Goal: Task Accomplishment & Management: Manage account settings

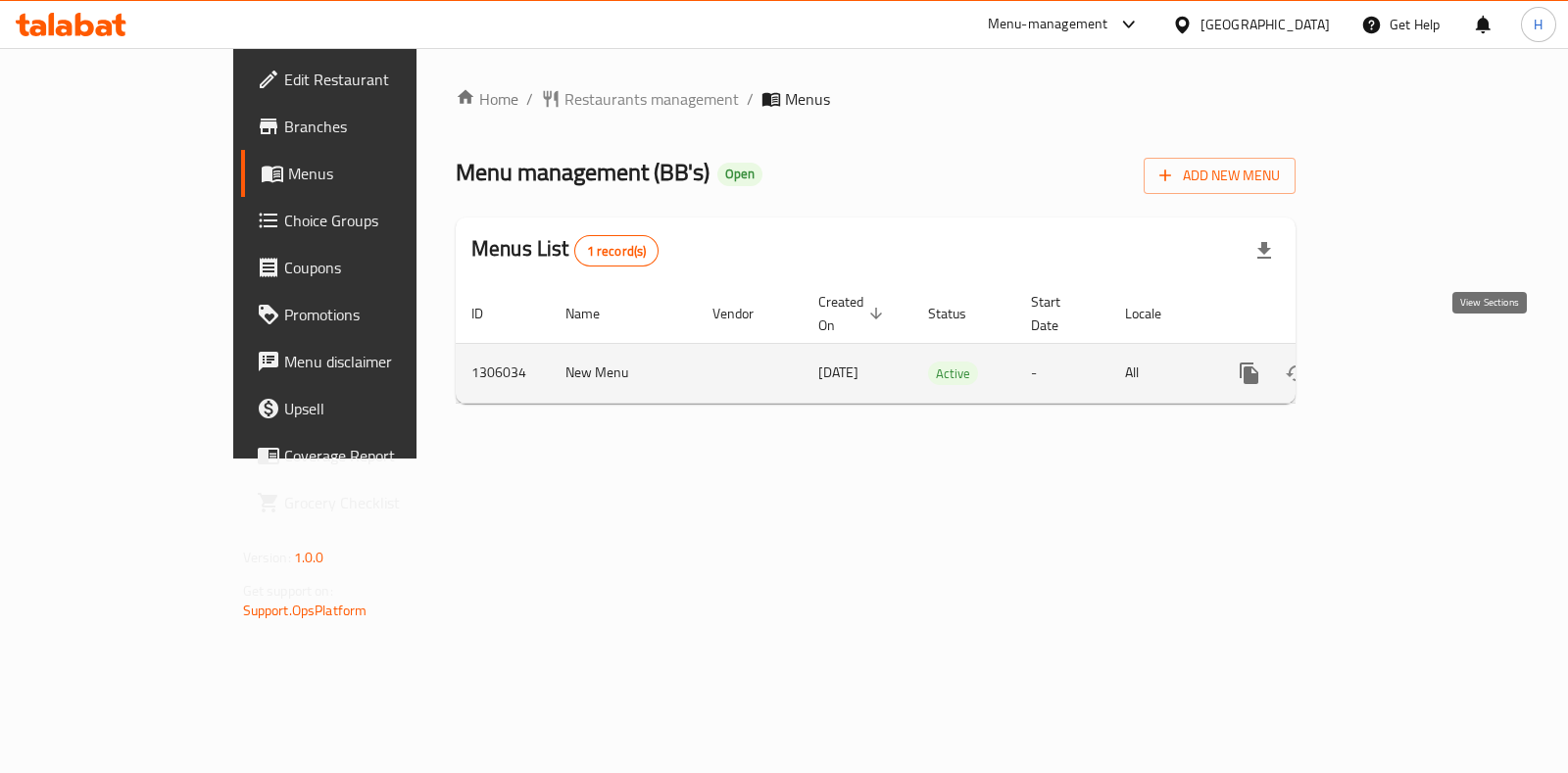
click at [1414, 350] on link "enhanced table" at bounding box center [1391, 374] width 47 height 47
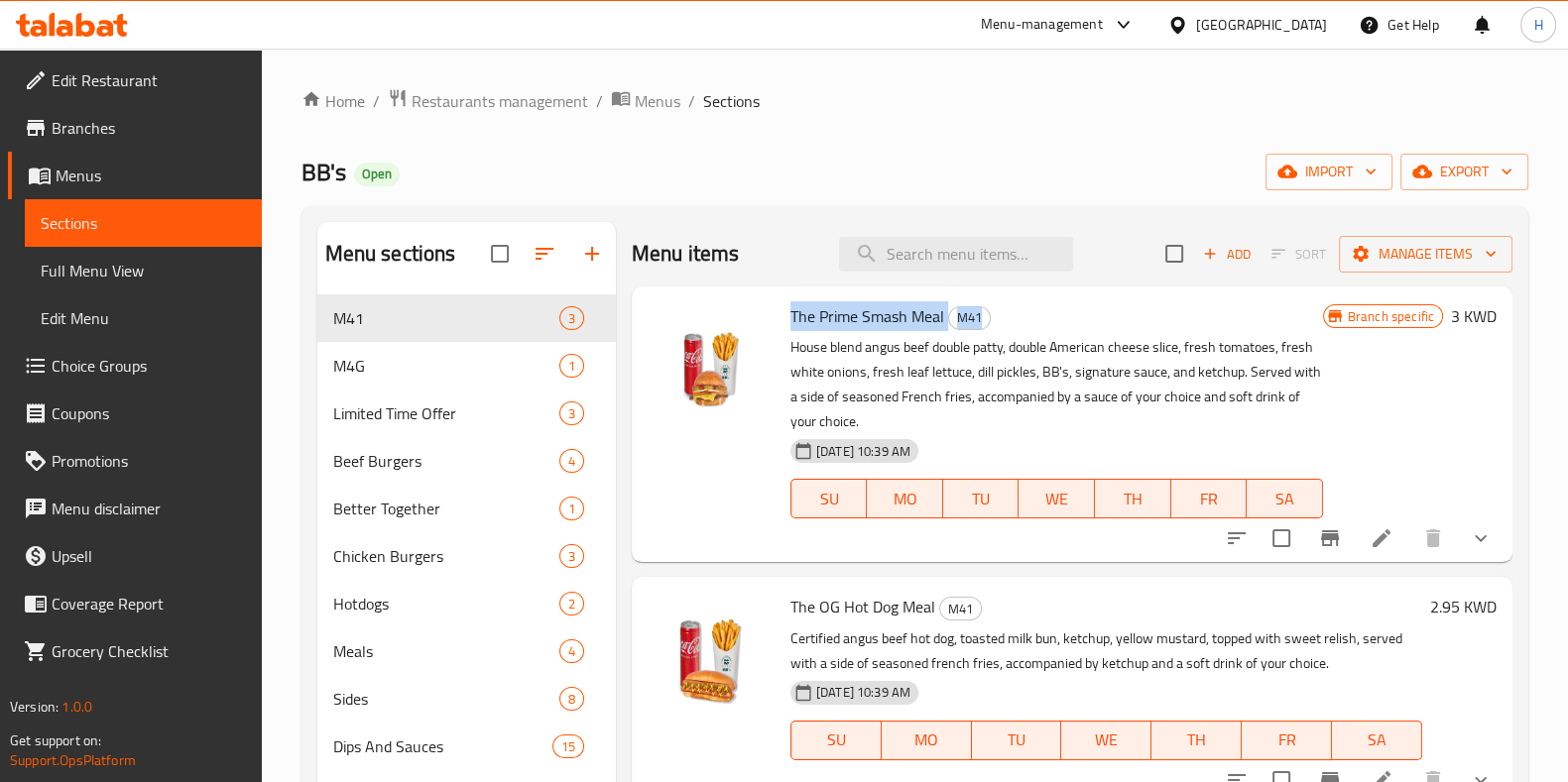
drag, startPoint x: 790, startPoint y: 310, endPoint x: 985, endPoint y: 314, distance: 195.0
click at [985, 314] on h6 "The Prime Smash Meal M41" at bounding box center [1056, 317] width 533 height 28
click at [1105, 420] on p "House blend angus beef double patty, double American cheese slice, fresh tomato…" at bounding box center [1056, 385] width 533 height 99
click at [1370, 544] on icon at bounding box center [1381, 539] width 24 height 24
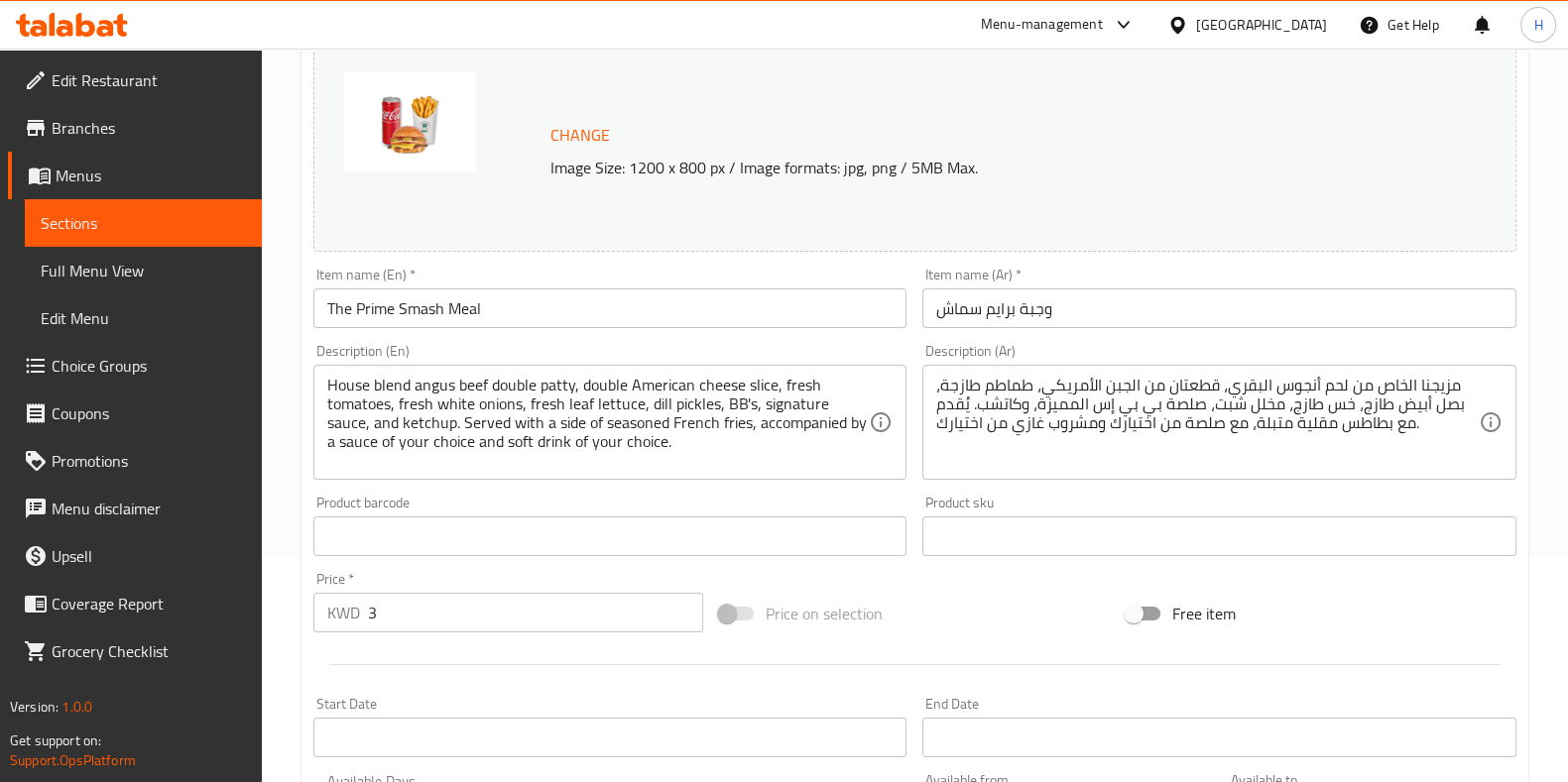
scroll to position [247, 0]
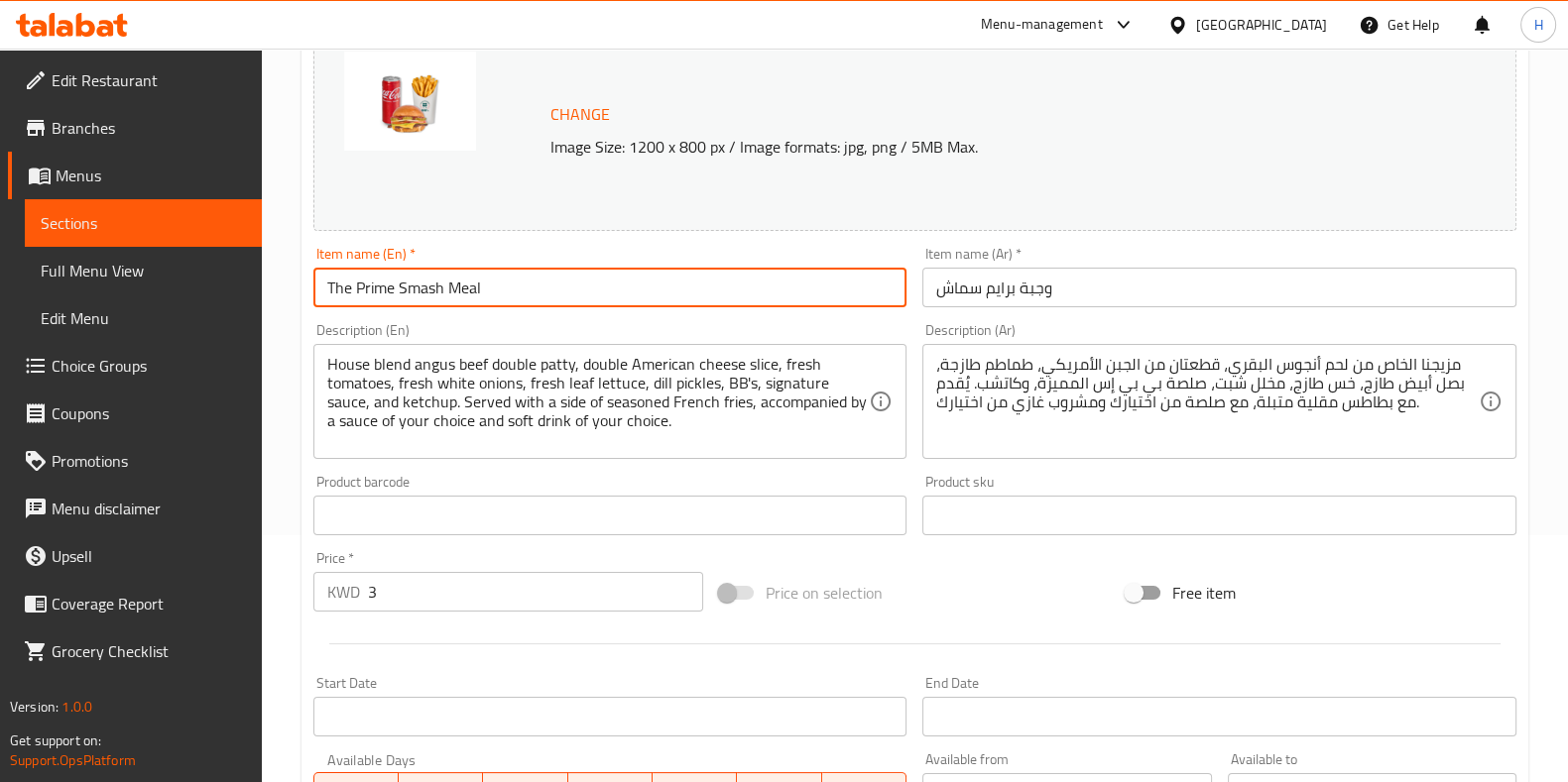
drag, startPoint x: 521, startPoint y: 288, endPoint x: 325, endPoint y: 290, distance: 196.0
click at [325, 290] on input "The Prime Smash Meal" at bounding box center [610, 288] width 594 height 40
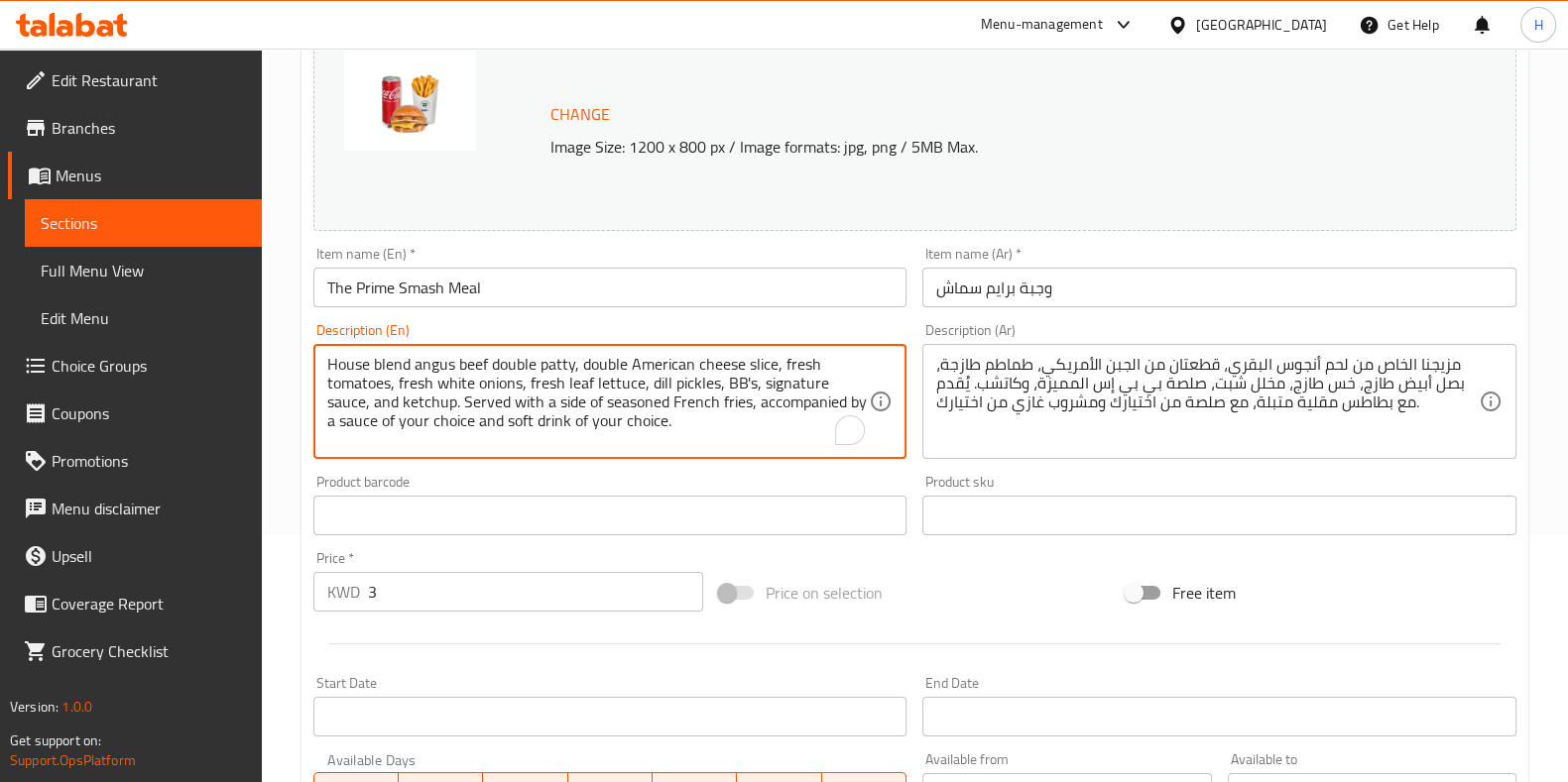
drag, startPoint x: 679, startPoint y: 419, endPoint x: 222, endPoint y: 330, distance: 465.6
click at [222, 330] on div "Edit Restaurant Branches Menus Sections Full Menu View Edit Menu Choice Groups …" at bounding box center [784, 589] width 1568 height 1577
click at [721, 422] on textarea "House blend angus beef double patty, double American cheese slice, fresh tomato…" at bounding box center [598, 402] width 543 height 94
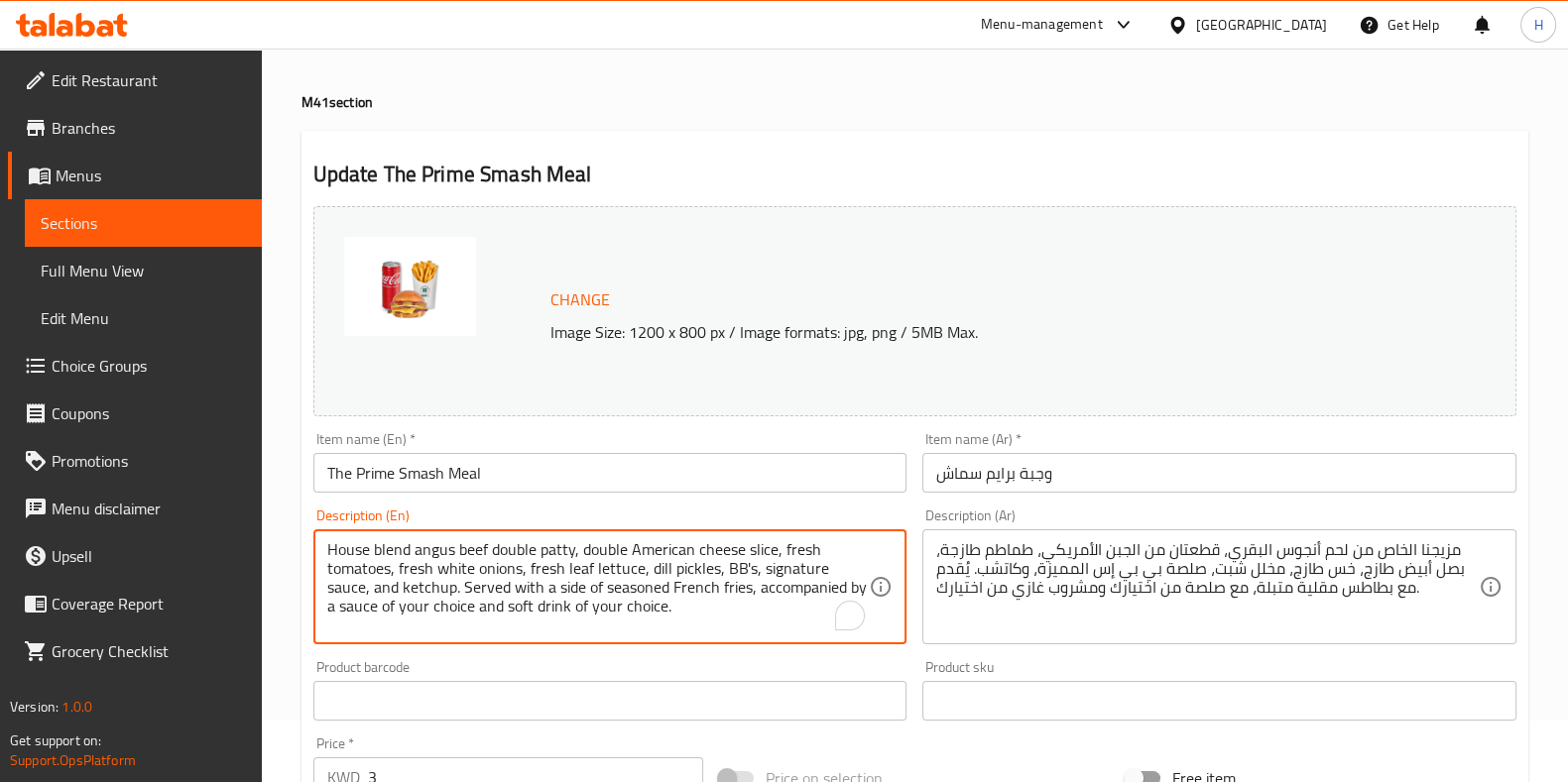
scroll to position [0, 0]
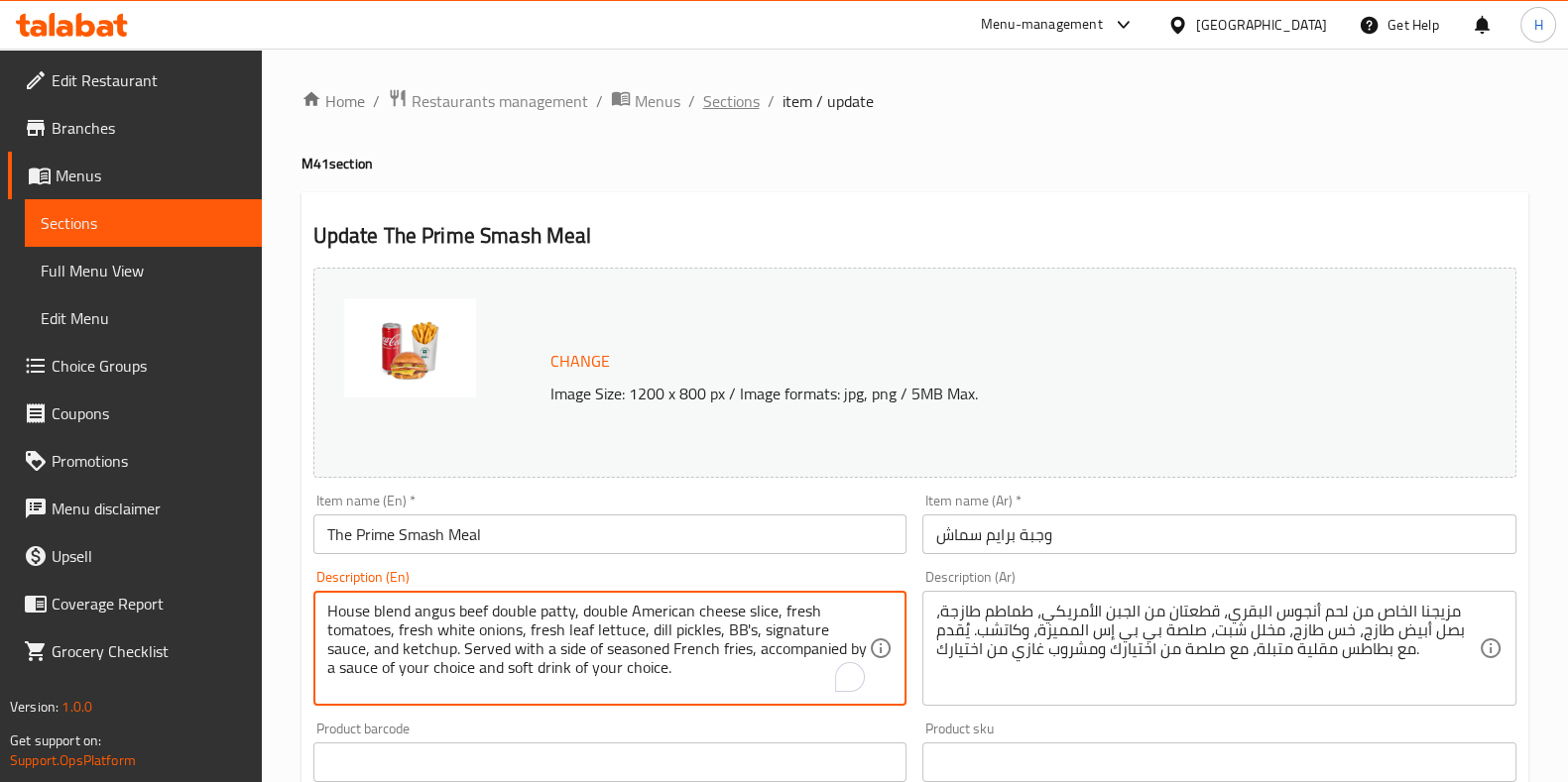
click at [739, 97] on span "Sections" at bounding box center [730, 101] width 57 height 24
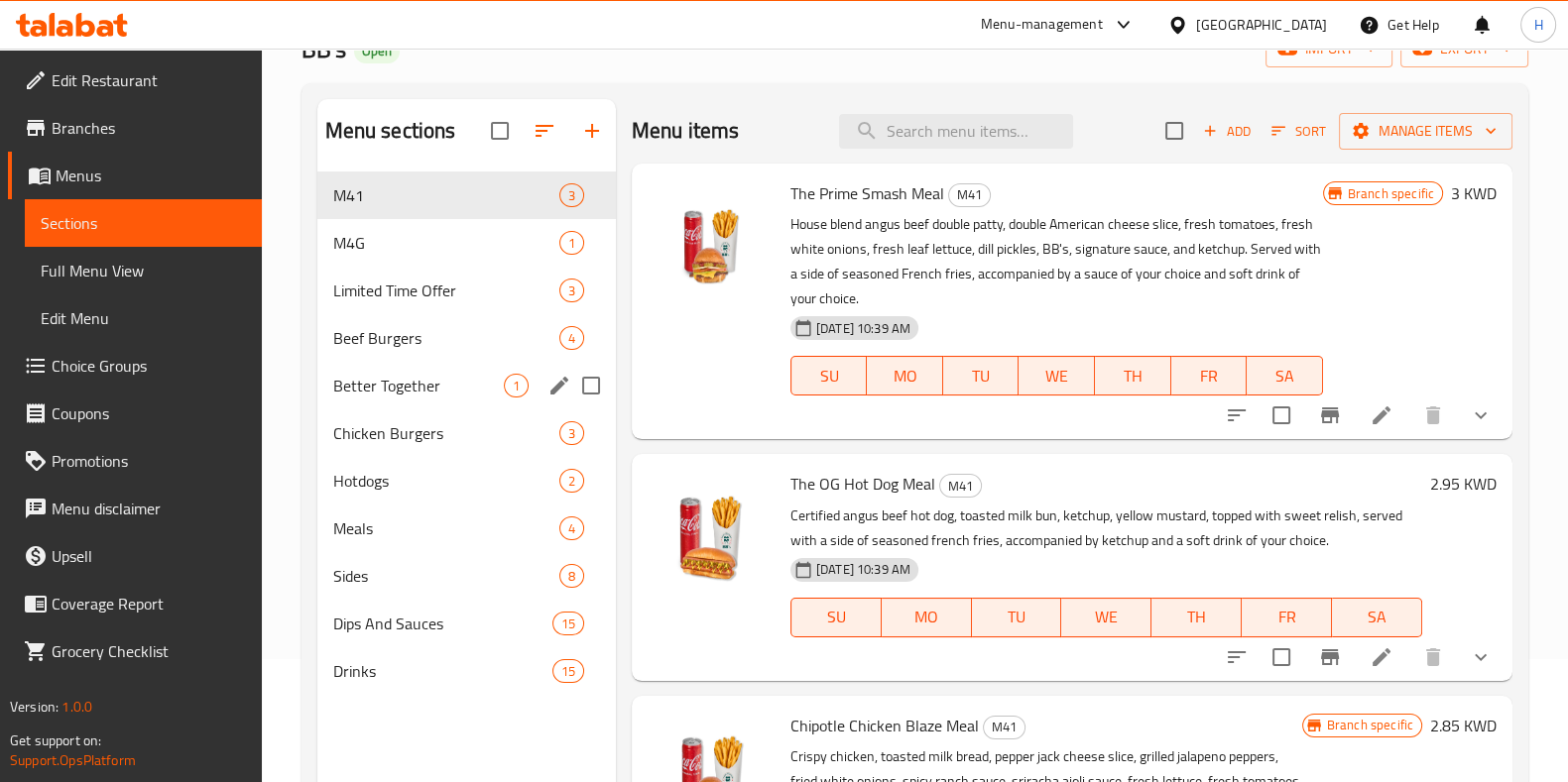
scroll to position [247, 0]
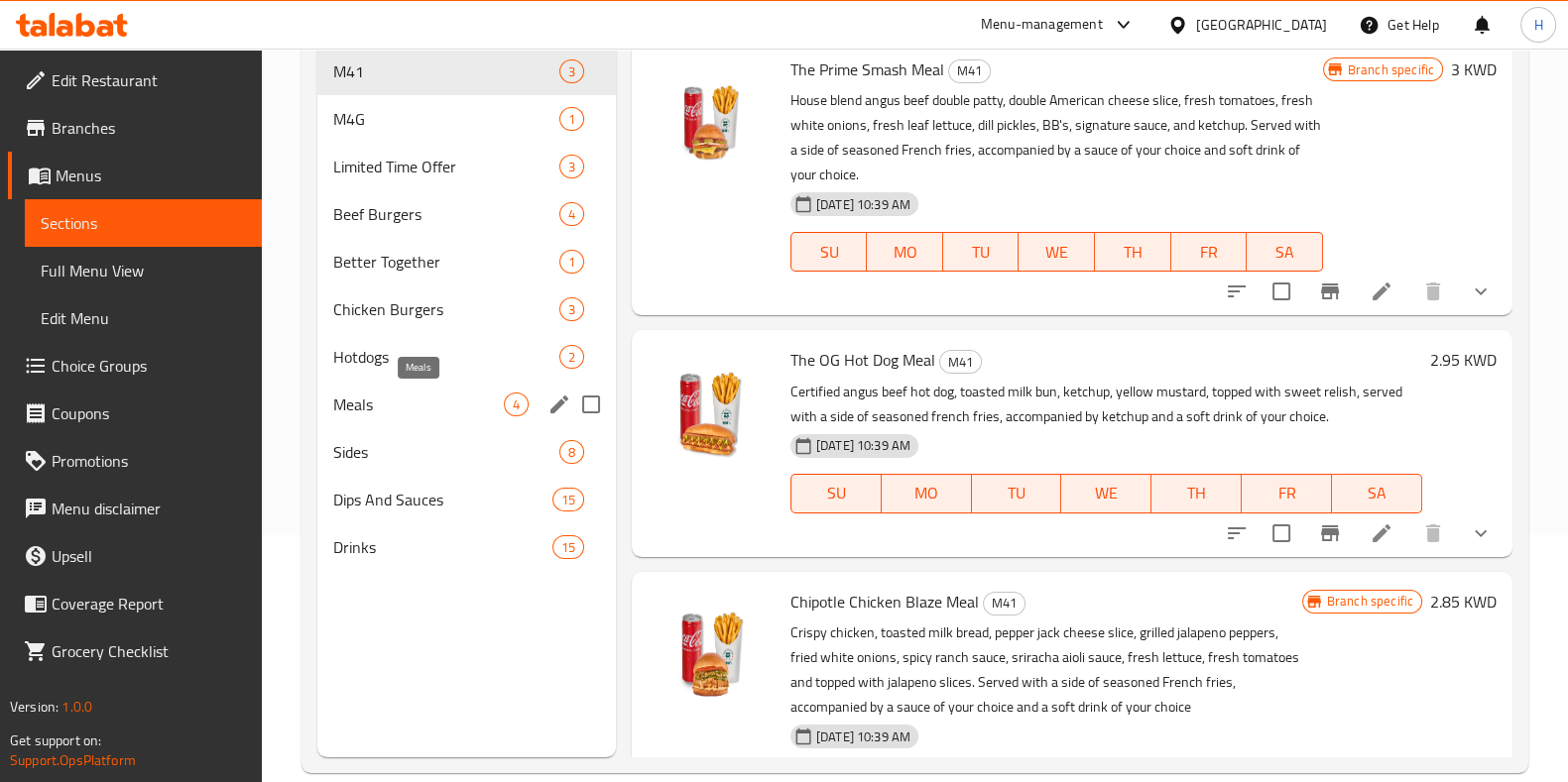
click at [368, 389] on div "Meals 4" at bounding box center [466, 405] width 299 height 48
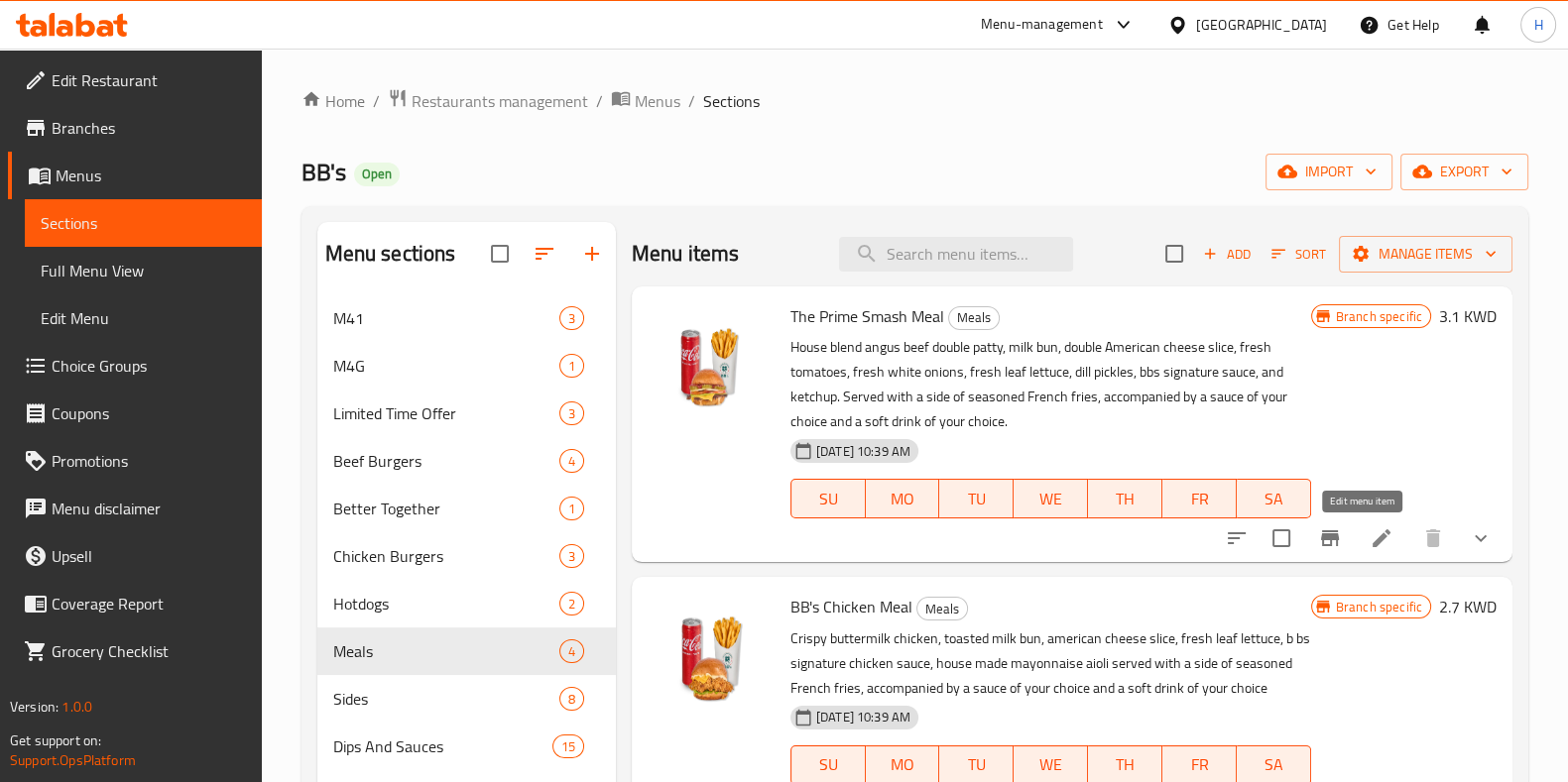
click at [1370, 528] on icon at bounding box center [1381, 539] width 24 height 24
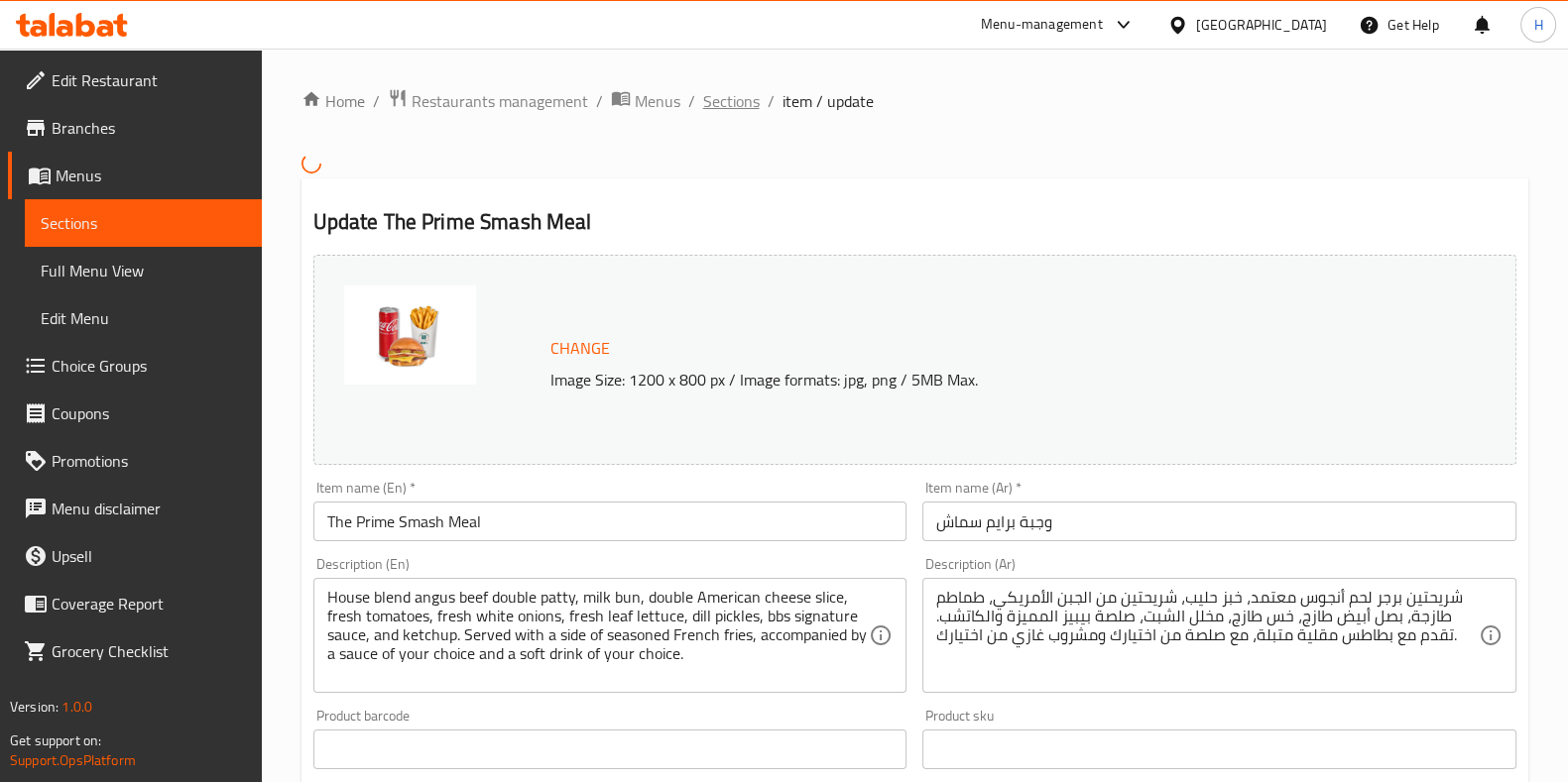
click at [723, 96] on span "Sections" at bounding box center [730, 101] width 57 height 24
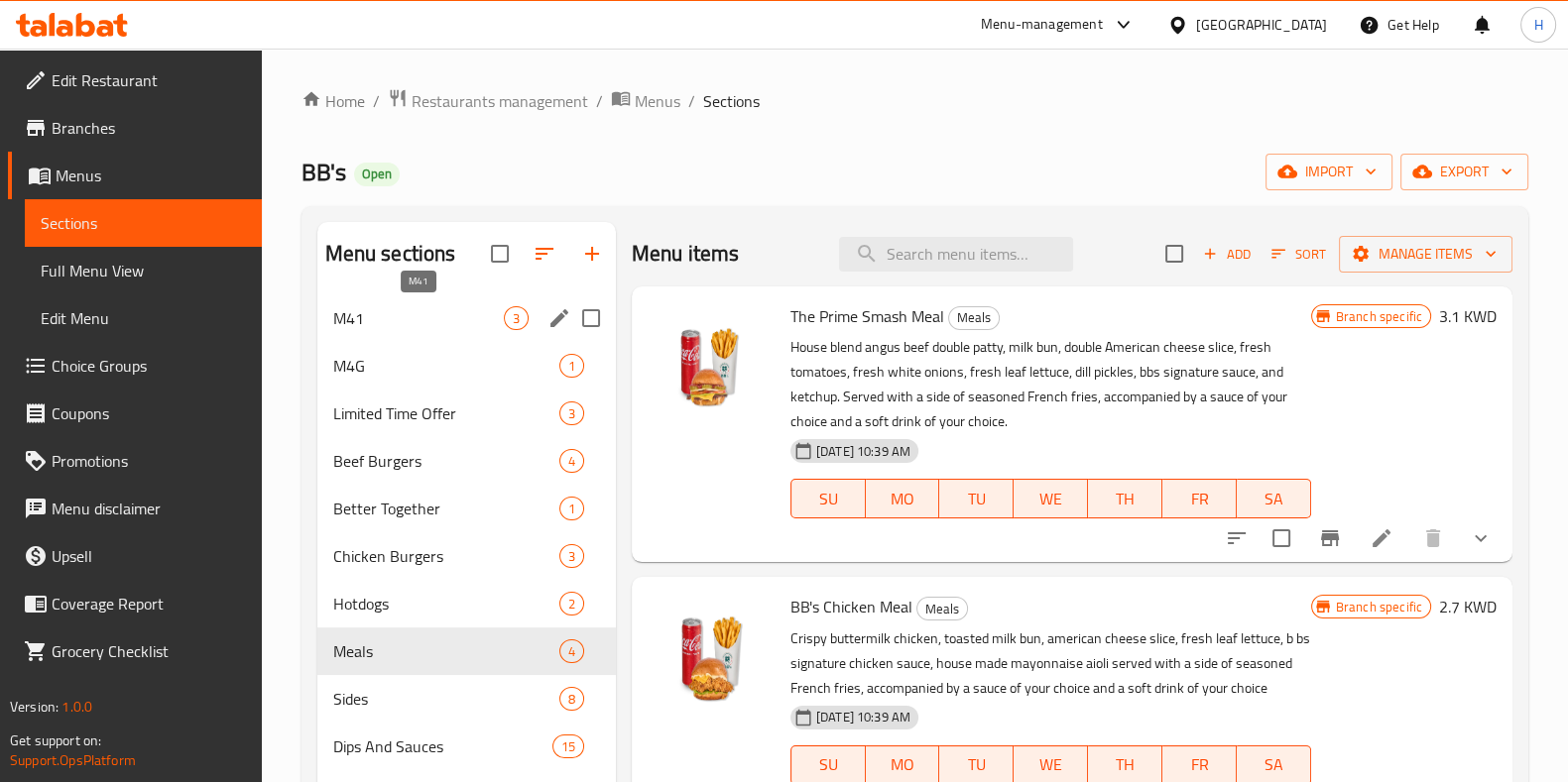
click at [397, 317] on span "M41" at bounding box center [419, 319] width 171 height 24
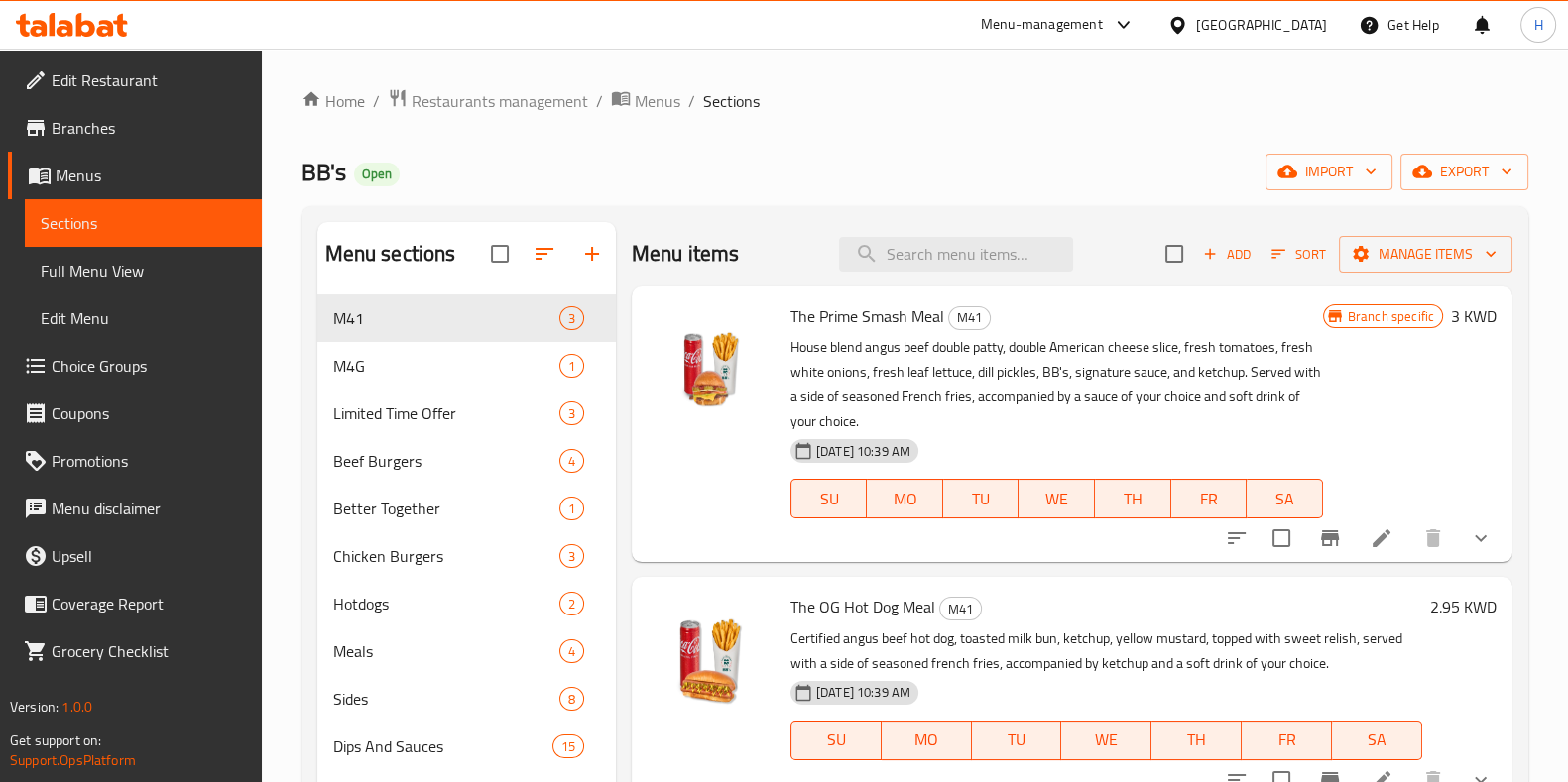
click at [866, 311] on span "The Prime Smash Meal" at bounding box center [866, 317] width 154 height 30
click at [1370, 543] on icon at bounding box center [1381, 539] width 24 height 24
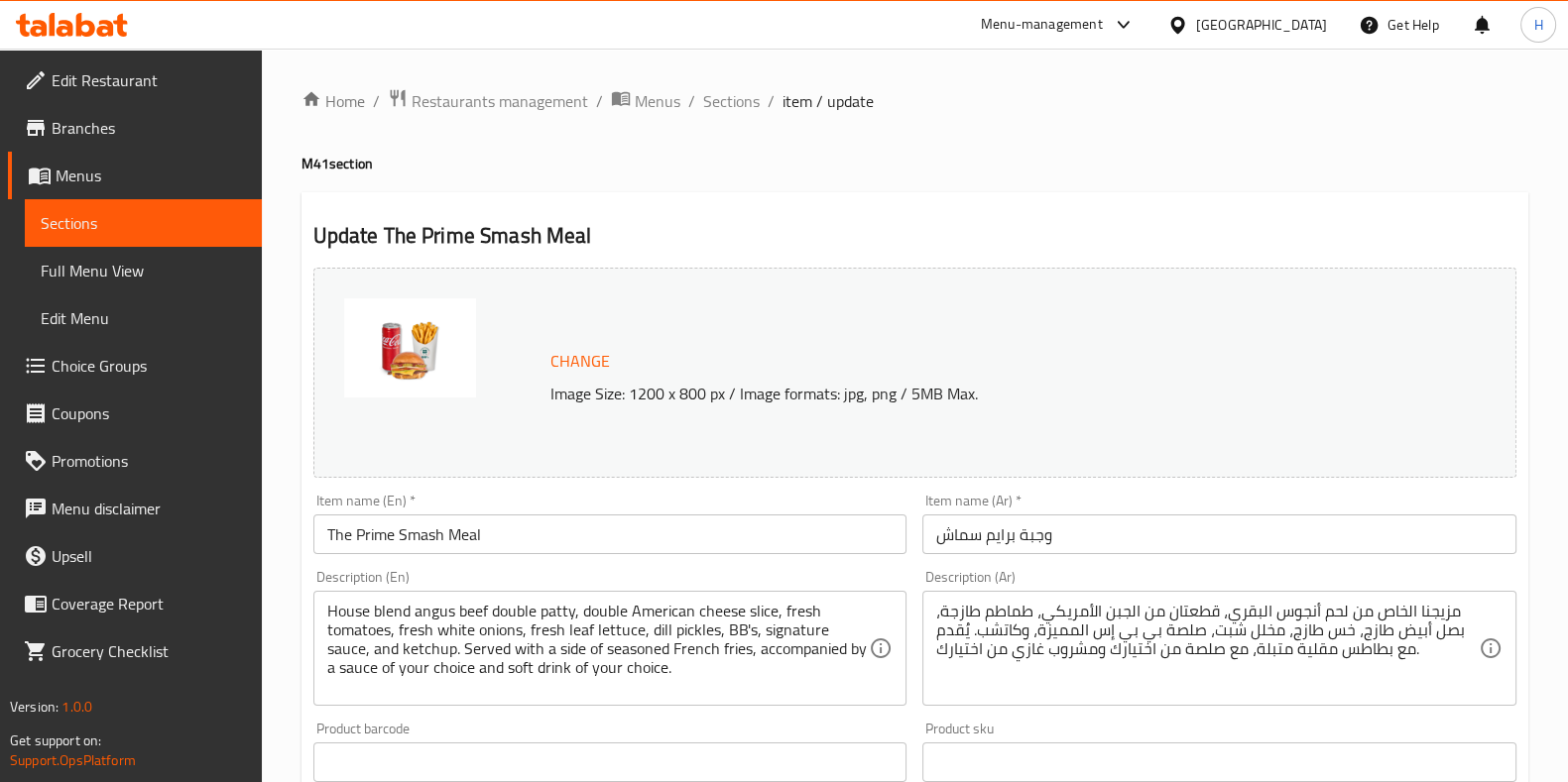
click at [1123, 601] on div "مزيجنا الخاص من لحم أنجوس البقري، قطعتان من الجبن الأمريكي، طماطم طازجة، بصل أب…" at bounding box center [1219, 649] width 594 height 115
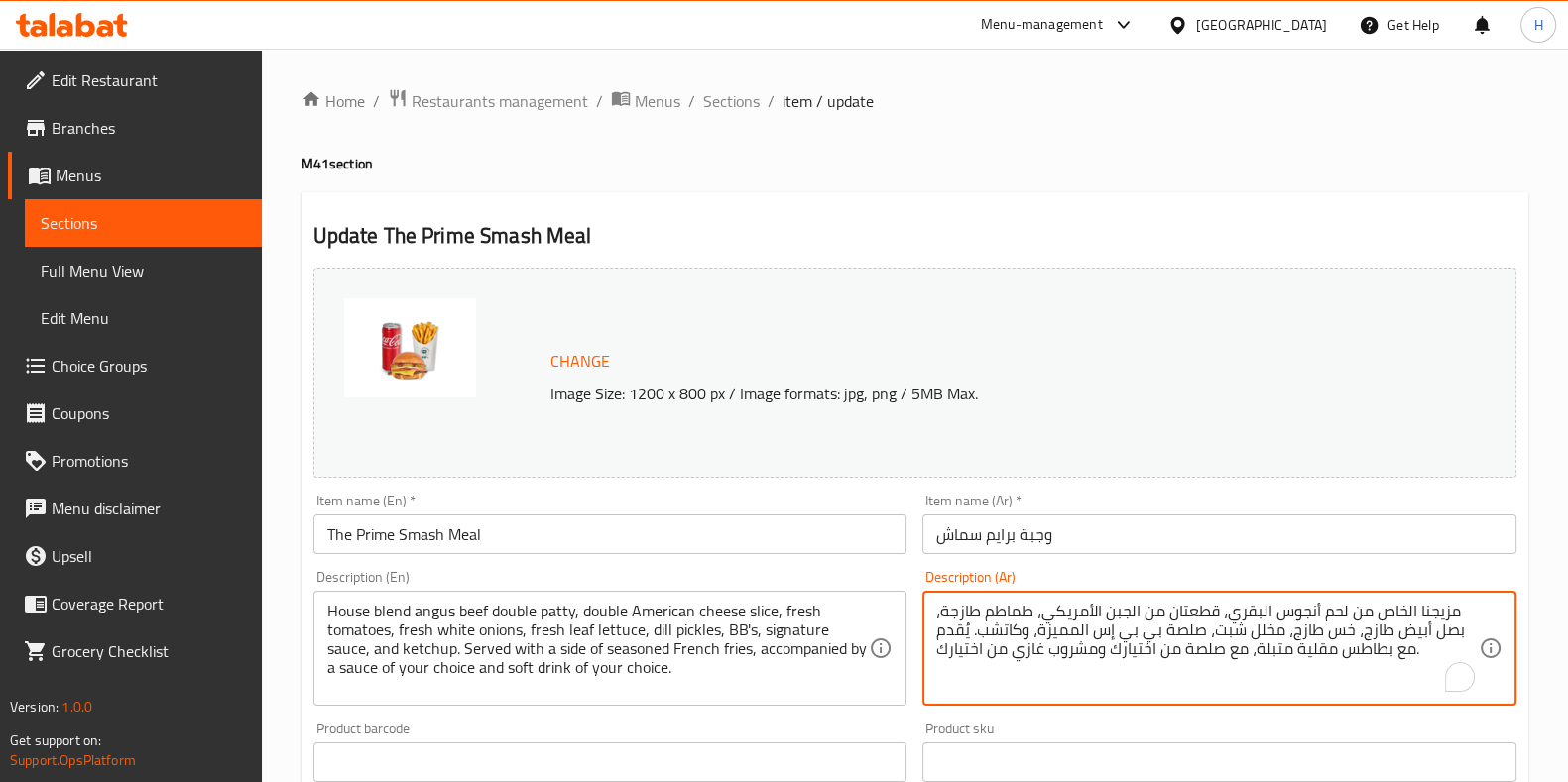
click at [1122, 609] on textarea "مزيجنا الخاص من لحم أنجوس البقري، قطعتان من الجبن الأمريكي، طماطم طازجة، بصل أب…" at bounding box center [1207, 649] width 543 height 94
paste textarea "شريحتين برجر لحم أنجوس معتمد، خبز حليب، شريحتين من الجبن الأمريكي، طماطم طازجة،…"
type textarea "شريحتين برجر لحم أنجوس معتمد، خبز حليب، شريحتين من الجبن الأمريكي، طماطم طازجة،…"
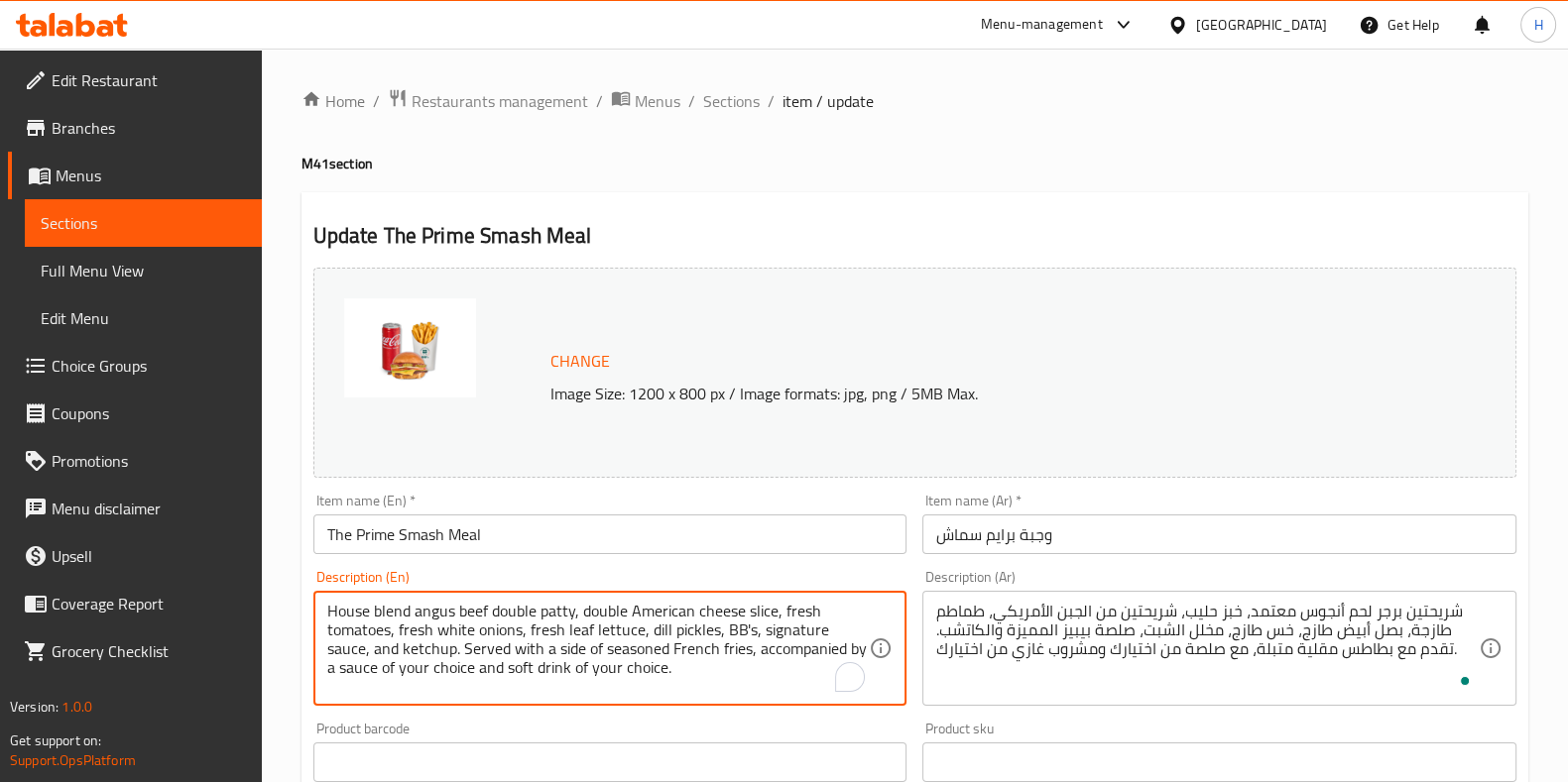
drag, startPoint x: 689, startPoint y: 673, endPoint x: 179, endPoint y: 559, distance: 522.6
paste textarea "milk bun, double American cheese slice, fresh tomatoes, fresh white onions, fre…"
type textarea "House blend angus beef double [PERSON_NAME], milk bun, double American cheese s…"
click at [719, 738] on div "Product barcode Product barcode" at bounding box center [610, 751] width 594 height 61
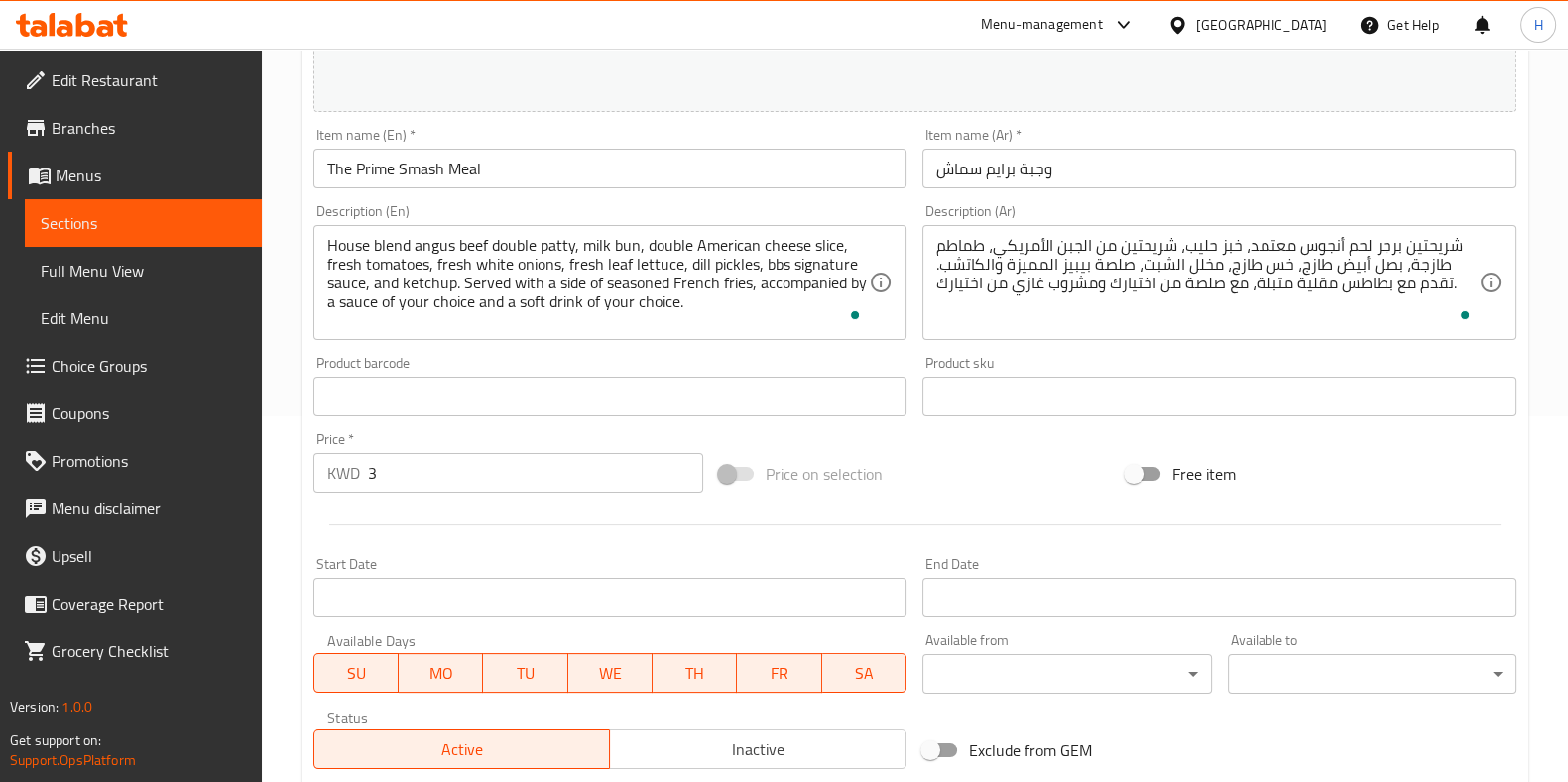
scroll to position [372, 0]
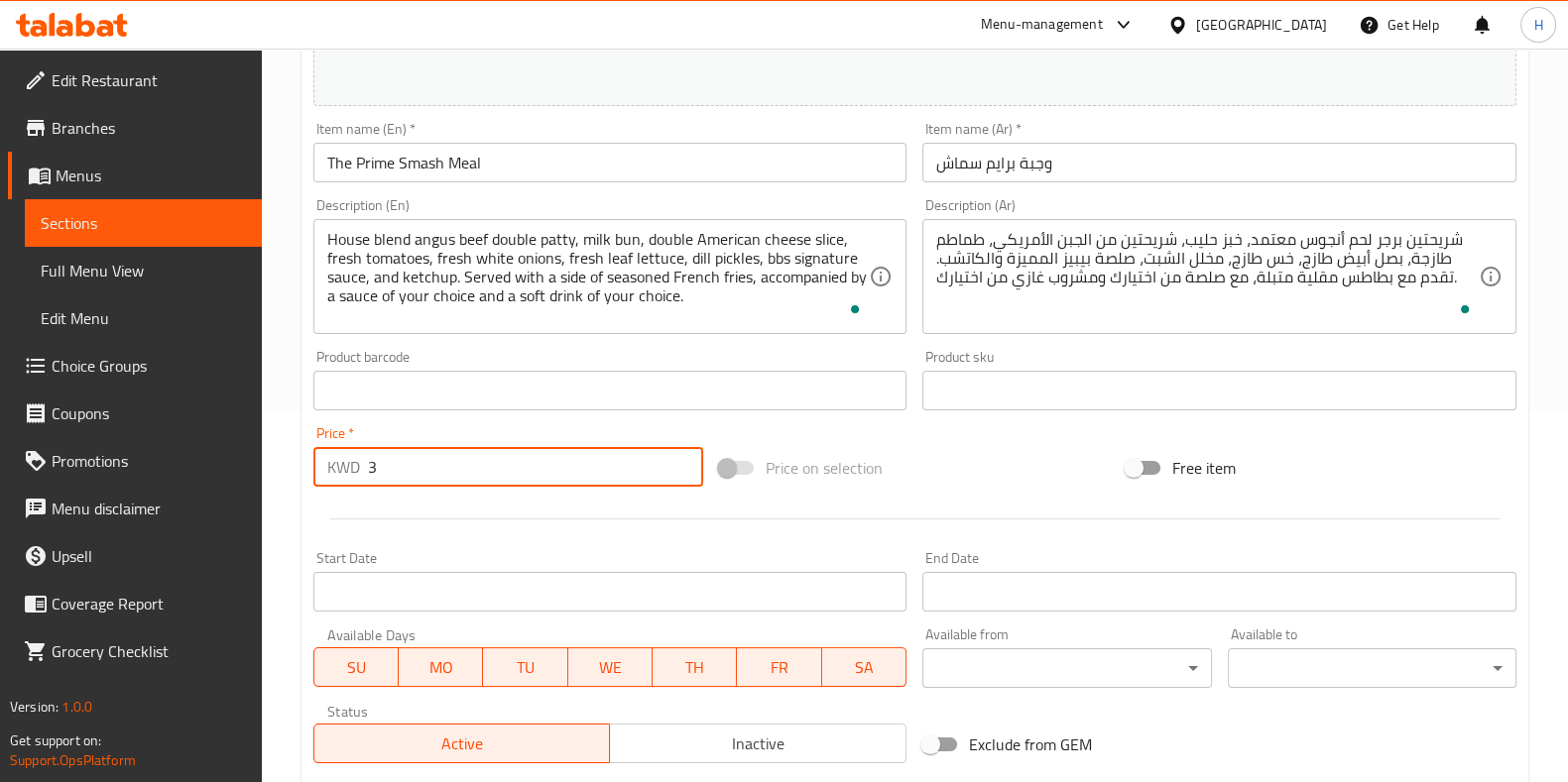
click at [417, 456] on input "3" at bounding box center [536, 467] width 336 height 40
type input "3.100"
click at [634, 503] on div at bounding box center [915, 519] width 1219 height 49
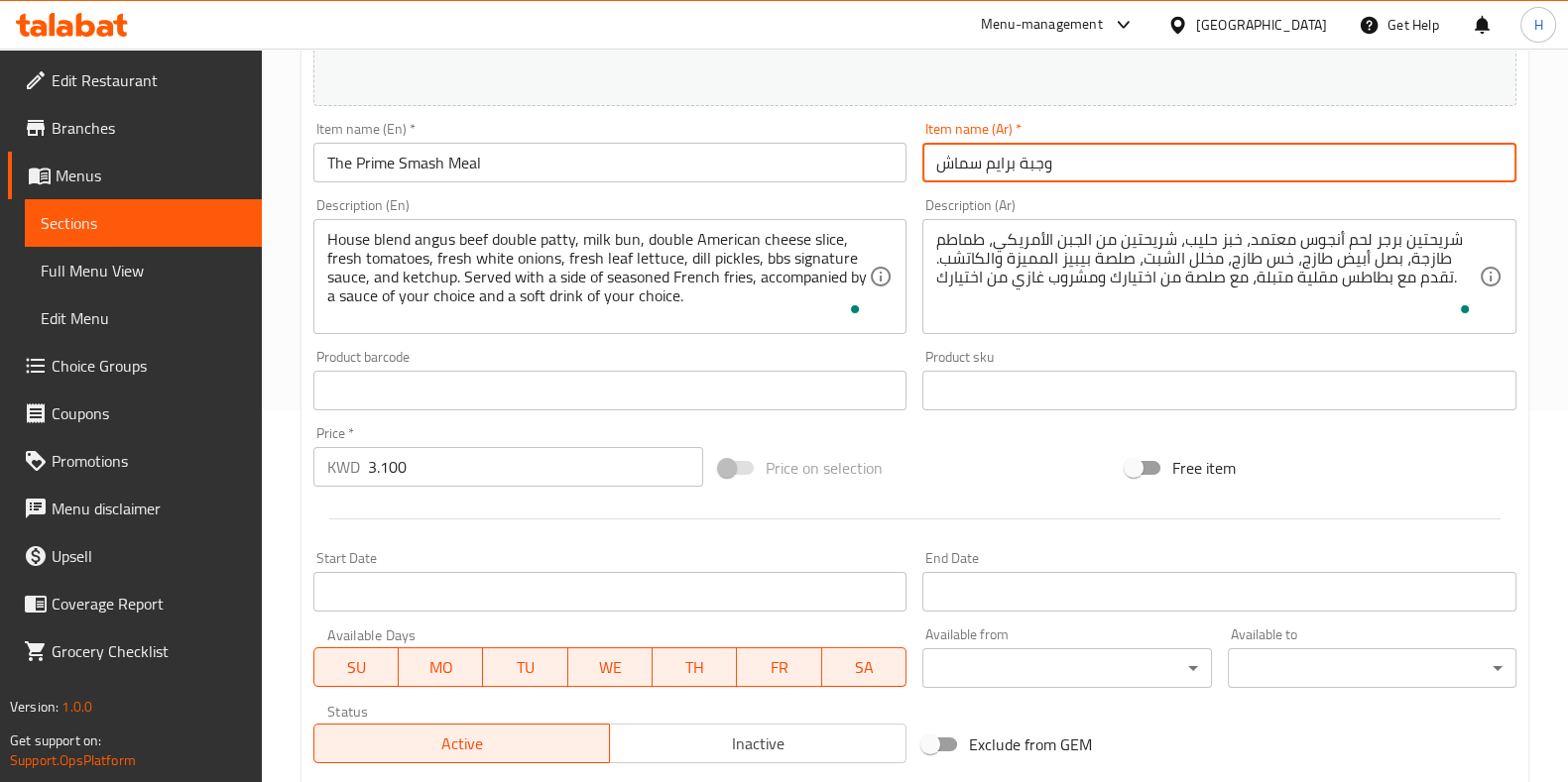
click at [970, 168] on input "وجبة برايم سماش" at bounding box center [1219, 163] width 594 height 40
paste input "text"
type input "وجبة برايم سماش"
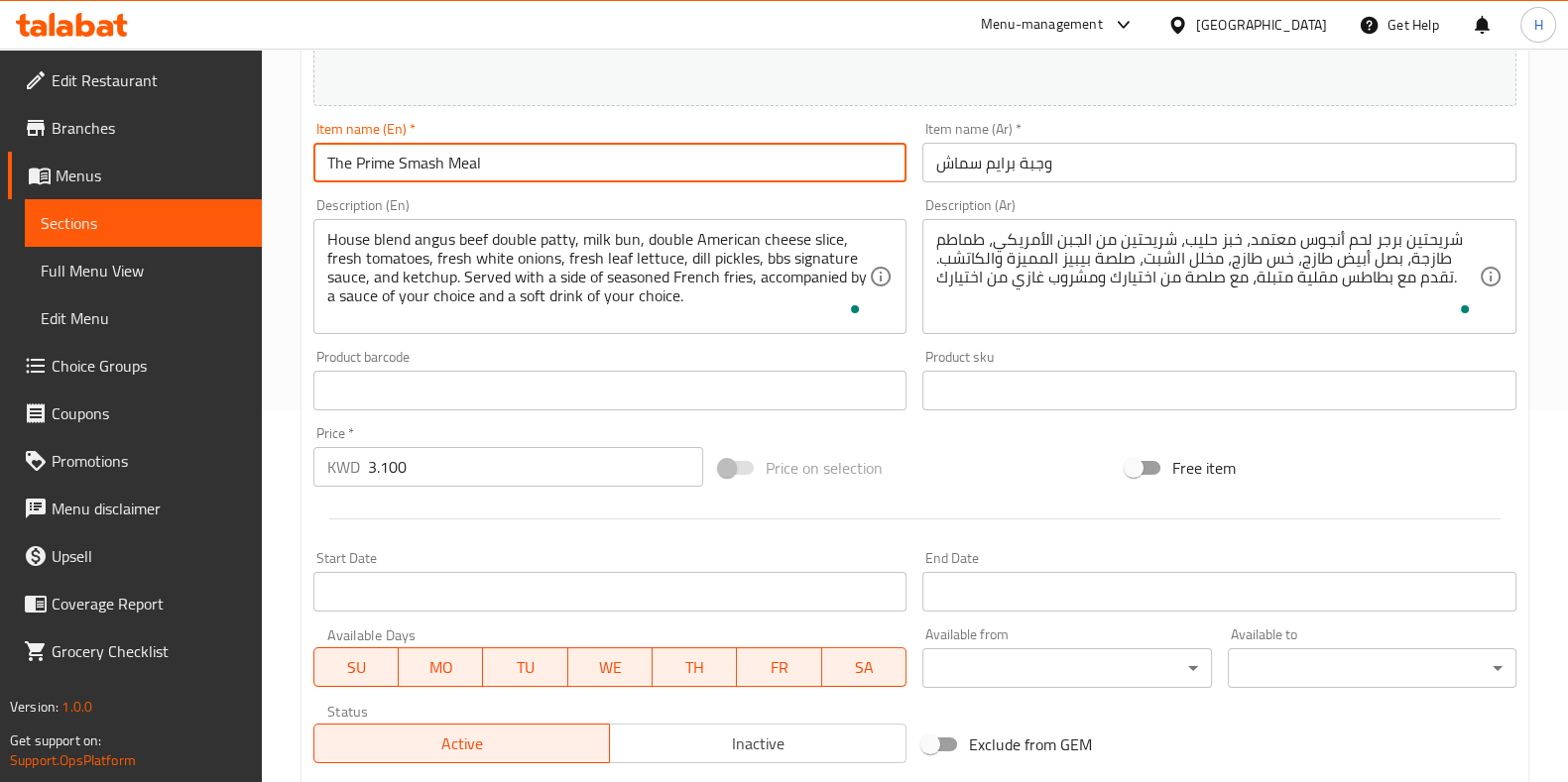
click at [467, 168] on input "The Prime Smash Meal" at bounding box center [610, 163] width 594 height 40
click at [516, 201] on div "Description (En) House blend angus beef double patty, milk bun, double American…" at bounding box center [610, 266] width 594 height 136
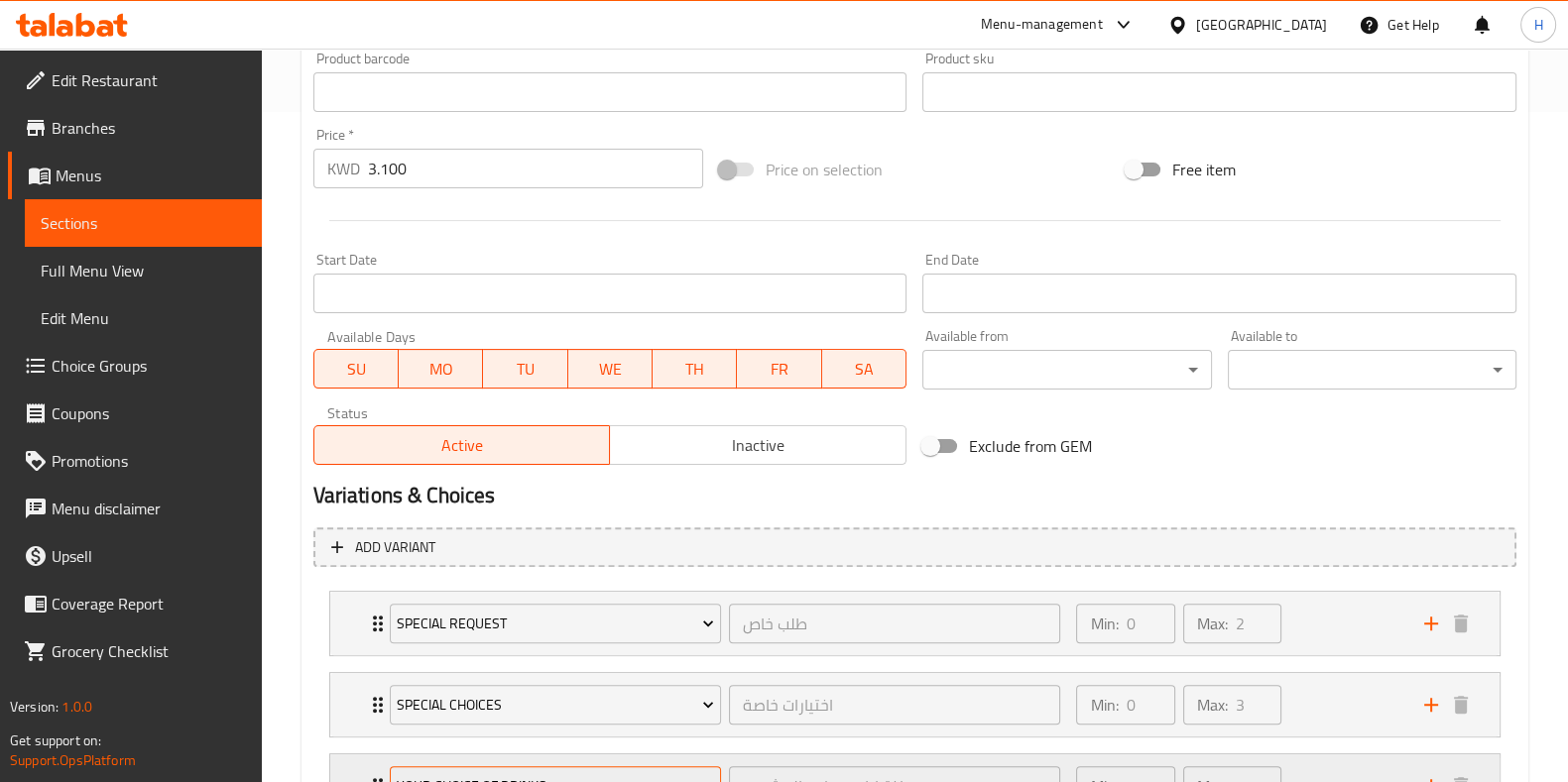
scroll to position [841, 0]
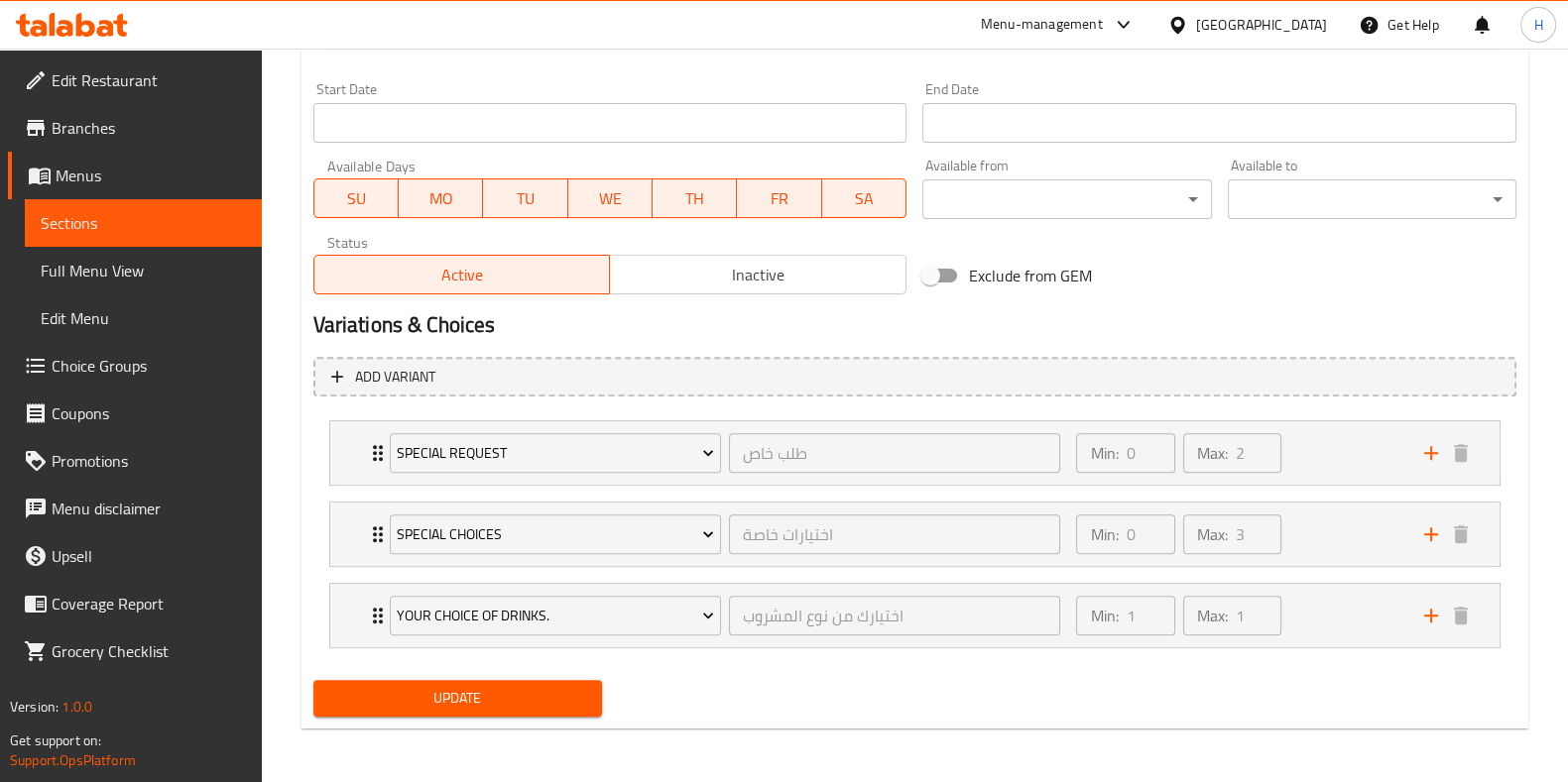
click at [499, 693] on span "Update" at bounding box center [457, 699] width 257 height 25
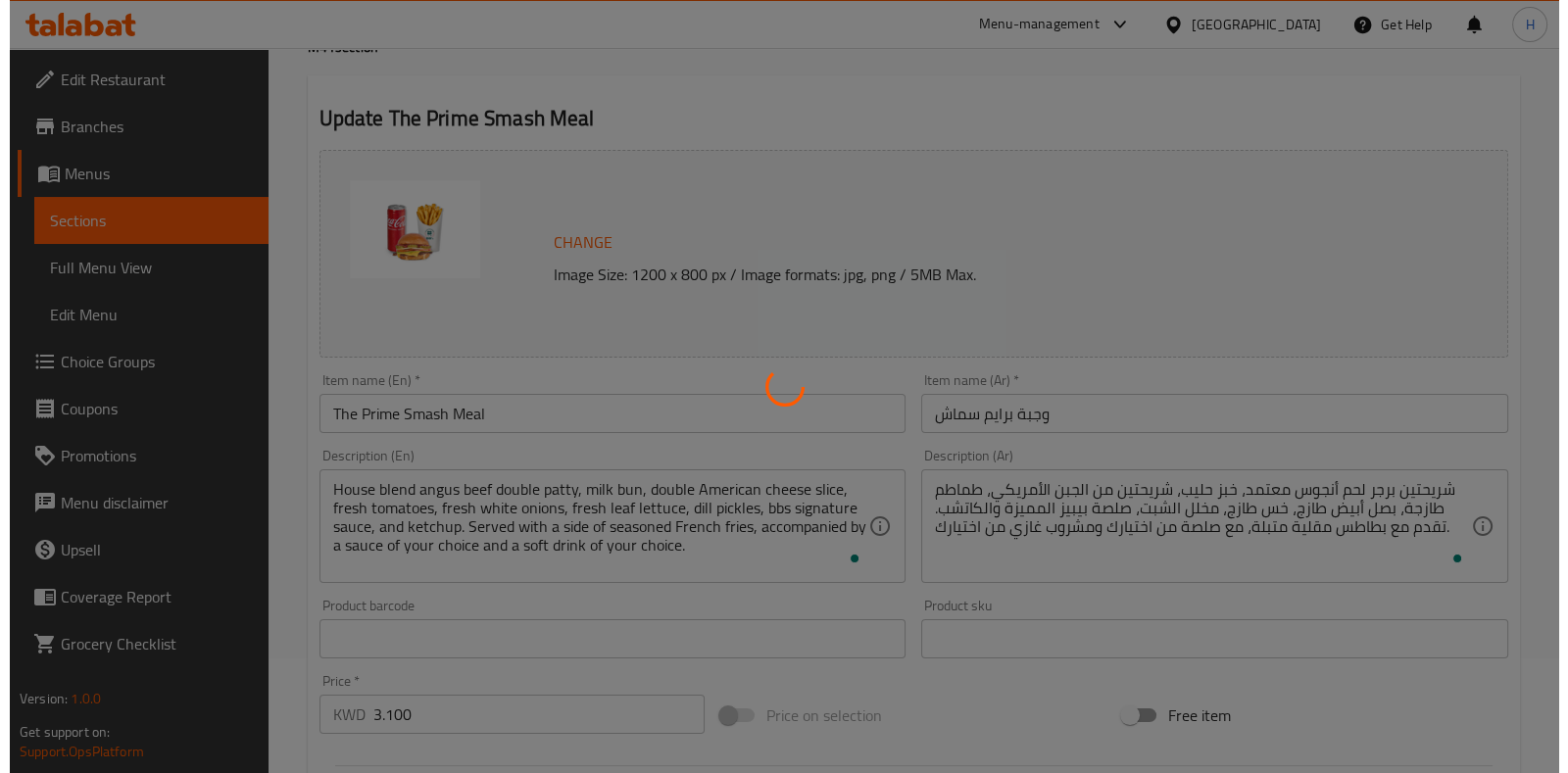
scroll to position [0, 0]
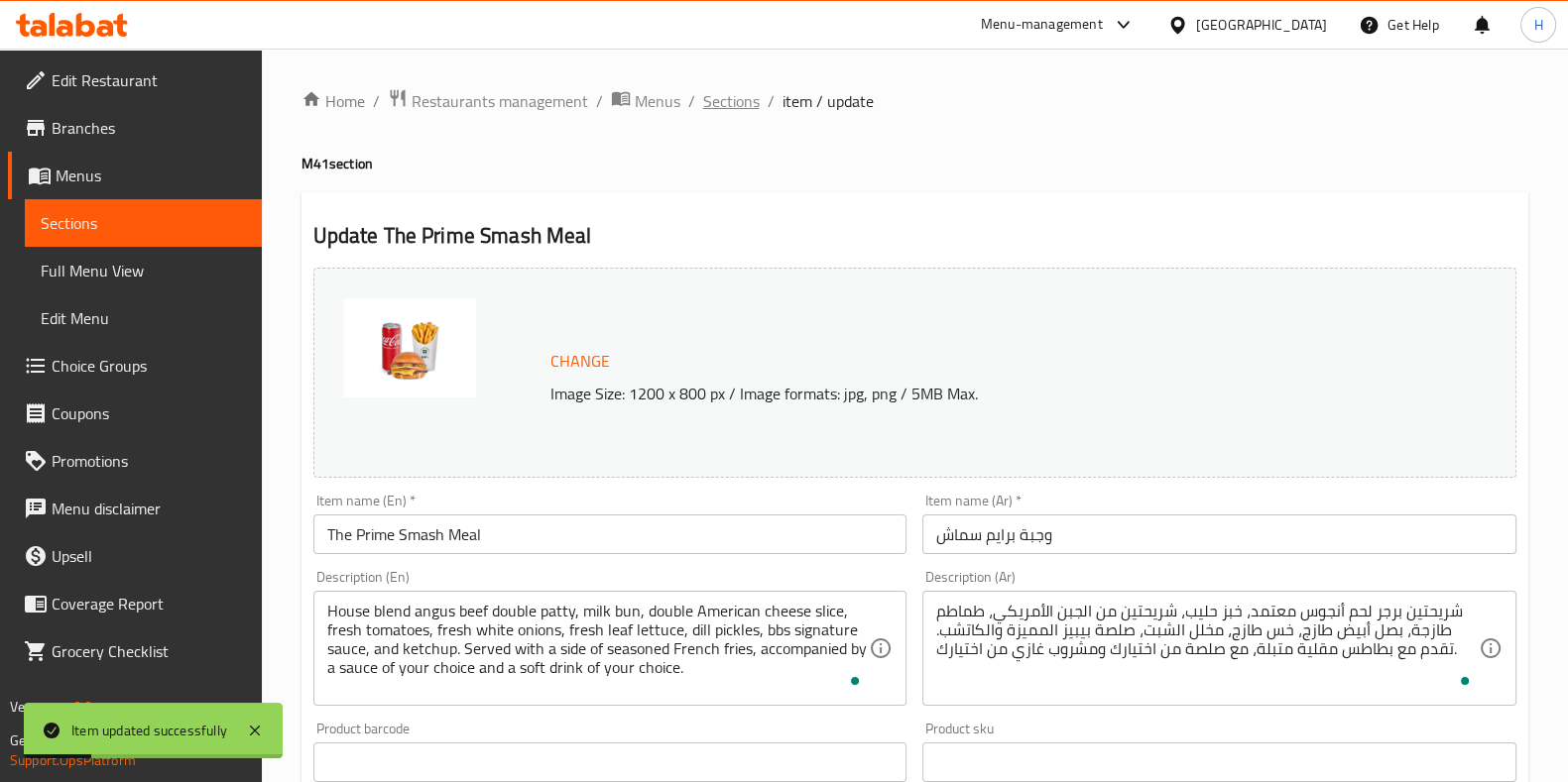
click at [719, 101] on span "Sections" at bounding box center [730, 101] width 57 height 24
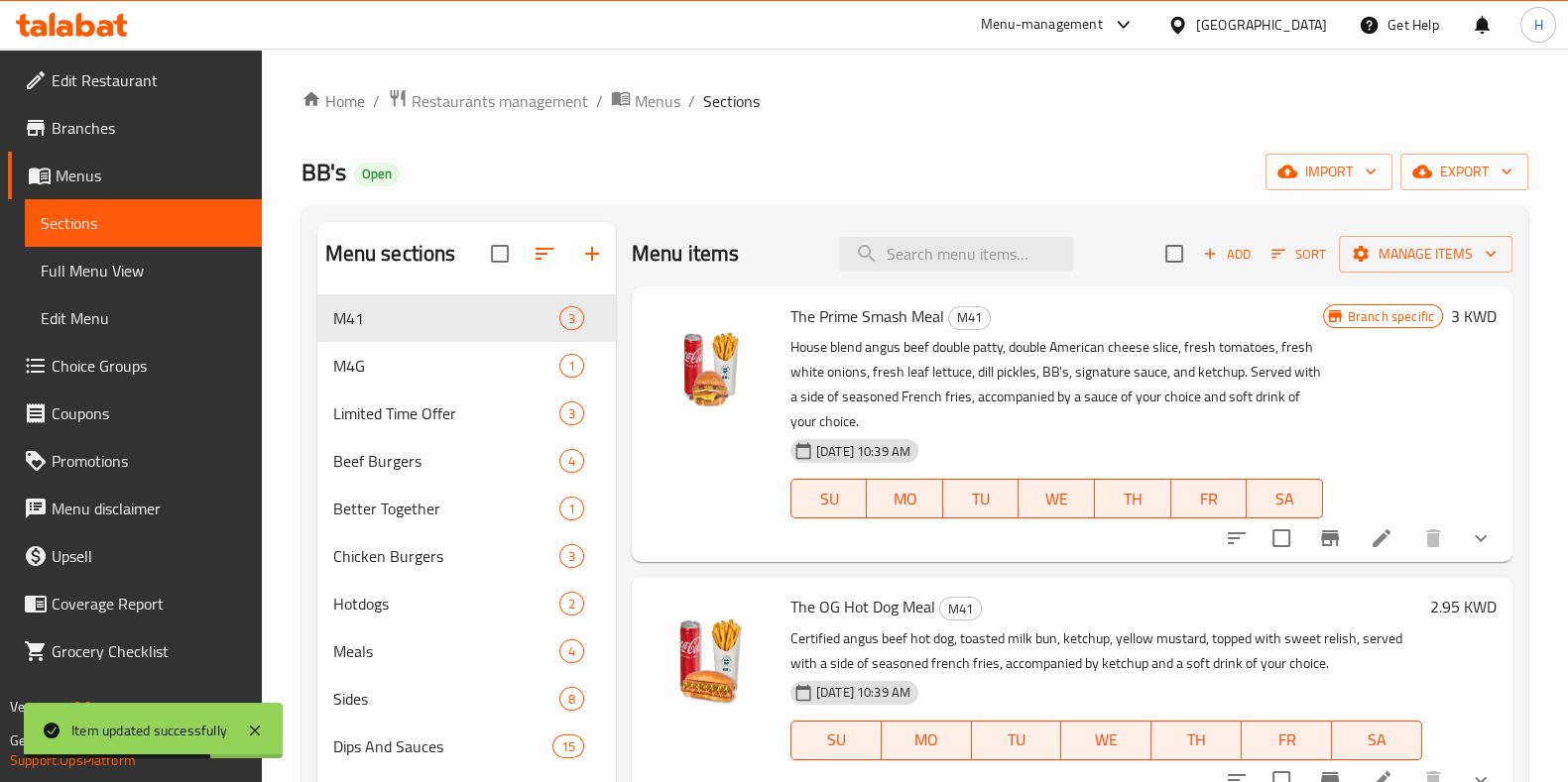
click at [857, 317] on span "The Prime Smash Meal" at bounding box center [866, 317] width 154 height 30
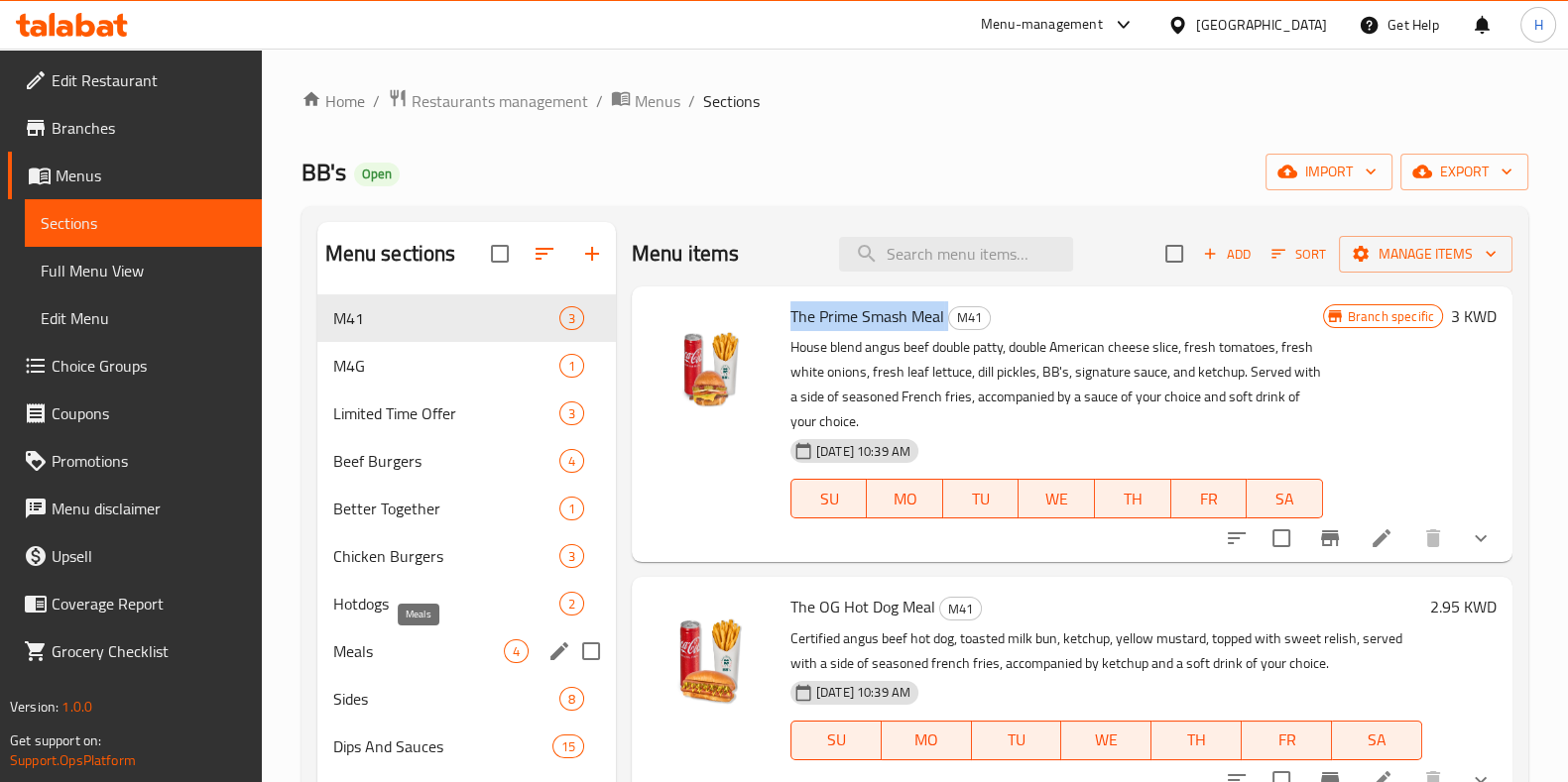
drag, startPoint x: 363, startPoint y: 643, endPoint x: 407, endPoint y: 643, distance: 44.0
click at [364, 643] on span "Meals" at bounding box center [419, 652] width 171 height 24
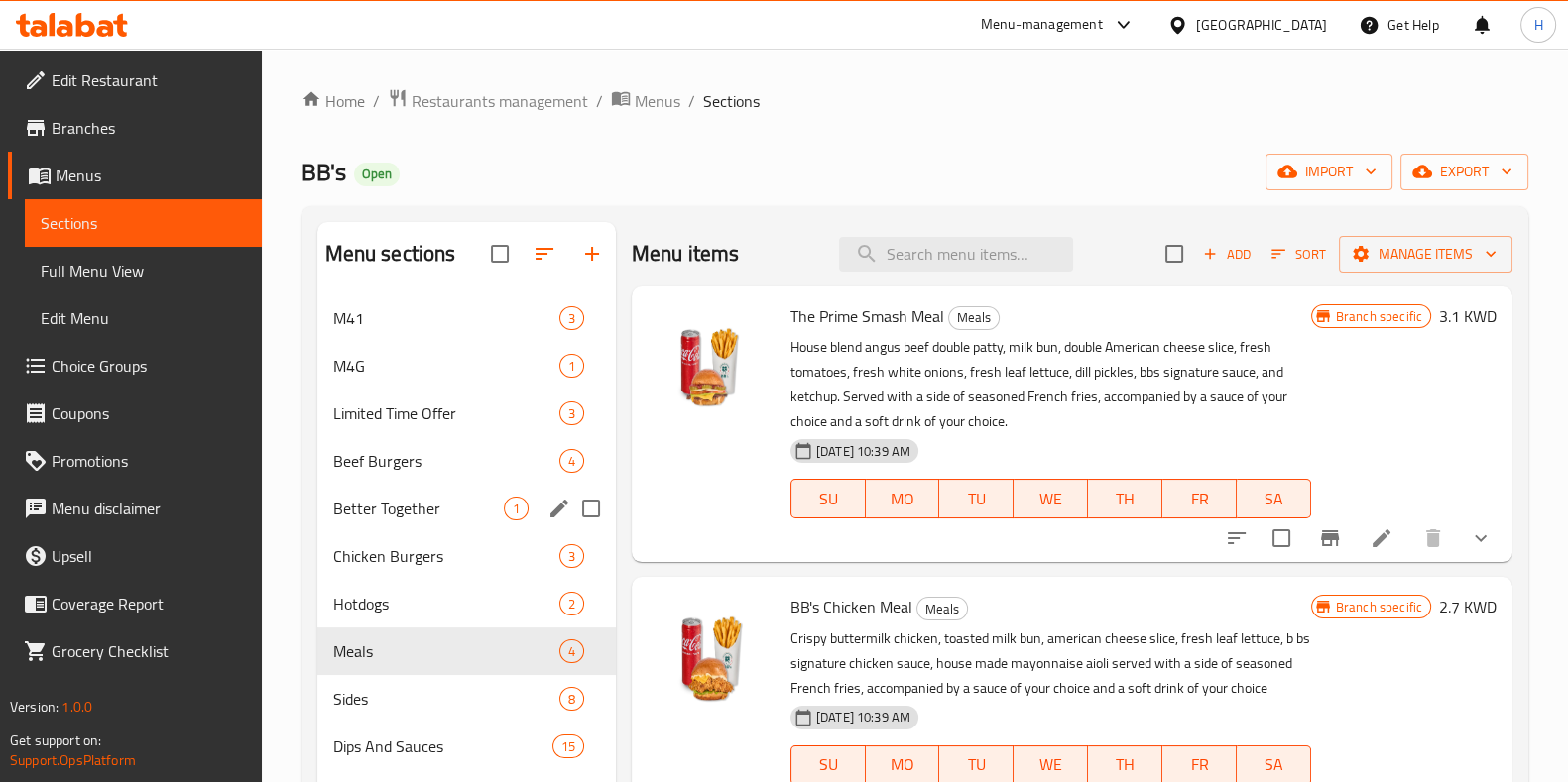
click at [428, 485] on div "Better Together 1" at bounding box center [466, 509] width 299 height 48
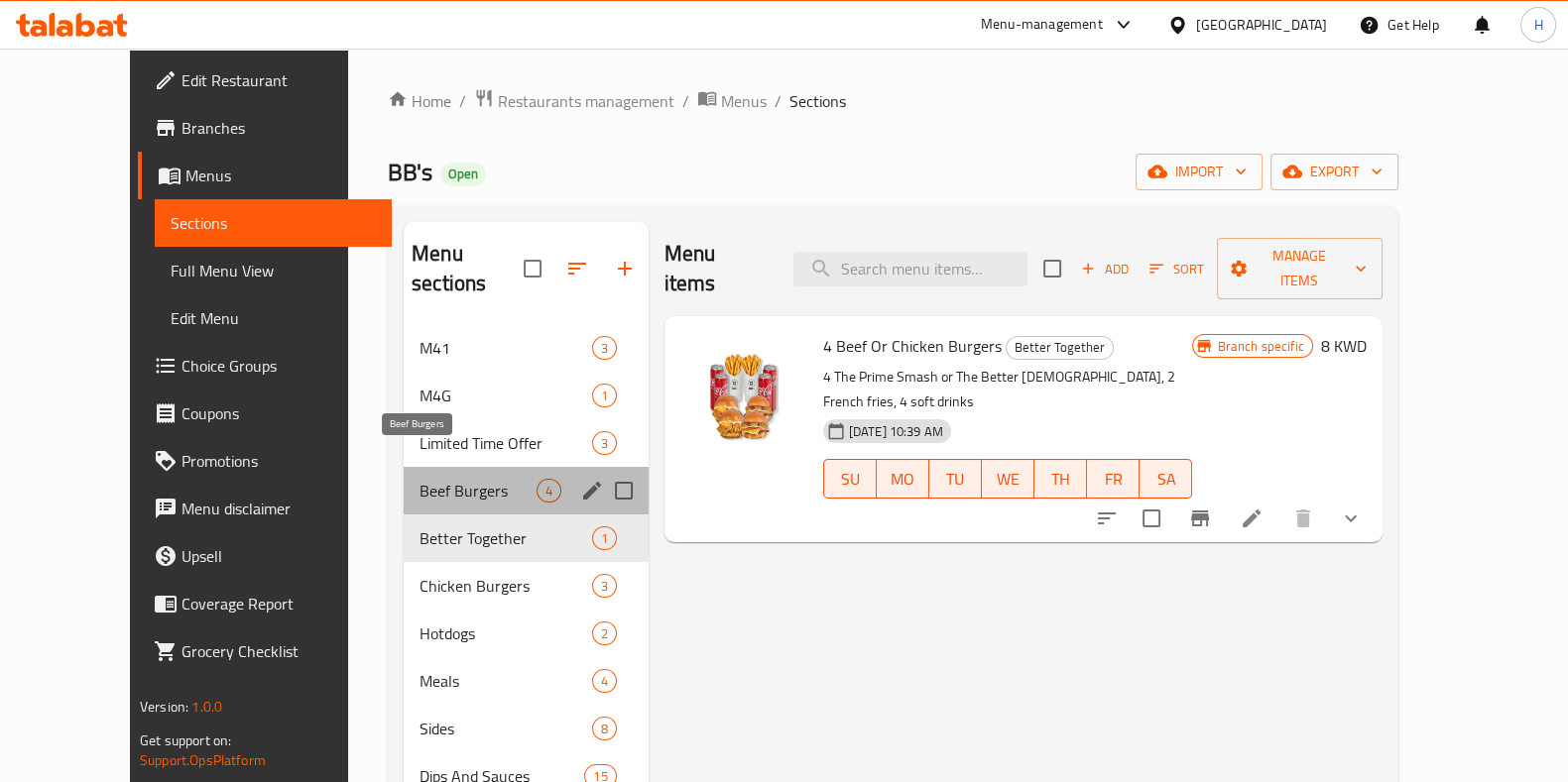
click at [420, 479] on span "Beef Burgers" at bounding box center [478, 491] width 117 height 24
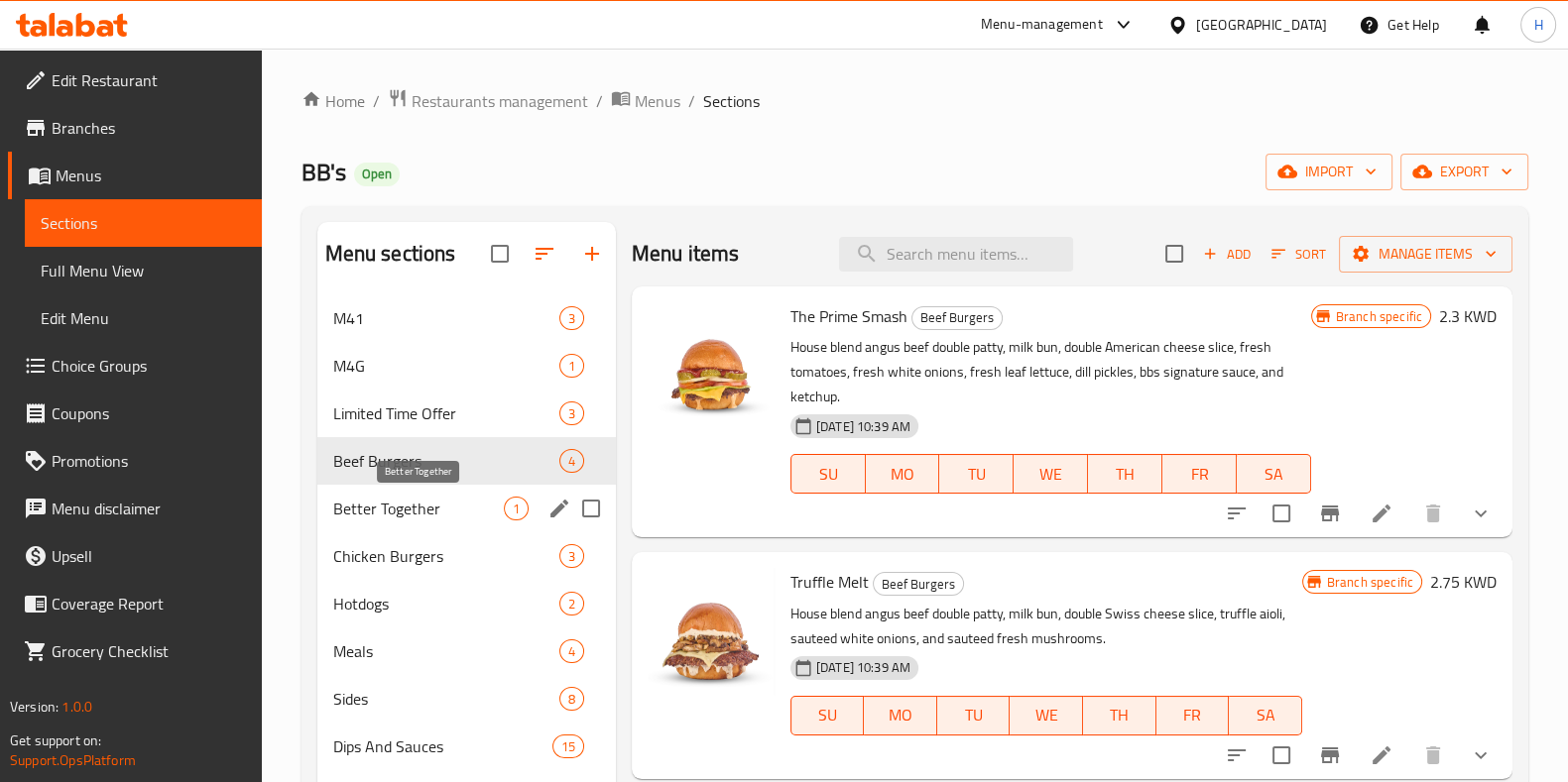
click at [421, 505] on span "Better Together" at bounding box center [419, 509] width 171 height 24
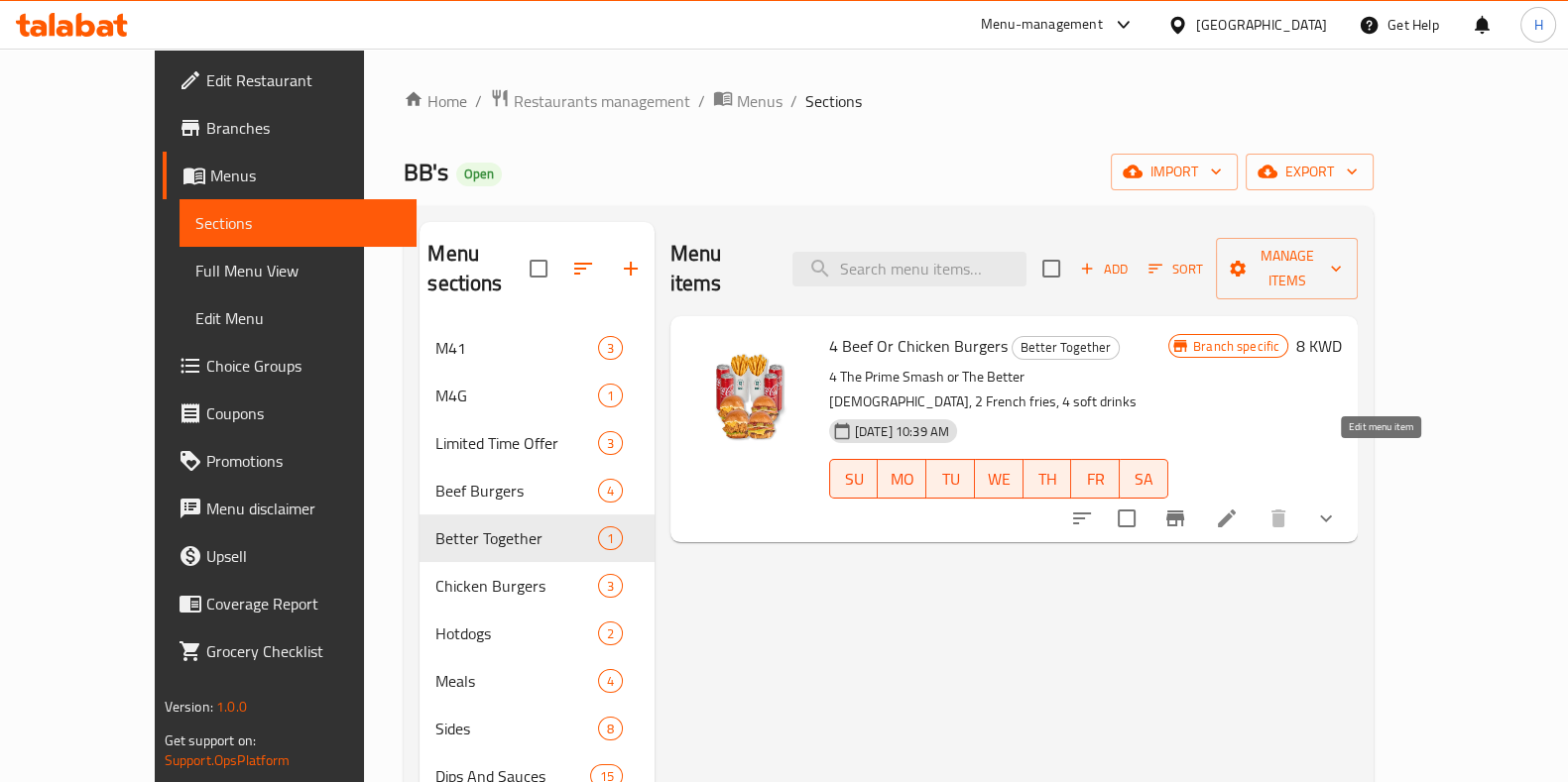
click at [1239, 507] on icon at bounding box center [1227, 519] width 24 height 24
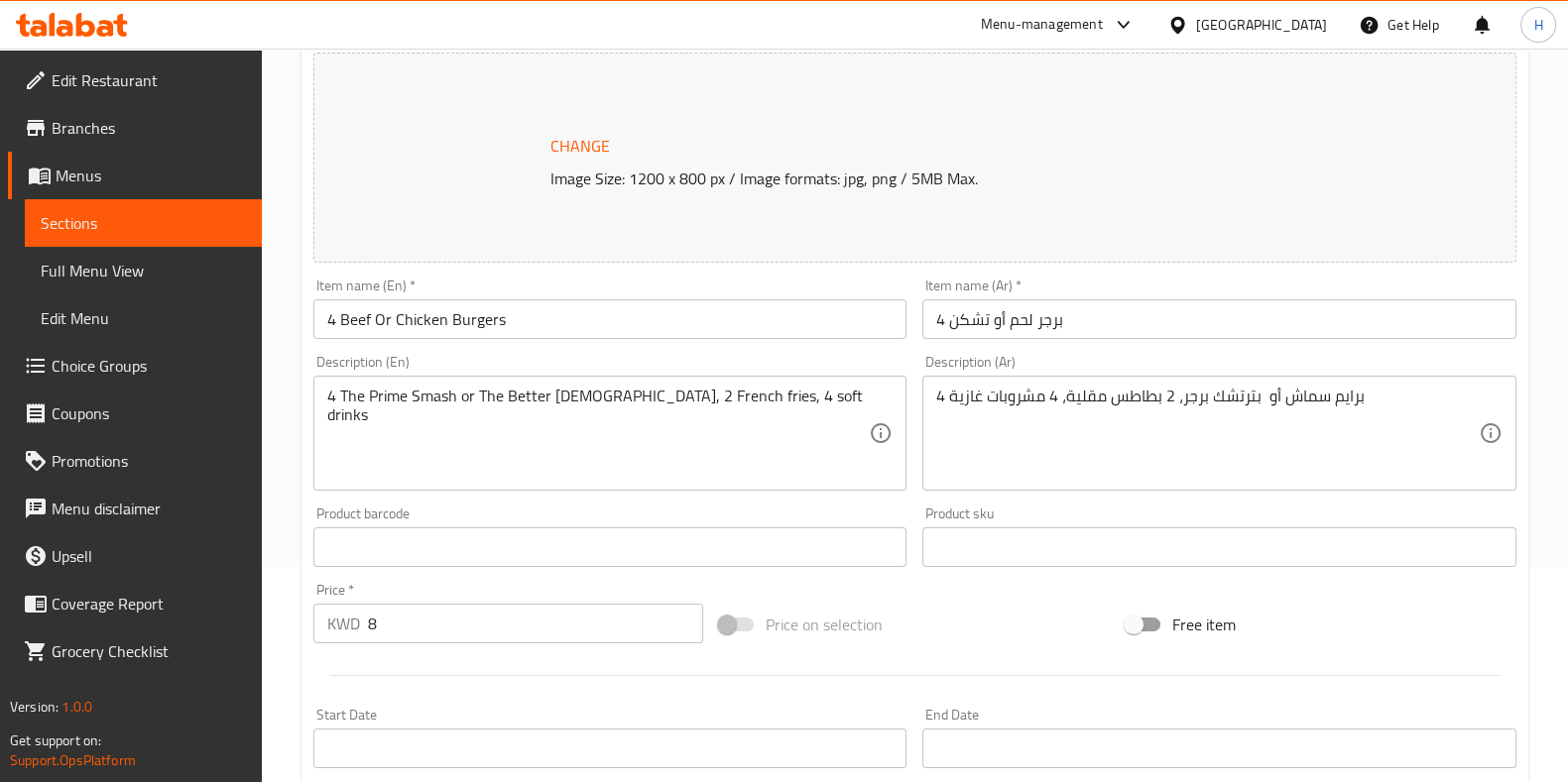
scroll to position [495, 0]
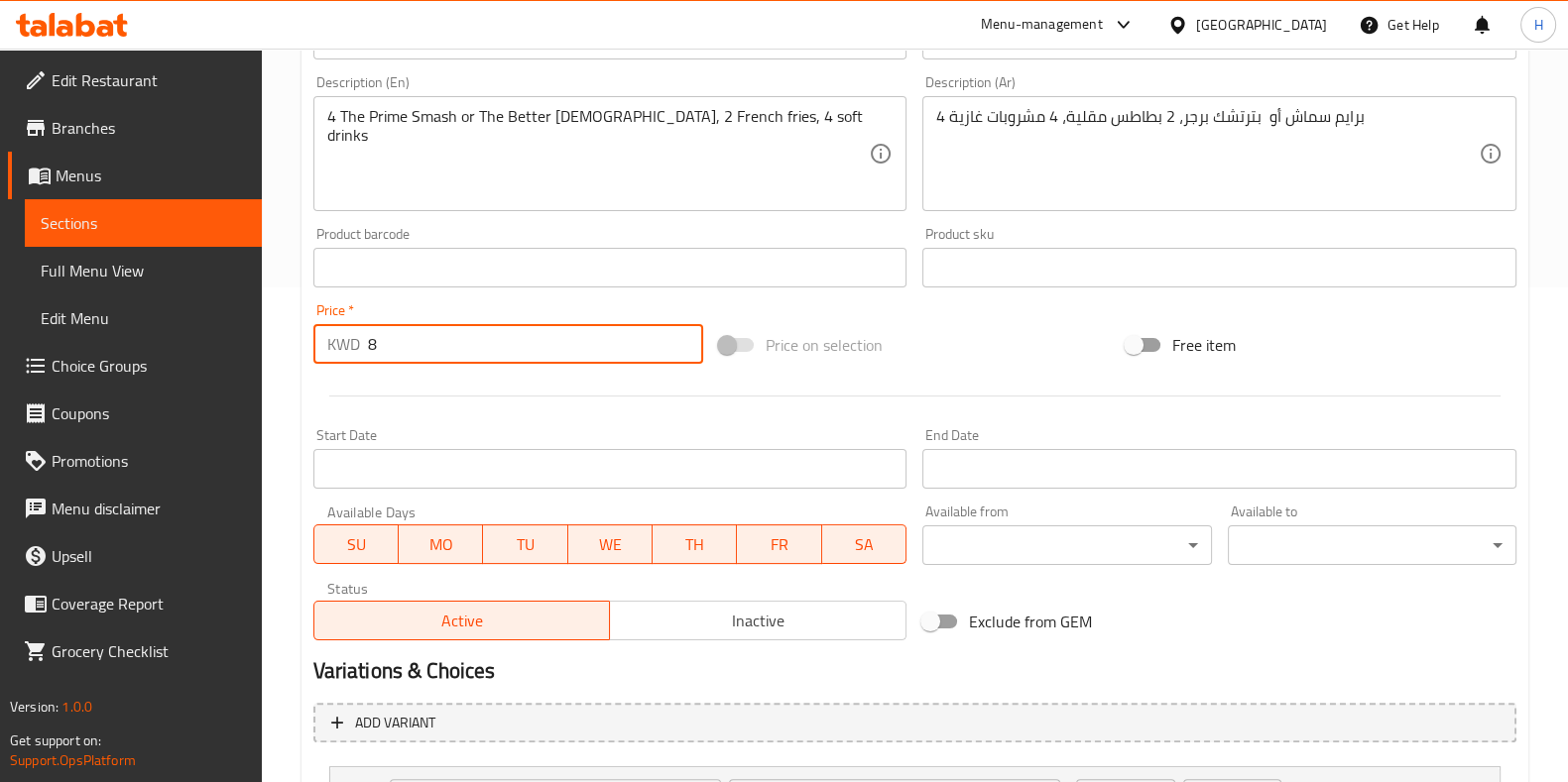
drag, startPoint x: 439, startPoint y: 337, endPoint x: 313, endPoint y: 335, distance: 126.0
click at [314, 335] on div "KWD 8 Price *" at bounding box center [509, 344] width 391 height 40
click at [407, 381] on div at bounding box center [915, 396] width 1219 height 49
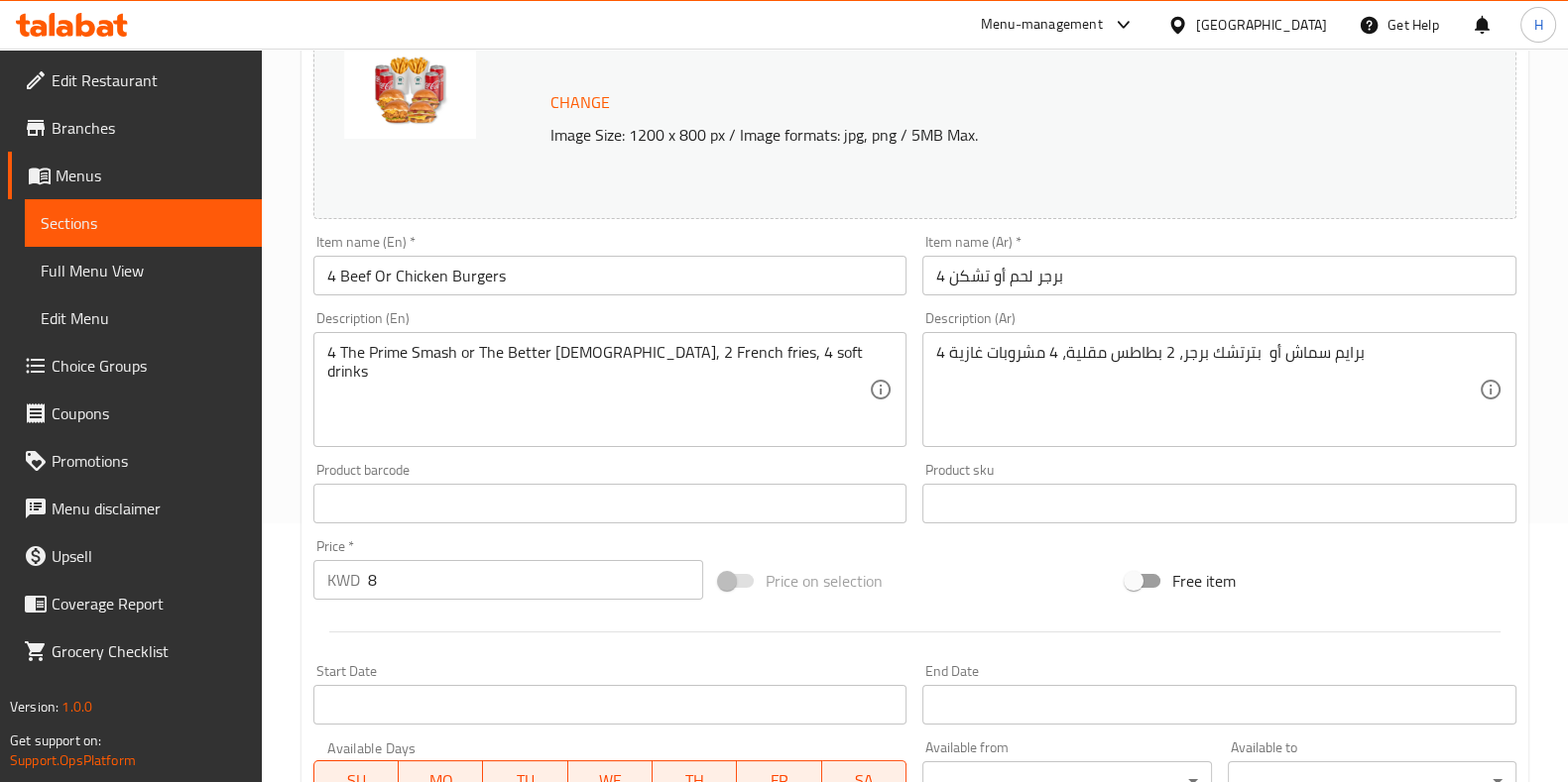
scroll to position [0, 0]
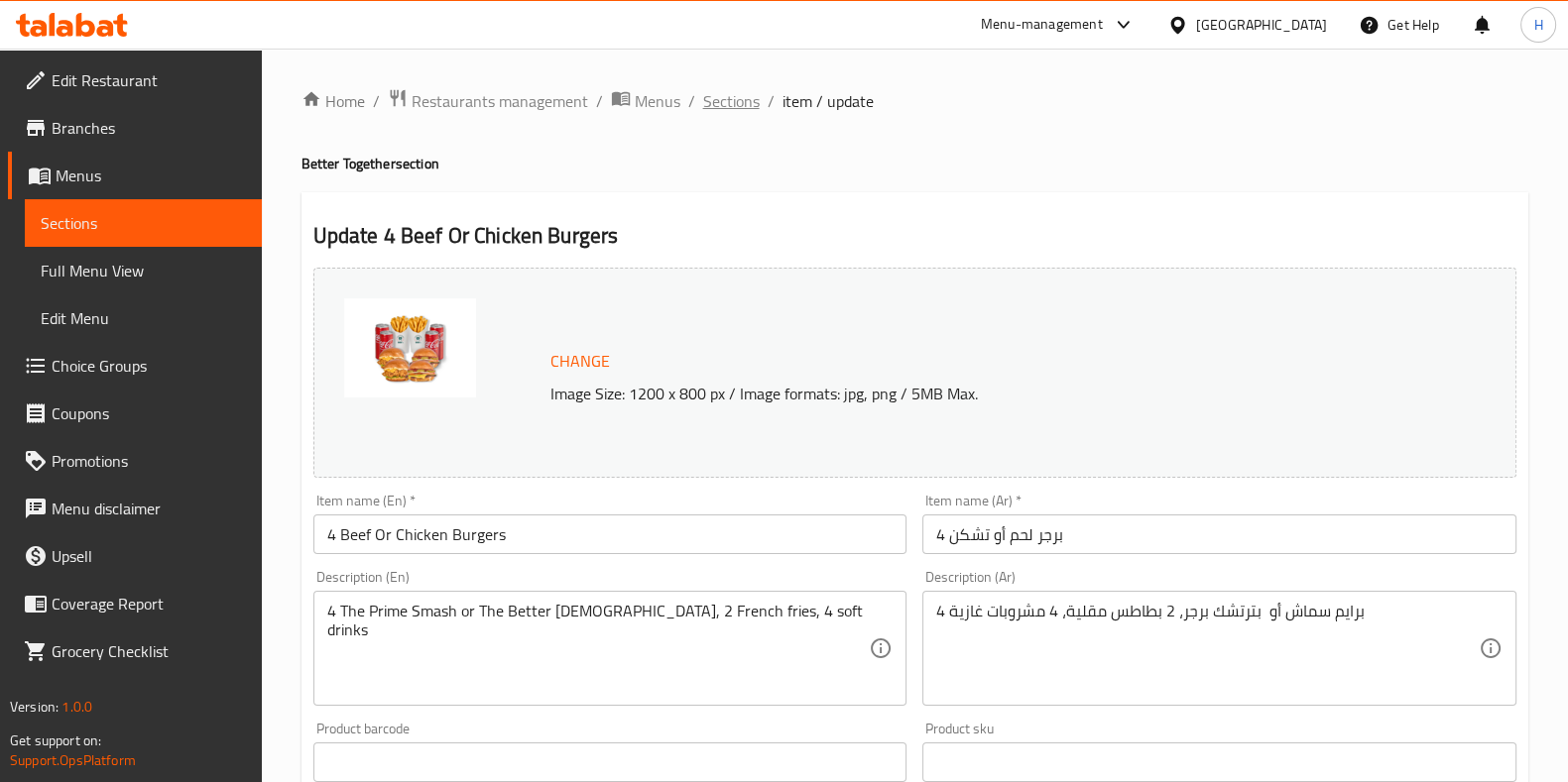
click at [728, 92] on span "Sections" at bounding box center [730, 101] width 57 height 24
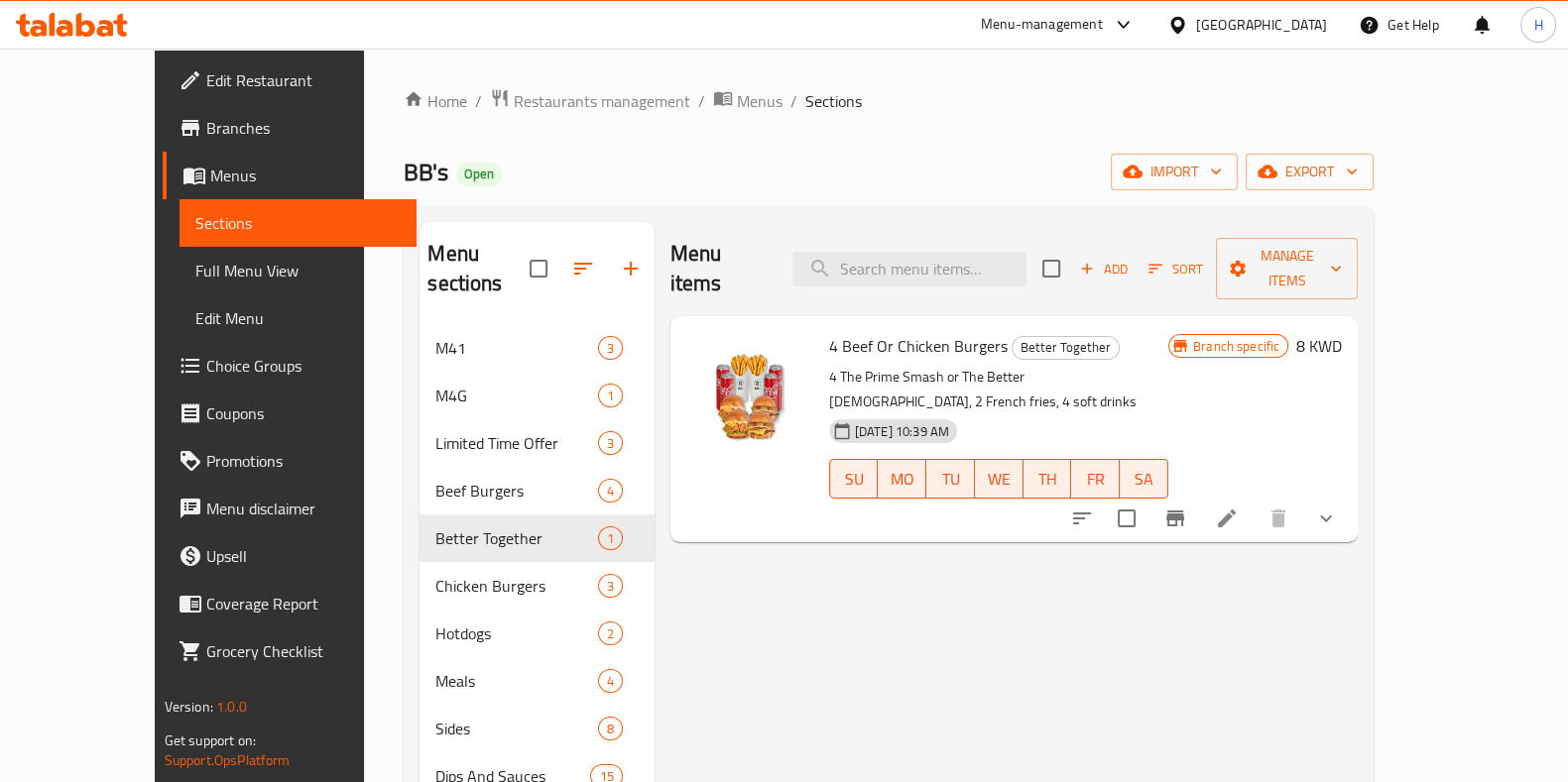
click at [1338, 507] on icon "show more" at bounding box center [1326, 519] width 24 height 24
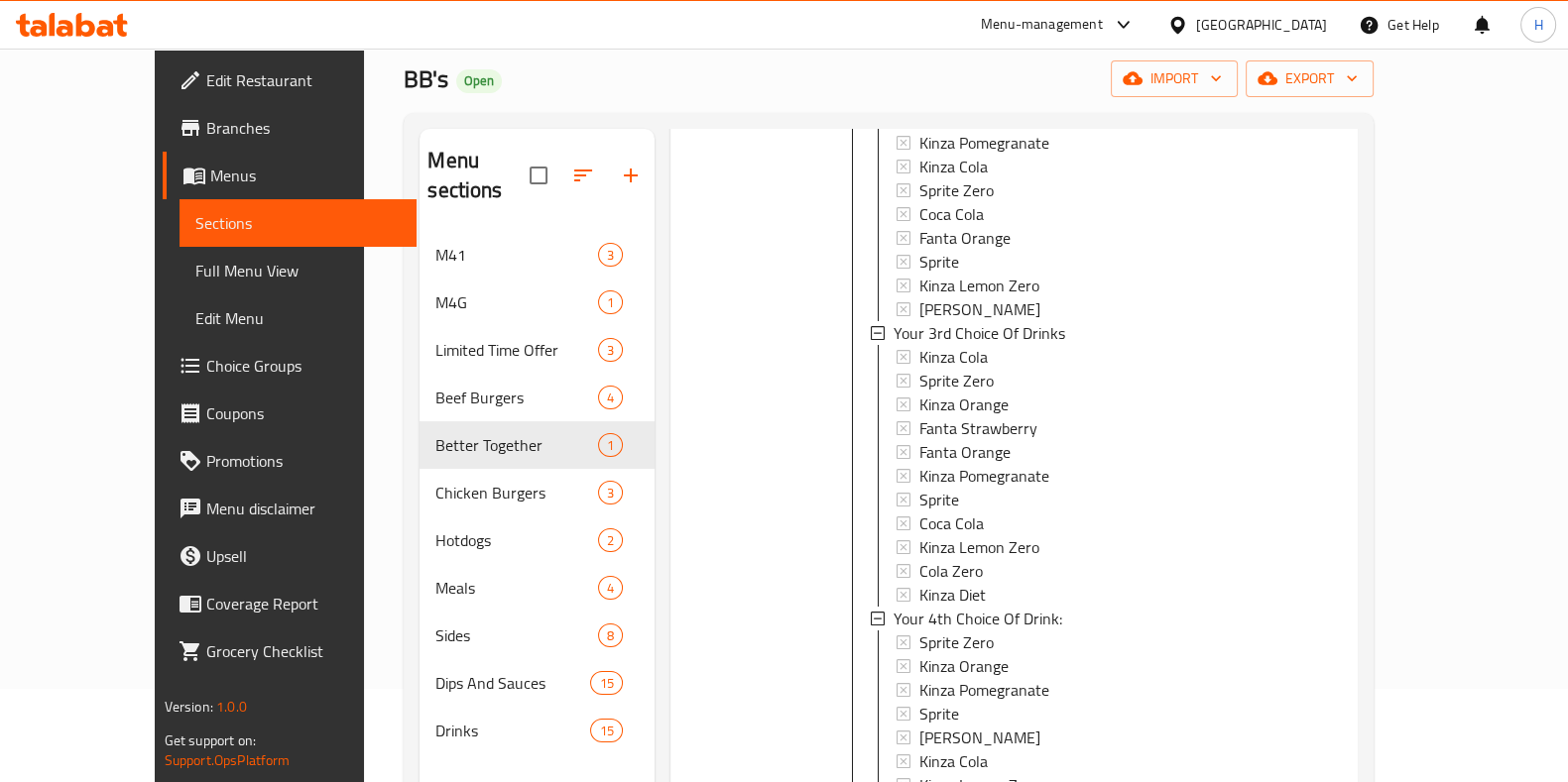
scroll to position [278, 0]
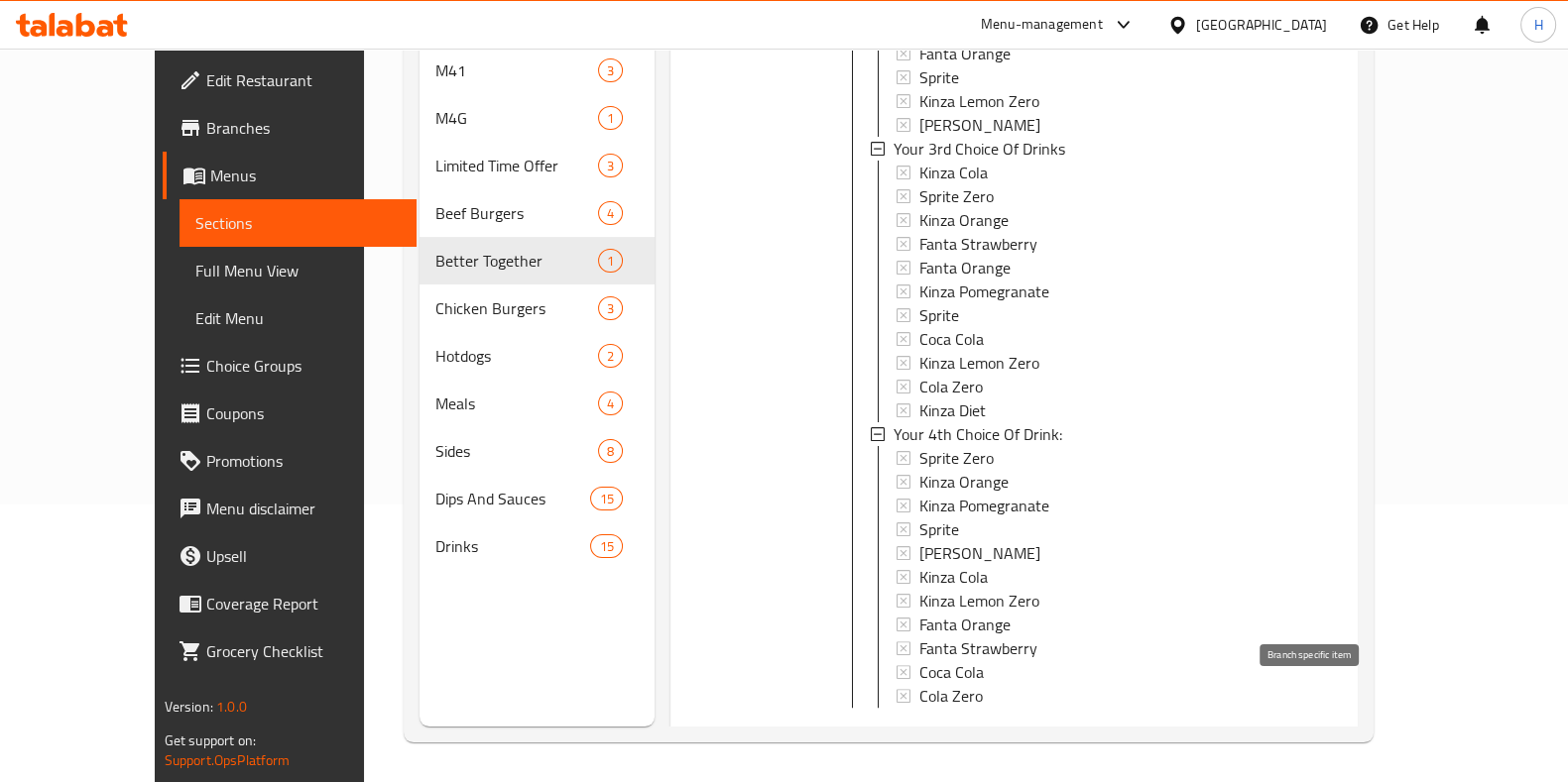
click at [1187, 727] on icon "Branch-specific-item" at bounding box center [1175, 739] width 24 height 24
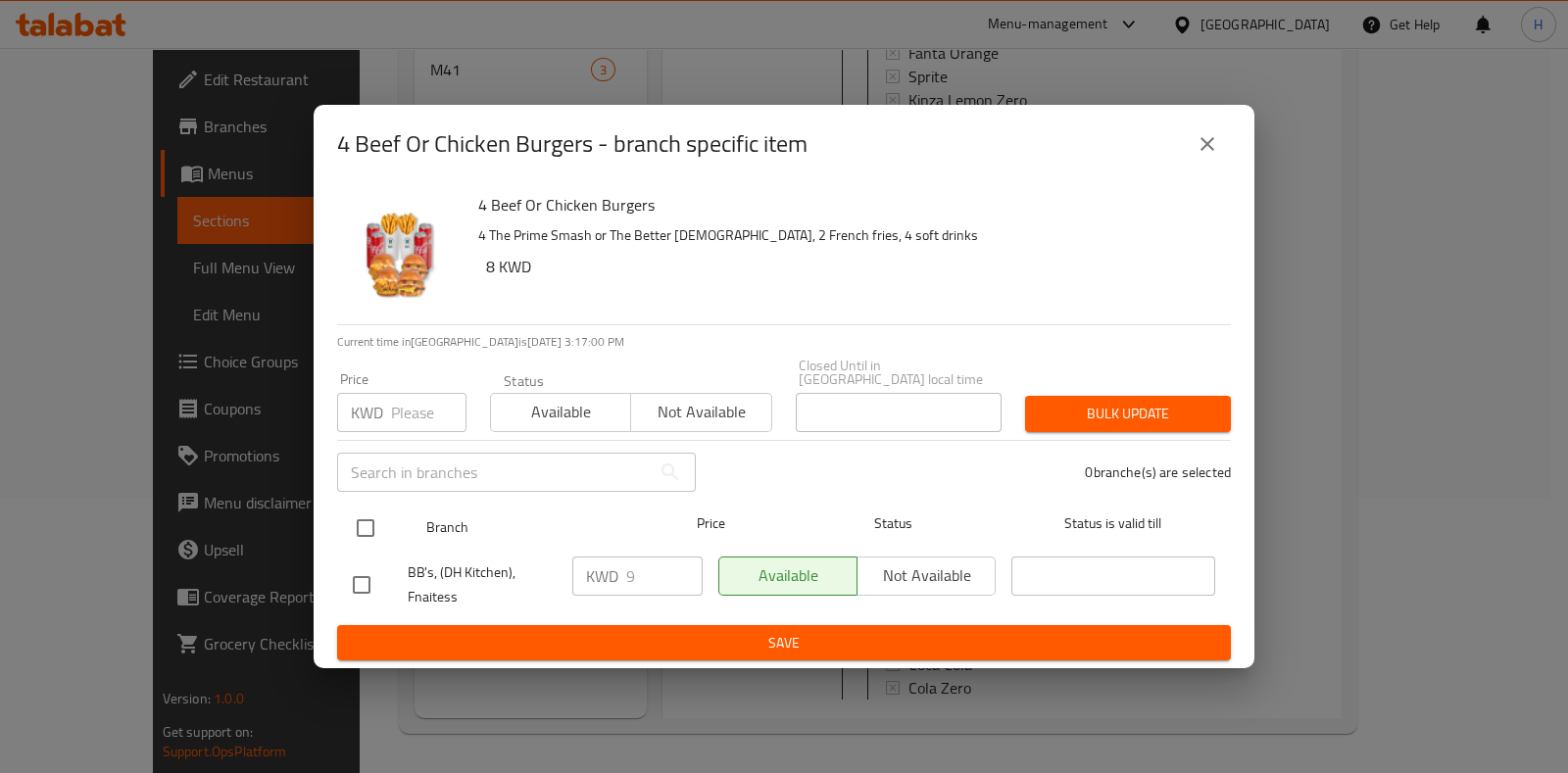
click at [360, 510] on input "checkbox" at bounding box center [366, 529] width 41 height 41
checkbox input "true"
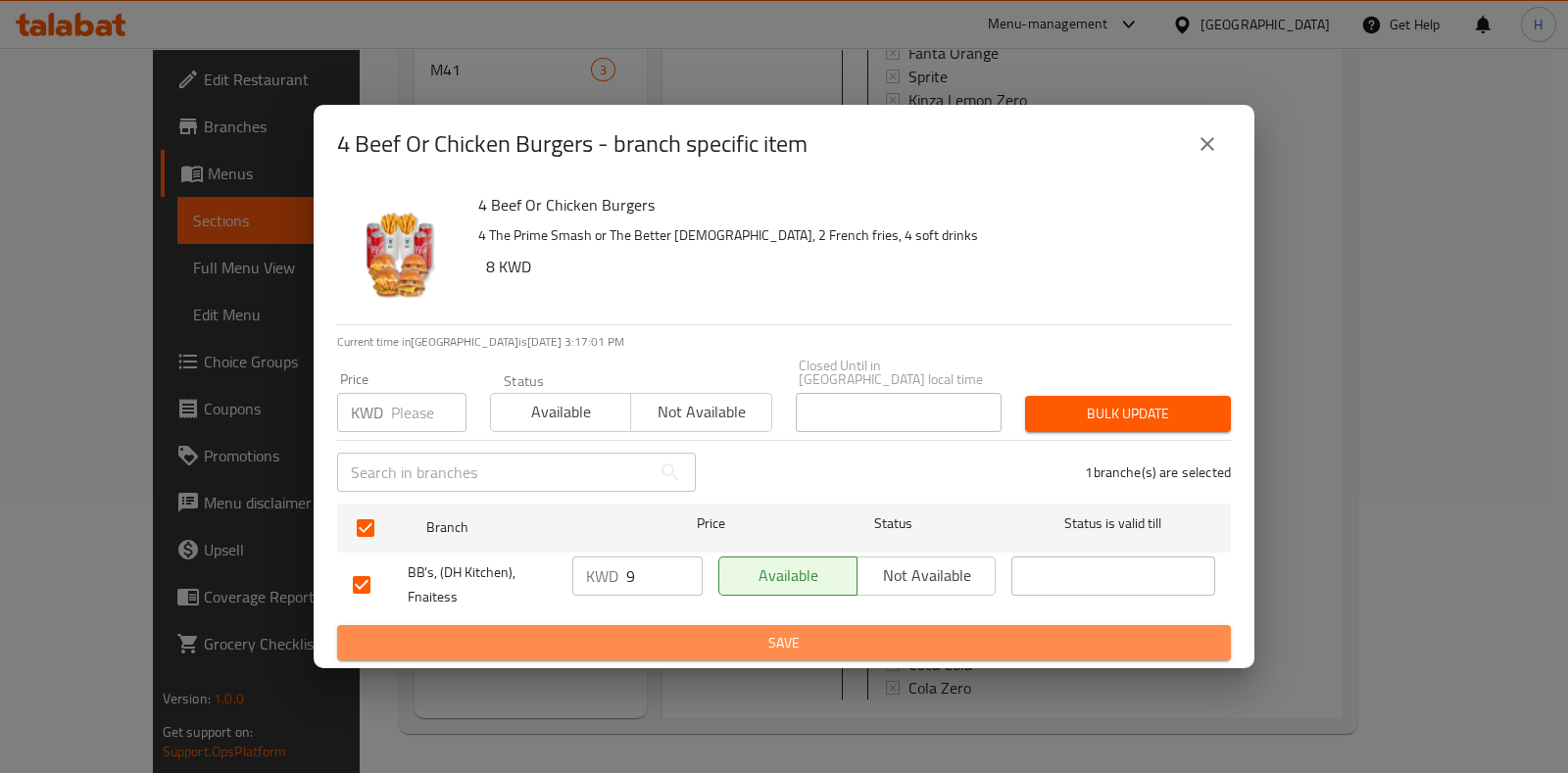
click at [562, 632] on span "Save" at bounding box center [784, 644] width 862 height 25
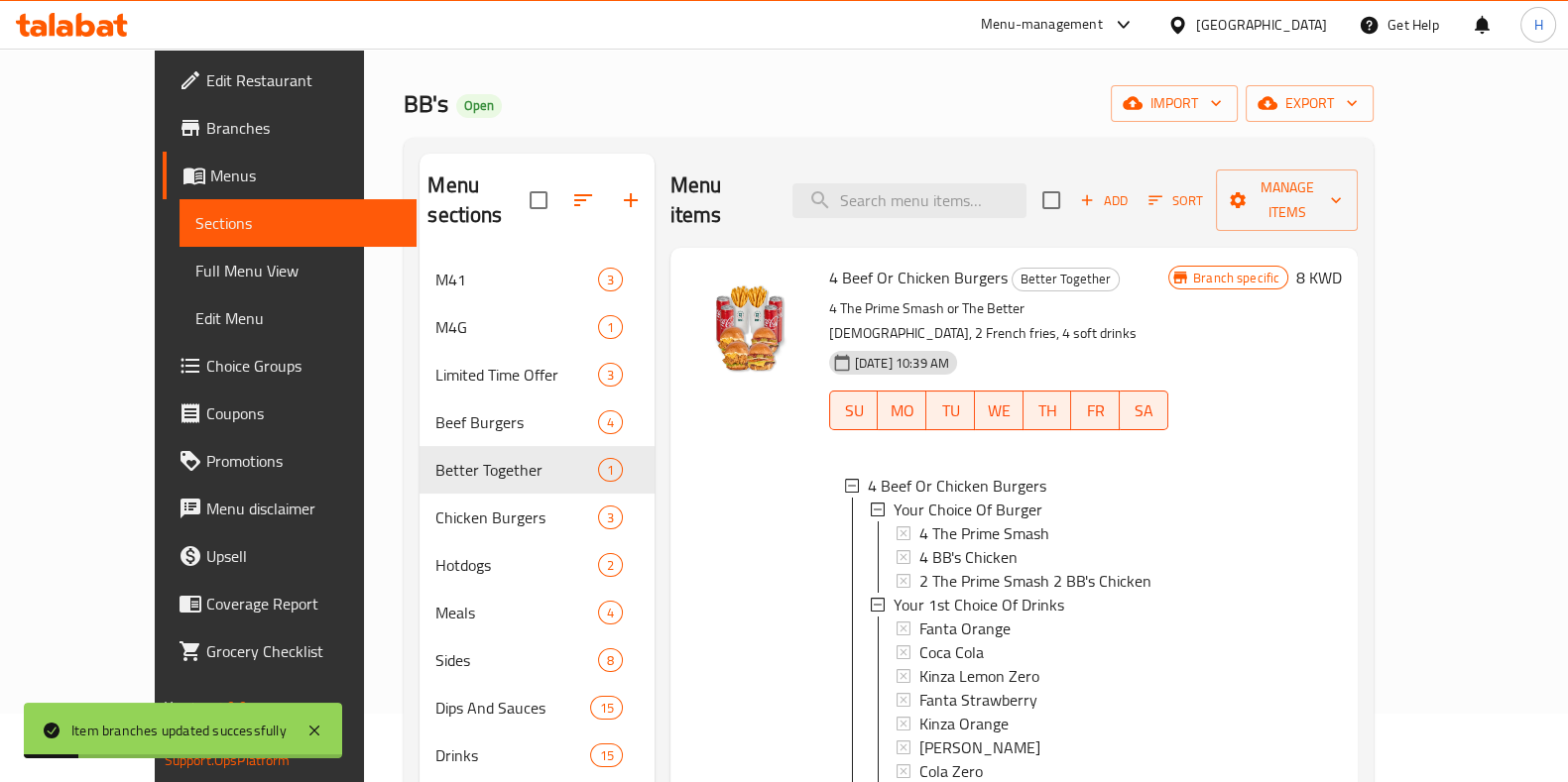
scroll to position [0, 0]
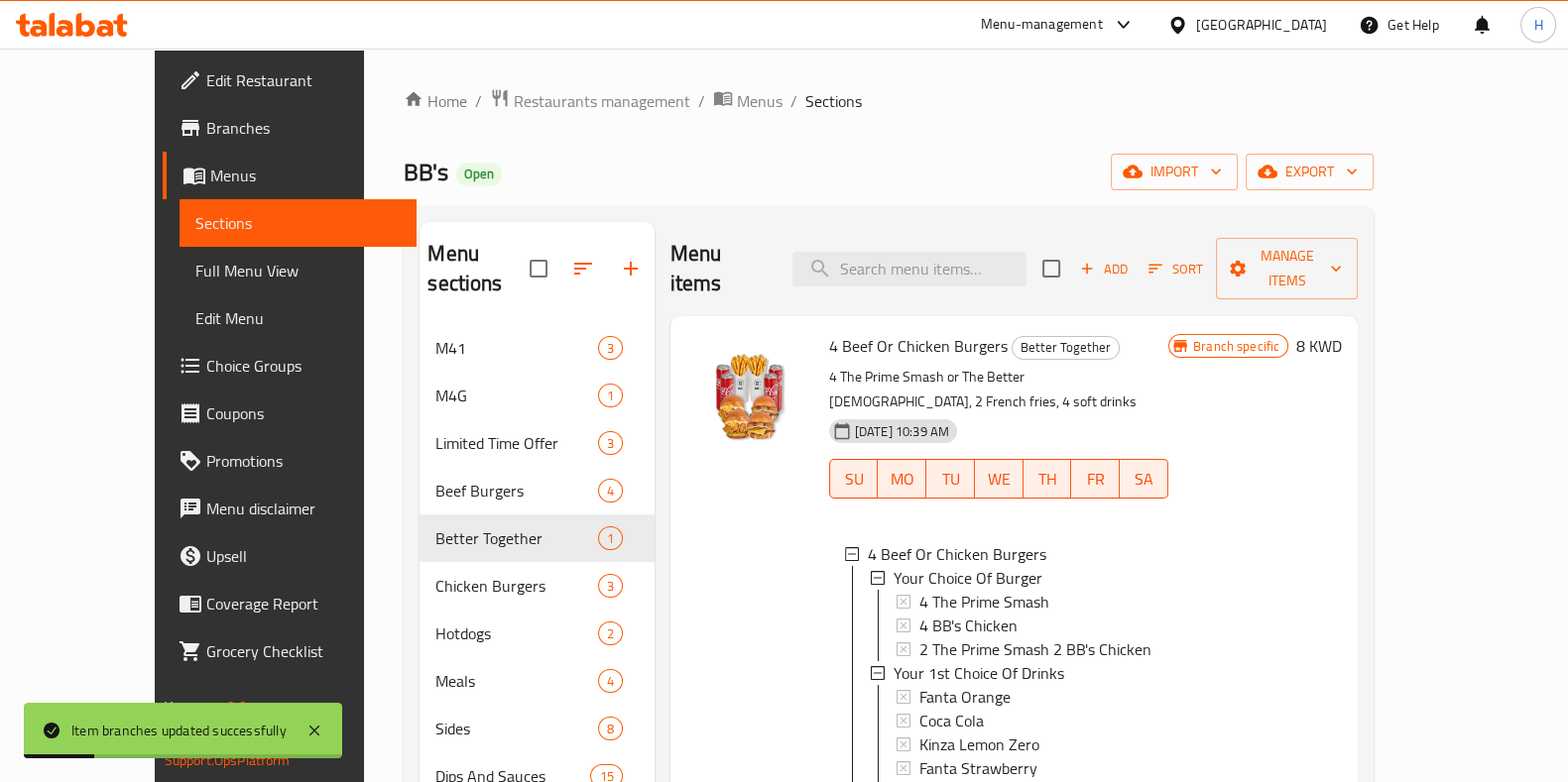
click at [1342, 332] on h6 "8 KWD" at bounding box center [1319, 346] width 46 height 28
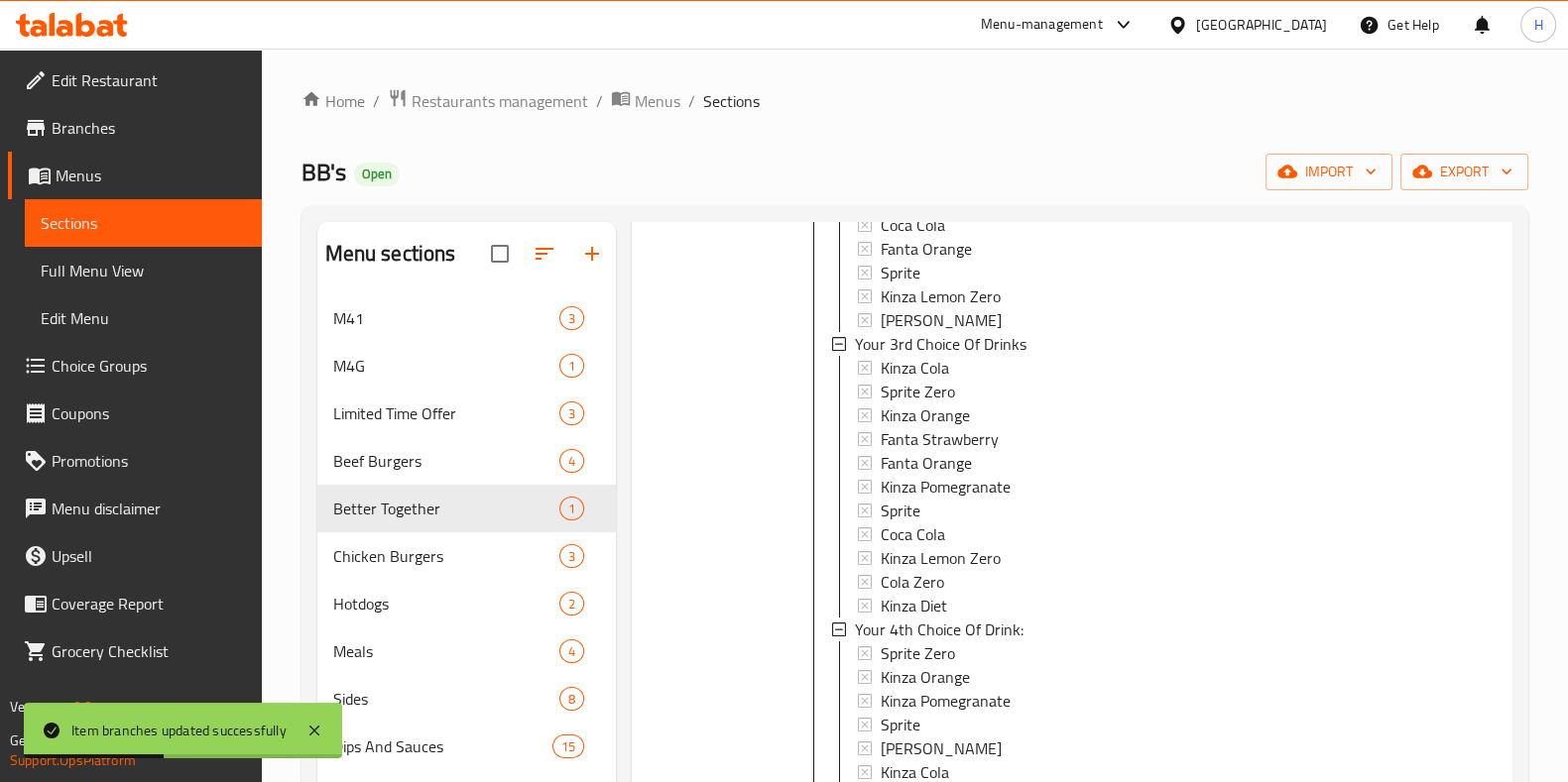
scroll to position [278, 0]
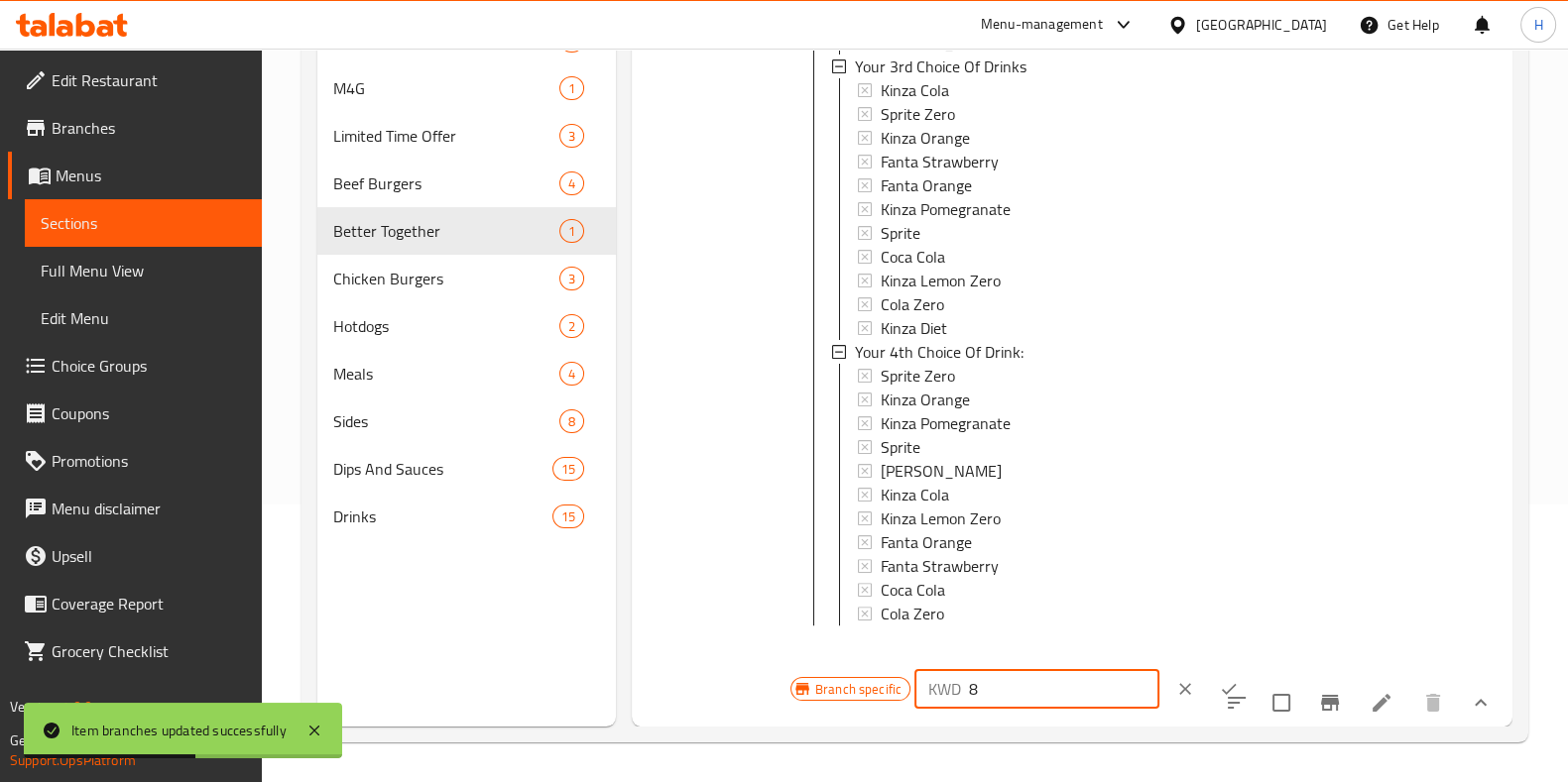
drag, startPoint x: 948, startPoint y: 678, endPoint x: 924, endPoint y: 681, distance: 24.2
click at [924, 680] on div "KWD 8 ​" at bounding box center [1036, 690] width 245 height 40
type input "9"
click at [1219, 682] on icon "ok" at bounding box center [1229, 690] width 20 height 20
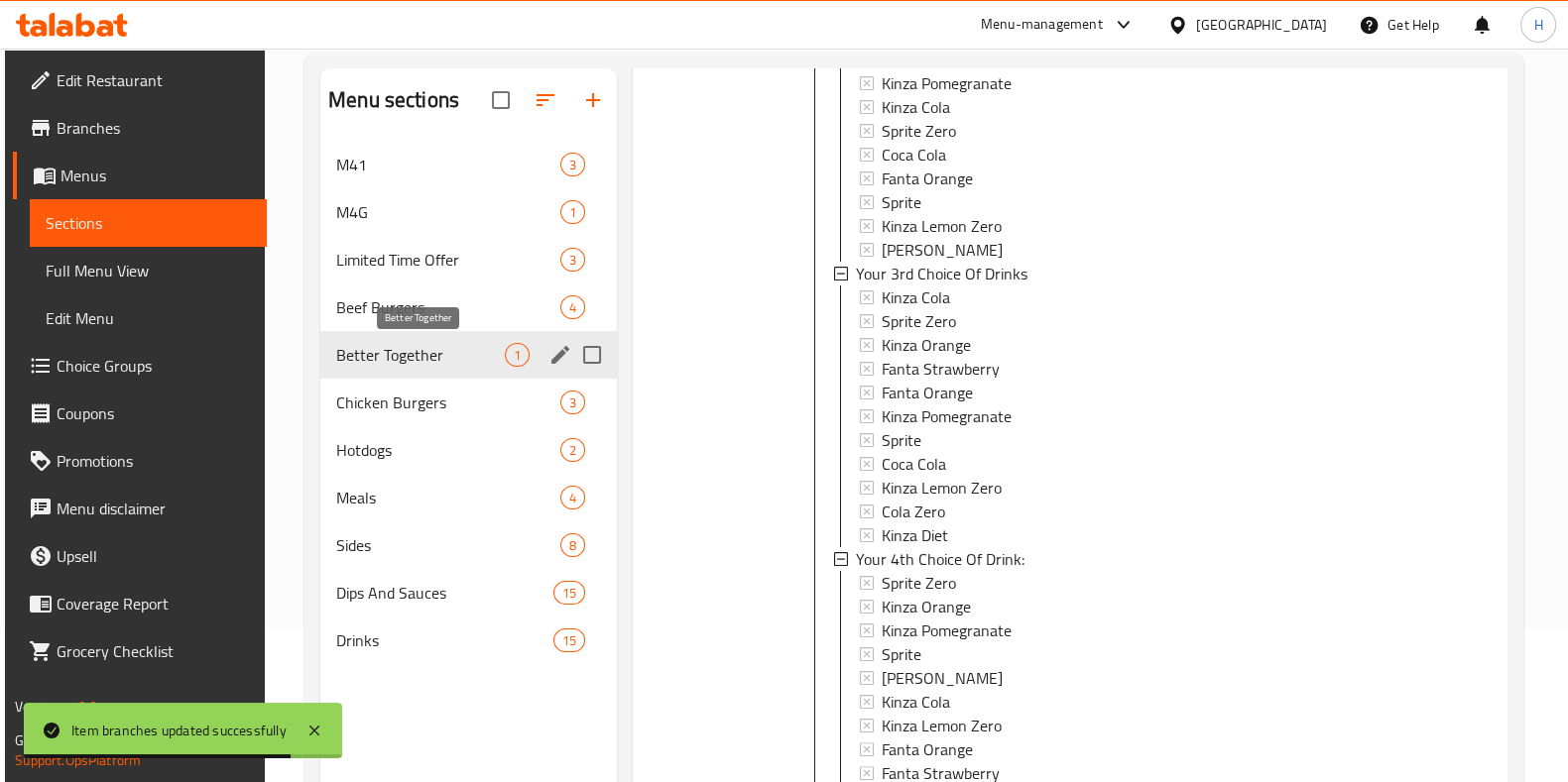
scroll to position [29, 0]
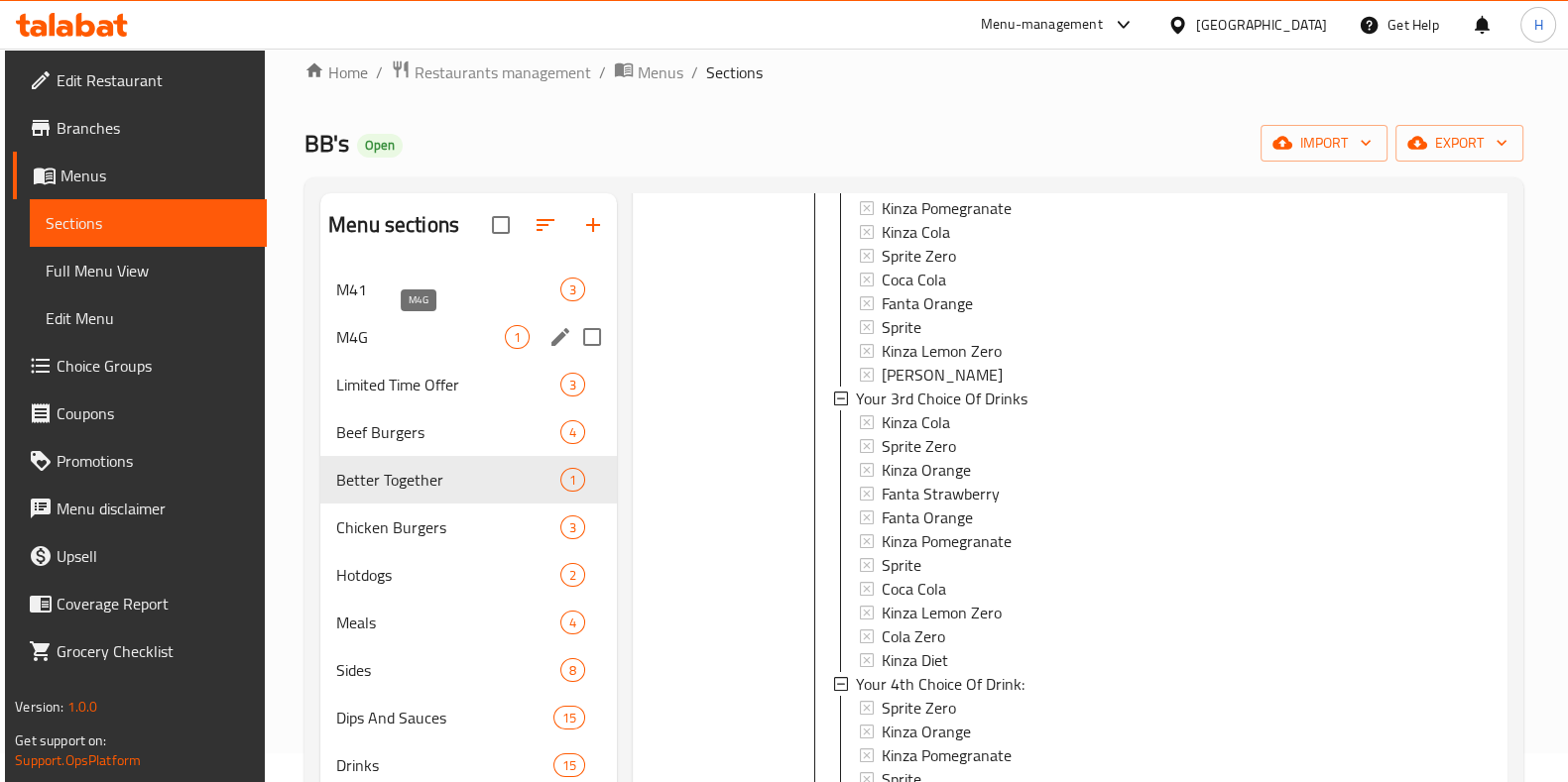
click at [397, 334] on span "M4G" at bounding box center [421, 337] width 169 height 24
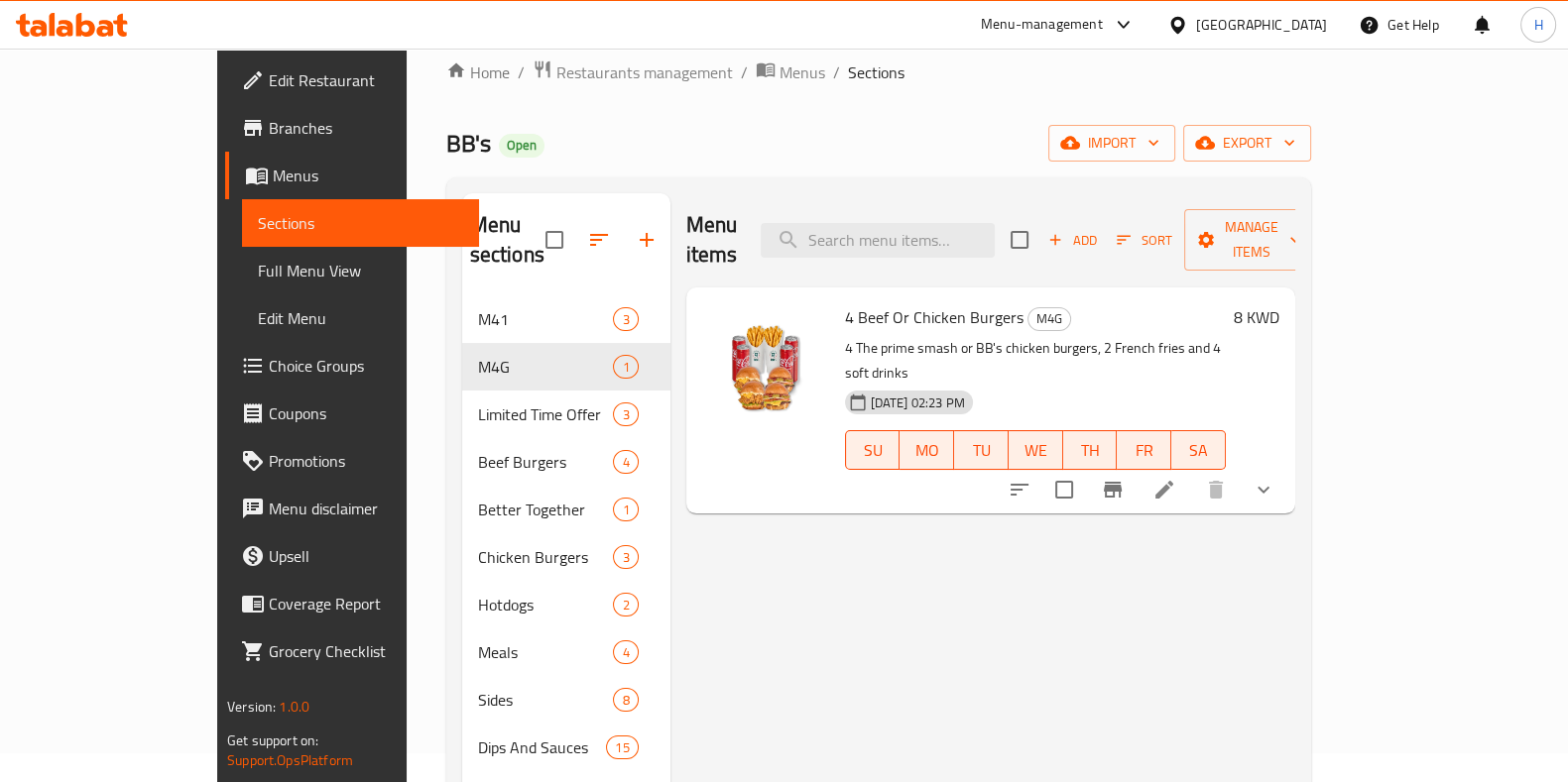
click at [1279, 304] on h6 "8 KWD" at bounding box center [1256, 318] width 46 height 28
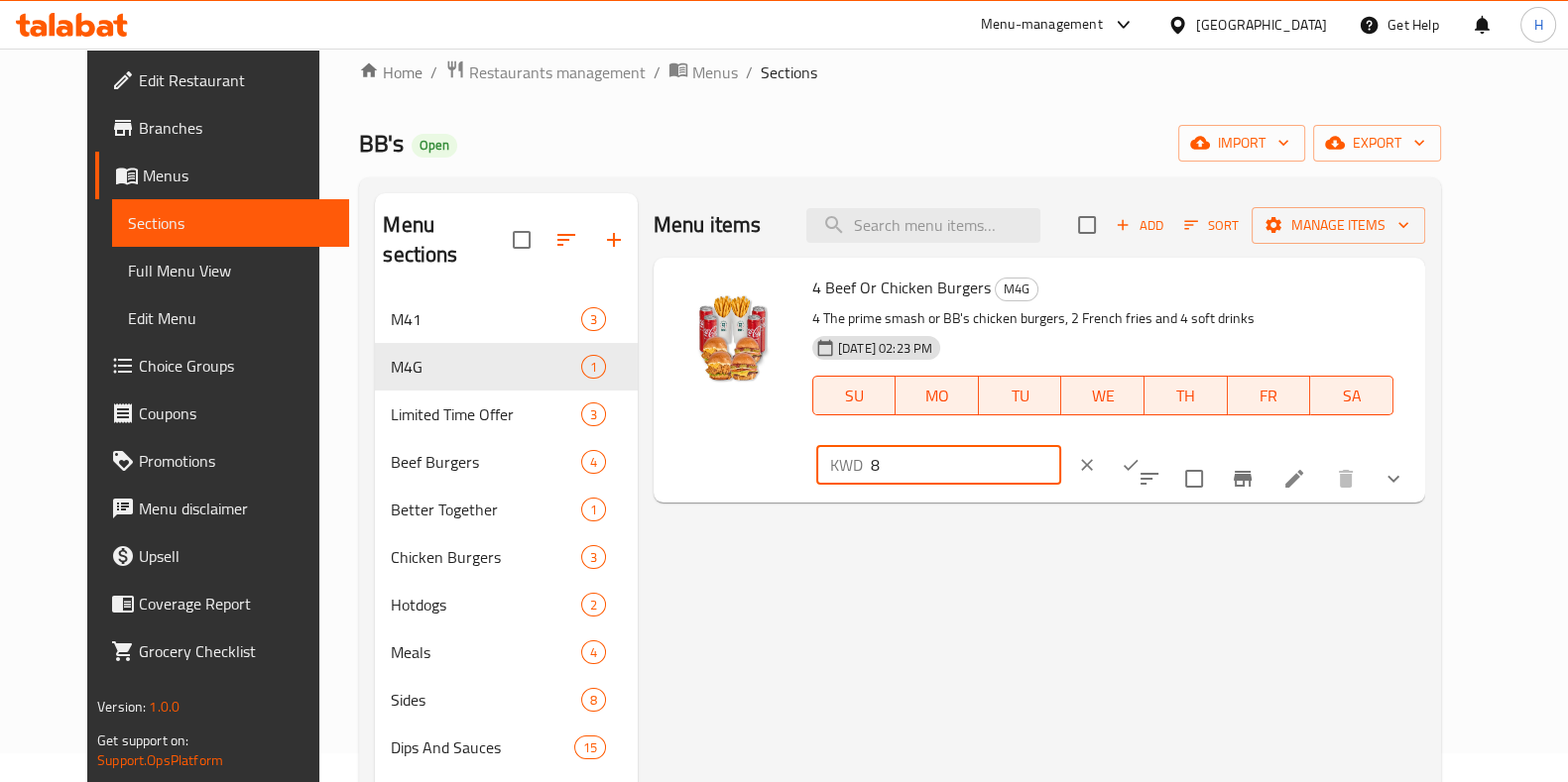
drag, startPoint x: 1322, startPoint y: 290, endPoint x: 1096, endPoint y: 295, distance: 226.1
click at [1096, 295] on div "4 Beef Or Chicken Burgers M4G 4 The prime smash or BB's chicken burgers, 2 Fren…" at bounding box center [1111, 380] width 613 height 229
type input "9"
click at [1140, 456] on icon "ok" at bounding box center [1130, 465] width 20 height 20
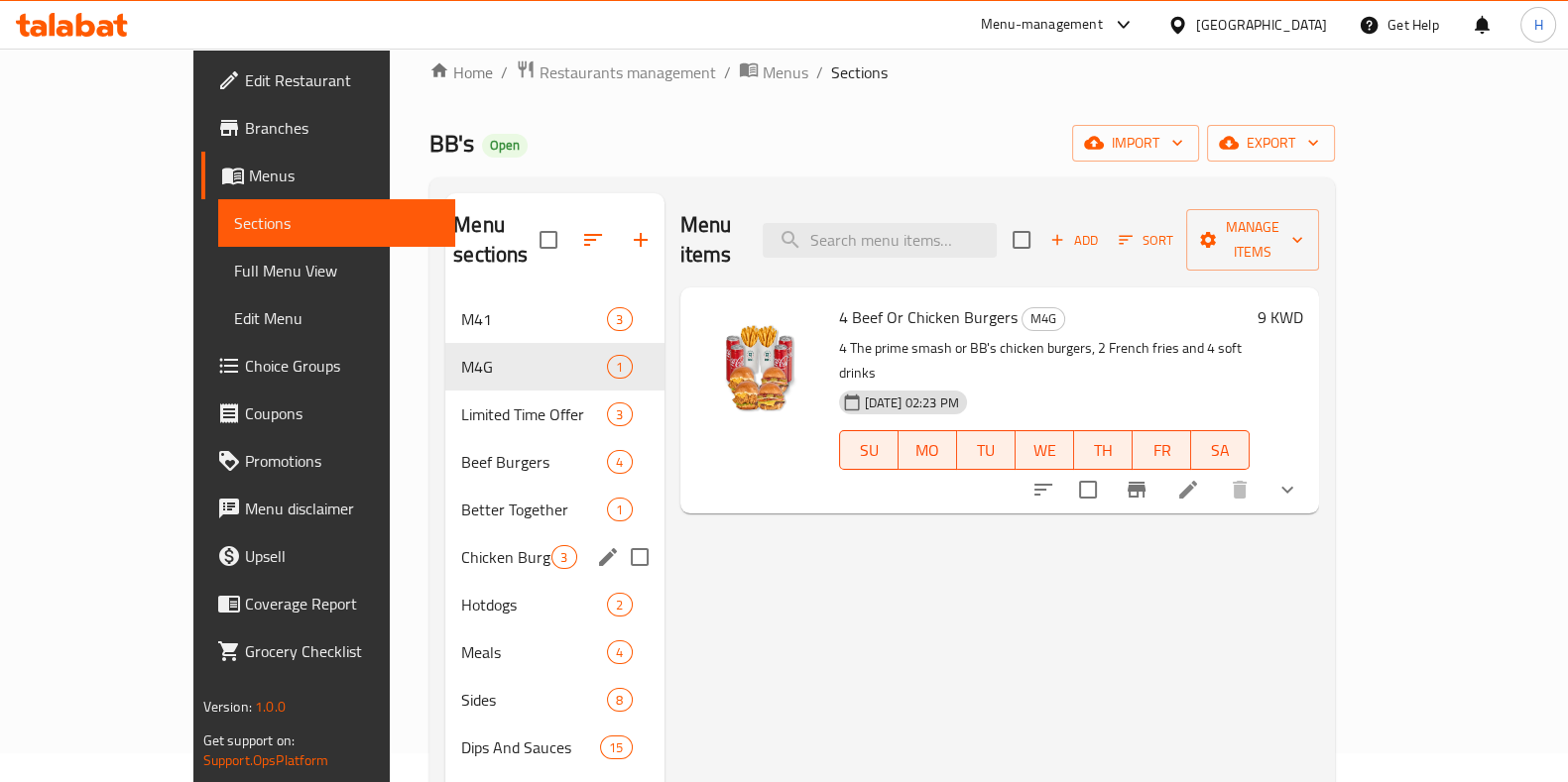
click at [461, 546] on span "Chicken Burgers" at bounding box center [506, 558] width 90 height 24
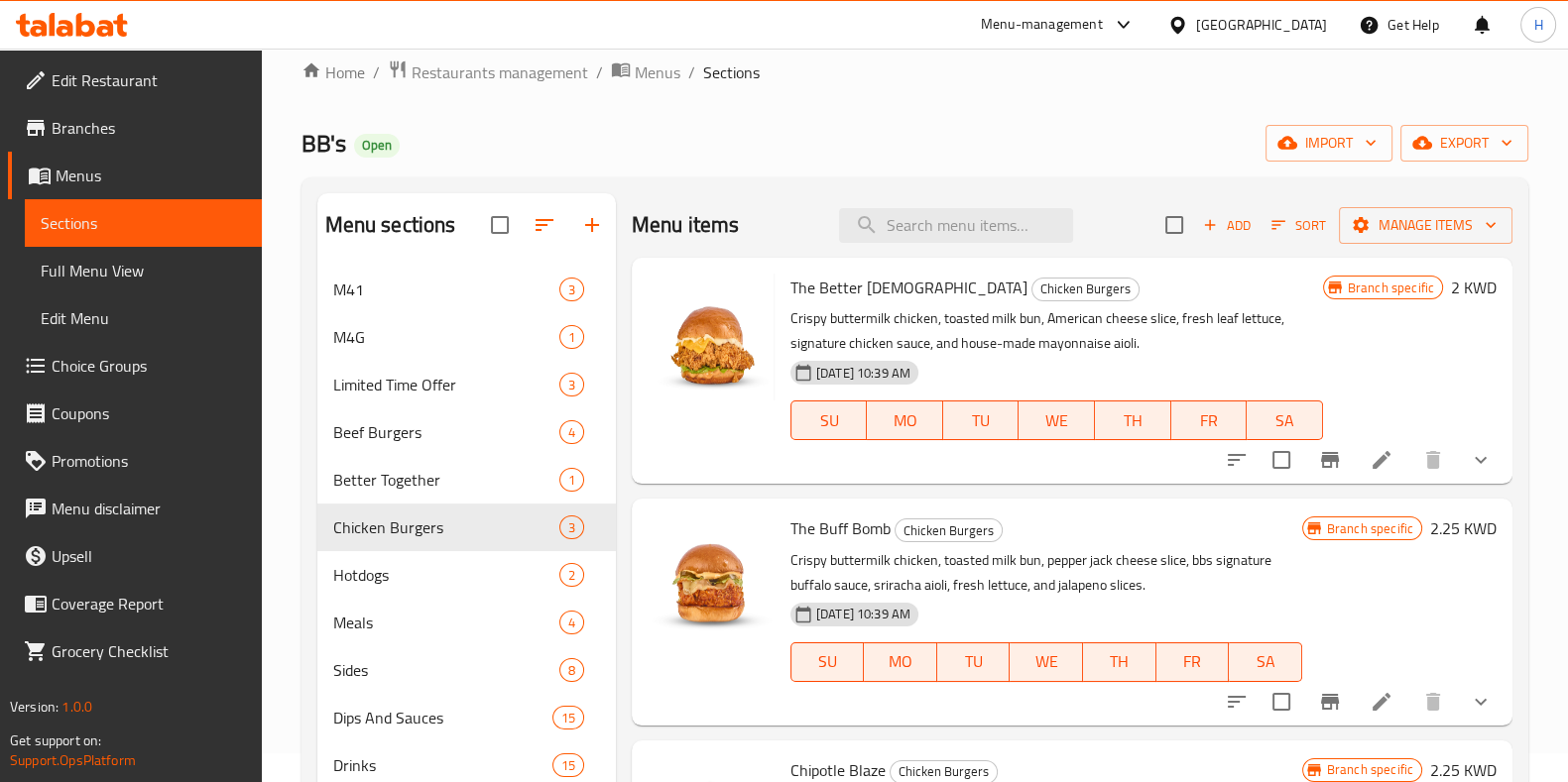
click at [1374, 459] on li at bounding box center [1381, 460] width 56 height 36
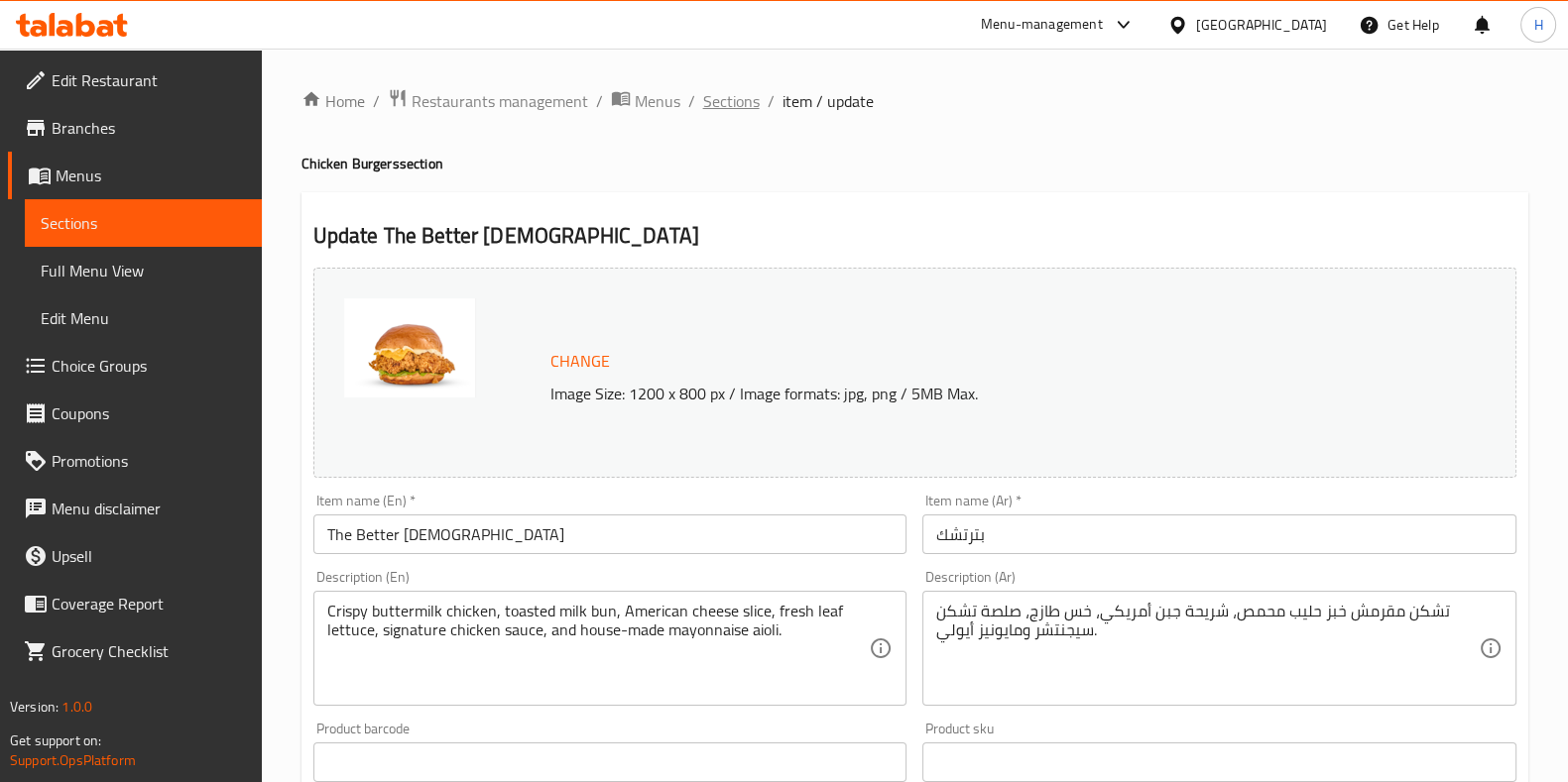
click at [738, 113] on span "Sections" at bounding box center [730, 101] width 57 height 24
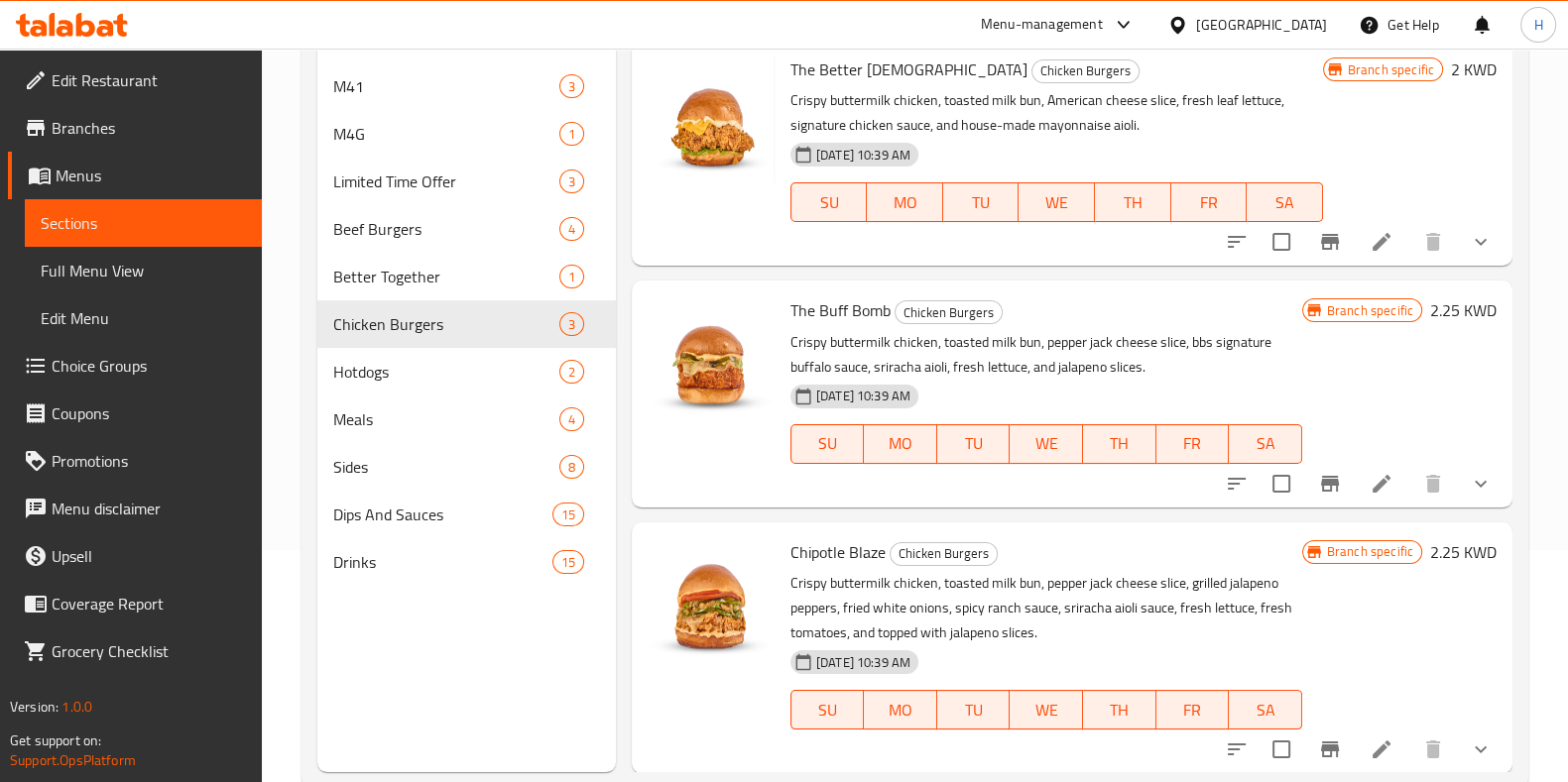
scroll to position [247, 0]
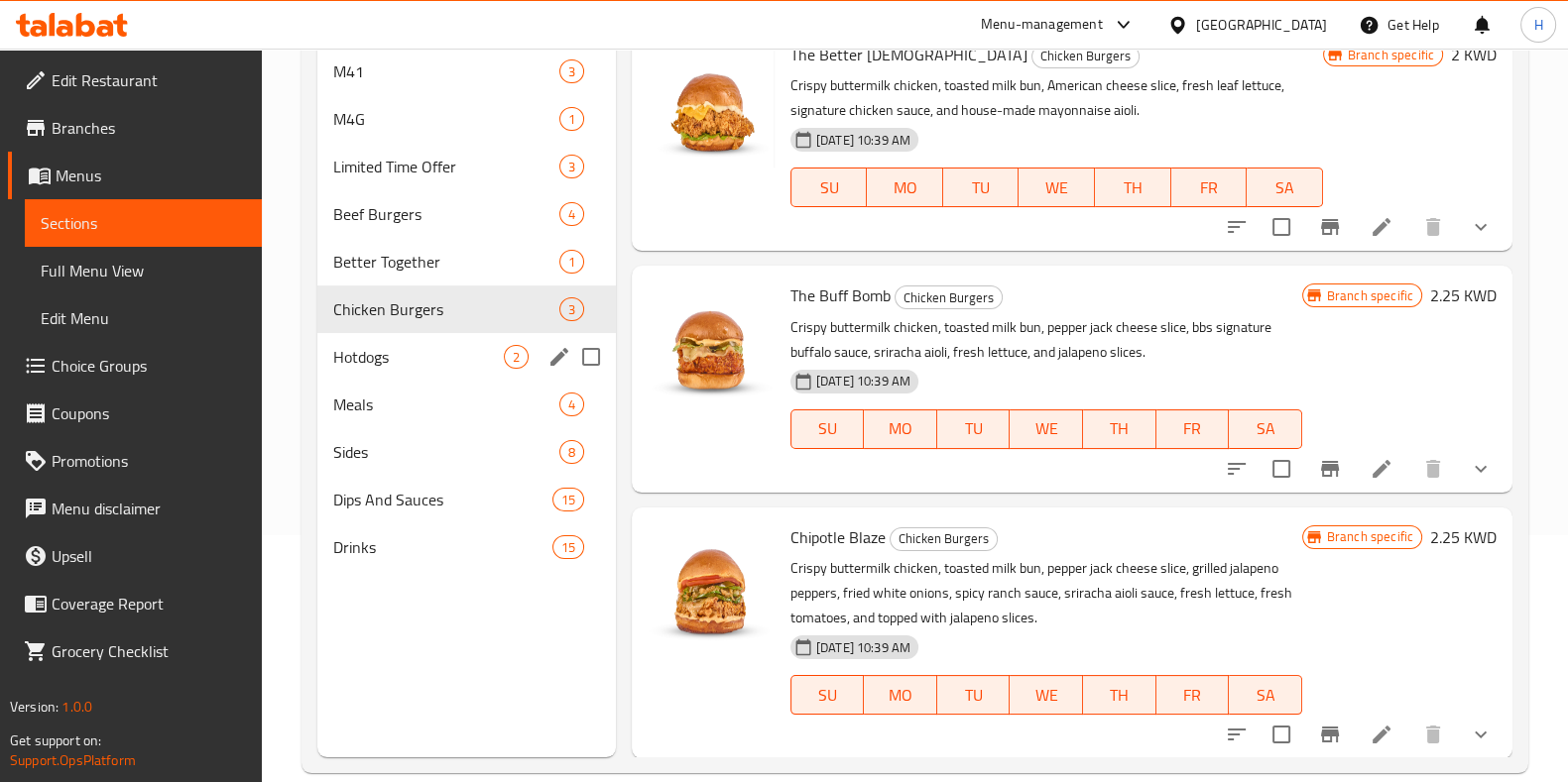
click at [484, 345] on span "Hotdogs" at bounding box center [419, 357] width 171 height 24
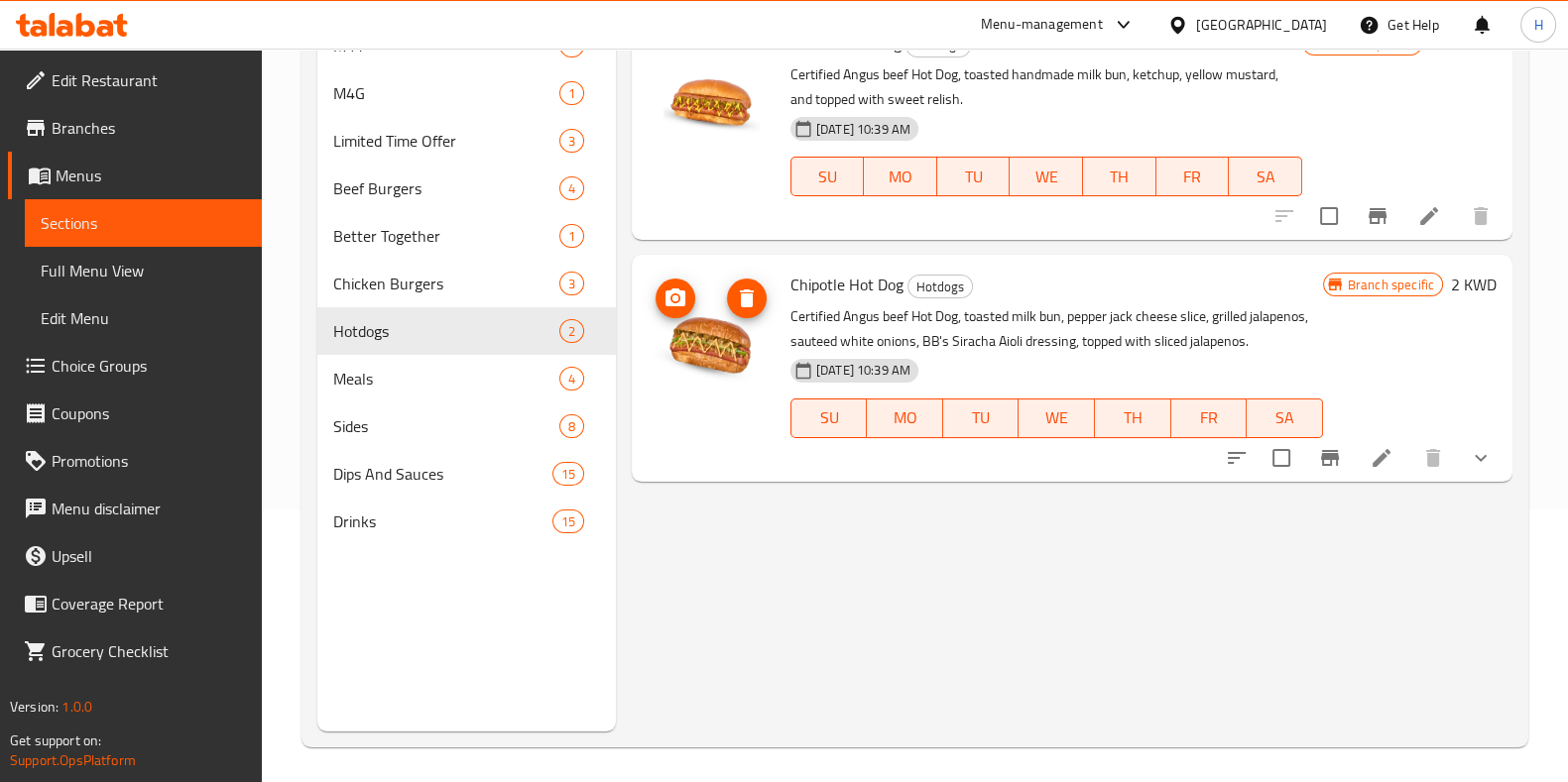
scroll to position [278, 0]
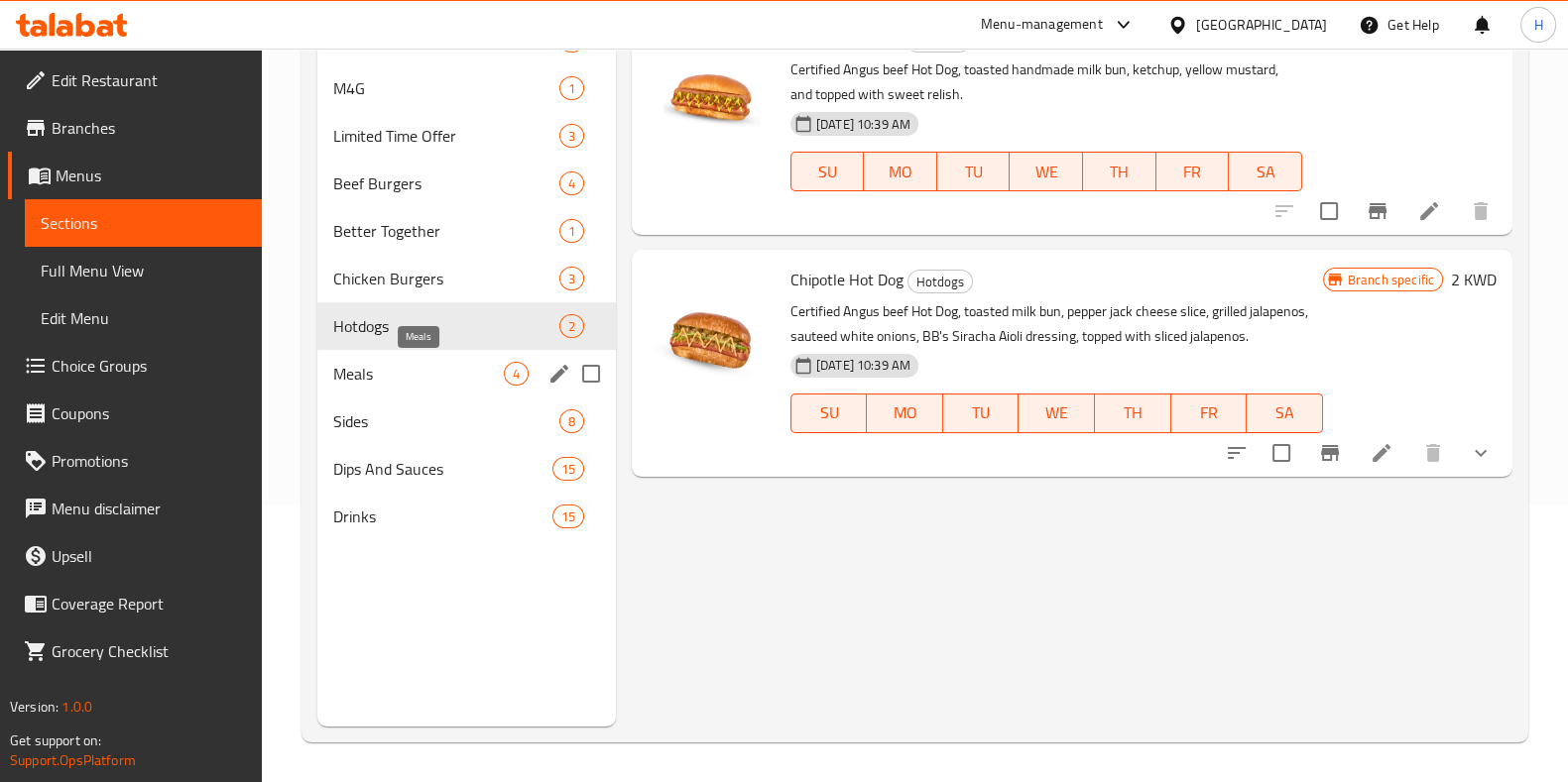
drag, startPoint x: 363, startPoint y: 382, endPoint x: 391, endPoint y: 381, distance: 28.0
click at [363, 382] on span "Meals" at bounding box center [419, 374] width 171 height 24
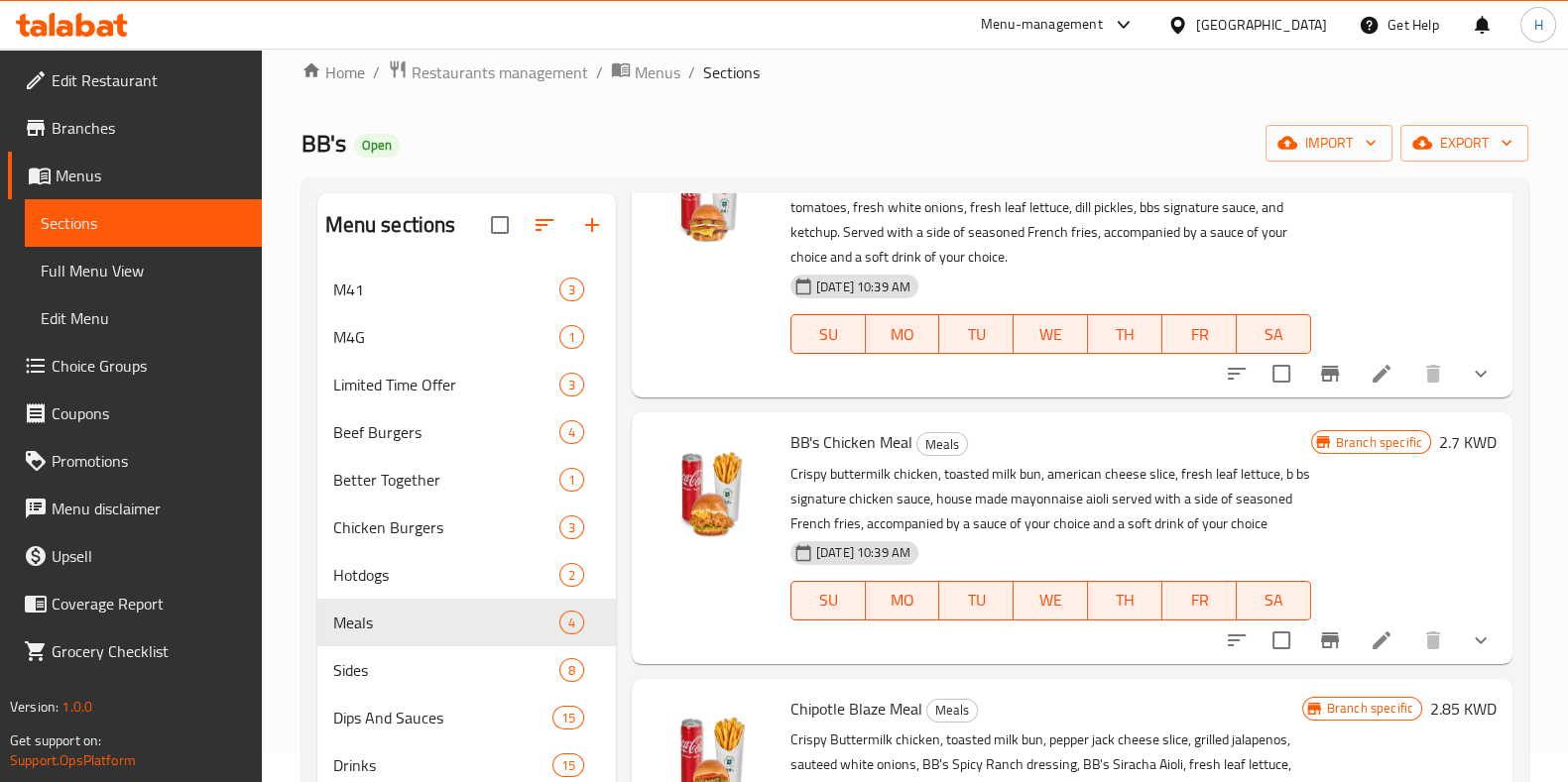
scroll to position [247, 0]
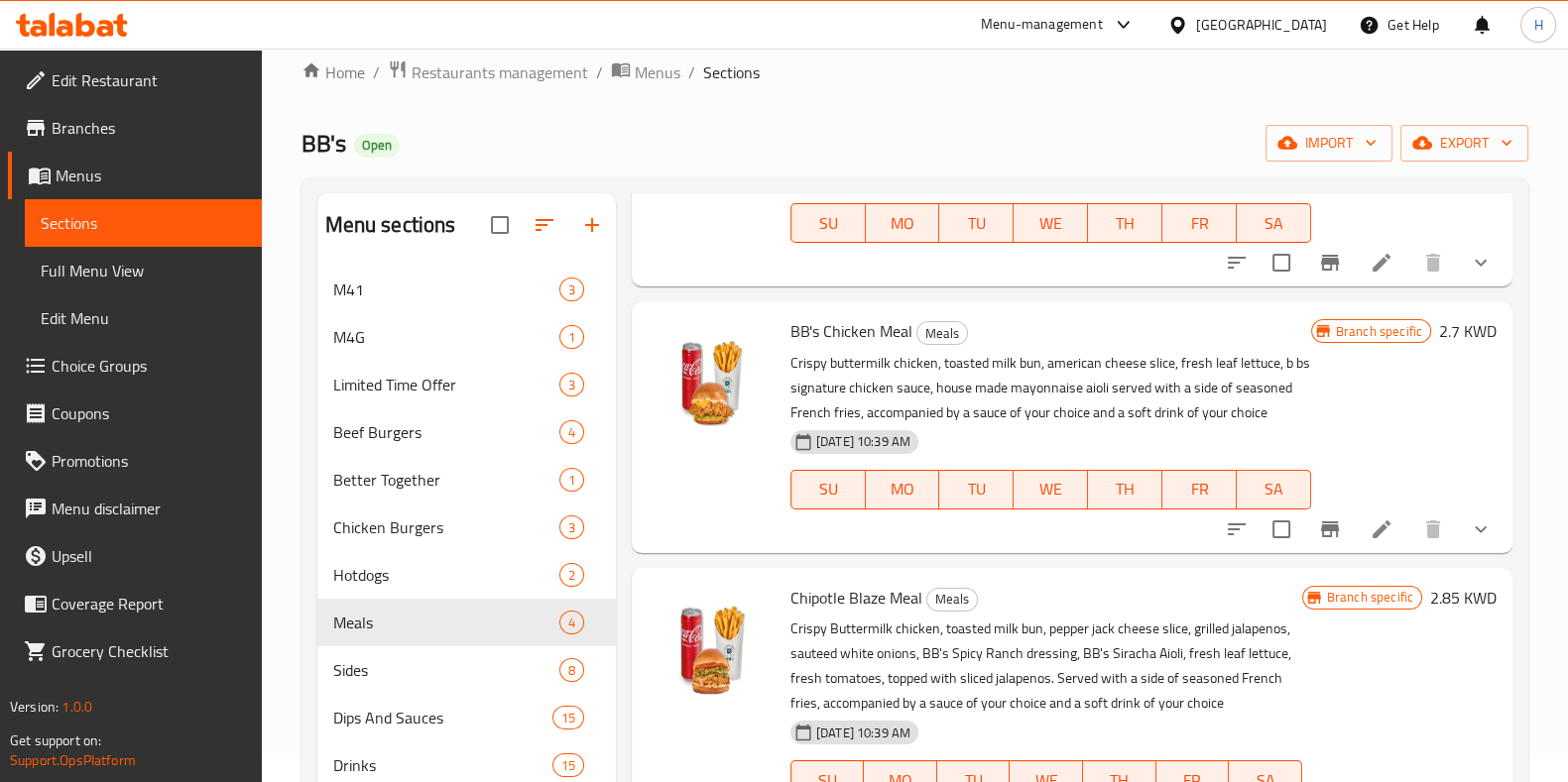
click at [1372, 542] on icon at bounding box center [1381, 530] width 24 height 24
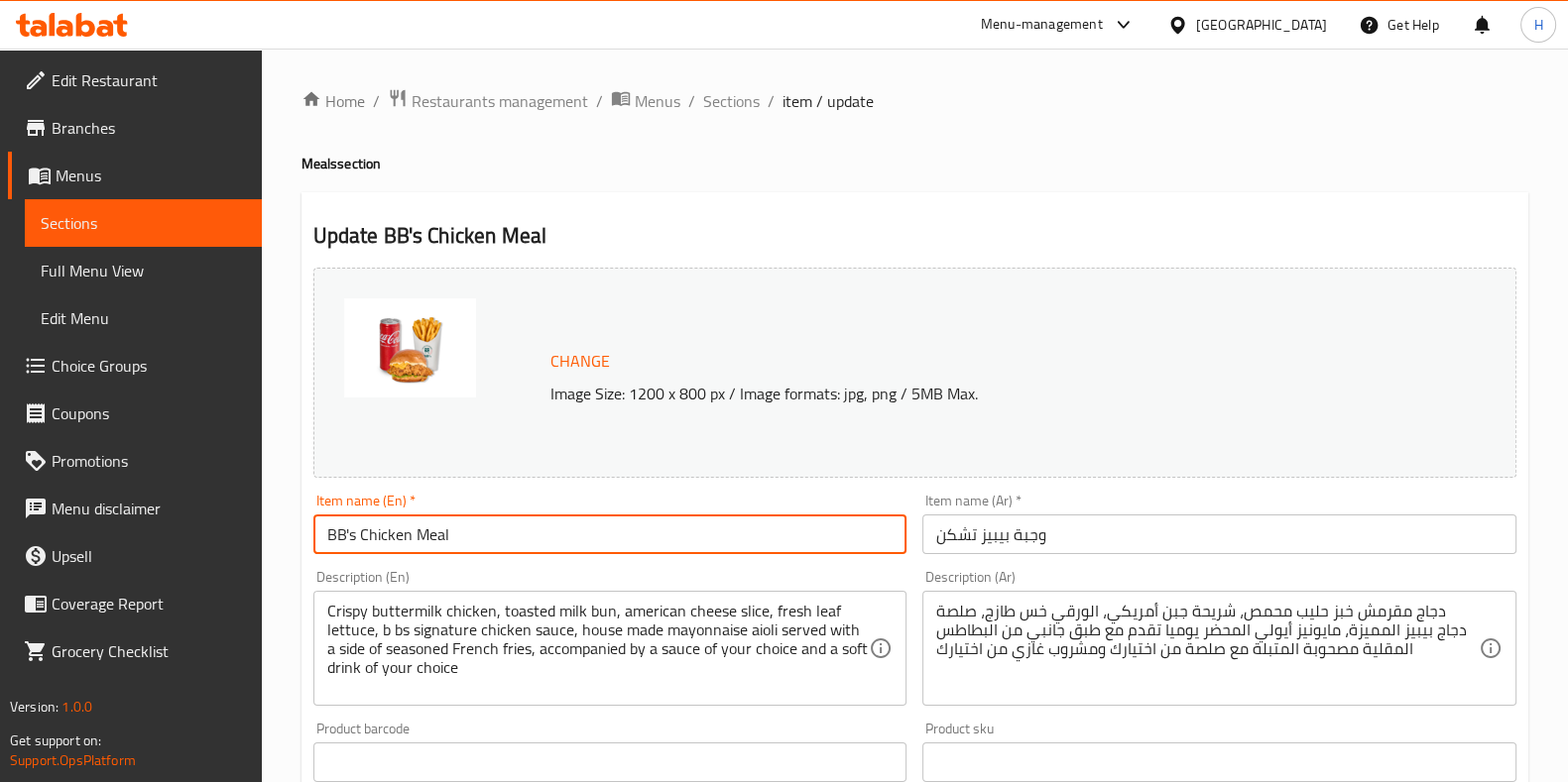
drag, startPoint x: 523, startPoint y: 540, endPoint x: 218, endPoint y: 536, distance: 305.0
paste input "The Better [DEMOGRAPHIC_DATA]"
type input "The Better [DEMOGRAPHIC_DATA] Meal"
click at [732, 97] on span "Sections" at bounding box center [730, 101] width 57 height 24
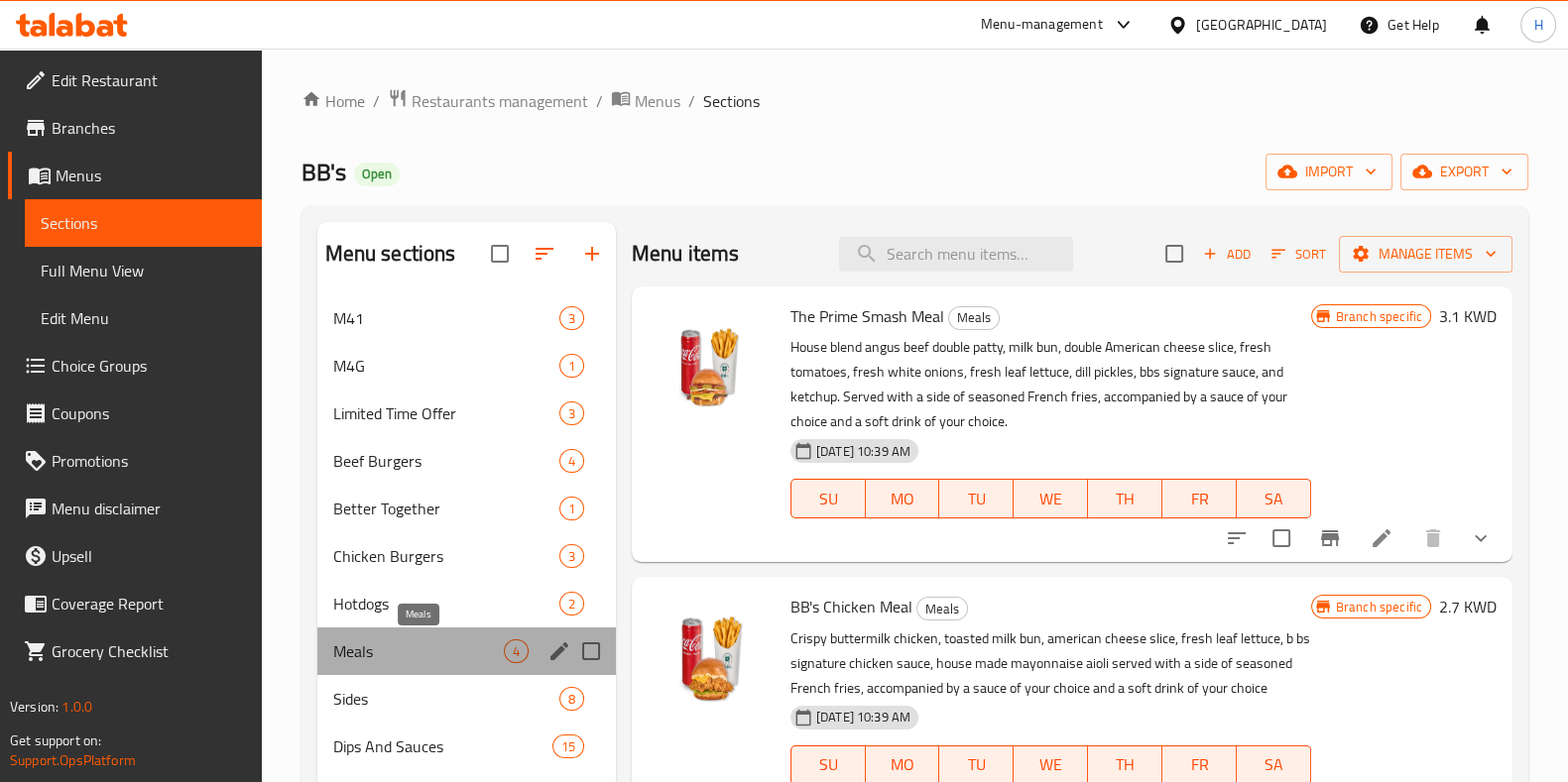
click at [401, 640] on span "Meals" at bounding box center [419, 652] width 171 height 24
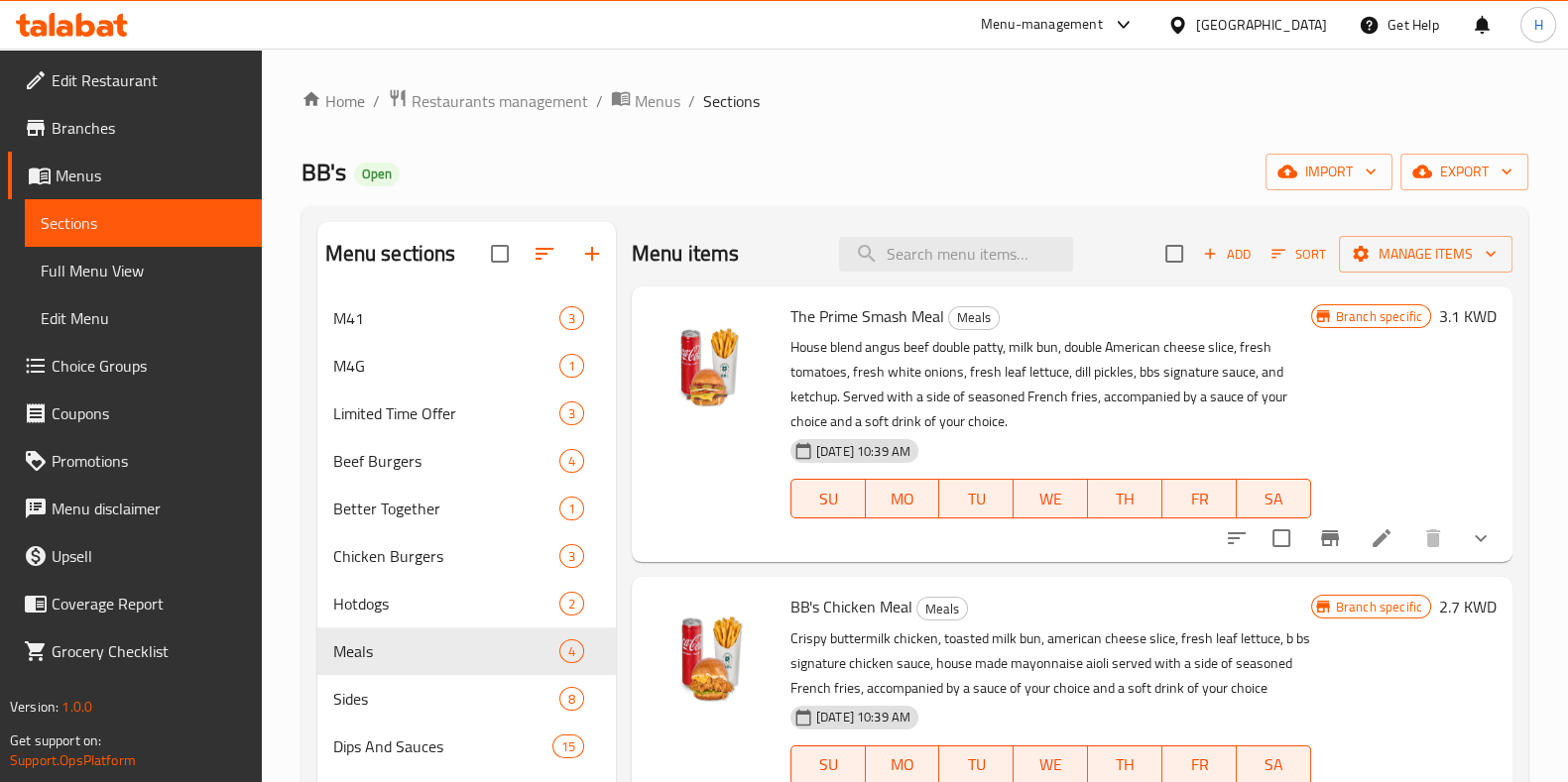
click at [818, 608] on span "BB's Chicken Meal" at bounding box center [850, 607] width 122 height 30
click at [817, 608] on span "BB's Chicken Meal" at bounding box center [850, 607] width 122 height 30
click at [838, 610] on span "BB's Chicken Meal" at bounding box center [850, 607] width 122 height 30
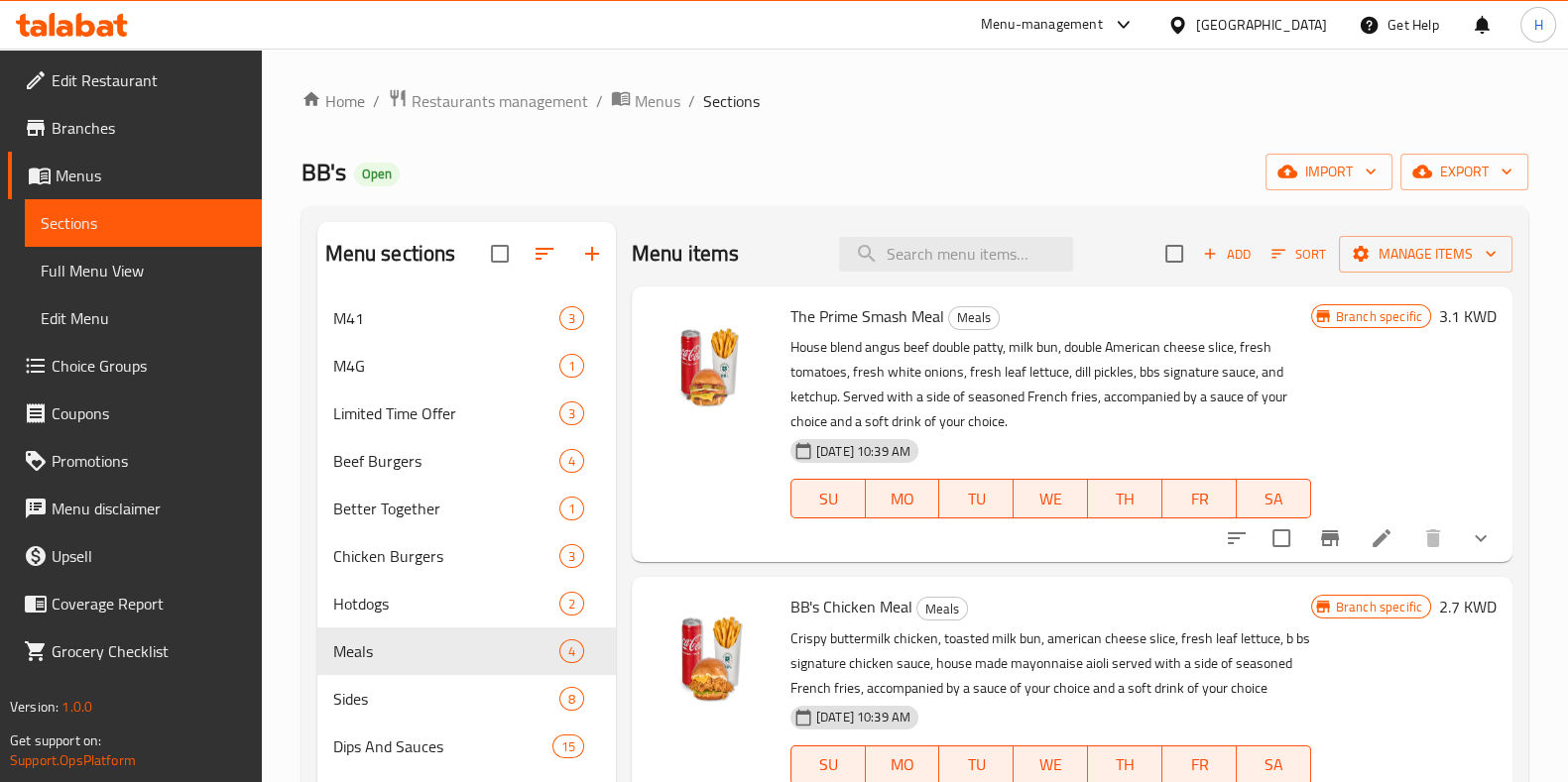
click at [1081, 587] on div "BB's Chicken Meal Meals Crispy buttermilk chicken, toasted milk bun, american c…" at bounding box center [1050, 703] width 537 height 235
click at [693, 583] on div "BB's Chicken Meal Meals Crispy buttermilk chicken, toasted milk bun, american c…" at bounding box center [1072, 703] width 880 height 251
drag, startPoint x: 392, startPoint y: 557, endPoint x: 405, endPoint y: 556, distance: 13.0
click at [391, 557] on span "Chicken Burgers" at bounding box center [419, 557] width 171 height 24
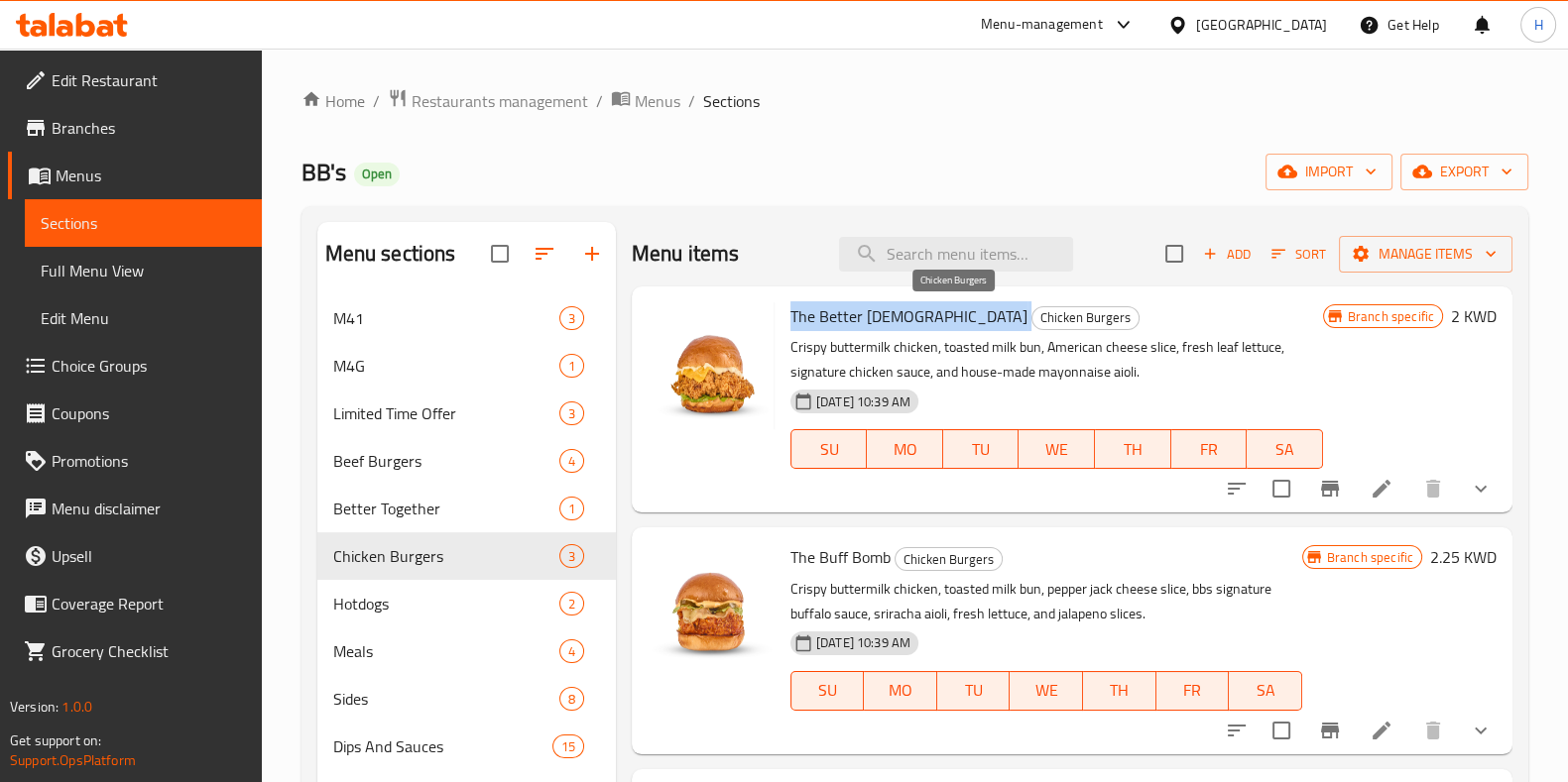
drag, startPoint x: 791, startPoint y: 316, endPoint x: 903, endPoint y: 319, distance: 112.0
click at [903, 319] on h6 "The Better Chick Chicken Burgers" at bounding box center [1056, 317] width 533 height 28
click at [395, 643] on span "Meals" at bounding box center [419, 652] width 171 height 24
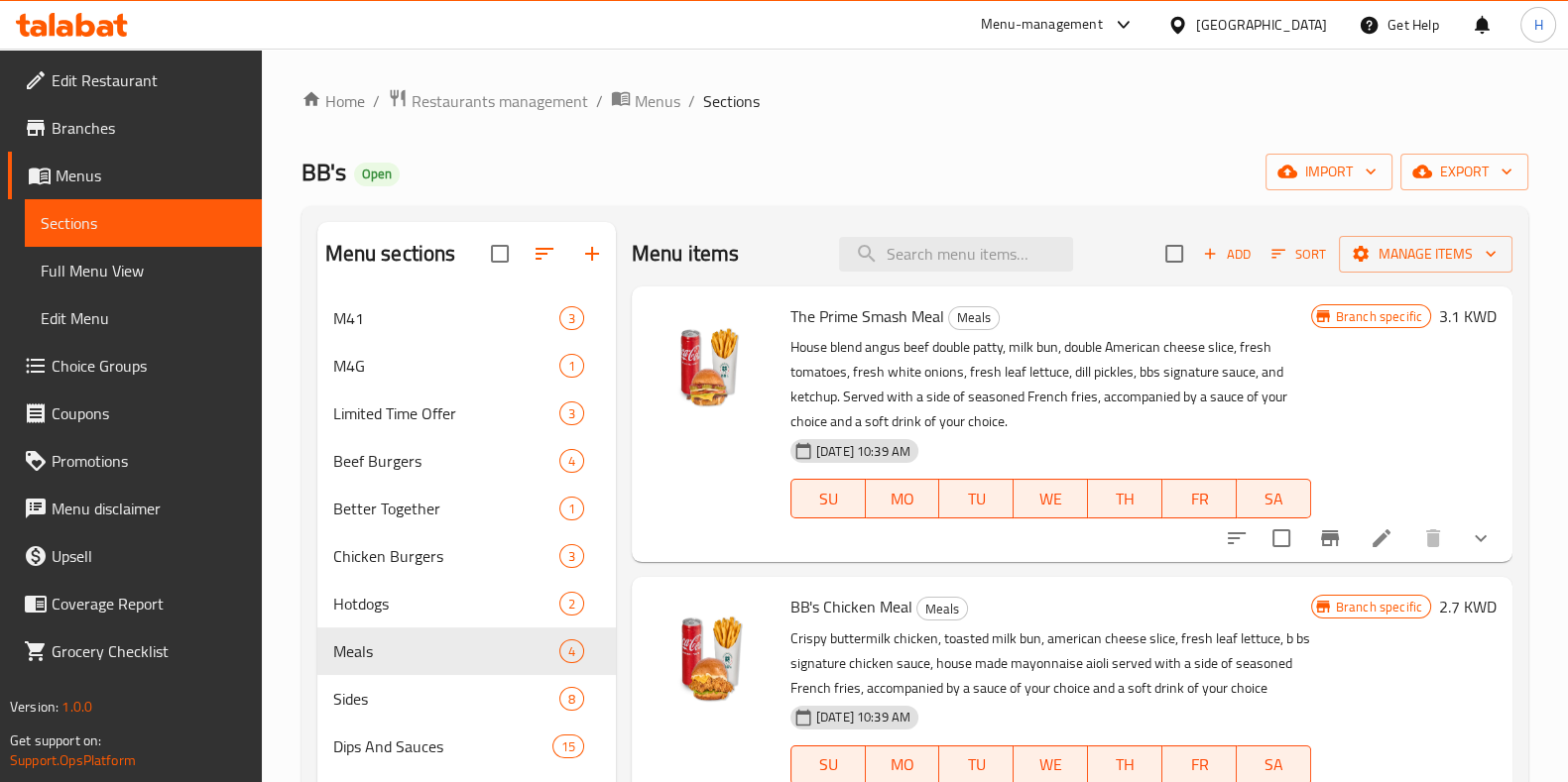
click at [805, 603] on span "BB's Chicken Meal" at bounding box center [850, 607] width 122 height 30
click at [889, 602] on span "BB's Chicken Meal" at bounding box center [850, 607] width 122 height 30
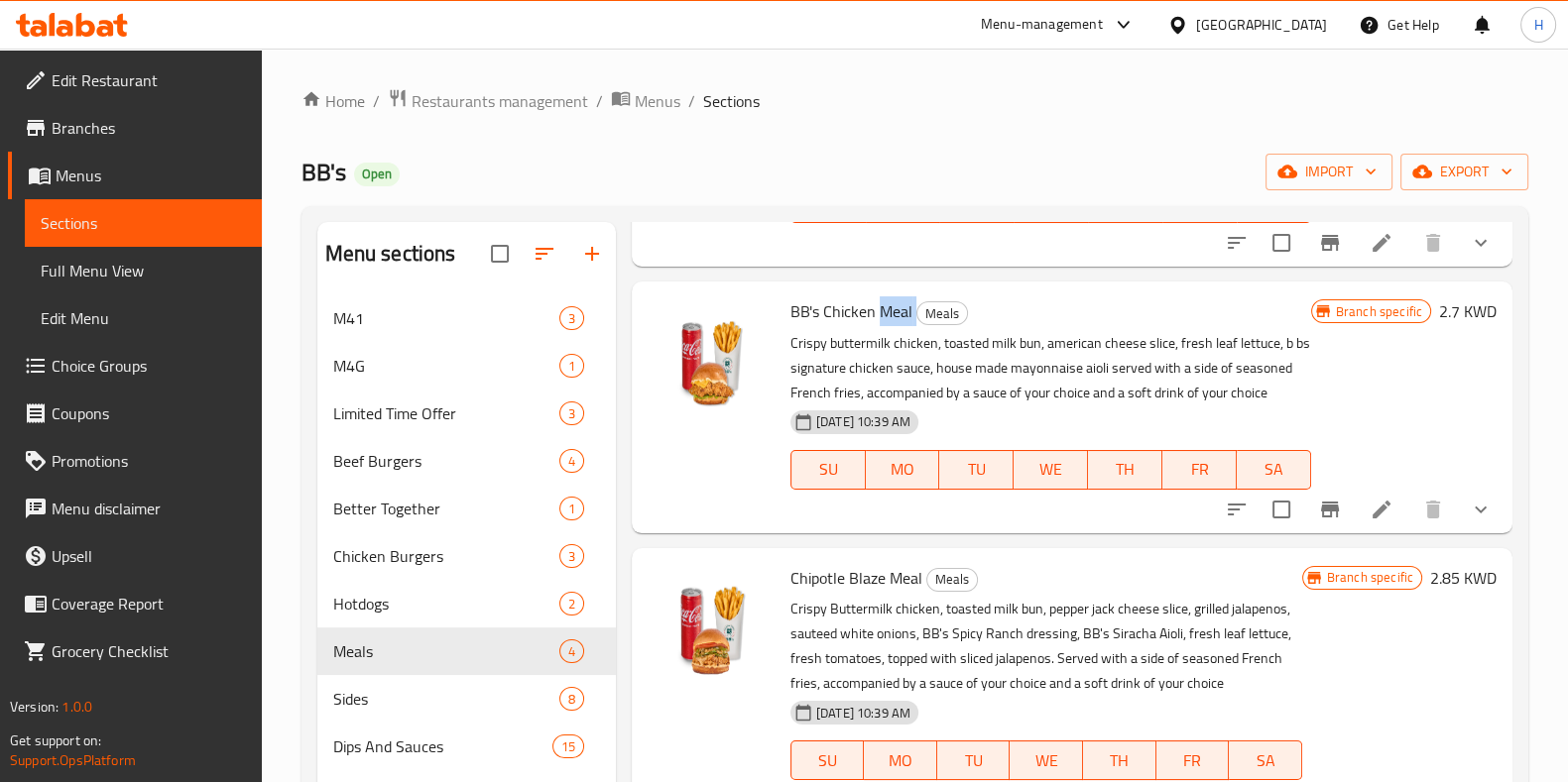
scroll to position [247, 0]
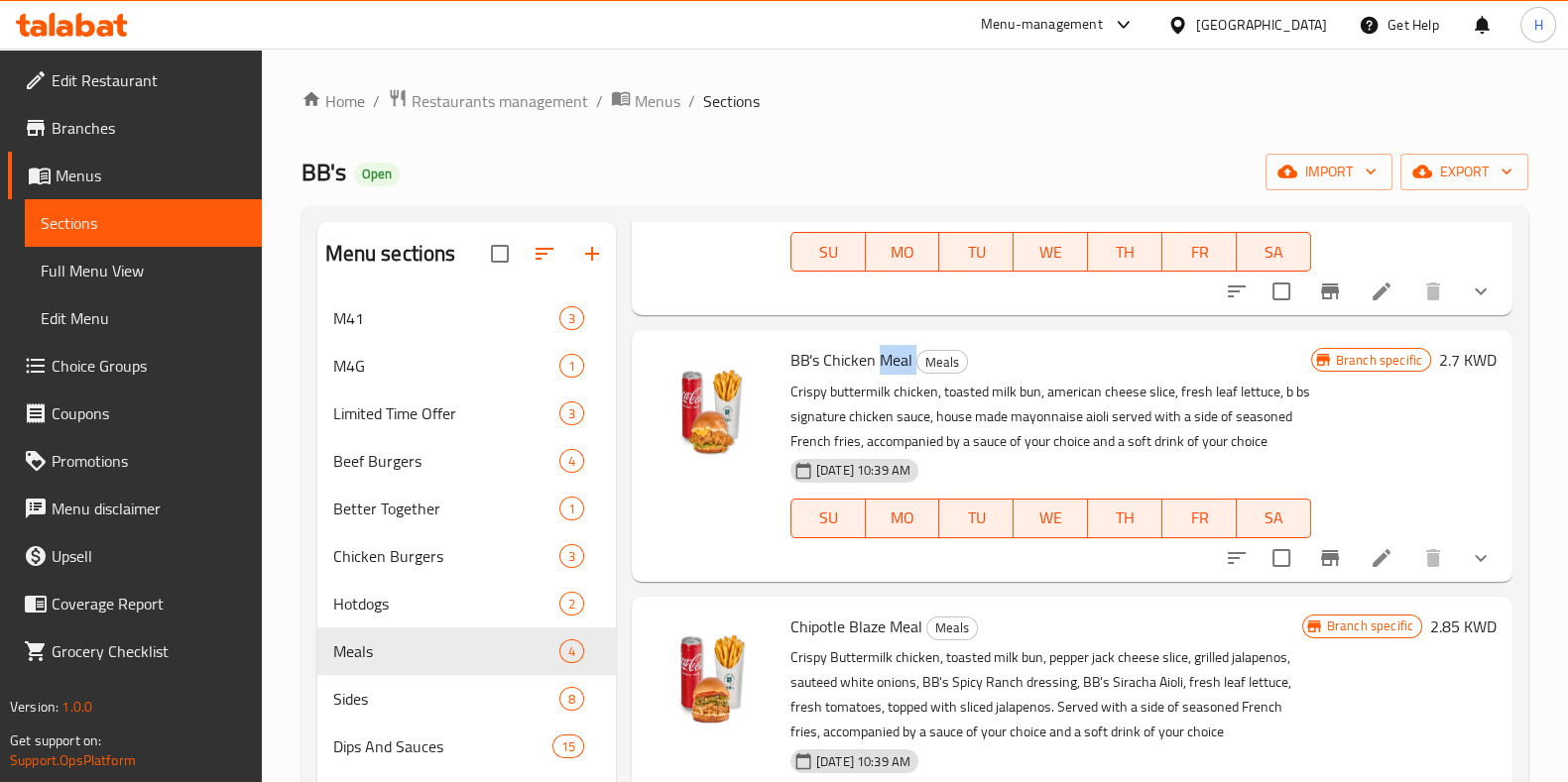
click at [1372, 568] on icon at bounding box center [1381, 559] width 18 height 18
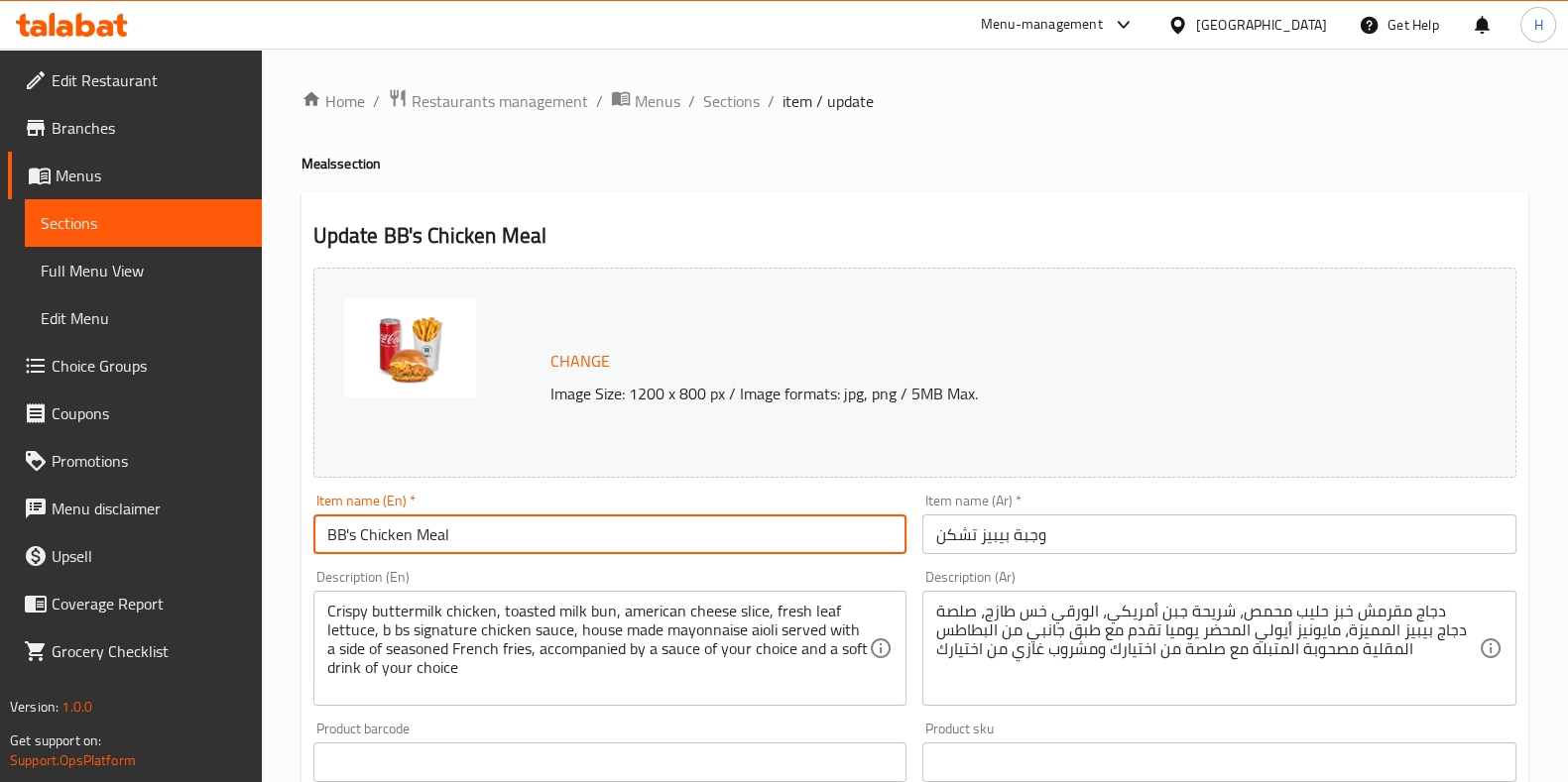
drag, startPoint x: 506, startPoint y: 537, endPoint x: 314, endPoint y: 557, distance: 193.0
click at [314, 557] on div "Item name (En)   * BB's Chicken Meal Item name (En) *" at bounding box center [610, 524] width 610 height 76
paste input "The Better [DEMOGRAPHIC_DATA]"
type input "The Better [DEMOGRAPHIC_DATA] Meal"
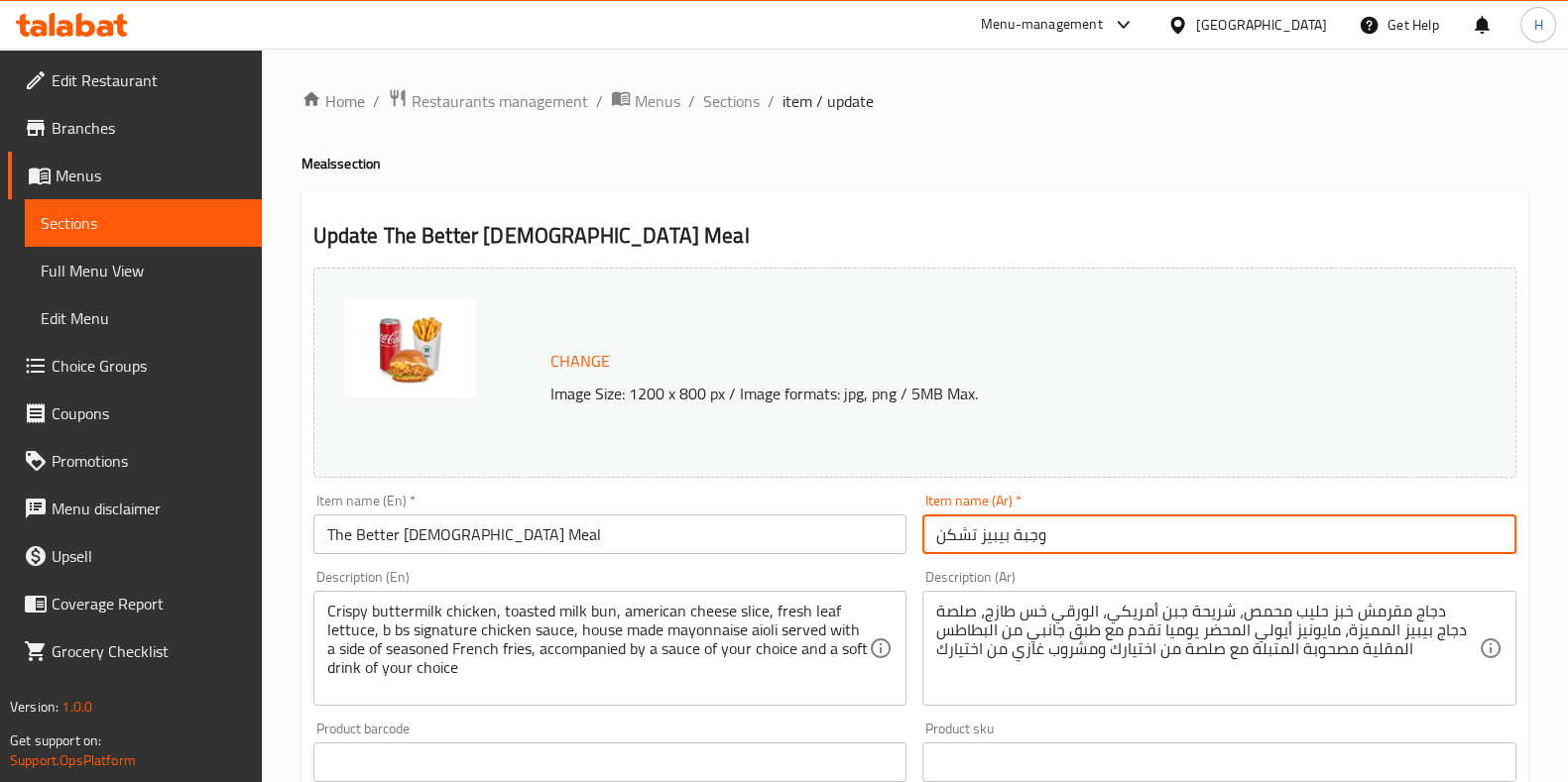
paste input "ترتشك"
drag, startPoint x: 1085, startPoint y: 532, endPoint x: 885, endPoint y: 548, distance: 200.6
click at [885, 548] on div "Change Image Size: 1200 x 800 px / Image formats: jpg, png / 5MB Max. Item name…" at bounding box center [915, 702] width 1219 height 883
type input "وجبة بترتشك"
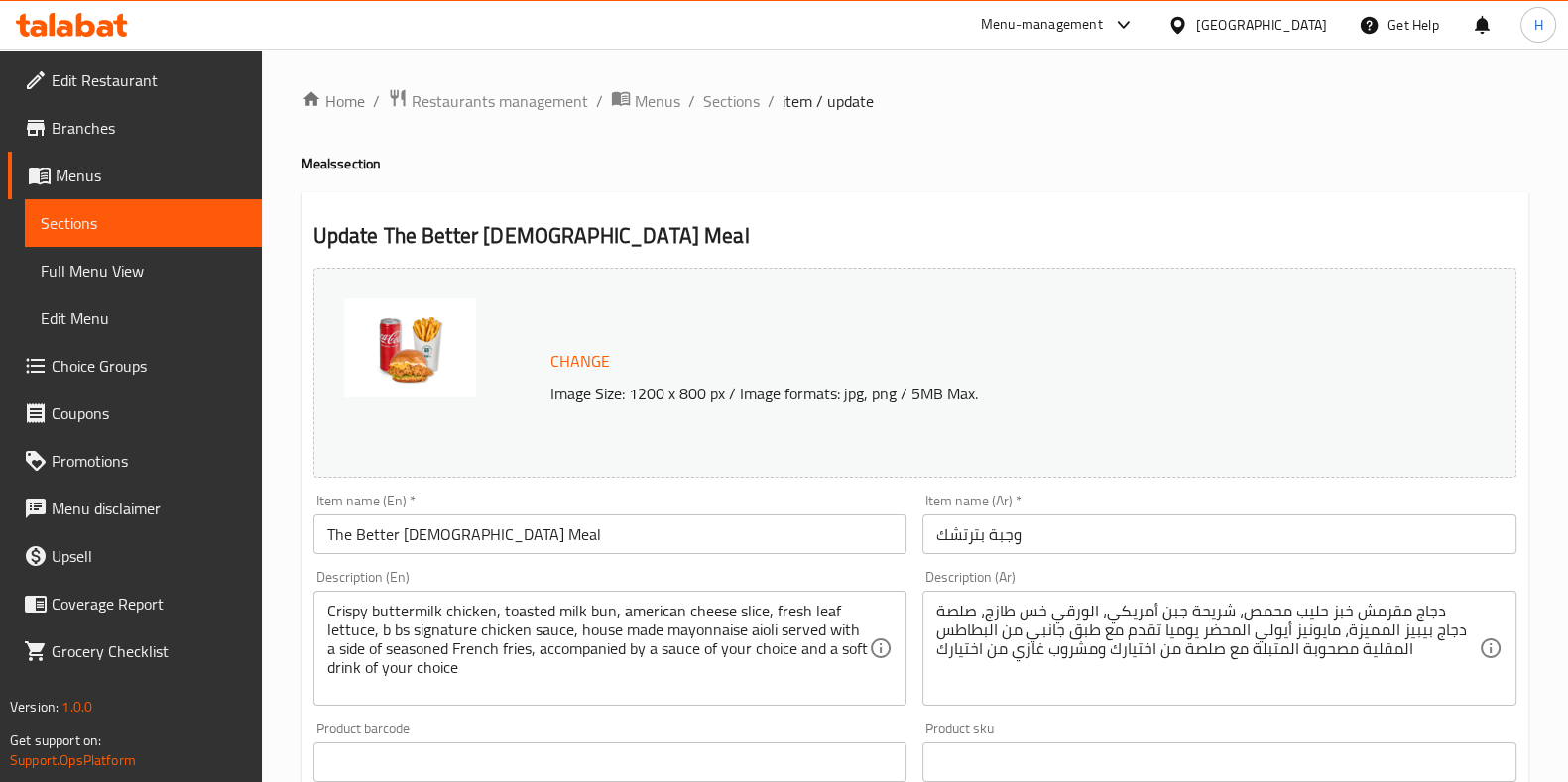
click at [569, 573] on div "Description (En) Crispy buttermilk chicken, toasted milk bun, american cheese s…" at bounding box center [610, 638] width 594 height 136
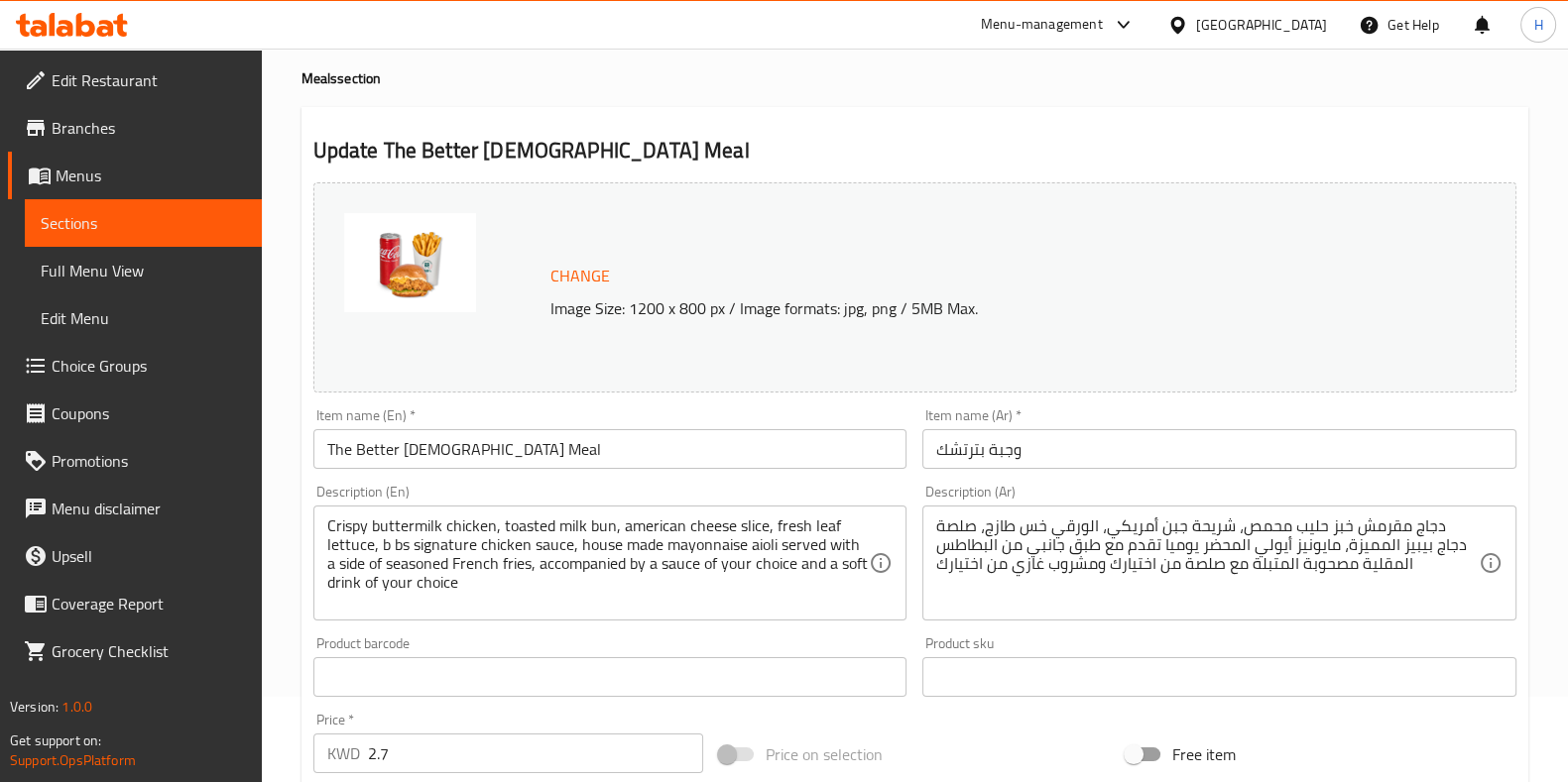
scroll to position [123, 0]
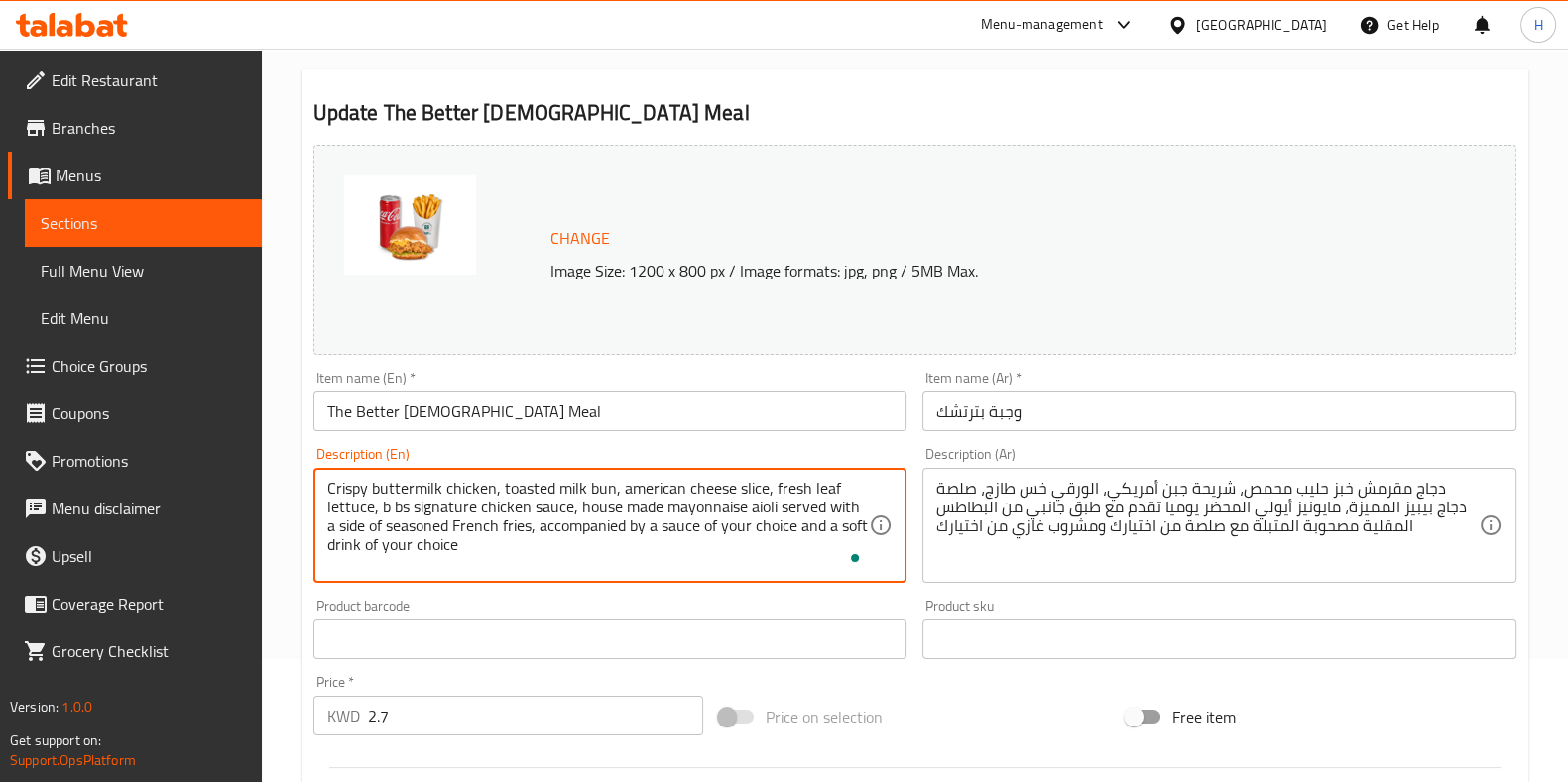
drag, startPoint x: 311, startPoint y: 498, endPoint x: 240, endPoint y: 456, distance: 82.5
paste textarea "American cheese slice, fresh leaf lettuce, signature chicken sauce, and house-m…"
type textarea "Crispy buttermilk chicken, toasted milk bun, American cheese slice, fresh leaf …"
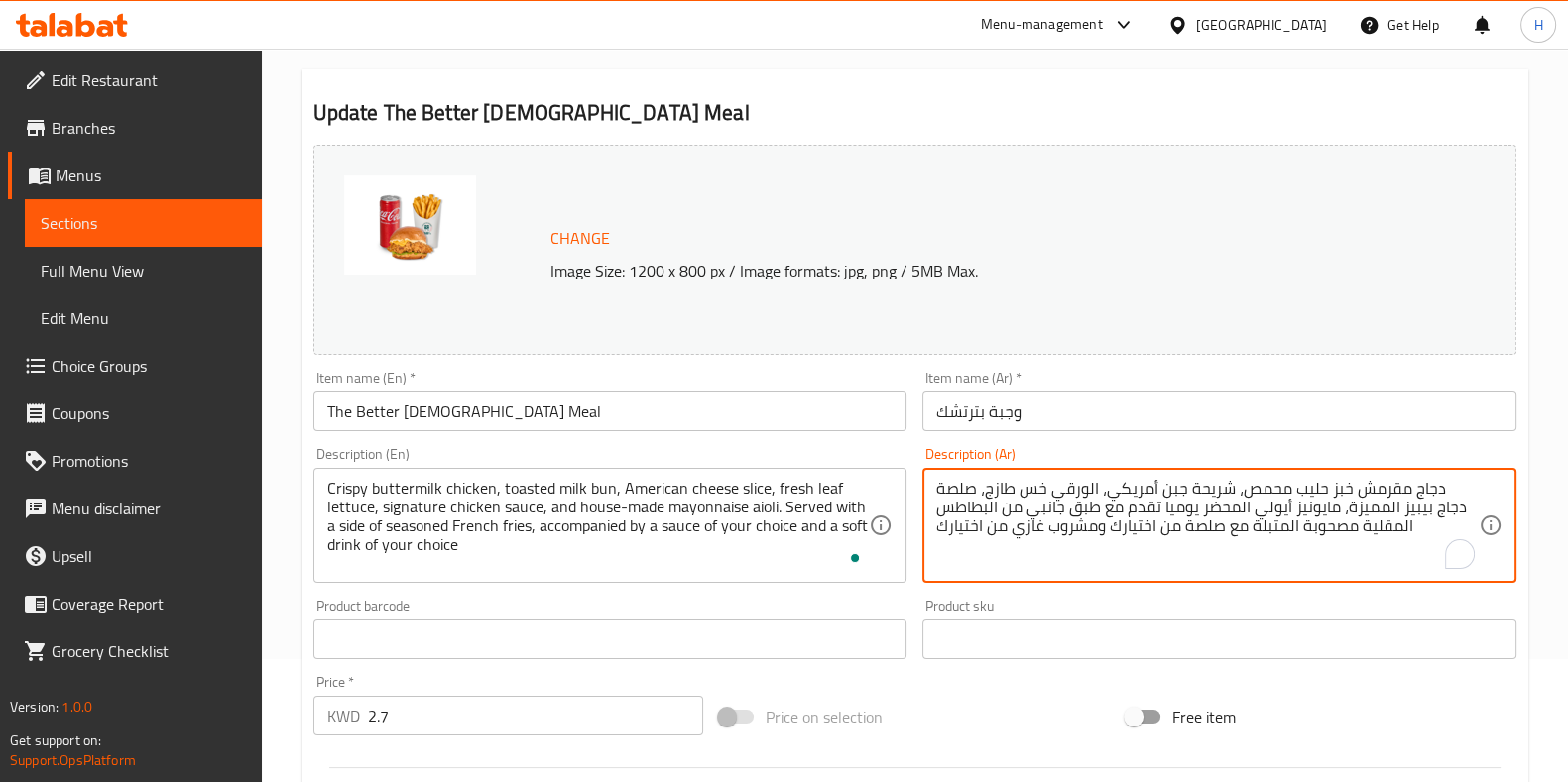
click at [1092, 485] on textarea "دجاج مقرمش خبز حليب محمص، شريحة جبن أمريكي، الورقي خس طازج، صلصة دجاج بيبيز الم…" at bounding box center [1207, 526] width 543 height 94
paste textarea "شكن مقرمش خبز حليب محمص، شريحة جبن أمريكي، خس طازج، تشكن سيجنتشر صوص، مايونيز أ…"
type textarea "تشكن مقرمش خبز حليب محمص، شريحة جبن أمريكي، خس طازج، تشكن سيجنتشر صوص، مايونيز …"
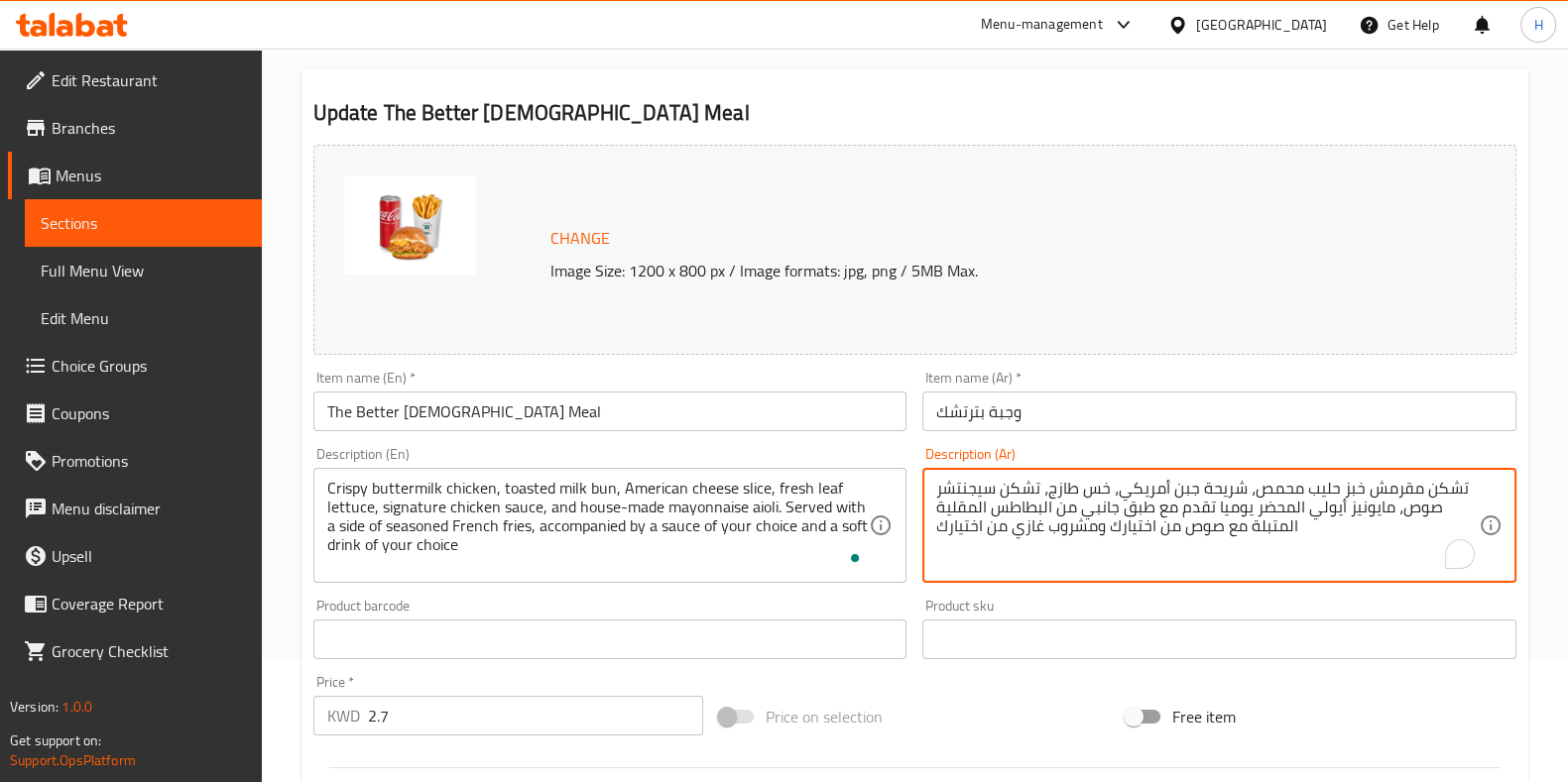
click at [848, 611] on div "Product barcode Product barcode" at bounding box center [610, 629] width 594 height 61
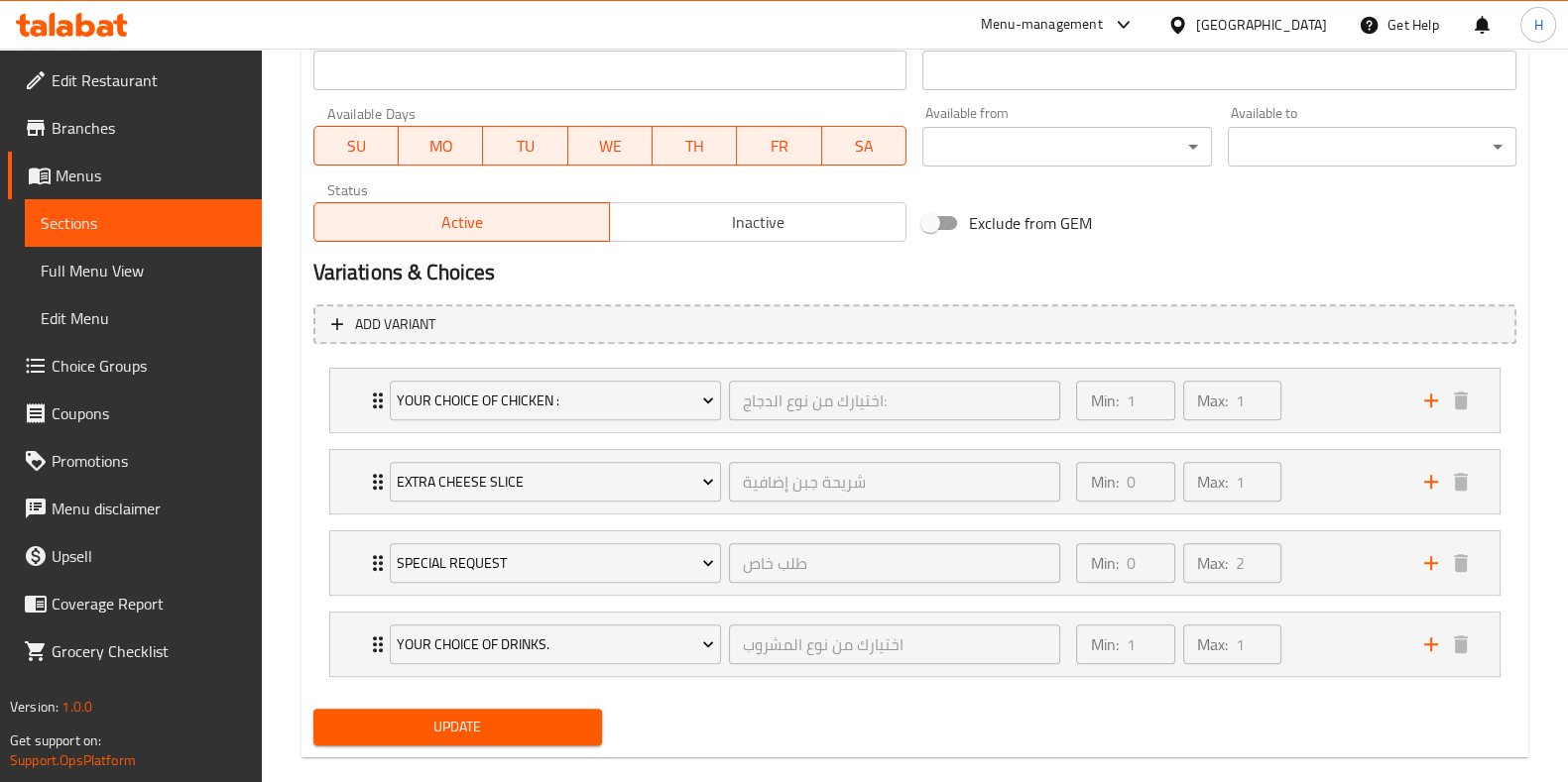
scroll to position [921, 0]
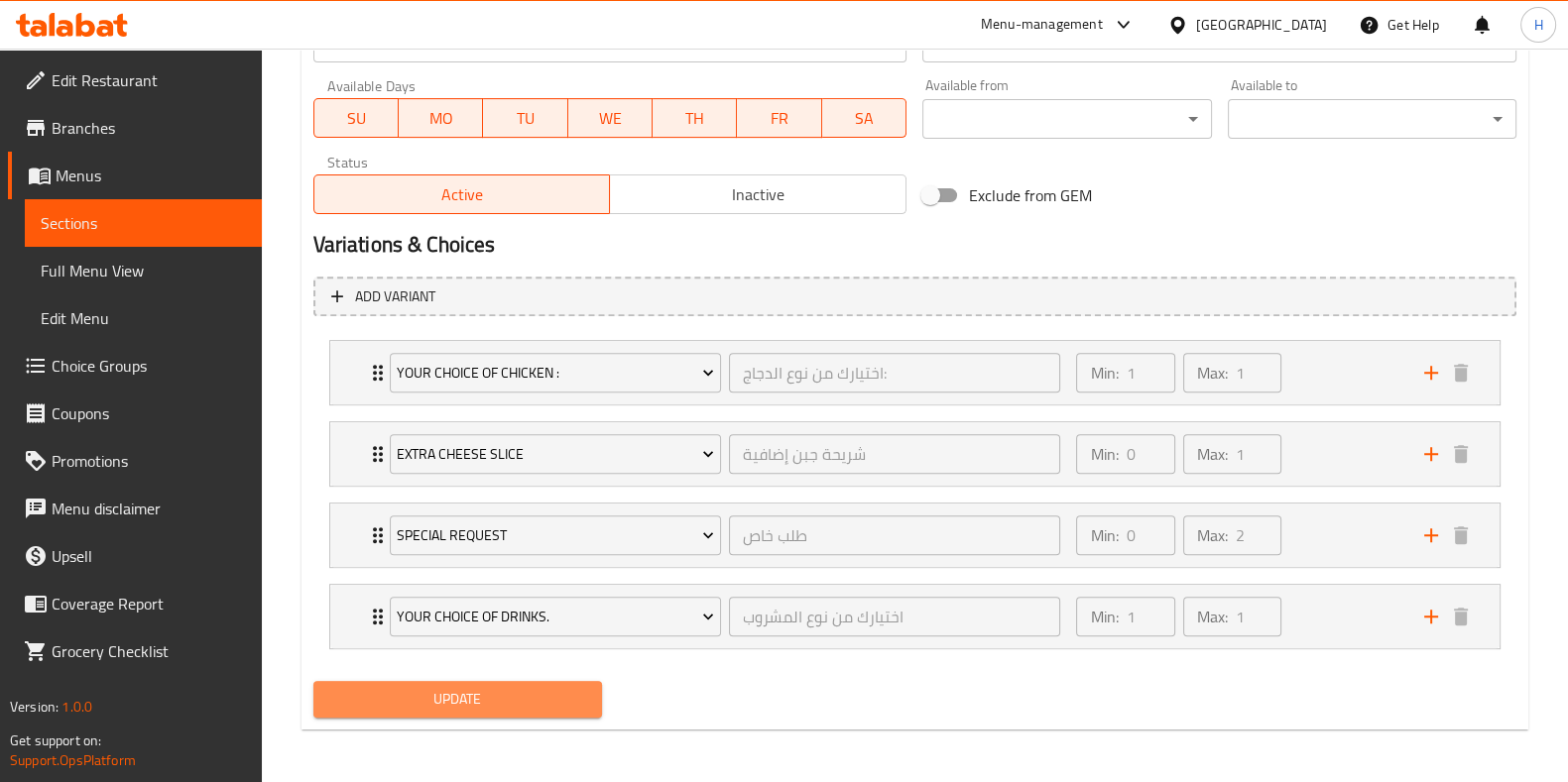
click at [446, 687] on span "Update" at bounding box center [457, 699] width 257 height 25
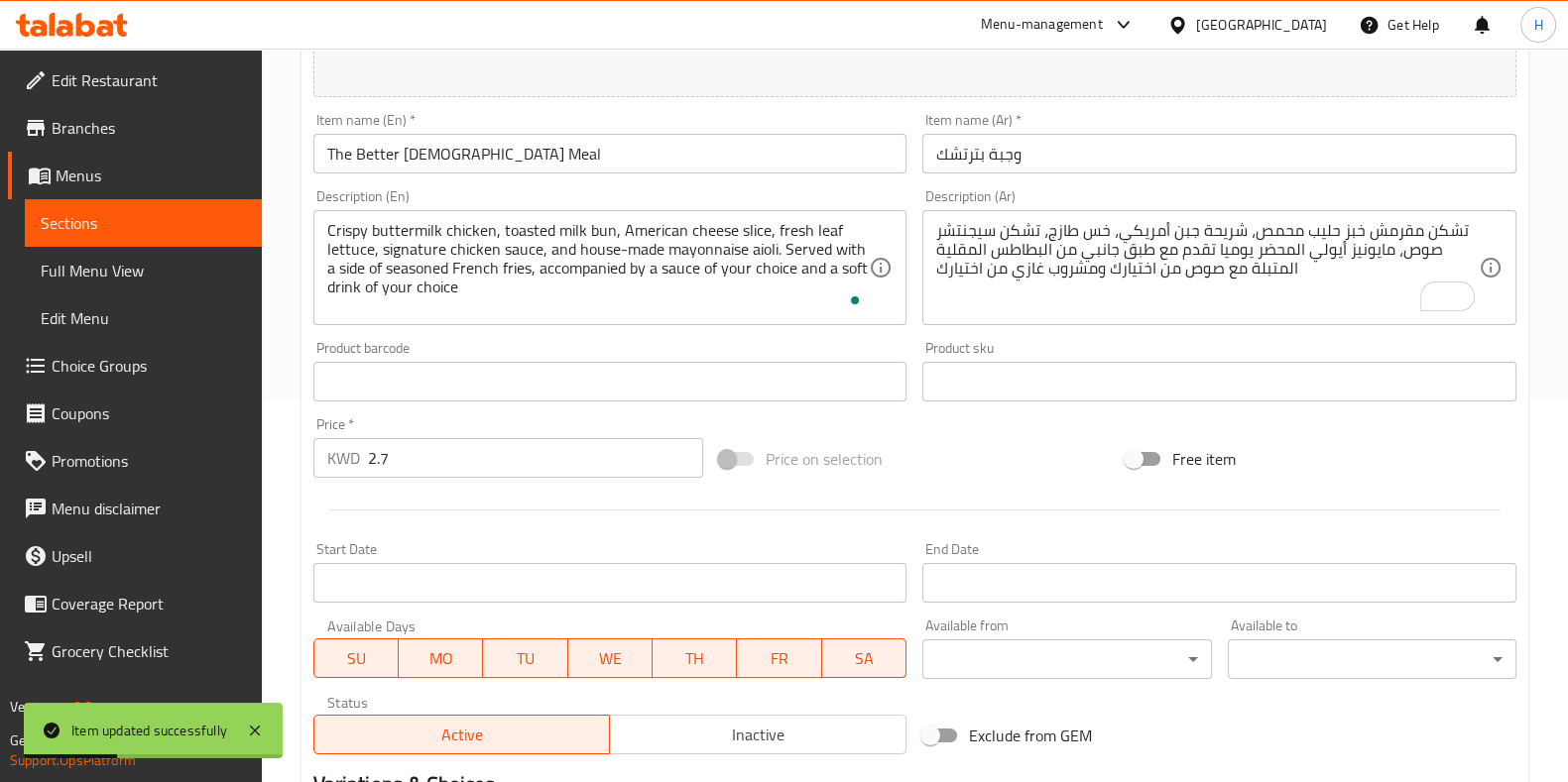
scroll to position [303, 0]
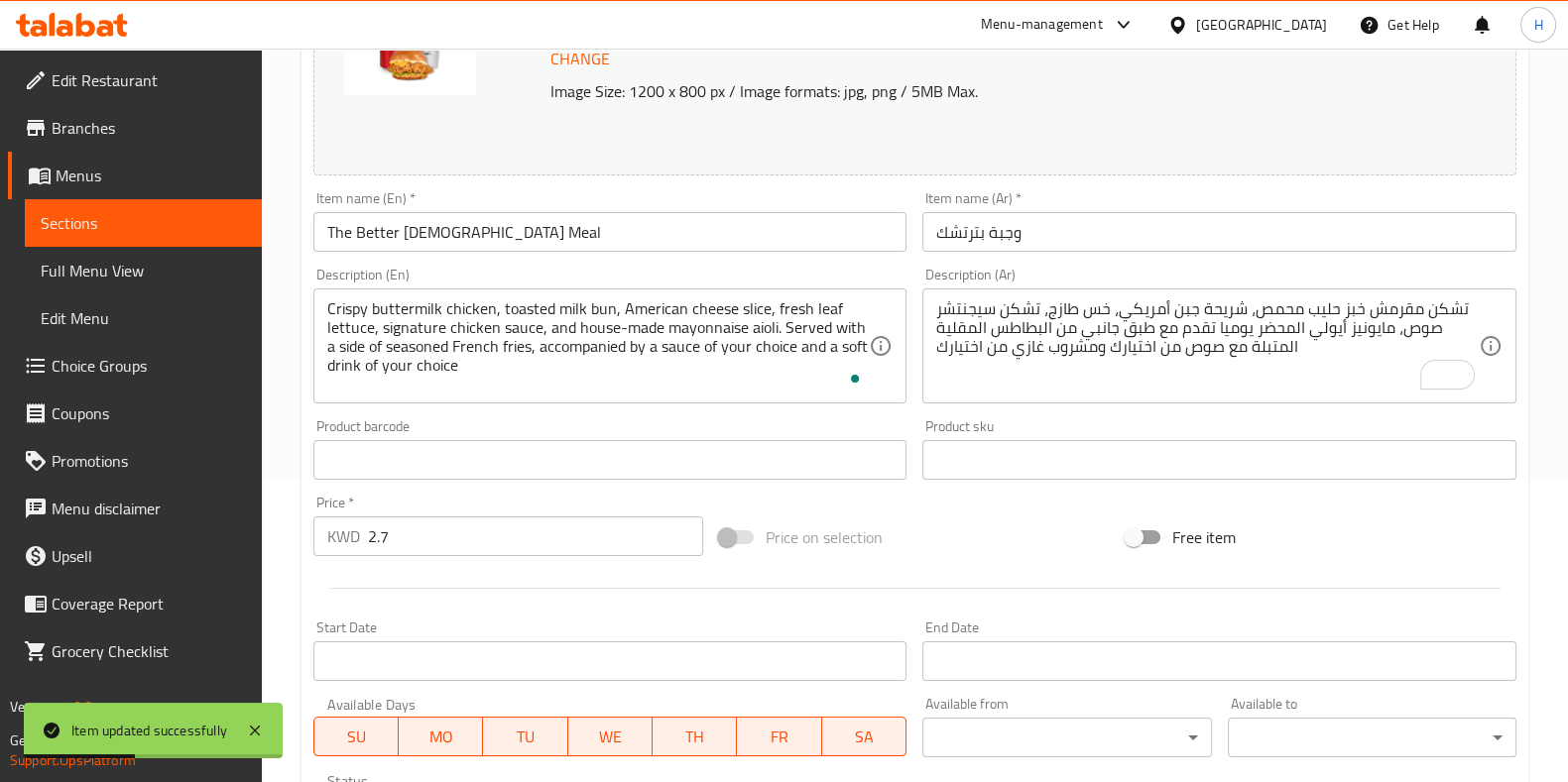
click at [421, 536] on input "2.7" at bounding box center [536, 537] width 336 height 40
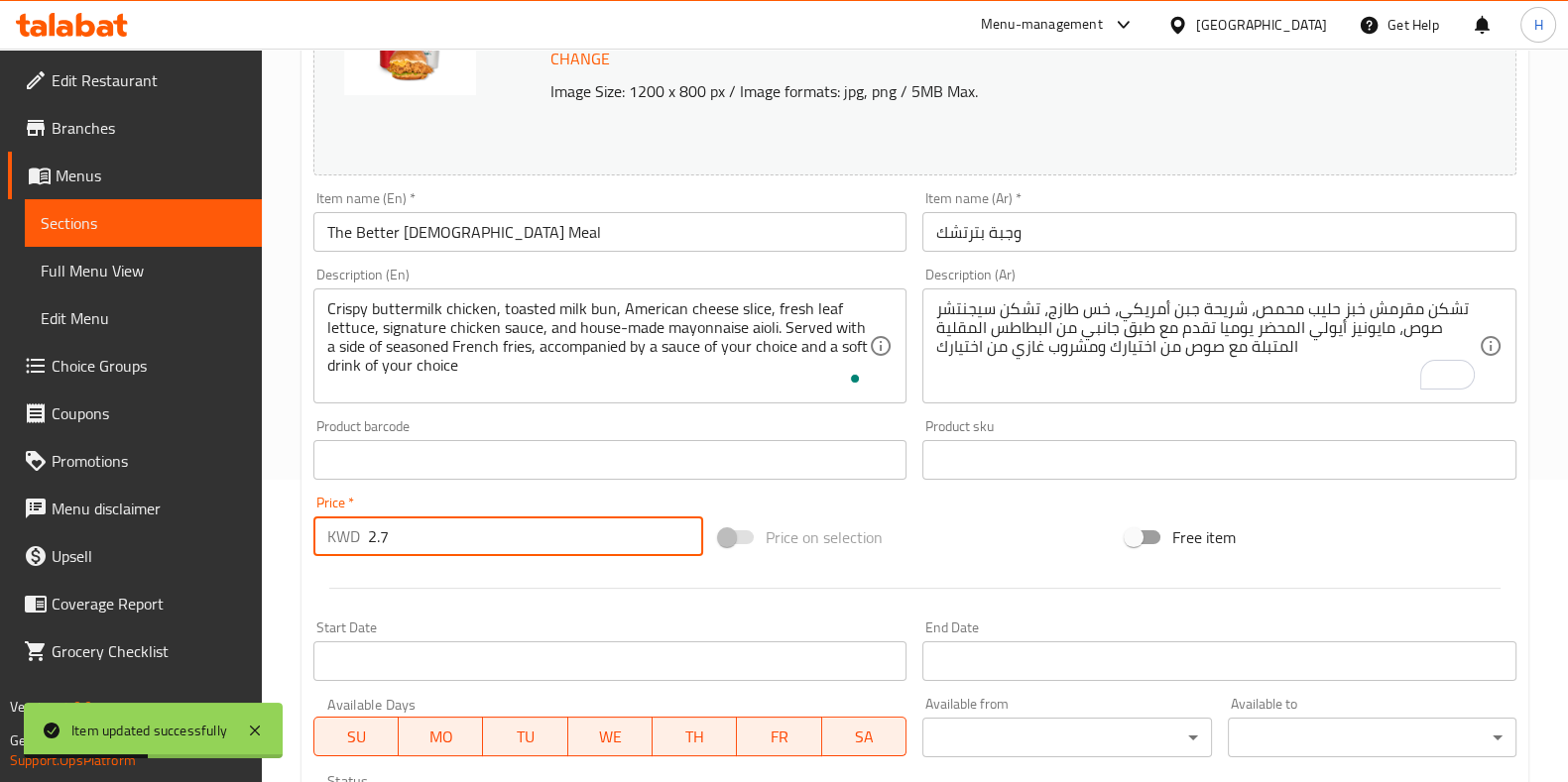
click at [516, 573] on div at bounding box center [915, 588] width 1219 height 49
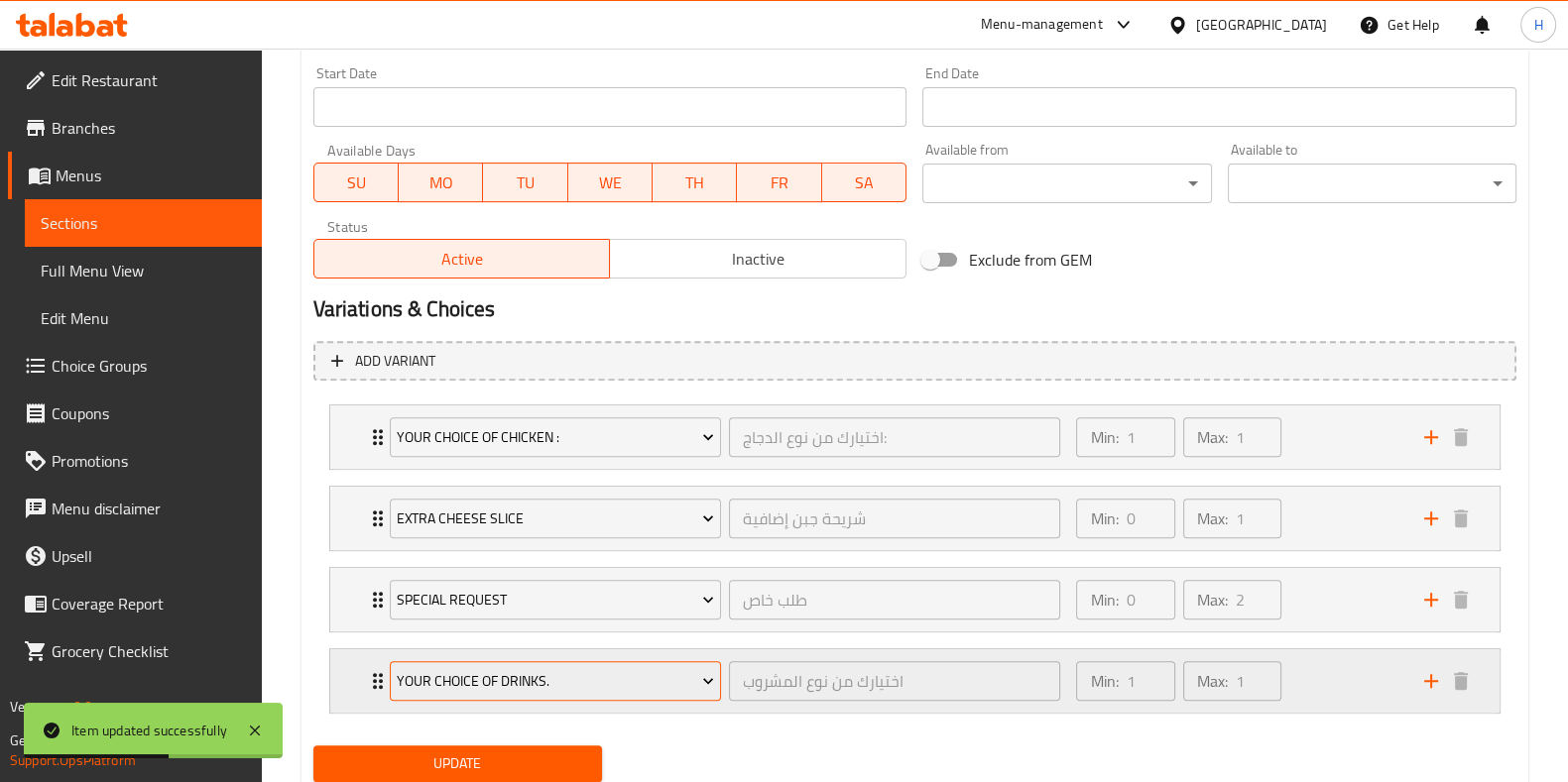
scroll to position [921, 0]
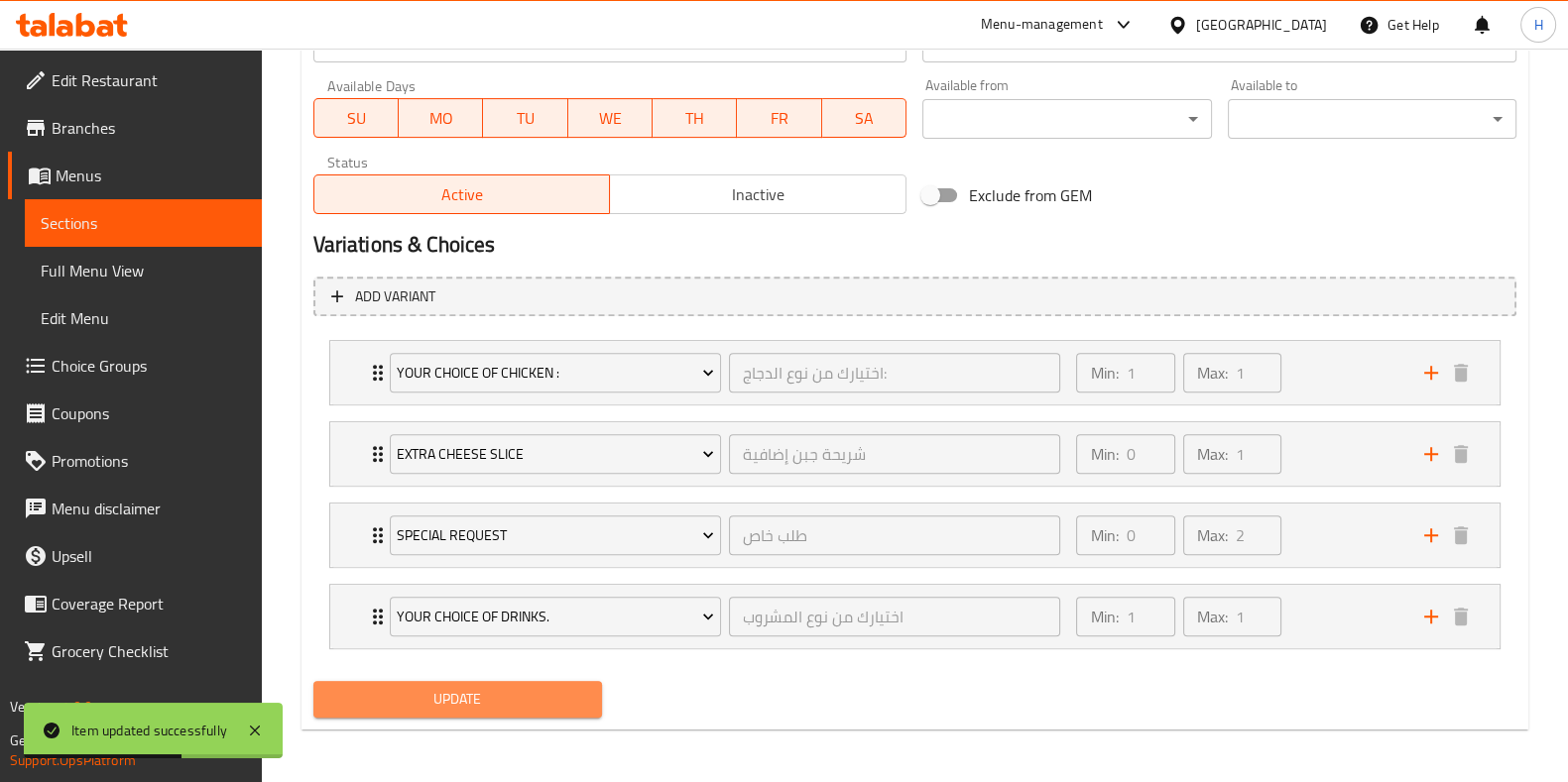
drag, startPoint x: 526, startPoint y: 704, endPoint x: 1160, endPoint y: 184, distance: 820.0
click at [526, 704] on span "Update" at bounding box center [457, 699] width 257 height 25
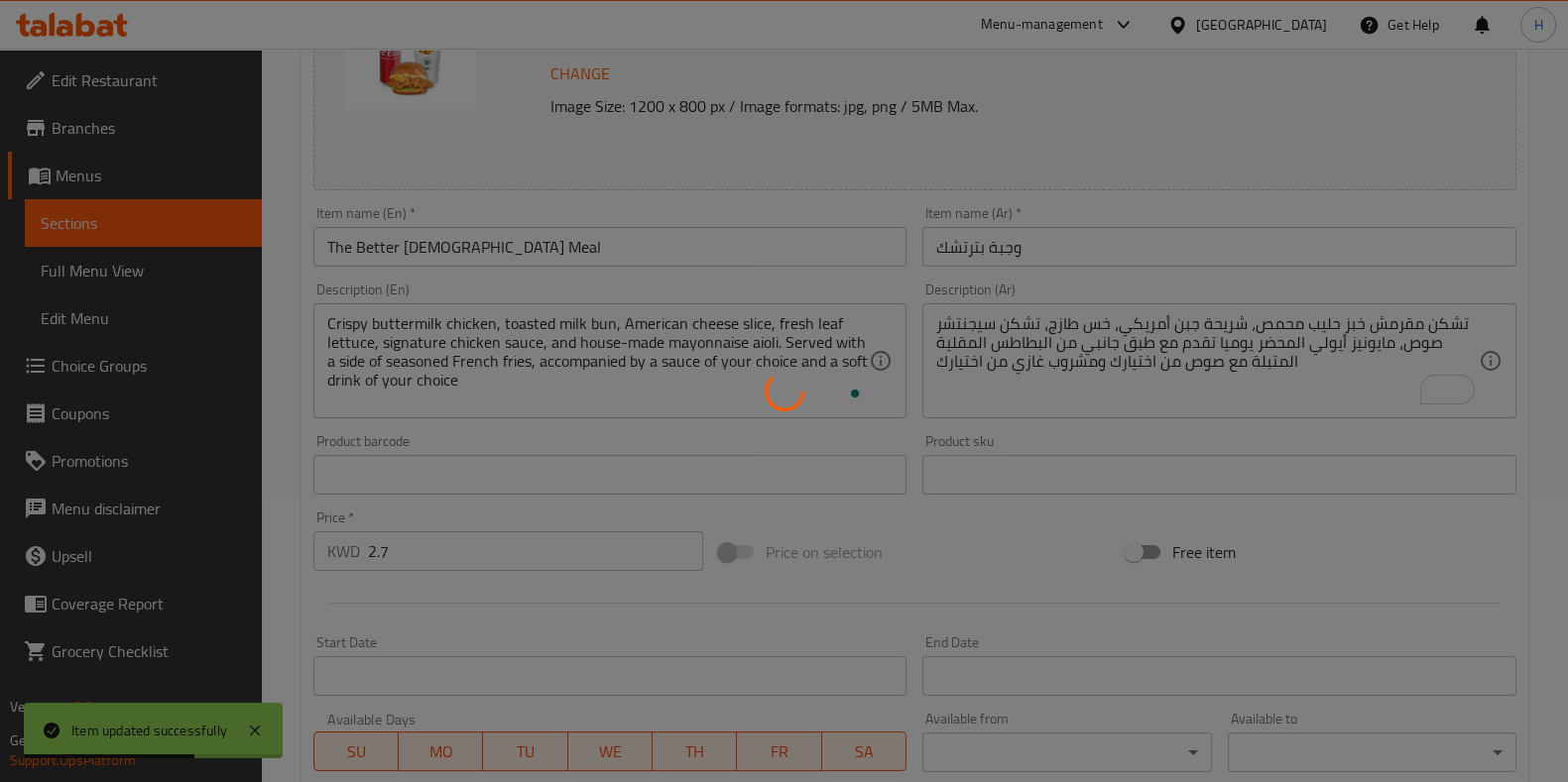
scroll to position [0, 0]
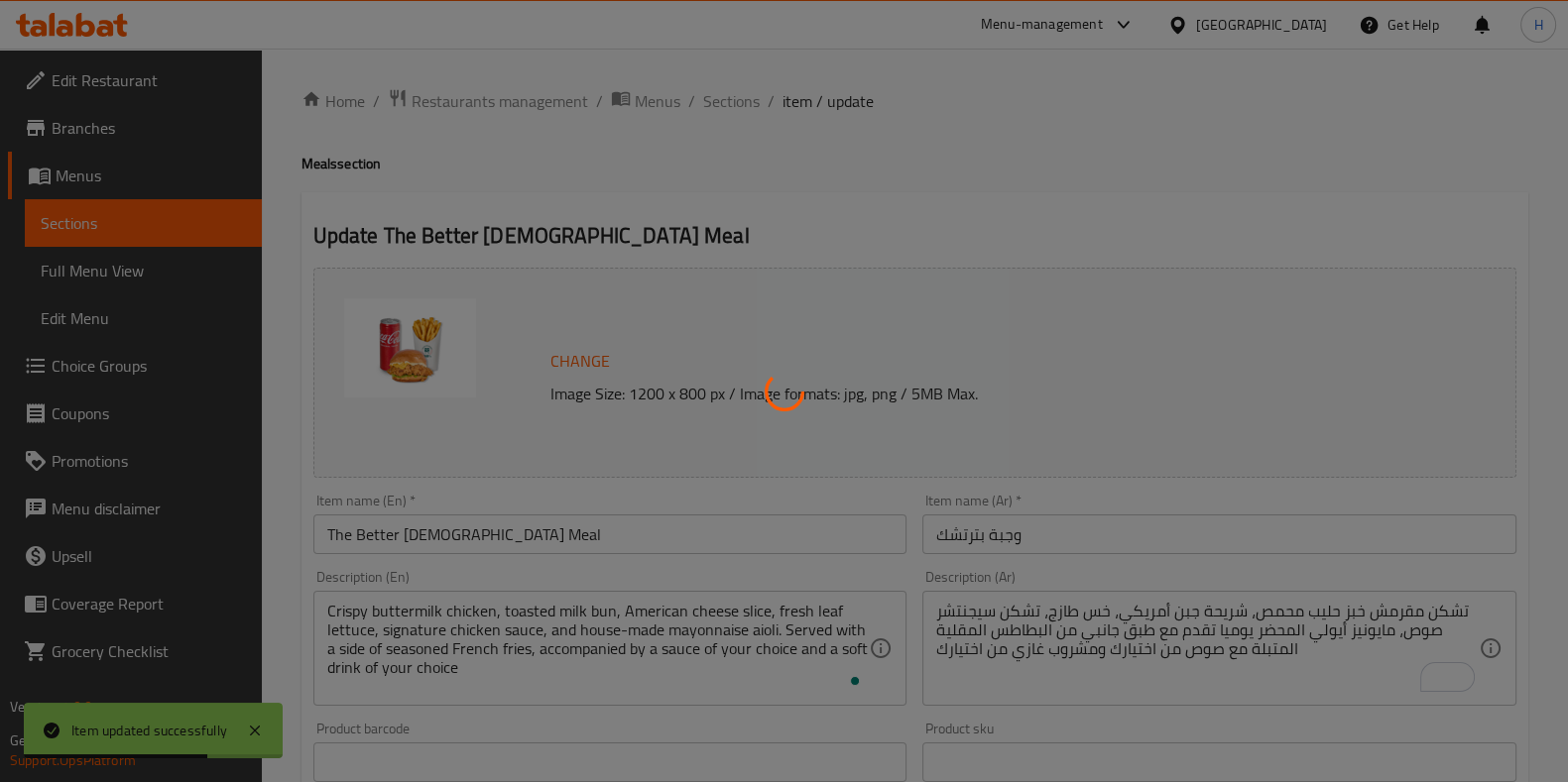
click at [740, 100] on div at bounding box center [784, 391] width 1568 height 782
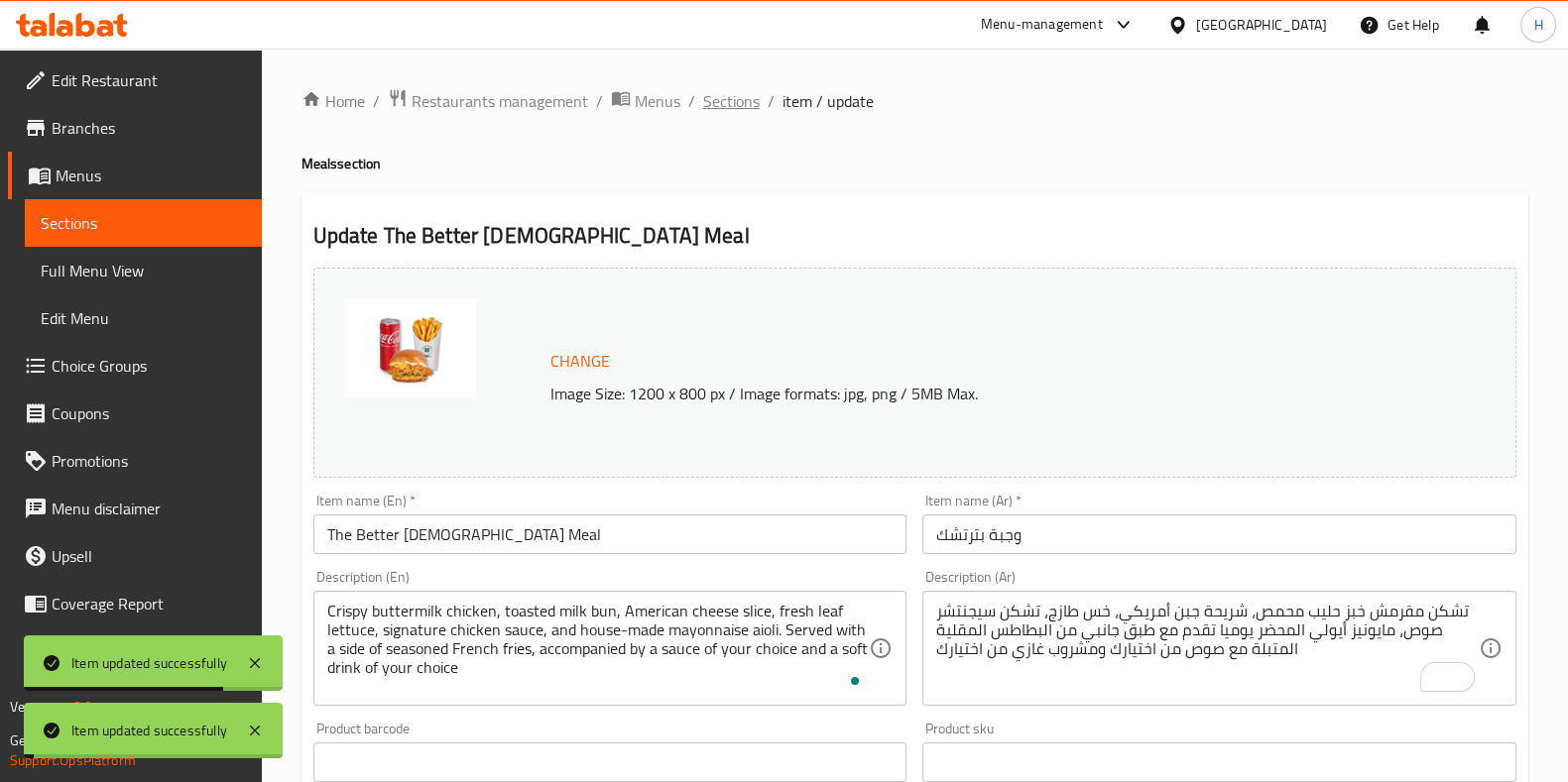
click at [740, 102] on span "Sections" at bounding box center [730, 101] width 57 height 24
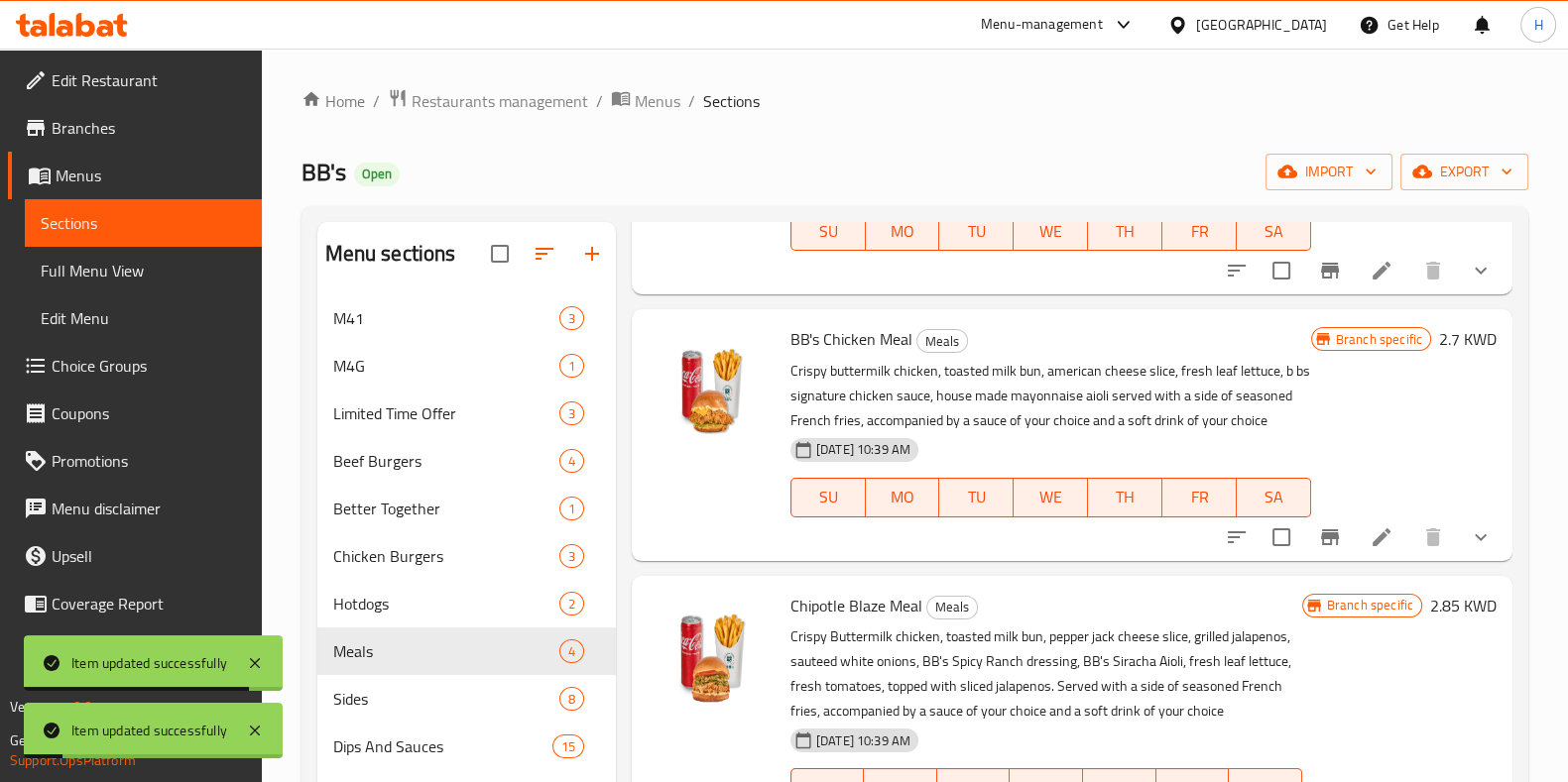
scroll to position [372, 0]
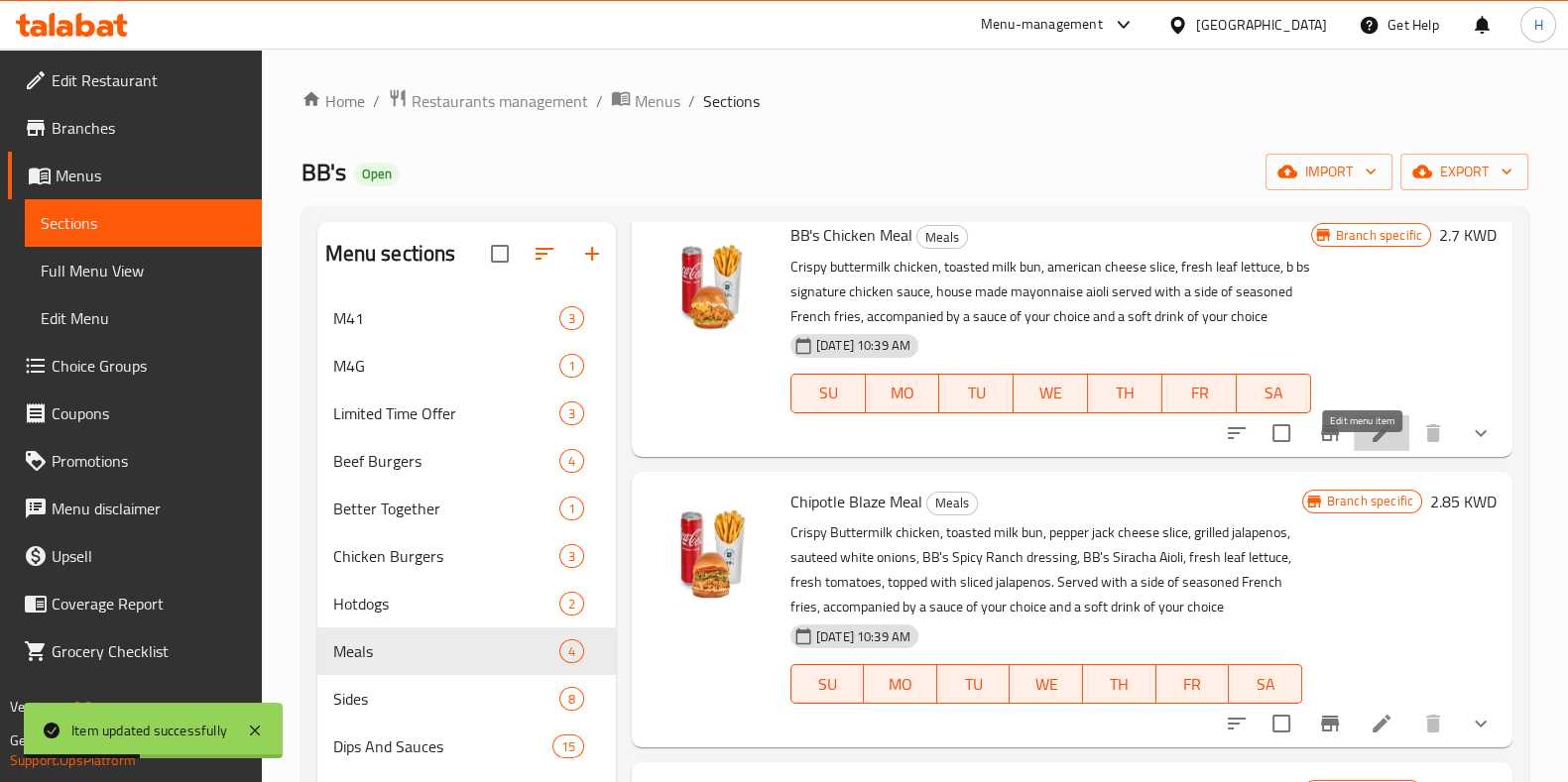
click at [1370, 446] on icon at bounding box center [1381, 434] width 24 height 24
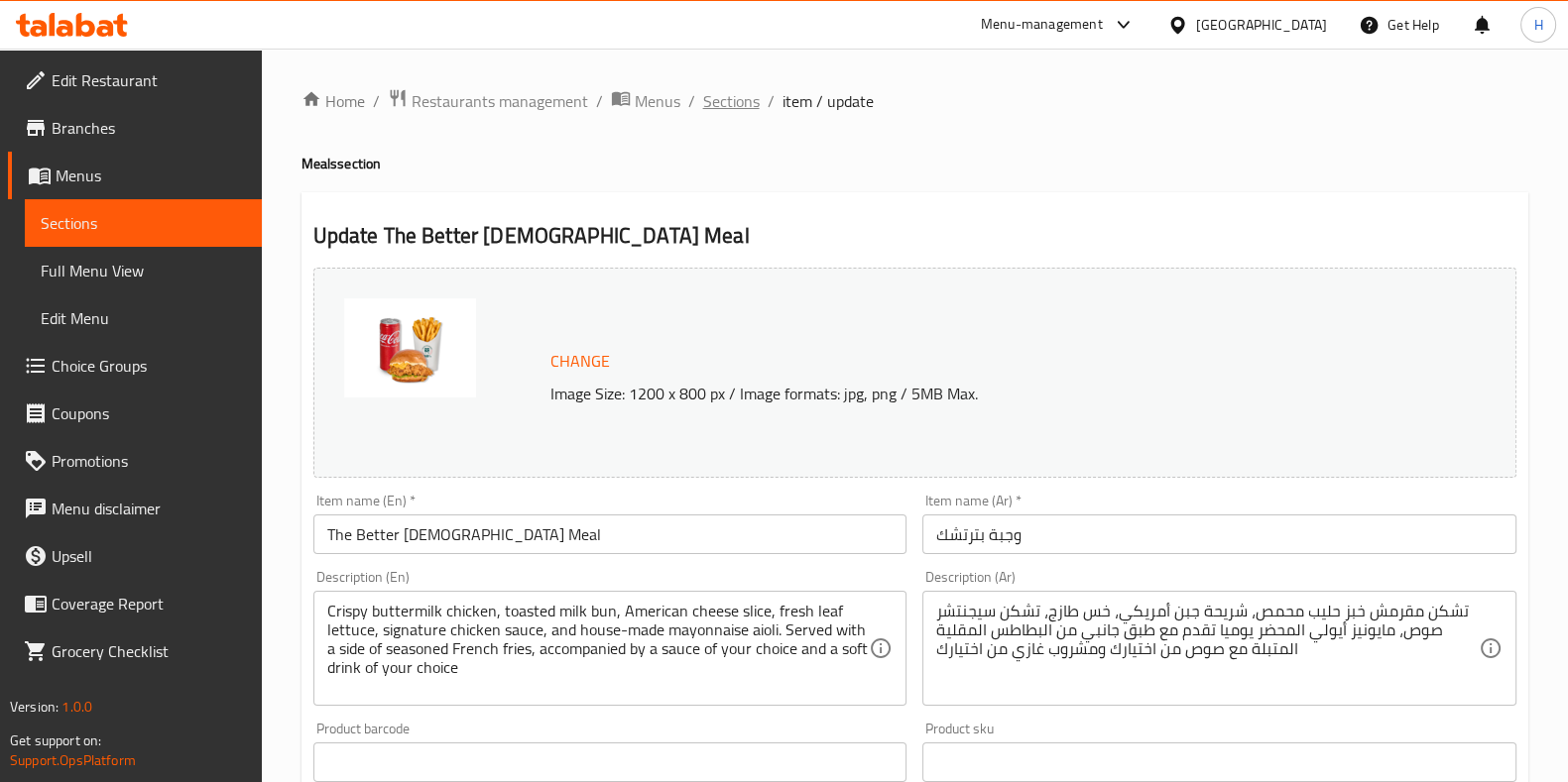
click at [705, 96] on span "Sections" at bounding box center [730, 101] width 57 height 24
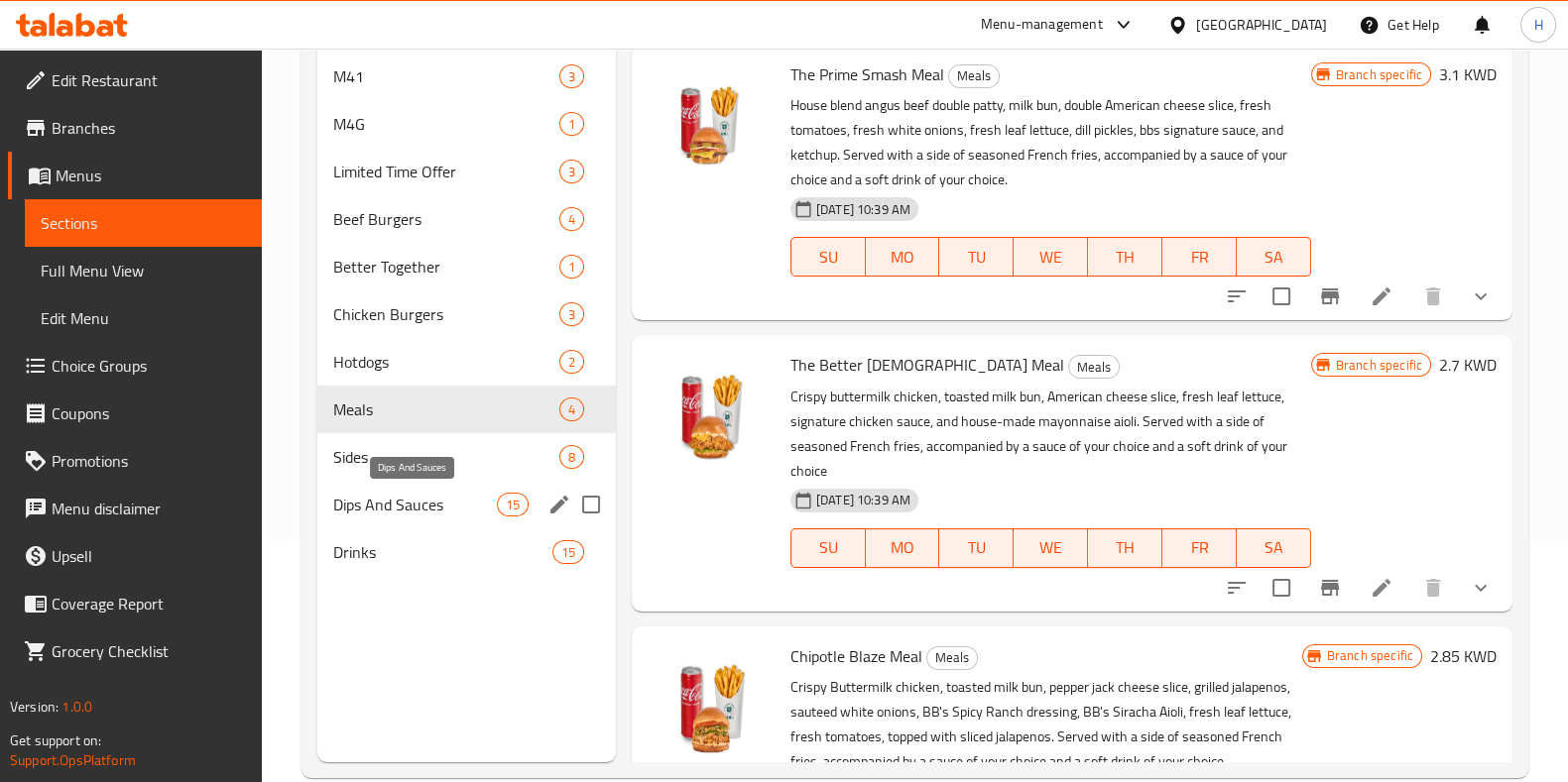
scroll to position [247, 0]
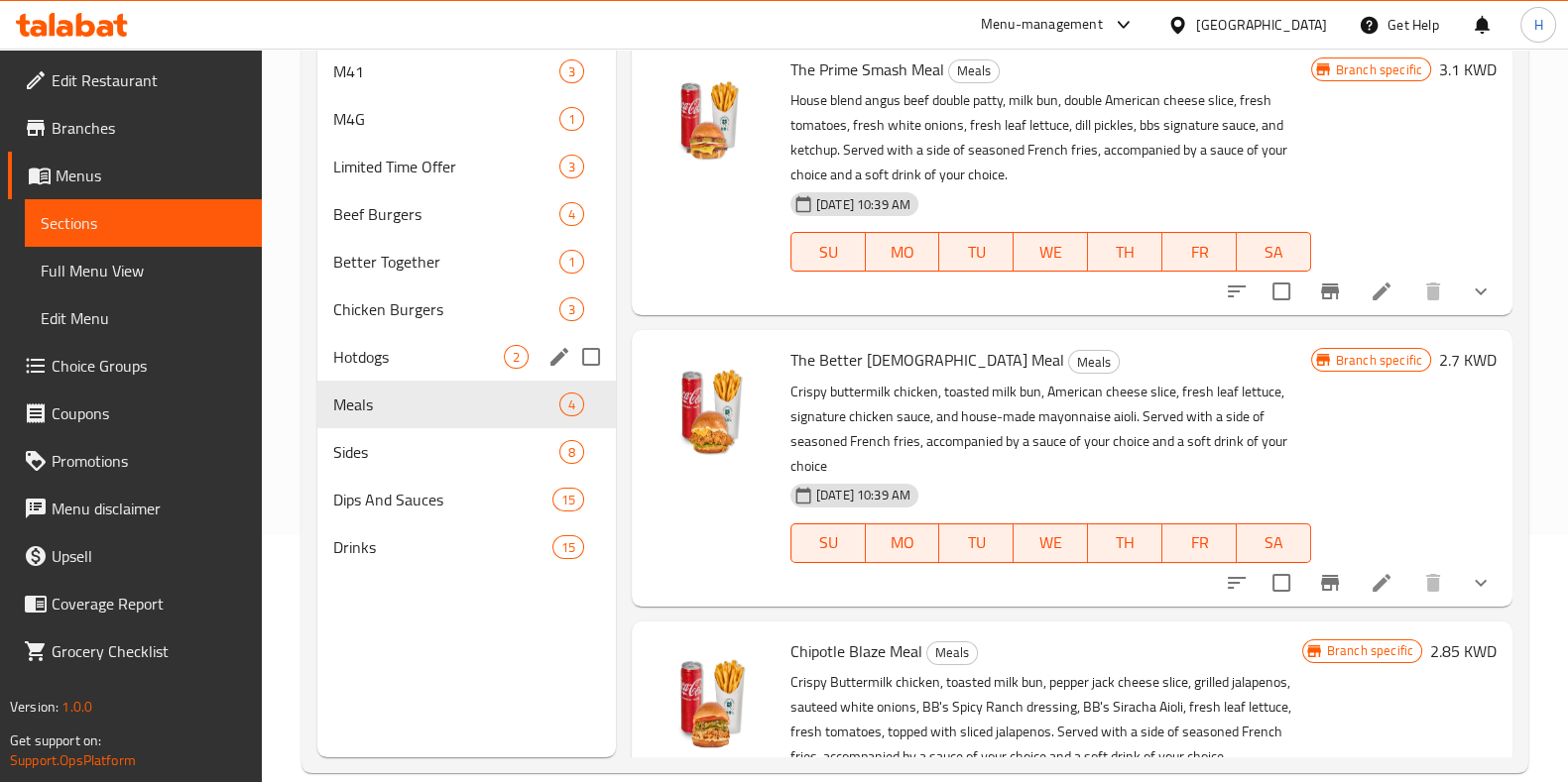
click at [402, 367] on span "Hotdogs" at bounding box center [419, 357] width 171 height 24
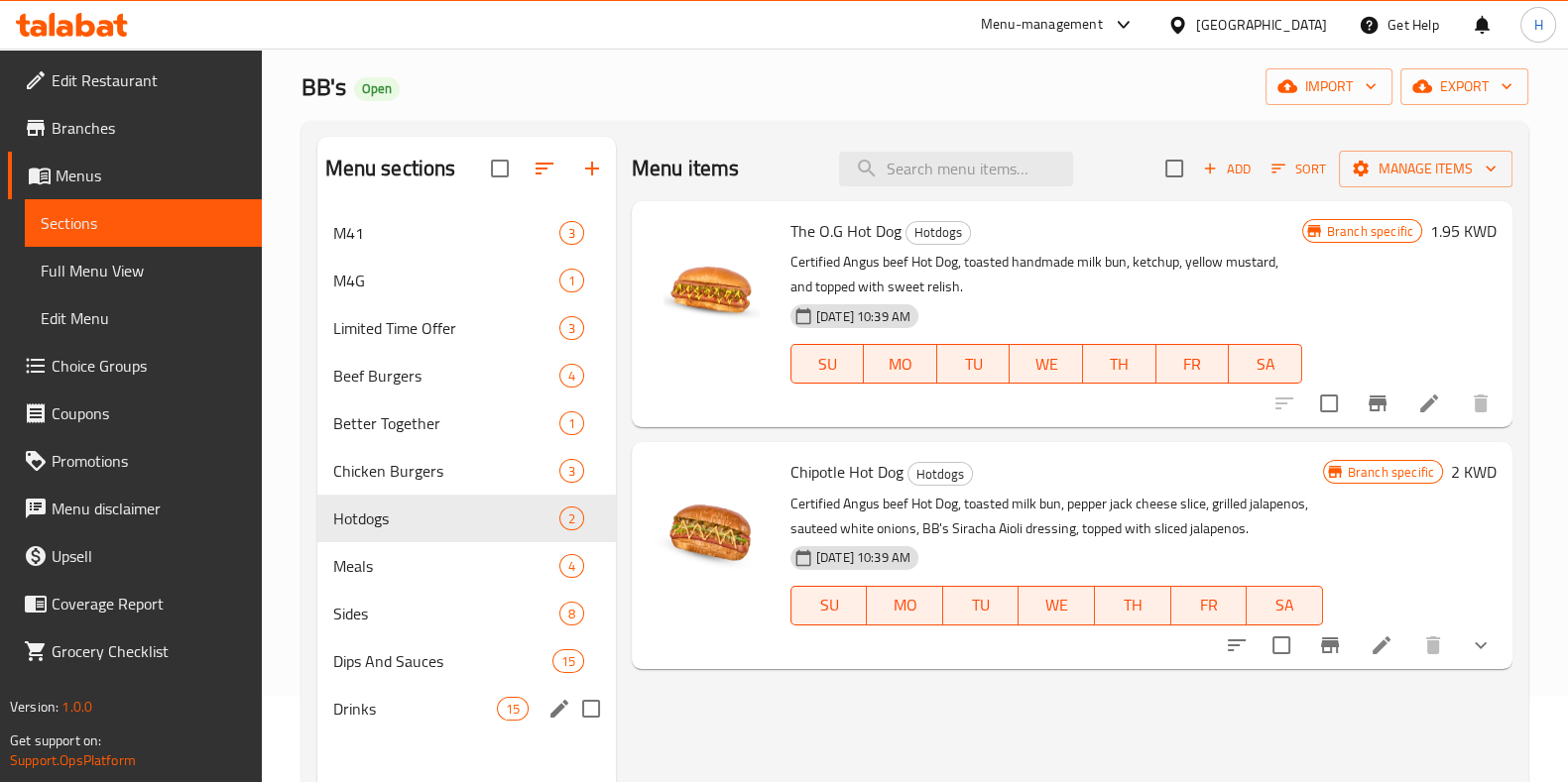
scroll to position [123, 0]
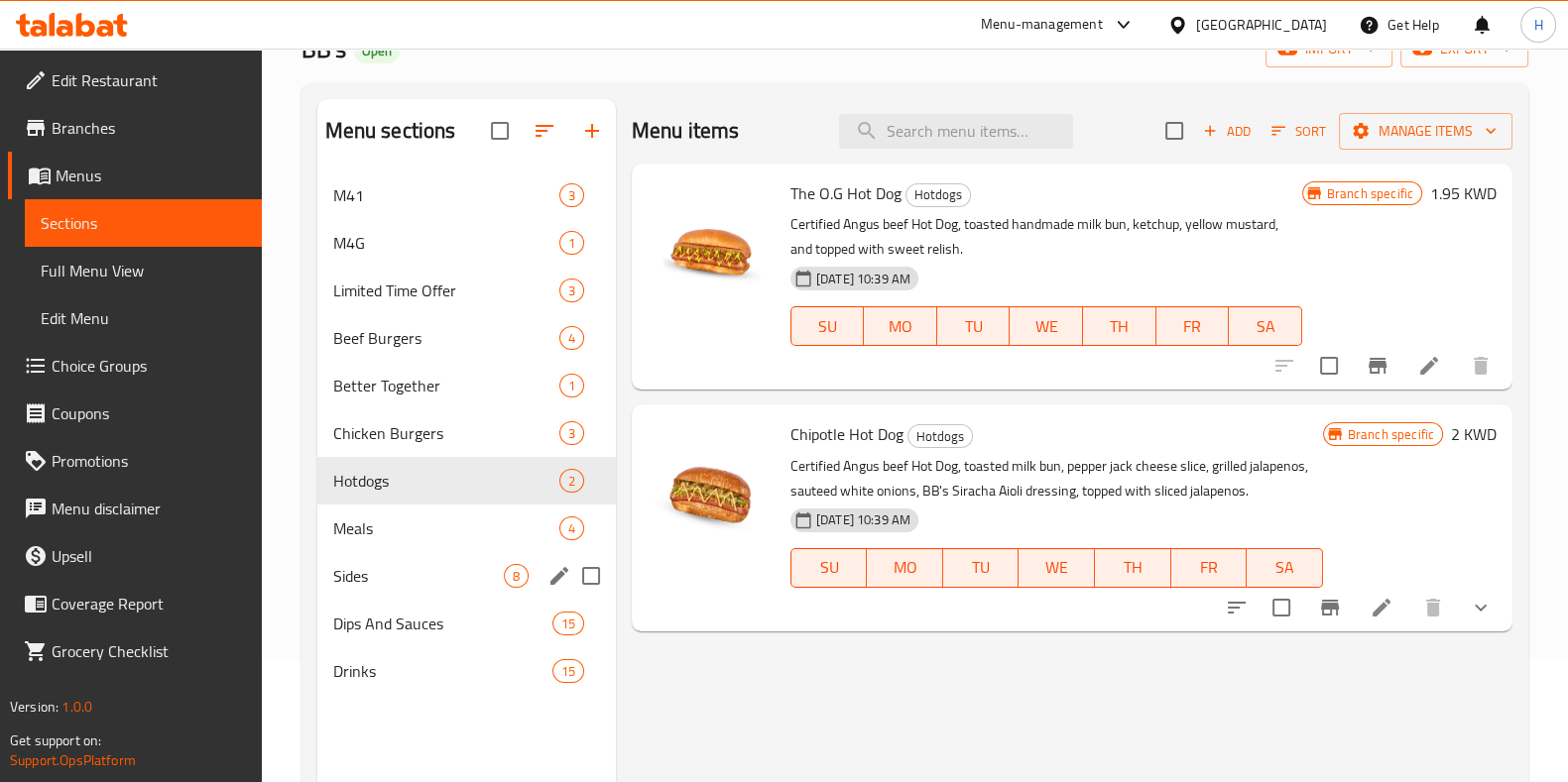
click at [403, 513] on div "Meals 4" at bounding box center [466, 529] width 299 height 48
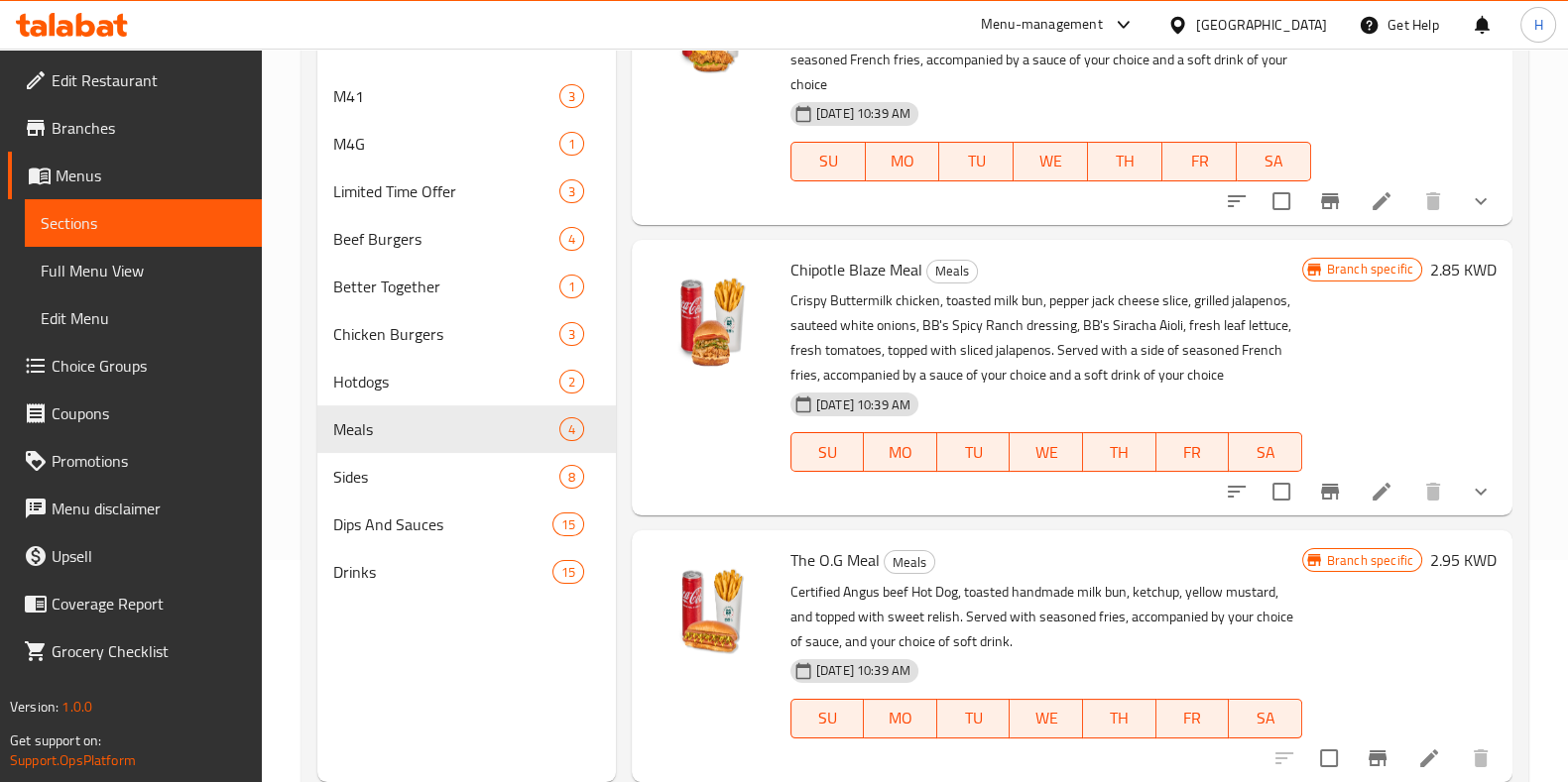
scroll to position [278, 0]
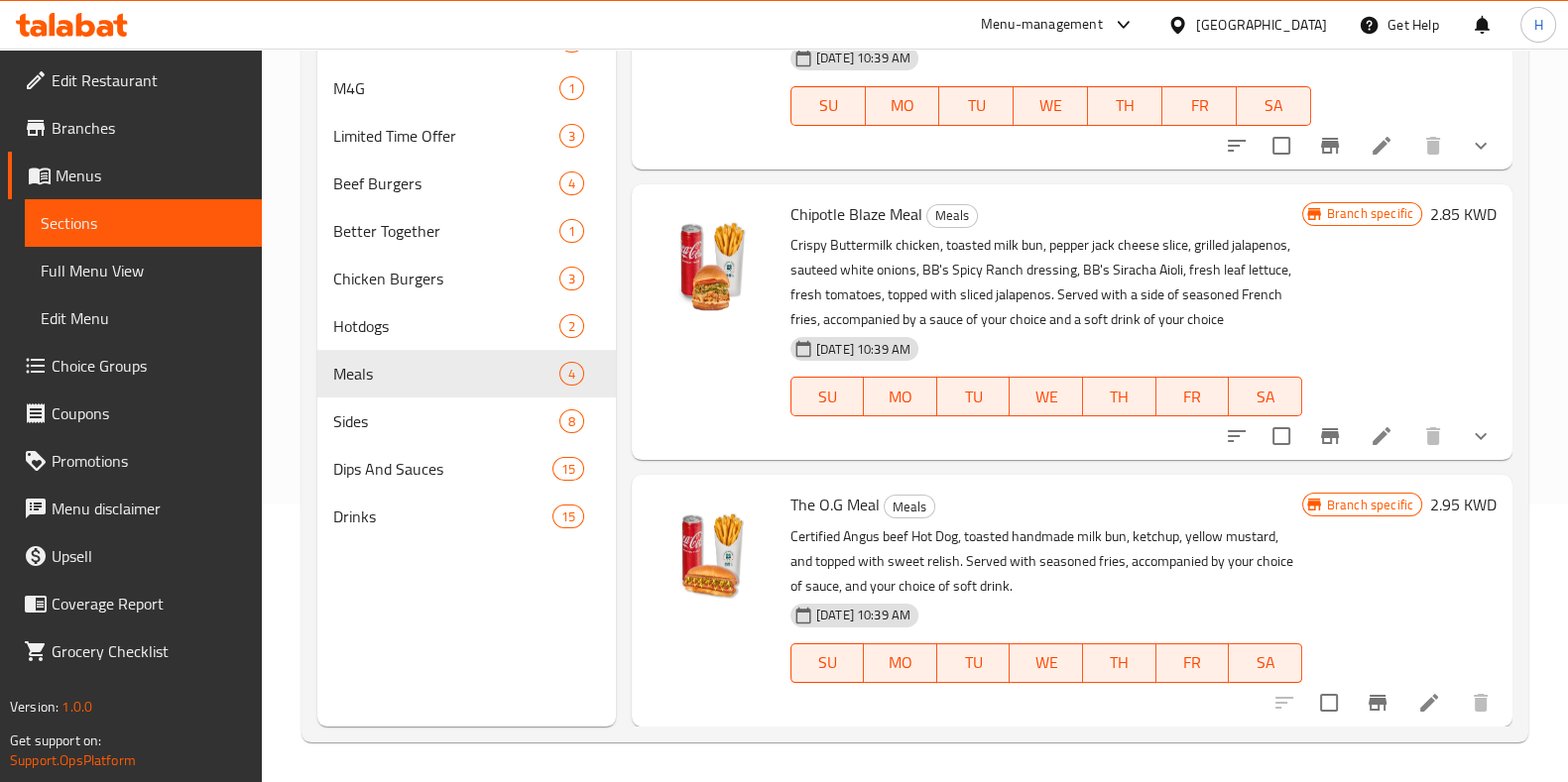
click at [843, 507] on span "The O.G Meal" at bounding box center [835, 505] width 89 height 30
click at [1420, 707] on icon at bounding box center [1429, 703] width 18 height 18
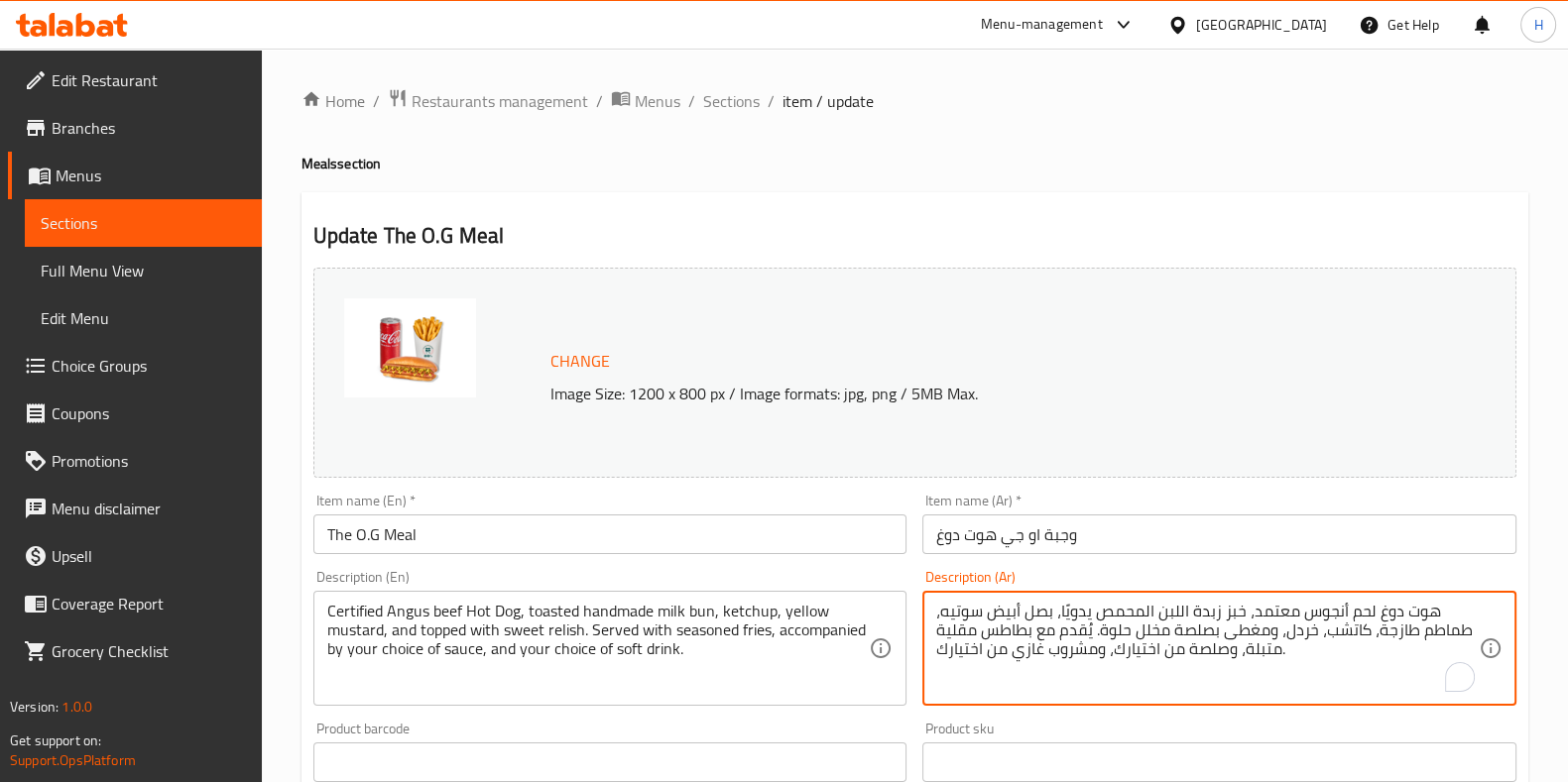
click at [1066, 629] on textarea "هوت دوغ لحم أنجوس معتمد، خبز زبدة اللبن المحمص يدويًا، بصل أبيض سوتيه، طماطم طا…" at bounding box center [1207, 649] width 543 height 94
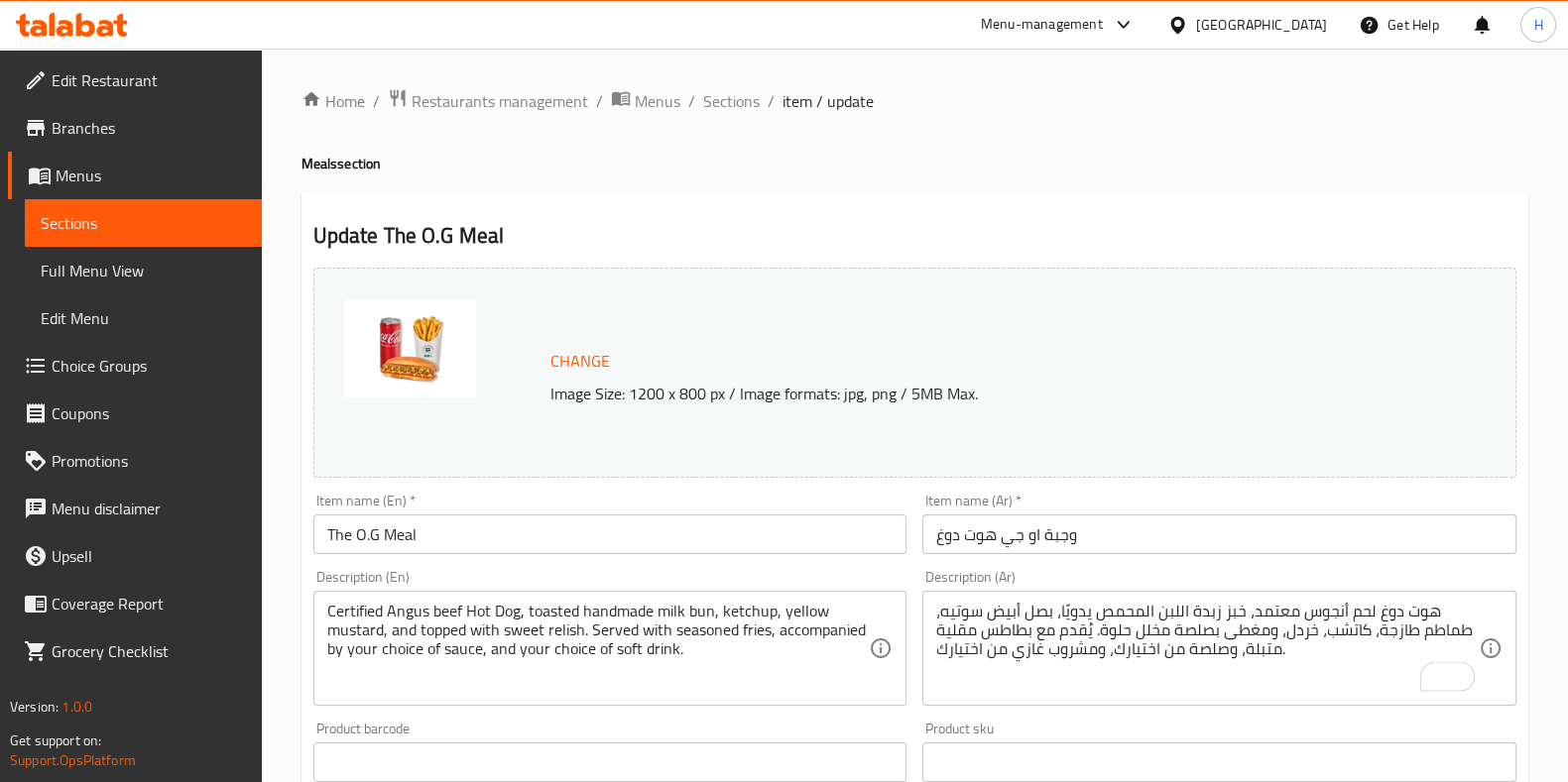
click at [852, 728] on div "Product barcode Product barcode" at bounding box center [610, 751] width 594 height 61
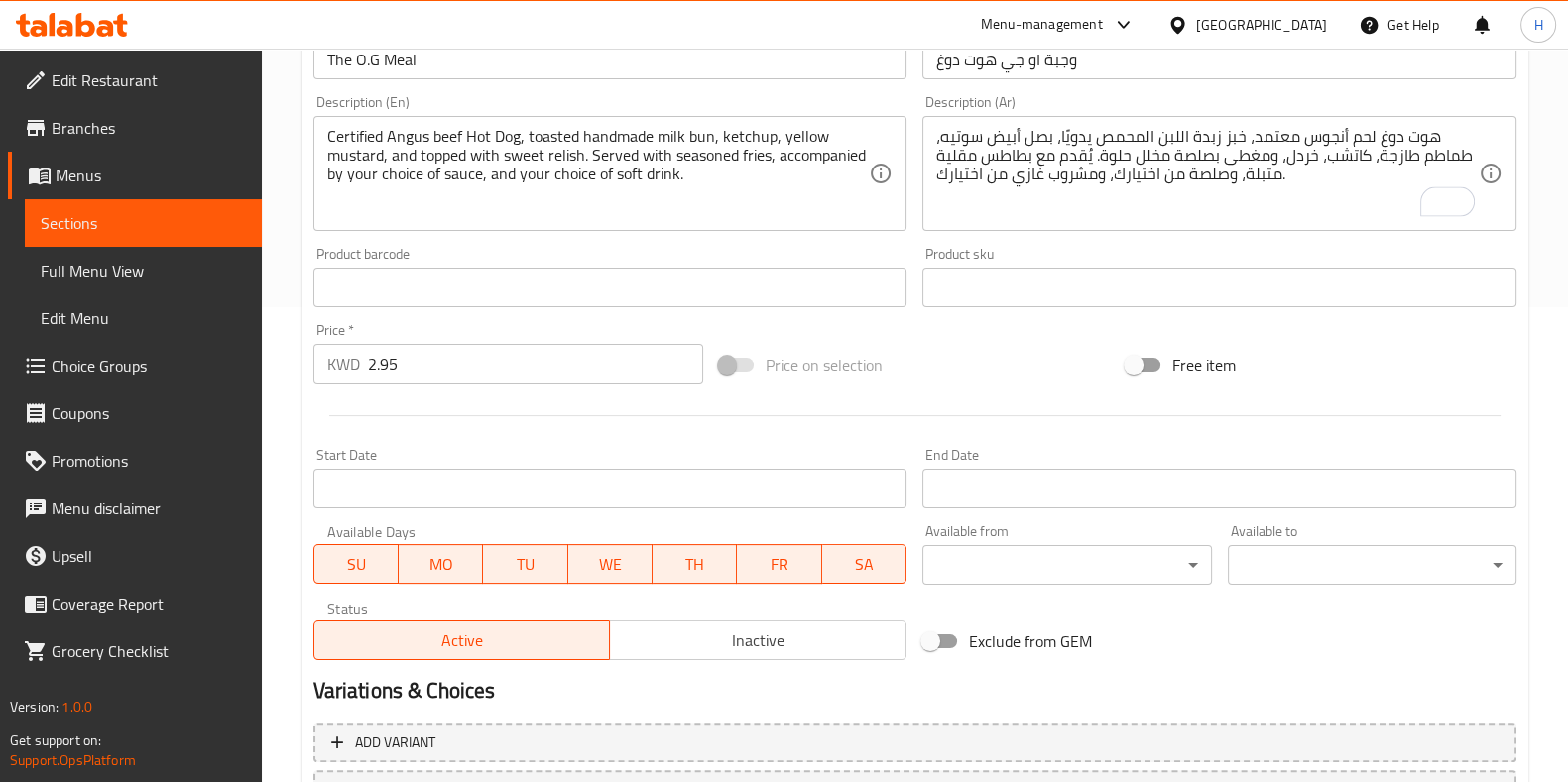
scroll to position [646, 0]
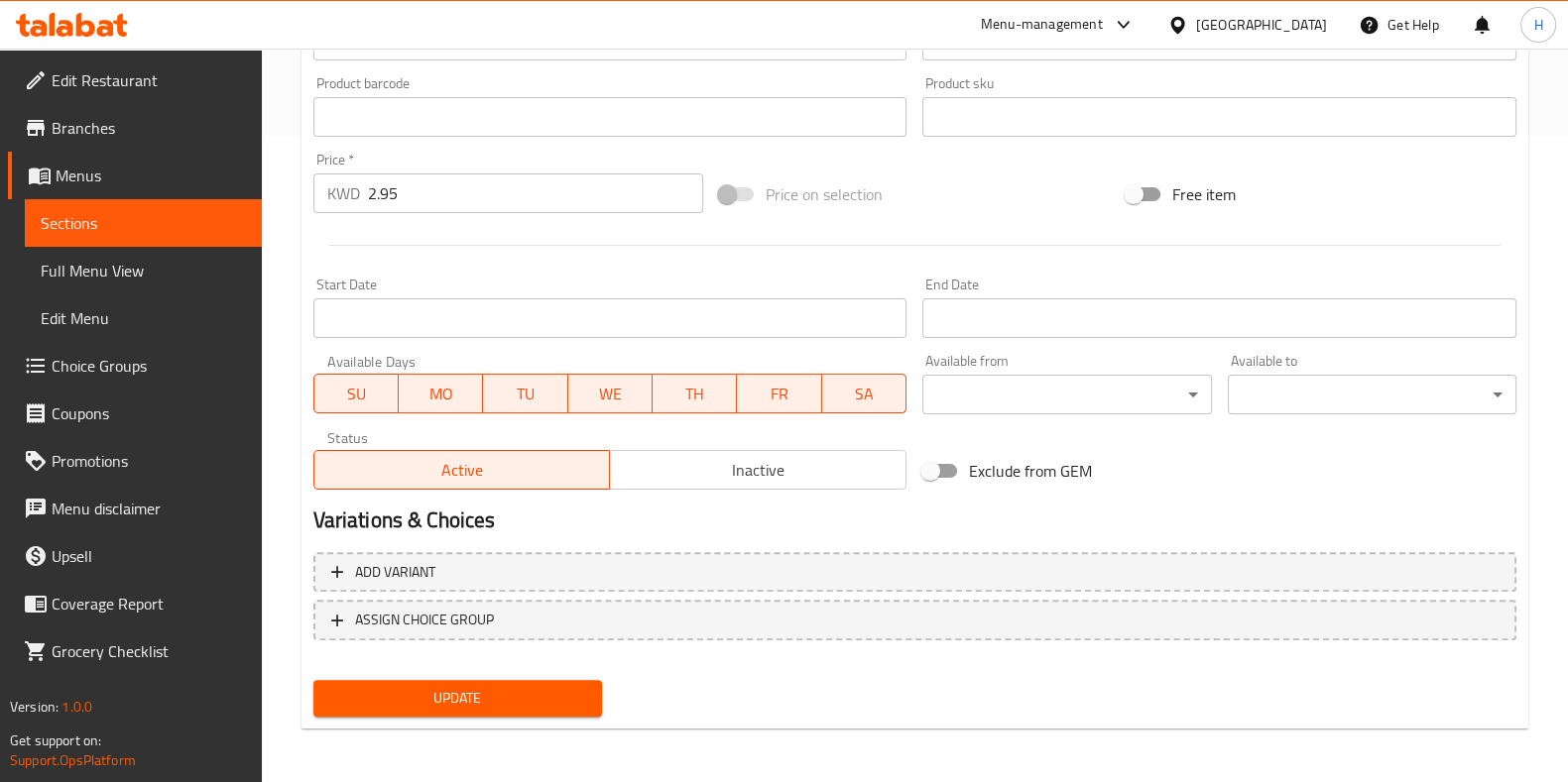
click at [569, 681] on button "Update" at bounding box center [457, 699] width 289 height 37
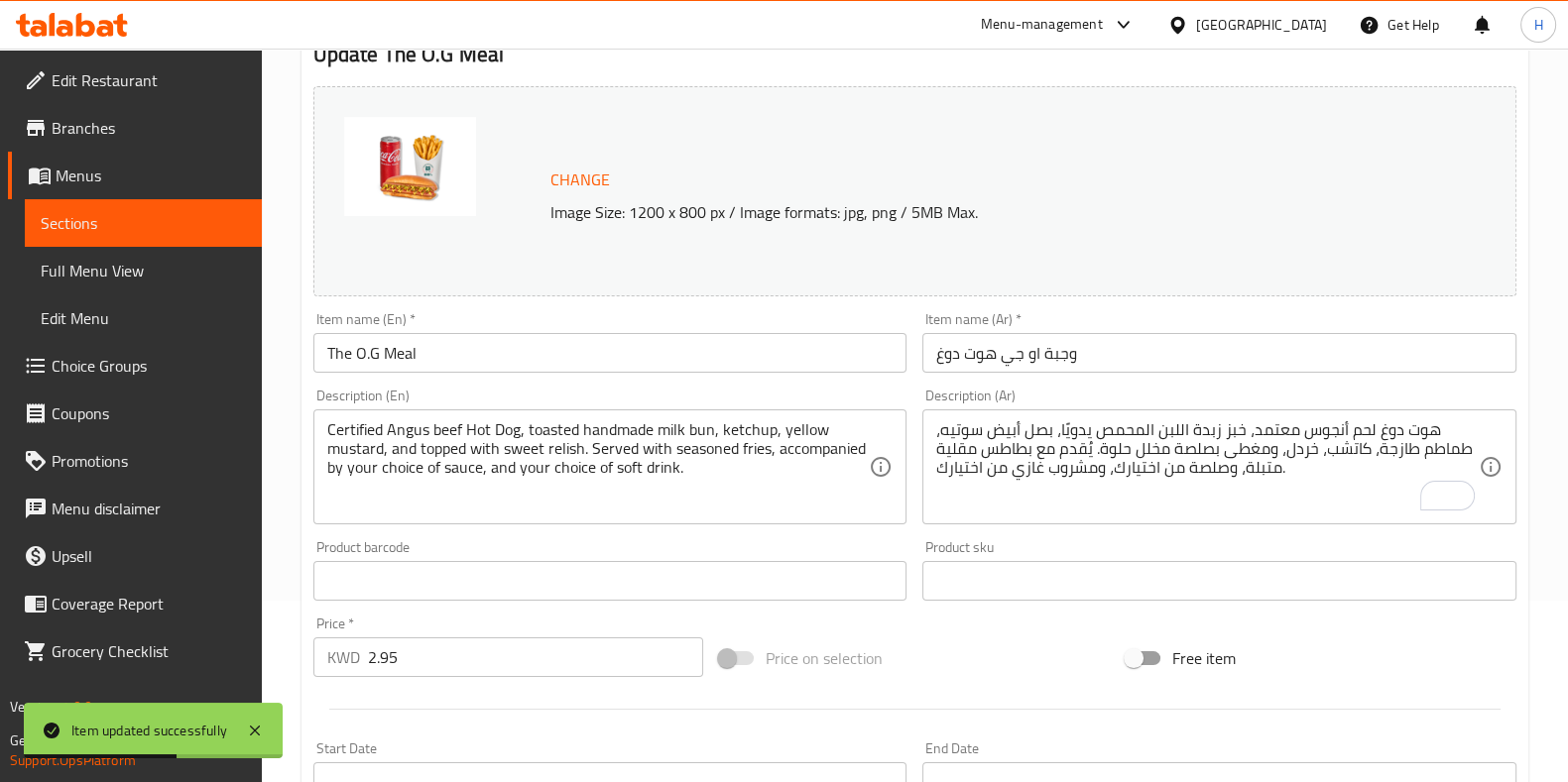
scroll to position [26, 0]
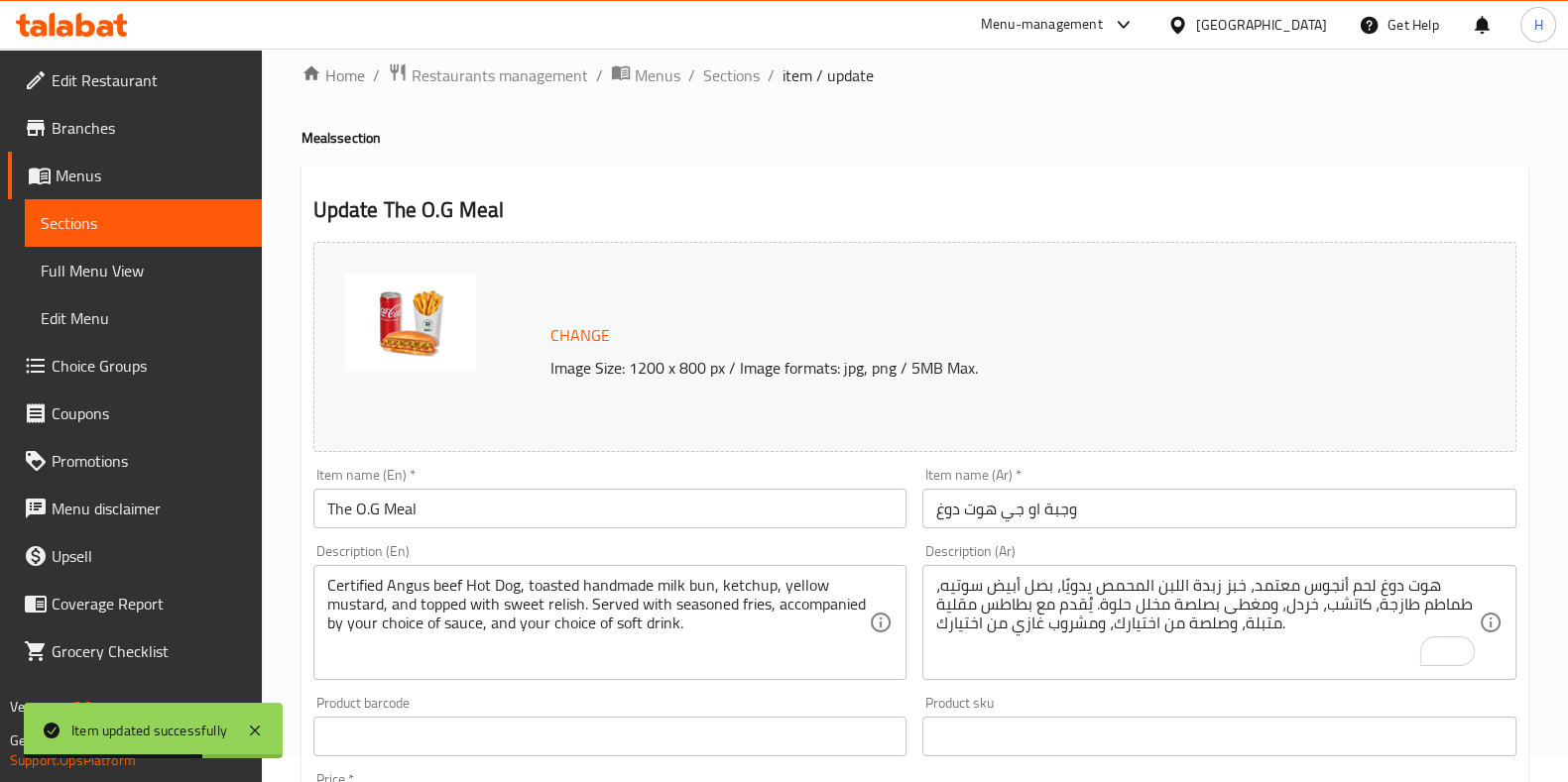
click at [383, 515] on input "The O.G Meal" at bounding box center [610, 509] width 594 height 40
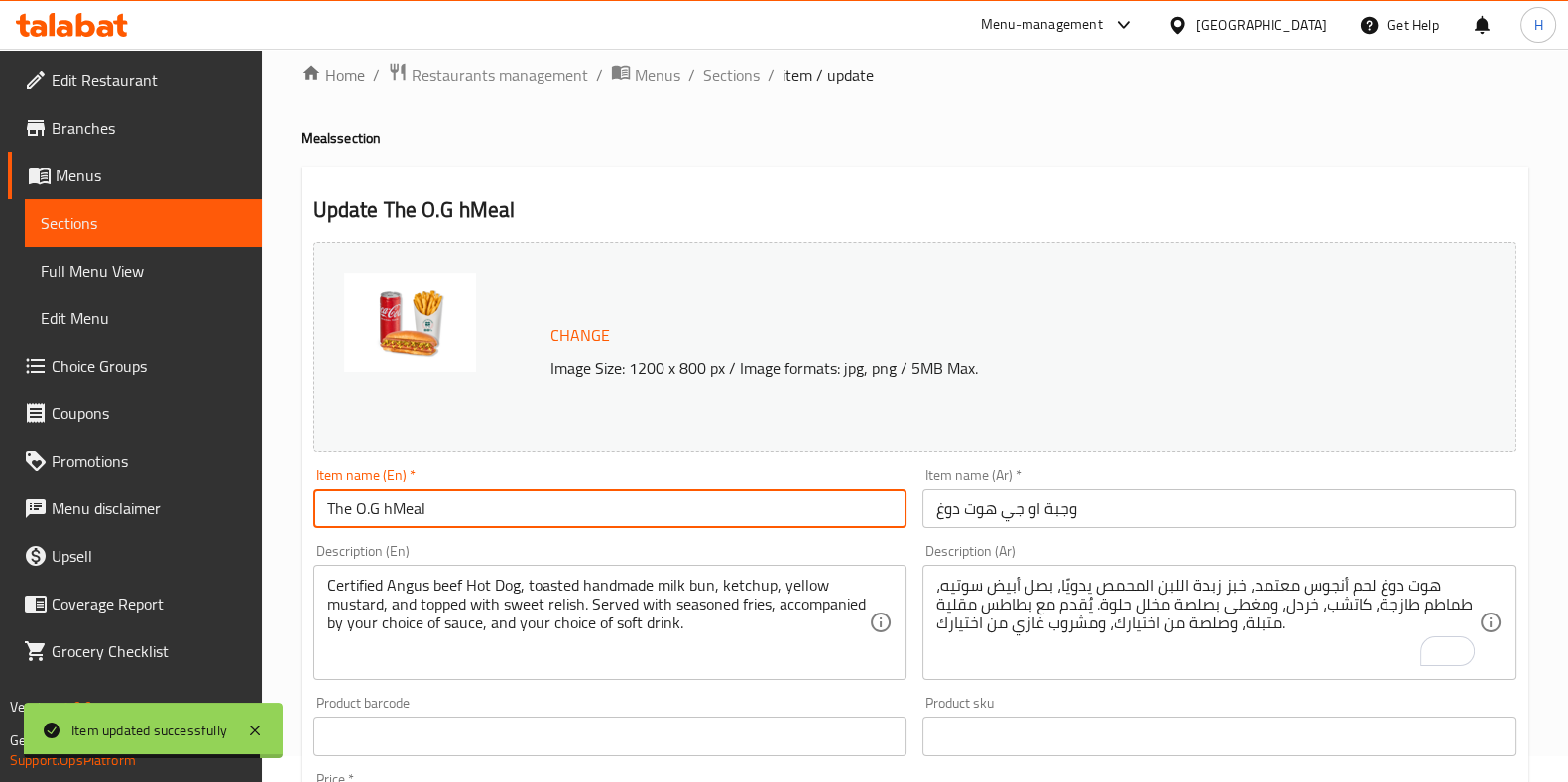
type input "The O.G Meal"
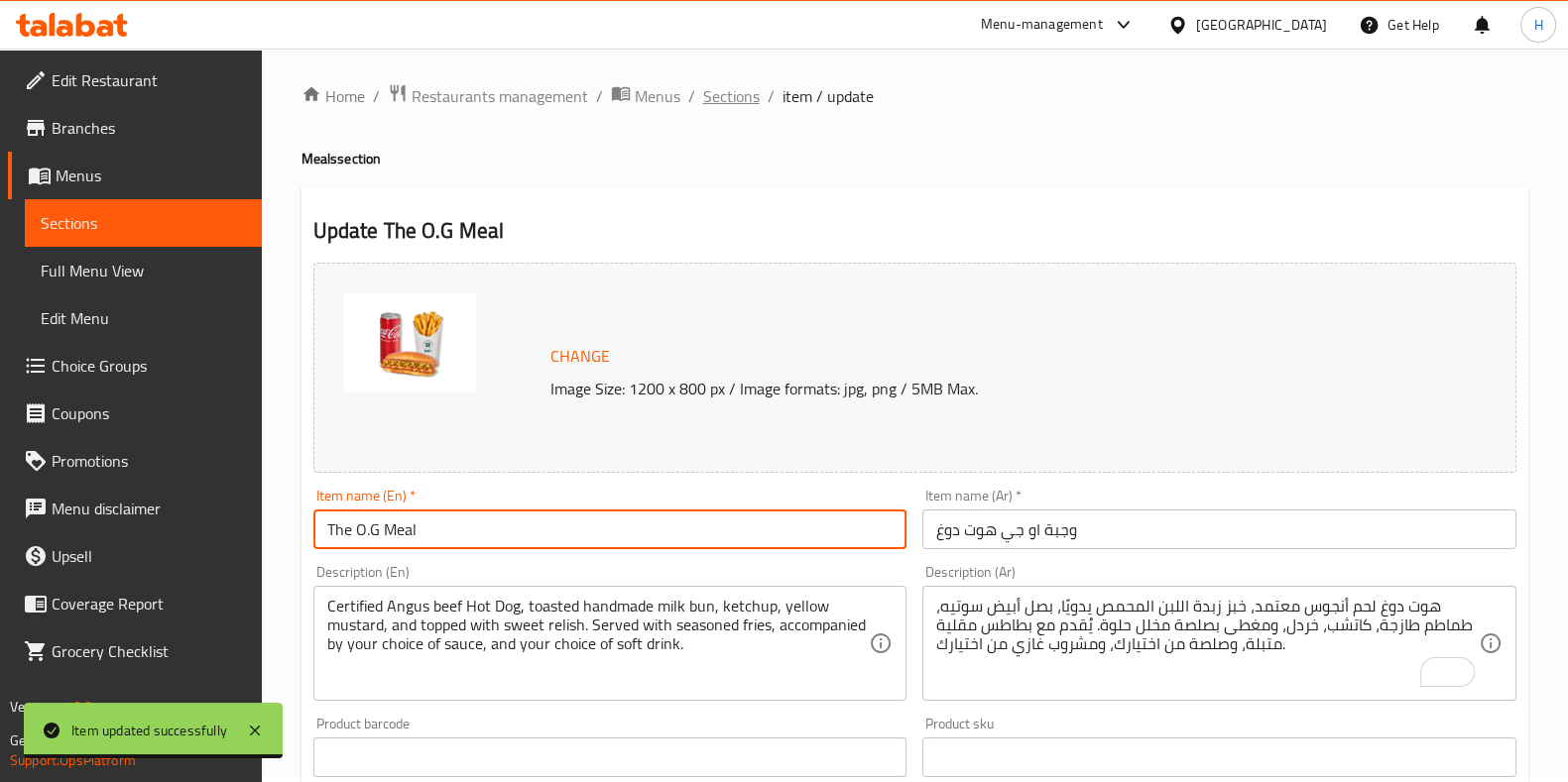
scroll to position [0, 0]
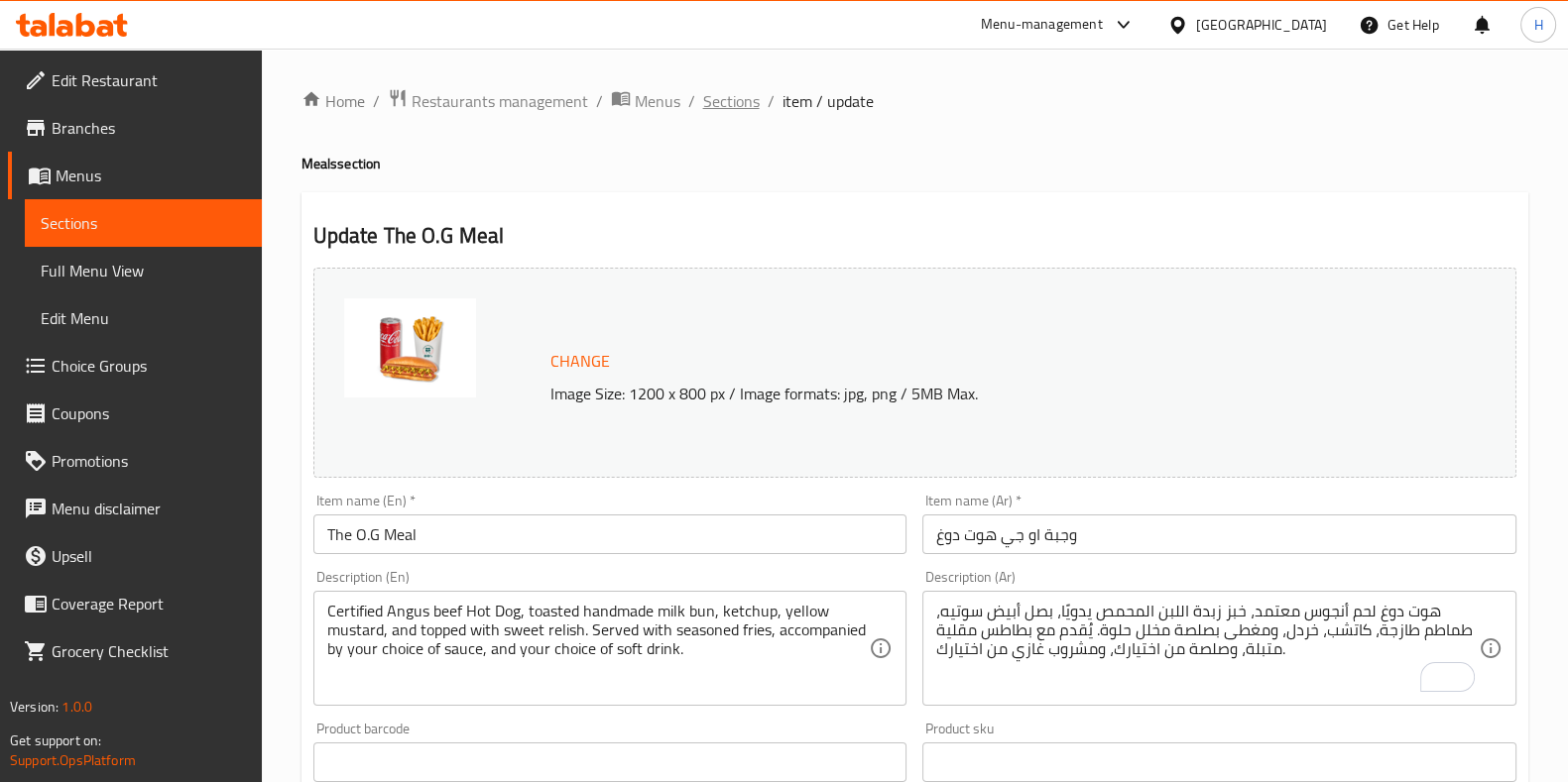
click at [753, 91] on span "Sections" at bounding box center [730, 101] width 57 height 24
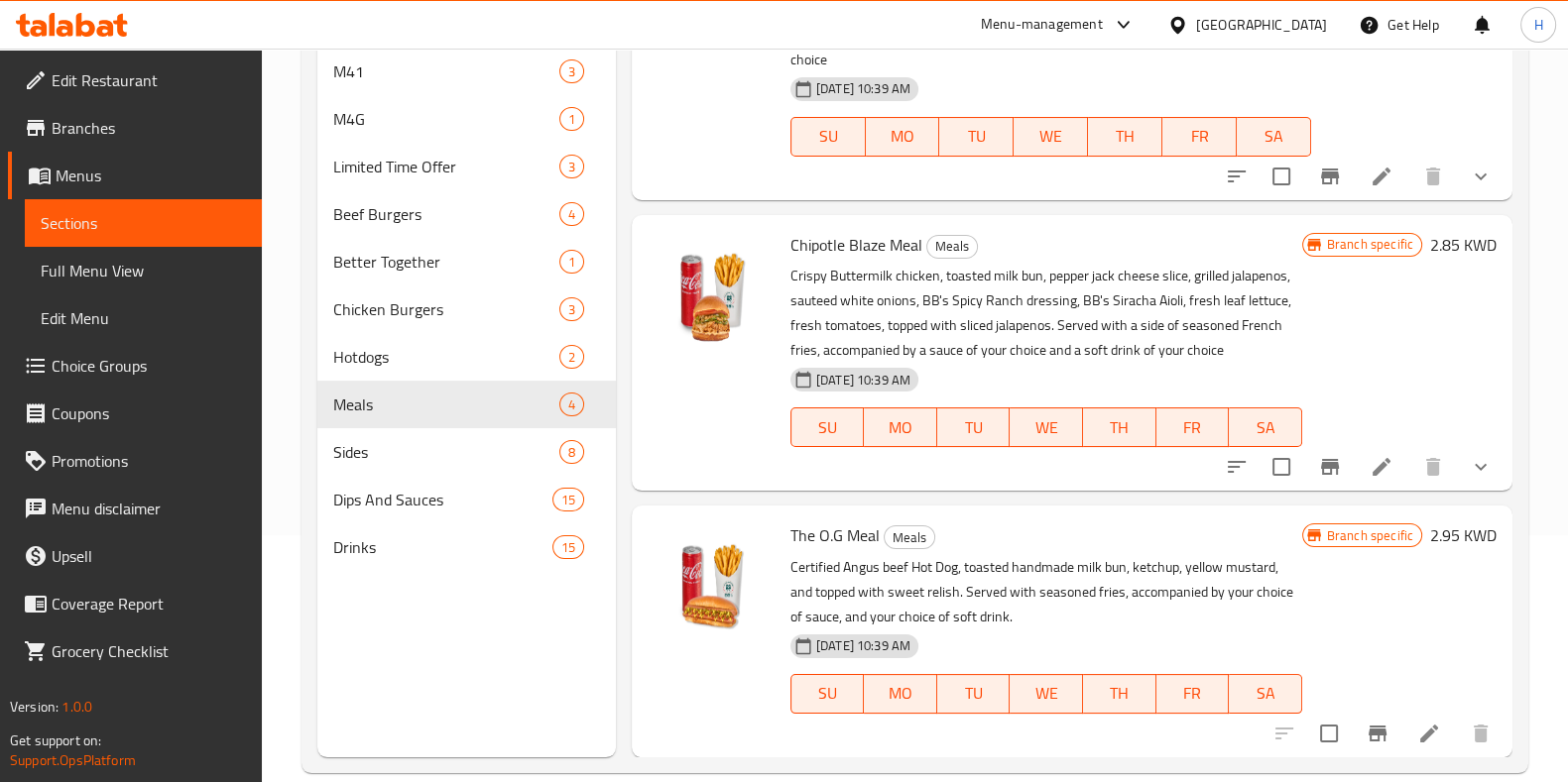
scroll to position [278, 0]
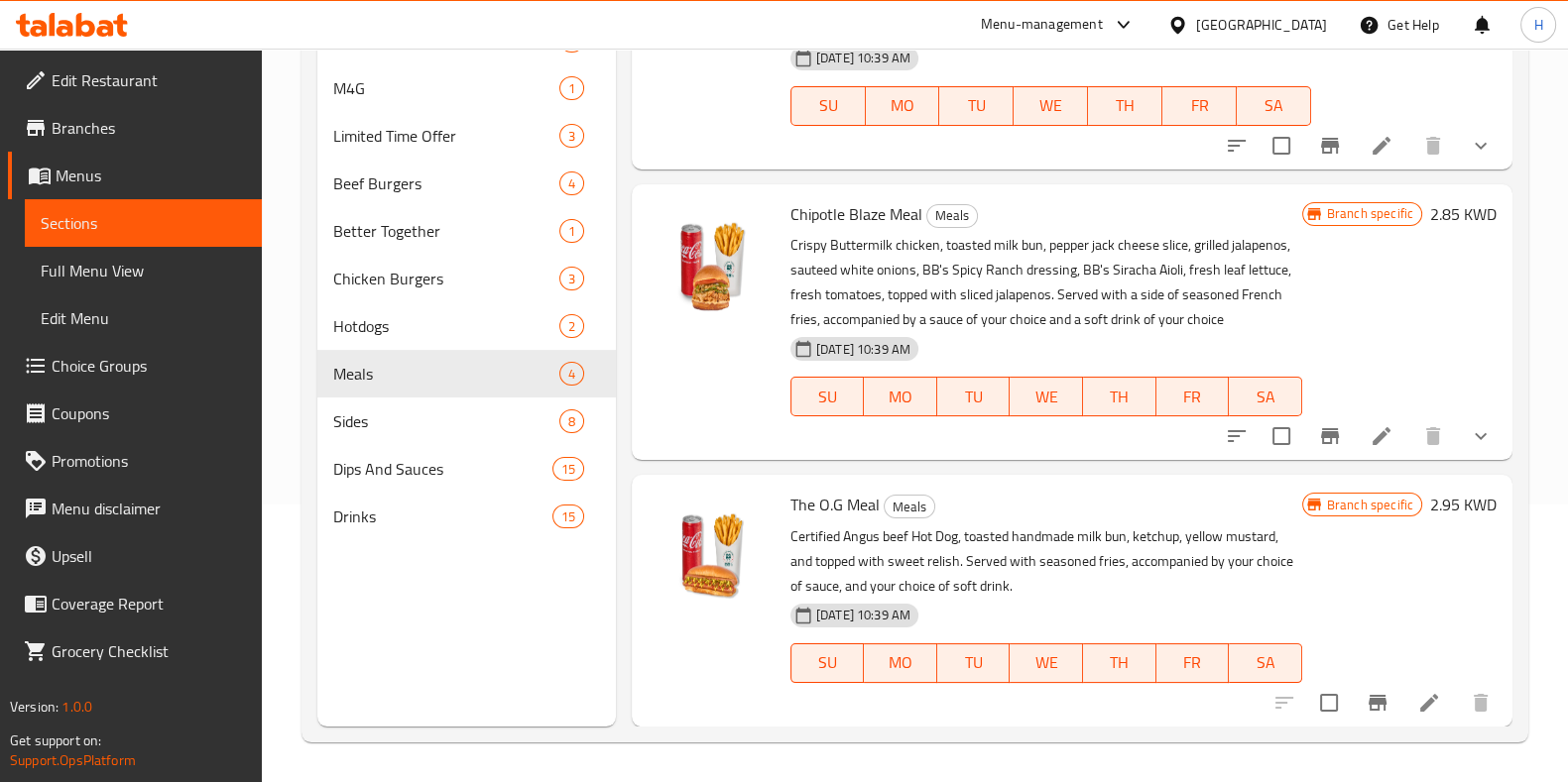
click at [1419, 706] on icon at bounding box center [1429, 703] width 24 height 24
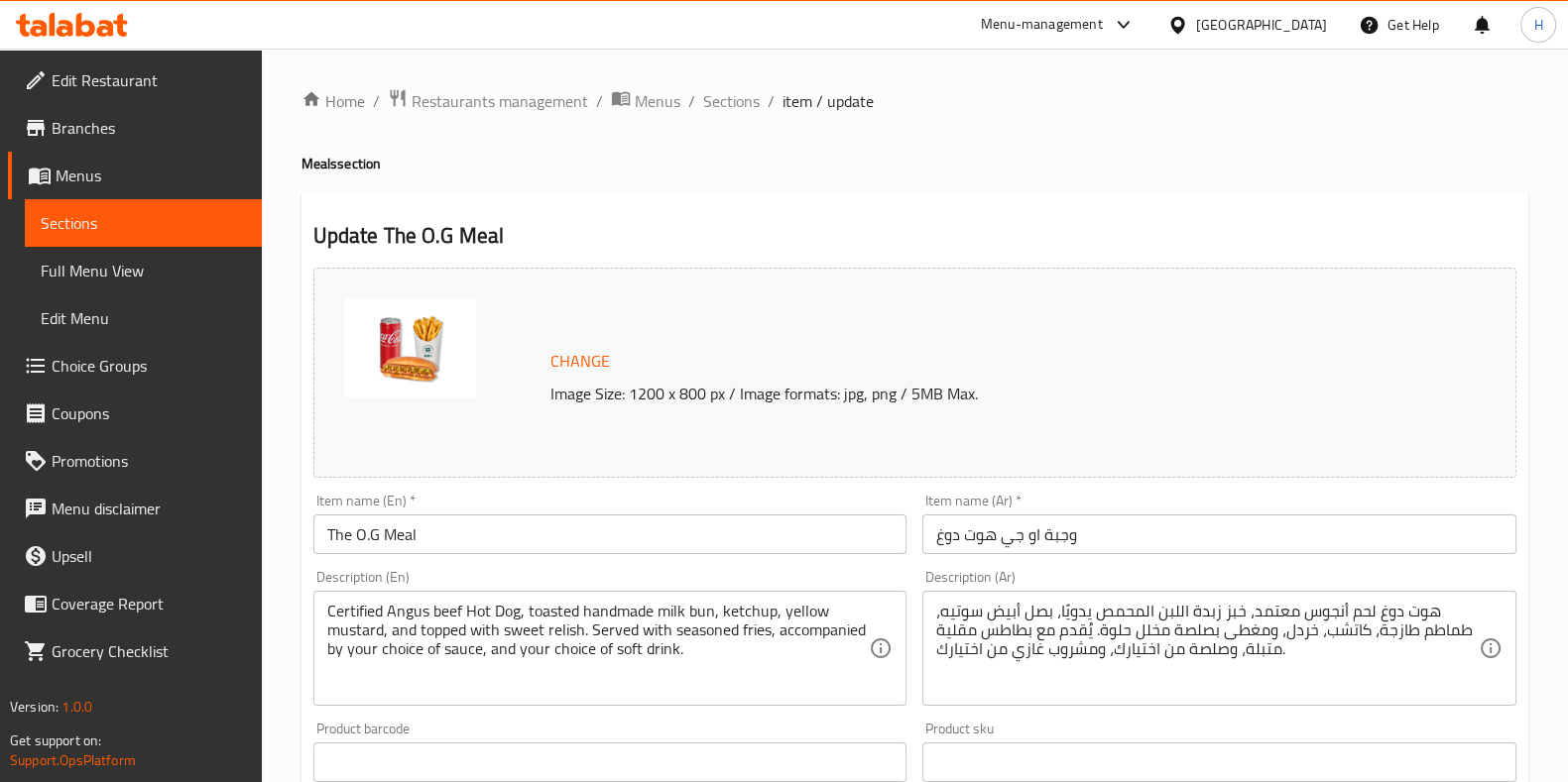
click at [388, 541] on input "The O.G Meal" at bounding box center [610, 535] width 594 height 40
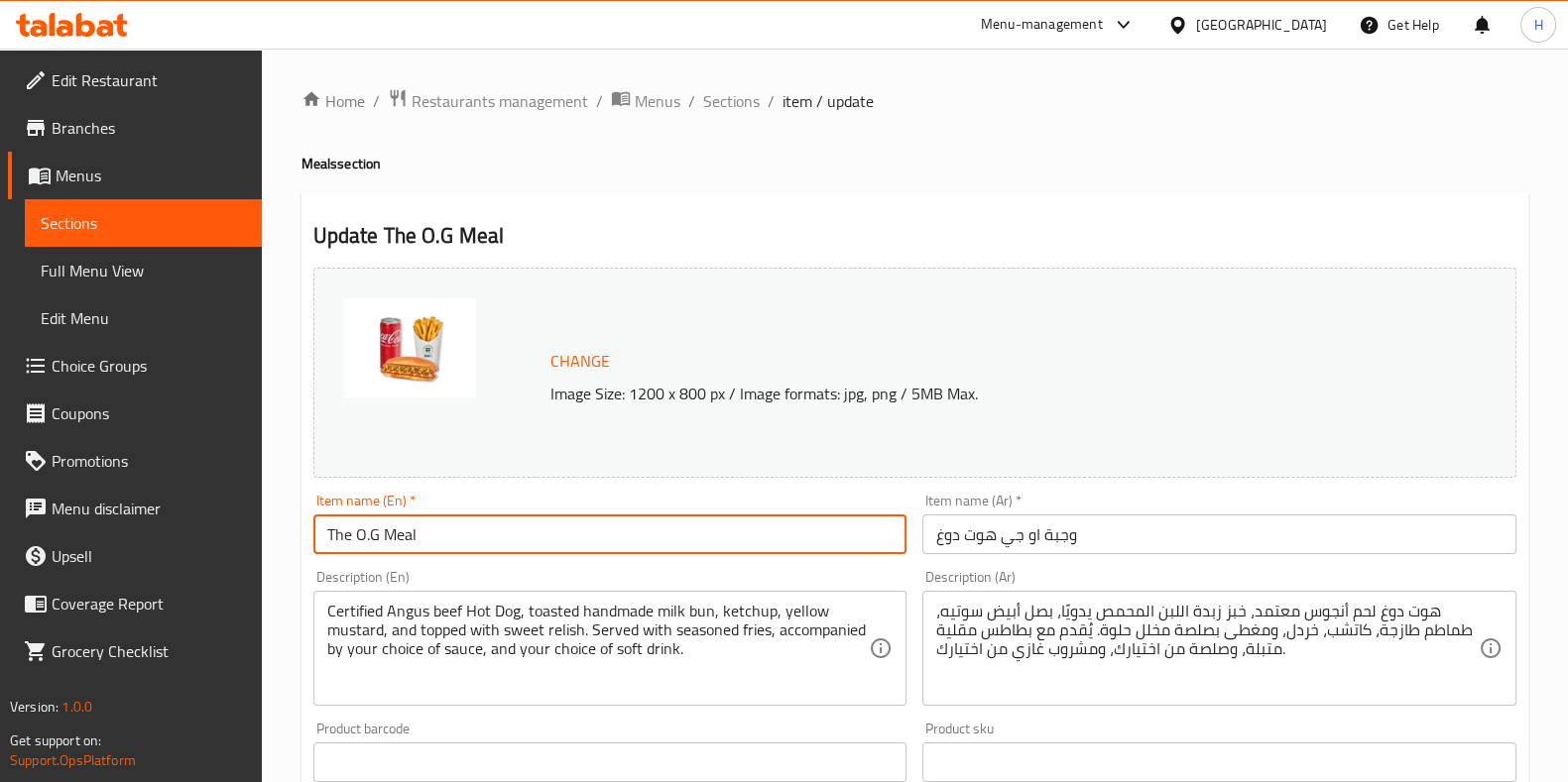
click at [388, 541] on input "The O.G Meal" at bounding box center [610, 535] width 594 height 40
paste input "Hotdog"
type input "The O.G Hotdog Meal"
click at [641, 498] on div "Item name (En)   * The O.G Hotdog Meal Item name (En) *" at bounding box center [610, 524] width 594 height 61
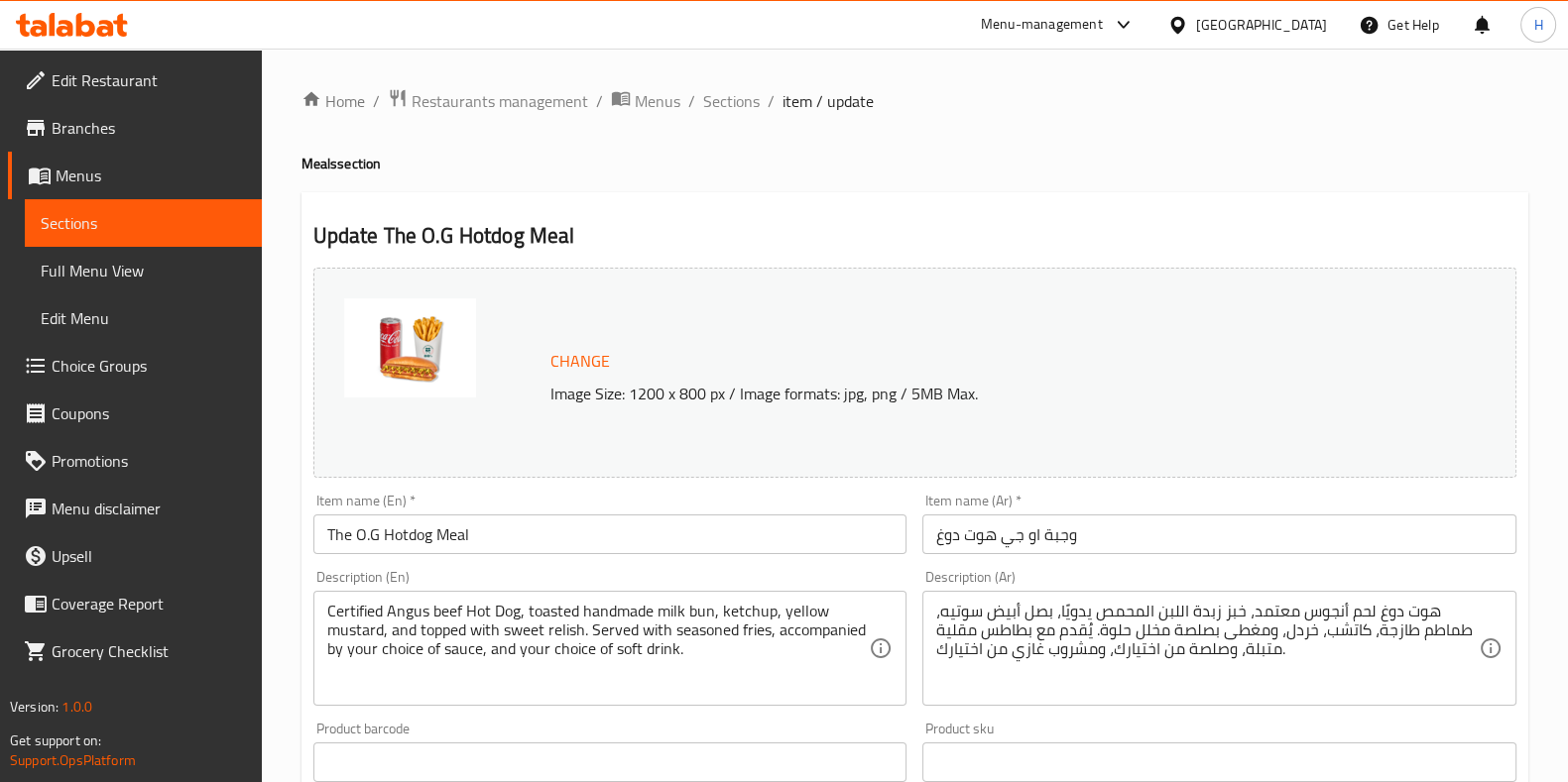
click at [619, 581] on div "Description (En) Certified Angus beef Hot Dog, toasted handmade milk bun, ketch…" at bounding box center [610, 638] width 594 height 136
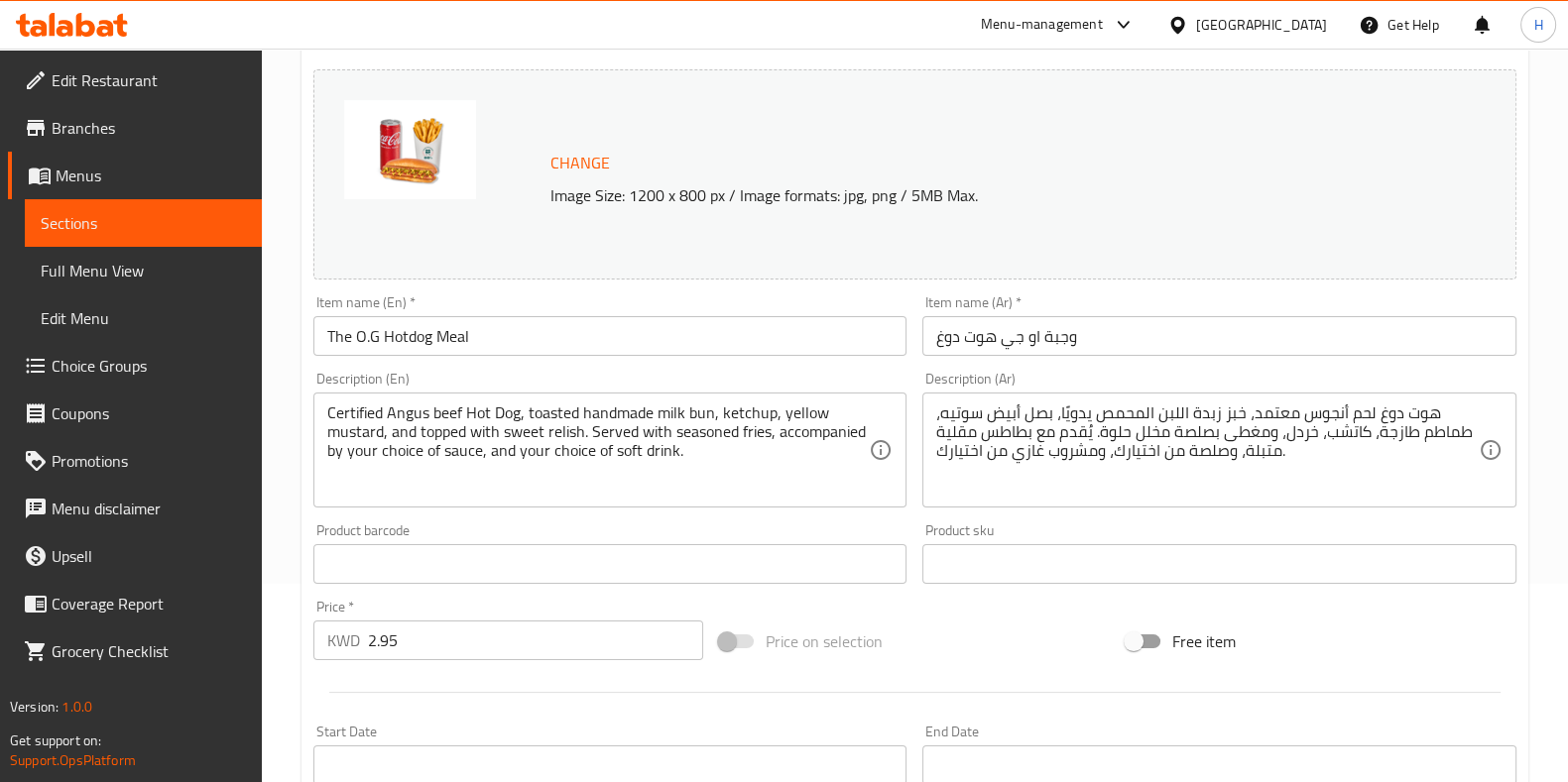
scroll to position [646, 0]
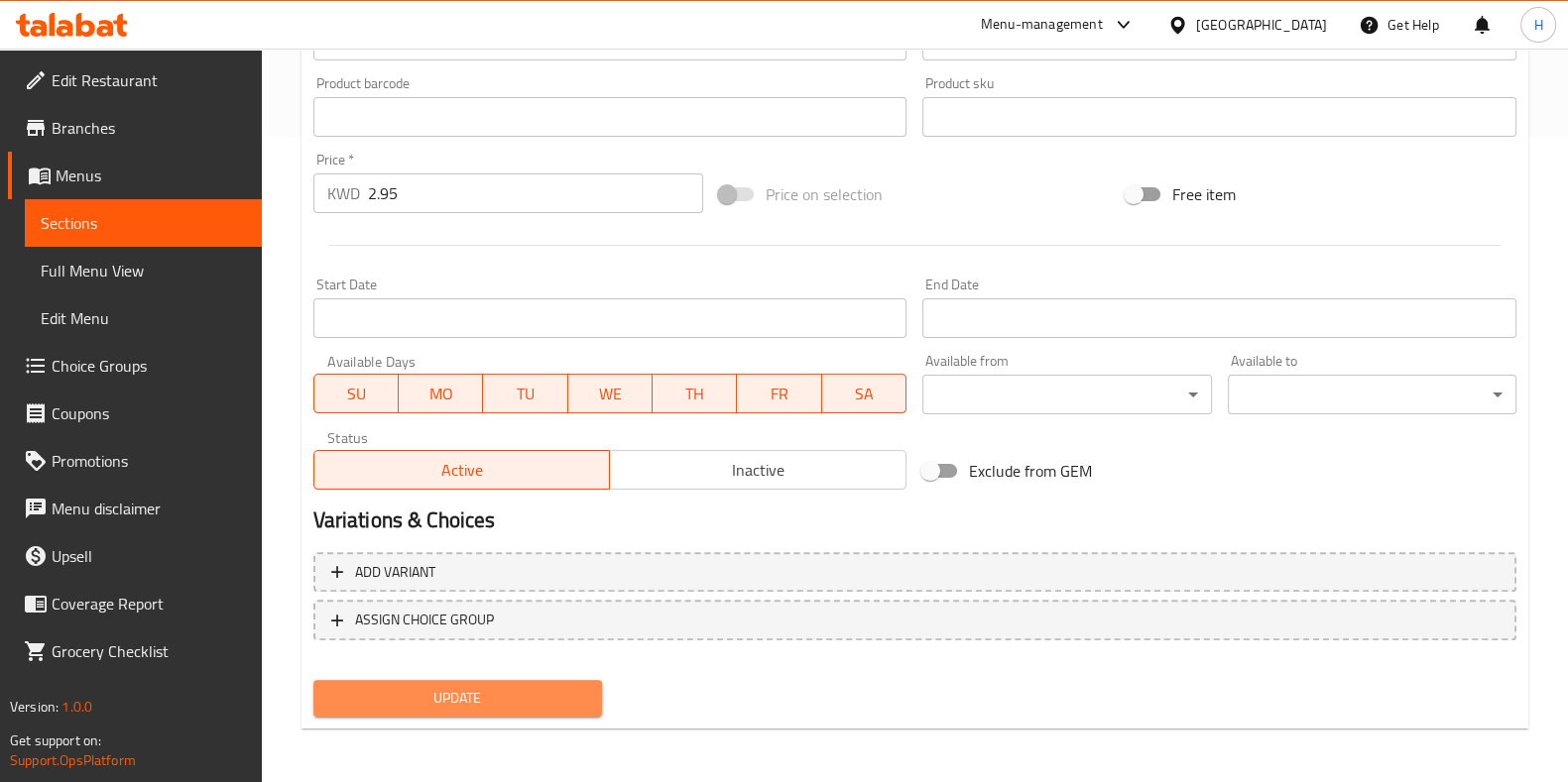
click at [546, 690] on span "Update" at bounding box center [457, 699] width 257 height 25
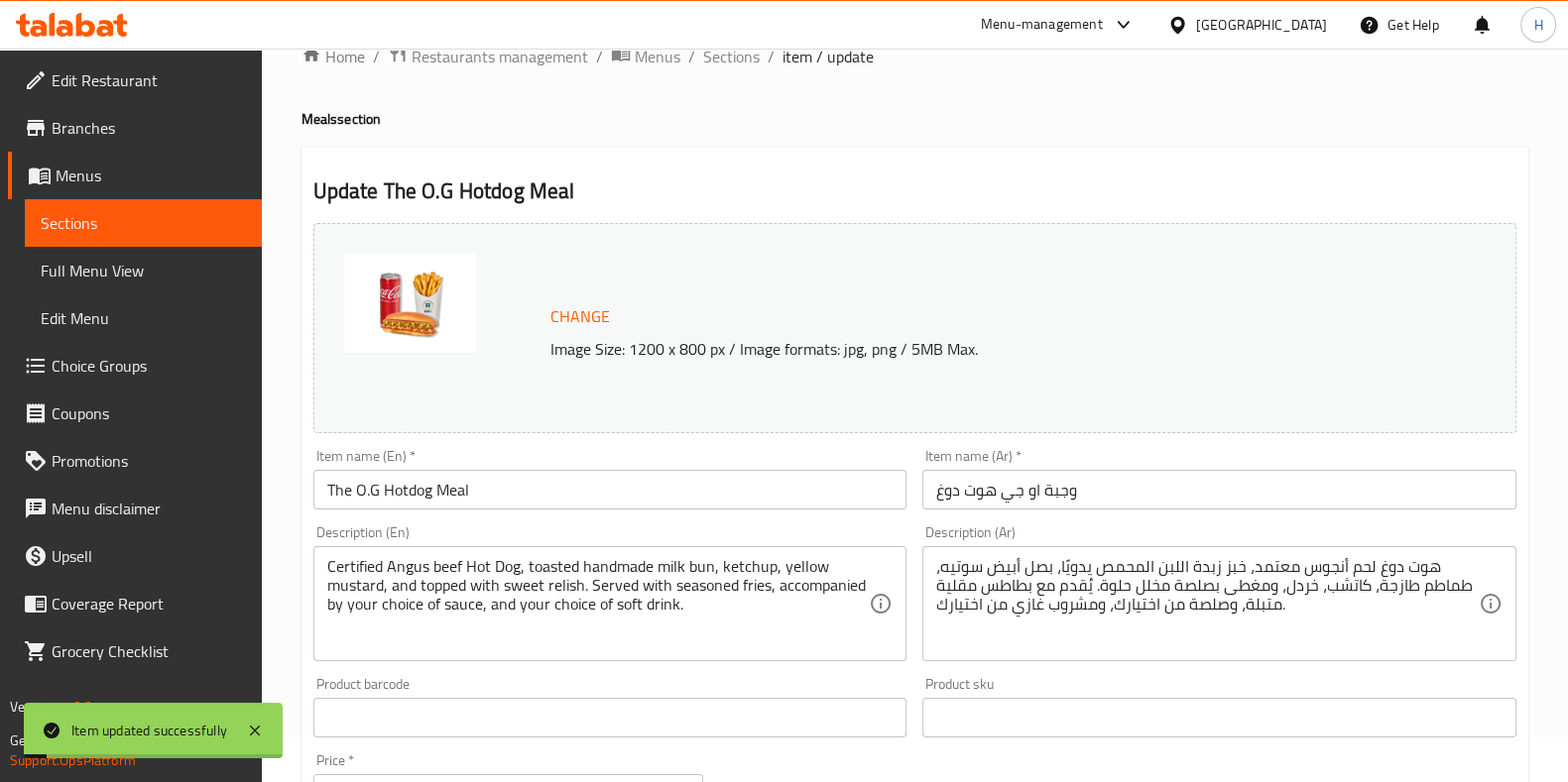
scroll to position [0, 0]
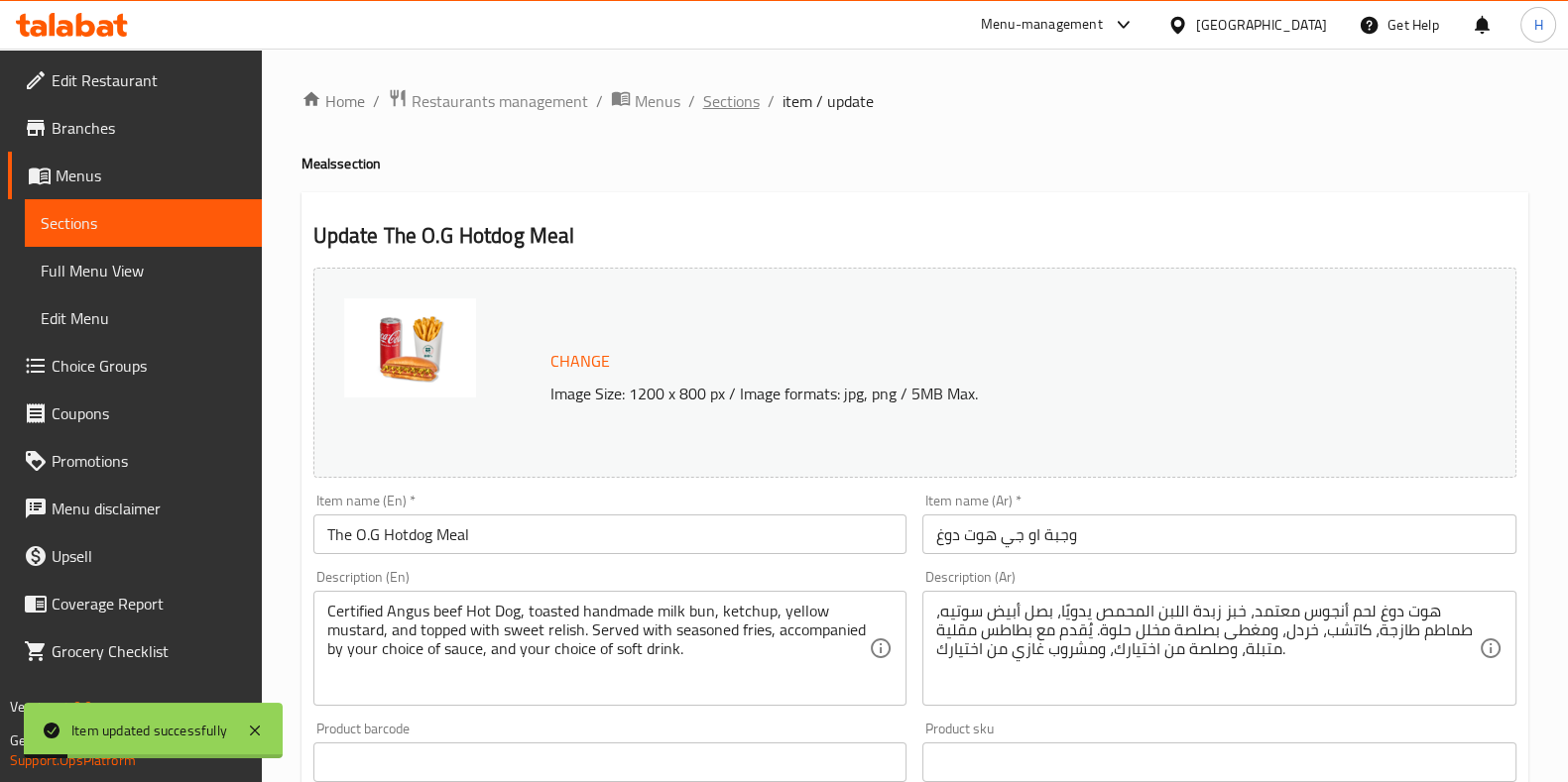
click at [743, 106] on span "Sections" at bounding box center [730, 101] width 57 height 24
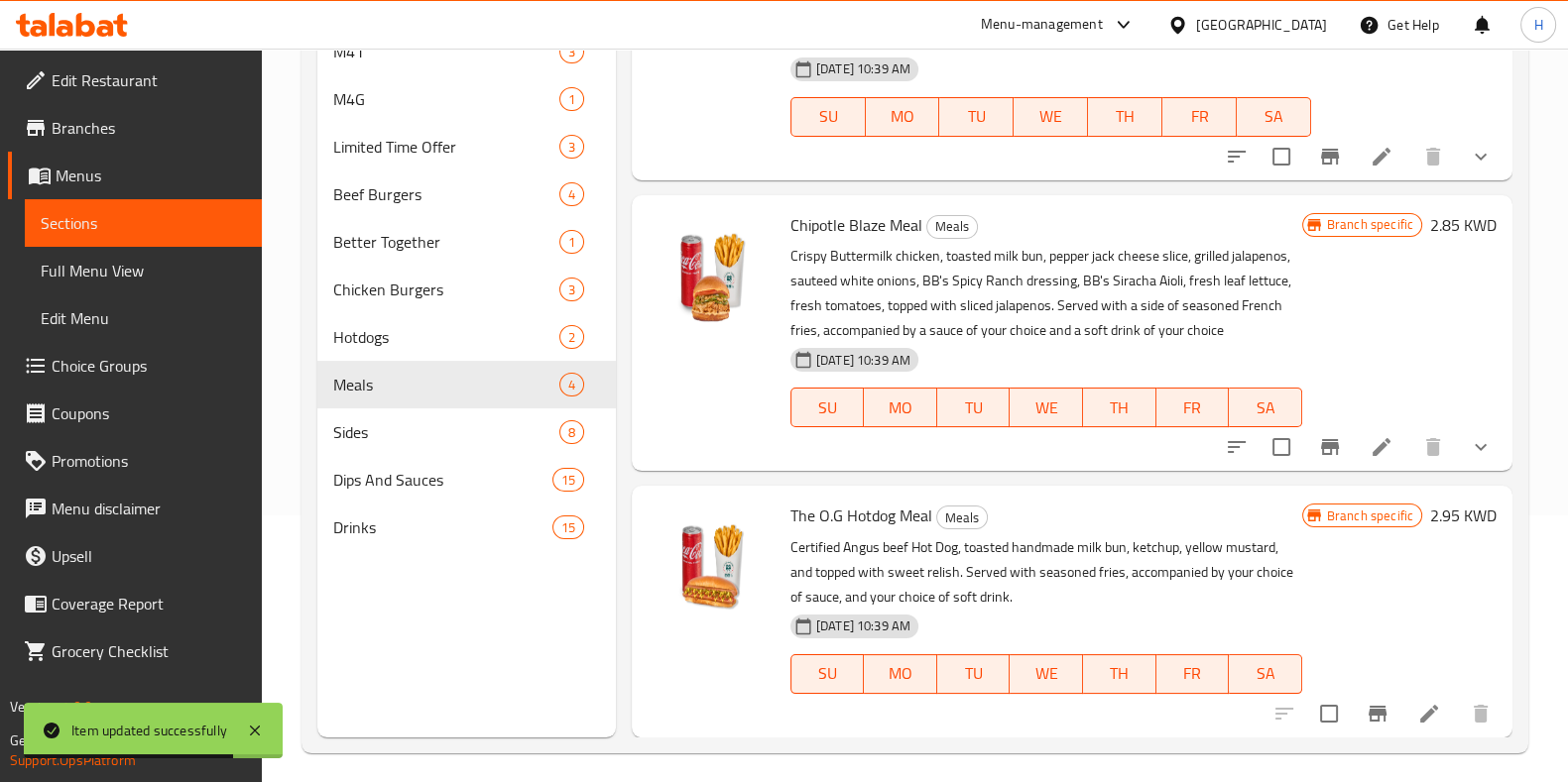
scroll to position [278, 0]
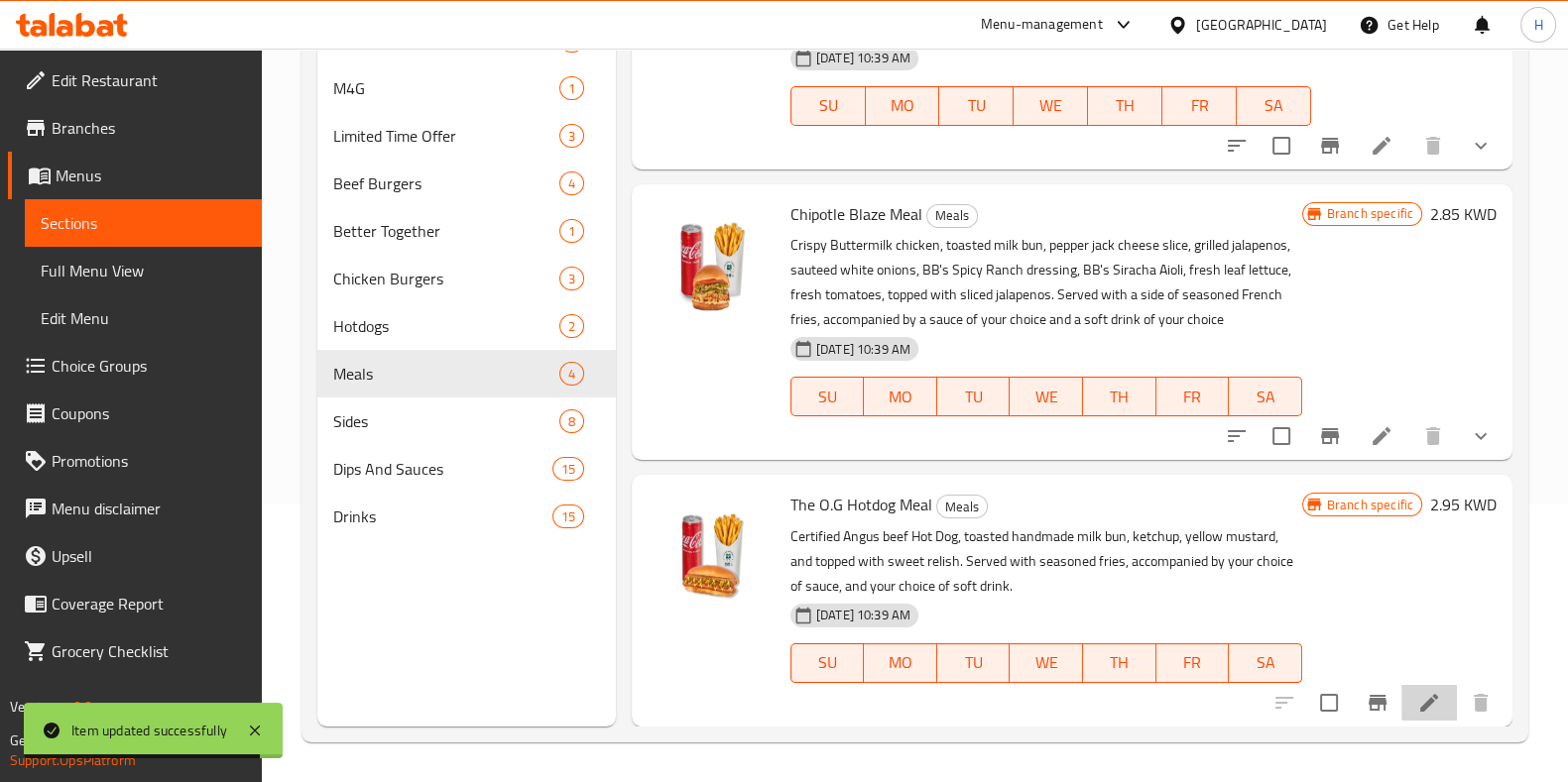
click at [1417, 712] on icon at bounding box center [1429, 703] width 24 height 24
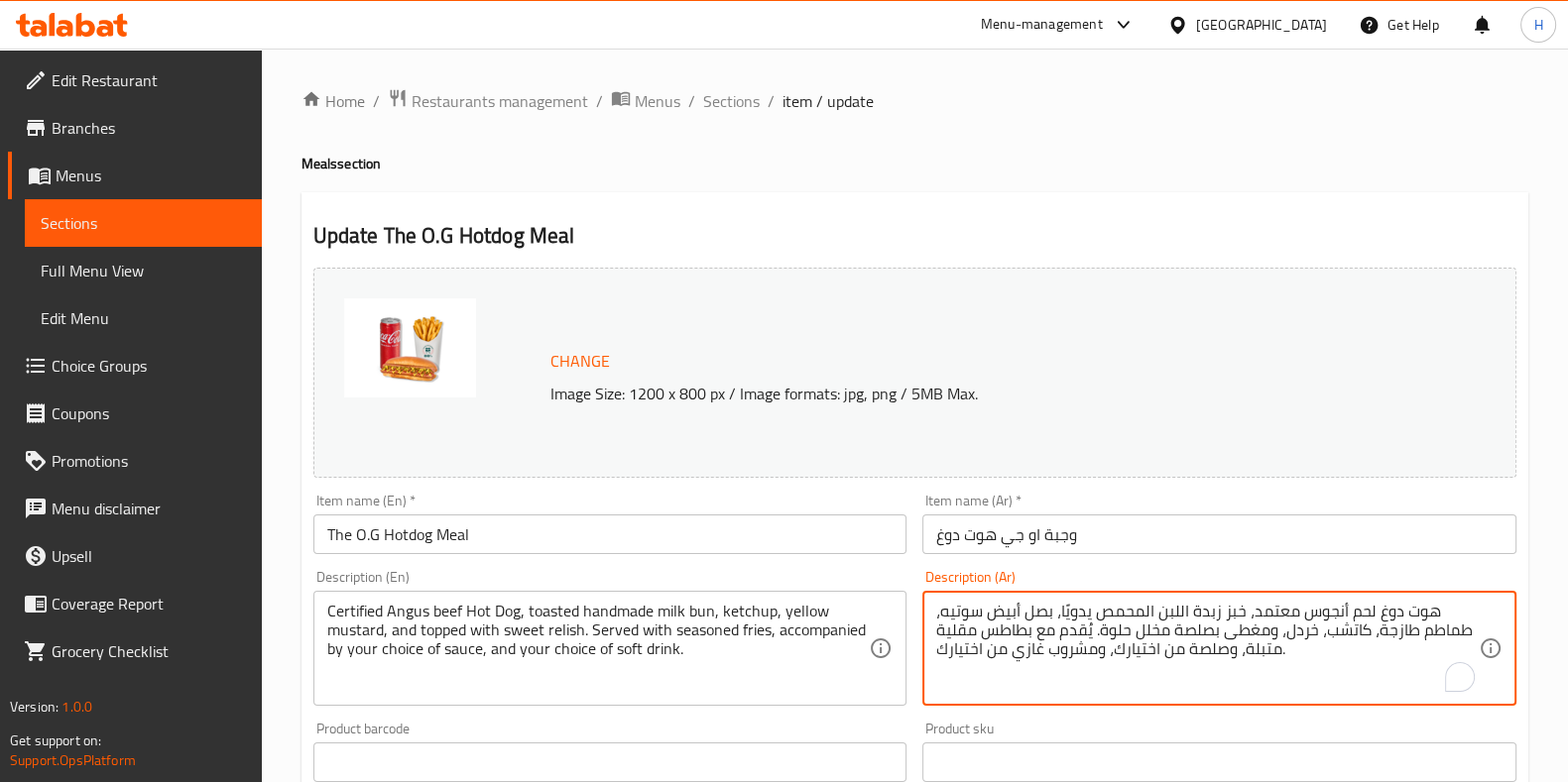
click at [1089, 621] on textarea "هوت دوغ لحم أنجوس معتمد، خبز زبدة اللبن المحمص يدويًا، بصل أبيض سوتيه، طماطم طا…" at bounding box center [1207, 649] width 543 height 94
click at [1090, 621] on textarea "هوت دوغ لحم أنجوس معتمد، خبز زبدة اللبن المحمص يدويًا، بصل أبيض سوتيه، طماطم طا…" at bounding box center [1207, 649] width 543 height 94
paste textarea "ليب محمص، كاتشب، خردل أصفر، ومُغطى بصلصة"
type textarea "هوت دوغ لحم أنجوس معتمد، خبز حليب محمص، كاتشب، خردل أصفر، ومُغطى بصلصة حلوة. يُ…"
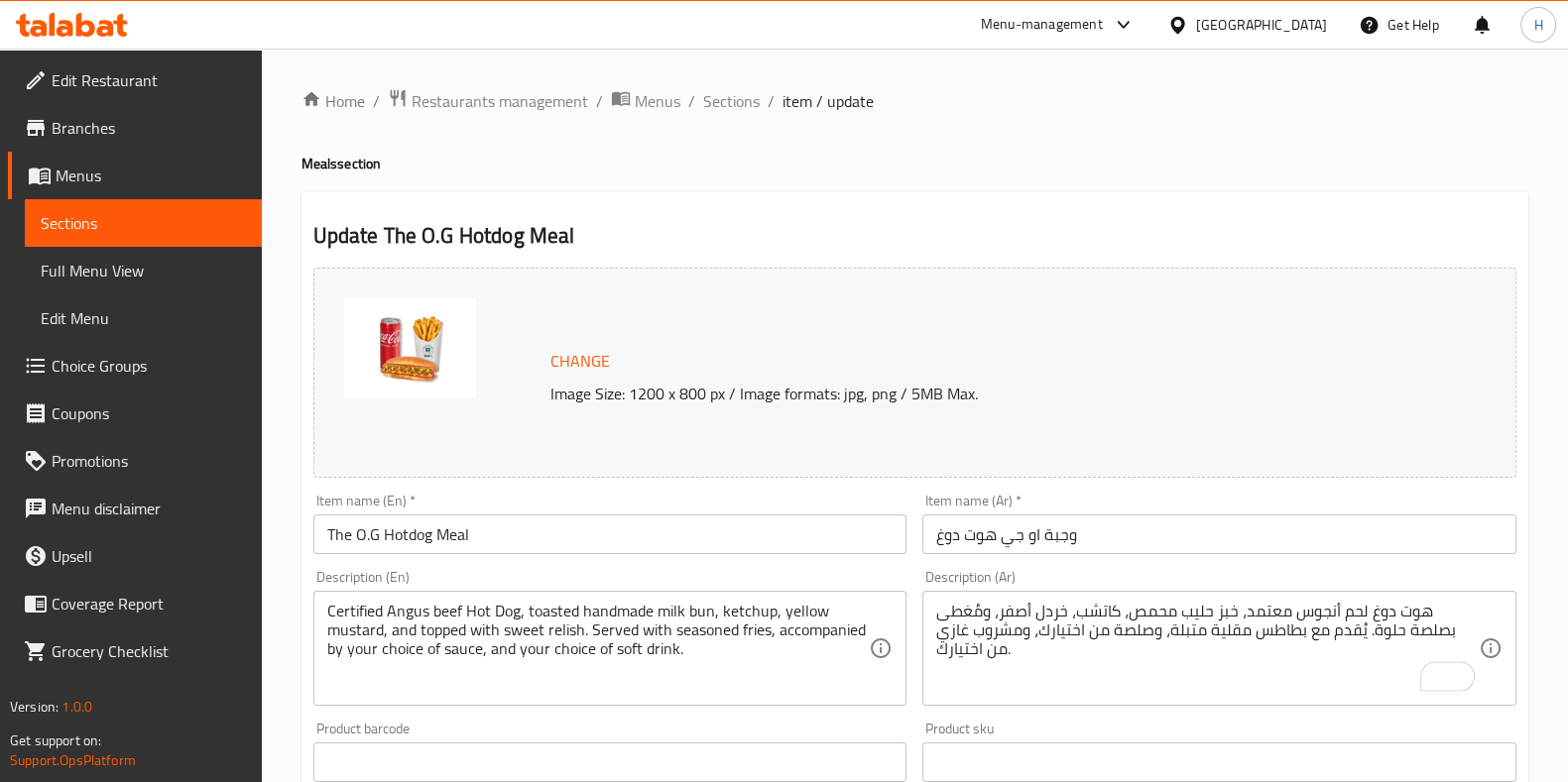
click at [1046, 174] on h4 "Meals section" at bounding box center [915, 164] width 1227 height 20
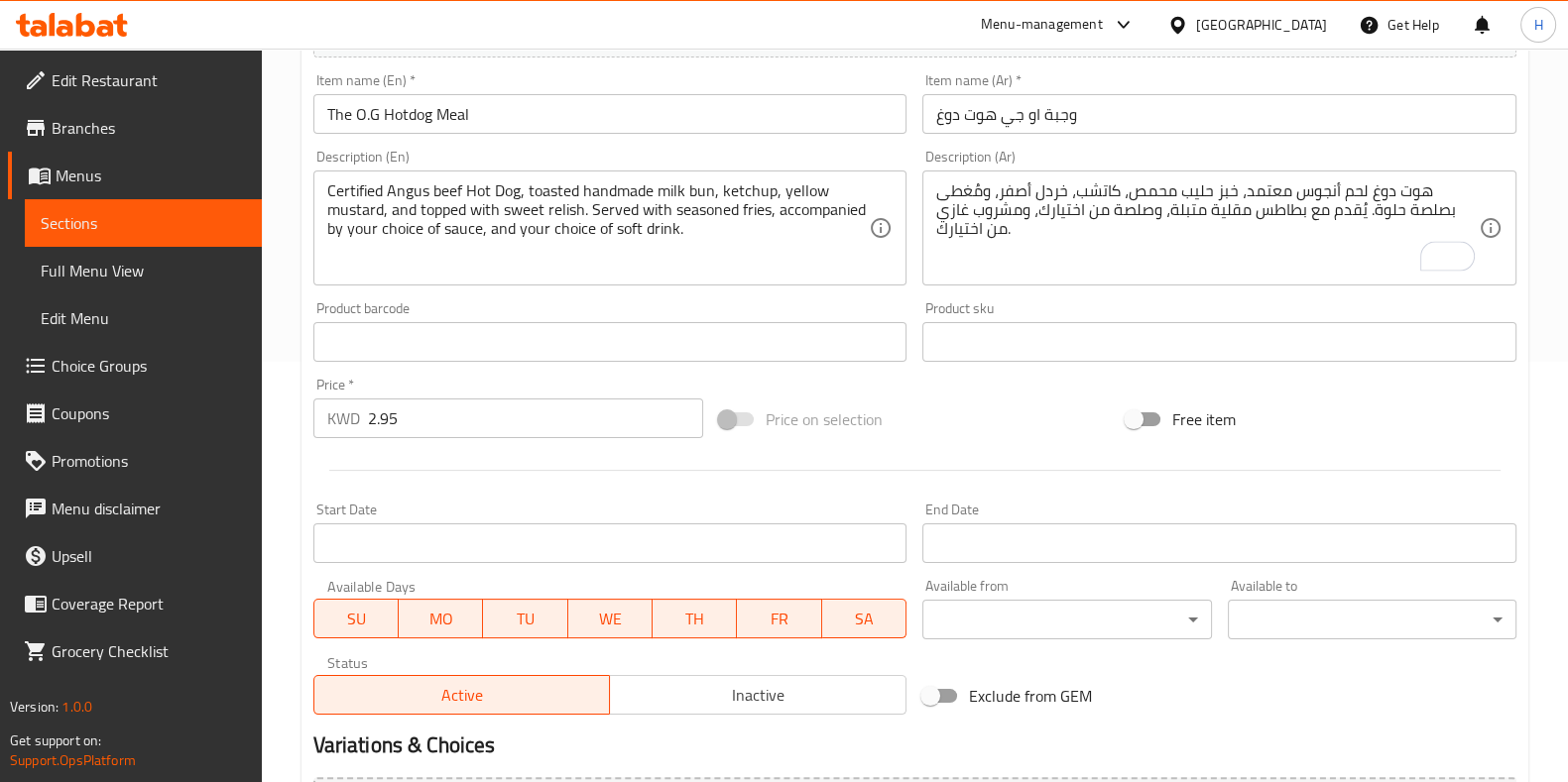
scroll to position [646, 0]
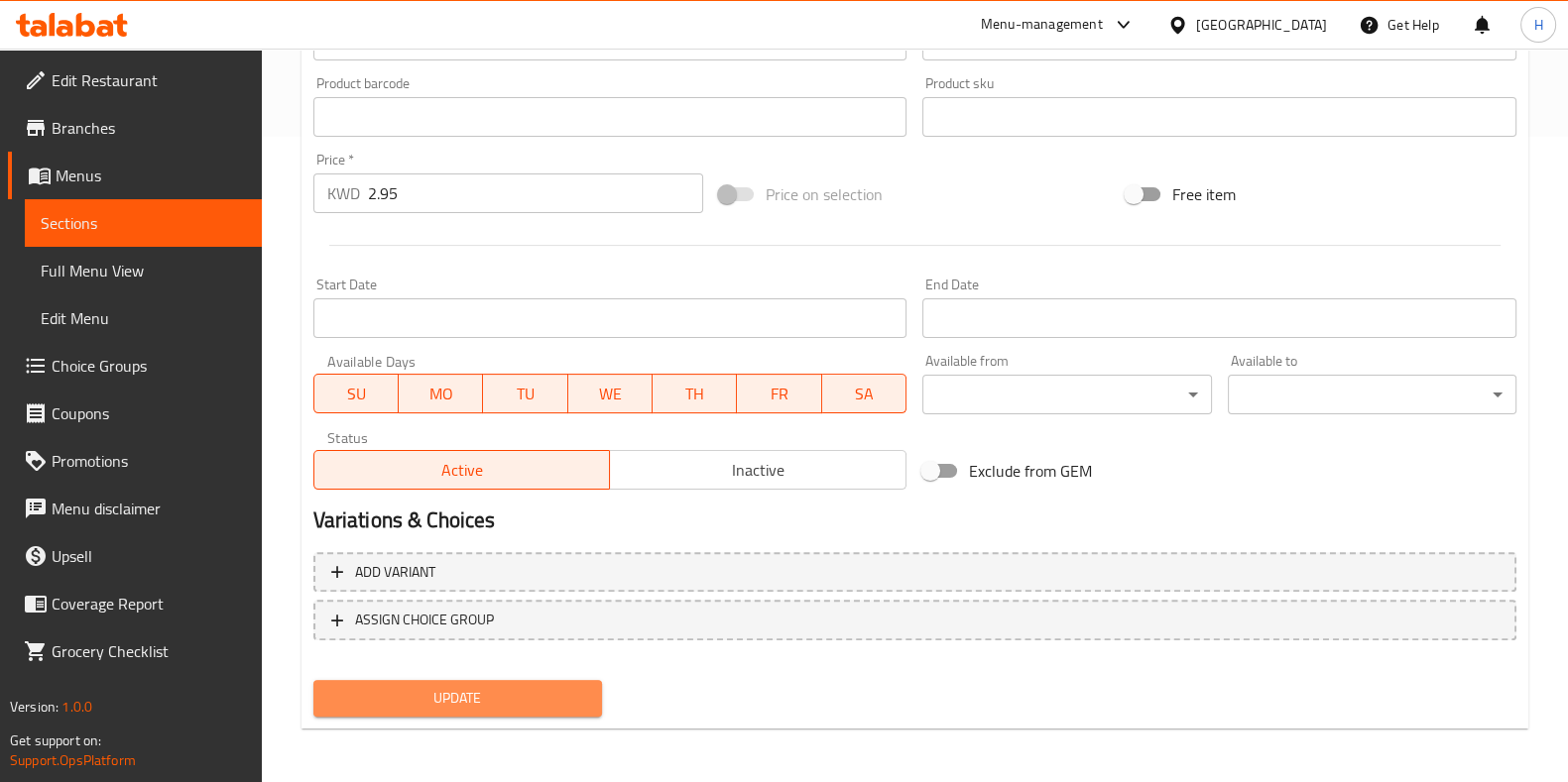
click at [518, 687] on span "Update" at bounding box center [457, 699] width 257 height 25
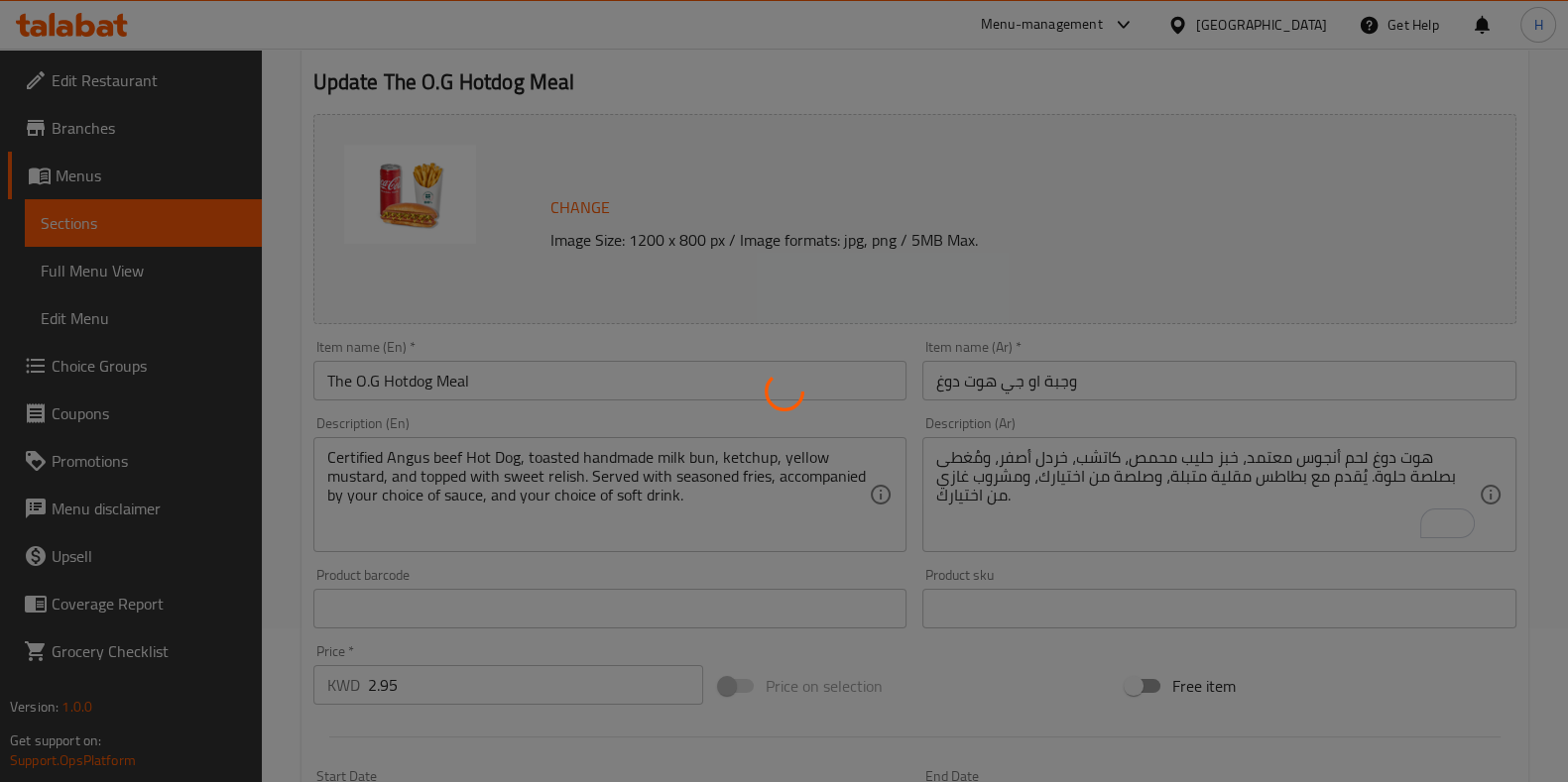
scroll to position [26, 0]
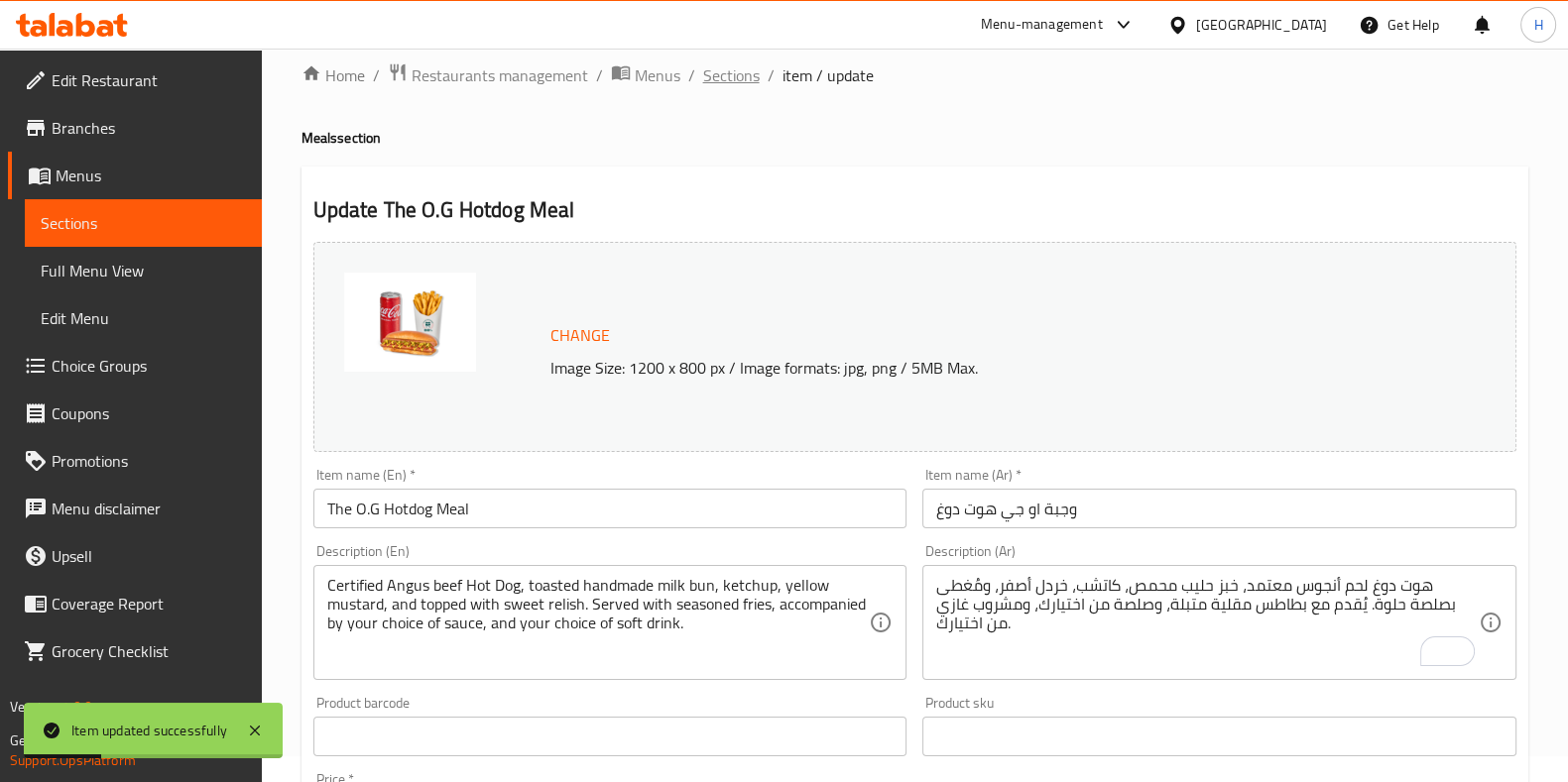
click at [725, 72] on span "Sections" at bounding box center [730, 75] width 57 height 24
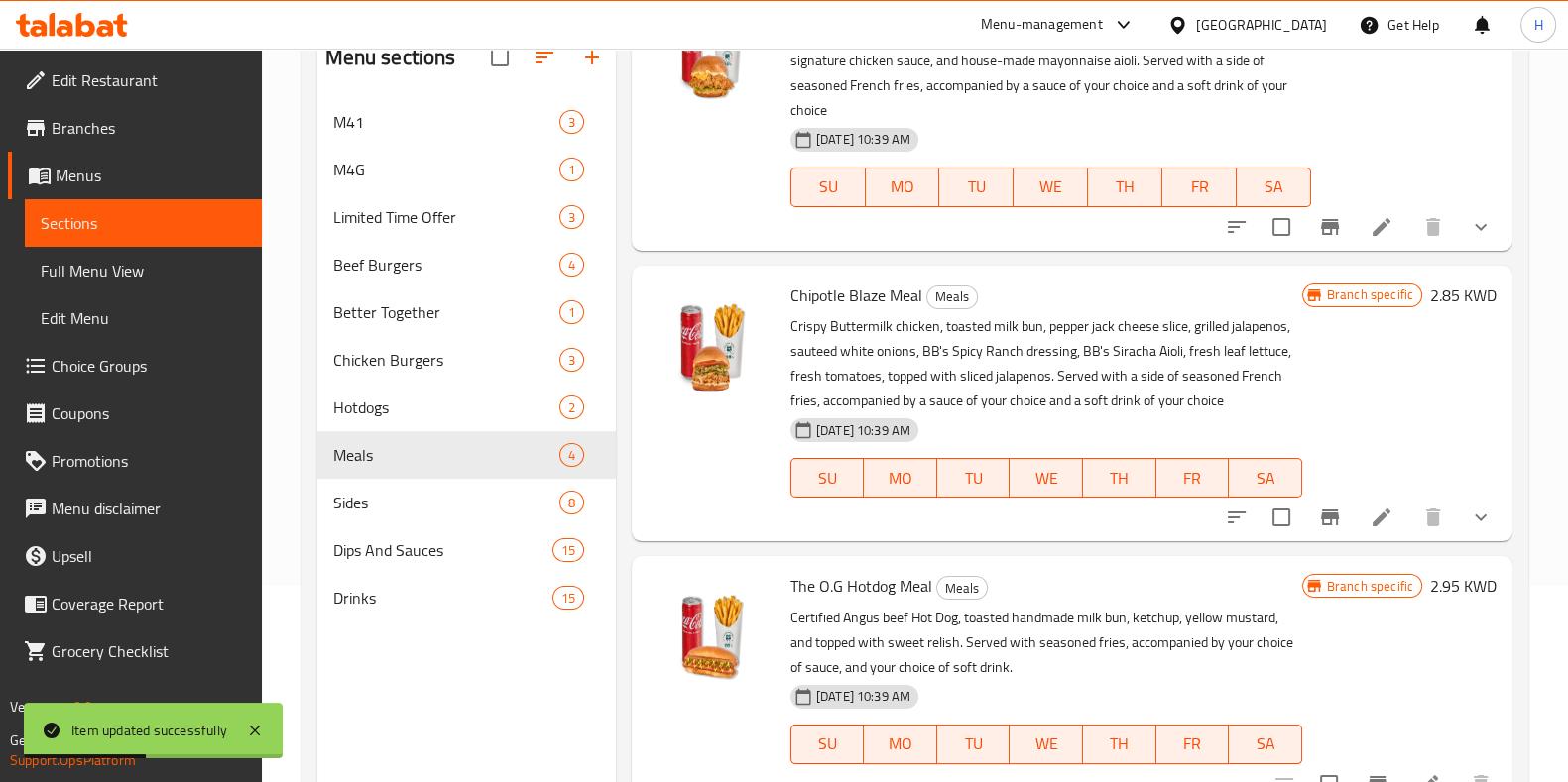
scroll to position [278, 0]
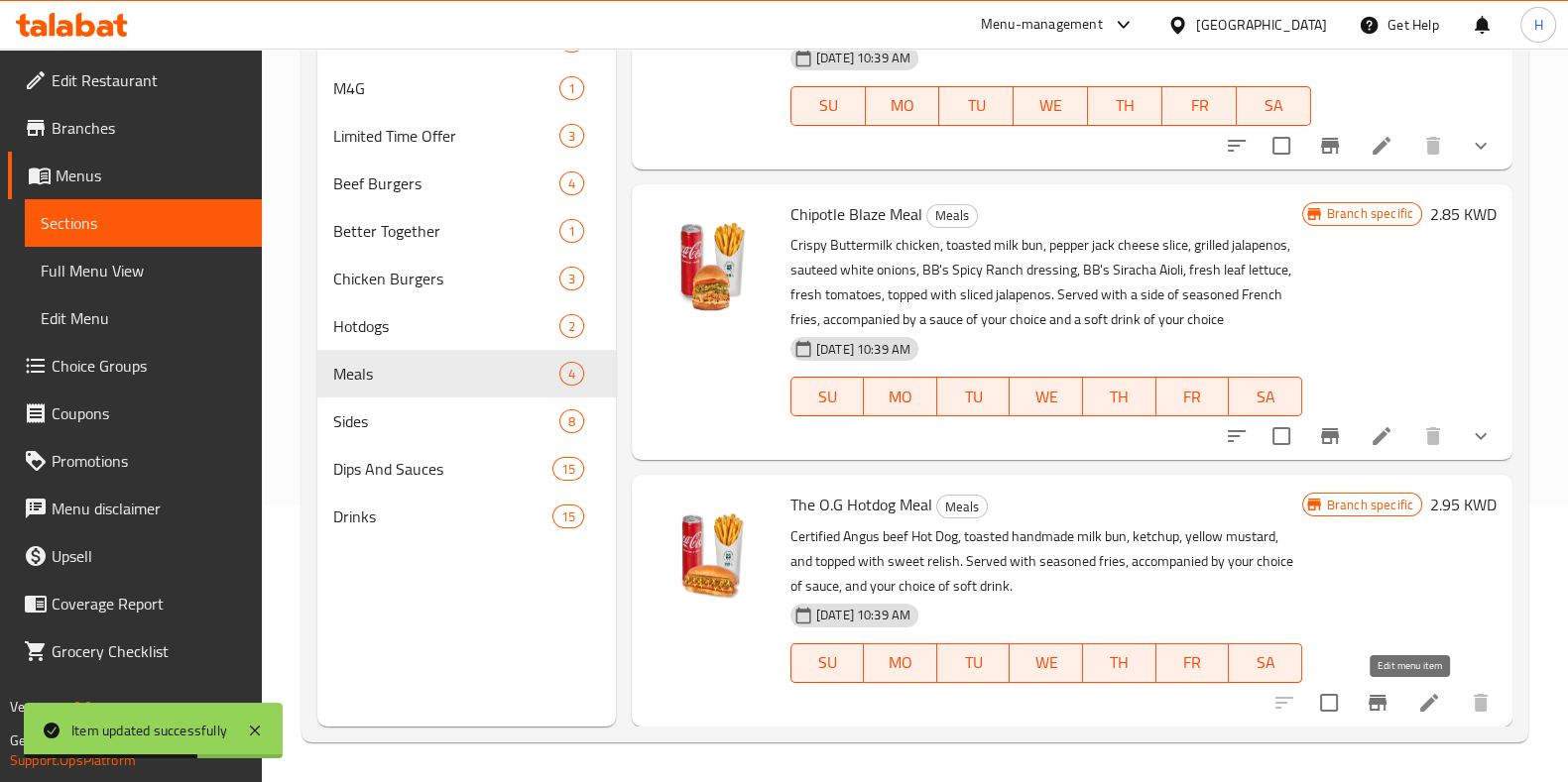
click at [1420, 705] on icon at bounding box center [1429, 703] width 18 height 18
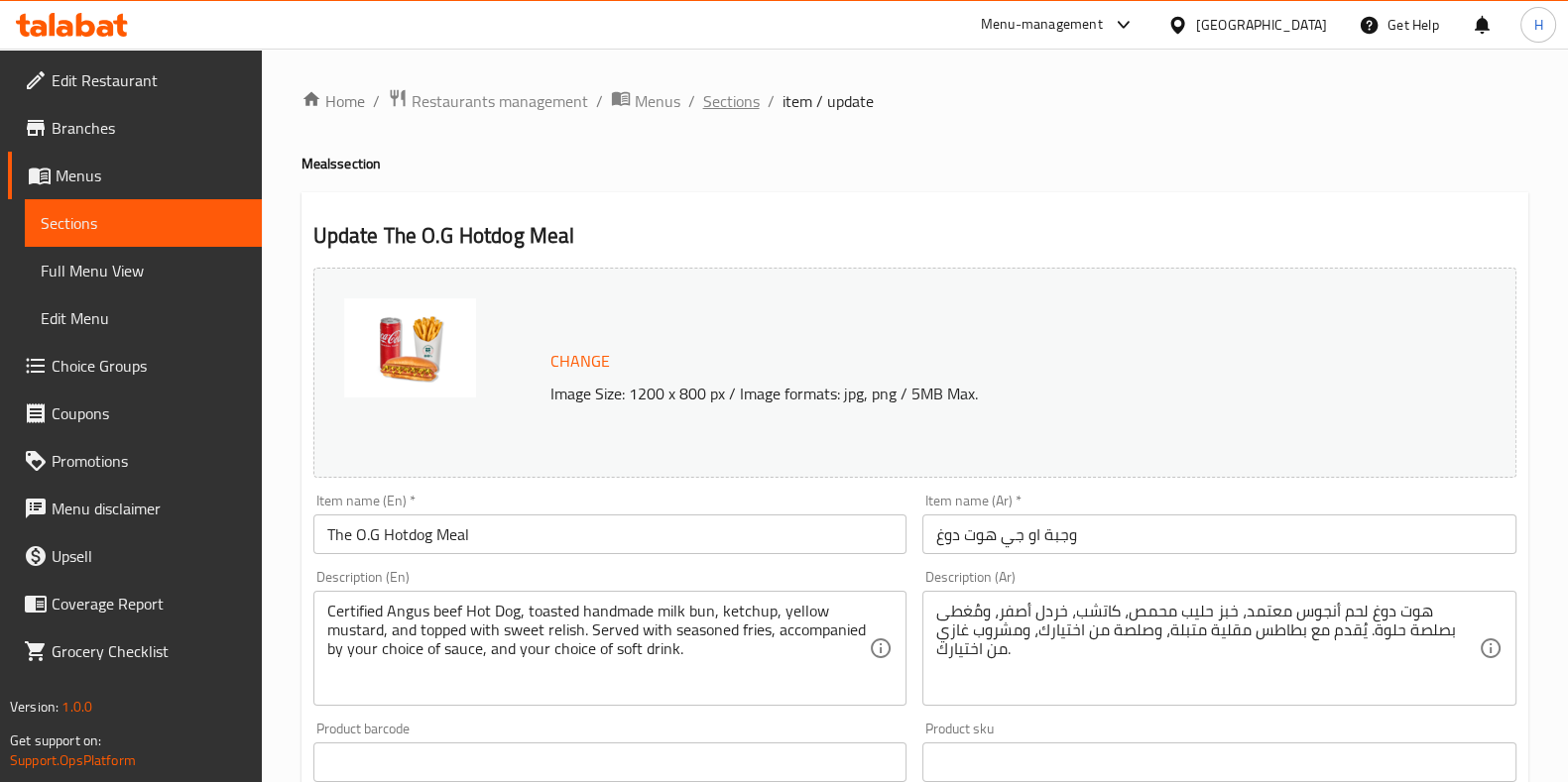
click at [723, 103] on span "Sections" at bounding box center [730, 101] width 57 height 24
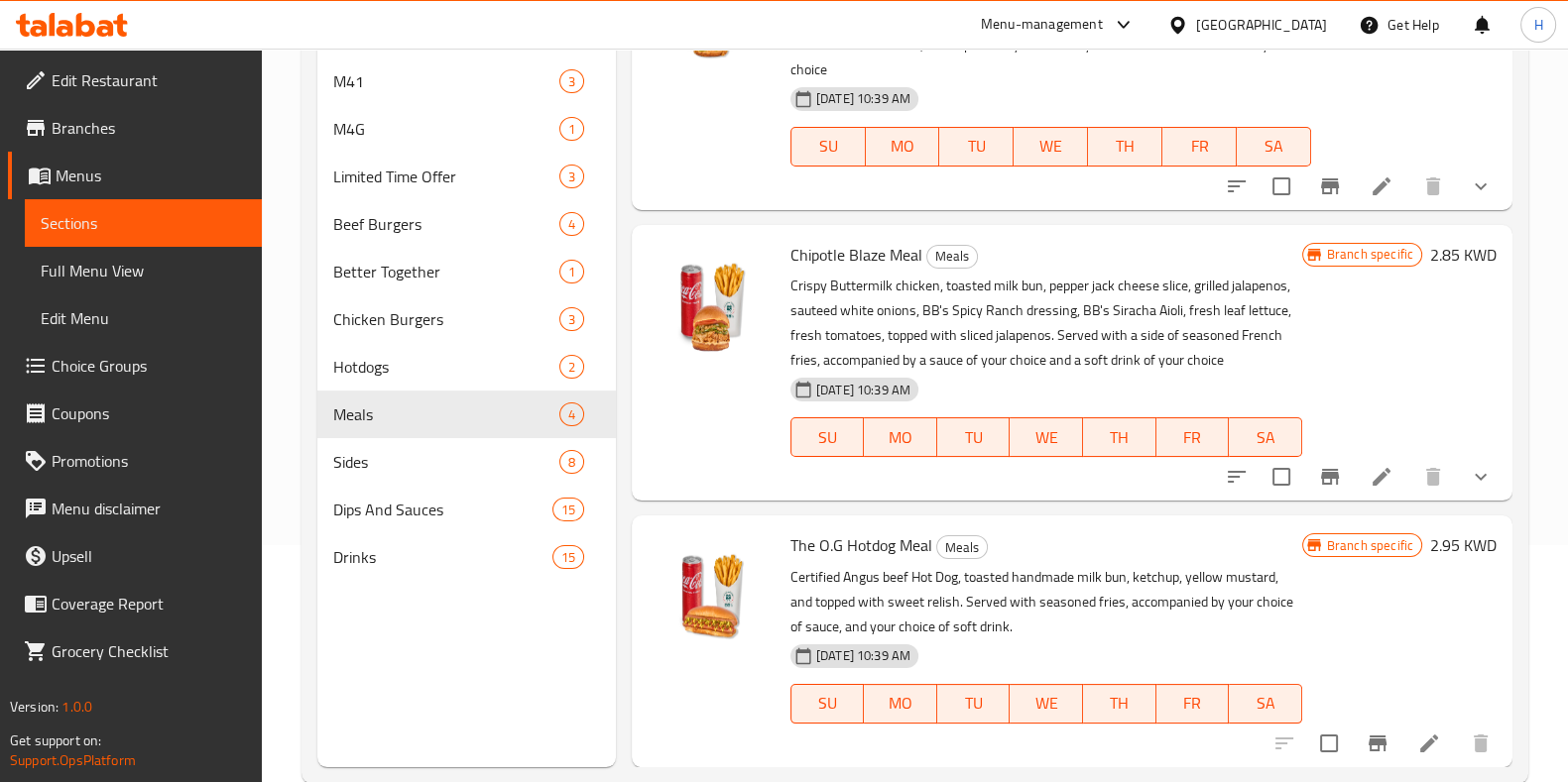
scroll to position [278, 0]
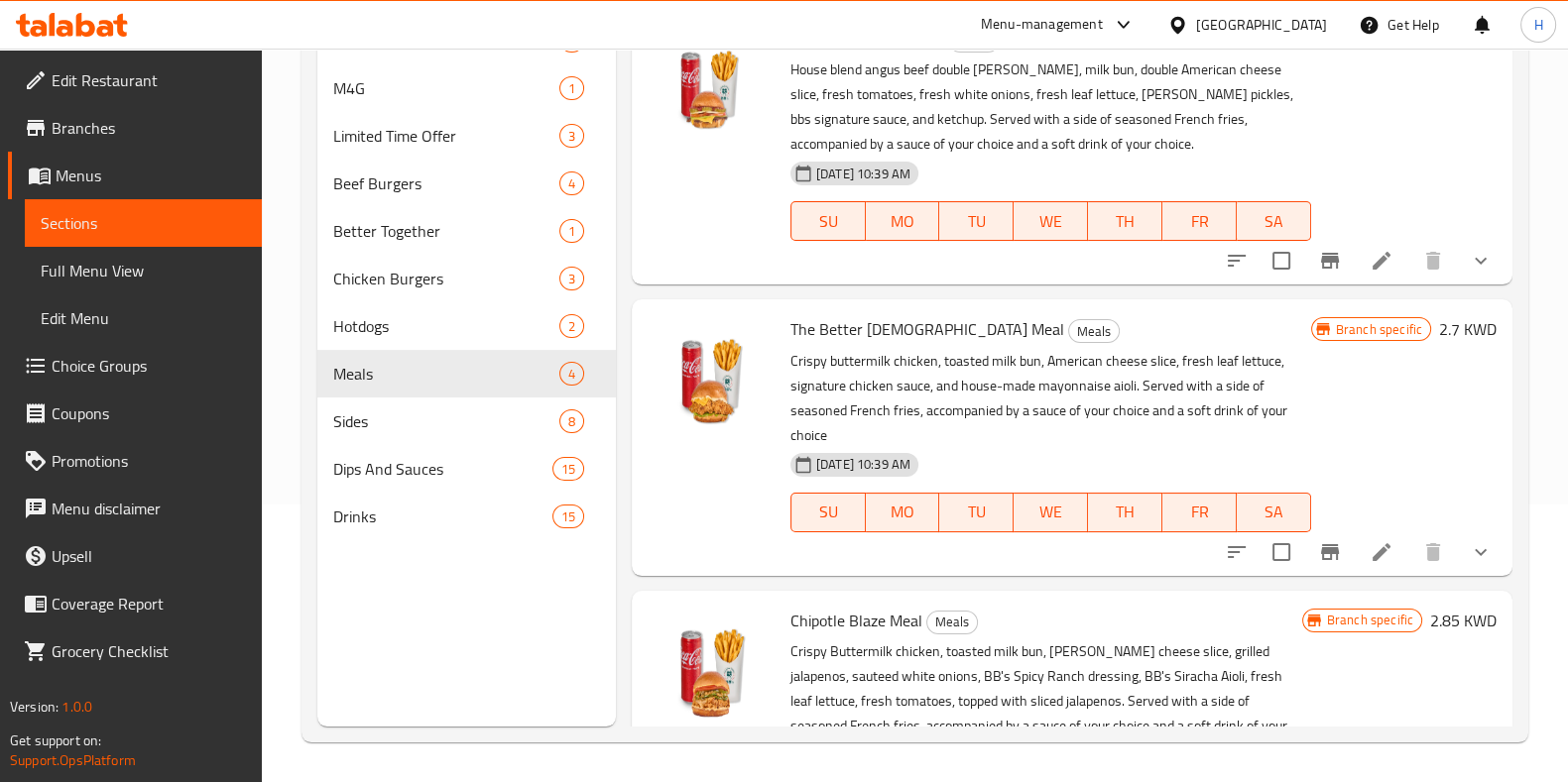
scroll to position [431, 0]
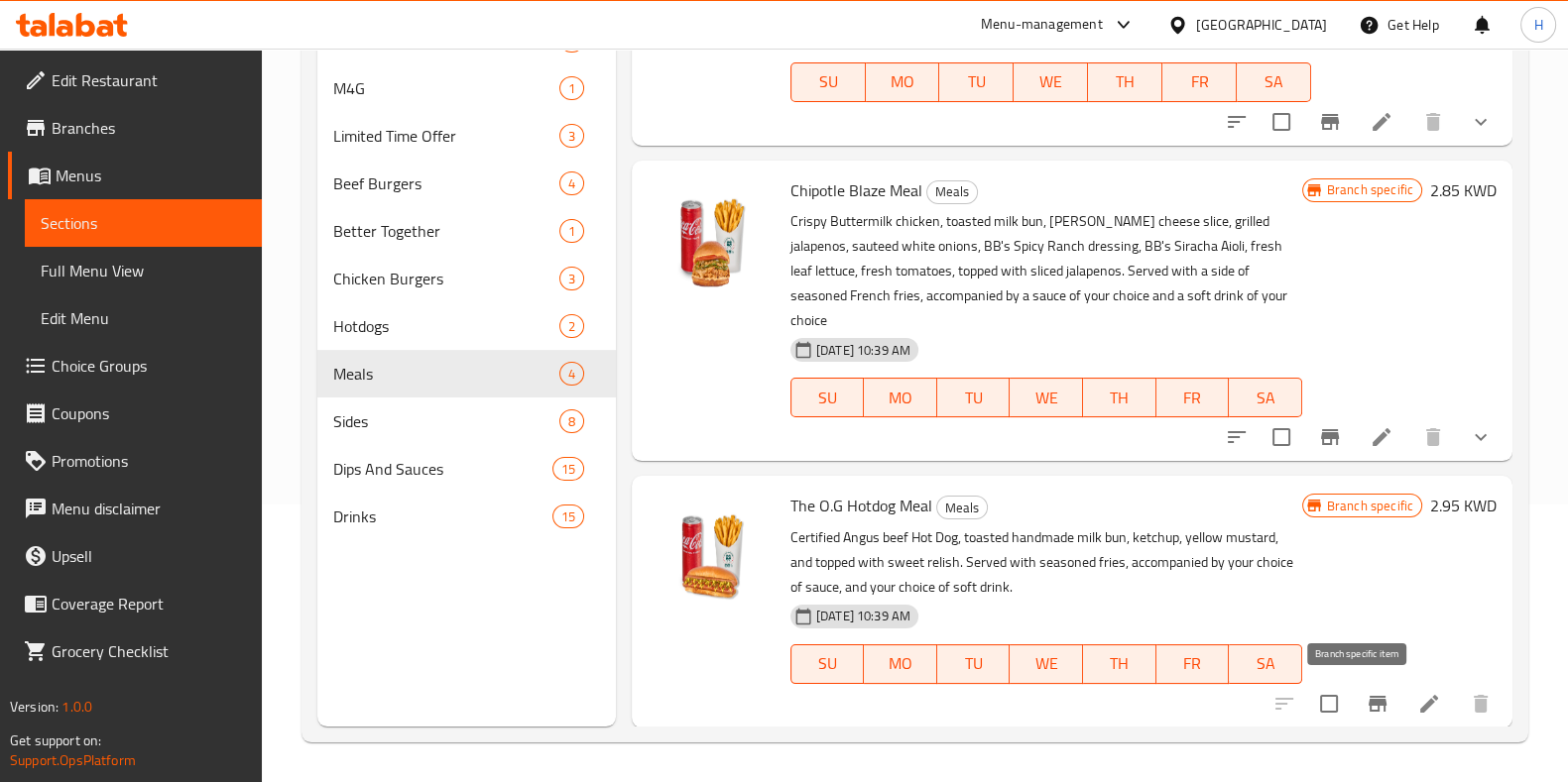
click at [1367, 707] on icon "Branch-specific-item" at bounding box center [1377, 704] width 24 height 24
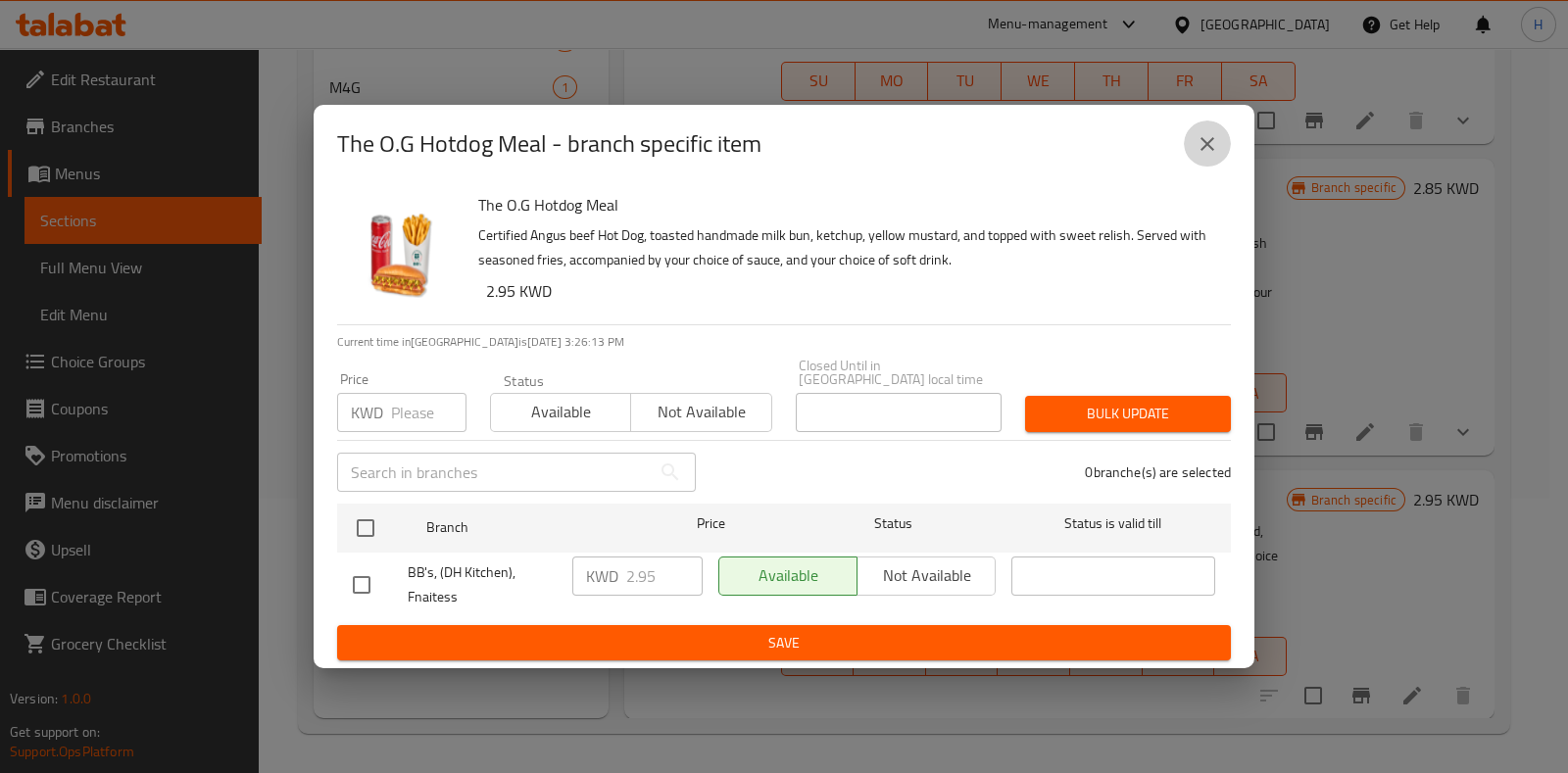
click at [1221, 144] on button "close" at bounding box center [1207, 144] width 47 height 47
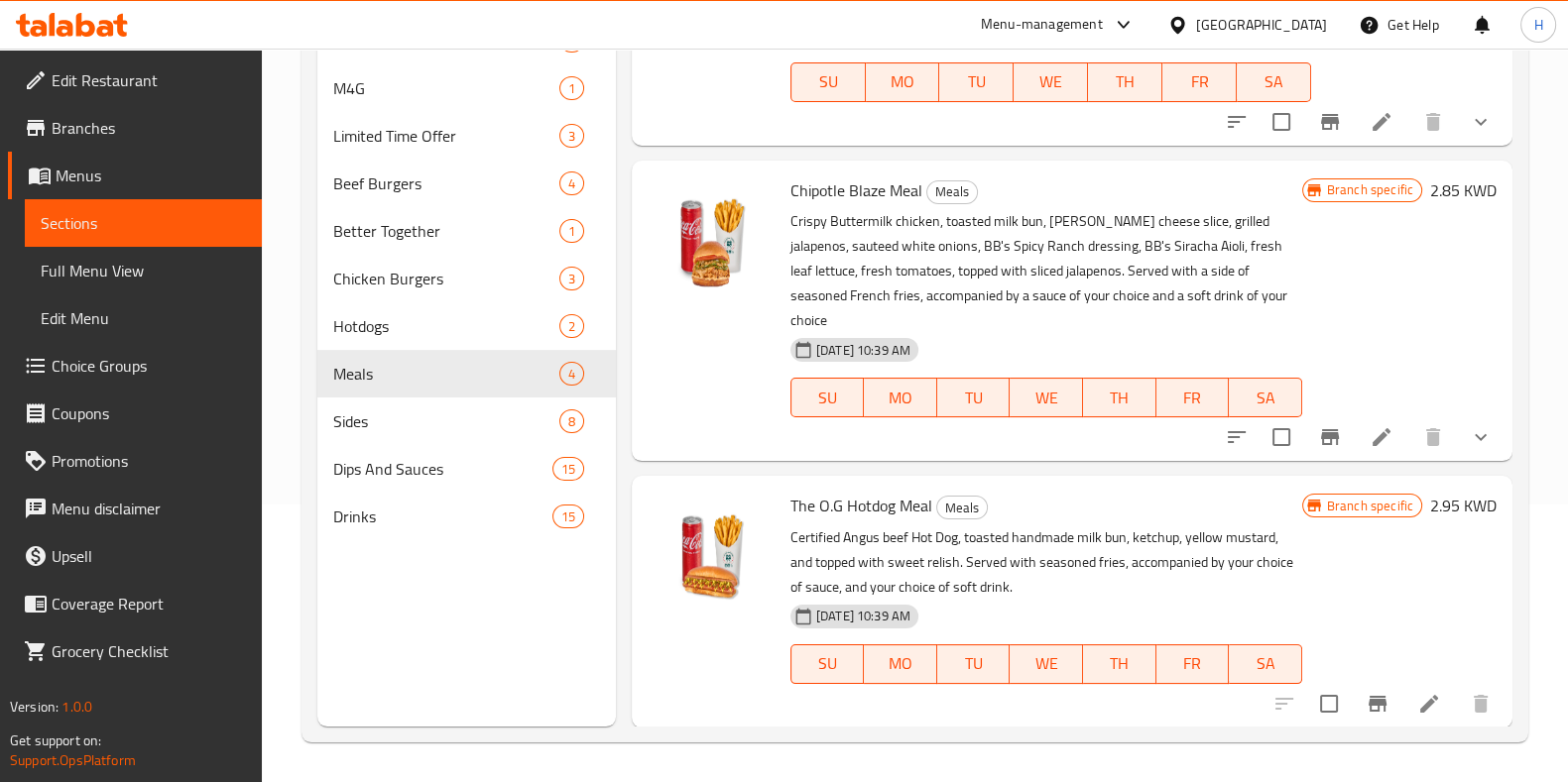
click at [1332, 242] on div "Branch specific 2.85 KWD" at bounding box center [1399, 311] width 195 height 269
click at [1362, 693] on button "Branch-specific-item" at bounding box center [1377, 705] width 48 height 48
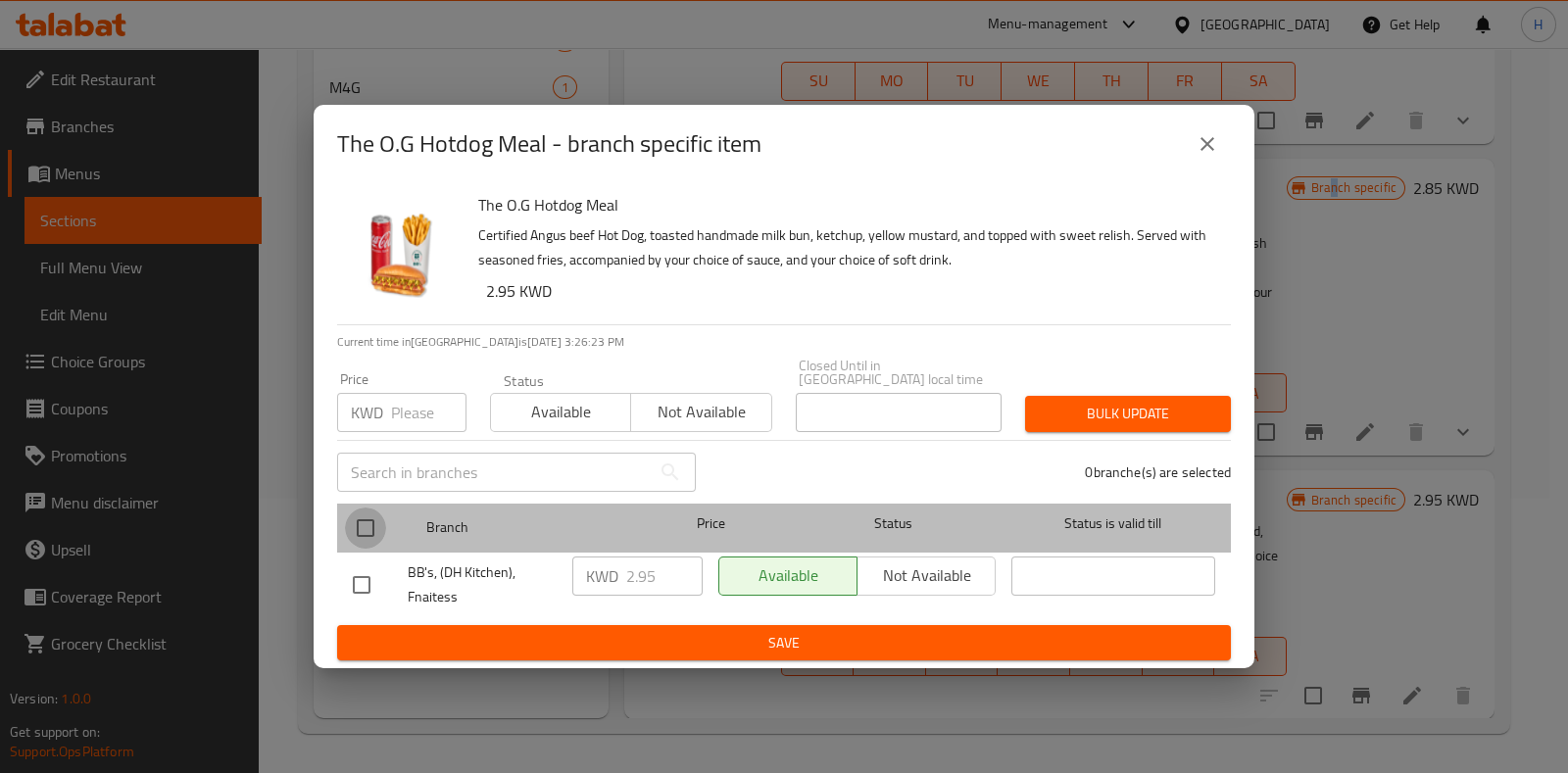
click at [363, 518] on input "checkbox" at bounding box center [366, 529] width 41 height 41
checkbox input "true"
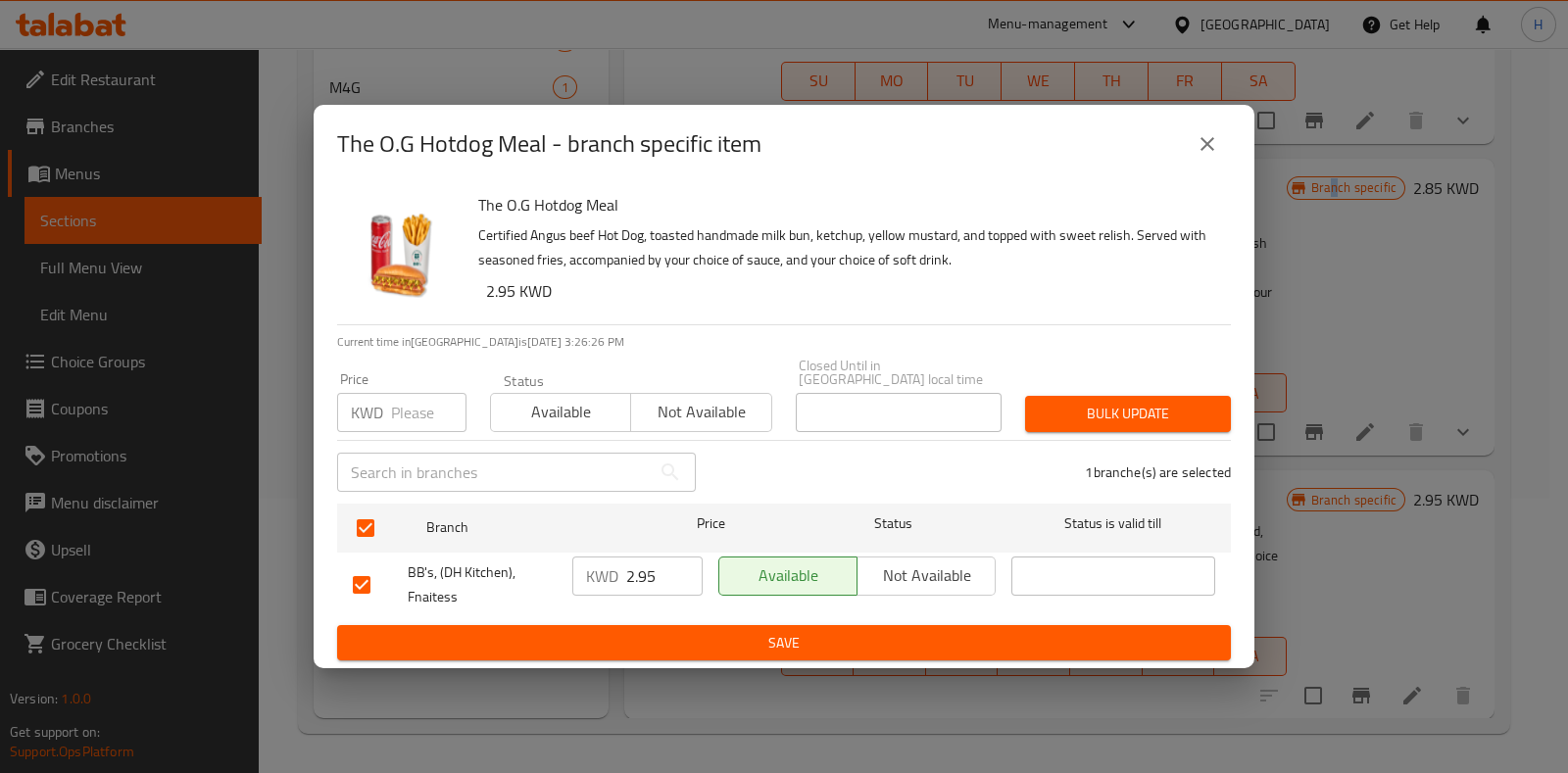
click at [573, 417] on span "Available" at bounding box center [561, 412] width 125 height 28
click at [782, 632] on span "Save" at bounding box center [784, 644] width 862 height 25
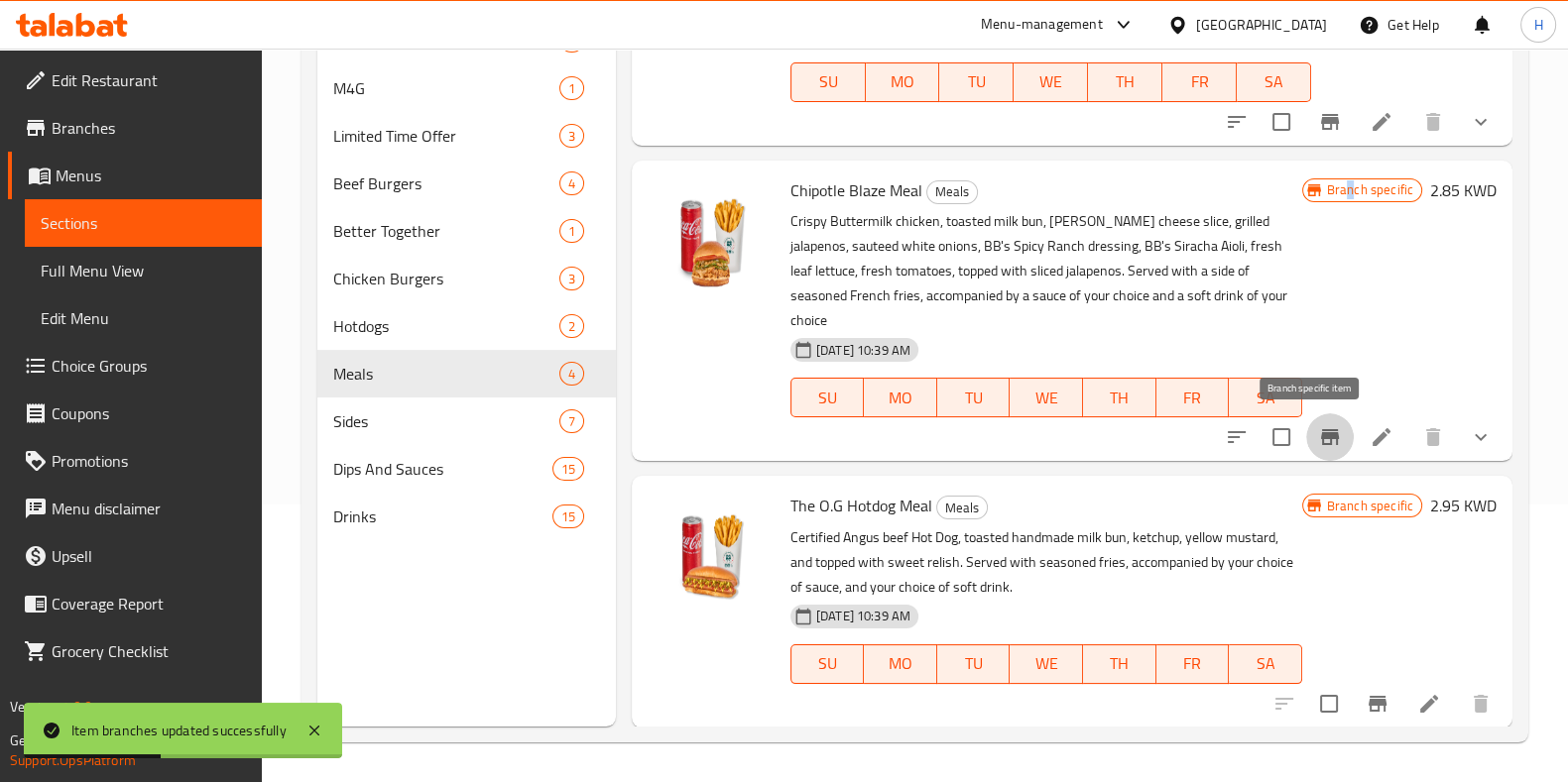
click at [1321, 440] on icon "Branch-specific-item" at bounding box center [1330, 438] width 18 height 16
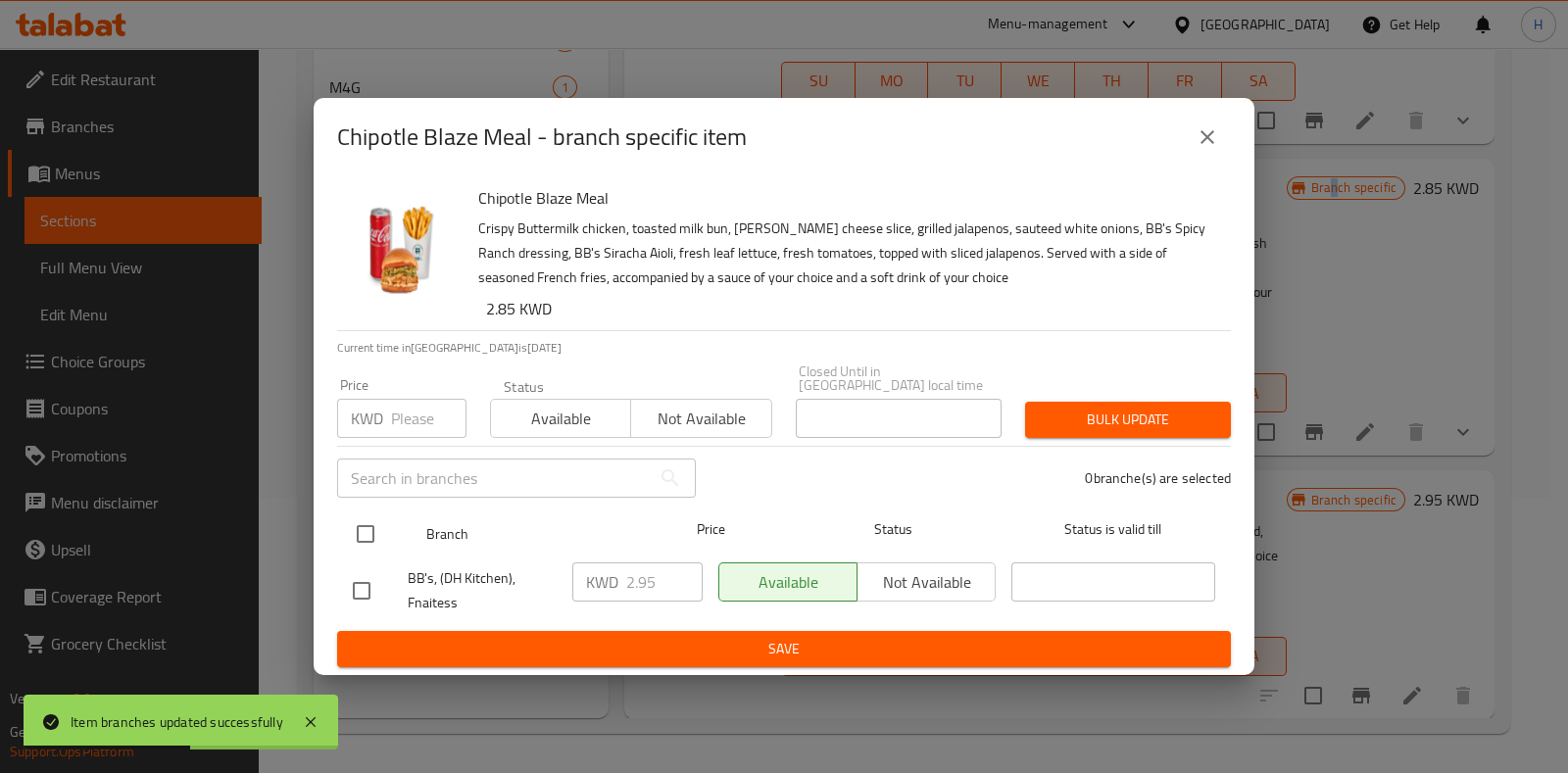
click at [381, 514] on input "checkbox" at bounding box center [366, 535] width 41 height 41
checkbox input "true"
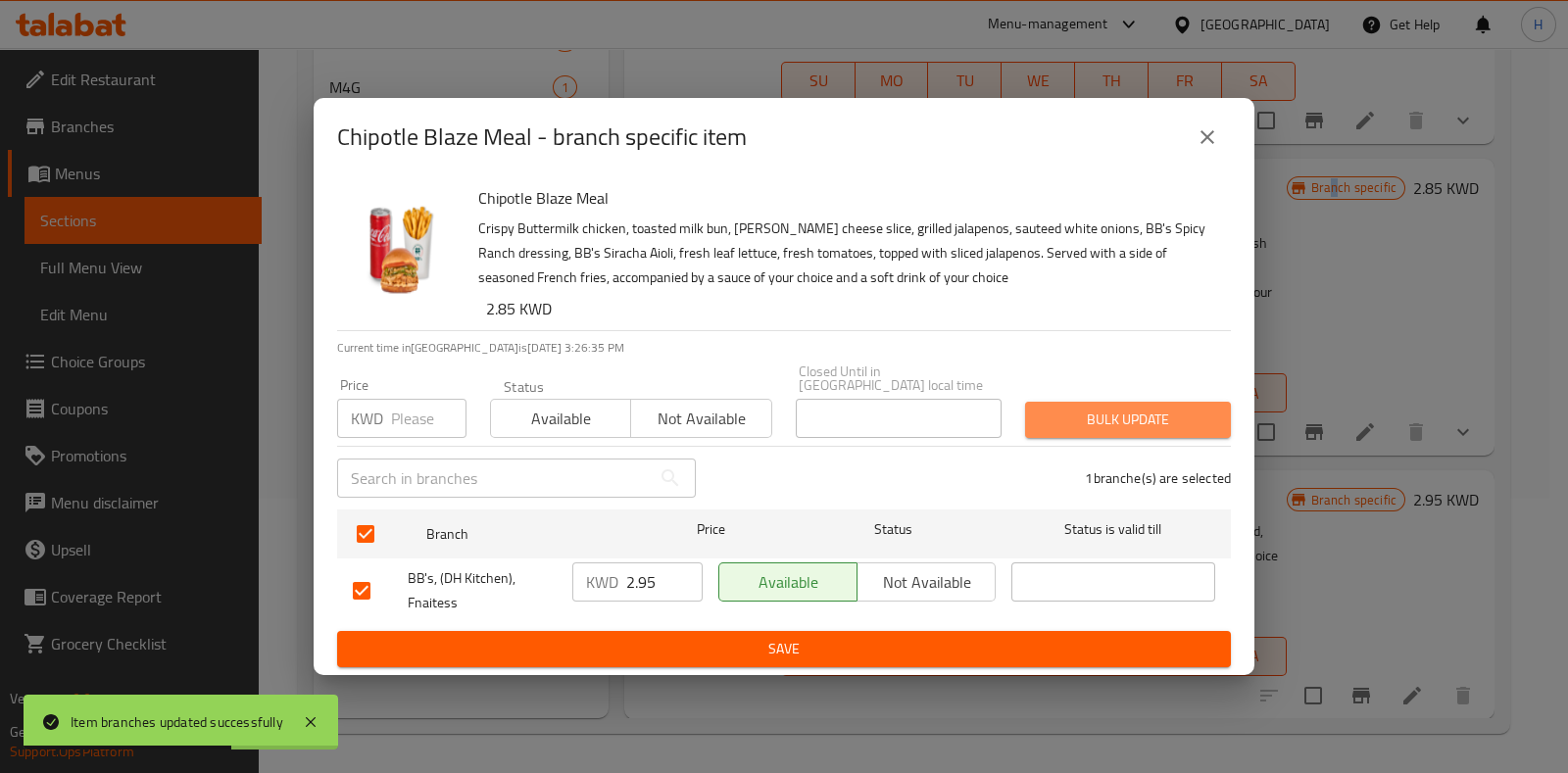
click at [1100, 408] on span "Bulk update" at bounding box center [1128, 420] width 175 height 25
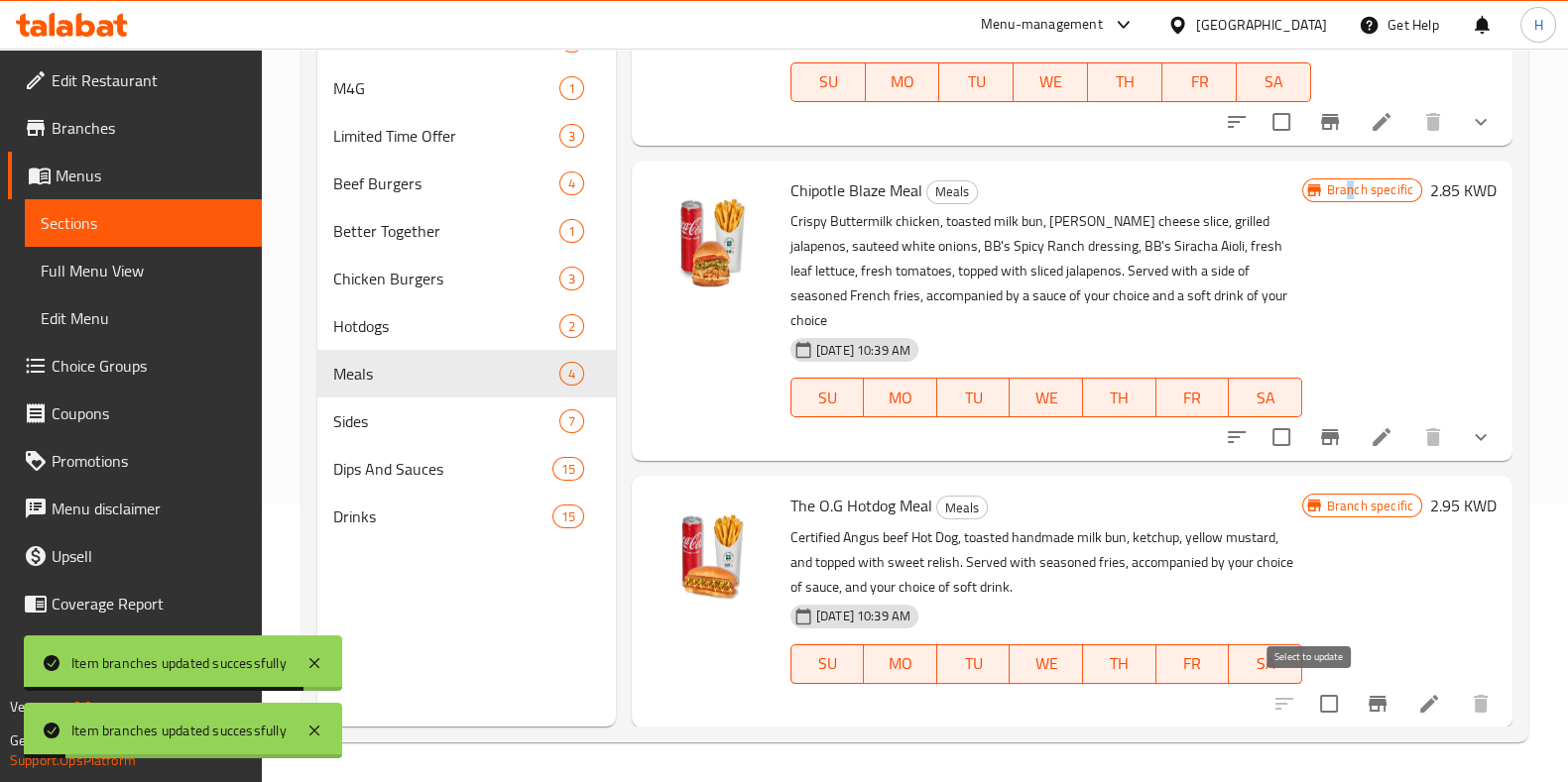
click at [1308, 697] on input "checkbox" at bounding box center [1329, 705] width 42 height 42
checkbox input "true"
click at [1354, 695] on button "Branch-specific-item" at bounding box center [1377, 705] width 48 height 48
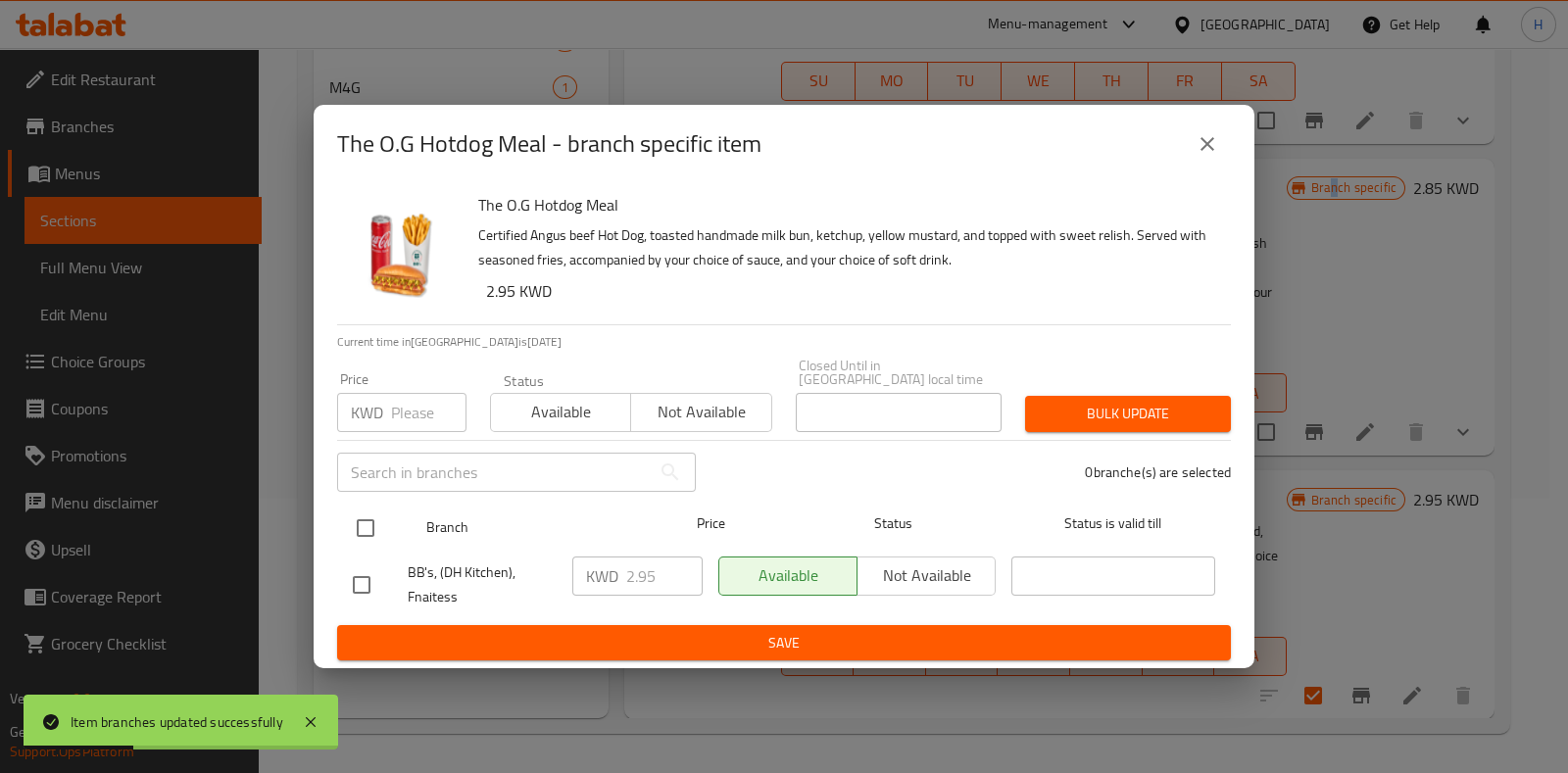
click at [379, 510] on input "checkbox" at bounding box center [366, 529] width 41 height 41
checkbox input "true"
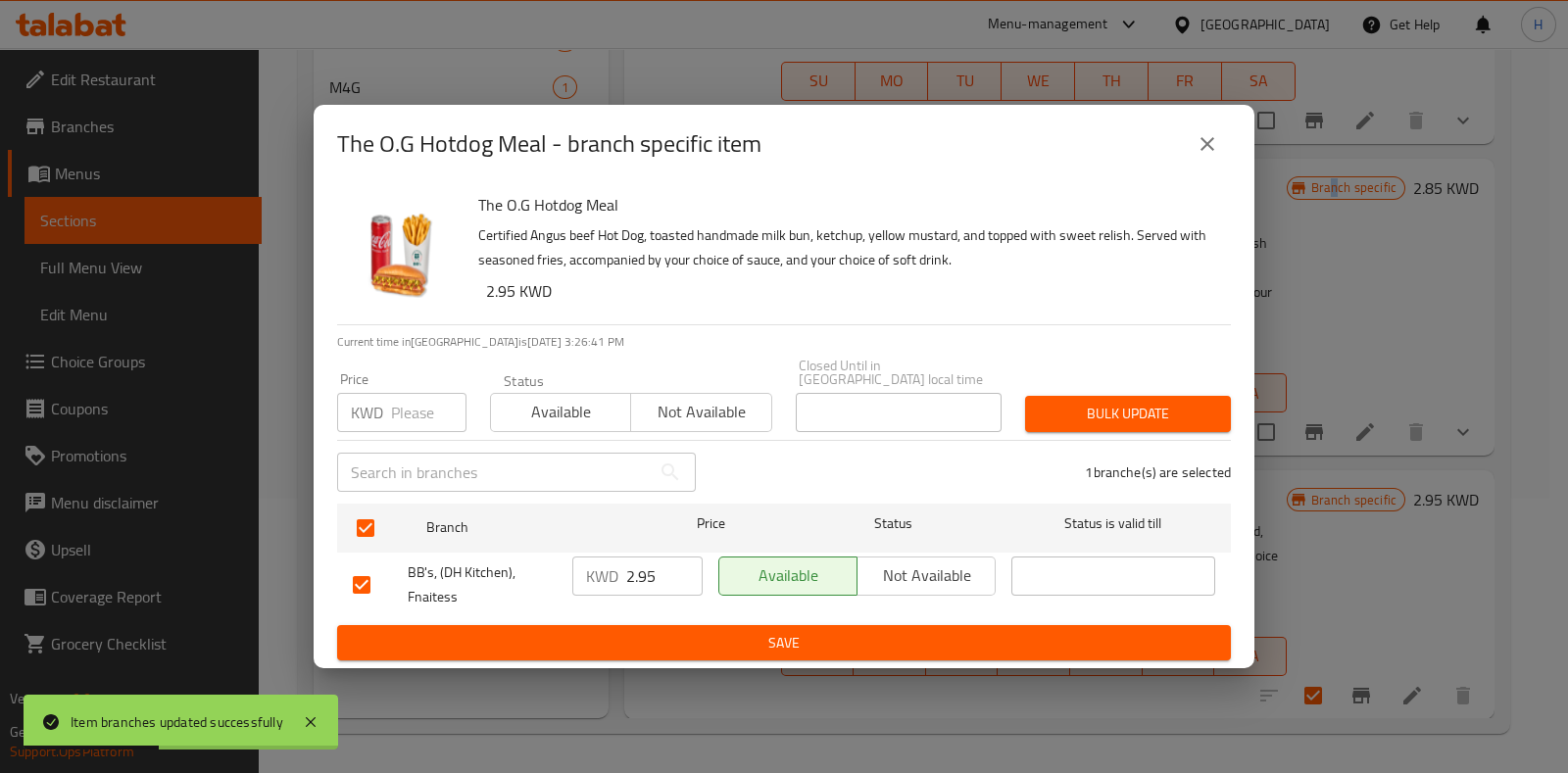
click at [1068, 396] on button "Bulk update" at bounding box center [1128, 414] width 206 height 36
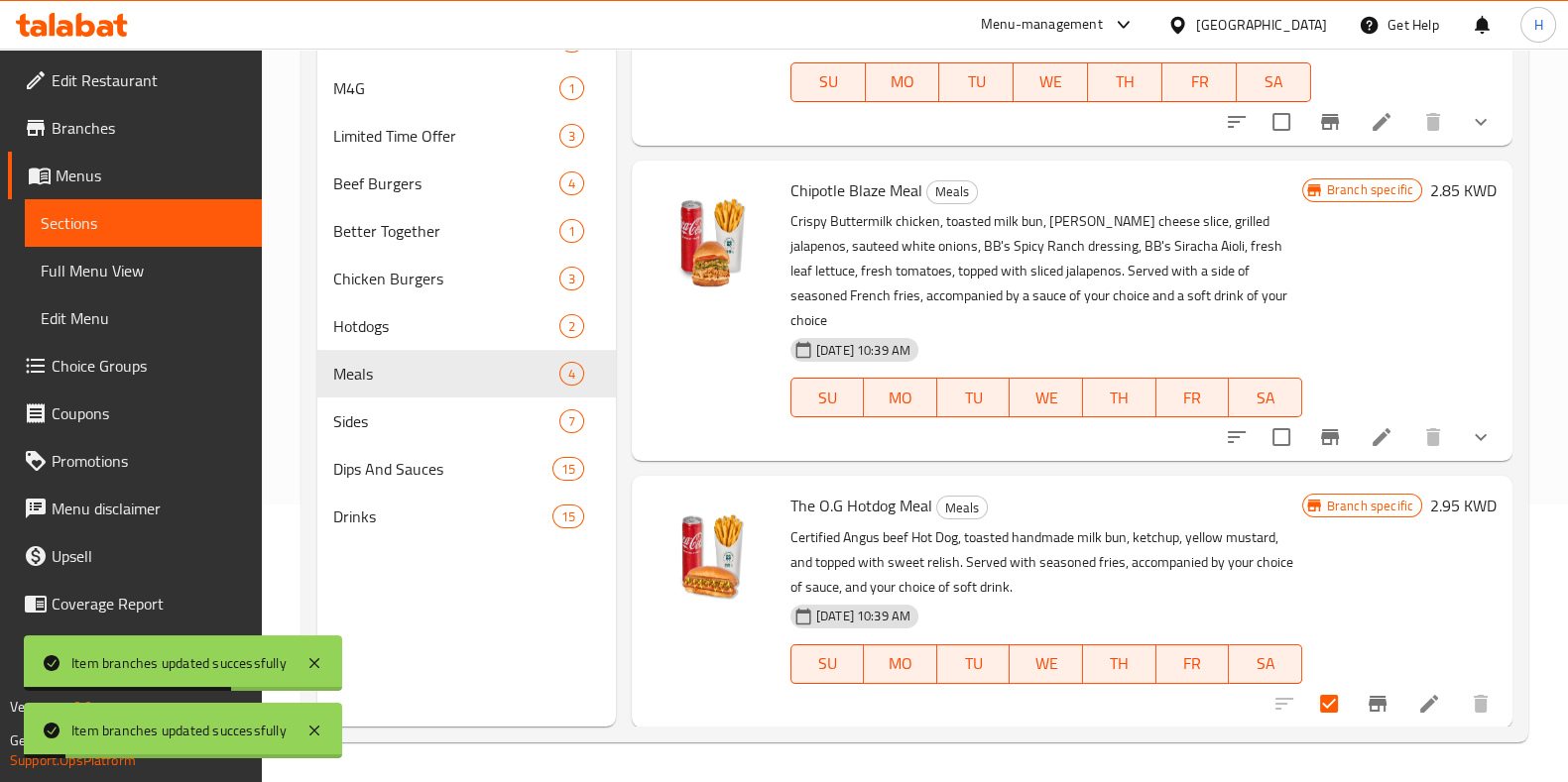
click at [1367, 326] on div "Branch specific 2.85 KWD" at bounding box center [1399, 311] width 195 height 269
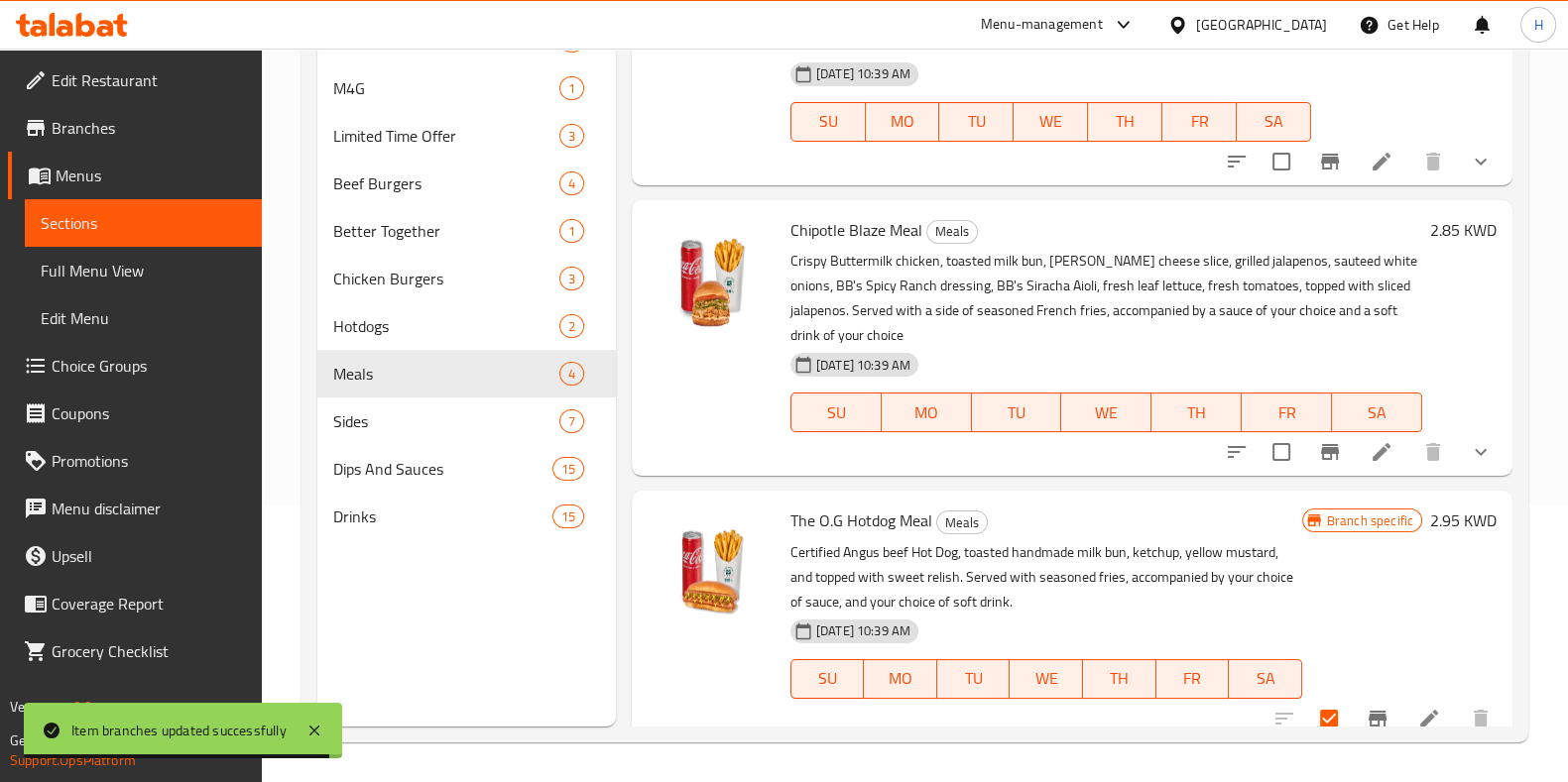
scroll to position [406, 0]
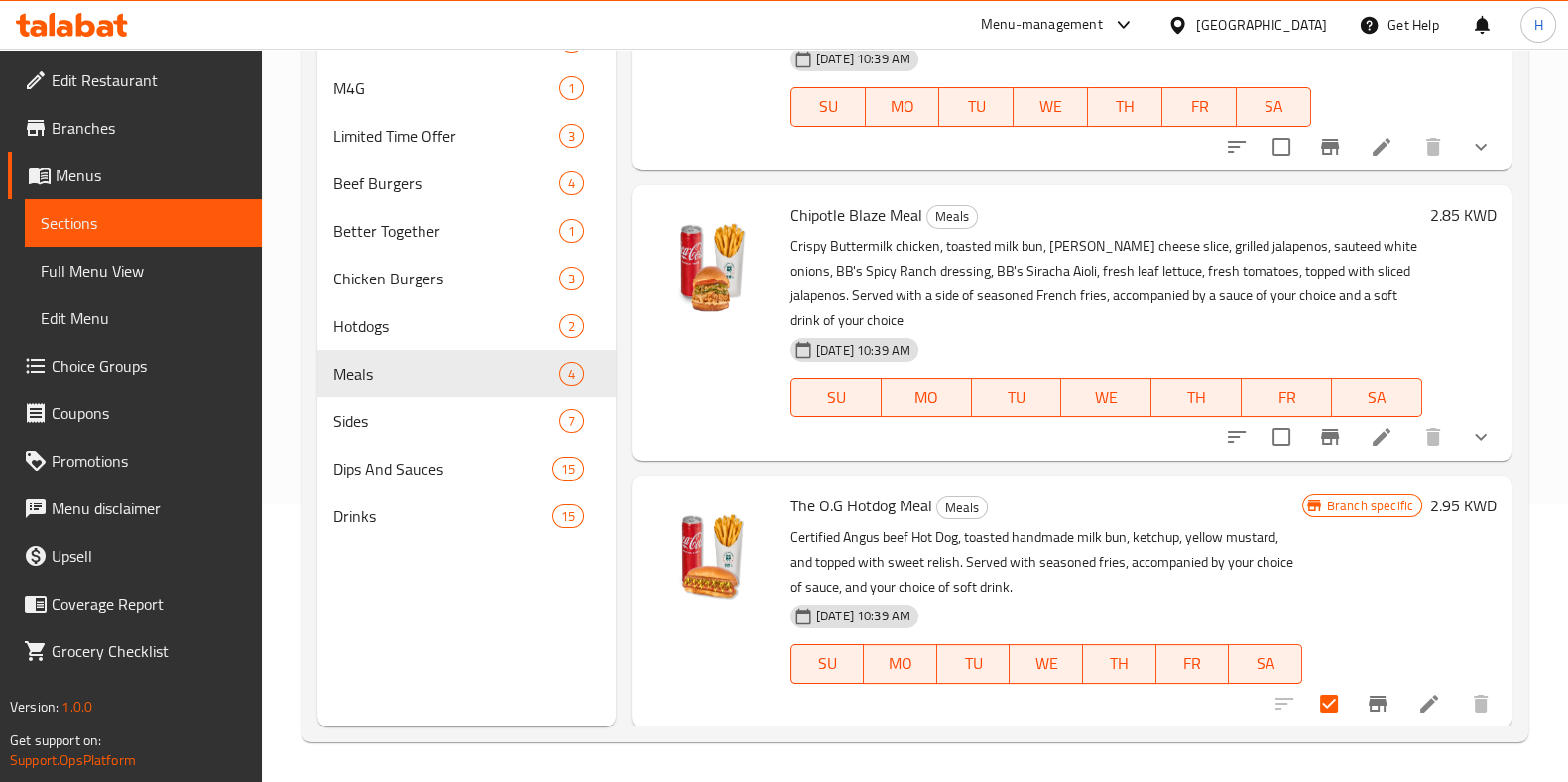
click at [1467, 610] on div "Branch specific 2.95 KWD" at bounding box center [1399, 601] width 195 height 219
click at [387, 419] on span "Sides" at bounding box center [419, 422] width 171 height 24
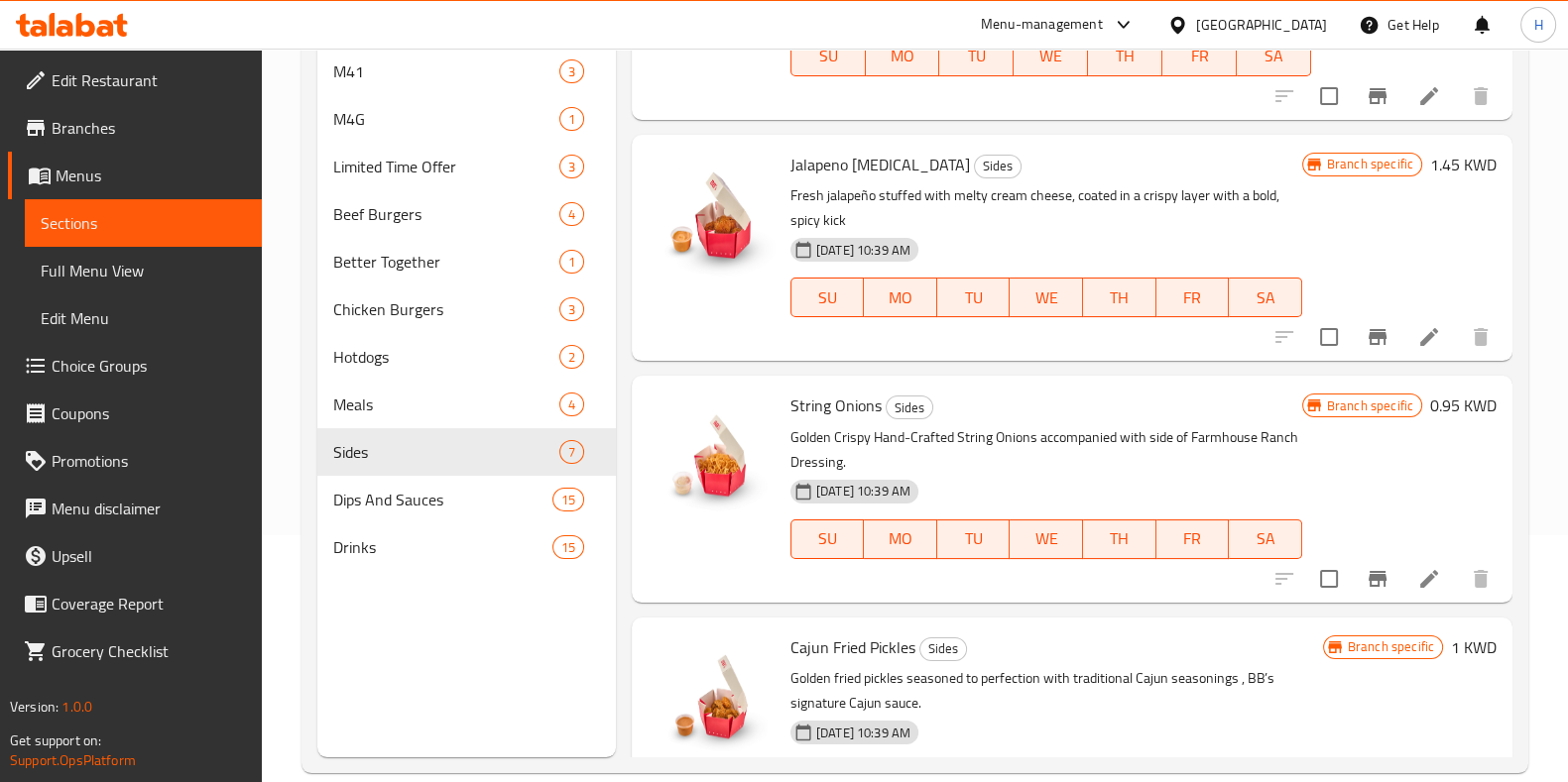
scroll to position [956, 0]
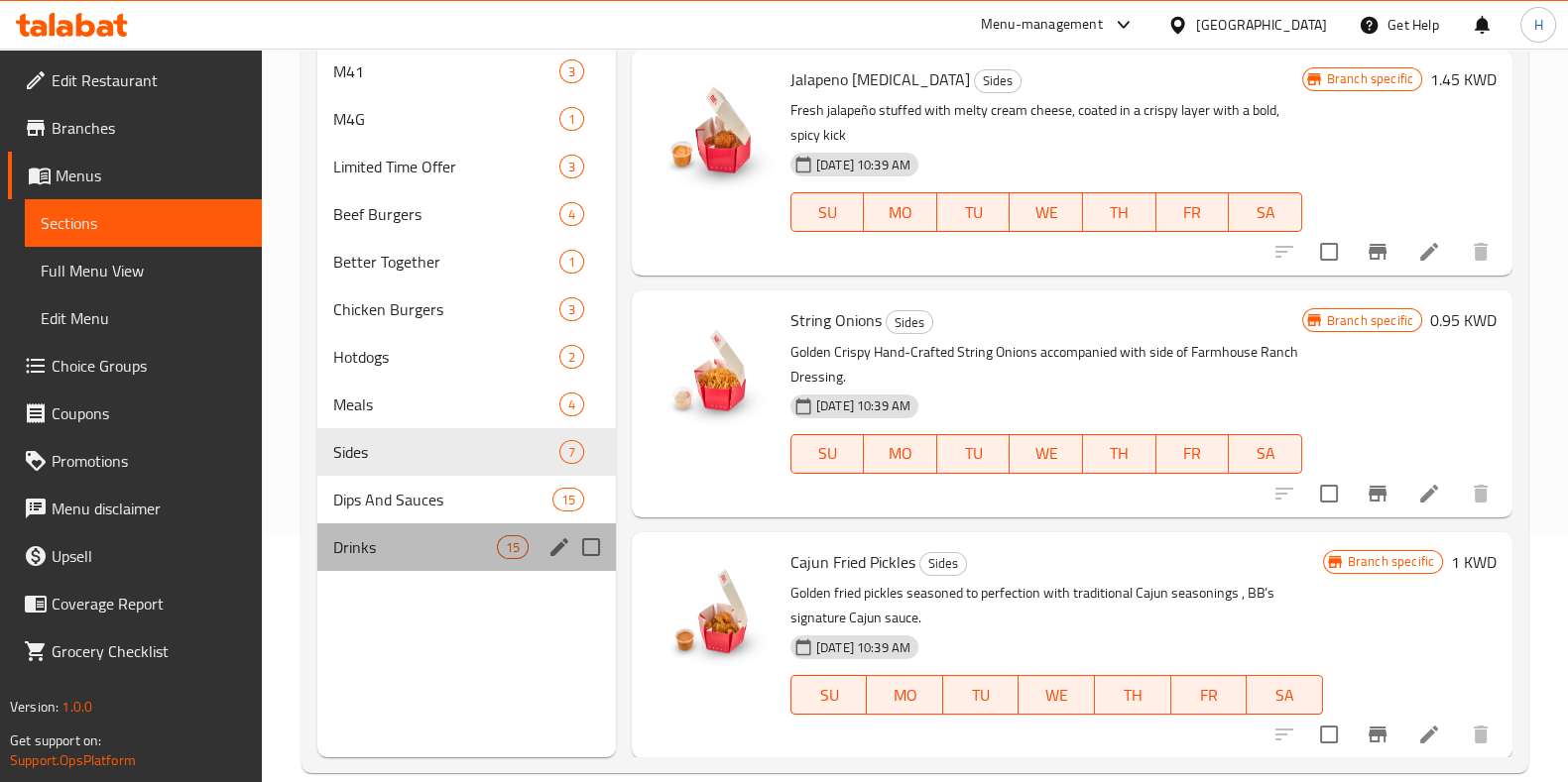
click at [401, 540] on span "Drinks" at bounding box center [415, 548] width 164 height 24
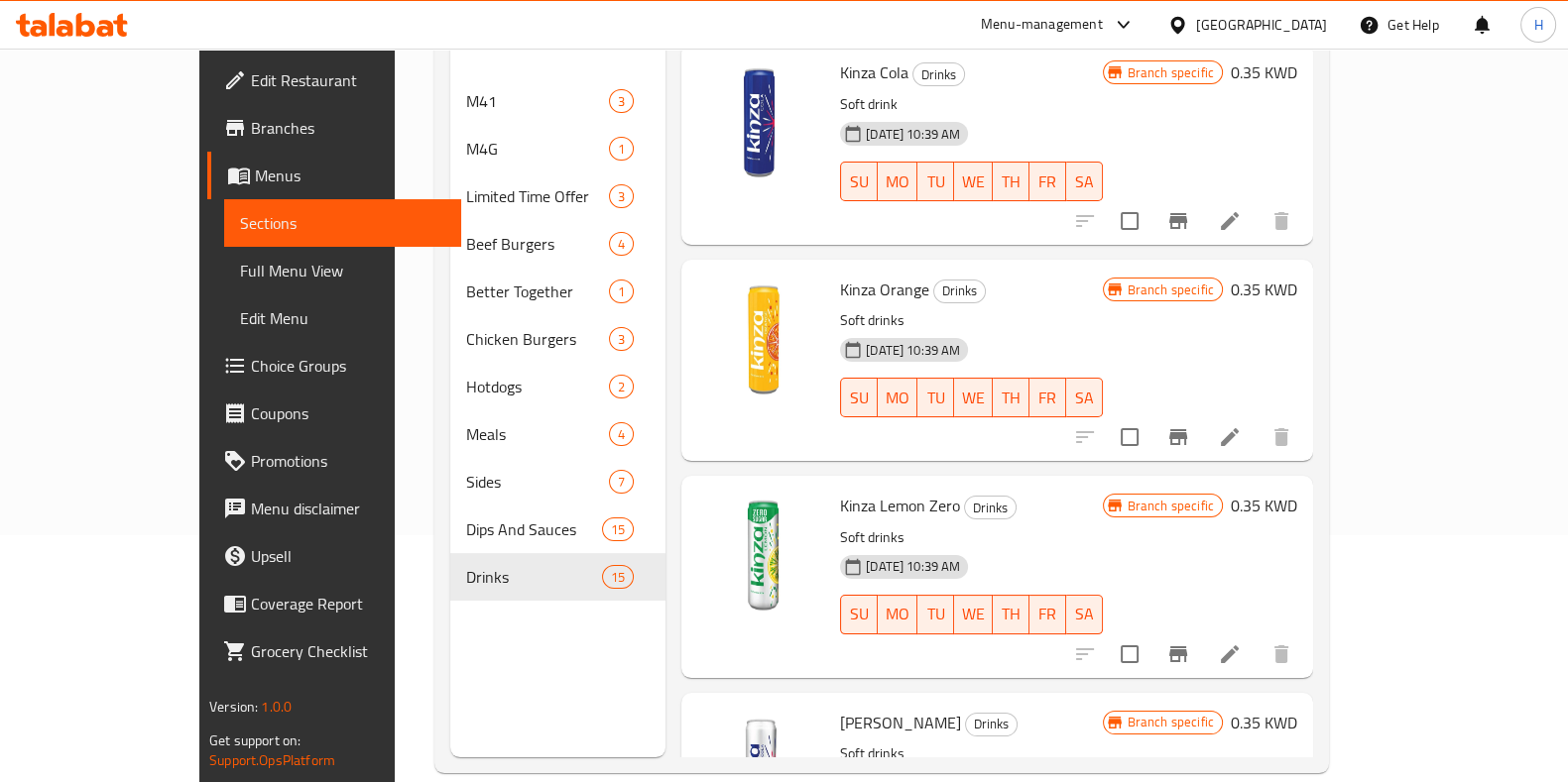
scroll to position [212, 0]
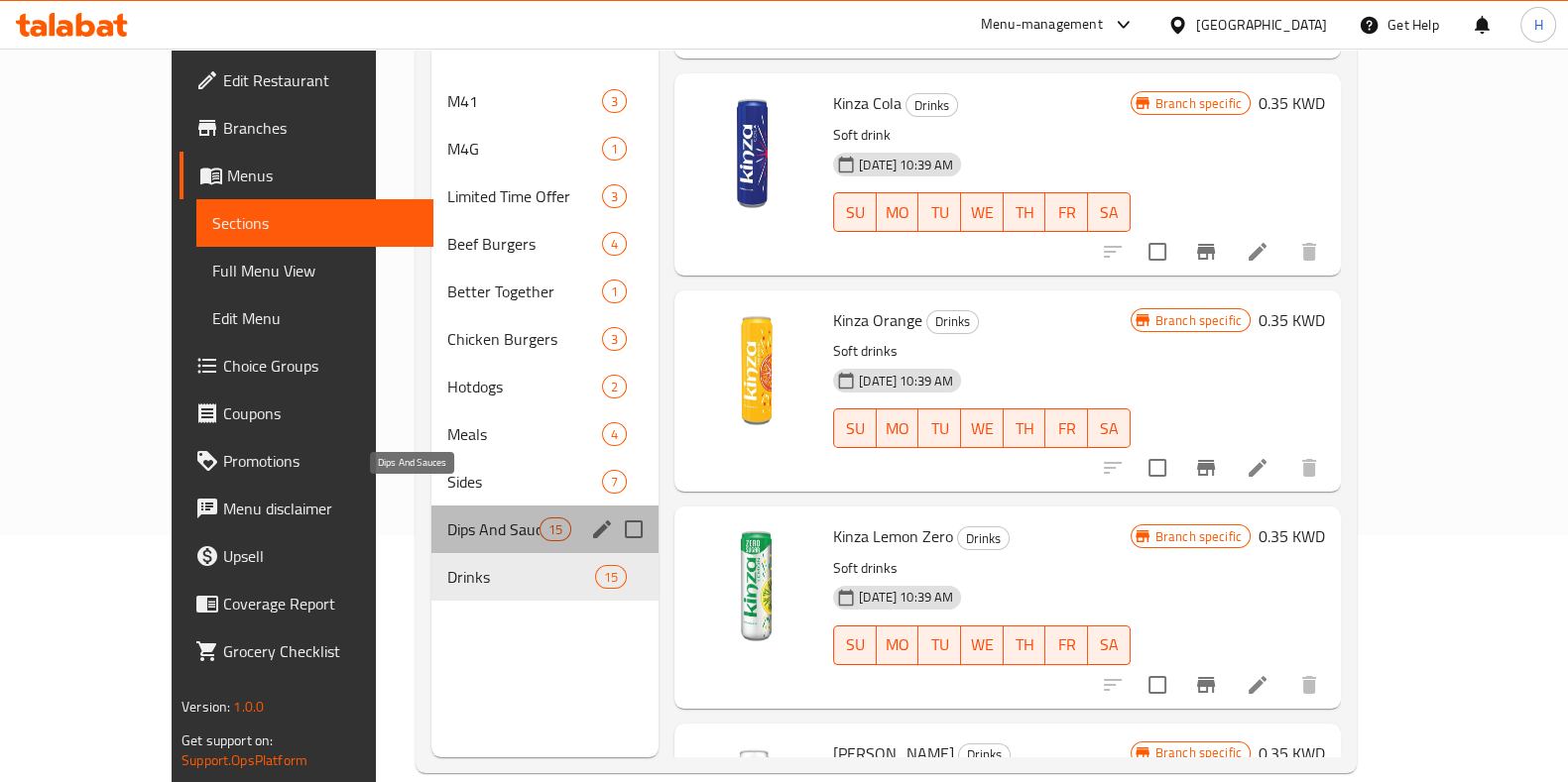
click at [448, 518] on span "Dips And Sauces" at bounding box center [493, 530] width 92 height 24
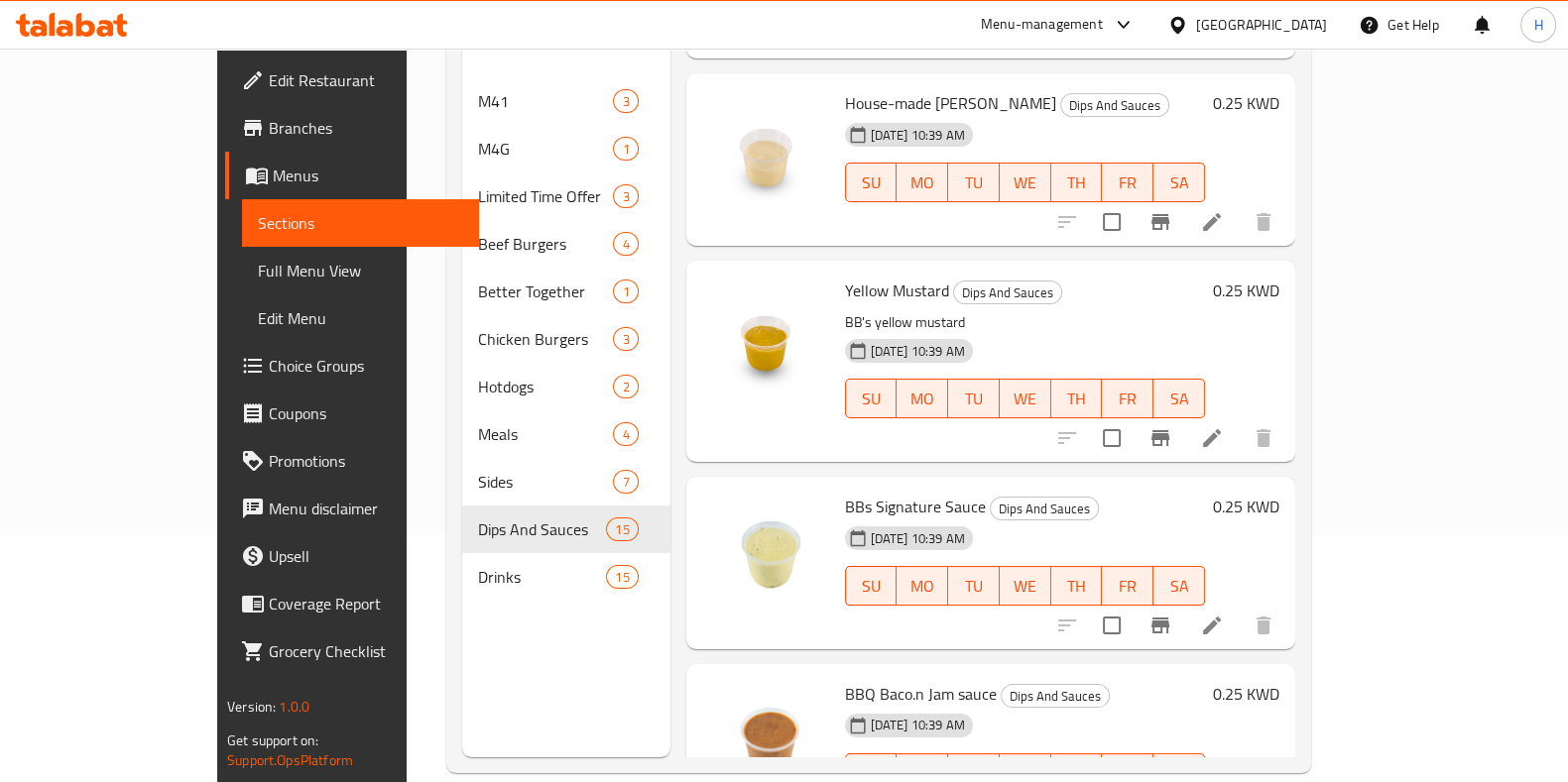
click at [476, 637] on div "Menu sections M41 3 M4G 1 Limited Time Offer 3 Beef Burgers 4 Better Together 1…" at bounding box center [567, 366] width 208 height 782
click at [269, 369] on span "Choice Groups" at bounding box center [366, 366] width 195 height 24
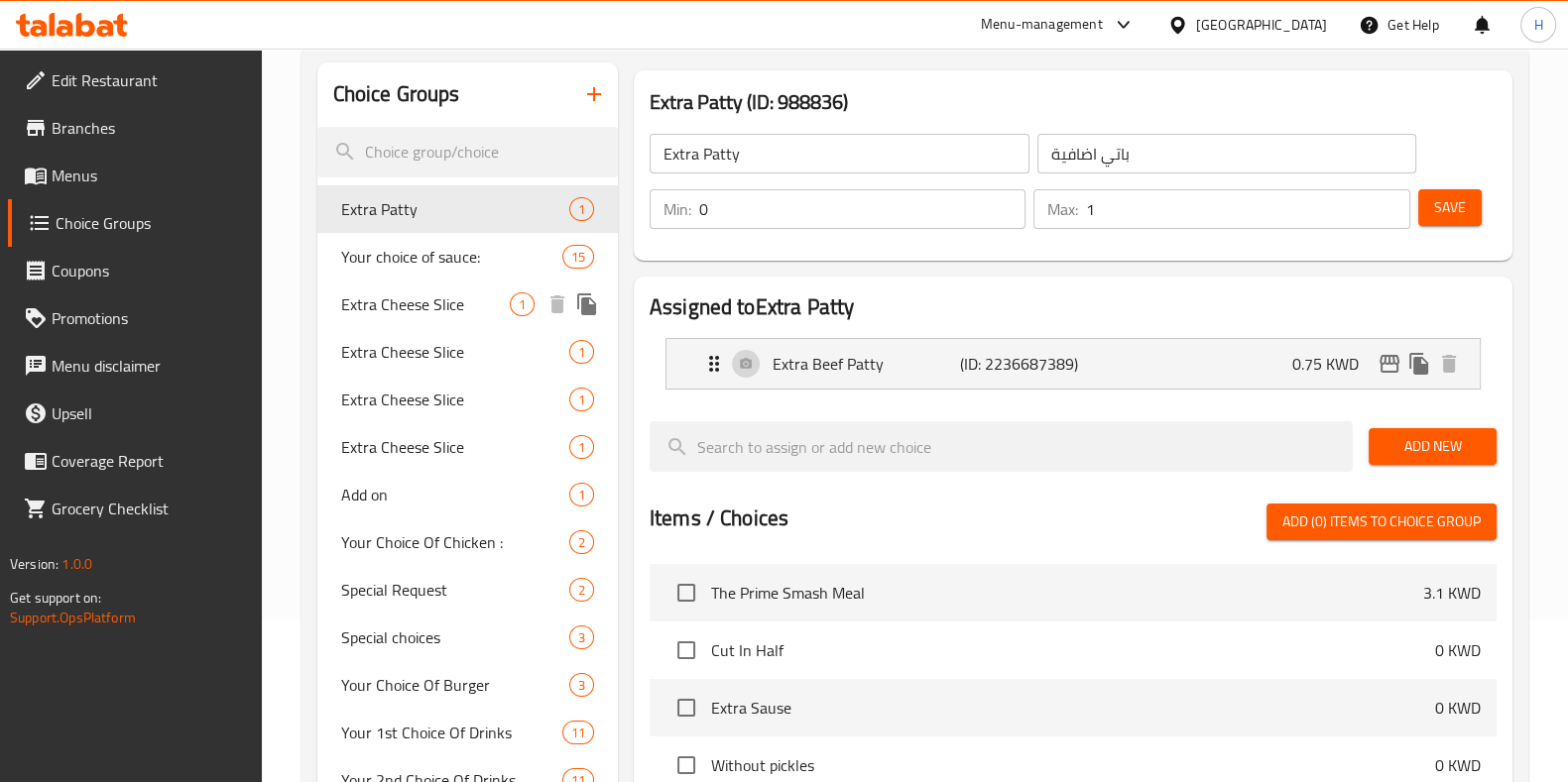
scroll to position [123, 0]
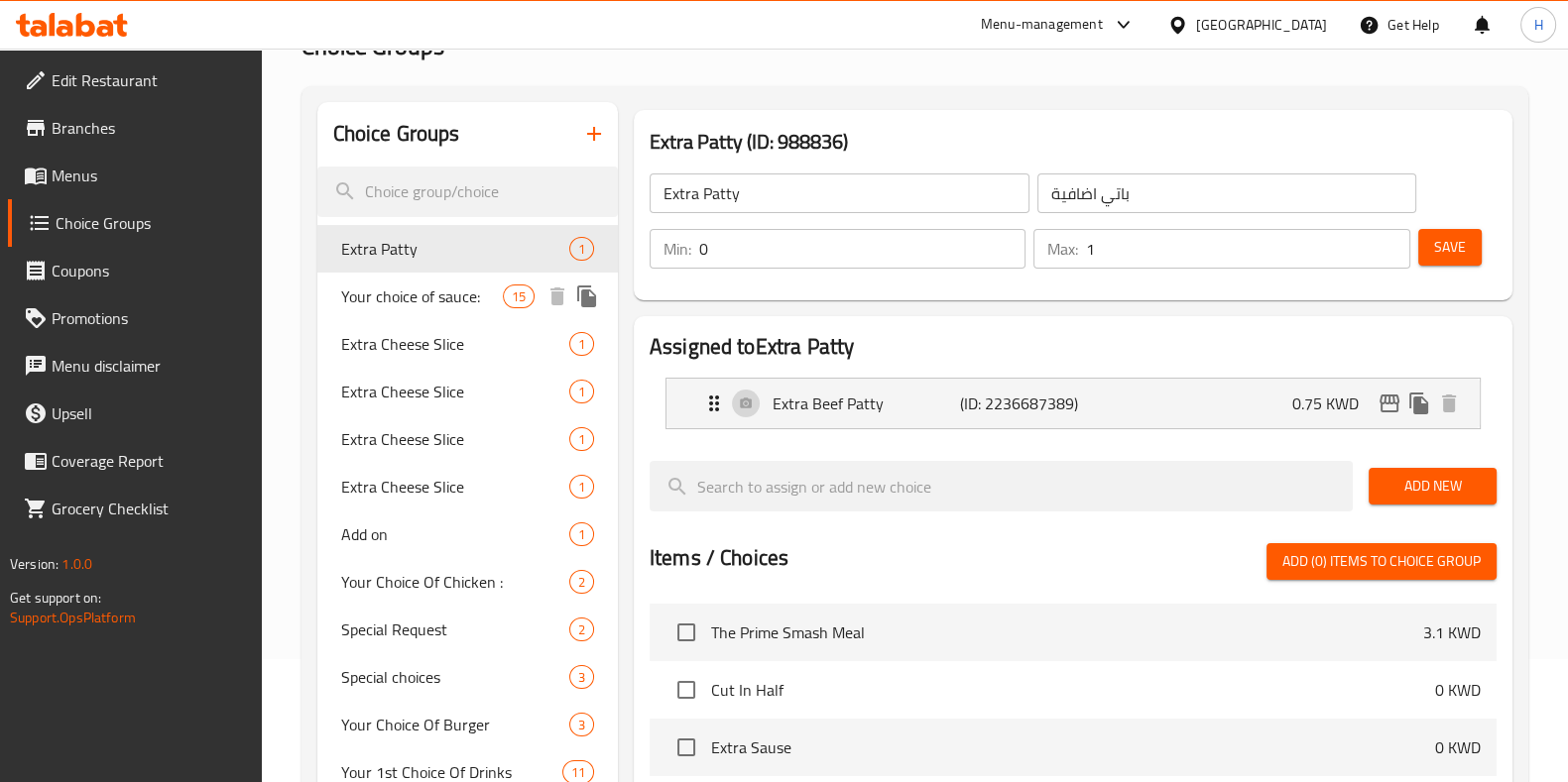
click at [407, 308] on span "Your choice of sauce:" at bounding box center [422, 297] width 162 height 24
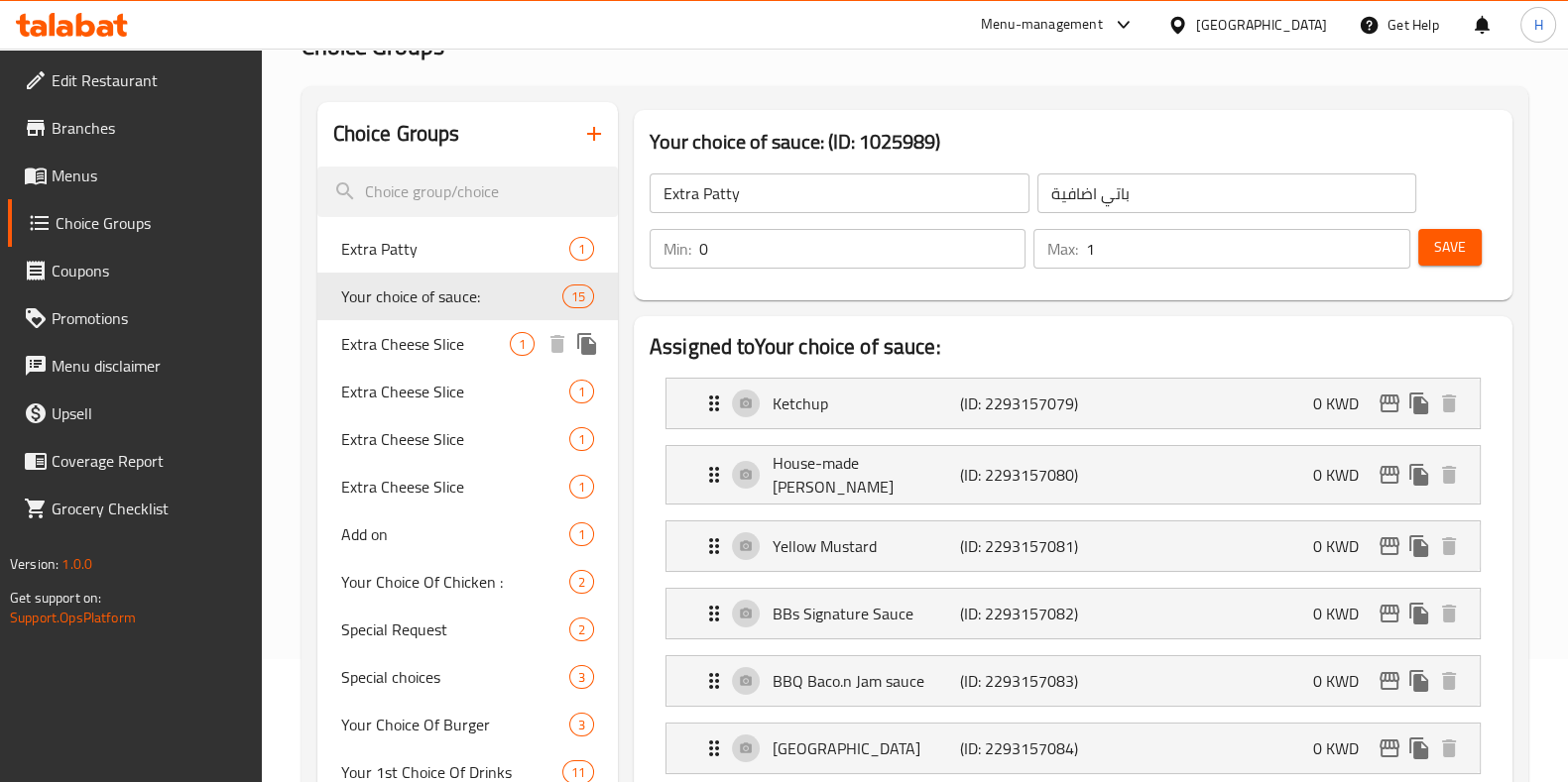
type input "Your choice of sauce:"
type input "اختيارك من نوع الصوص"
type input "0"
click at [736, 248] on input "0" at bounding box center [861, 249] width 327 height 40
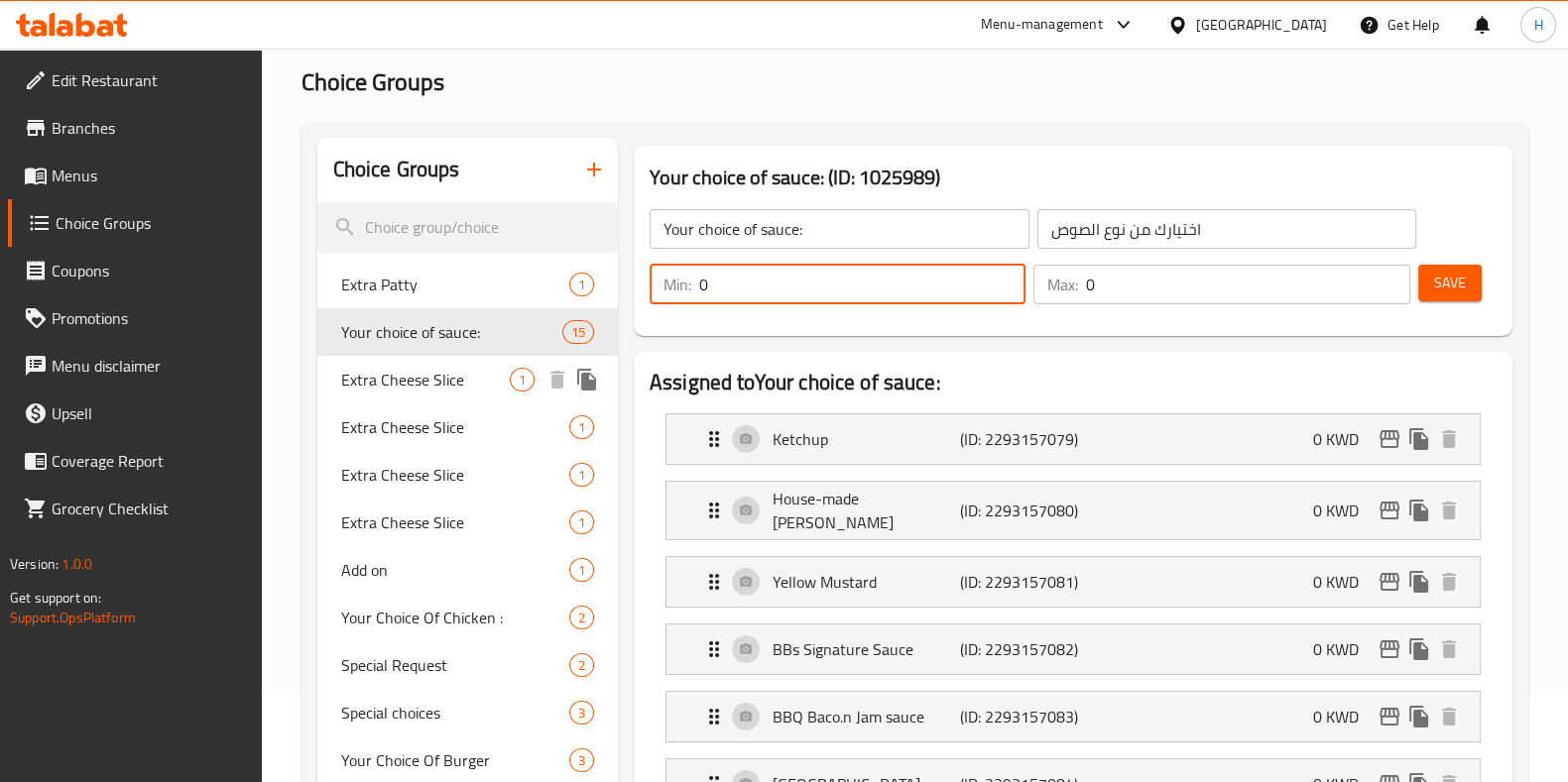
scroll to position [0, 0]
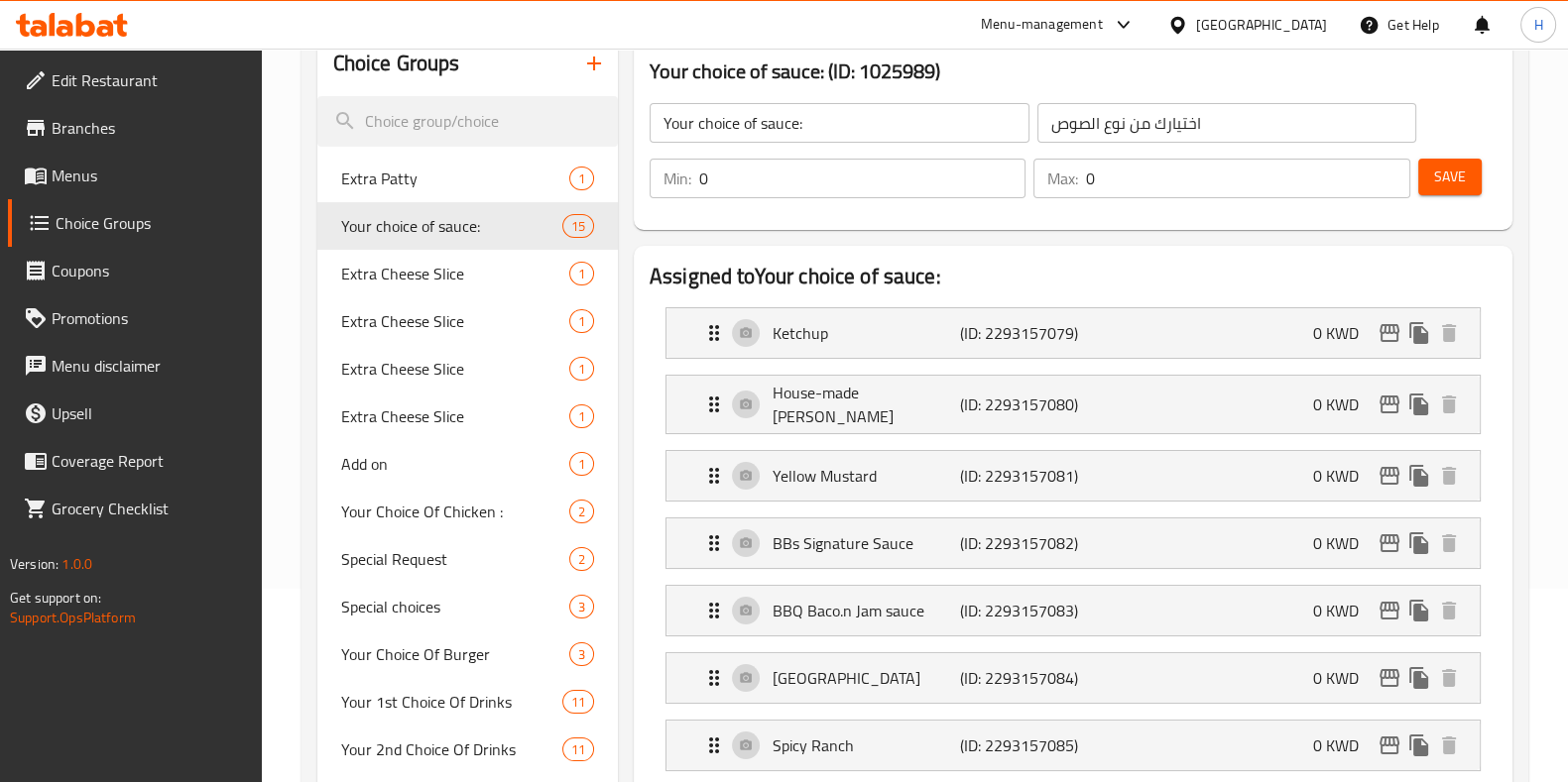
scroll to position [123, 0]
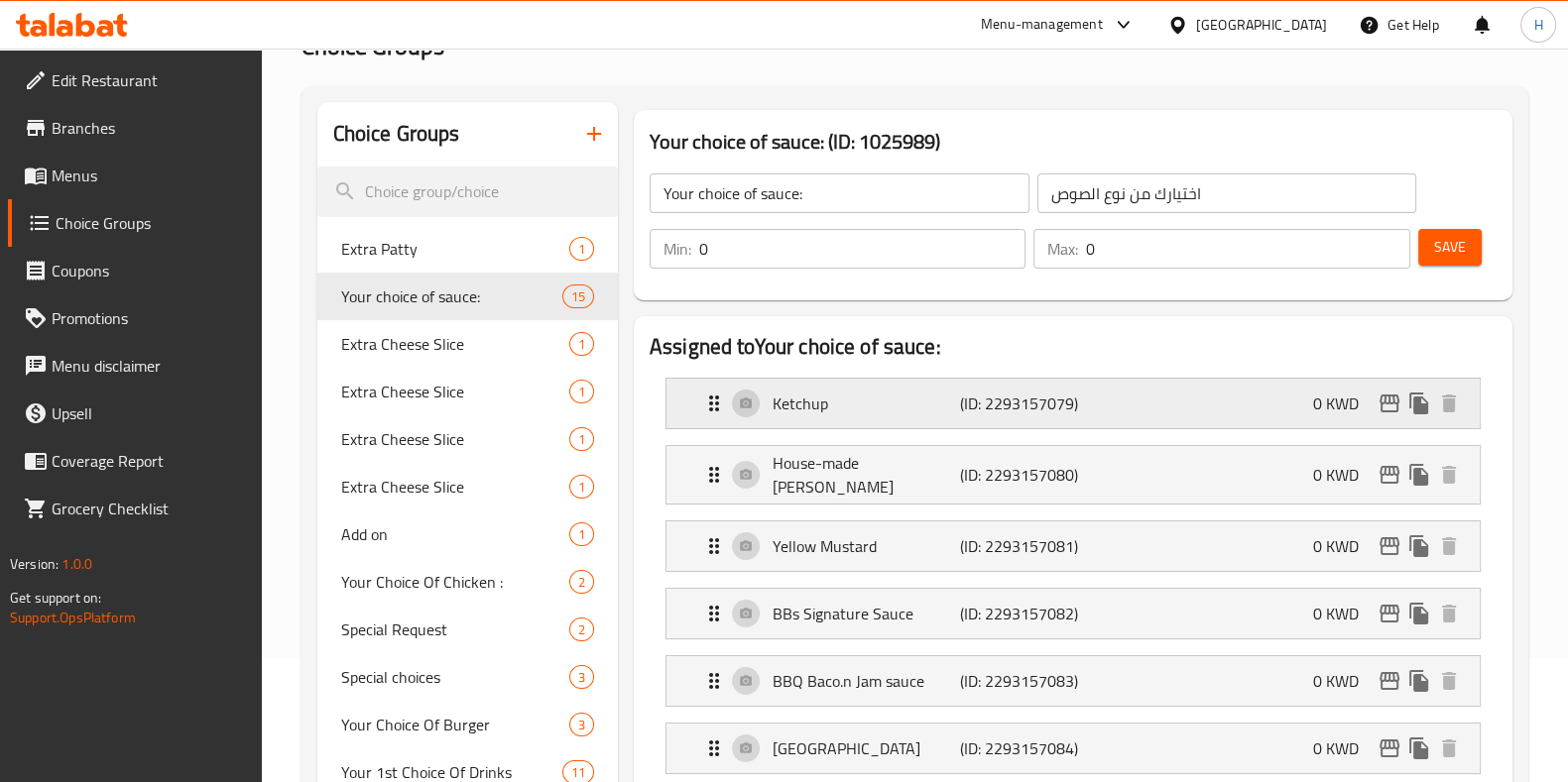
click at [1303, 401] on div "Ketchup (ID: 2293157079) 0 KWD" at bounding box center [1078, 404] width 753 height 50
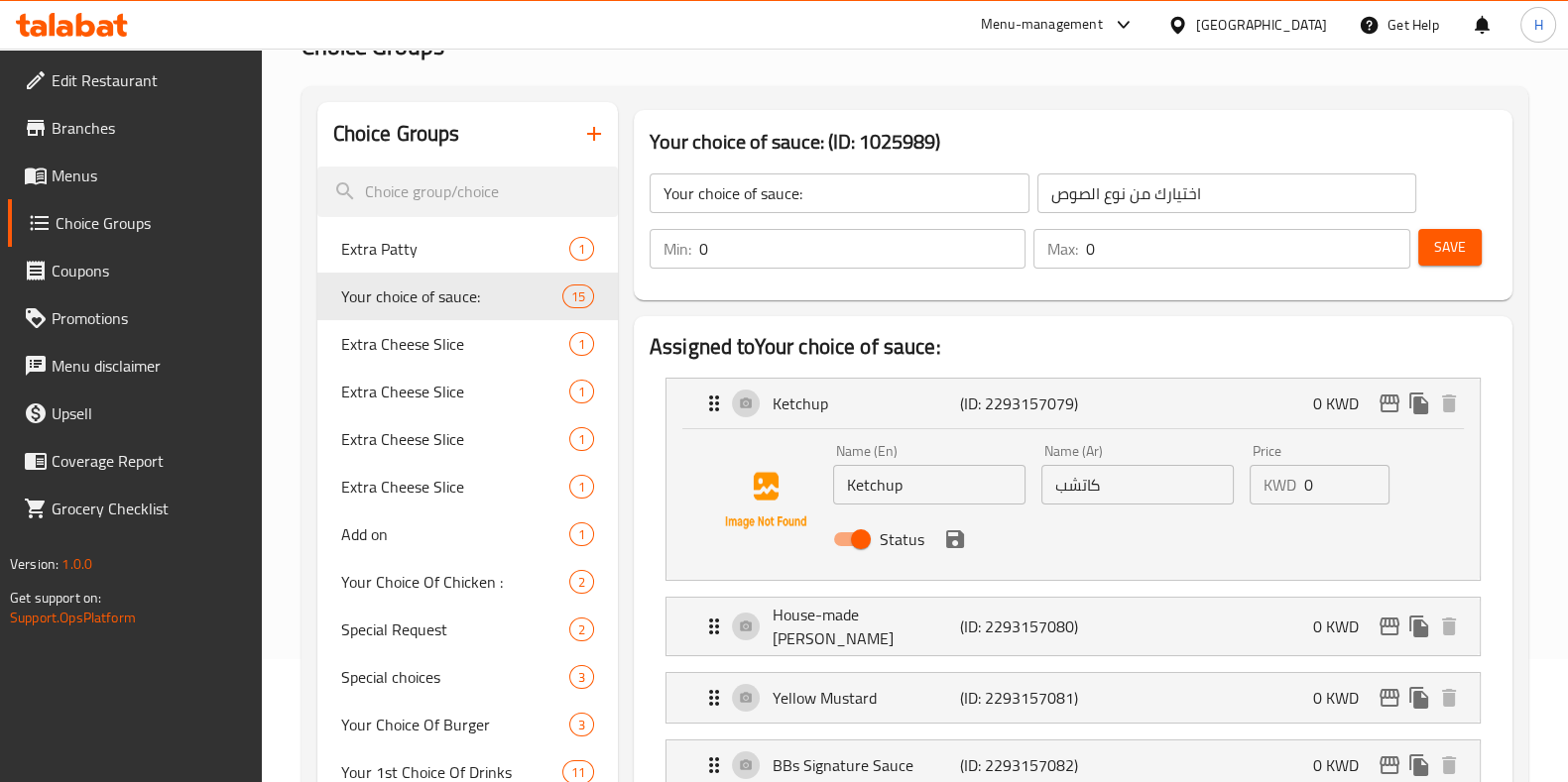
click at [1329, 491] on input "0" at bounding box center [1347, 485] width 86 height 40
click at [1168, 349] on h2 "Assigned to Your choice of sauce:" at bounding box center [1073, 347] width 847 height 30
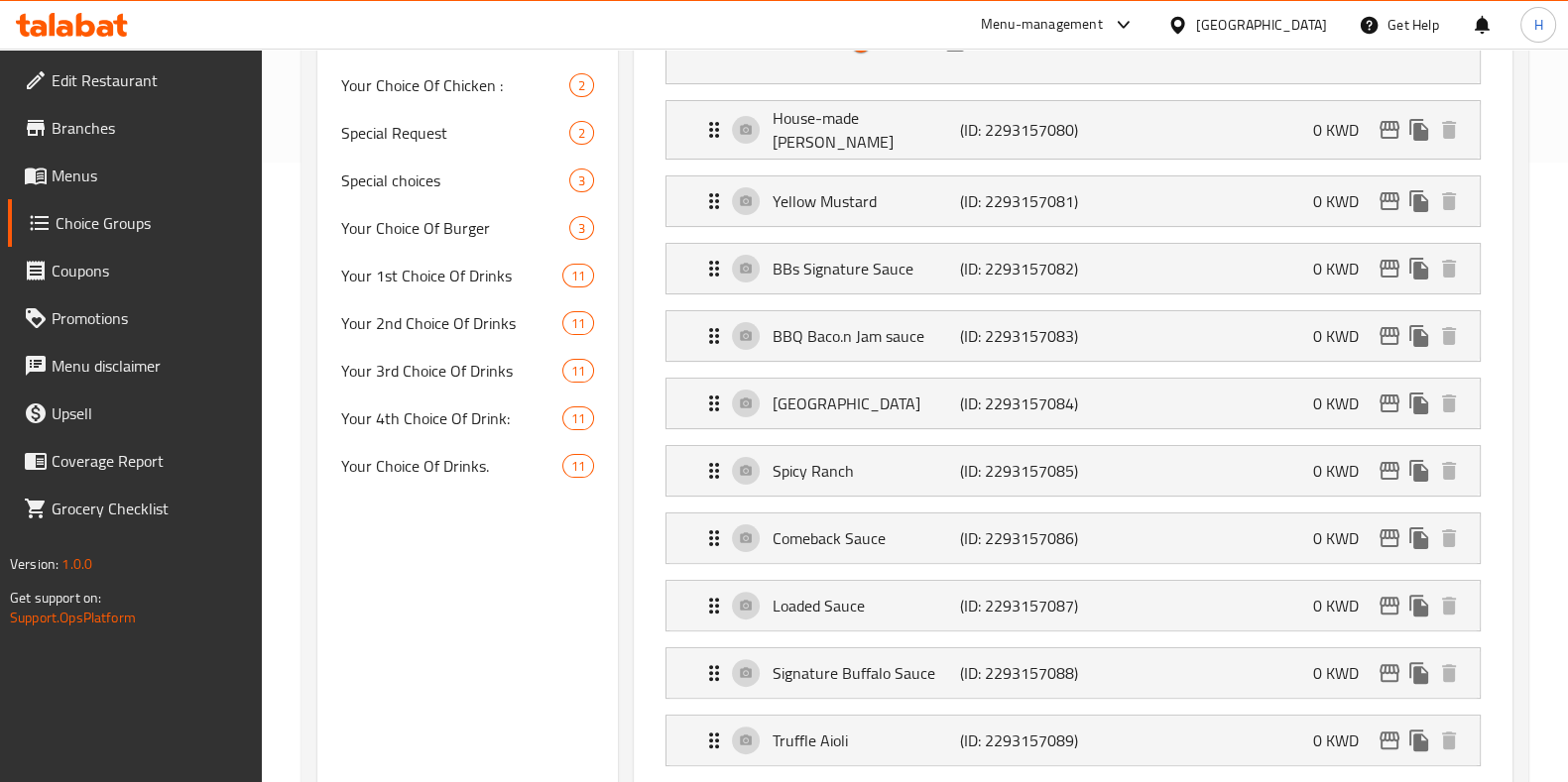
scroll to position [495, 0]
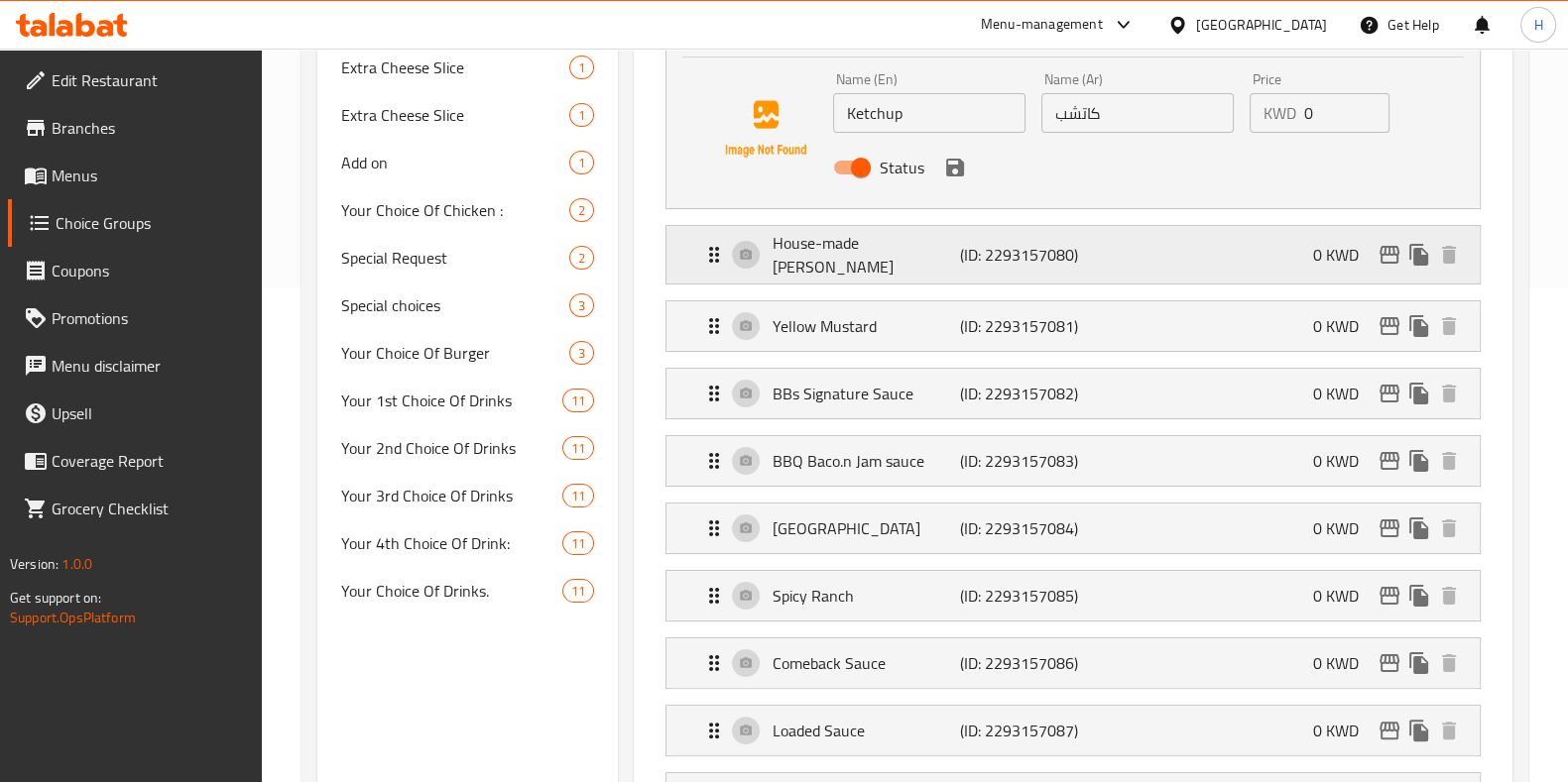
click at [1240, 266] on div "House-made Mayo Aioli (ID: 2293157080) 0 KWD" at bounding box center [1078, 255] width 753 height 58
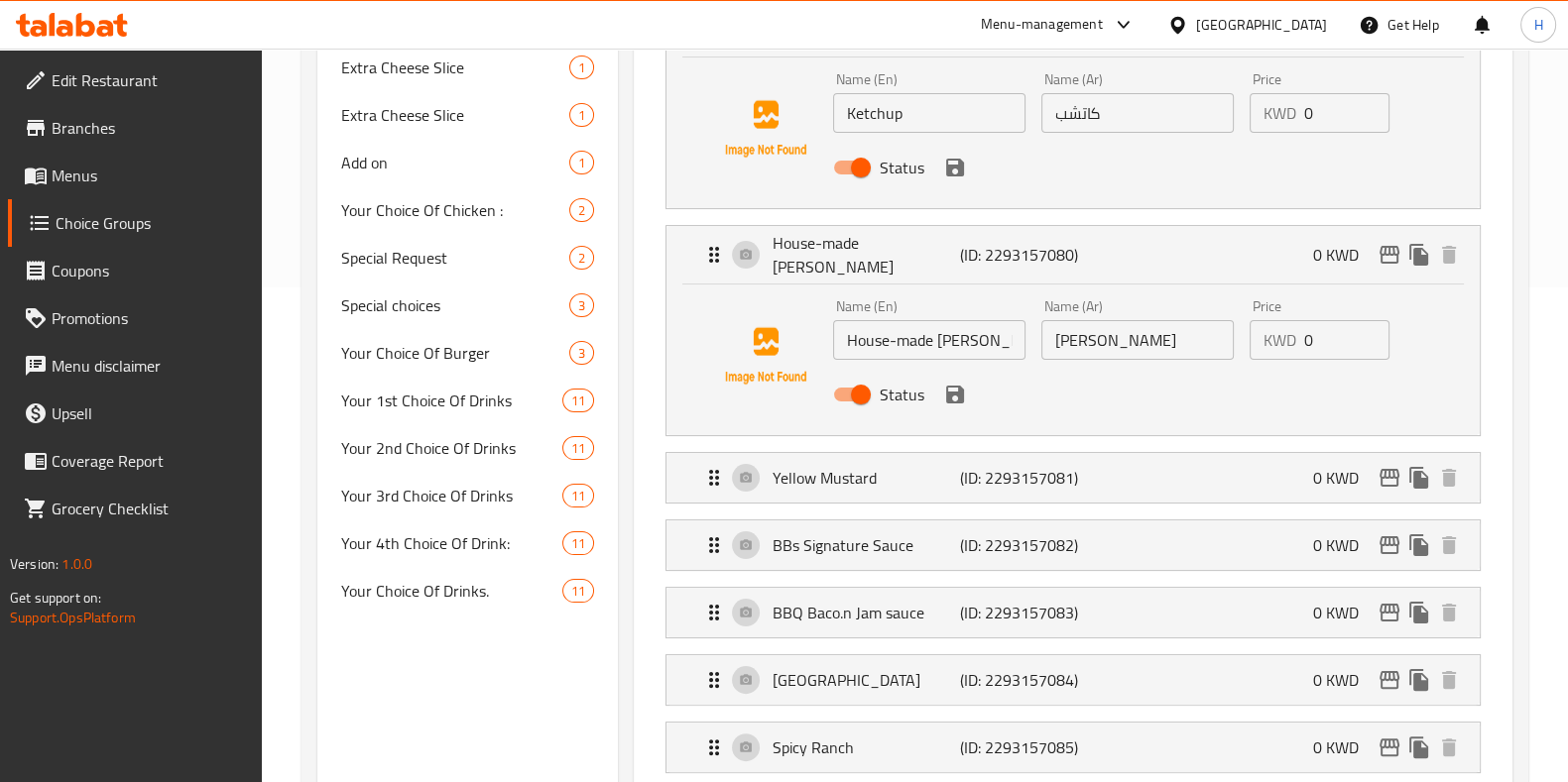
click at [1330, 340] on input "0" at bounding box center [1347, 340] width 86 height 40
click at [1289, 267] on div "House-made Mayo Aioli (ID: 2293157080) 0 KWD" at bounding box center [1078, 255] width 753 height 58
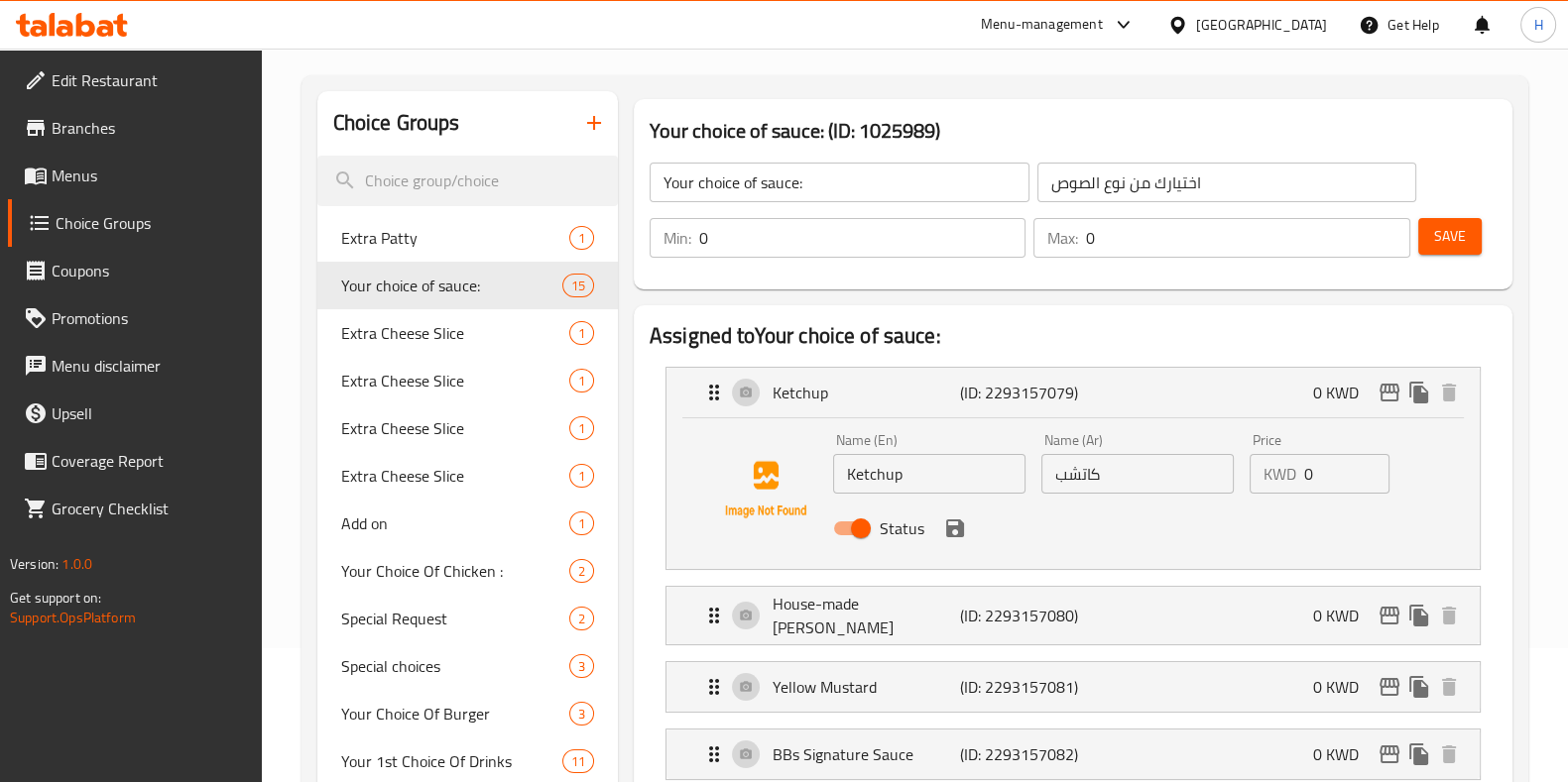
scroll to position [0, 0]
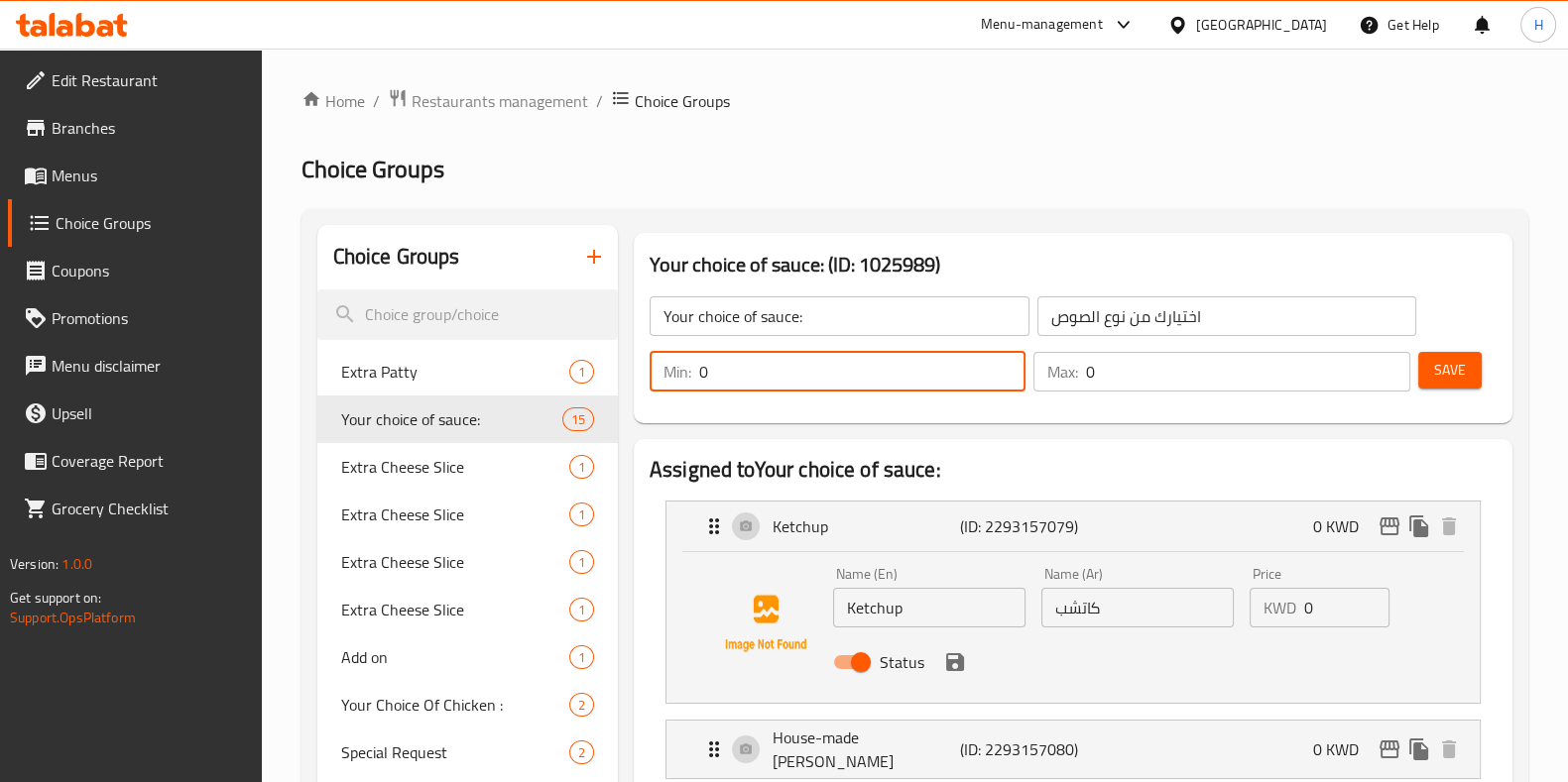
click at [736, 370] on input "0" at bounding box center [861, 372] width 327 height 40
click at [995, 363] on input "0" at bounding box center [861, 372] width 327 height 40
type input "1"
click at [997, 363] on input "1" at bounding box center [861, 372] width 327 height 40
type input "1"
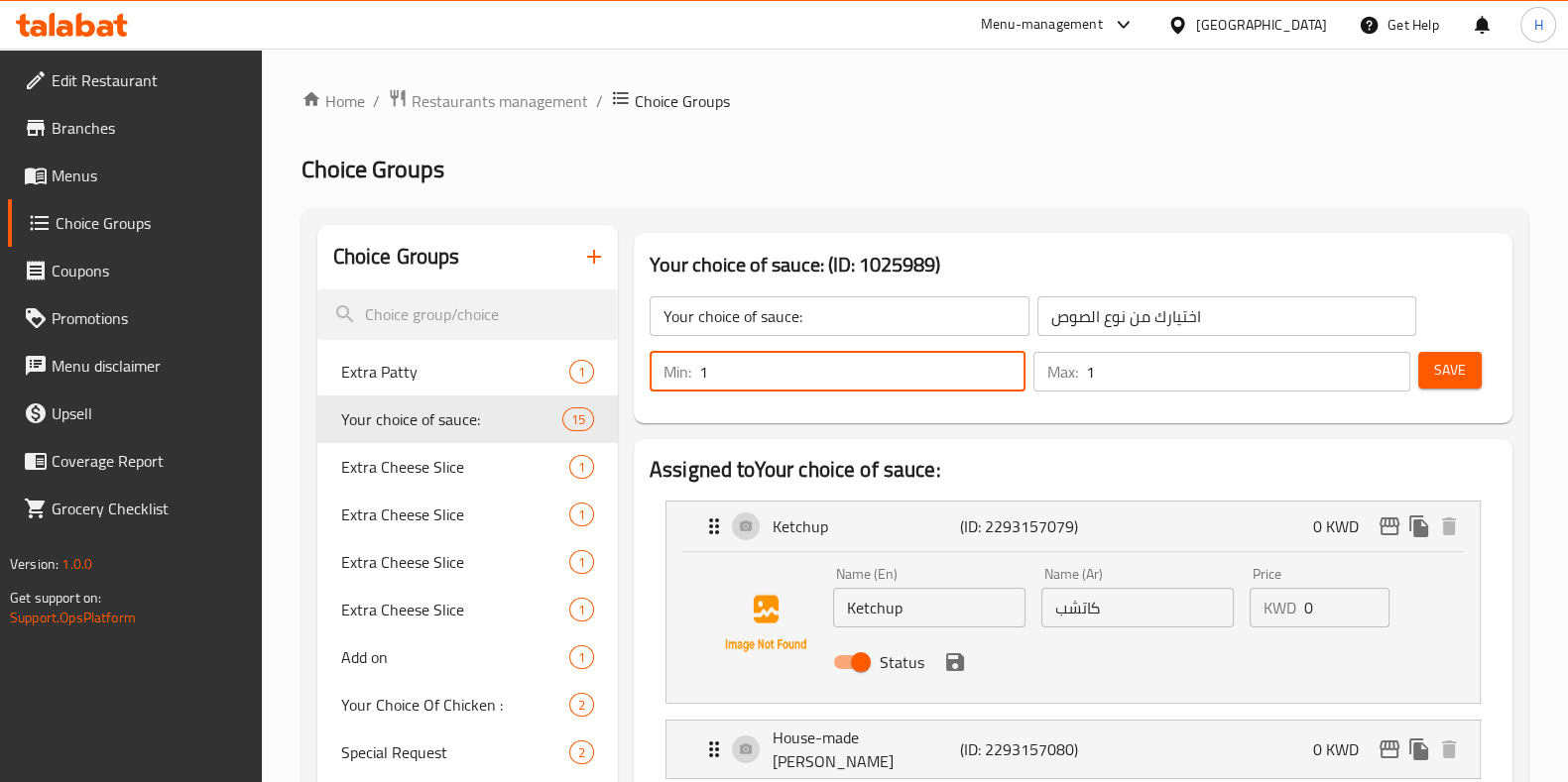
click at [1387, 366] on input "1" at bounding box center [1247, 372] width 324 height 40
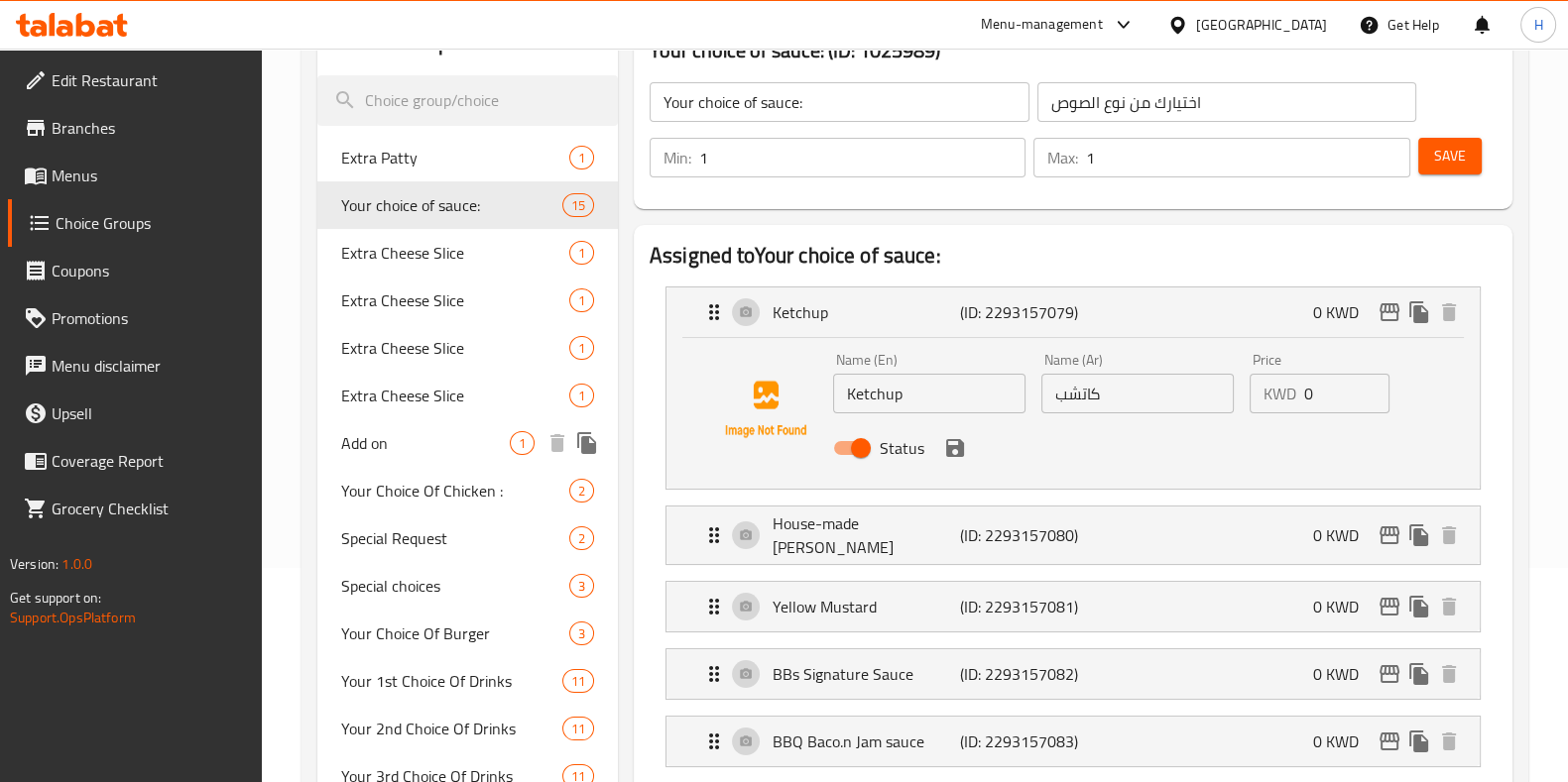
scroll to position [372, 0]
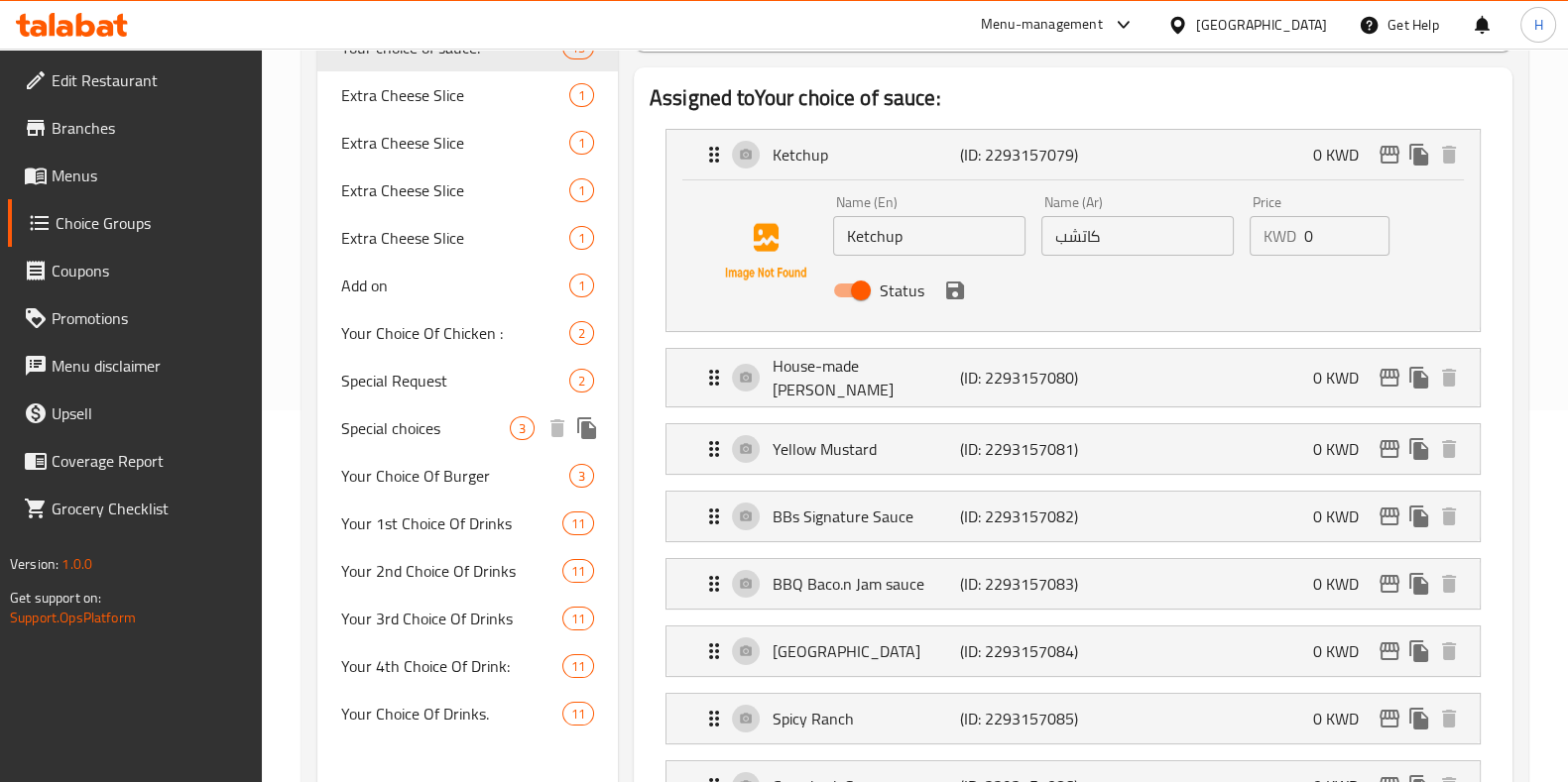
click at [431, 434] on span "Special choices" at bounding box center [426, 429] width 169 height 24
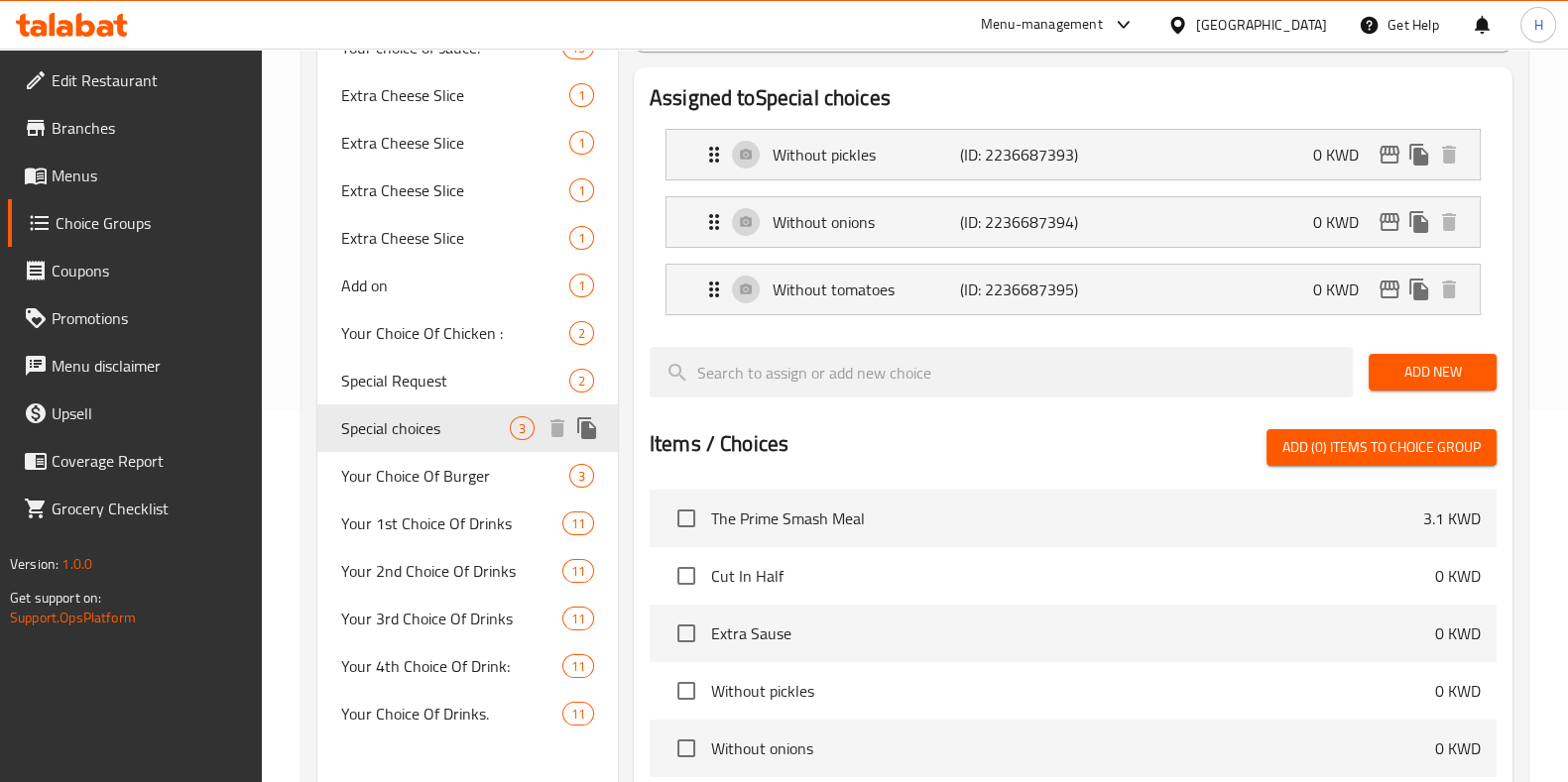
type input "Special choices"
type input "اختيارات خاصة"
type input "0"
type input "3"
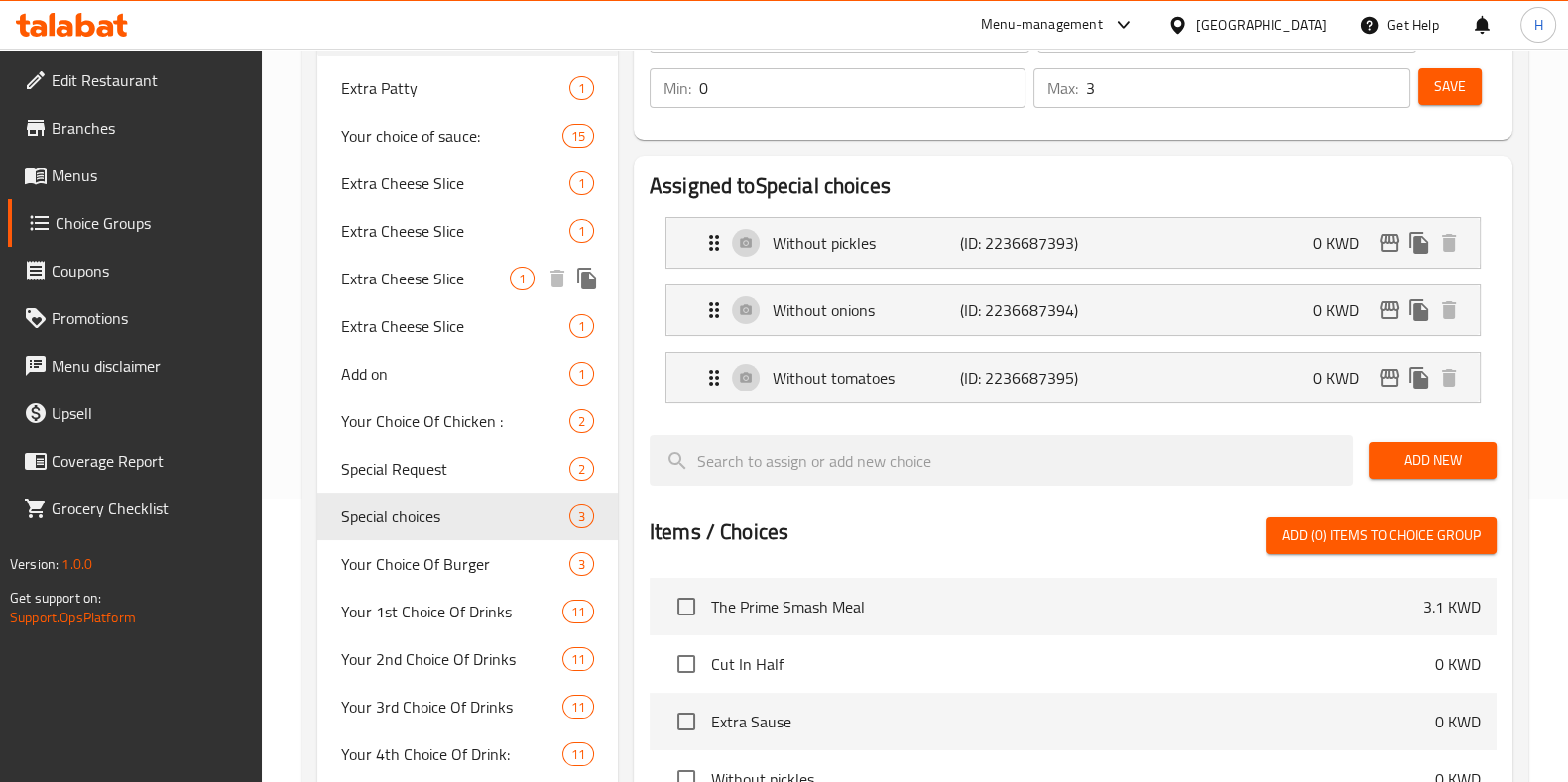
scroll to position [247, 0]
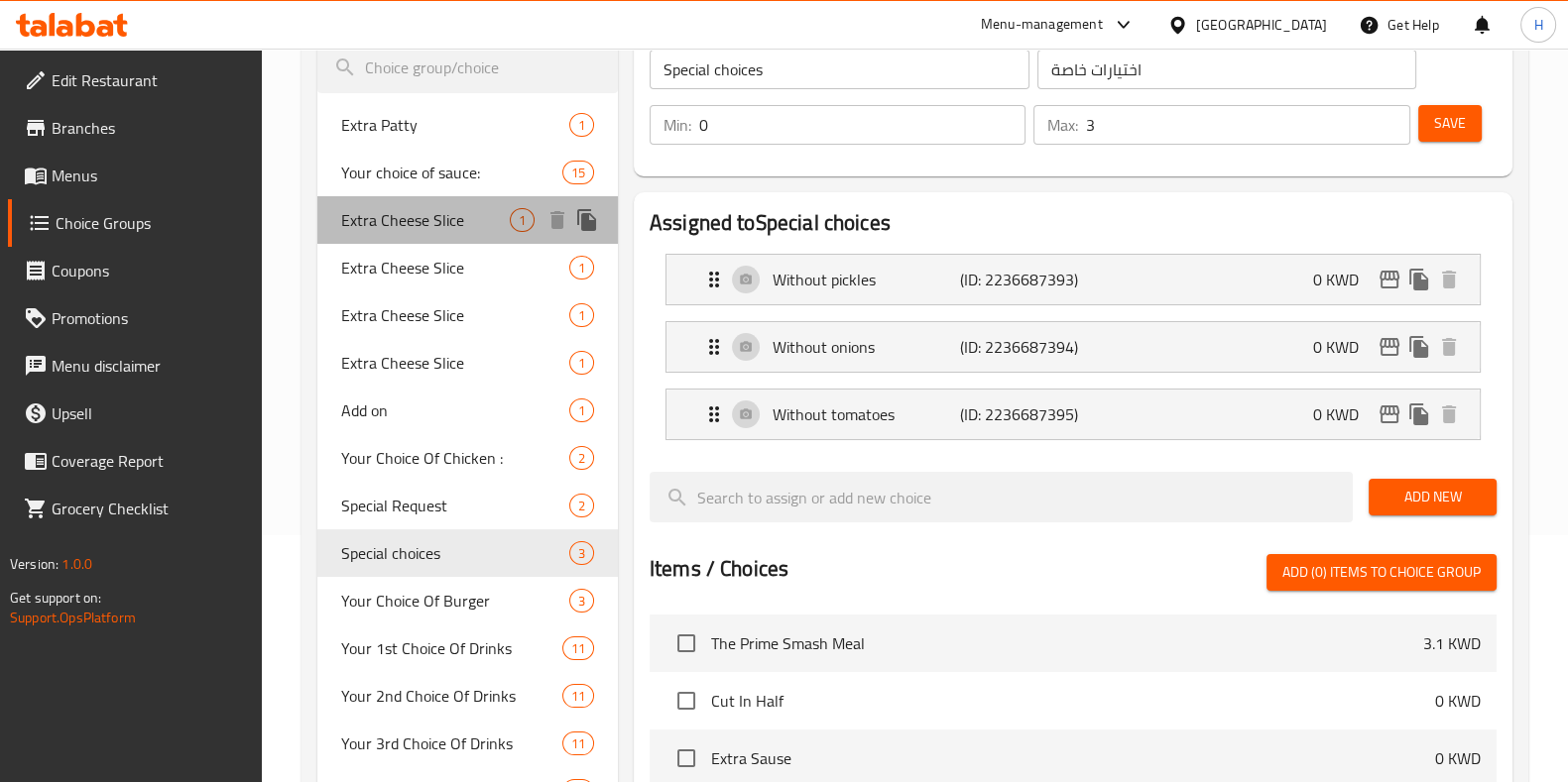
click at [437, 237] on div "Extra Cheese Slice 1" at bounding box center [467, 220] width 301 height 48
type input "Extra Cheese Slice"
type input "شريحة جبن إضافية"
type input "1"
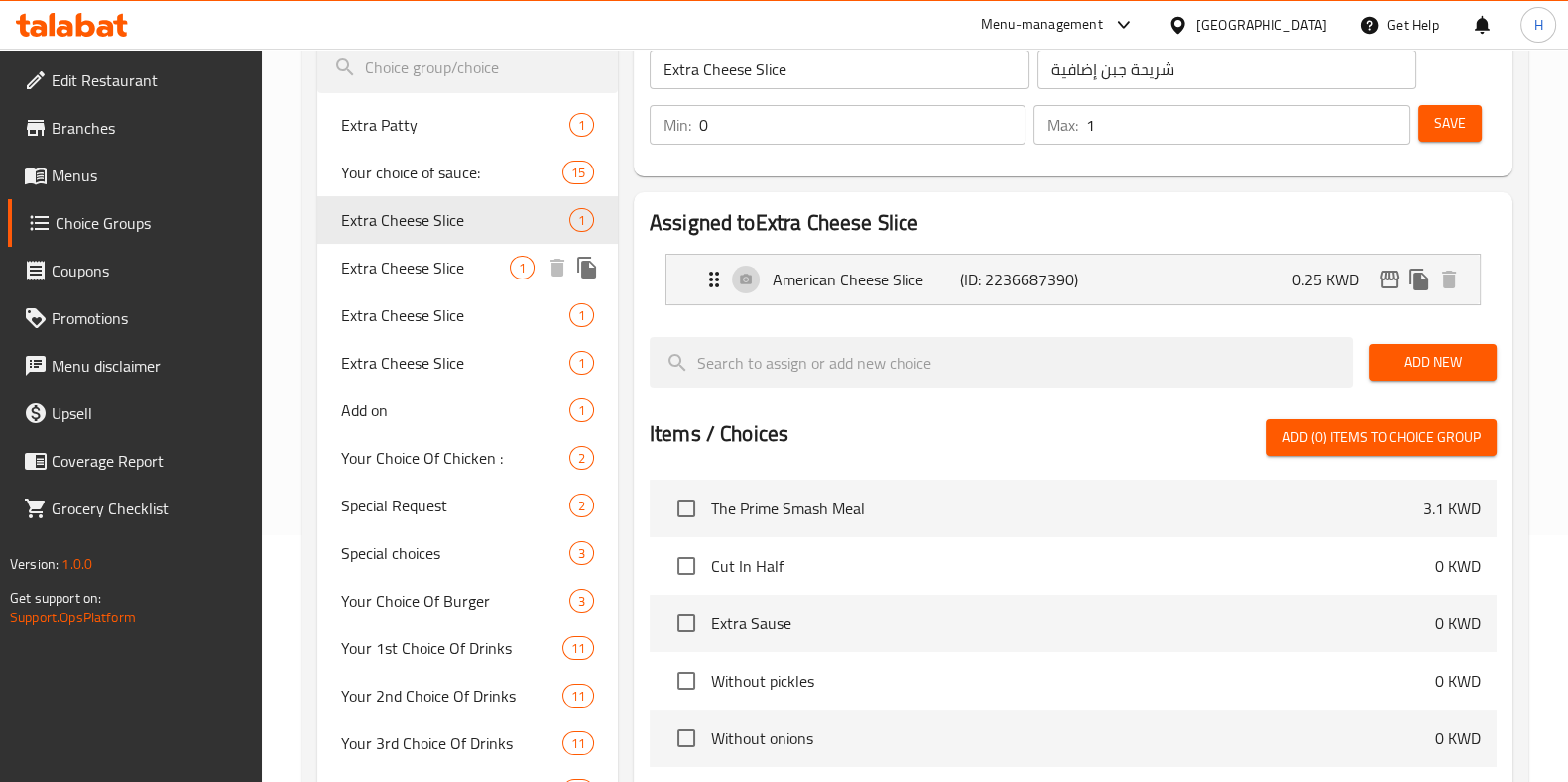
click at [452, 285] on div "Extra Cheese Slice 1" at bounding box center [467, 268] width 301 height 48
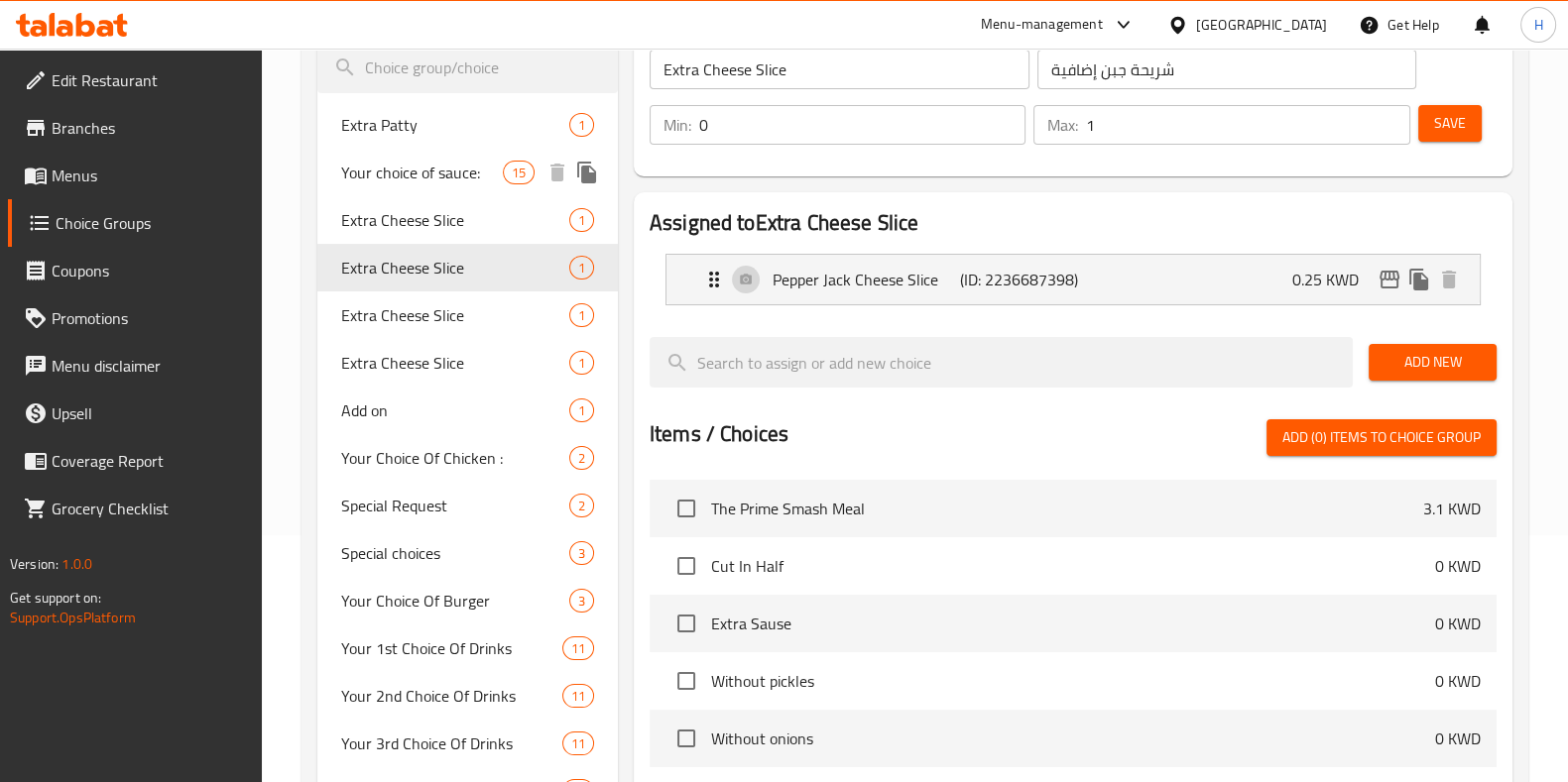
click at [424, 189] on div "Your choice of sauce: 15" at bounding box center [467, 173] width 301 height 48
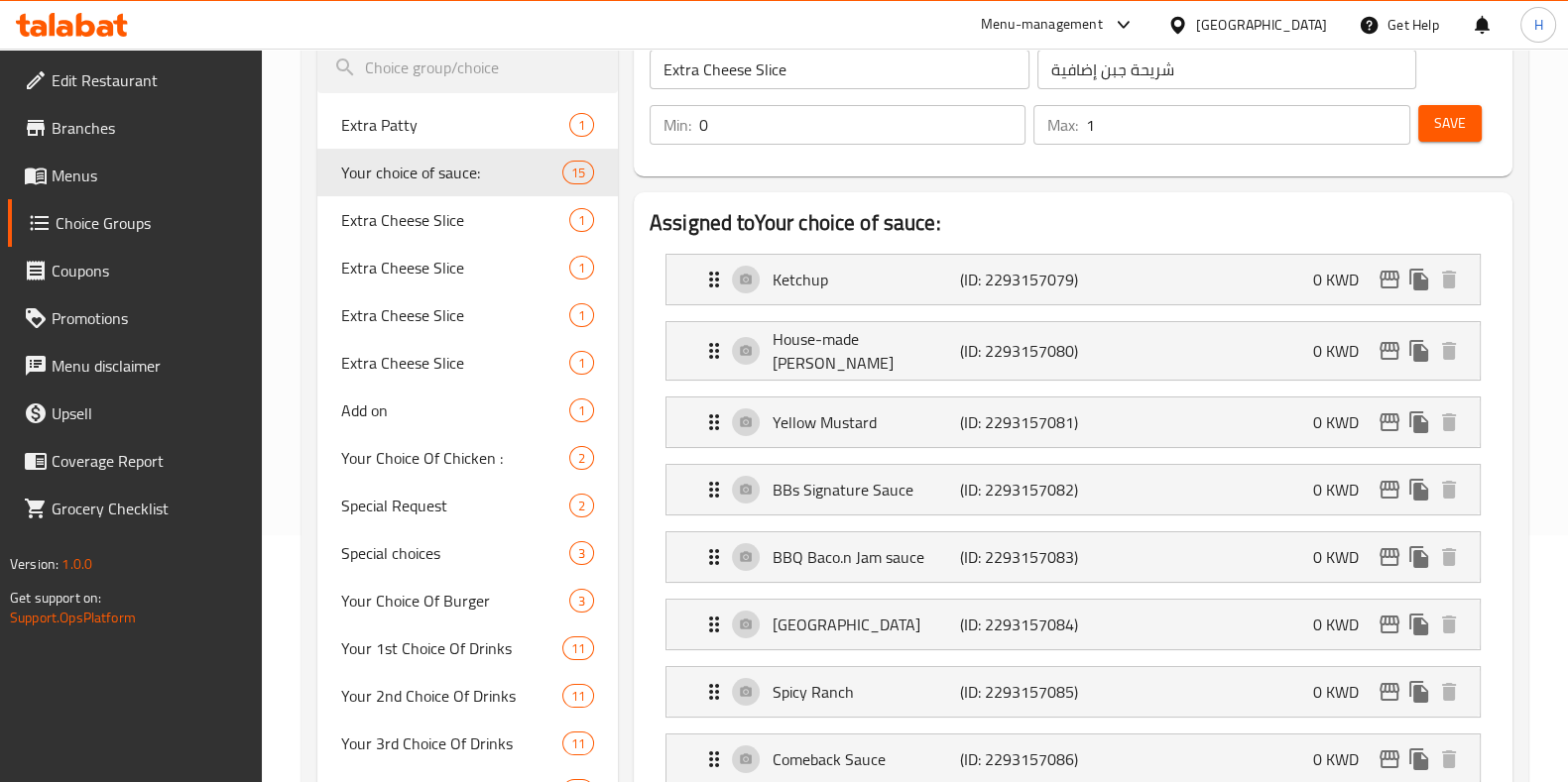
type input "Your choice of sauce:"
type input "اختيارك من نوع الصوص"
type input "0"
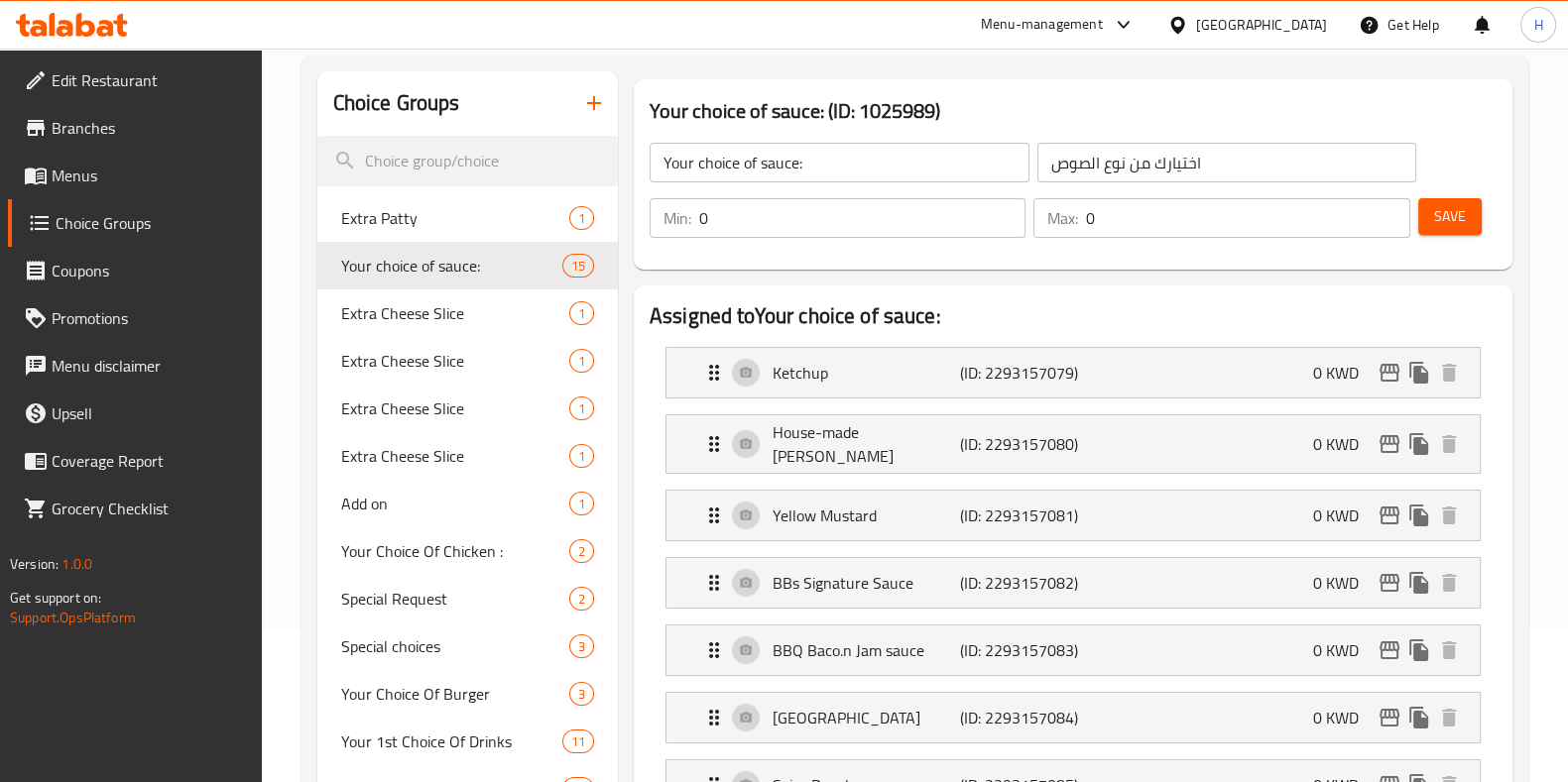
scroll to position [123, 0]
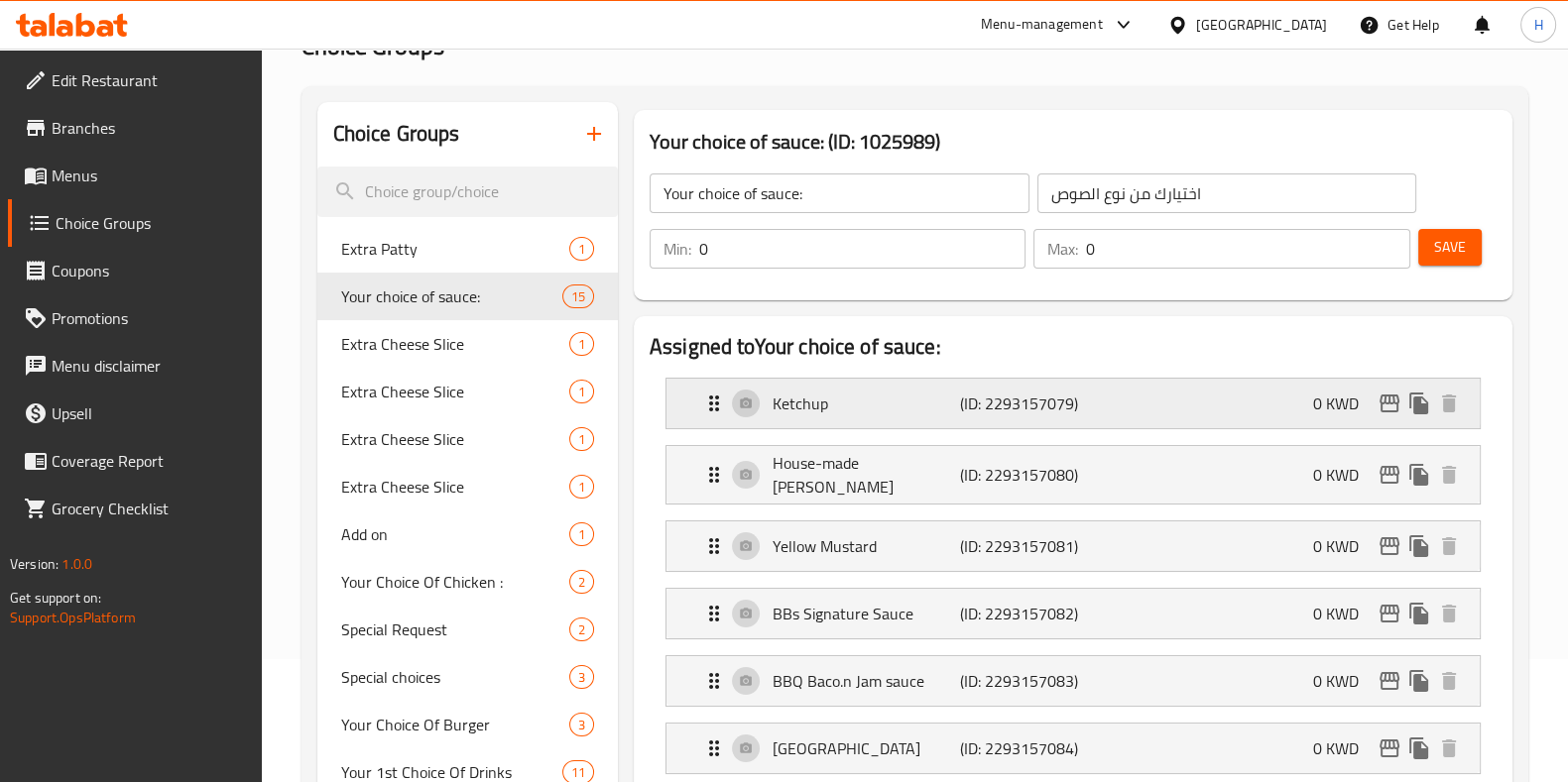
click at [1323, 401] on p "0 KWD" at bounding box center [1344, 404] width 62 height 24
click at [1293, 415] on div "Ketchup (ID: 2293157079) 0 KWD" at bounding box center [1078, 404] width 753 height 50
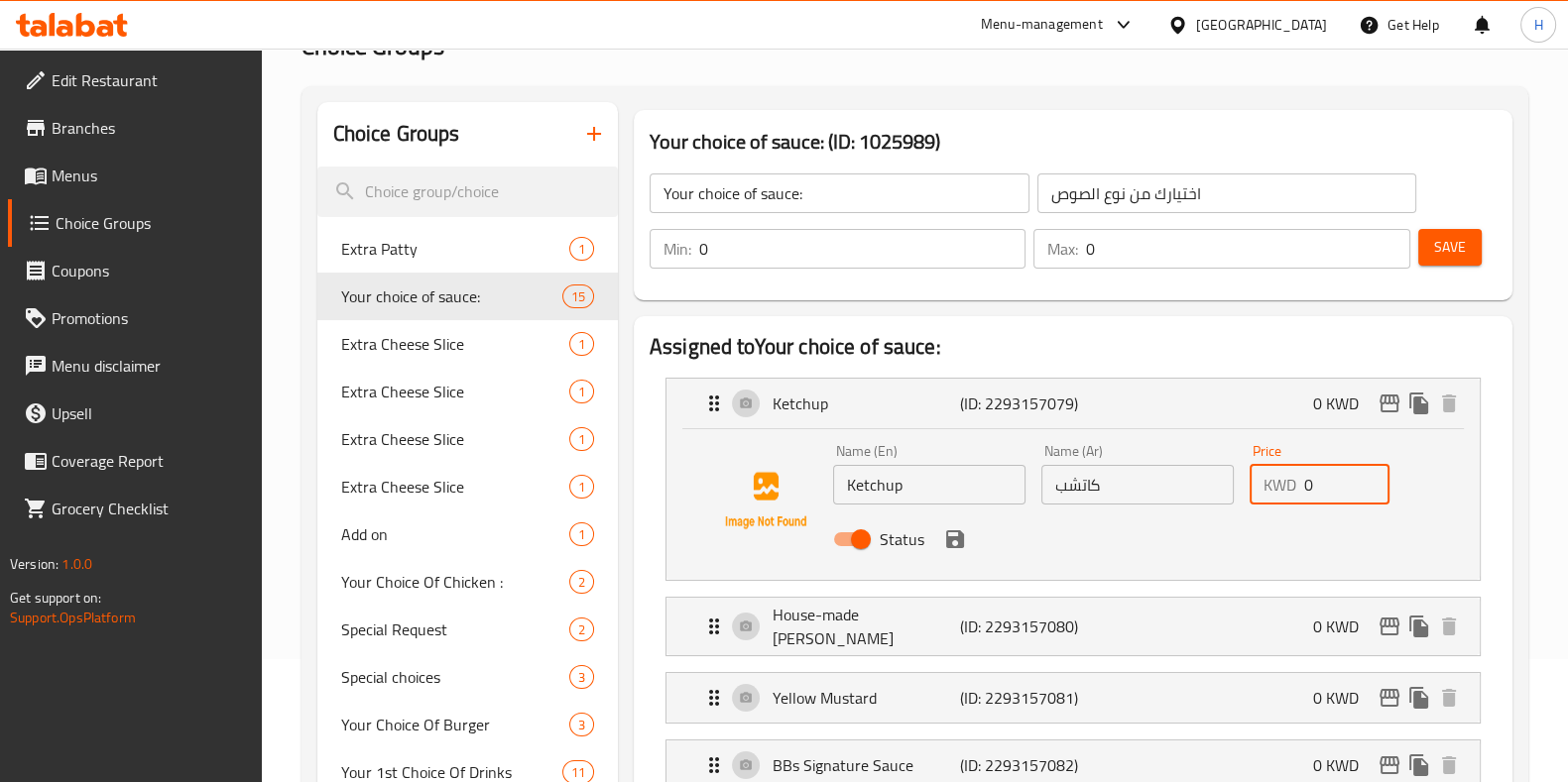
click at [1324, 497] on input "0" at bounding box center [1347, 485] width 86 height 40
click at [951, 531] on icon "save" at bounding box center [955, 540] width 18 height 18
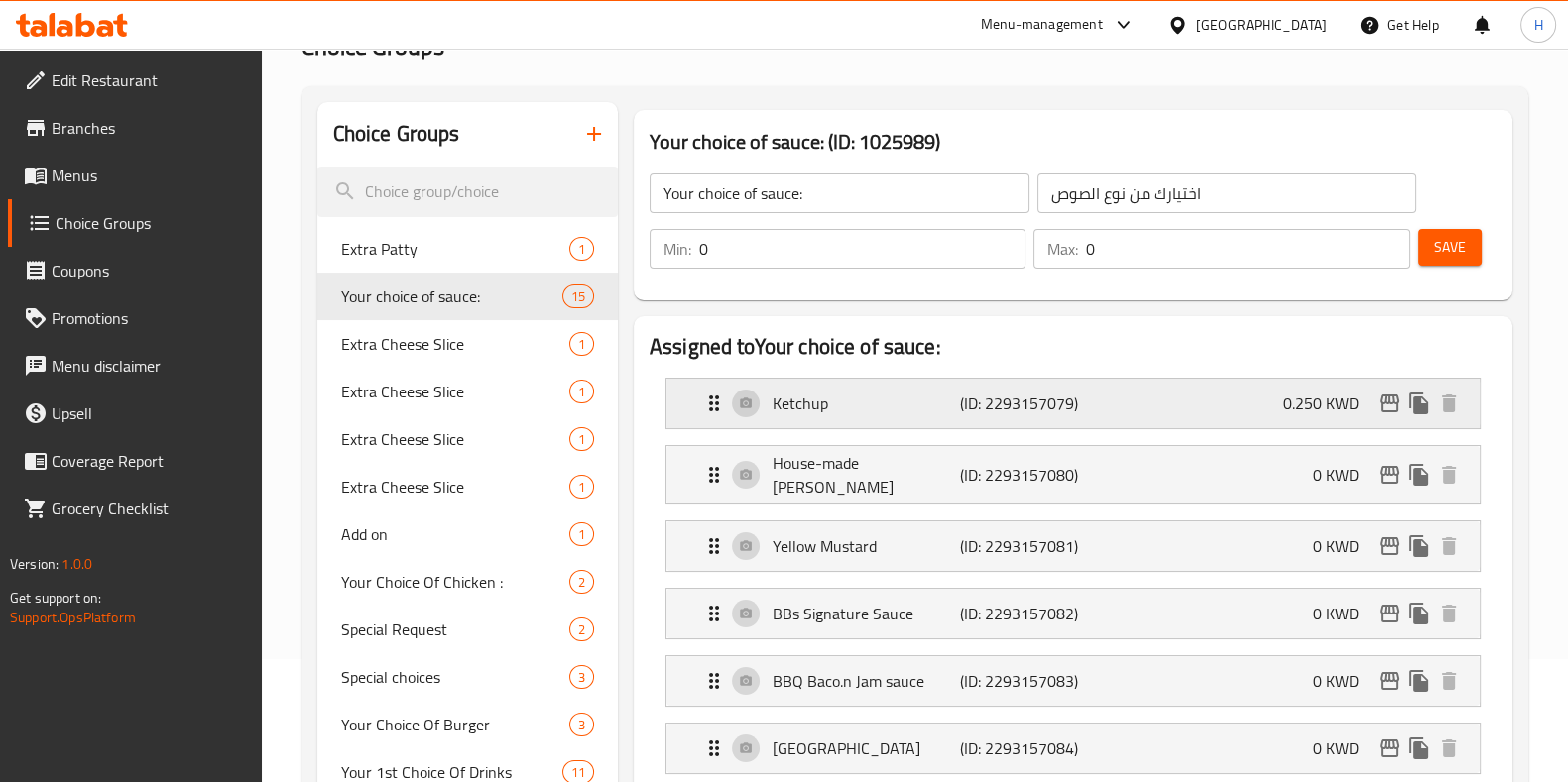
type input "0.250"
click at [1296, 454] on div "House-made Mayo Aioli (ID: 2293157080) 0 KWD" at bounding box center [1078, 475] width 753 height 58
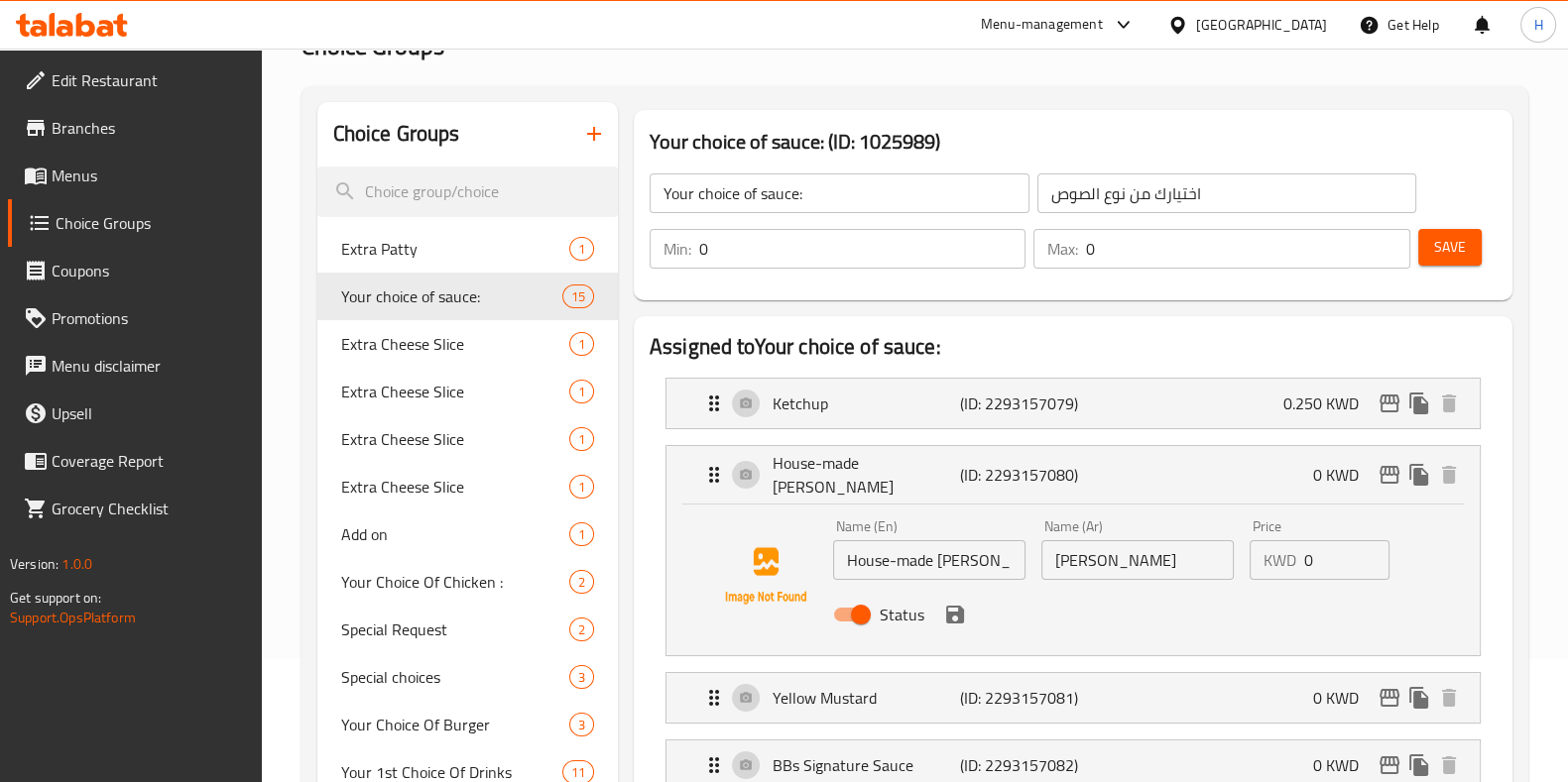
click at [1331, 541] on input "0" at bounding box center [1347, 561] width 86 height 40
type input "0.250"
click at [1319, 553] on input "0.250" at bounding box center [1347, 561] width 86 height 40
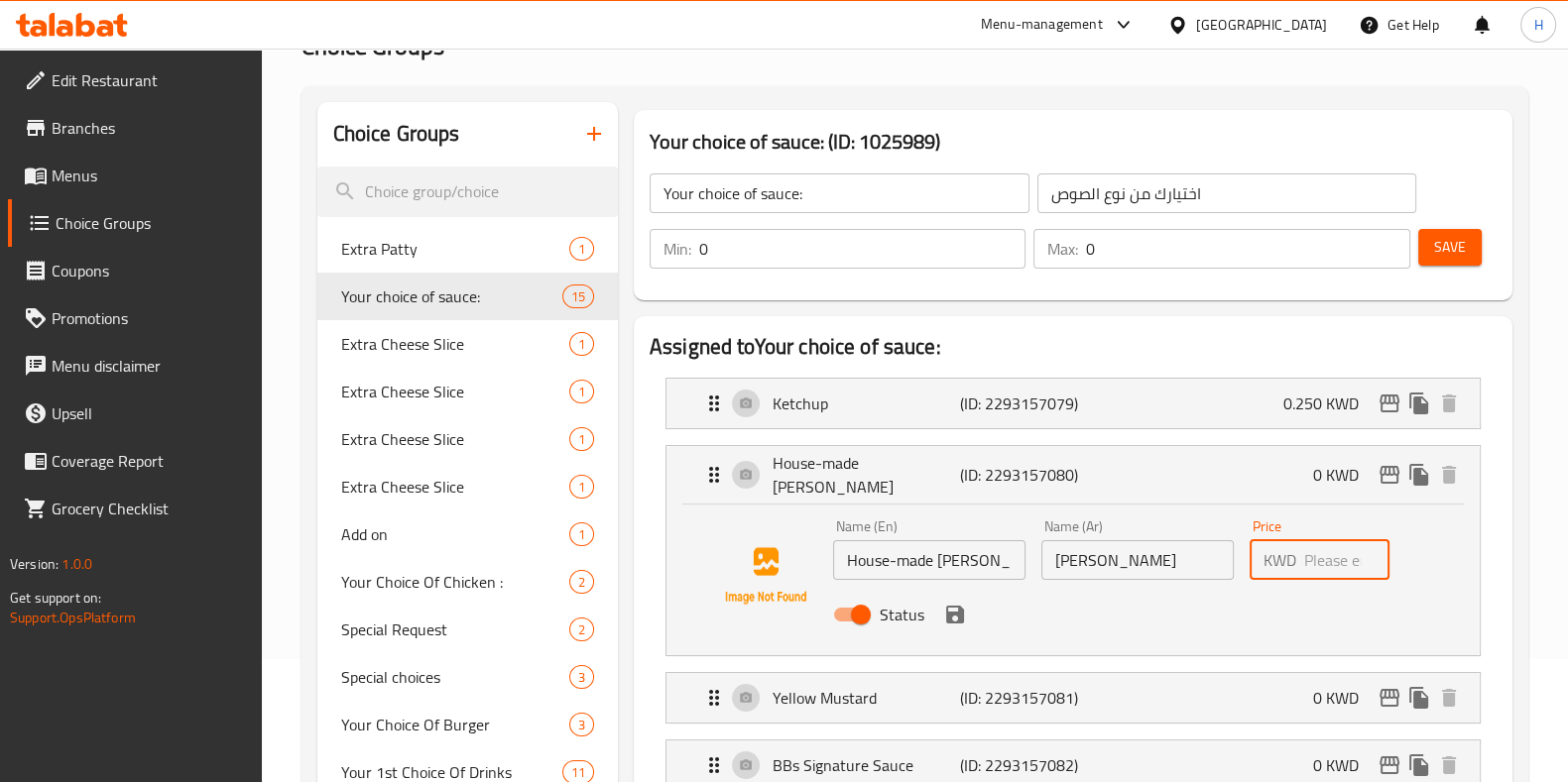
type input "0"
click at [957, 606] on icon "save" at bounding box center [955, 615] width 18 height 18
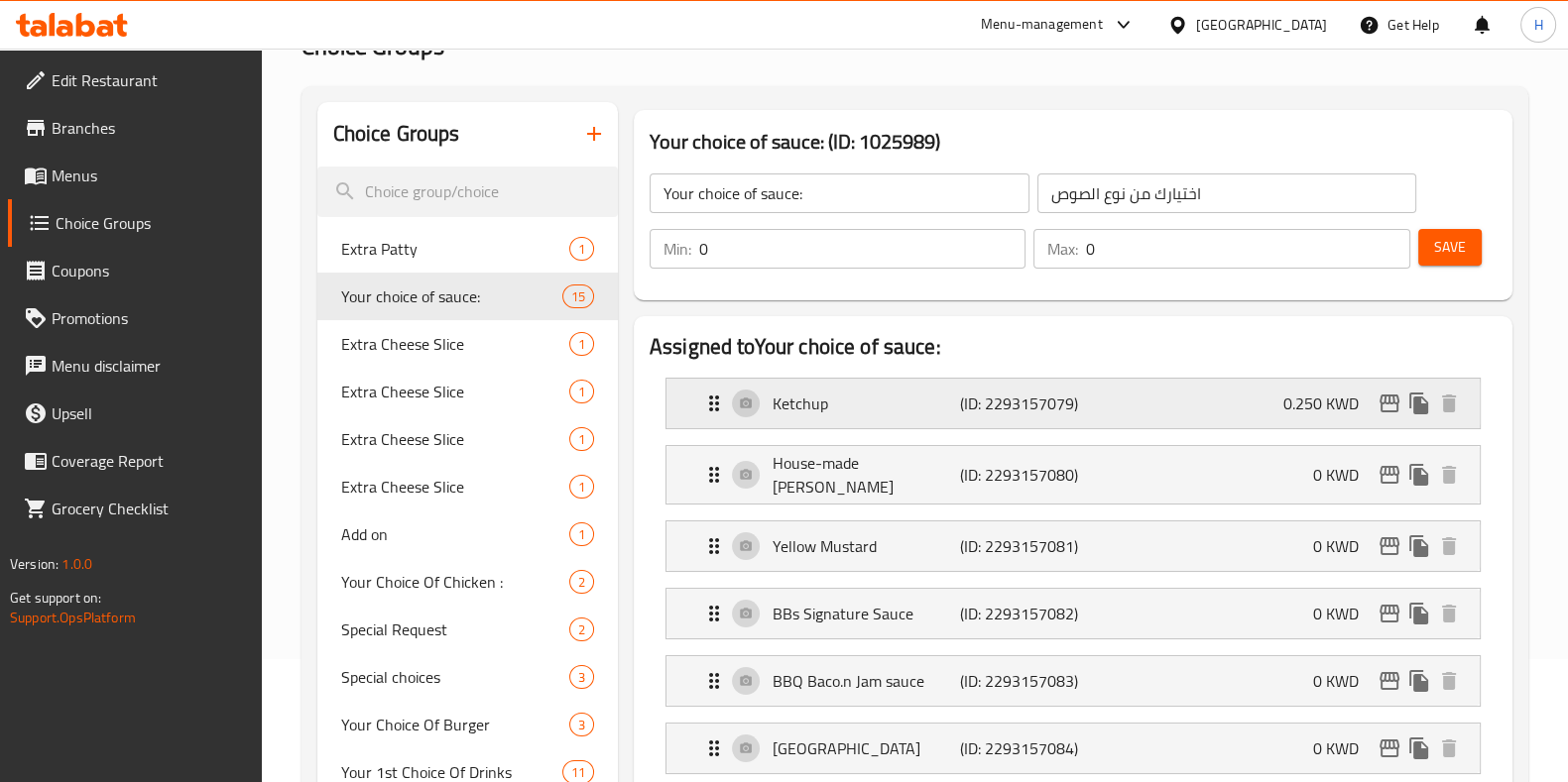
click at [1304, 416] on p "0.250 KWD" at bounding box center [1329, 404] width 91 height 24
click at [1316, 403] on p "0.250 KWD" at bounding box center [1329, 404] width 91 height 24
click at [1310, 403] on p "0.250 KWD" at bounding box center [1329, 404] width 91 height 24
drag, startPoint x: 1238, startPoint y: 367, endPoint x: 1262, endPoint y: 388, distance: 31.9
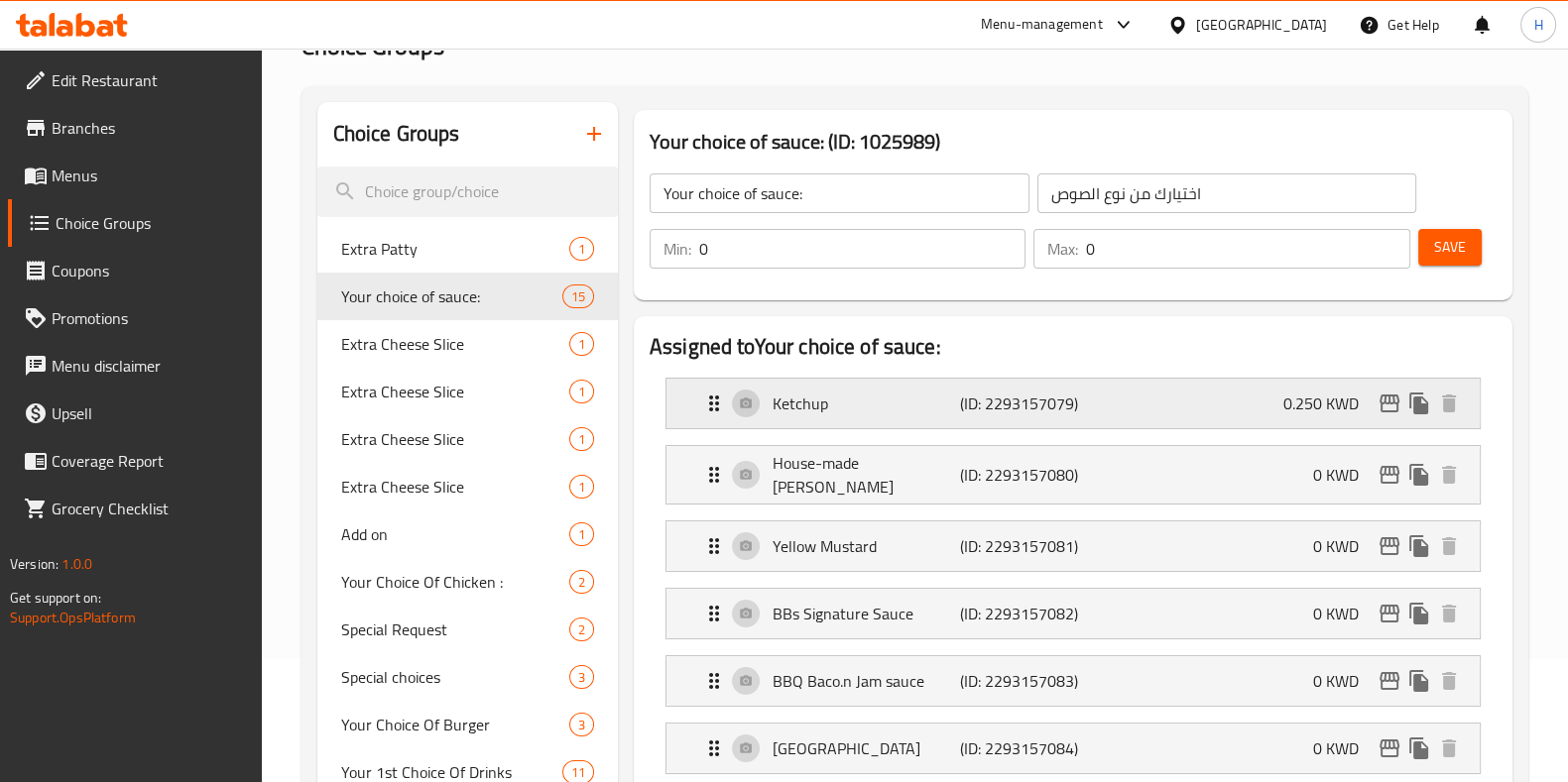
click at [1266, 394] on div "Ketchup (ID: 2293157079) 0.250 KWD" at bounding box center [1078, 404] width 753 height 50
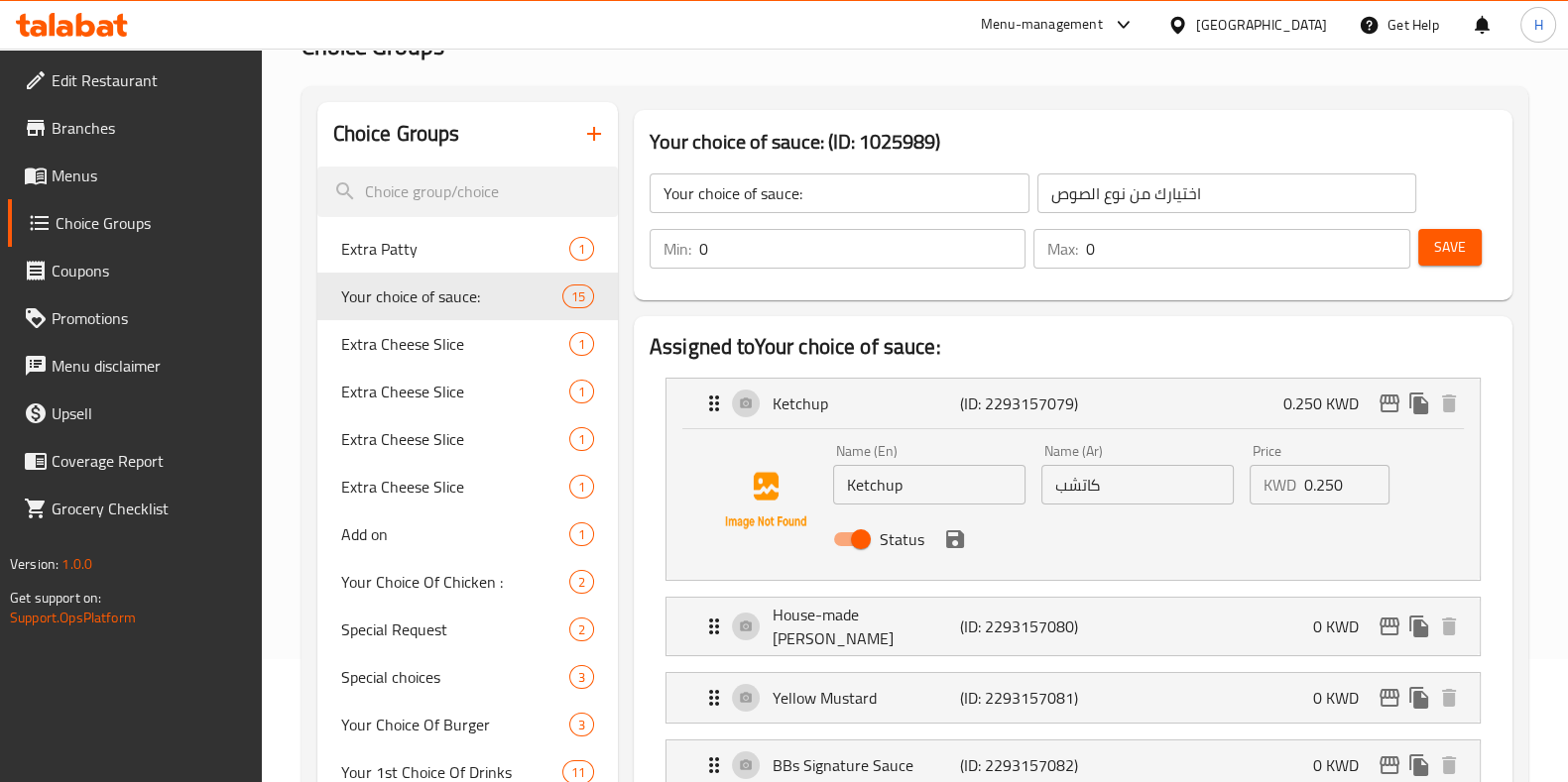
click at [1315, 483] on input "0.250" at bounding box center [1347, 485] width 86 height 40
click at [1319, 483] on input "0.250" at bounding box center [1347, 485] width 86 height 40
click at [1322, 485] on input "0.0250" at bounding box center [1347, 485] width 86 height 40
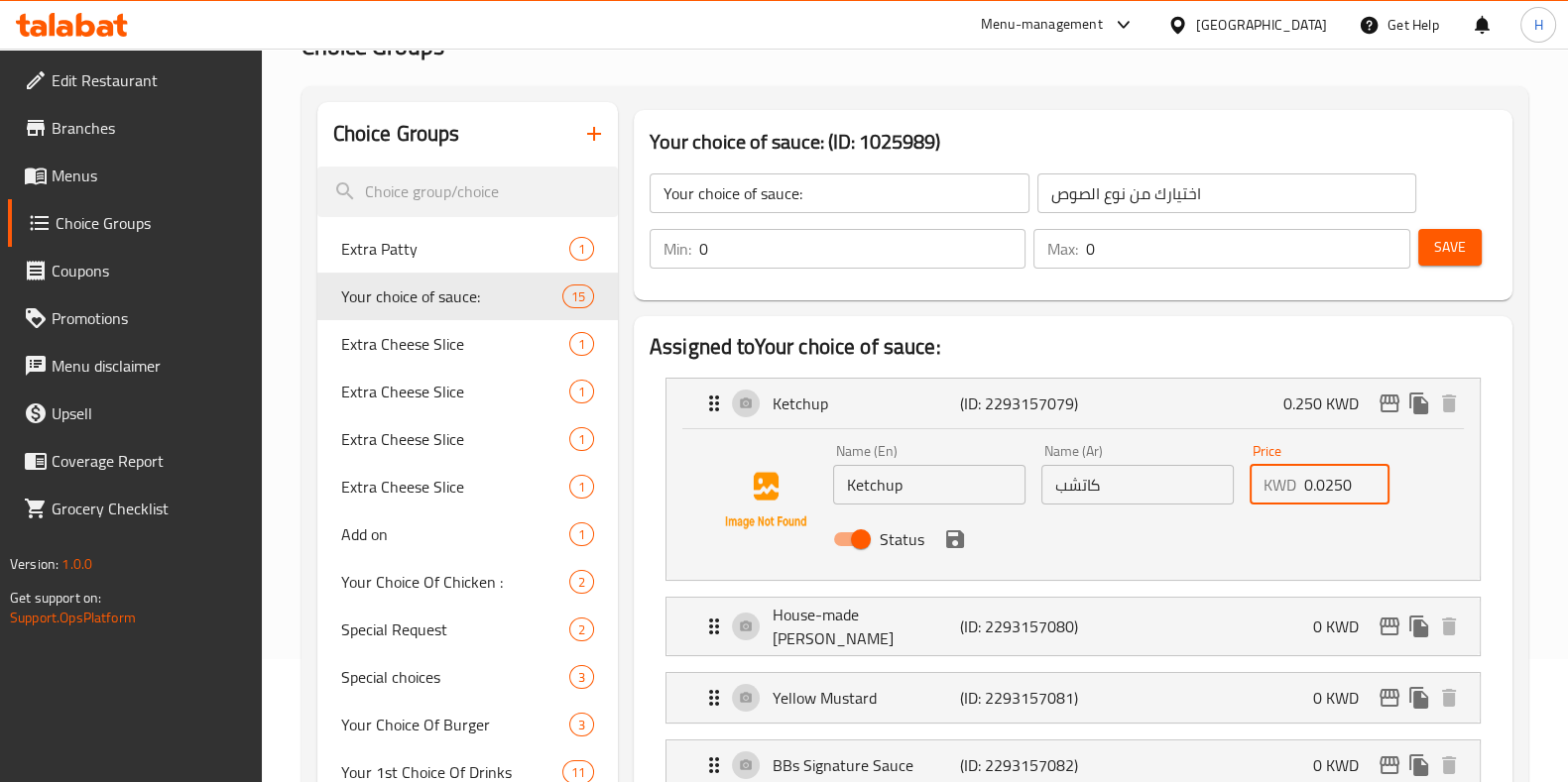
click at [1325, 485] on input "0.0250" at bounding box center [1347, 485] width 86 height 40
click at [1331, 490] on input "0.00250" at bounding box center [1347, 485] width 86 height 40
click at [947, 541] on icon "save" at bounding box center [955, 540] width 18 height 18
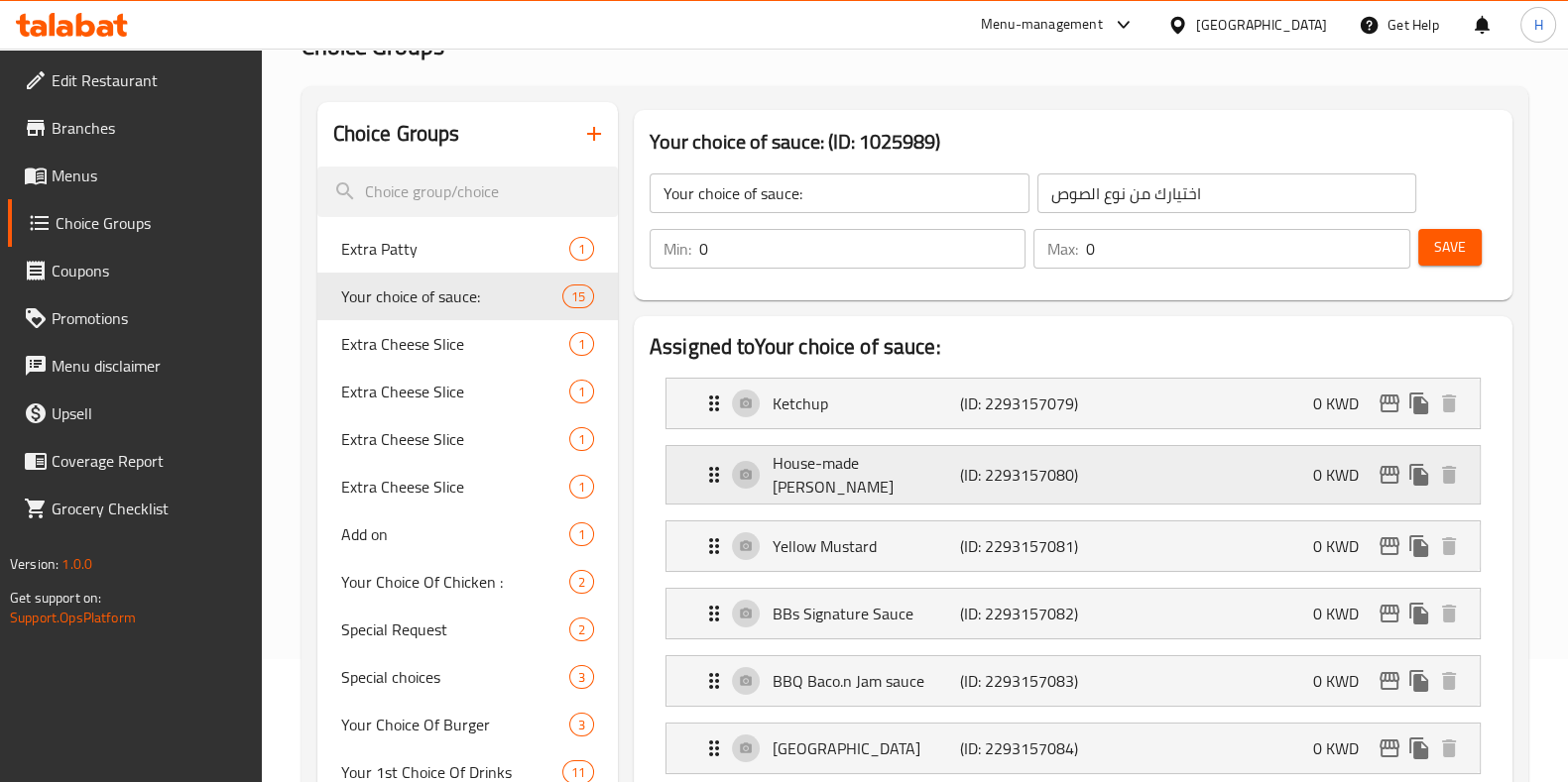
type input "0"
click at [1450, 250] on span "Save" at bounding box center [1450, 247] width 32 height 25
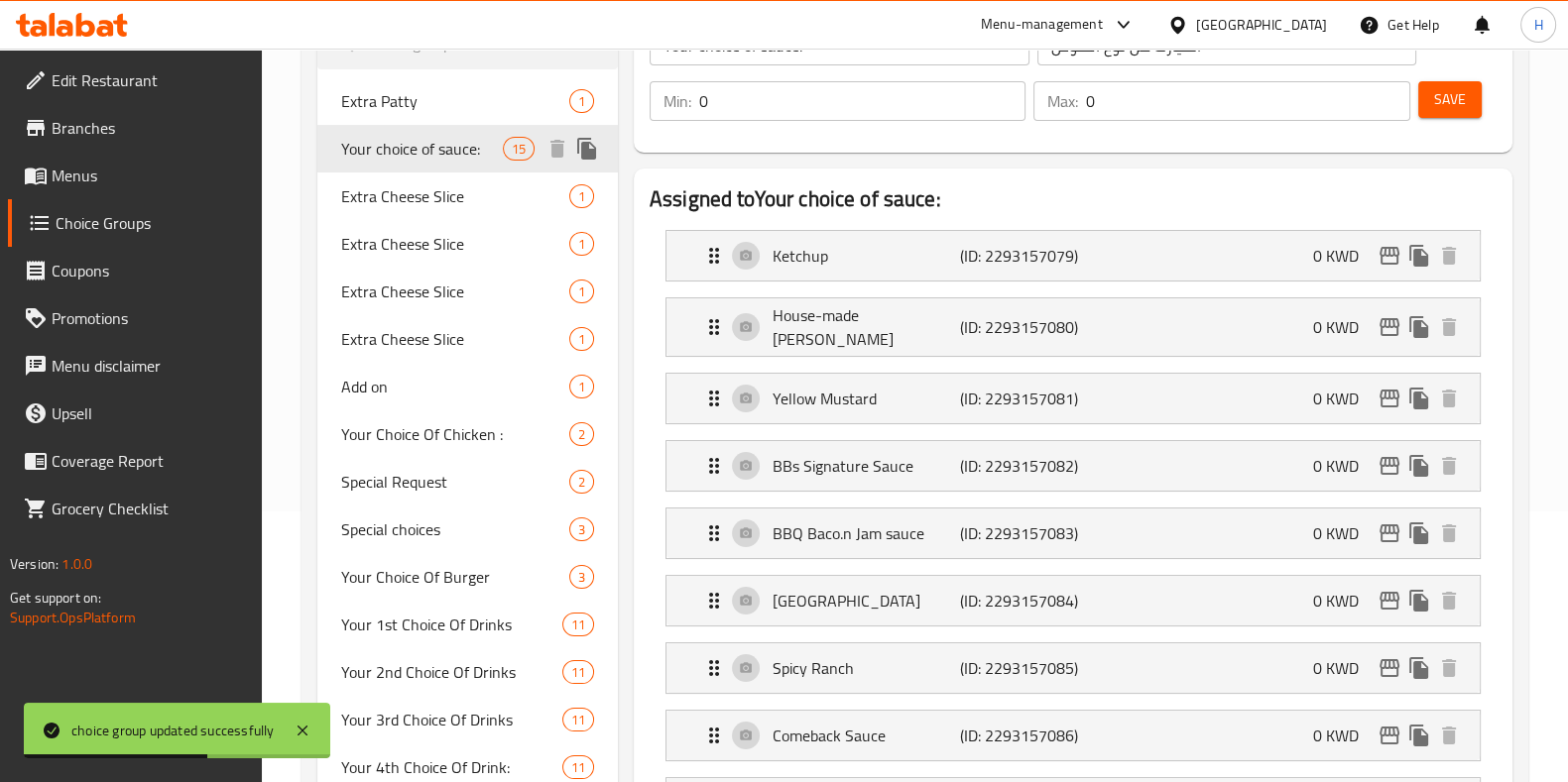
scroll to position [247, 0]
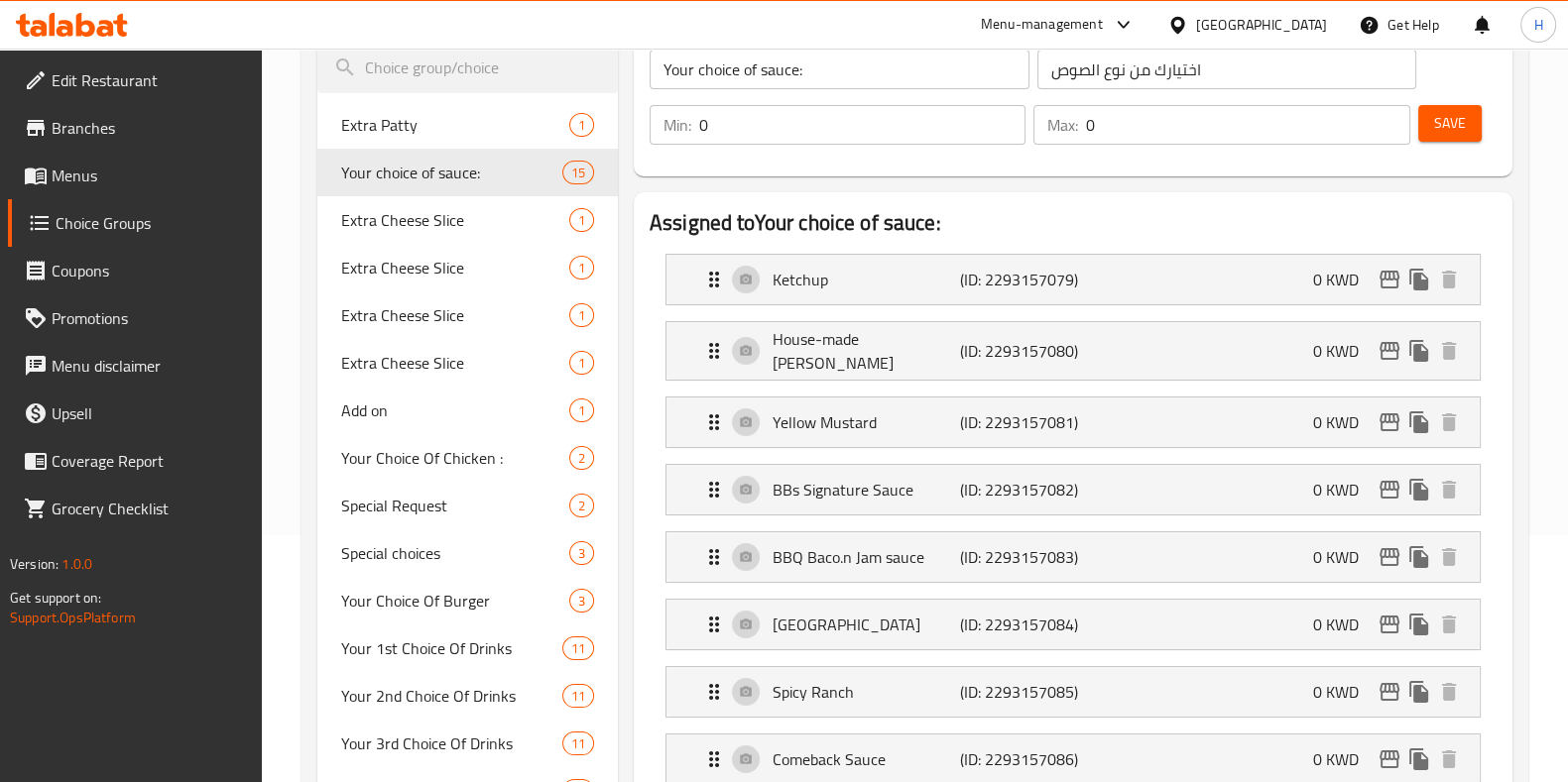
click at [1008, 216] on h2 "Assigned to Your choice of sauce:" at bounding box center [1073, 223] width 847 height 30
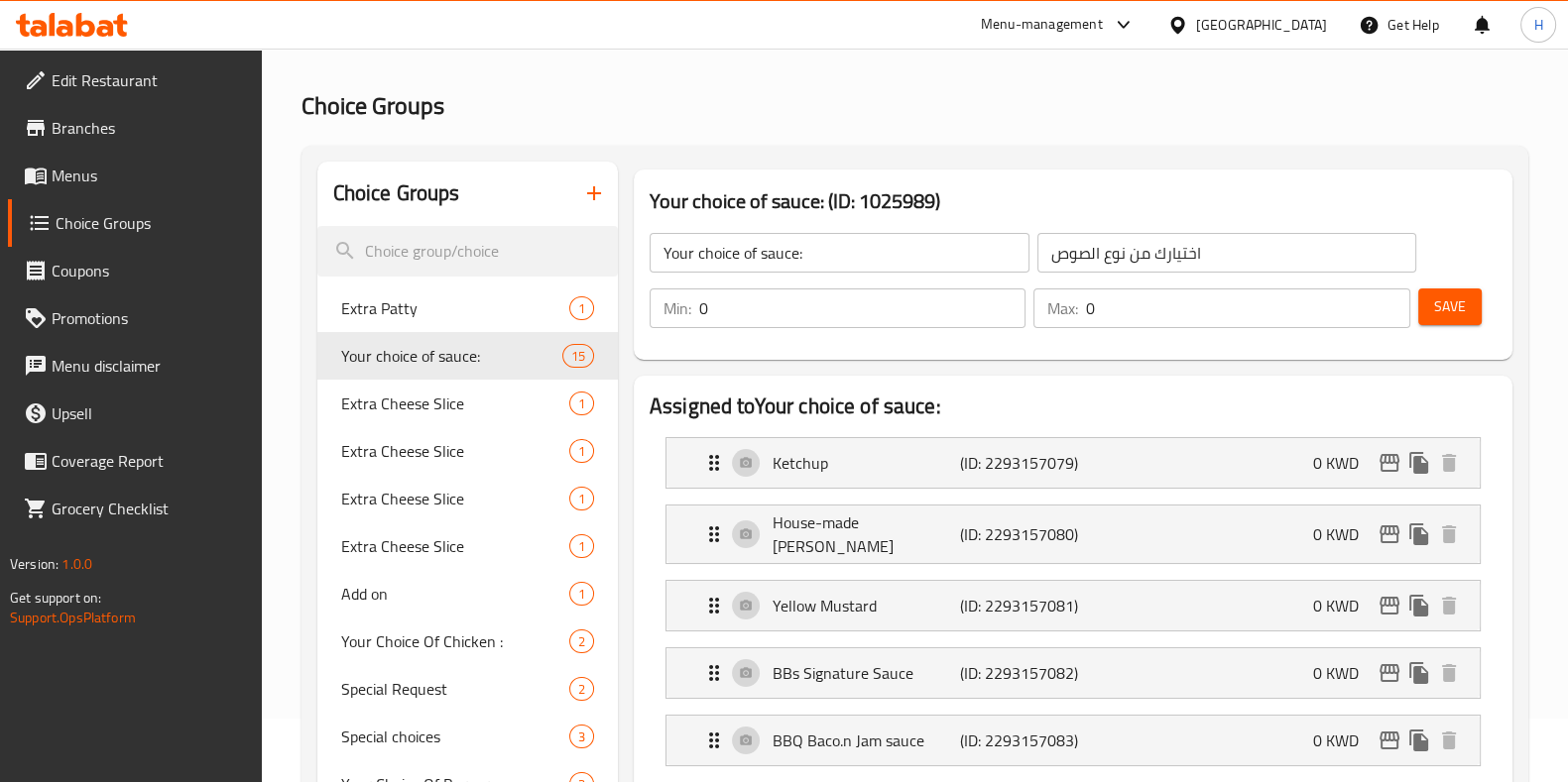
scroll to position [0, 0]
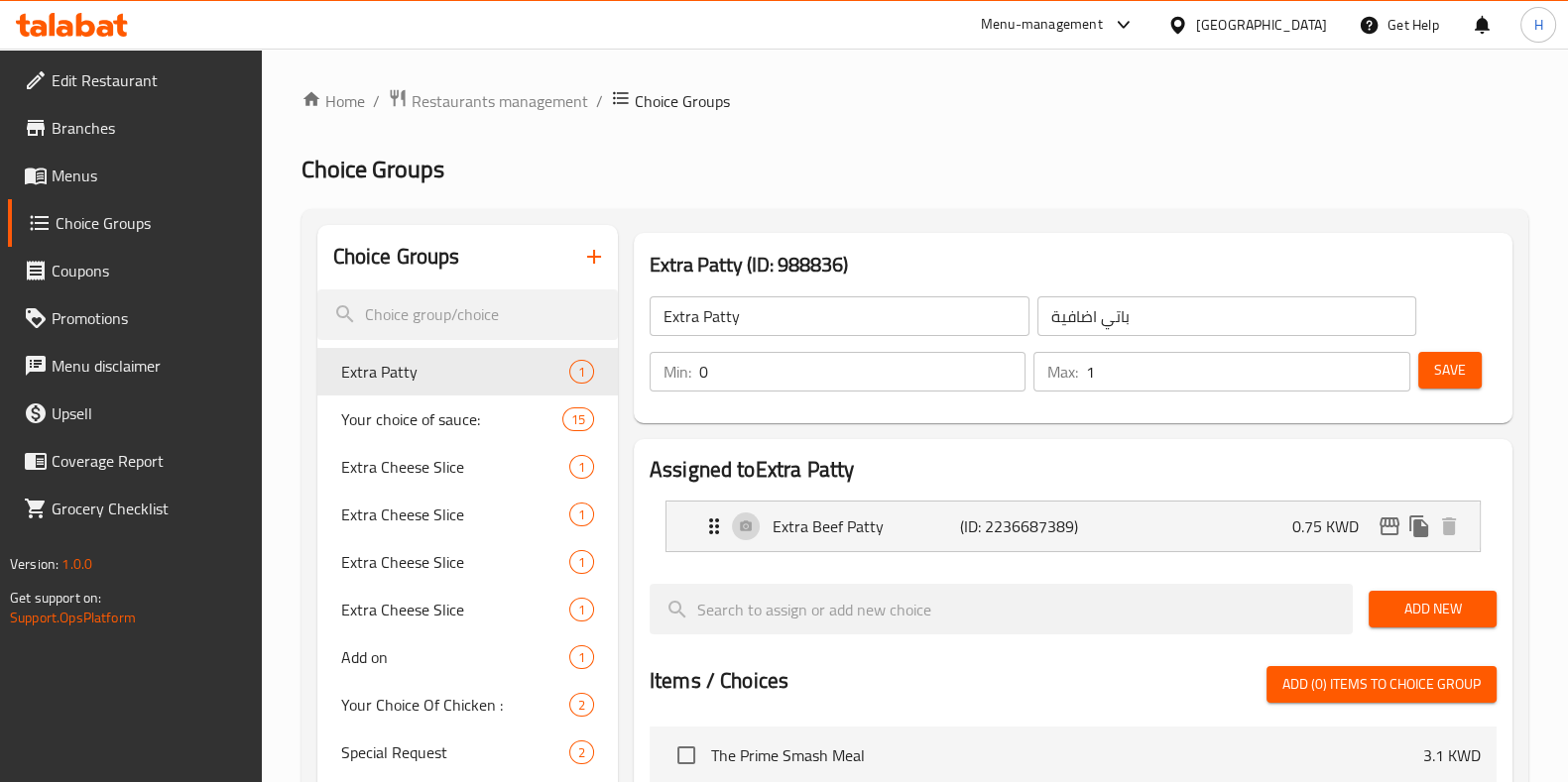
scroll to position [6, 0]
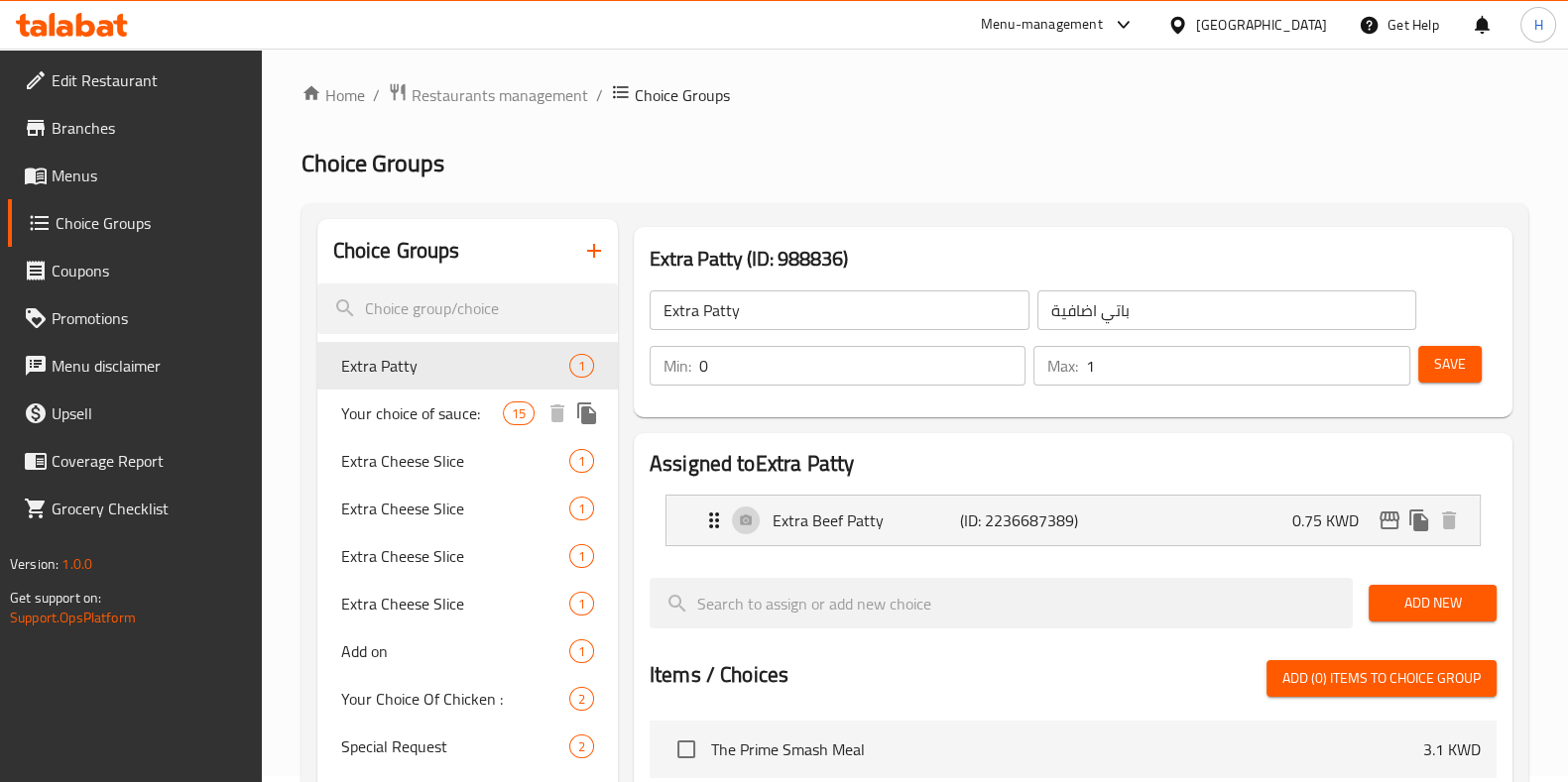
click at [410, 403] on span "Your choice of sauce:" at bounding box center [422, 414] width 162 height 24
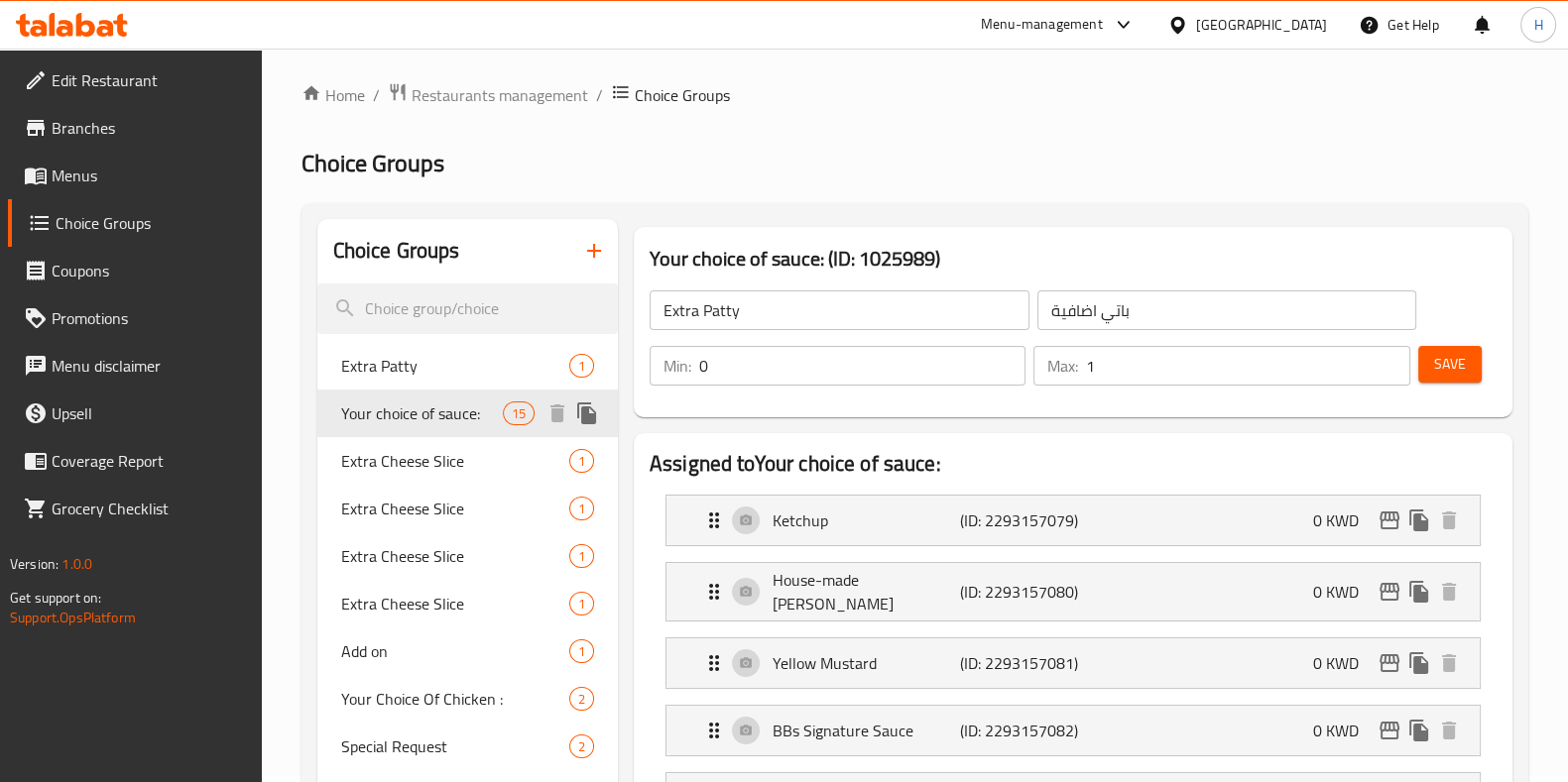
type input "Your choice of sauce:"
type input "اختيارك من نوع الصوص"
type input "0"
click at [1426, 379] on button "Save" at bounding box center [1450, 364] width 64 height 37
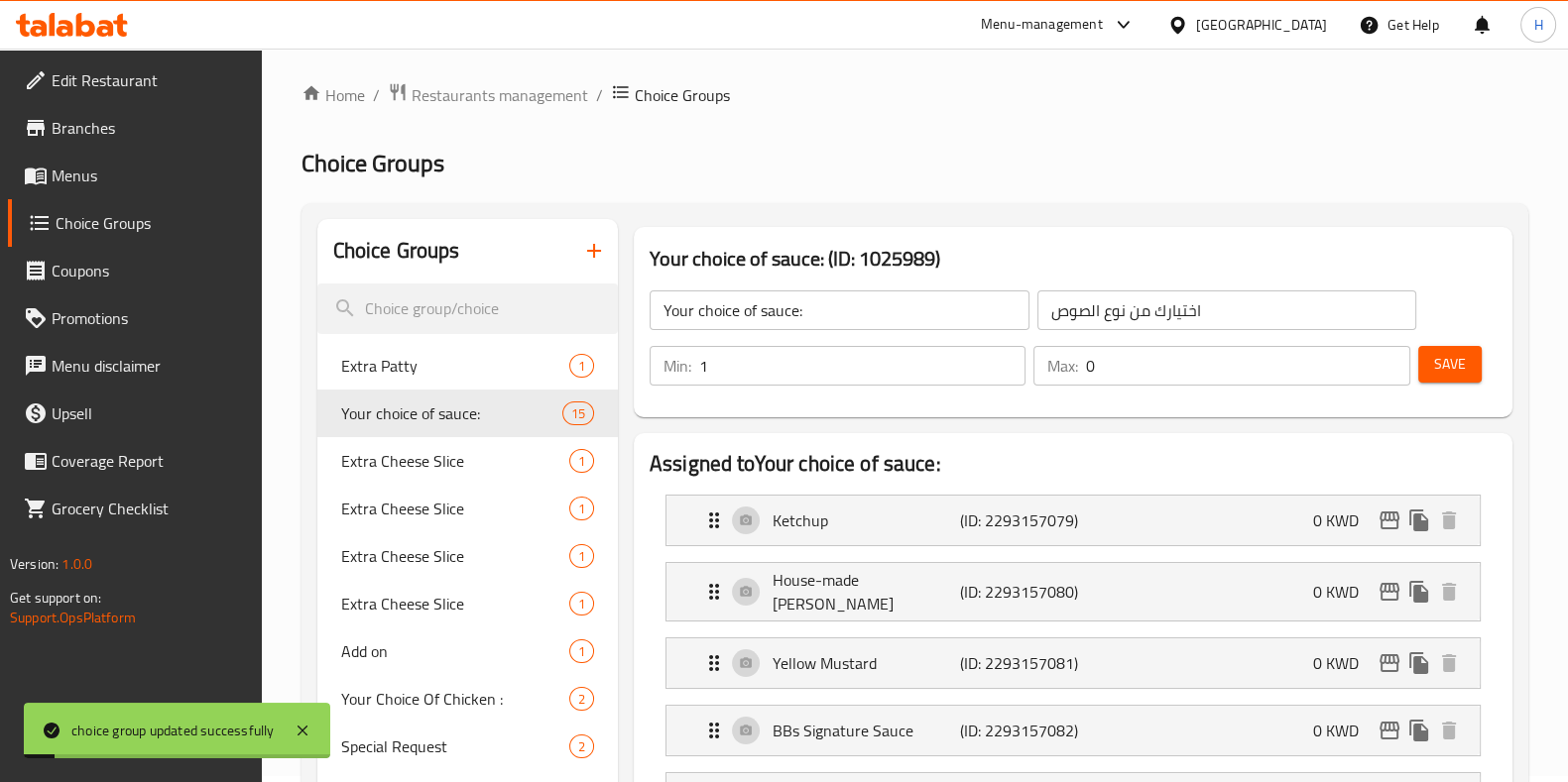
type input "1"
click at [1004, 360] on input "1" at bounding box center [861, 366] width 327 height 40
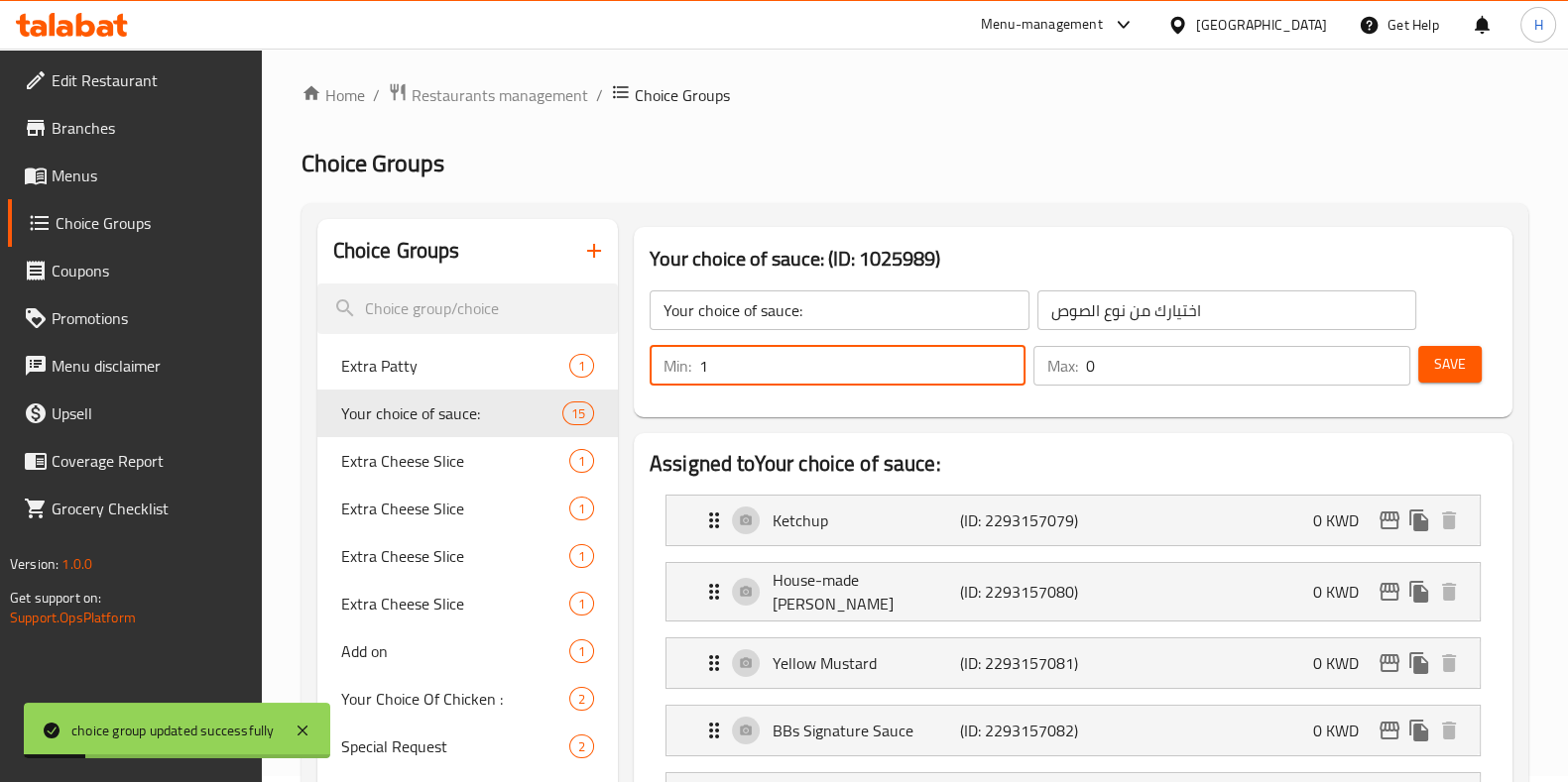
type input "1"
click at [1390, 359] on input "1" at bounding box center [1247, 366] width 324 height 40
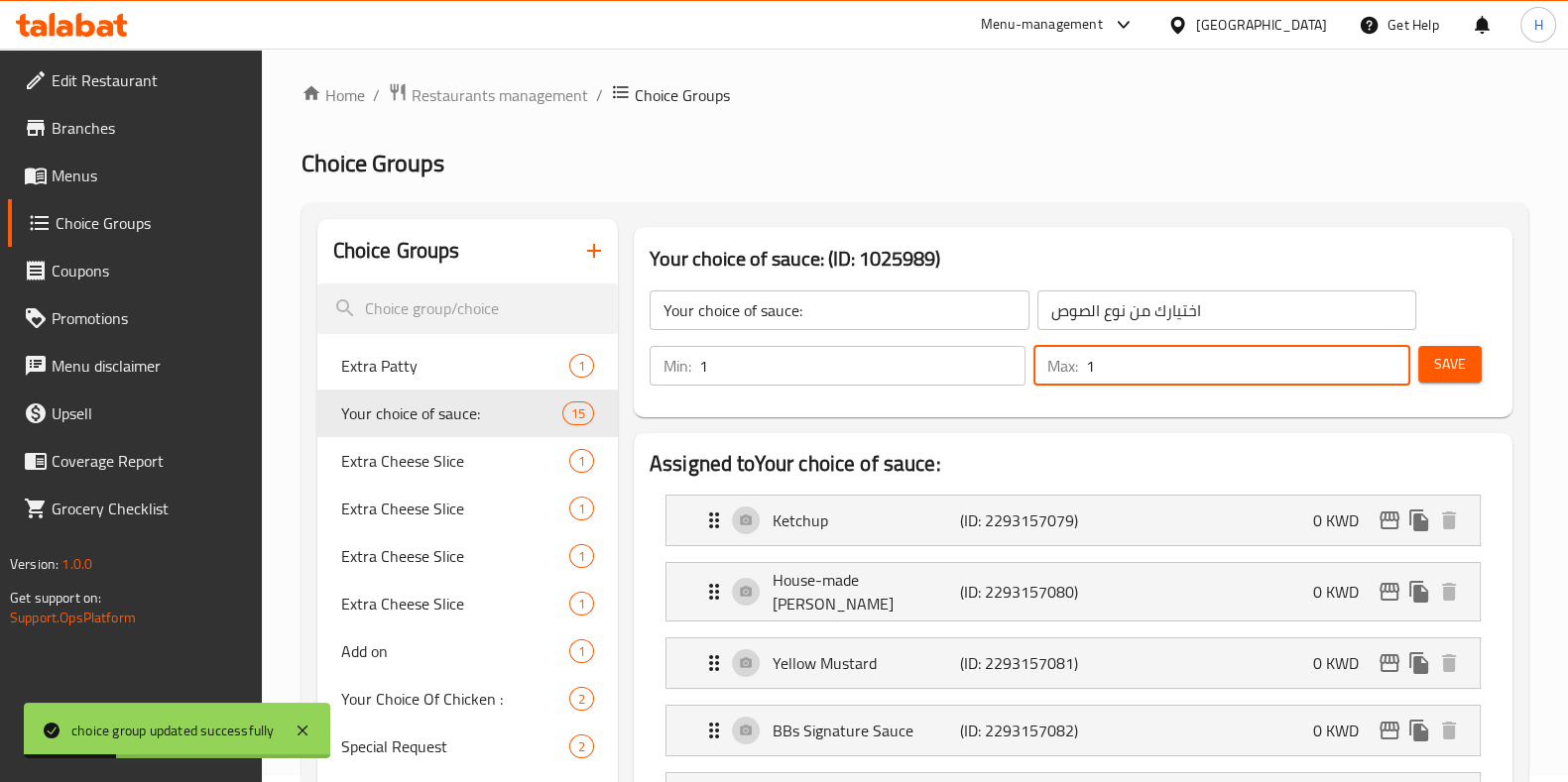
click at [1463, 380] on button "Save" at bounding box center [1450, 364] width 64 height 37
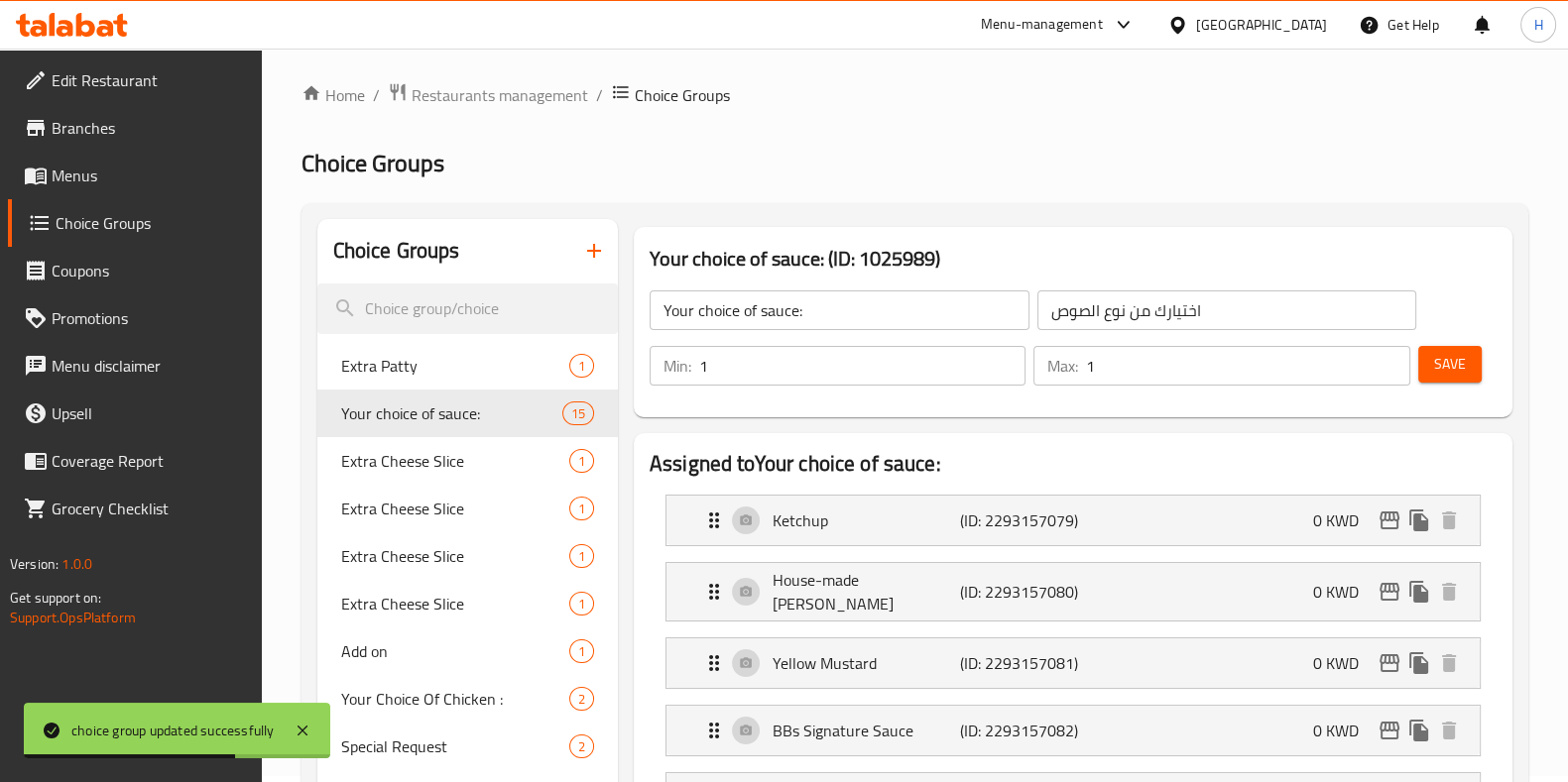
click at [105, 182] on span "Menus" at bounding box center [149, 176] width 195 height 24
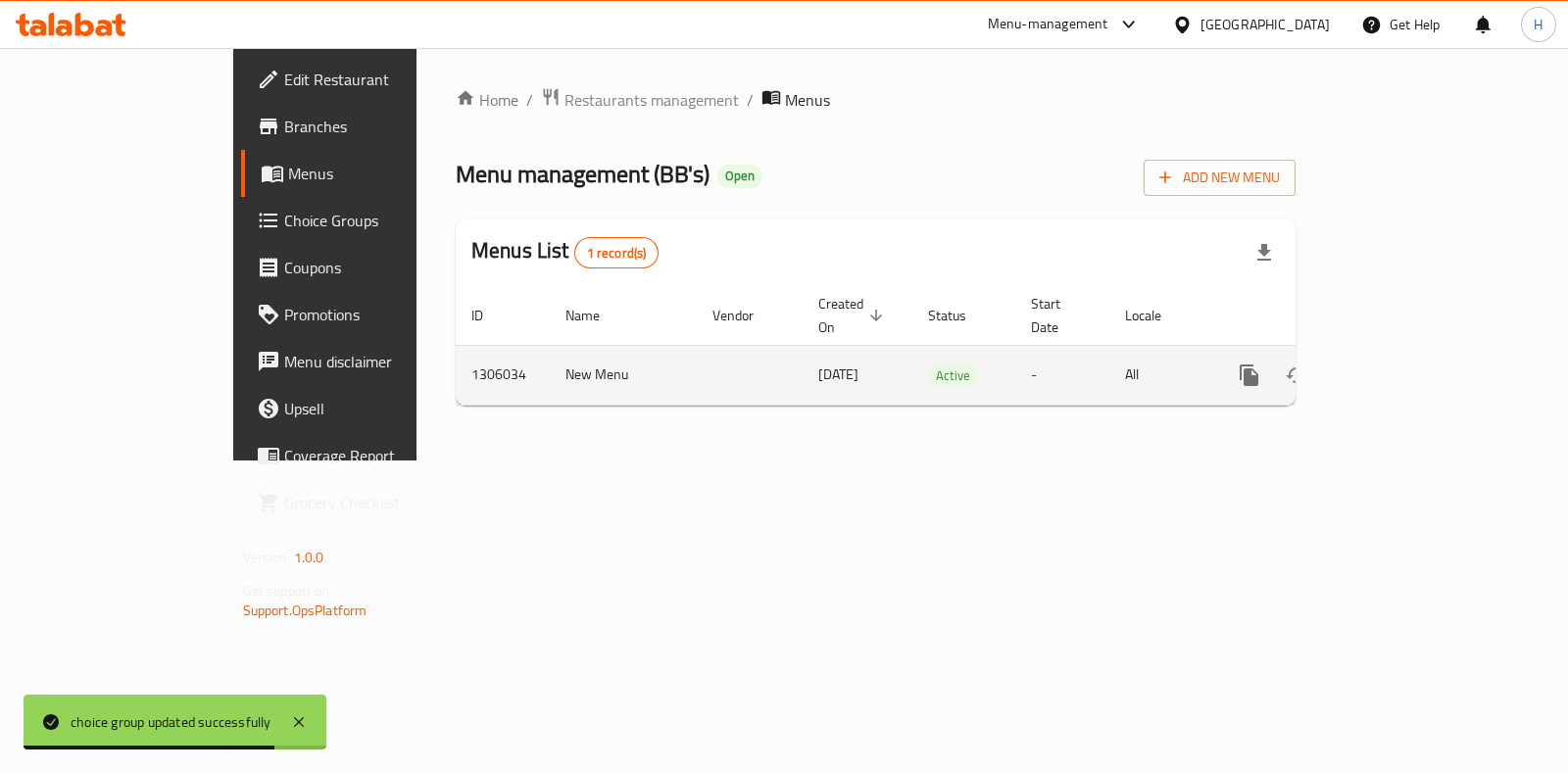
click at [1402, 364] on icon "enhanced table" at bounding box center [1391, 376] width 24 height 24
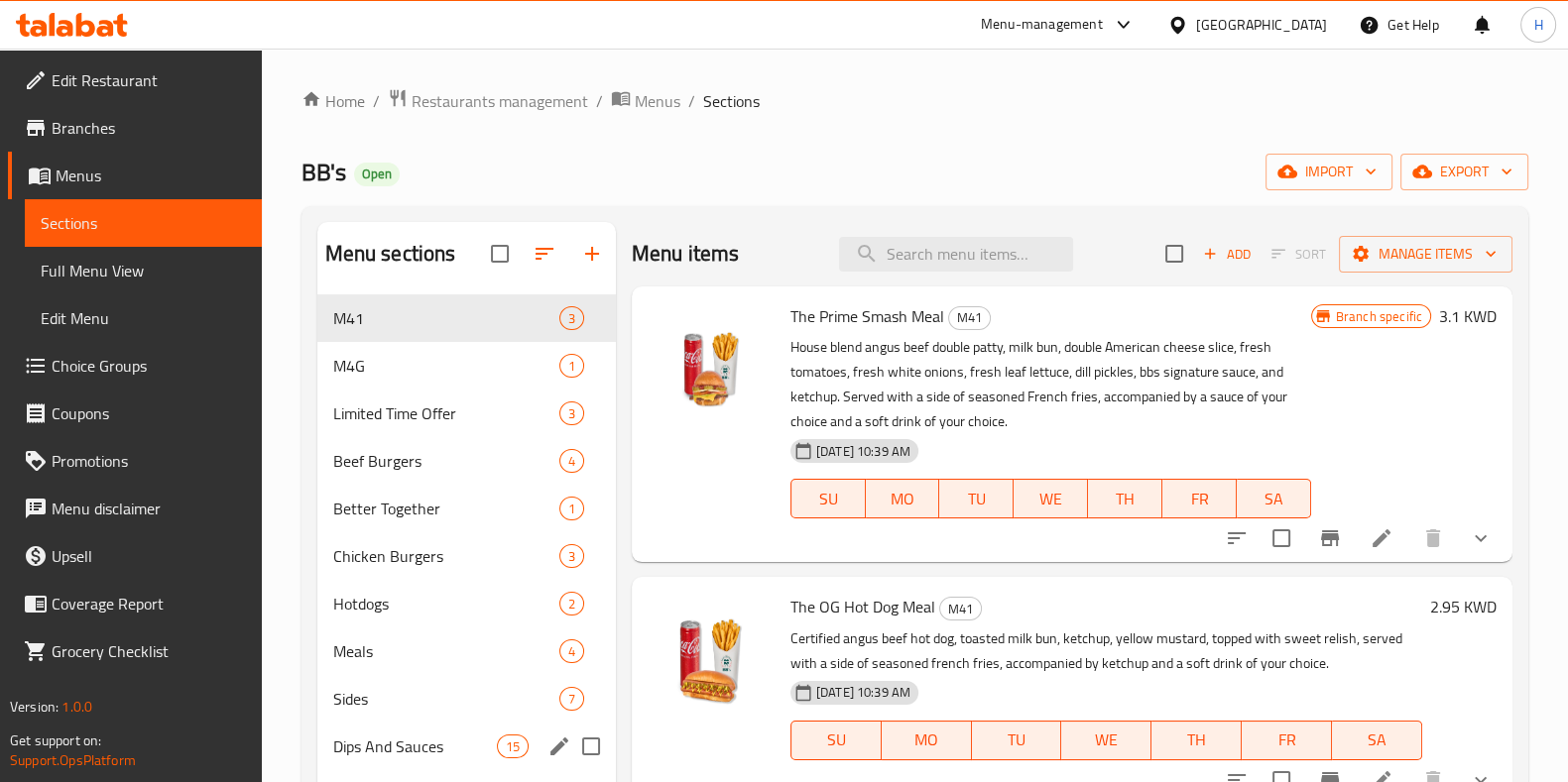
scroll to position [169, 0]
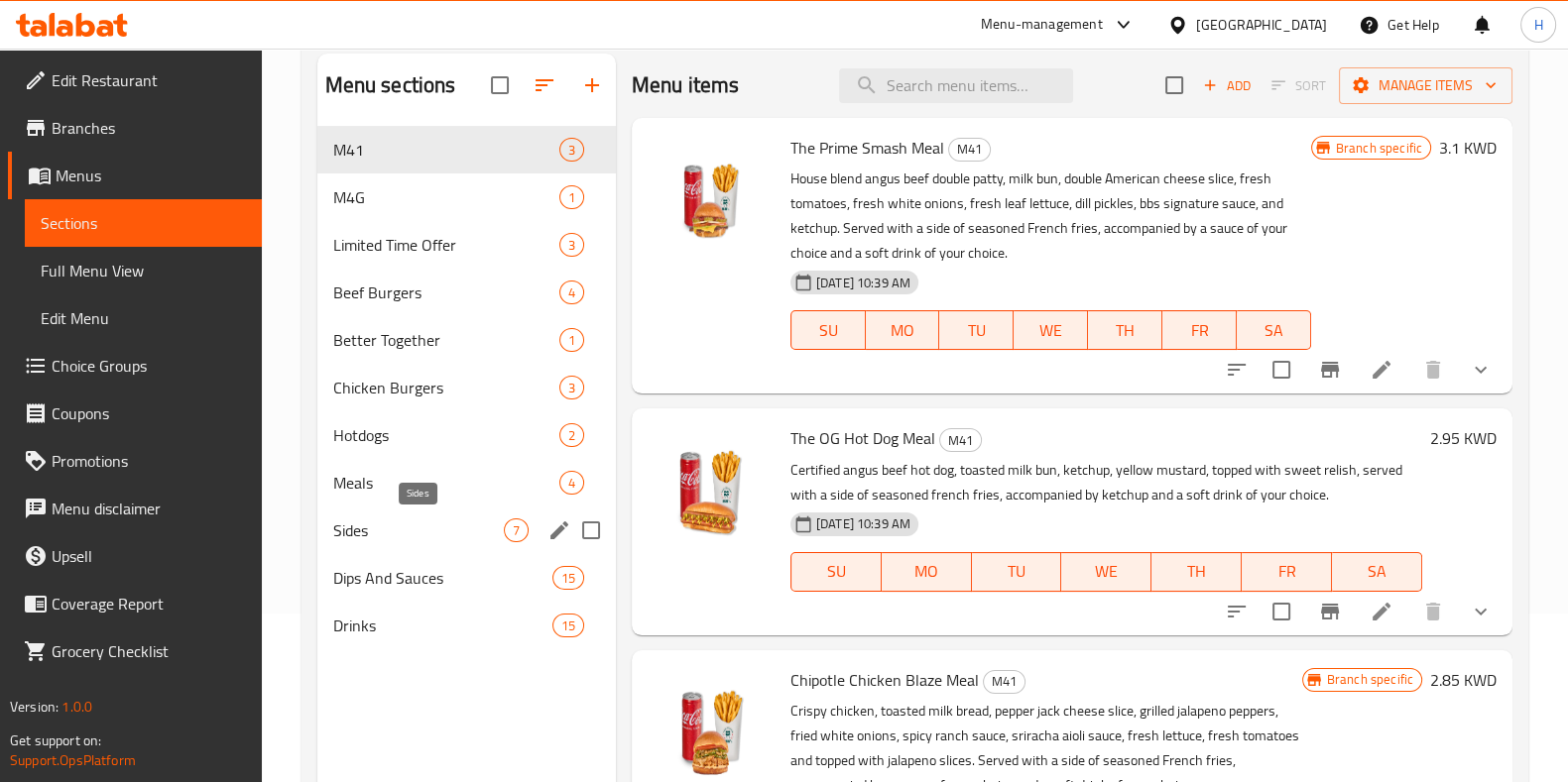
click at [409, 530] on span "Sides" at bounding box center [419, 531] width 171 height 24
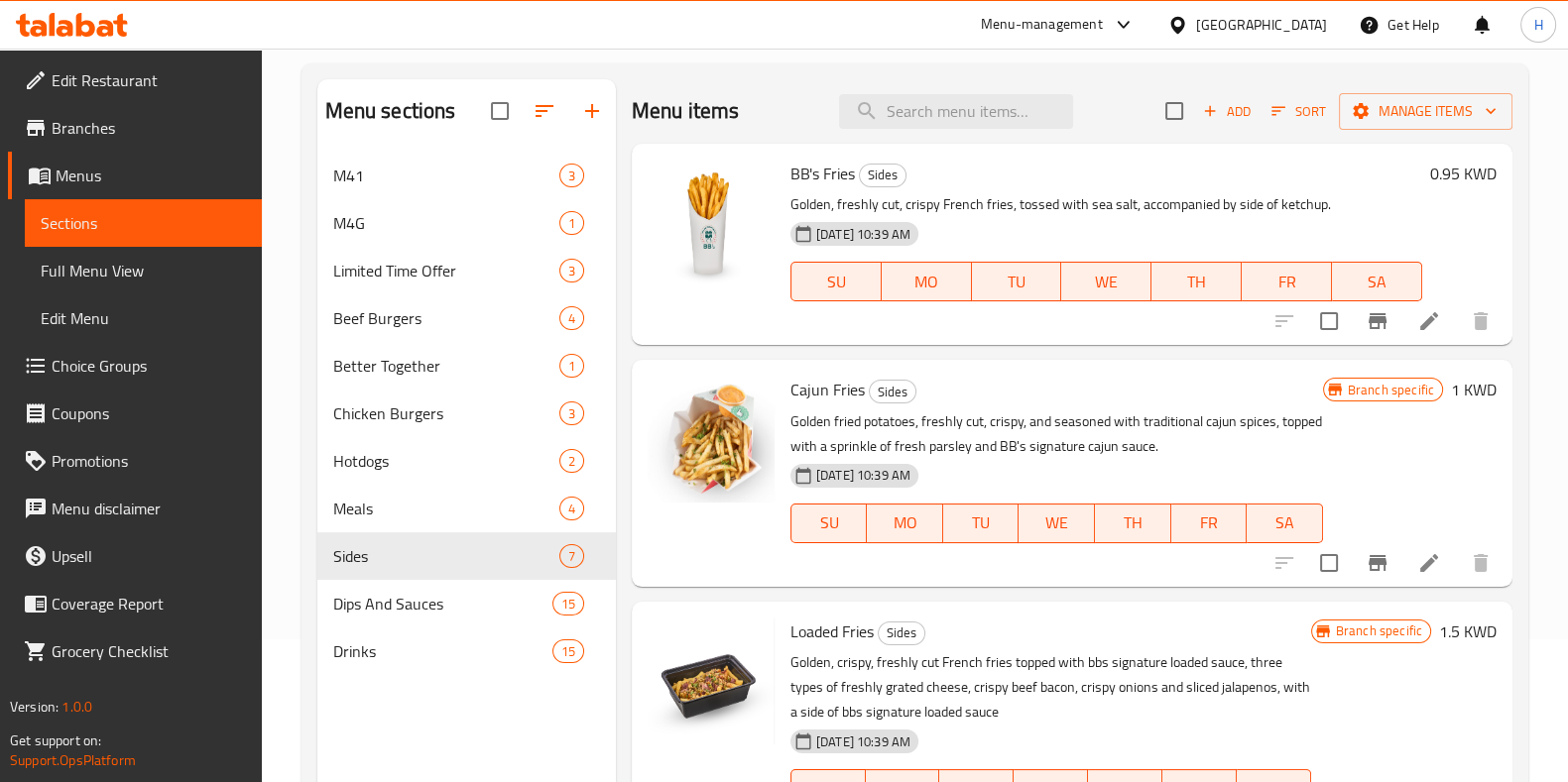
scroll to position [141, 0]
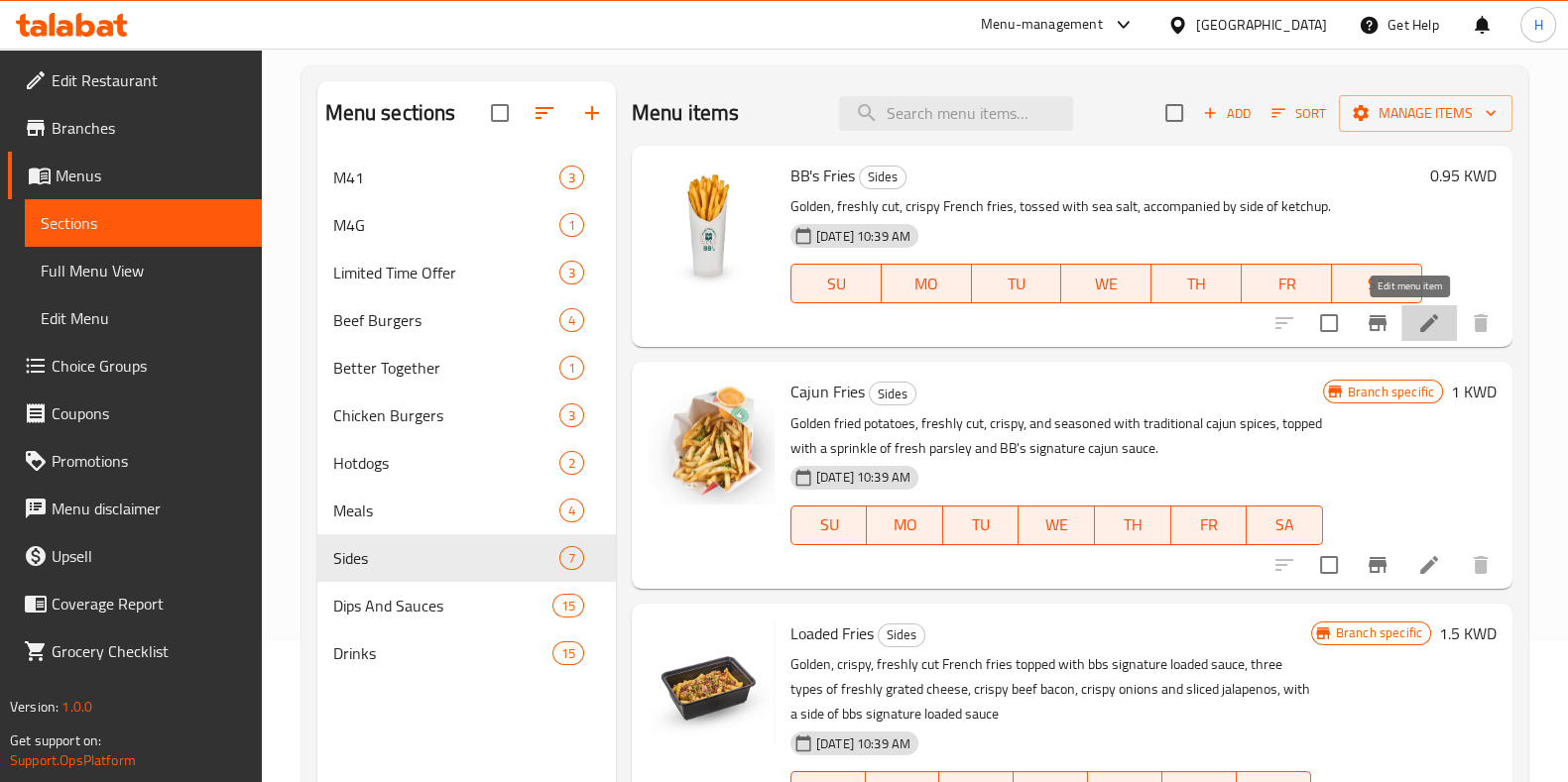
click at [1418, 322] on icon at bounding box center [1429, 324] width 24 height 24
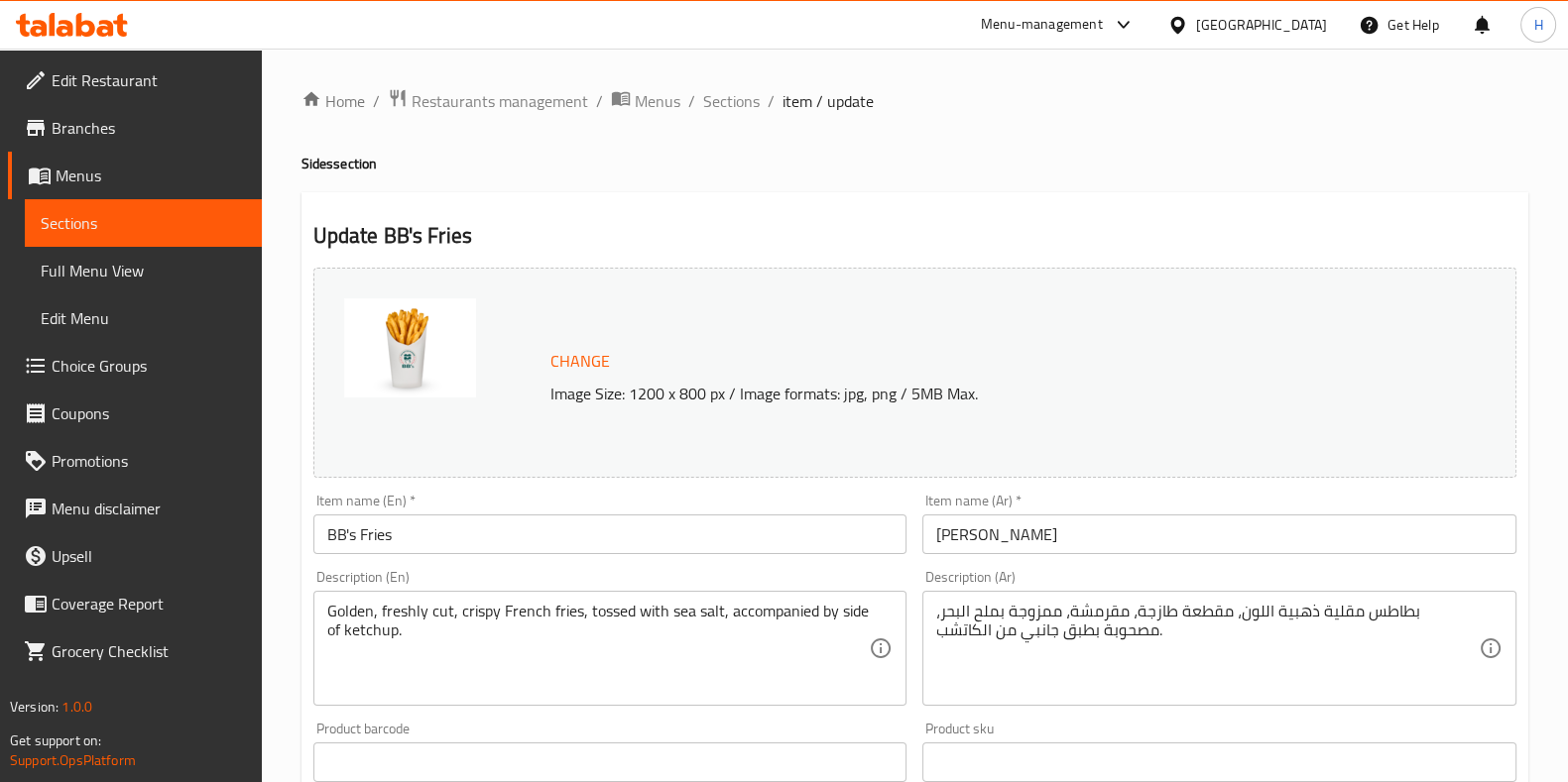
scroll to position [646, 0]
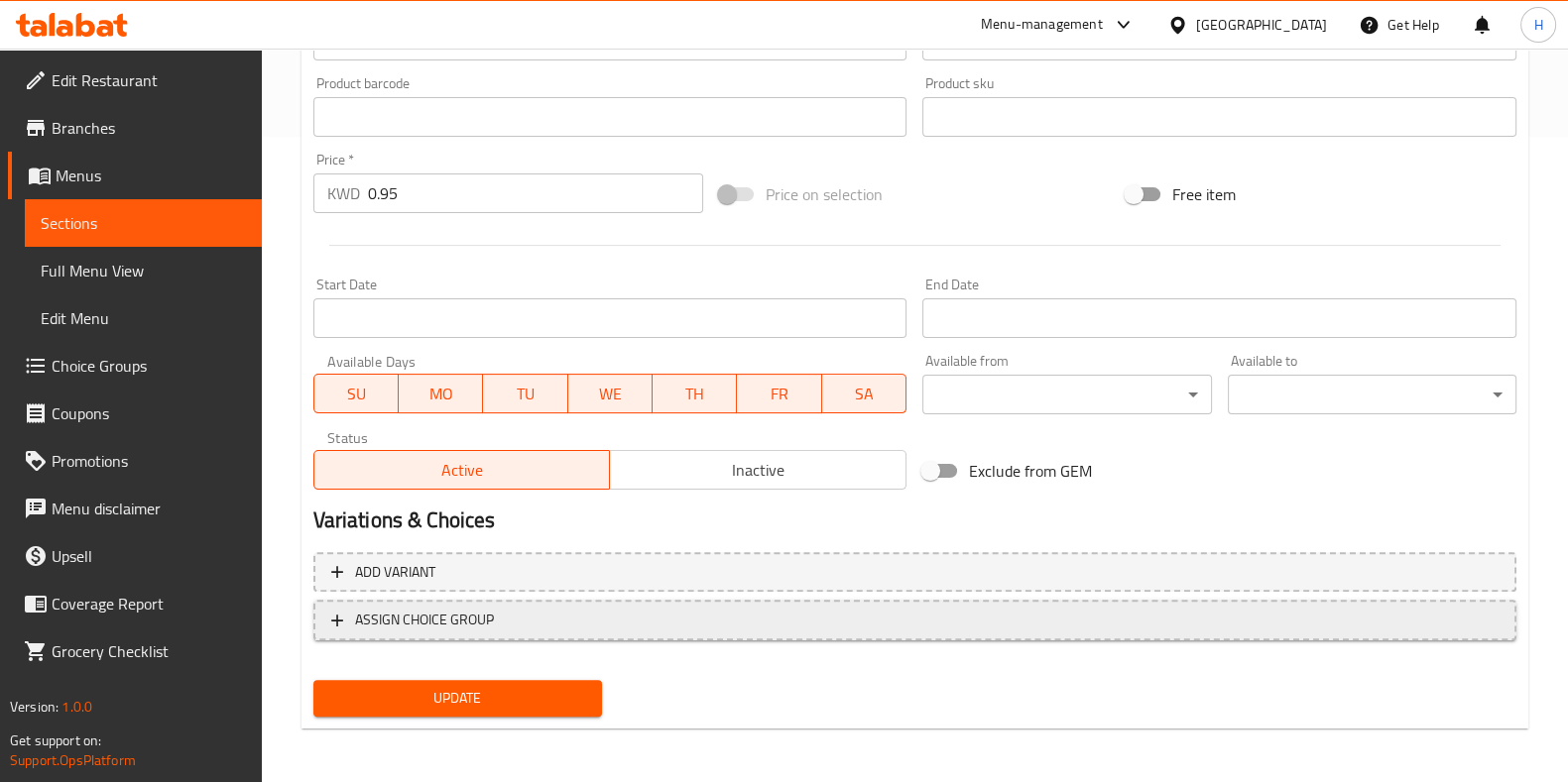
click at [561, 612] on span "ASSIGN CHOICE GROUP" at bounding box center [915, 620] width 1167 height 25
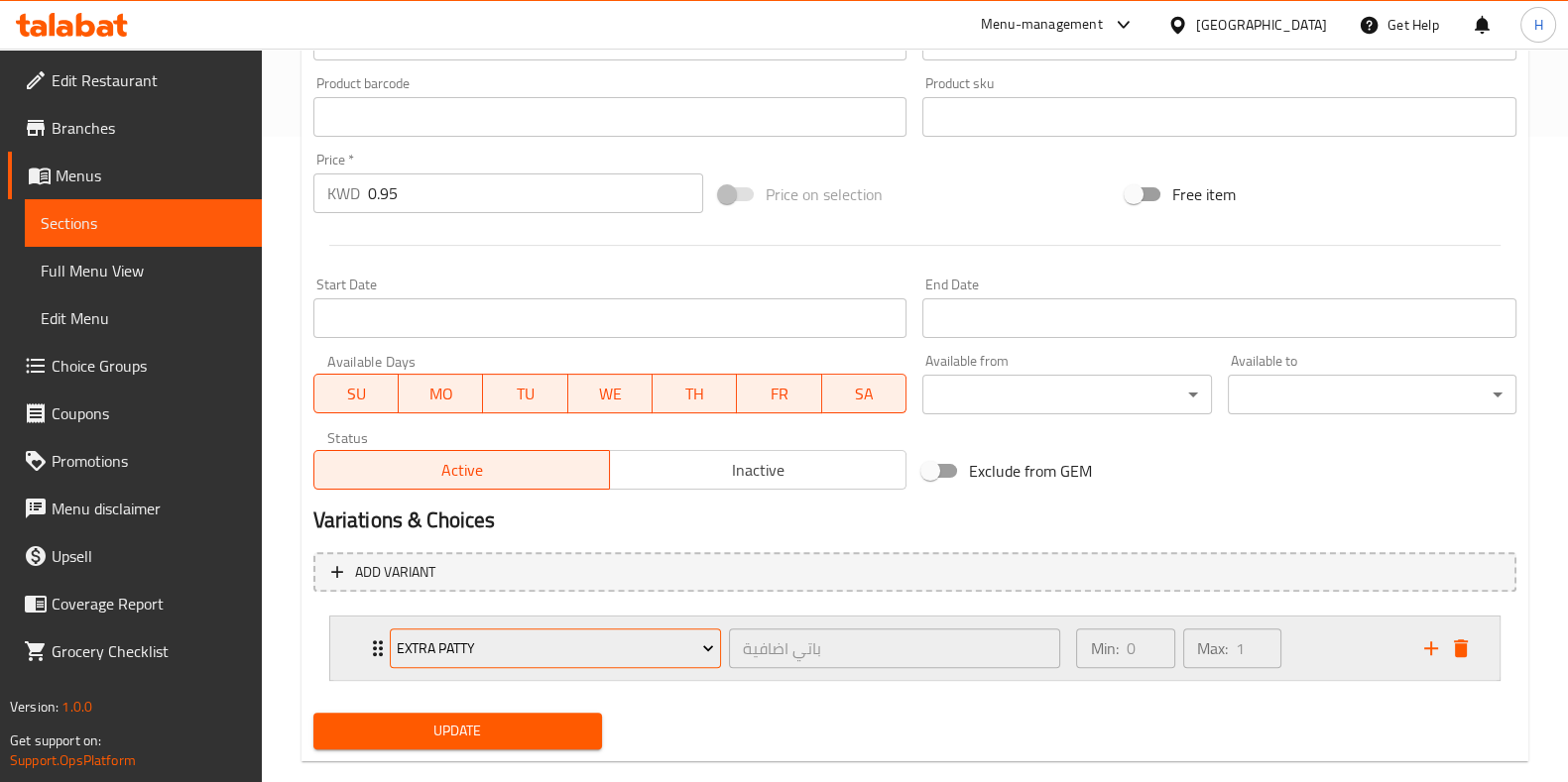
click at [546, 650] on span "Extra Patty" at bounding box center [556, 649] width 318 height 25
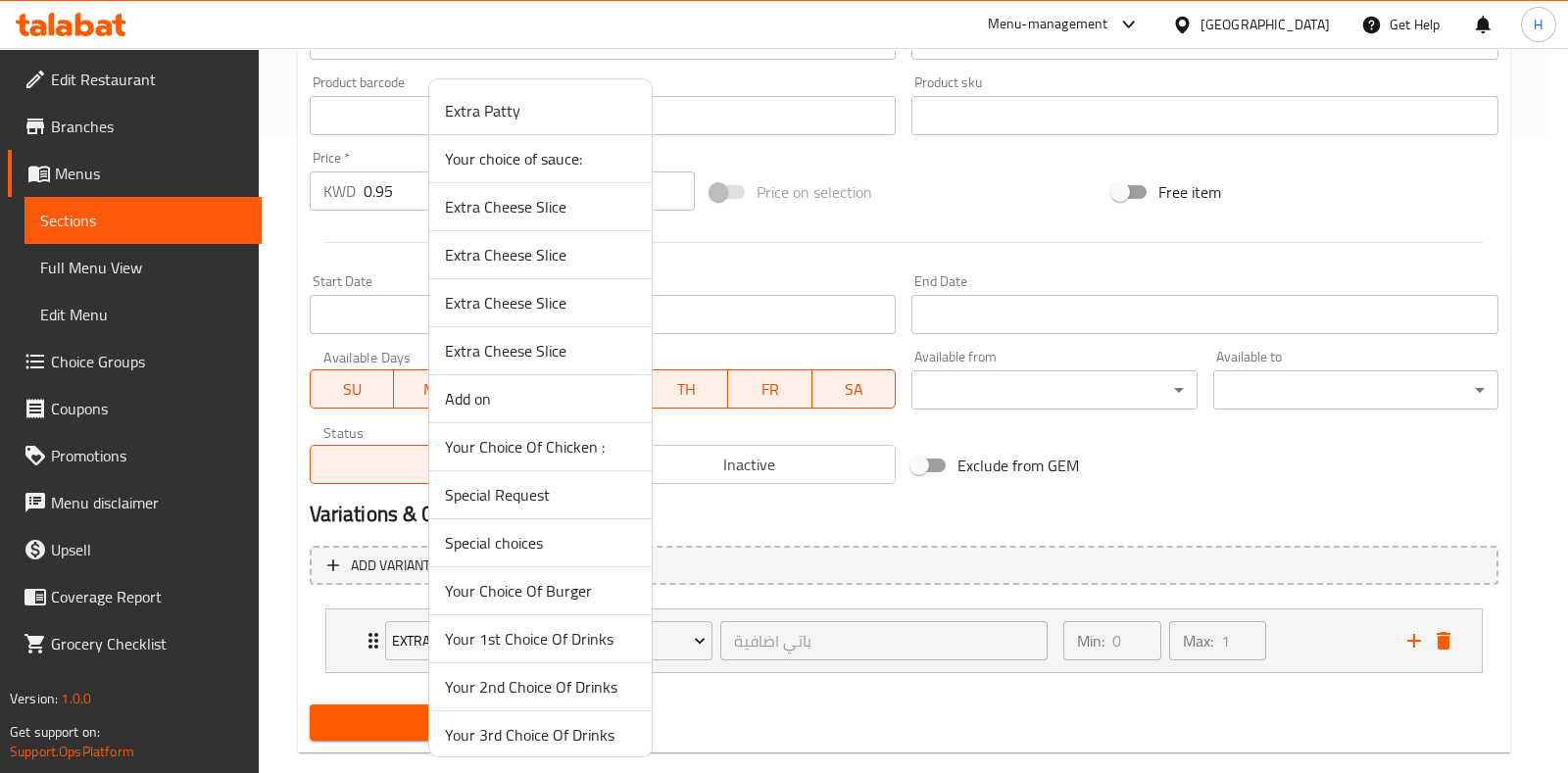
click at [533, 541] on span "Special choices" at bounding box center [540, 543] width 191 height 24
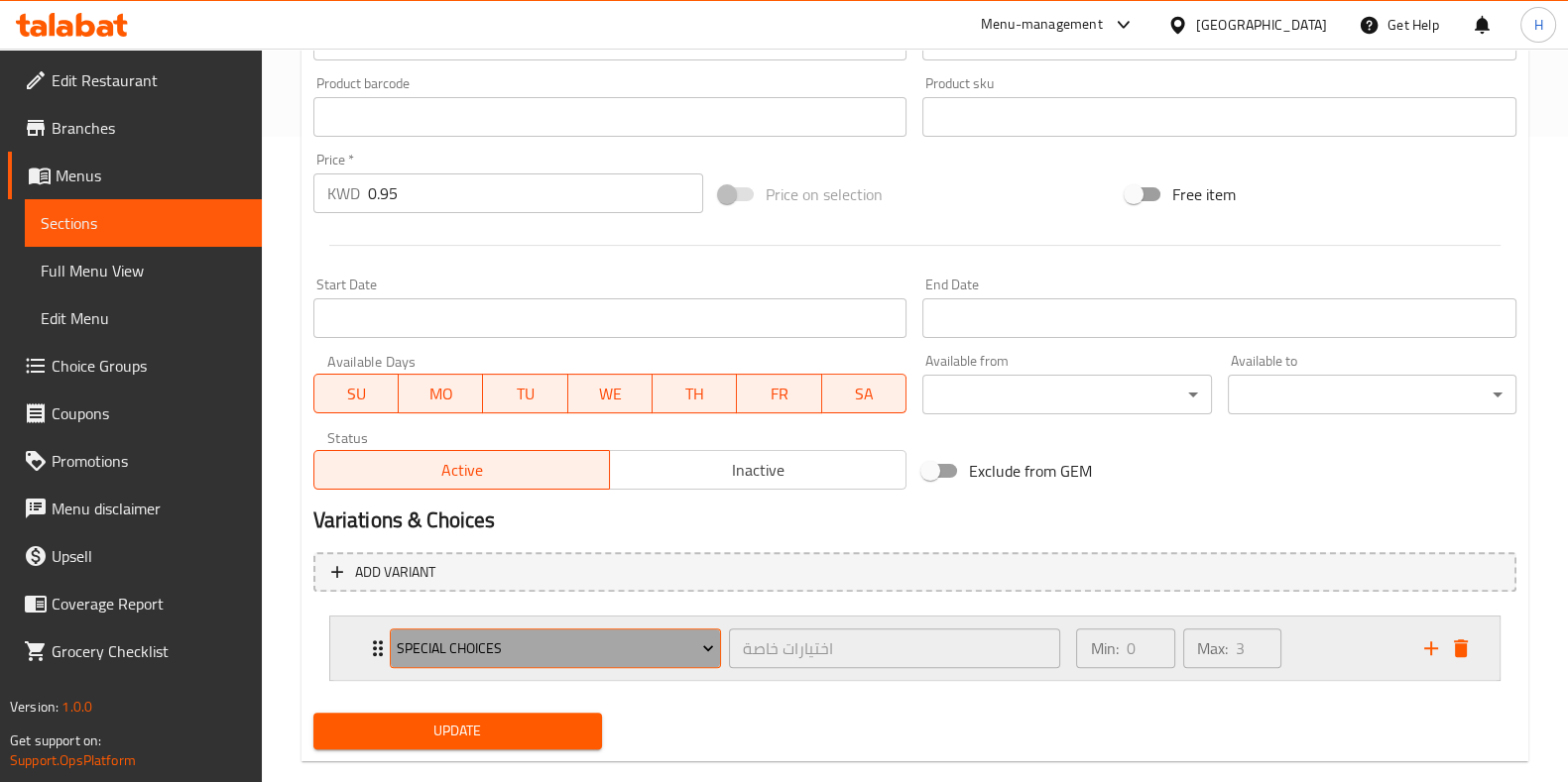
click at [504, 647] on span "Special choices" at bounding box center [556, 649] width 318 height 25
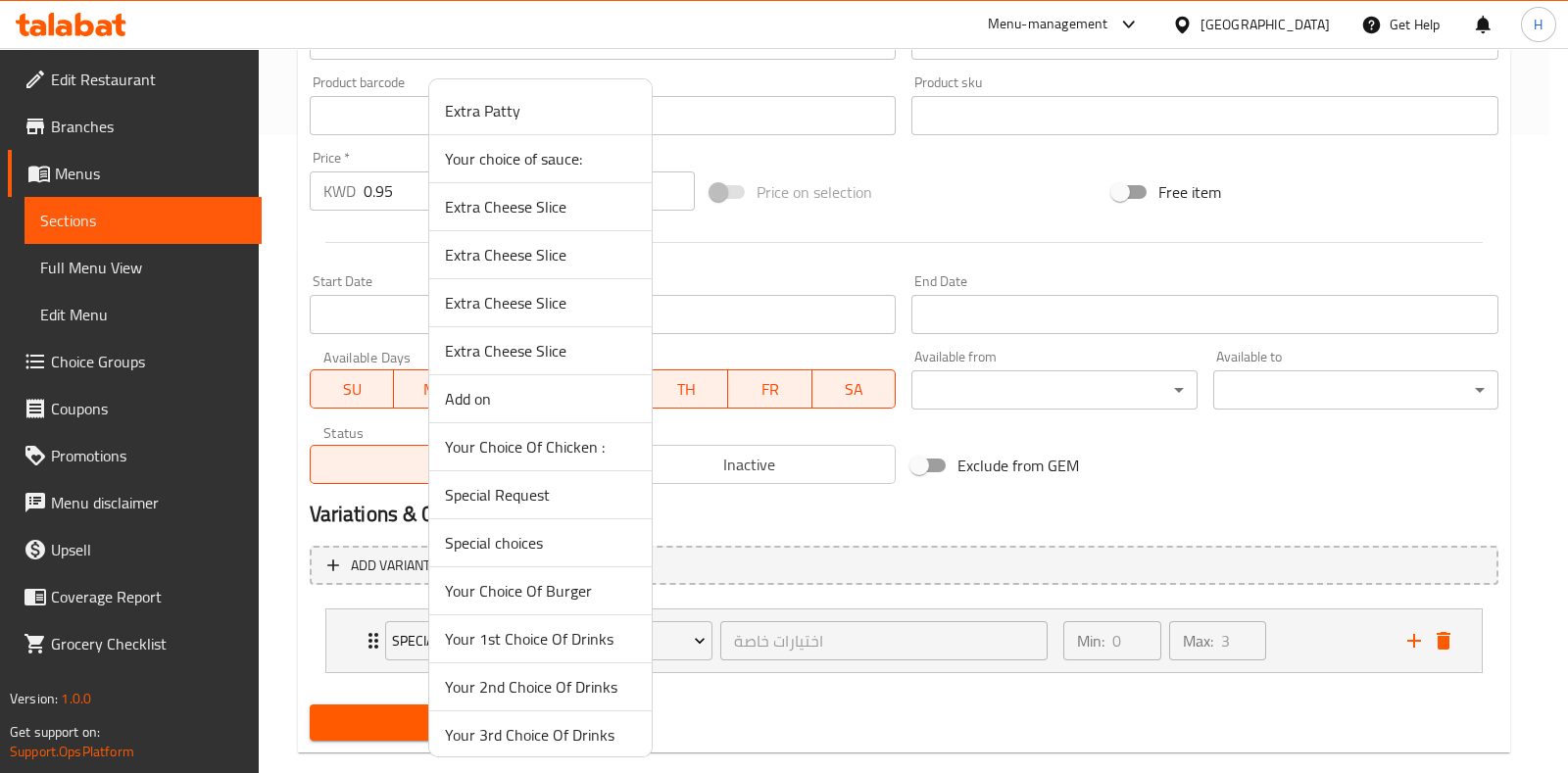
click at [536, 159] on span "Your choice of sauce:" at bounding box center [540, 159] width 191 height 24
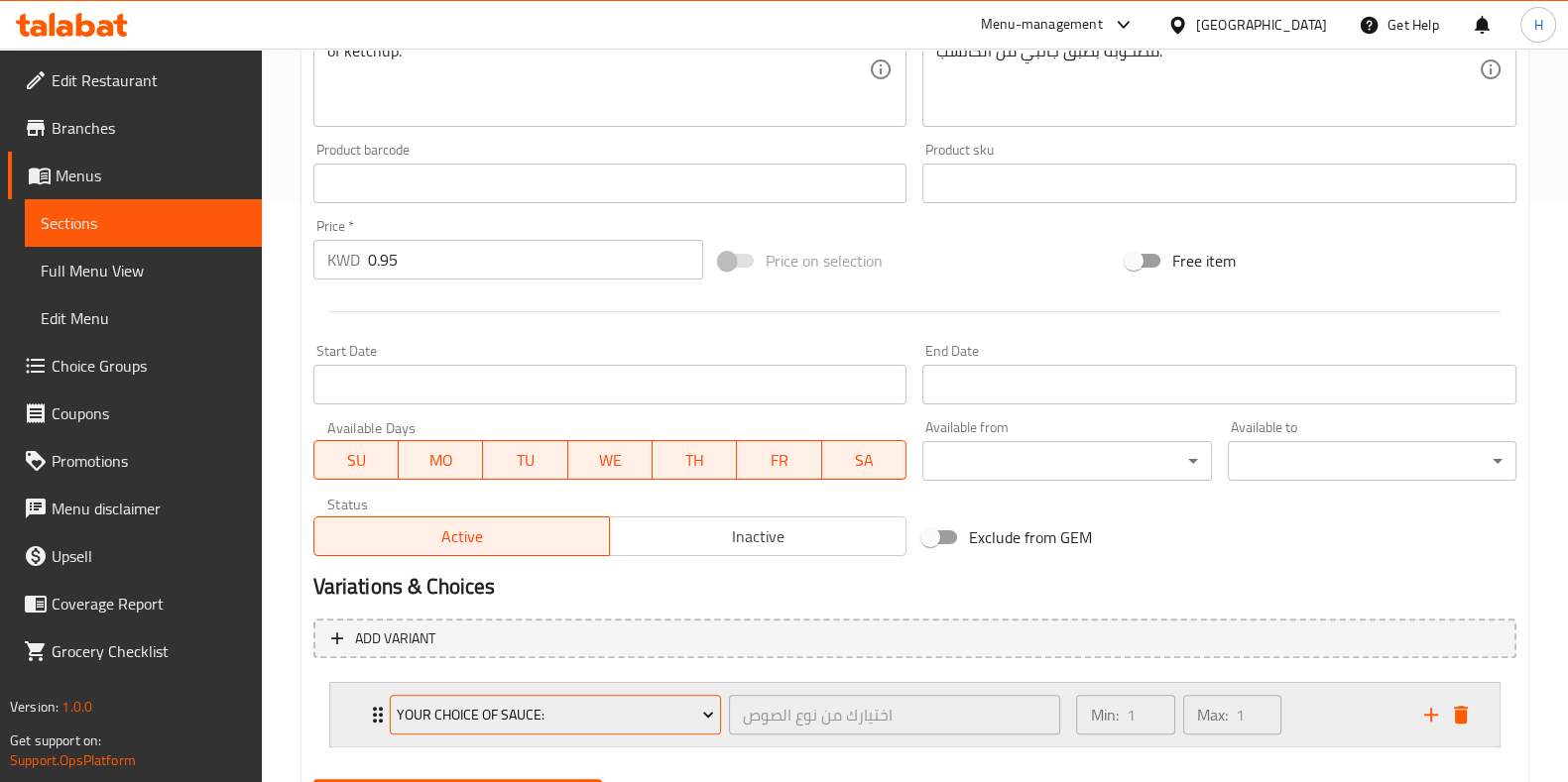
scroll to position [636, 0]
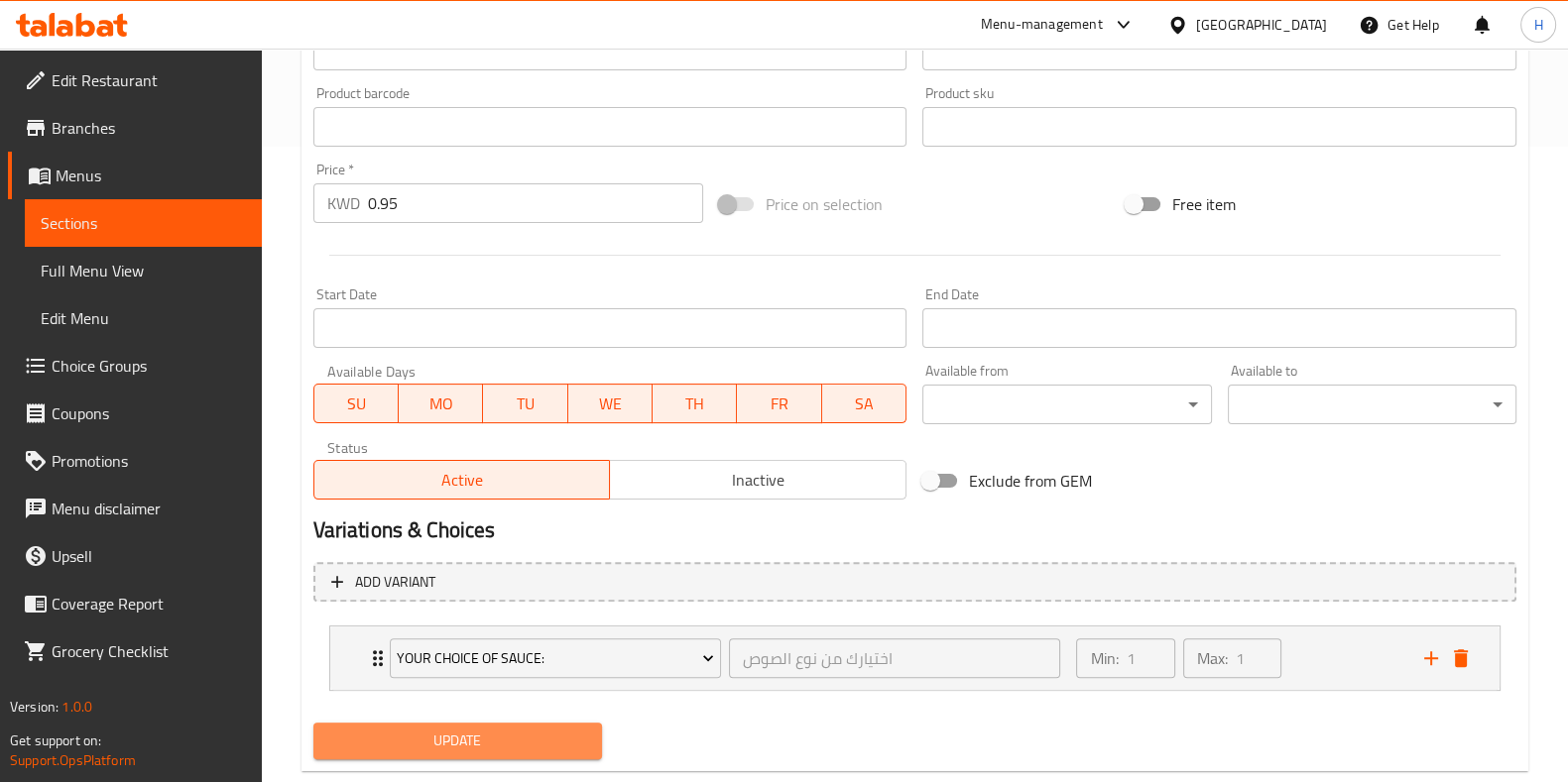
click at [503, 728] on span "Update" at bounding box center [457, 740] width 257 height 25
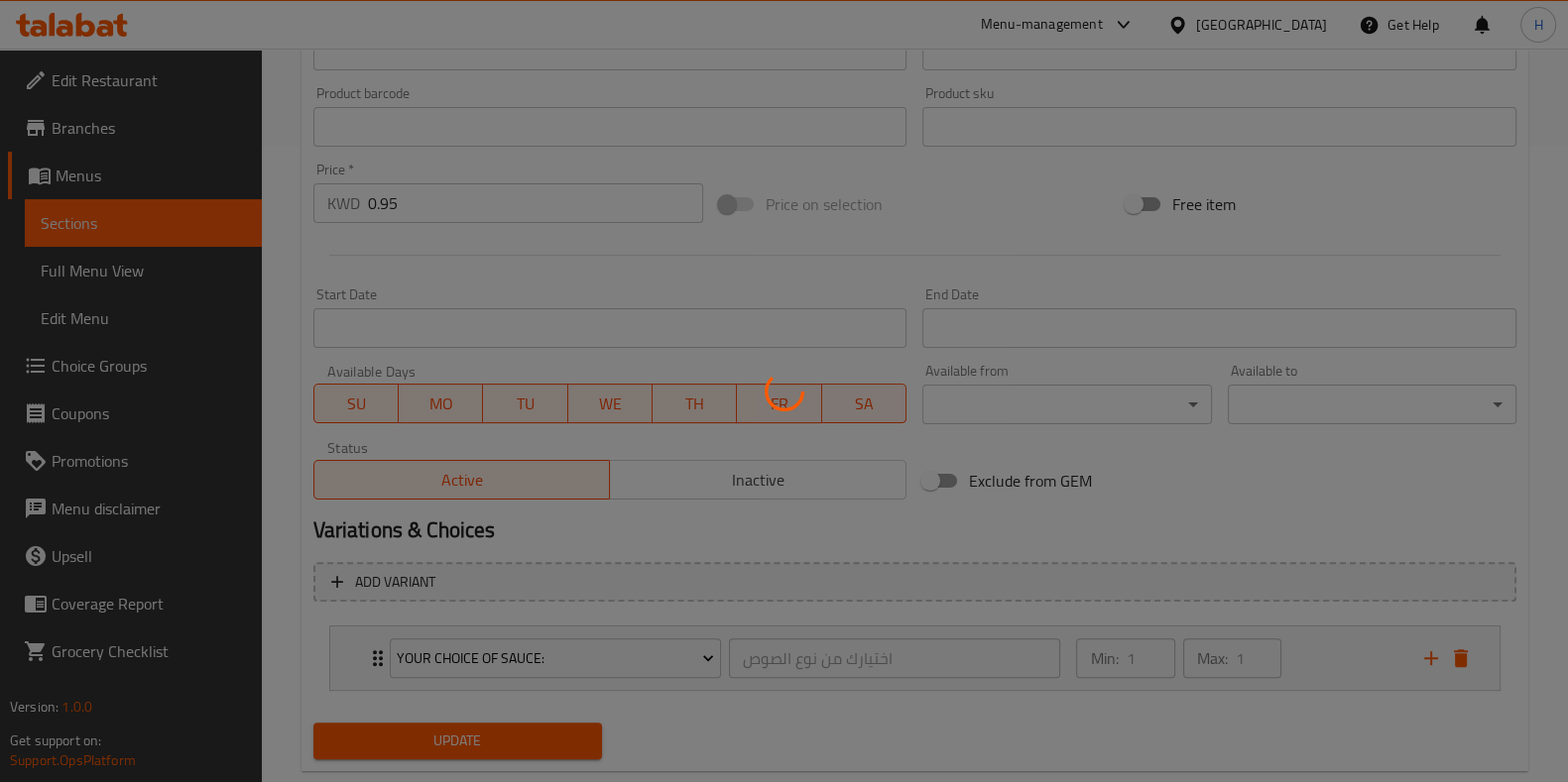
scroll to position [0, 0]
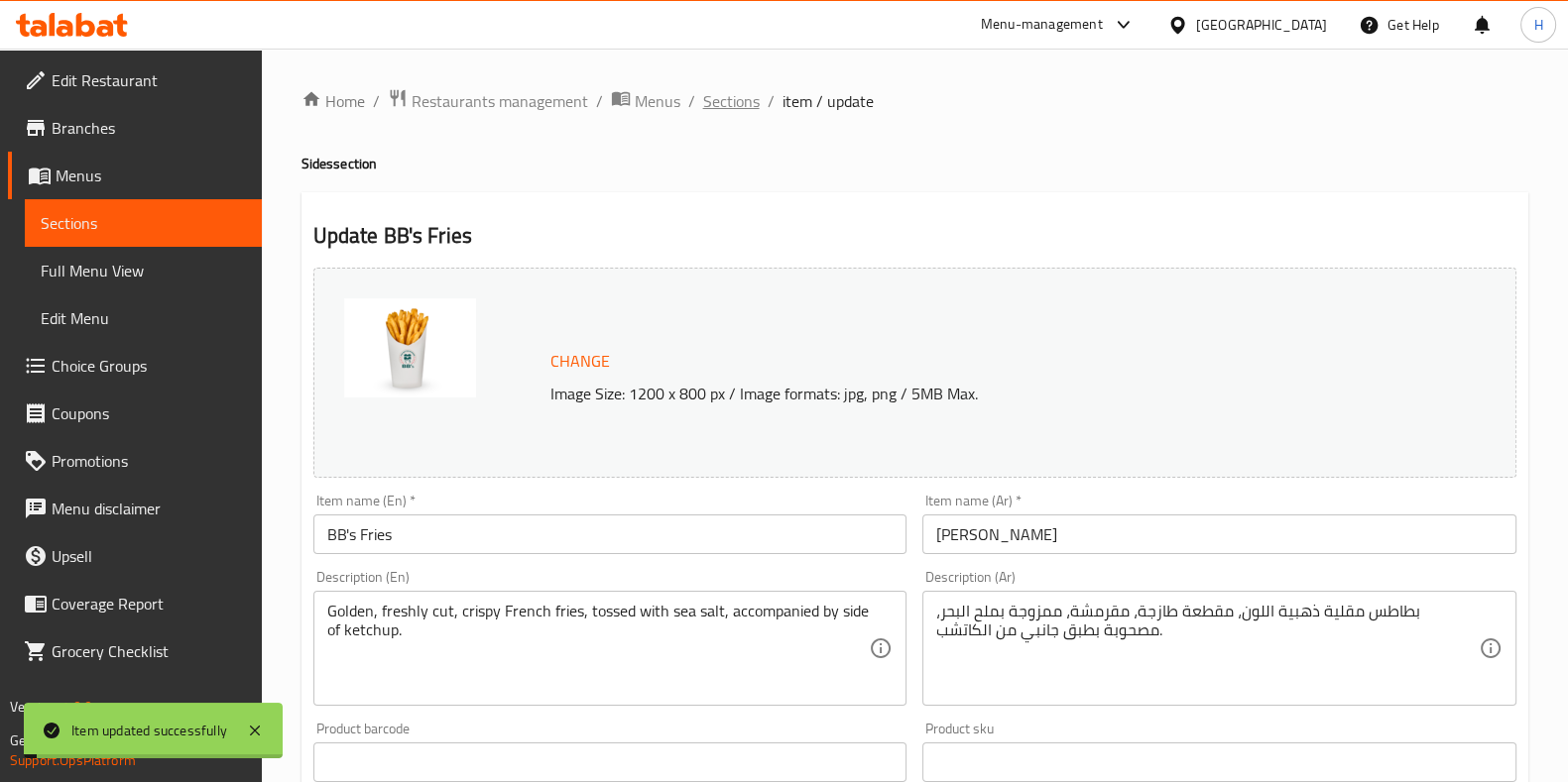
click at [730, 99] on span "Sections" at bounding box center [730, 101] width 57 height 24
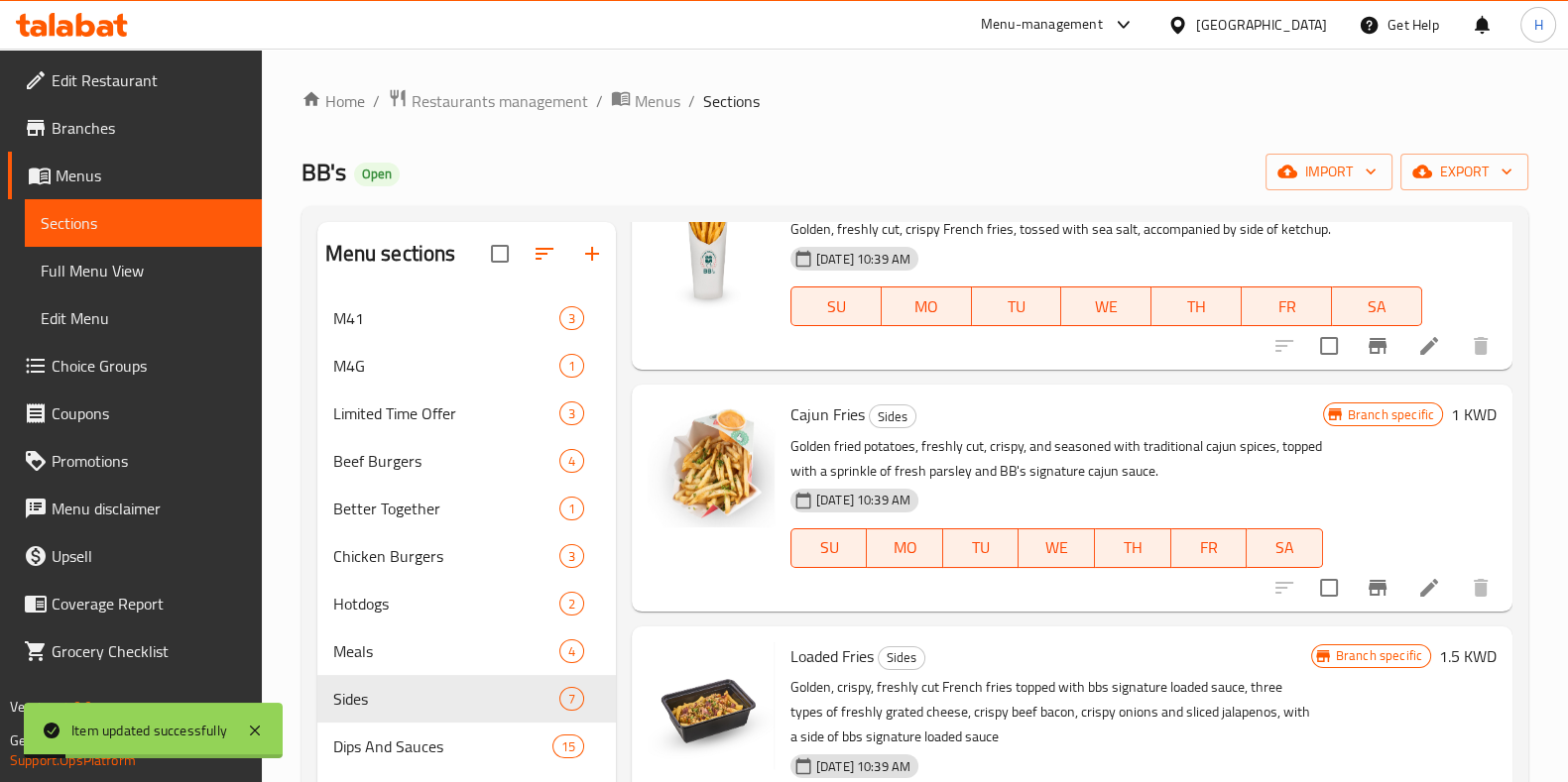
scroll to position [140, 0]
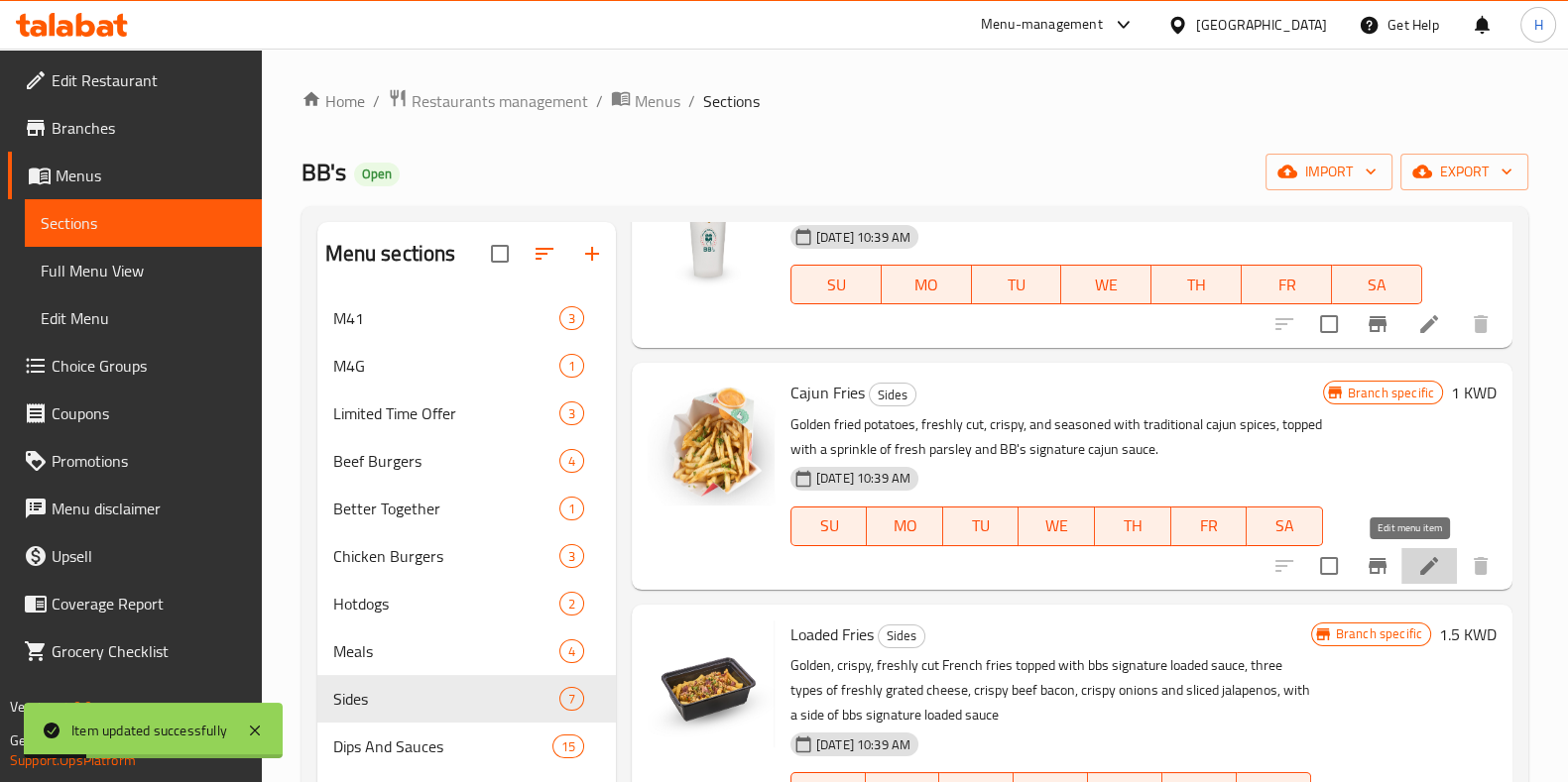
click at [1417, 576] on icon at bounding box center [1429, 567] width 24 height 24
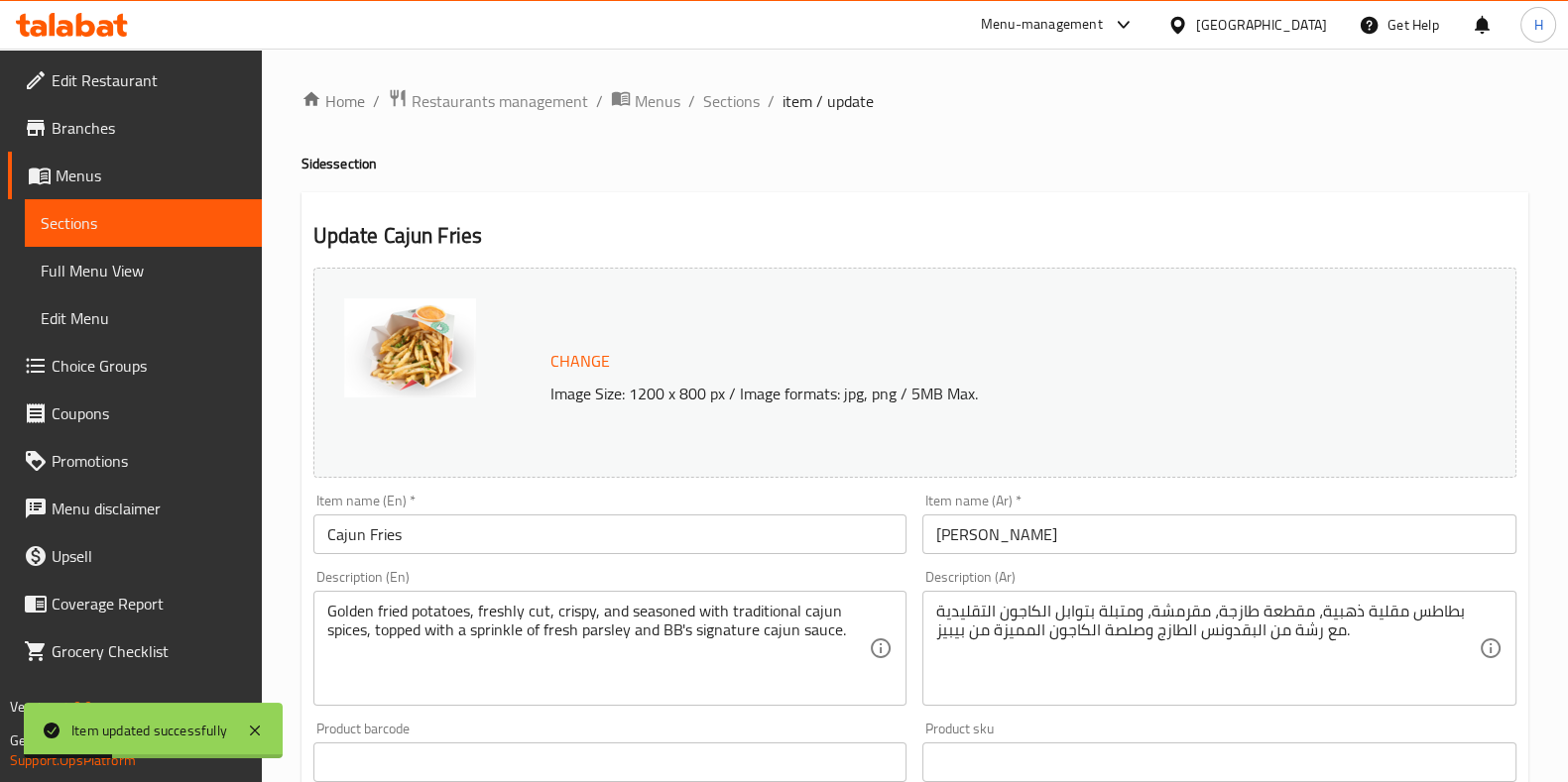
scroll to position [646, 0]
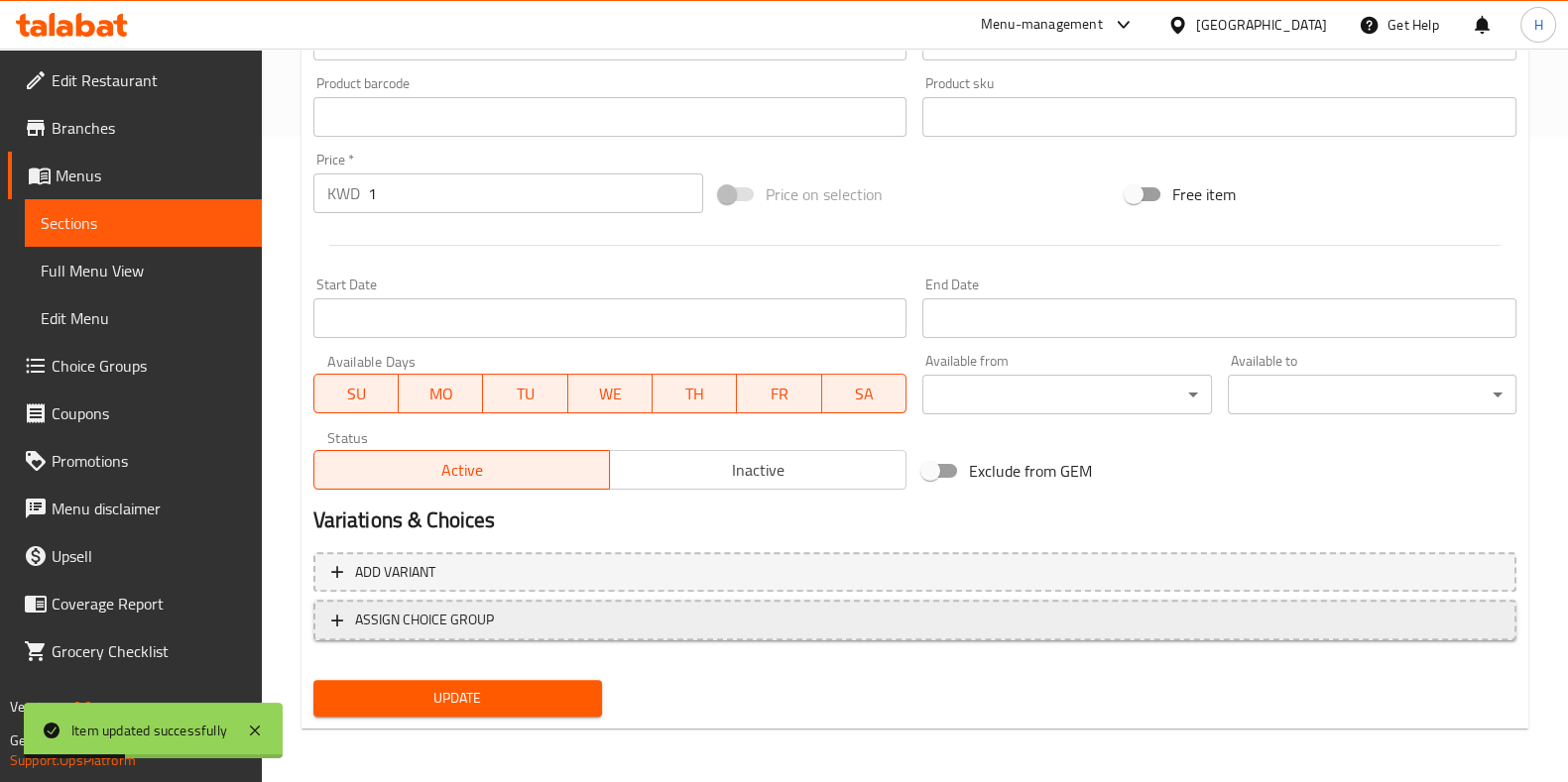
click at [483, 622] on span "ASSIGN CHOICE GROUP" at bounding box center [425, 620] width 139 height 25
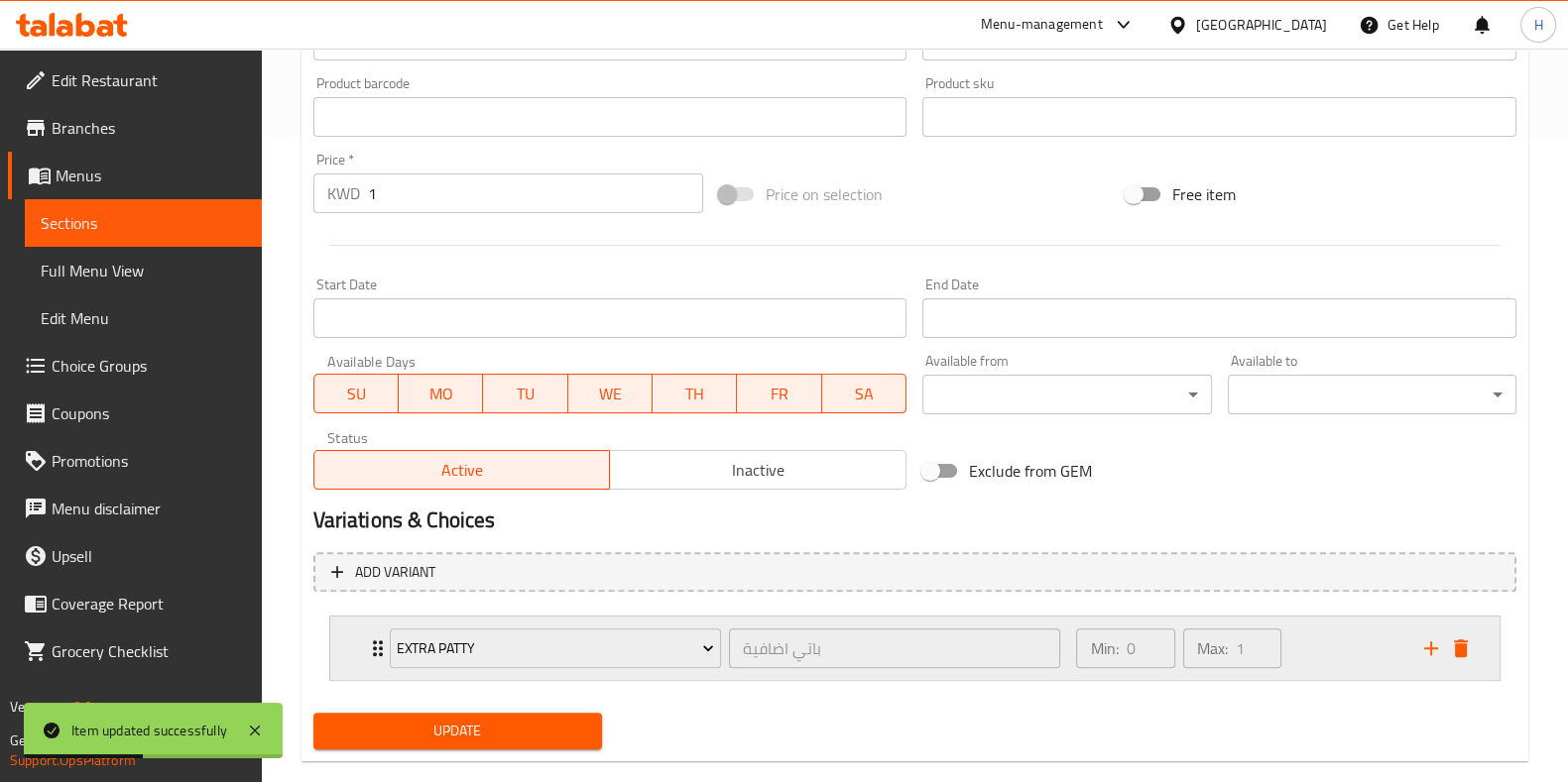
click at [501, 670] on div "Extra Patty" at bounding box center [556, 649] width 339 height 48
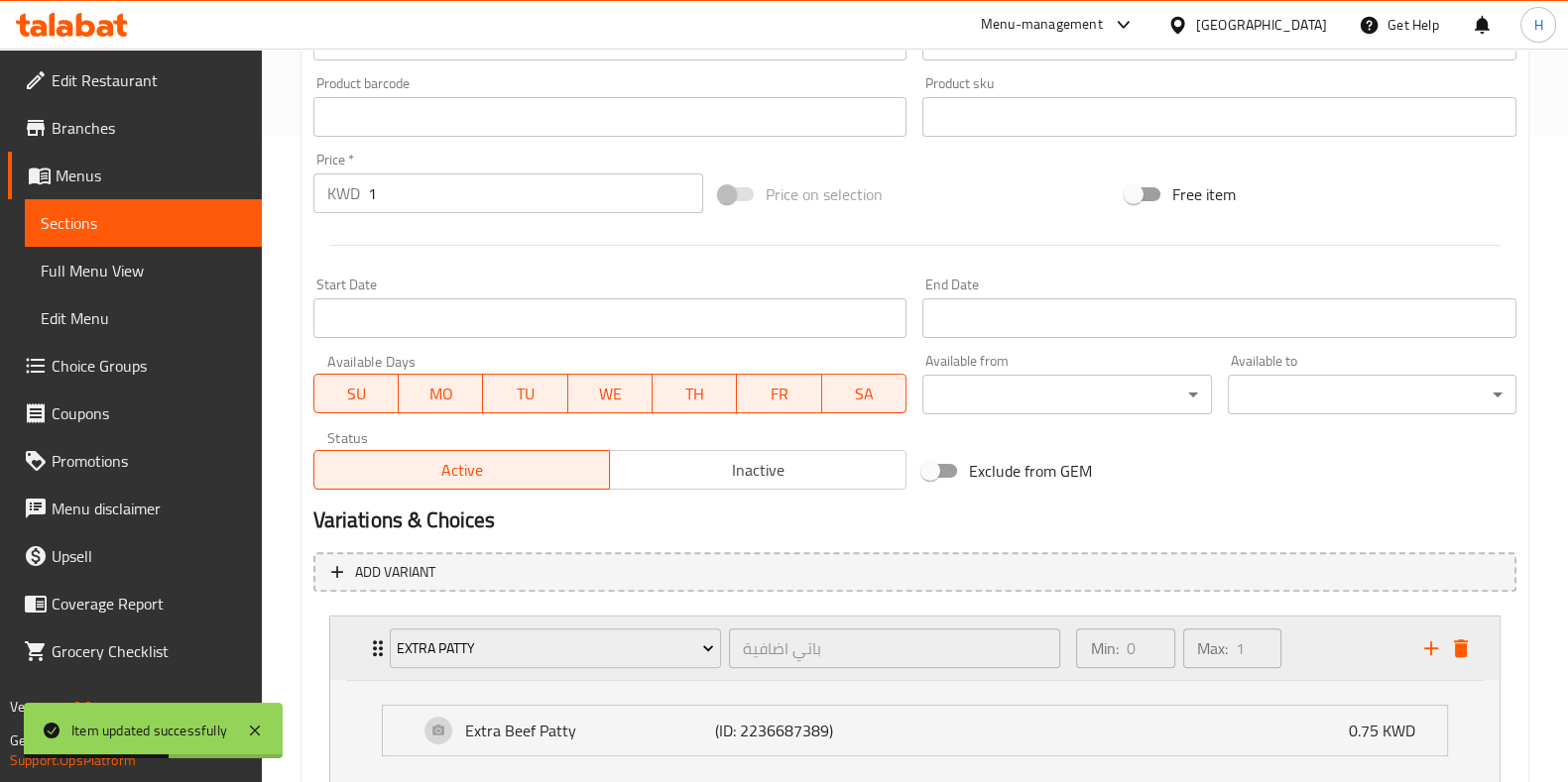
click at [489, 626] on div "Extra Patty" at bounding box center [556, 649] width 339 height 48
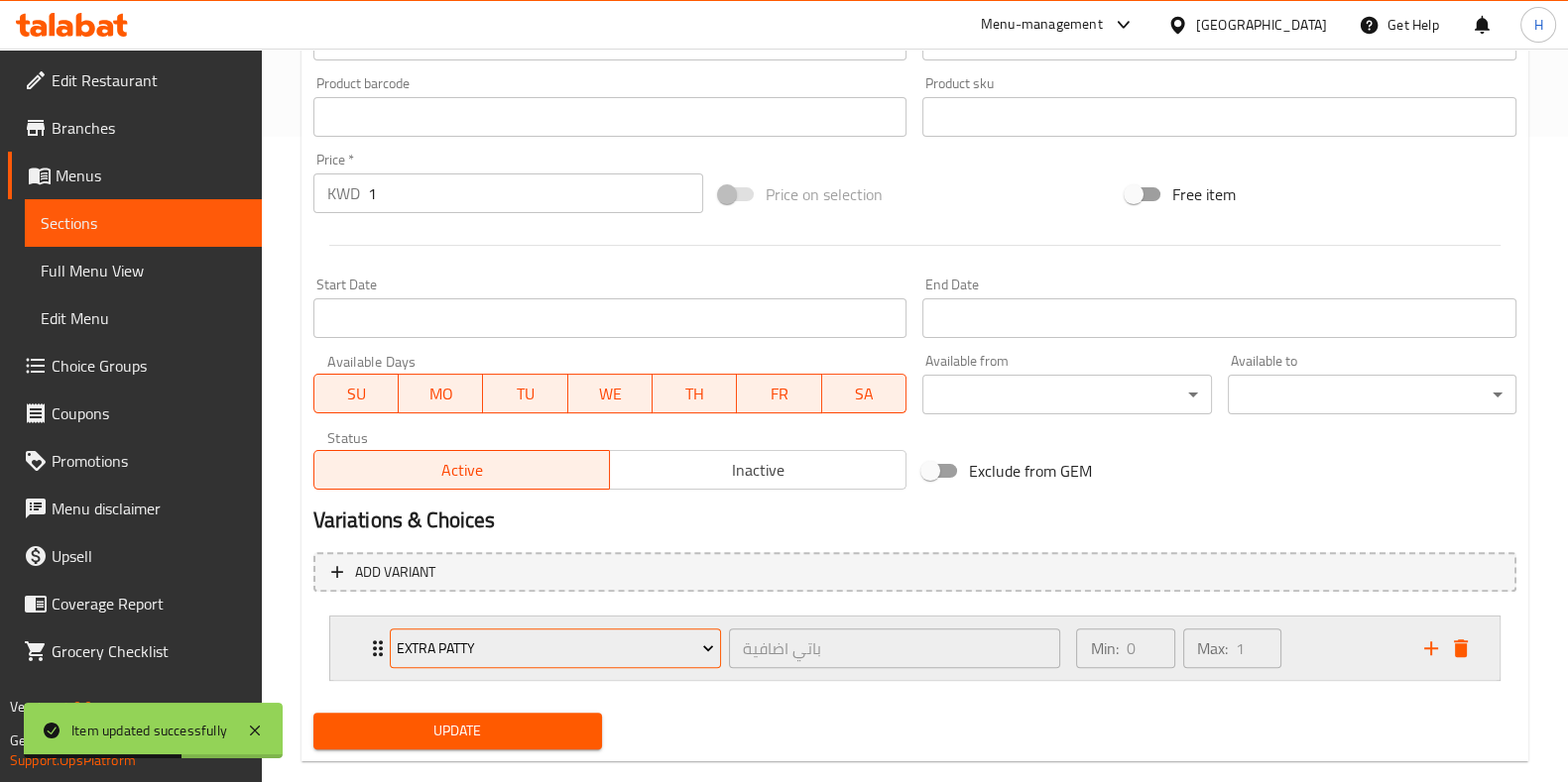
click at [486, 648] on span "Extra Patty" at bounding box center [556, 649] width 318 height 25
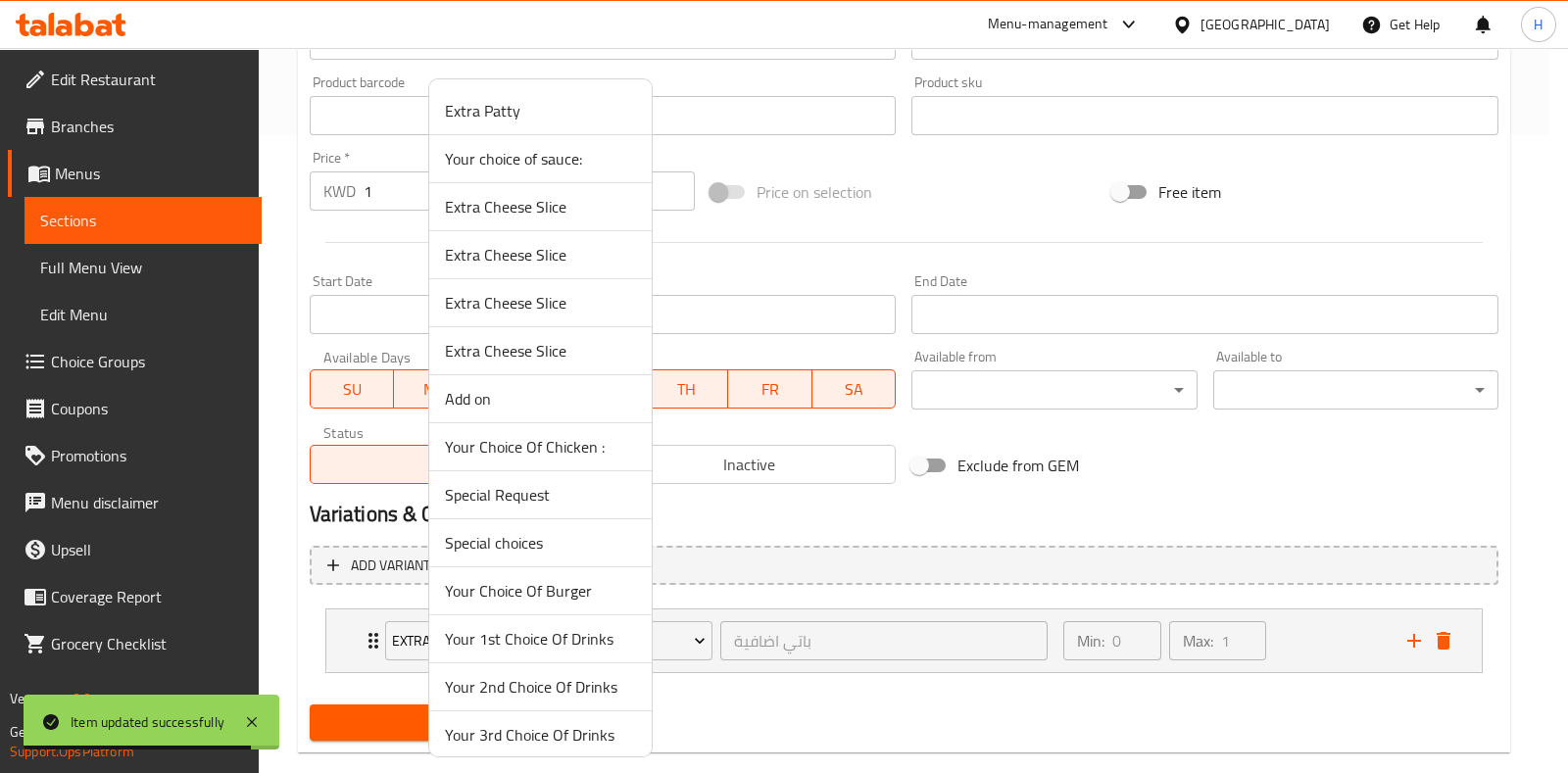
click at [565, 174] on li "Your choice of sauce:" at bounding box center [540, 159] width 223 height 48
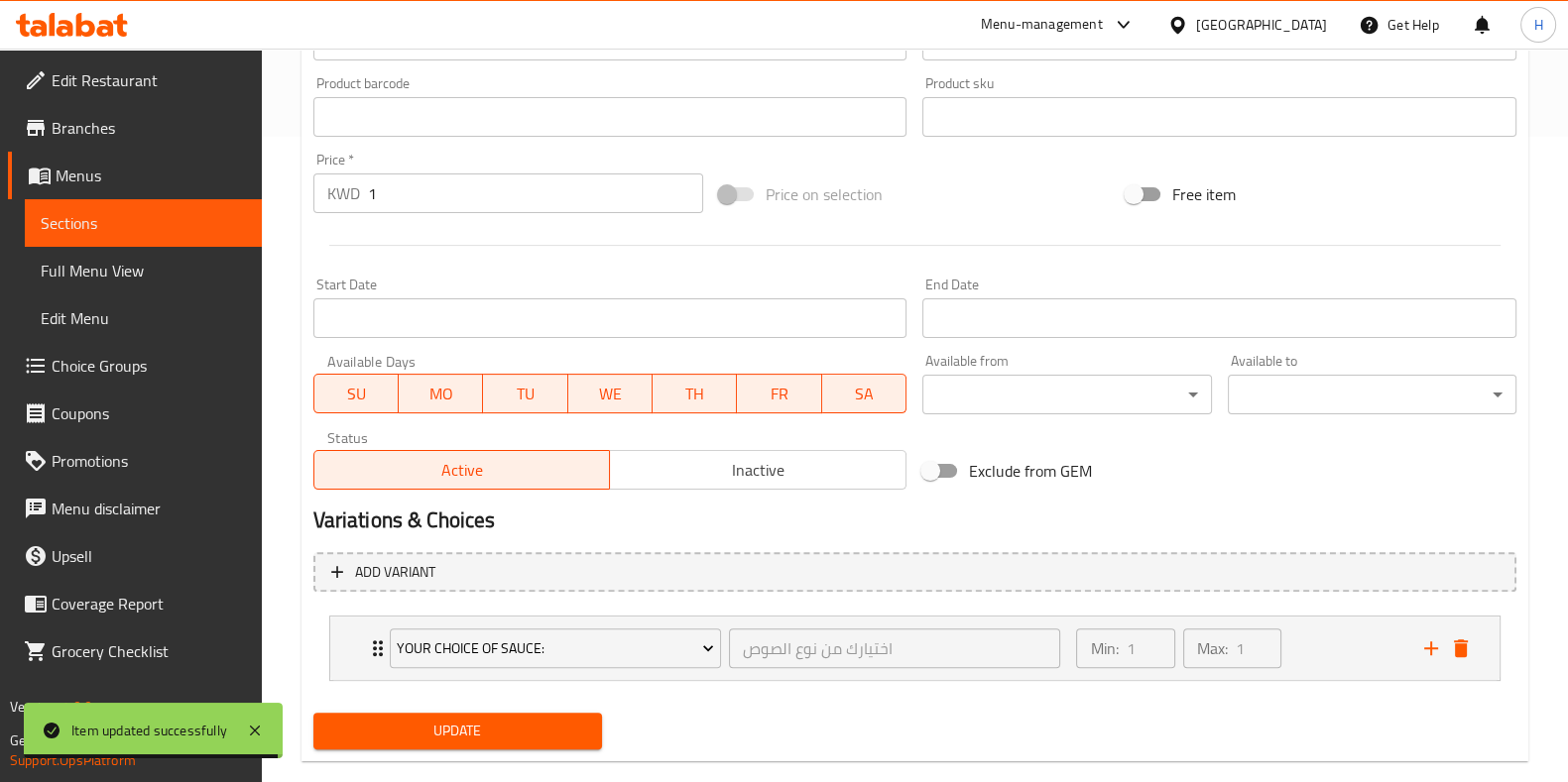
click at [505, 710] on div "Update" at bounding box center [457, 730] width 305 height 53
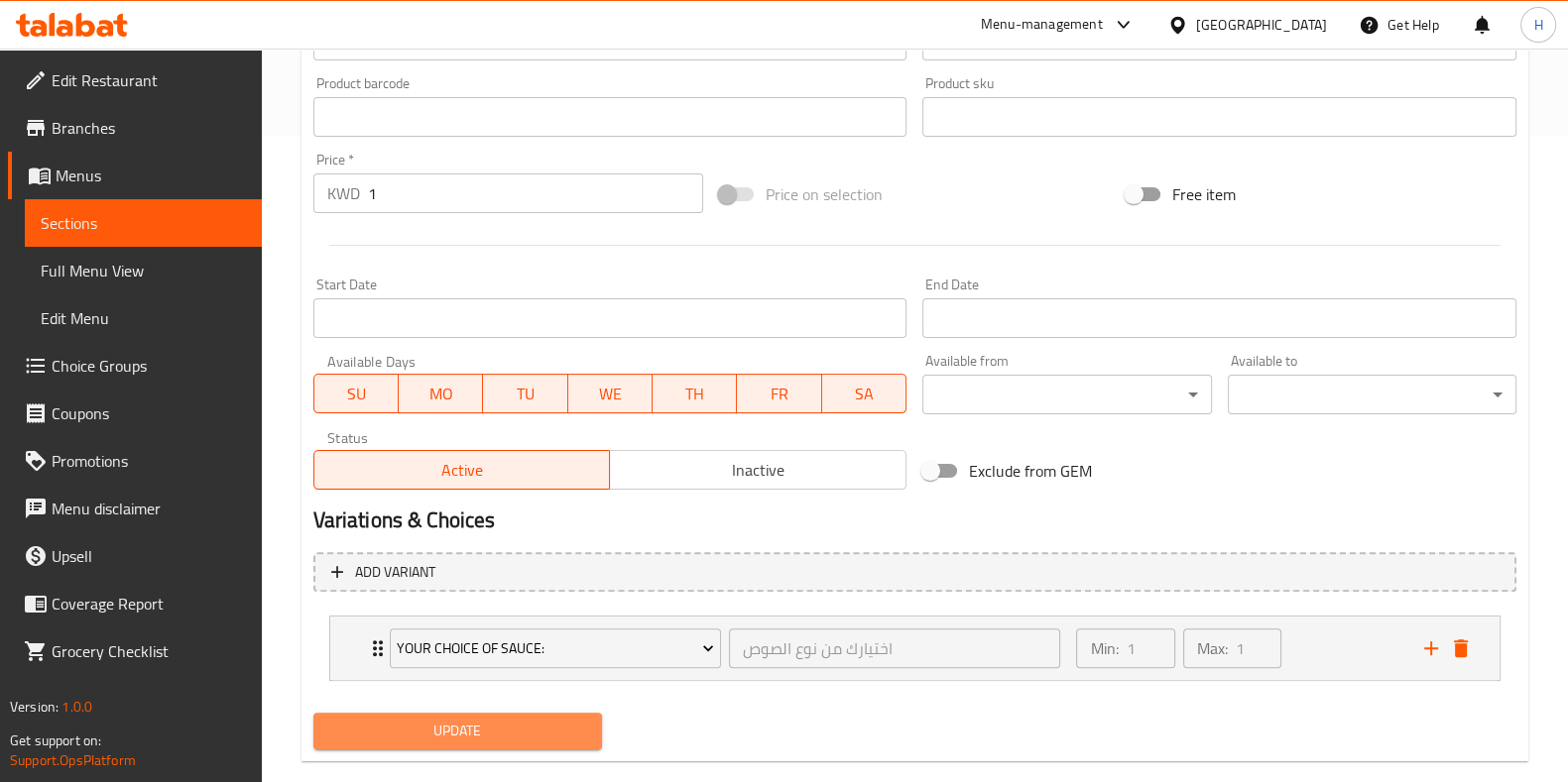
click at [494, 742] on button "Update" at bounding box center [457, 730] width 289 height 37
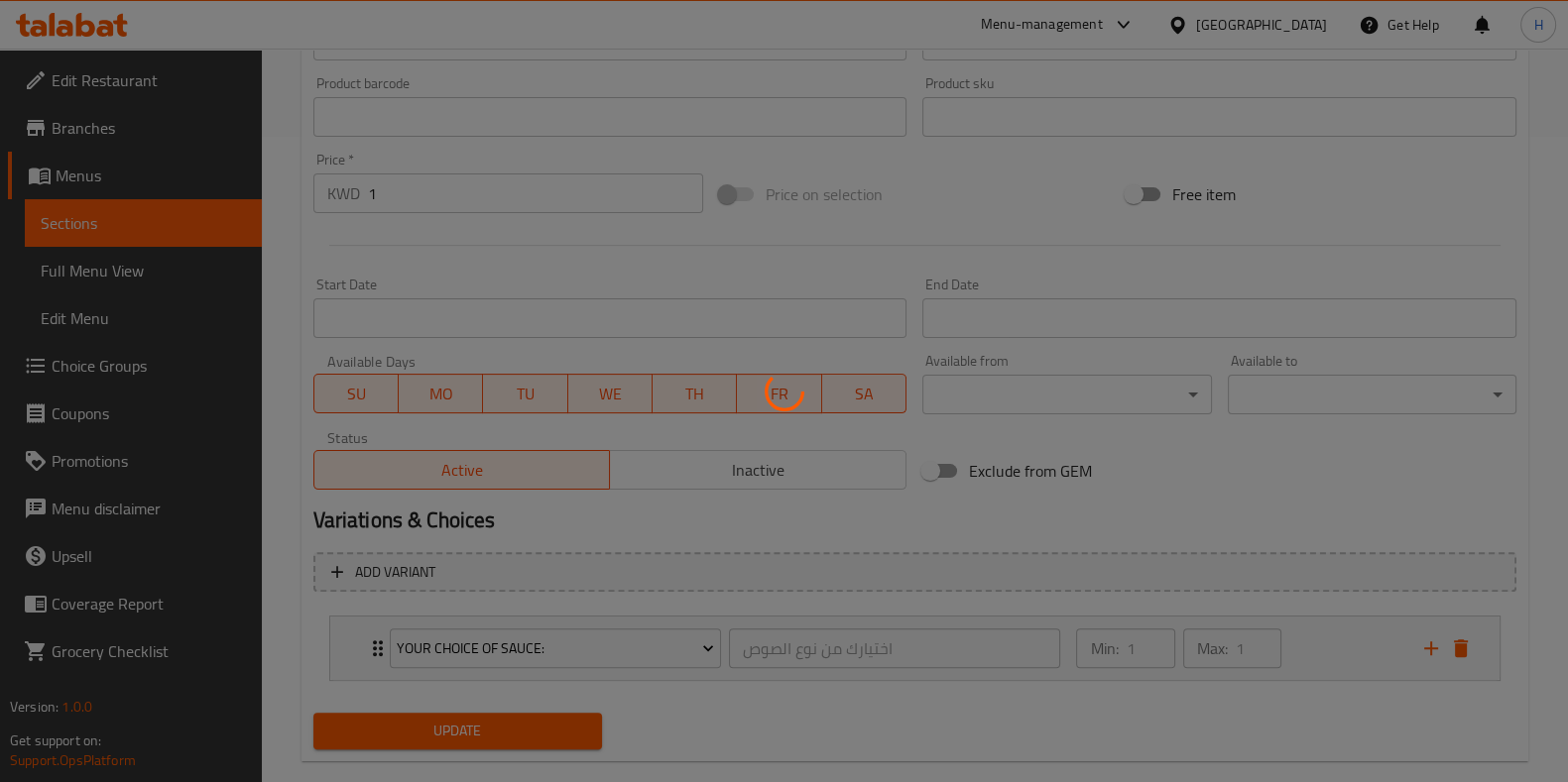
scroll to position [0, 0]
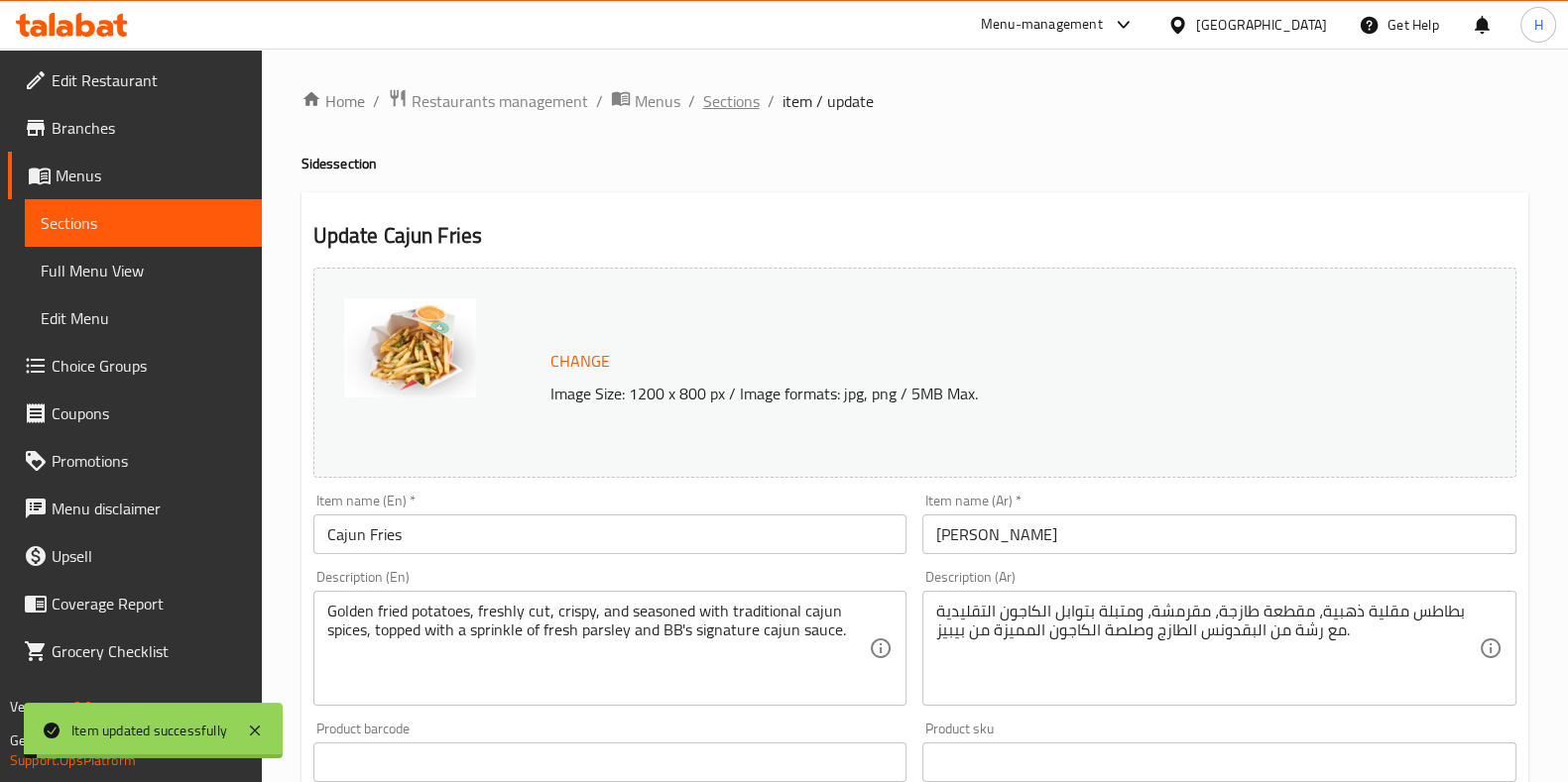
click at [741, 106] on span "Sections" at bounding box center [730, 101] width 57 height 24
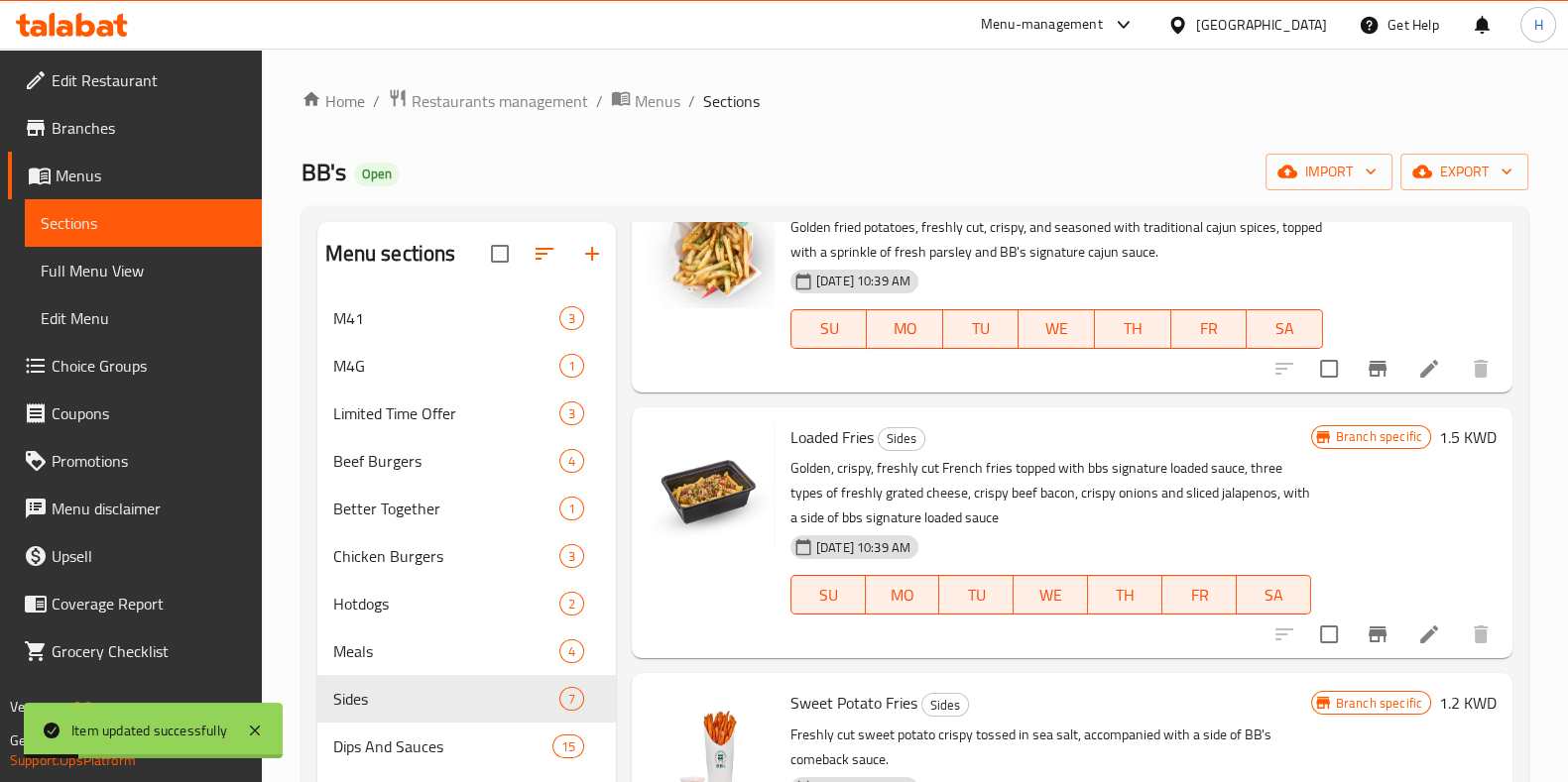
scroll to position [338, 0]
click at [1417, 637] on icon at bounding box center [1429, 634] width 24 height 24
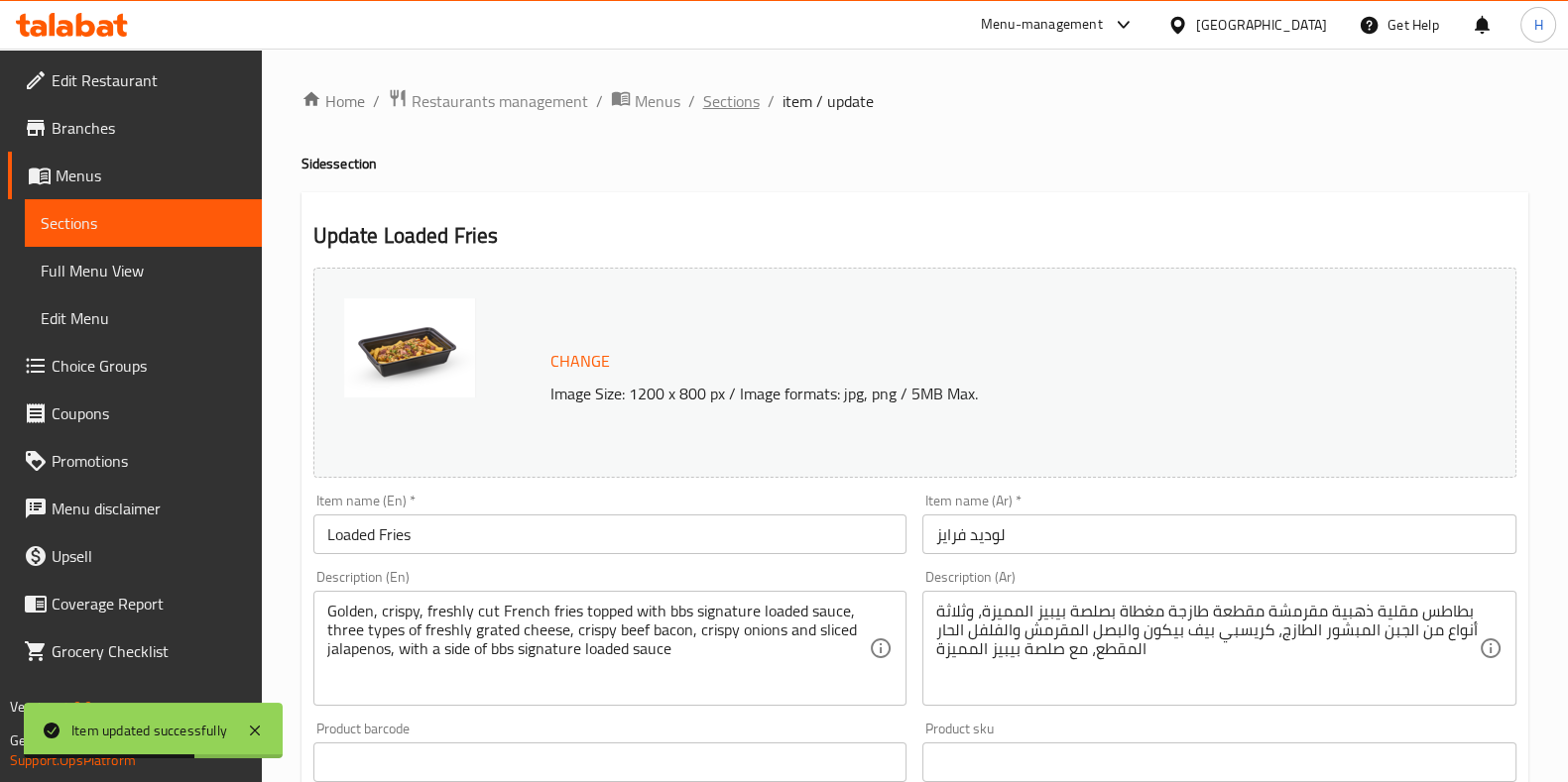
click at [732, 96] on span "Sections" at bounding box center [730, 101] width 57 height 24
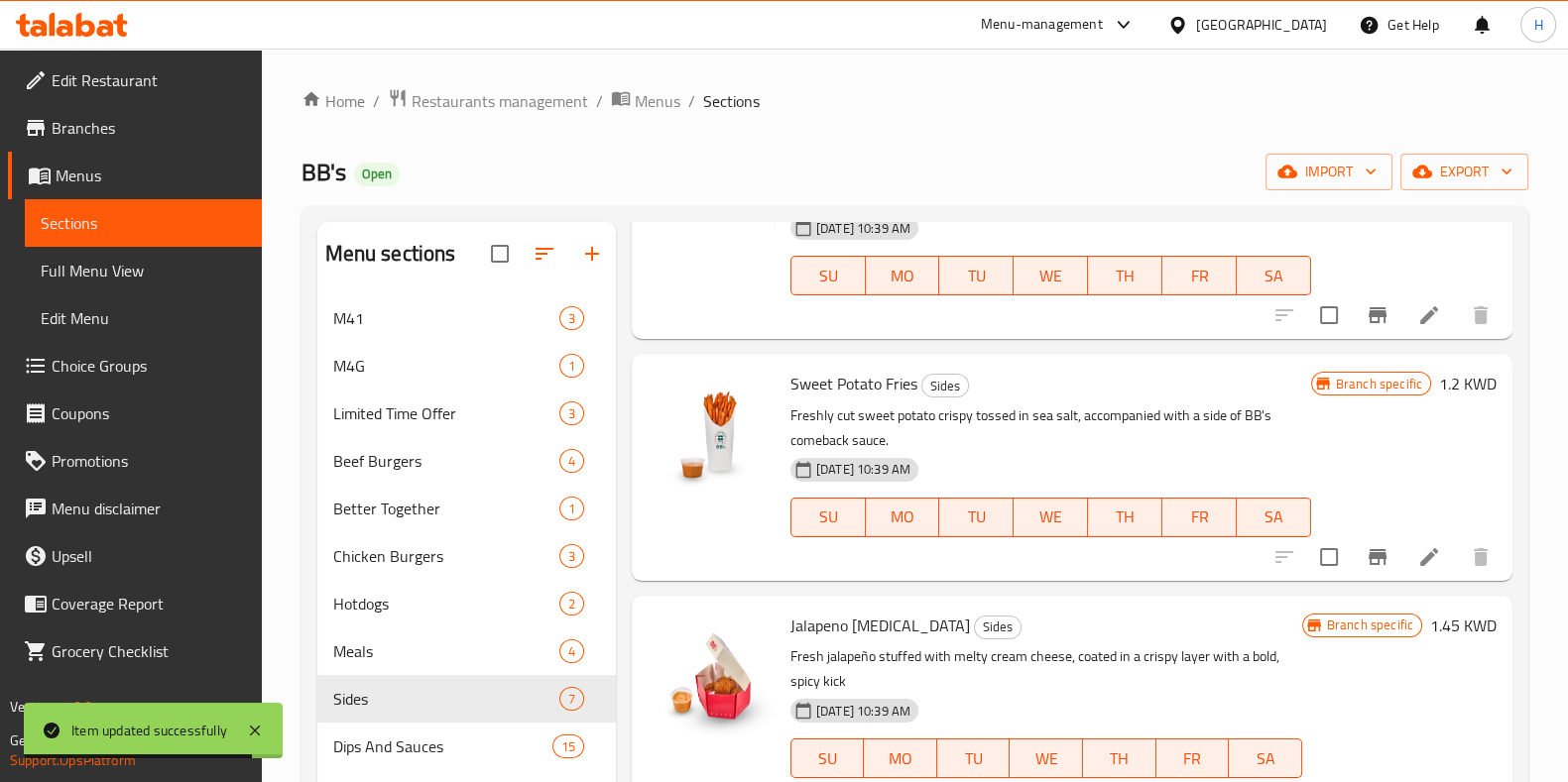
scroll to position [659, 0]
click at [1420, 557] on icon at bounding box center [1429, 556] width 18 height 18
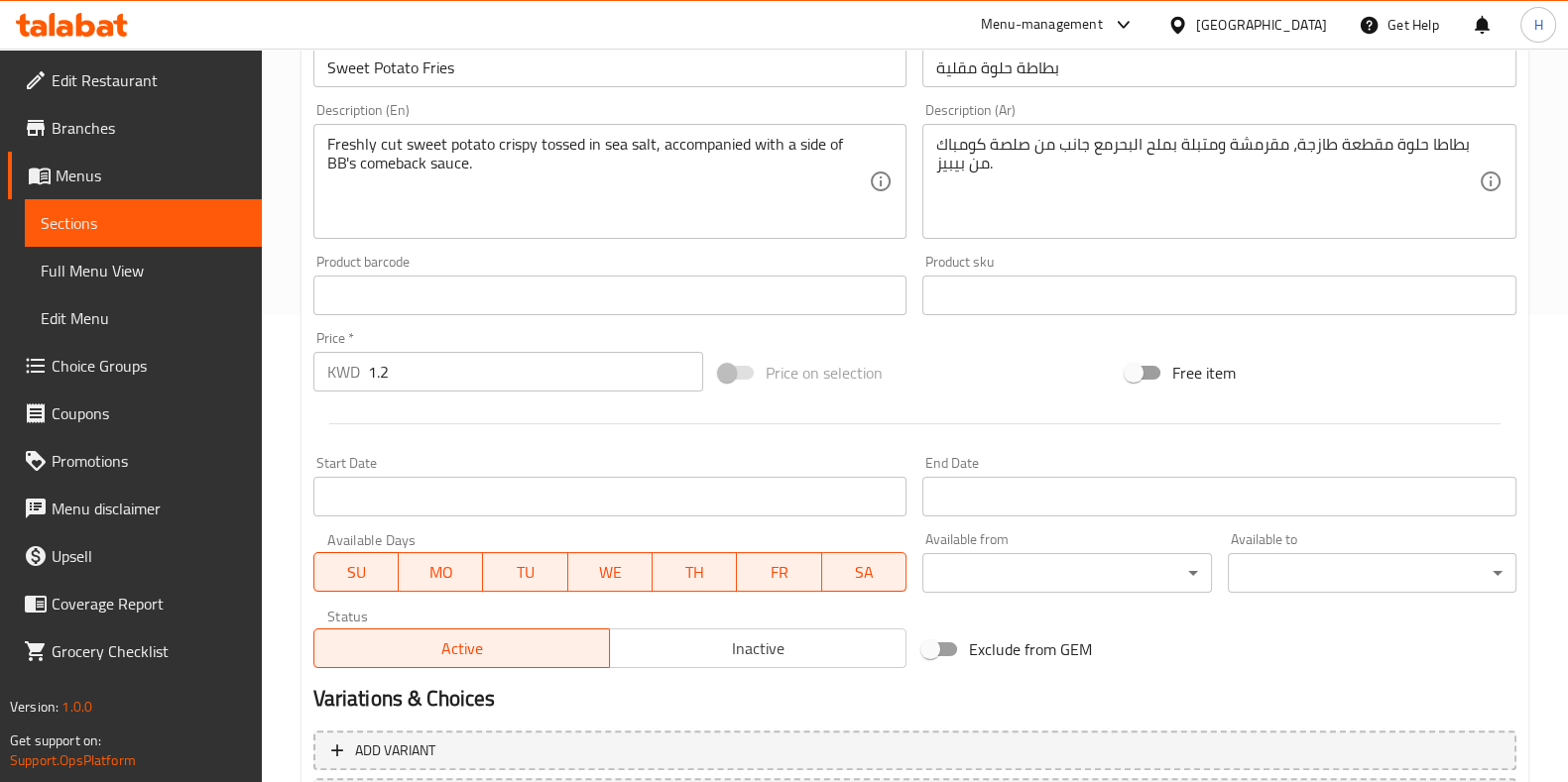
scroll to position [646, 0]
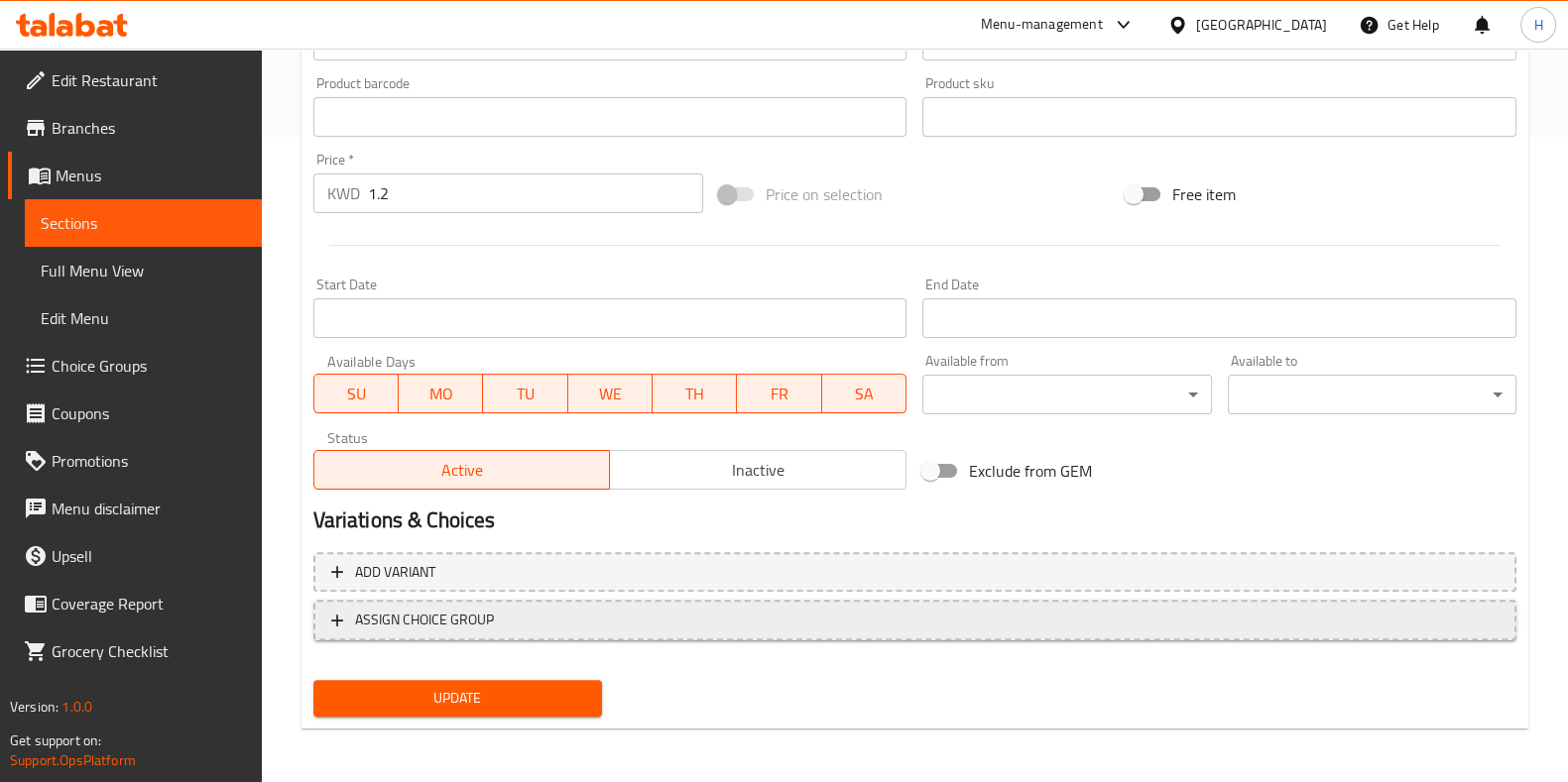
click at [479, 615] on span "ASSIGN CHOICE GROUP" at bounding box center [425, 620] width 139 height 25
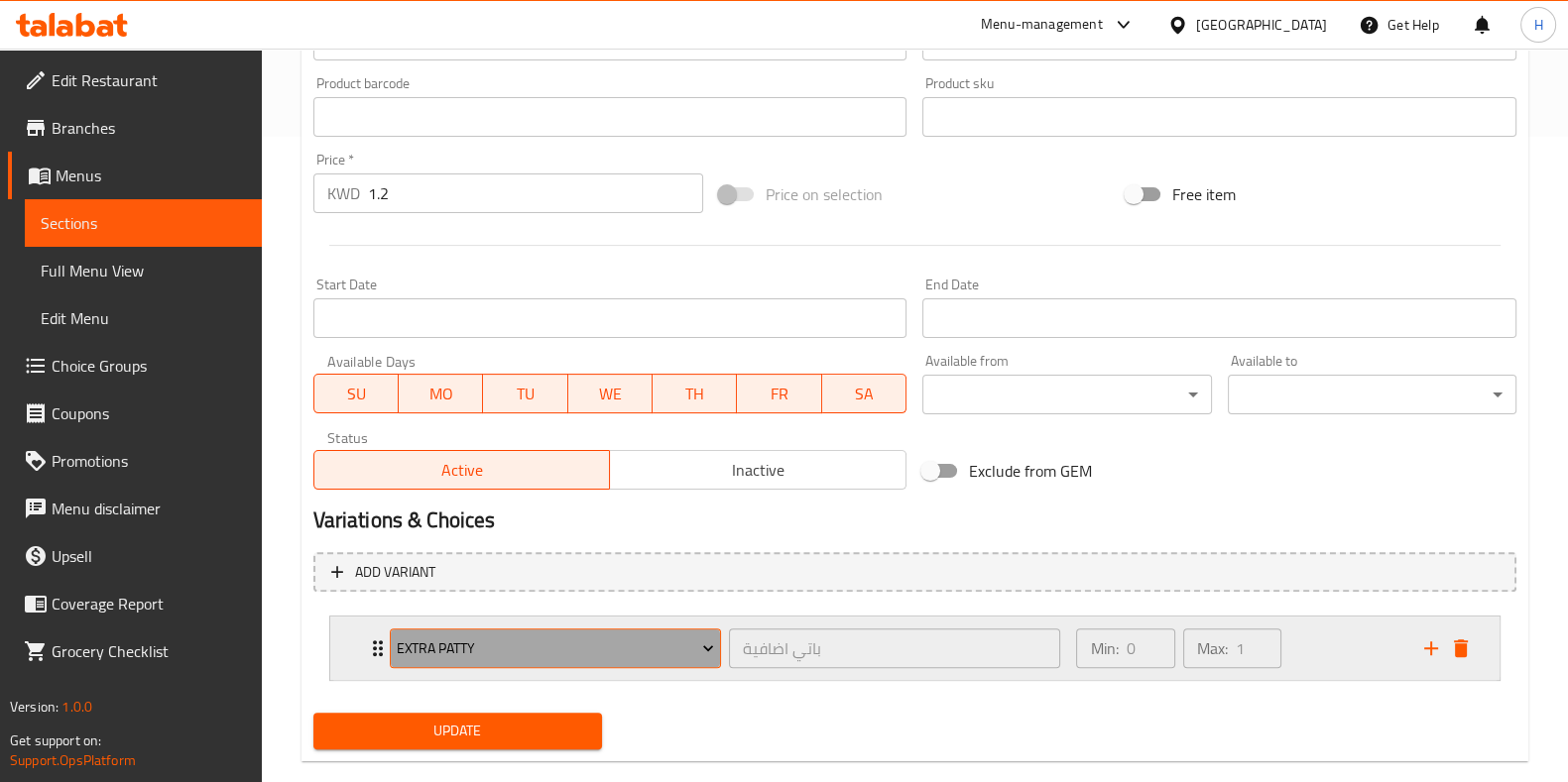
click at [496, 654] on span "Extra Patty" at bounding box center [556, 649] width 318 height 25
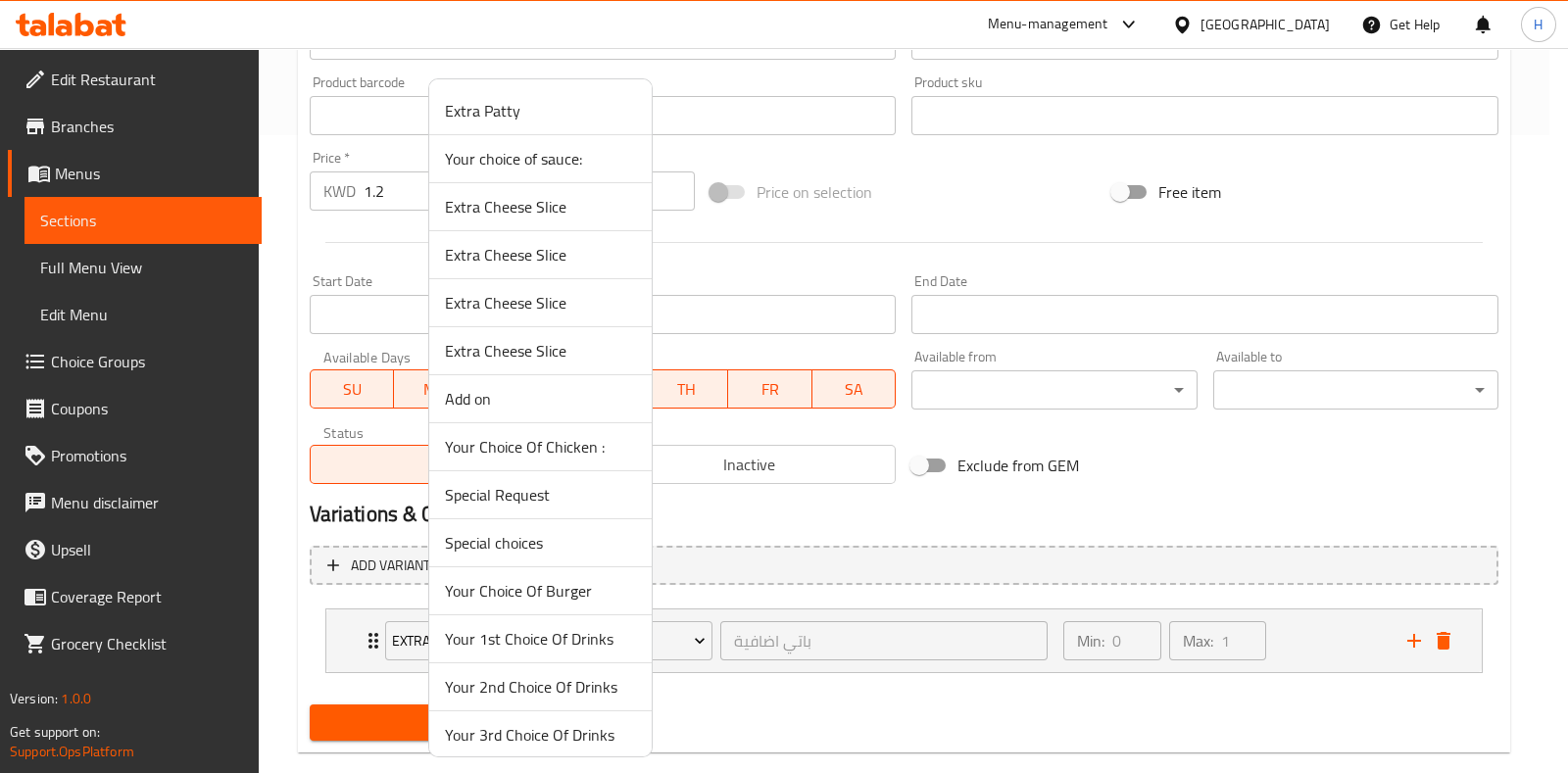
click at [539, 164] on span "Your choice of sauce:" at bounding box center [540, 159] width 191 height 24
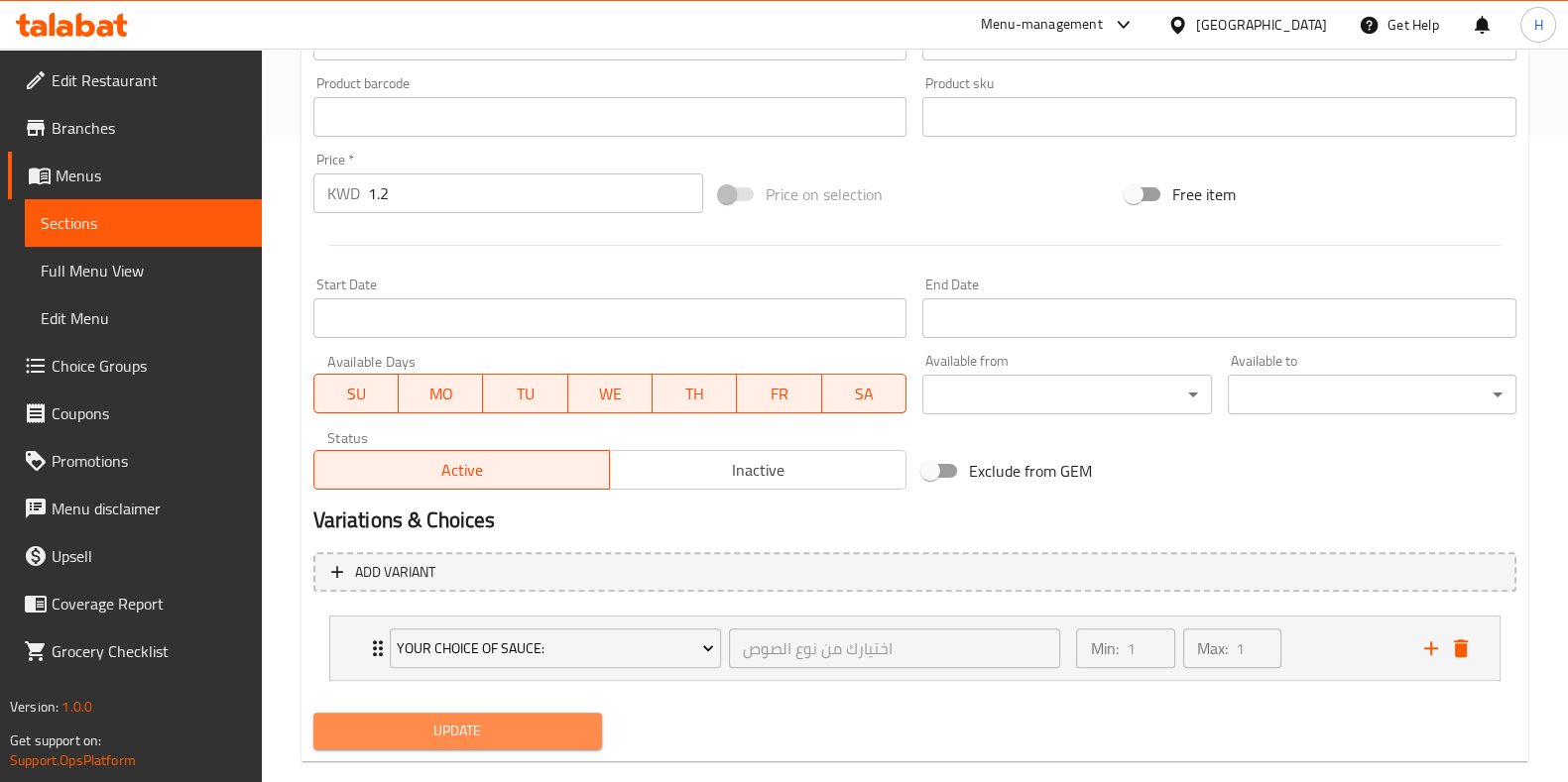
click at [486, 727] on span "Update" at bounding box center [457, 730] width 257 height 25
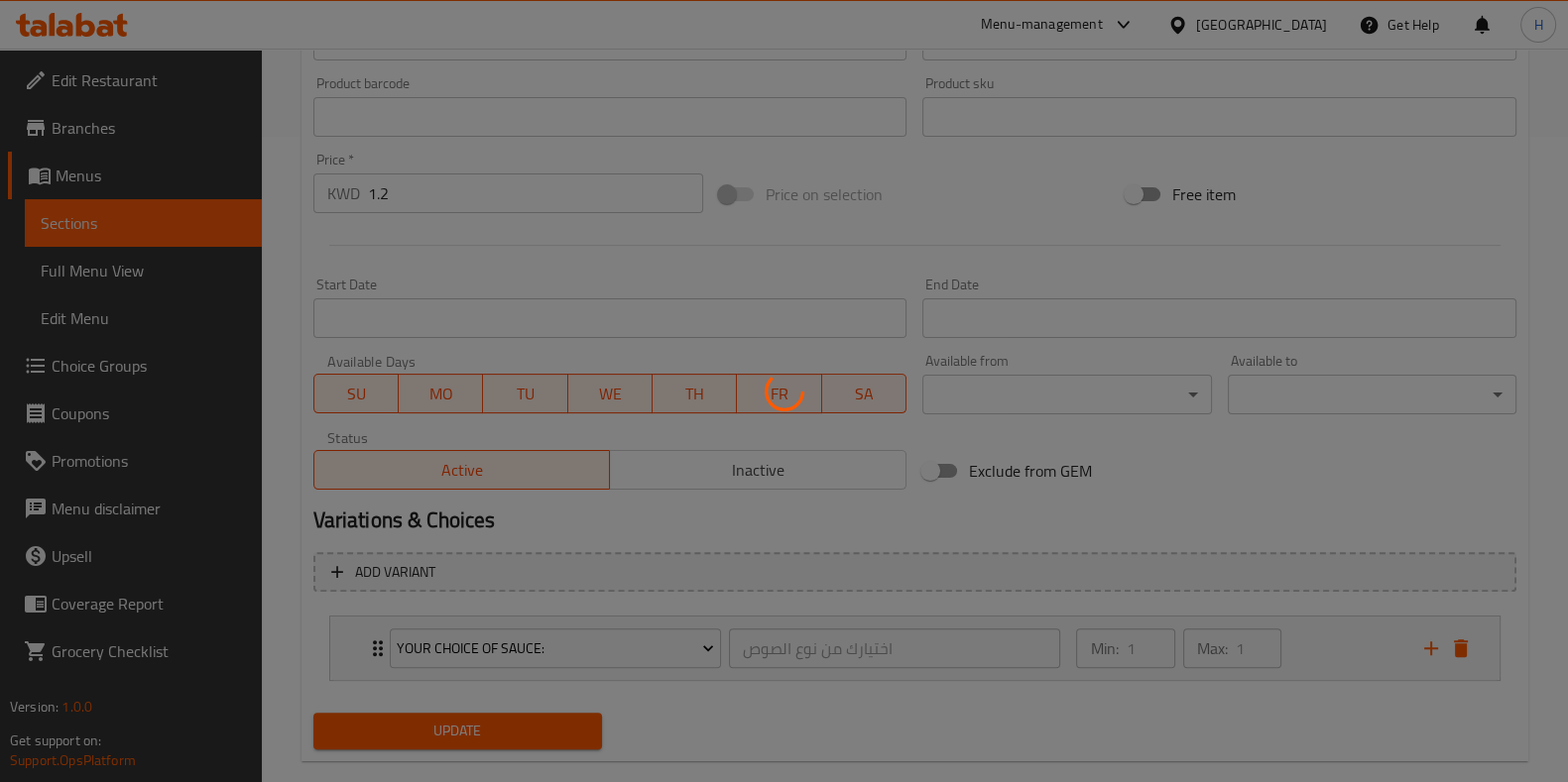
scroll to position [0, 0]
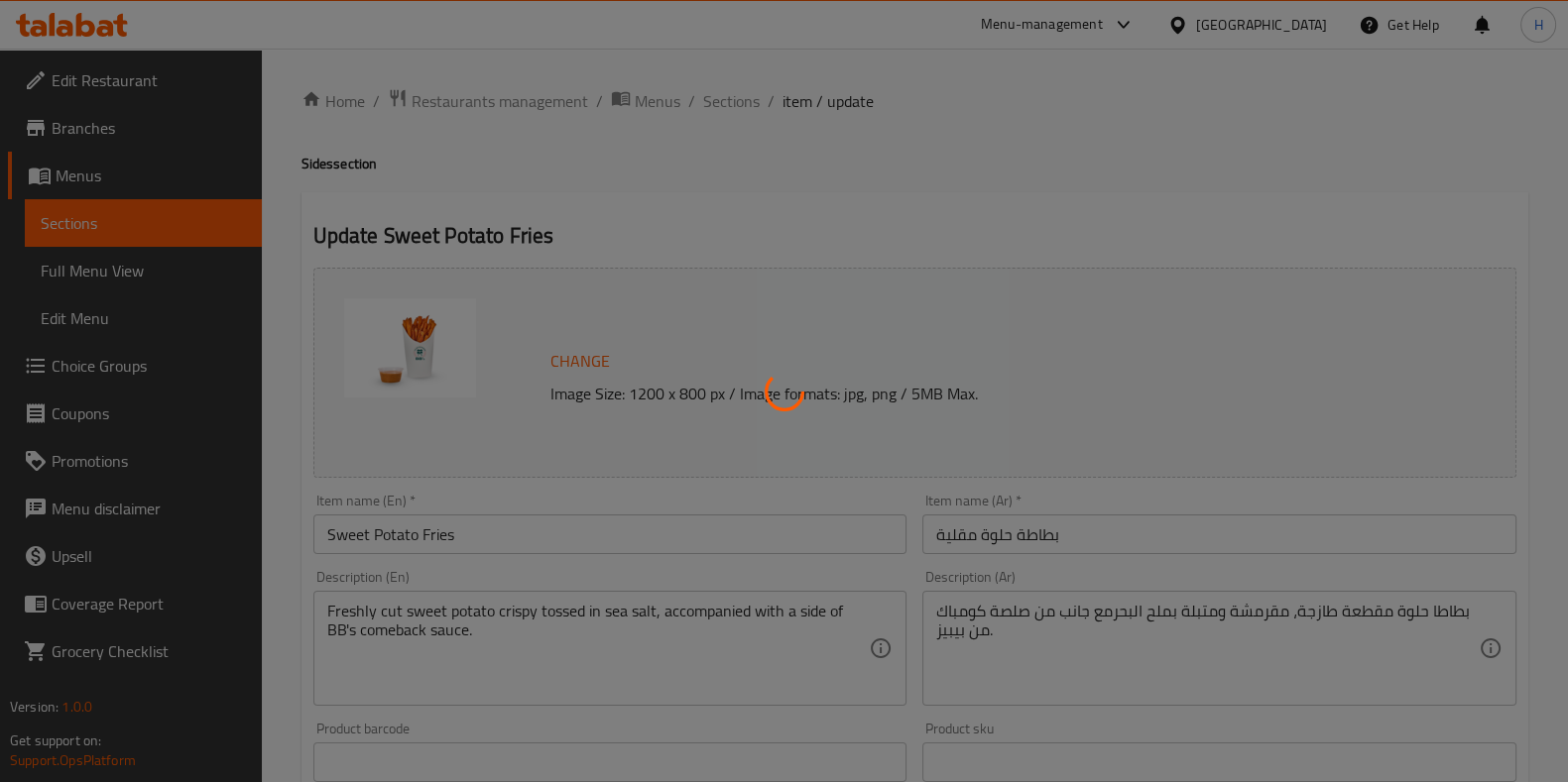
drag, startPoint x: 696, startPoint y: 230, endPoint x: 687, endPoint y: 194, distance: 37.1
click at [687, 194] on div at bounding box center [784, 391] width 1568 height 782
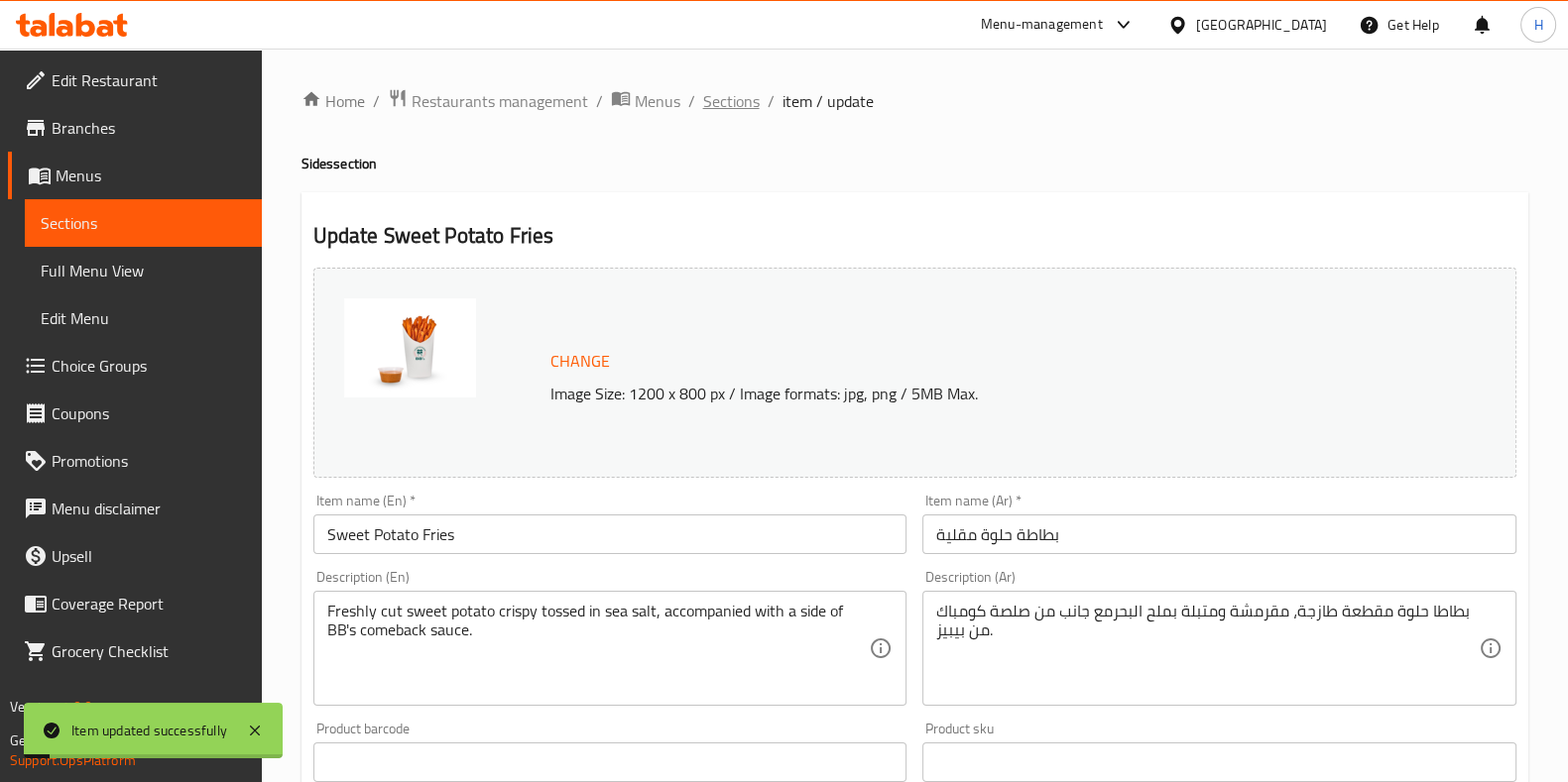
click at [712, 112] on span "Sections" at bounding box center [730, 101] width 57 height 24
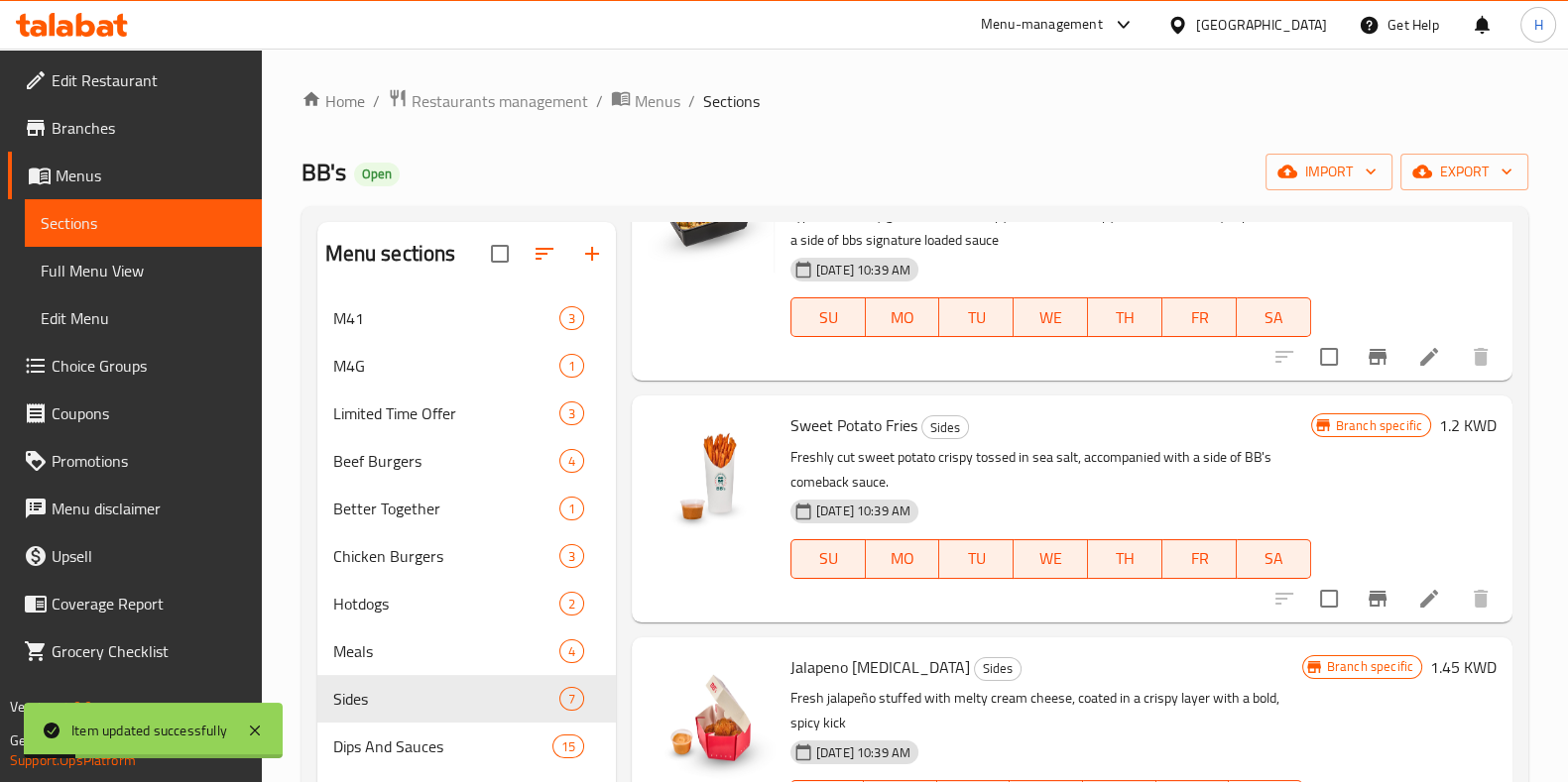
scroll to position [621, 0]
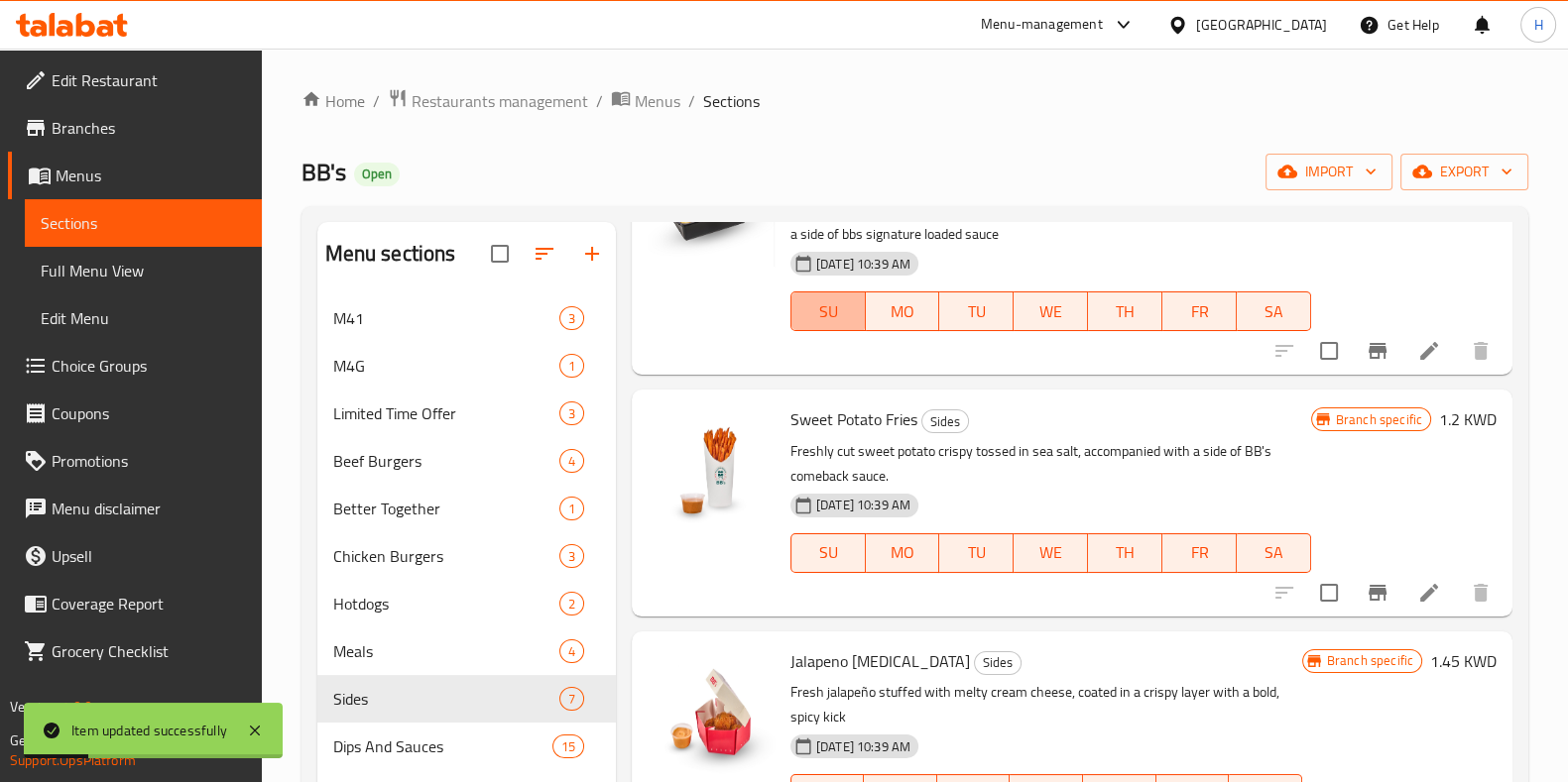
drag, startPoint x: 794, startPoint y: 300, endPoint x: 822, endPoint y: 145, distance: 157.5
click at [822, 145] on div "Home / Restaurants management / Menus / Sections BB's Open import export Menu s…" at bounding box center [915, 554] width 1227 height 932
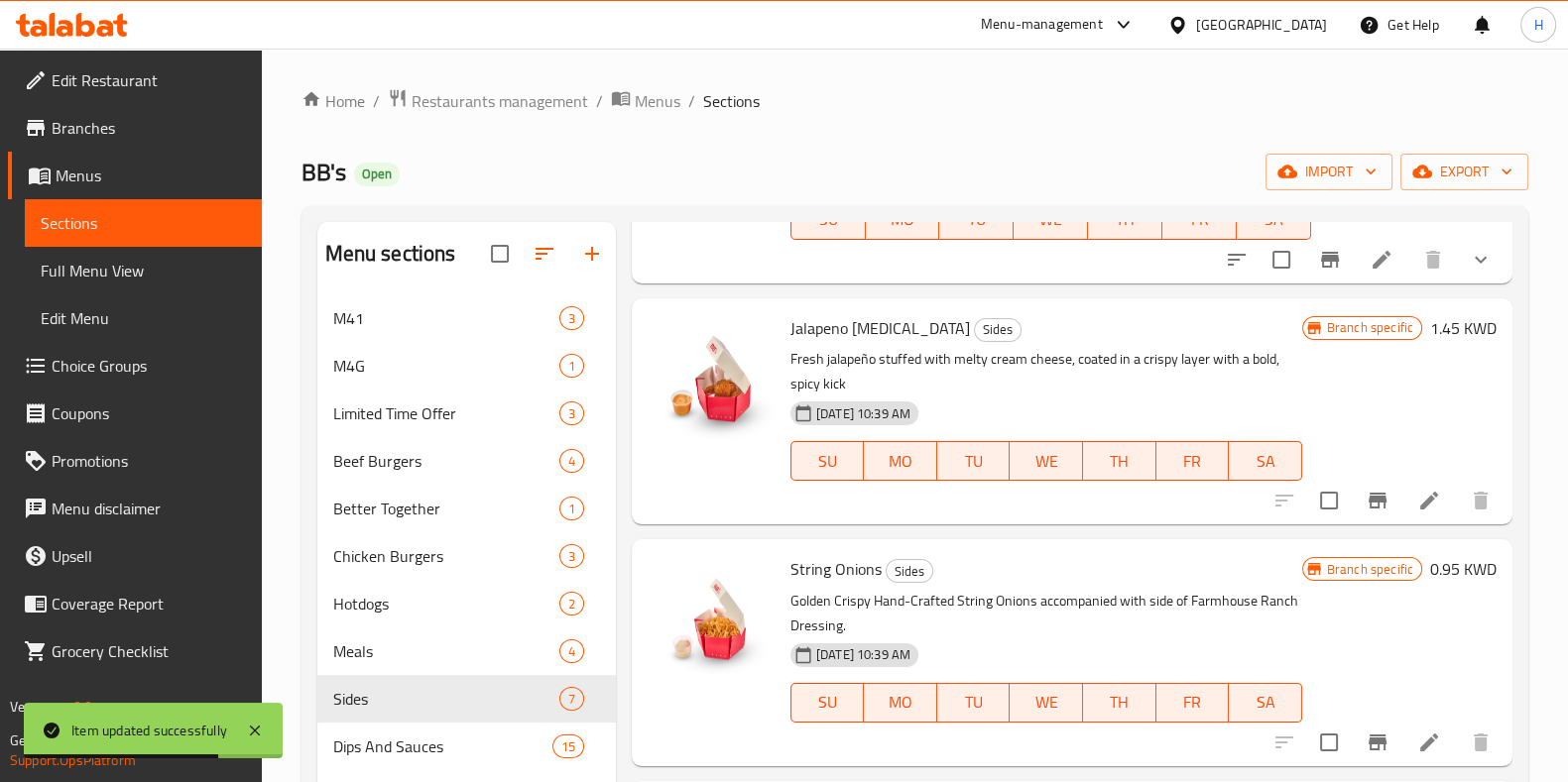
scroll to position [842, 0]
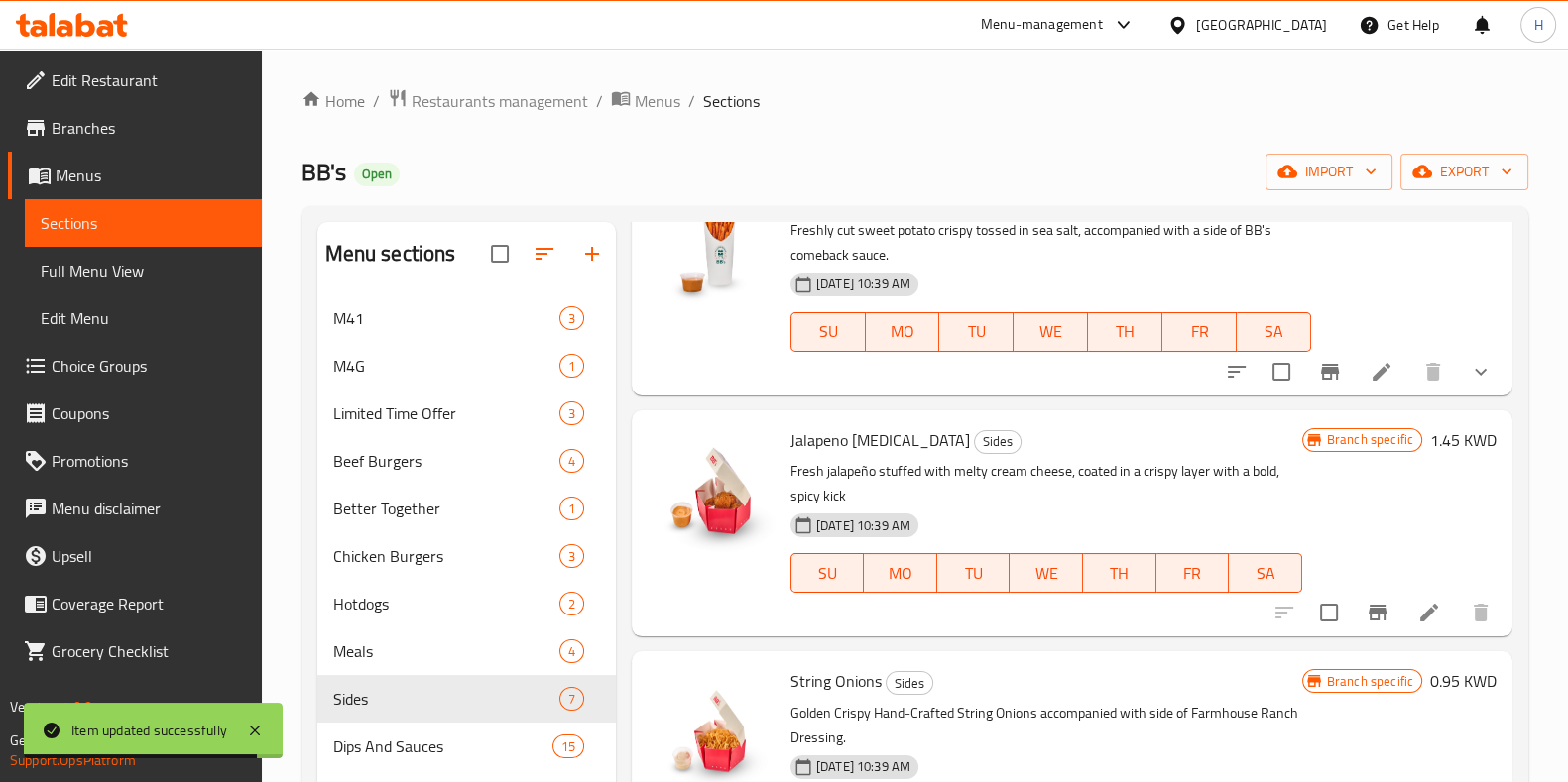
click at [810, 437] on span "Jalapeno [MEDICAL_DATA]" at bounding box center [879, 441] width 180 height 30
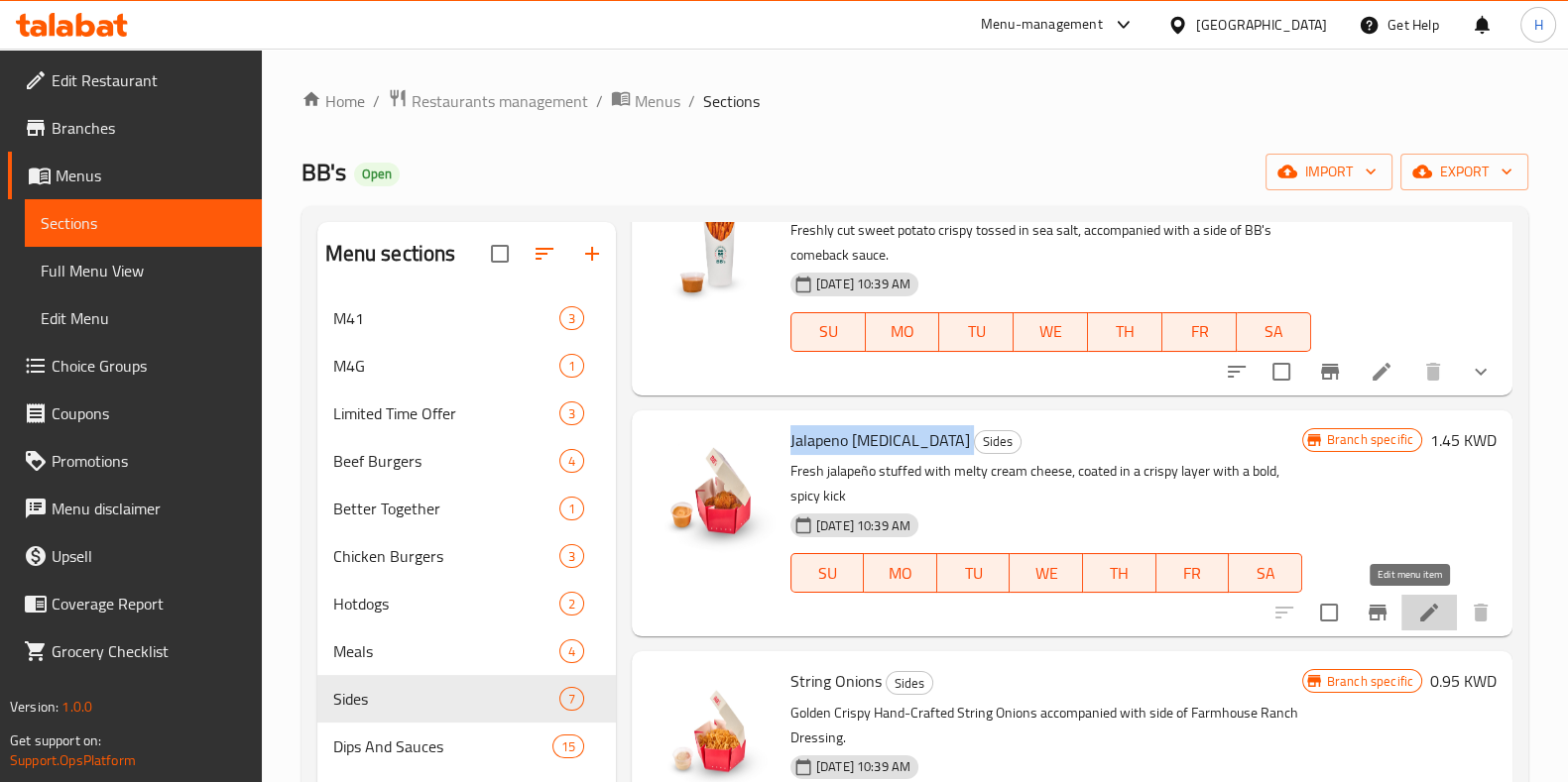
click at [1417, 614] on icon at bounding box center [1429, 613] width 24 height 24
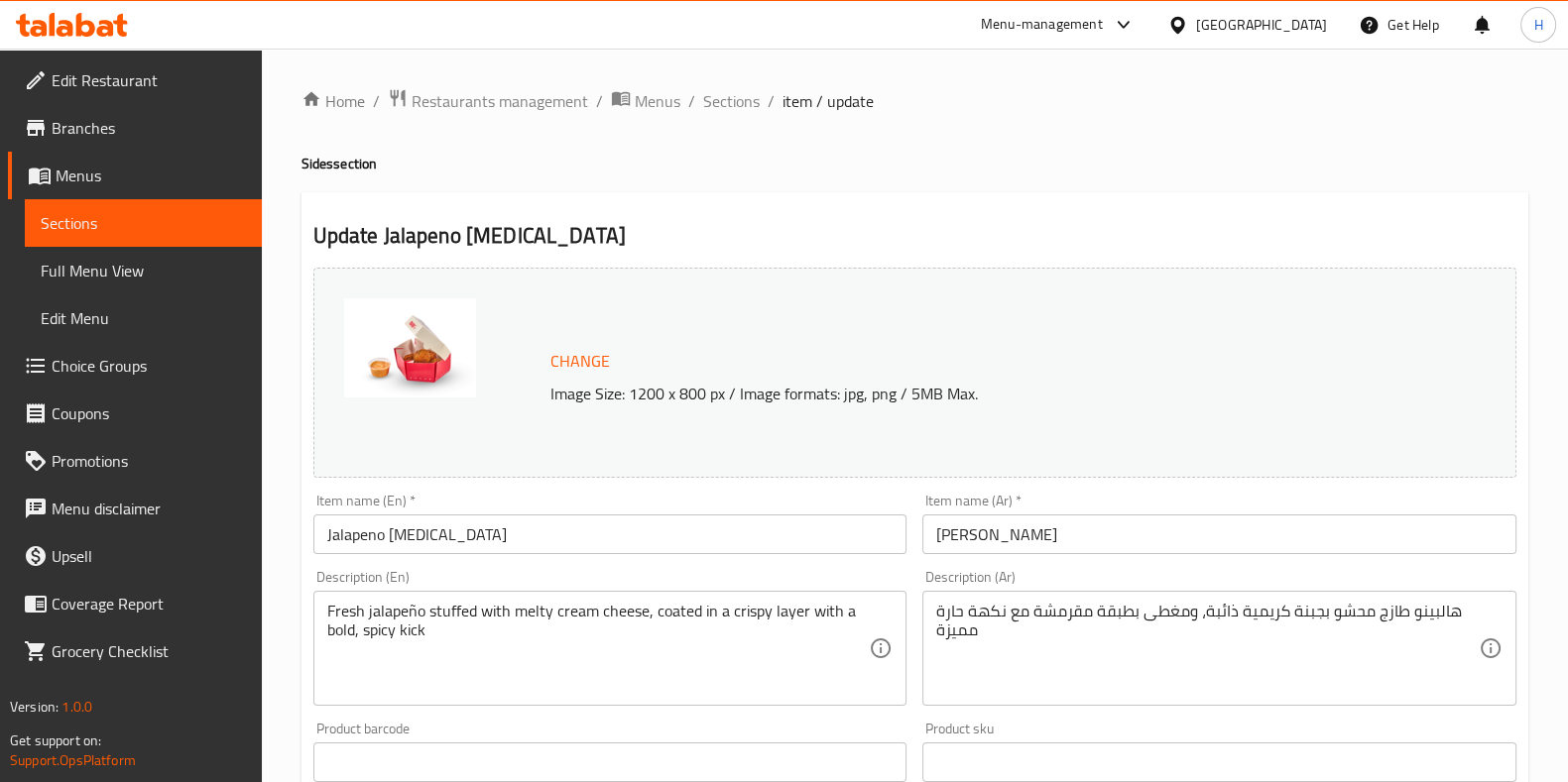
scroll to position [646, 0]
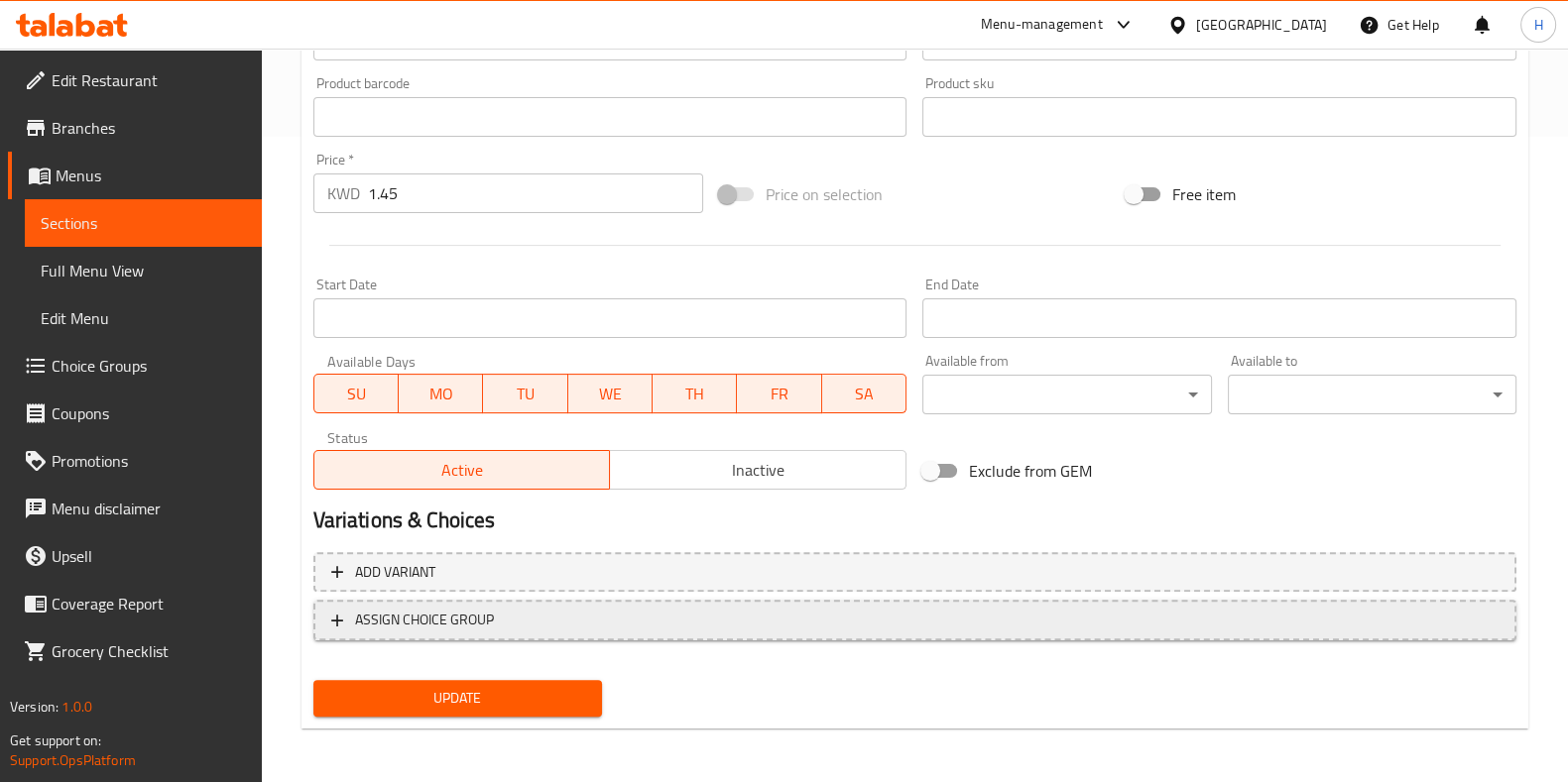
click at [526, 615] on span "ASSIGN CHOICE GROUP" at bounding box center [915, 620] width 1167 height 25
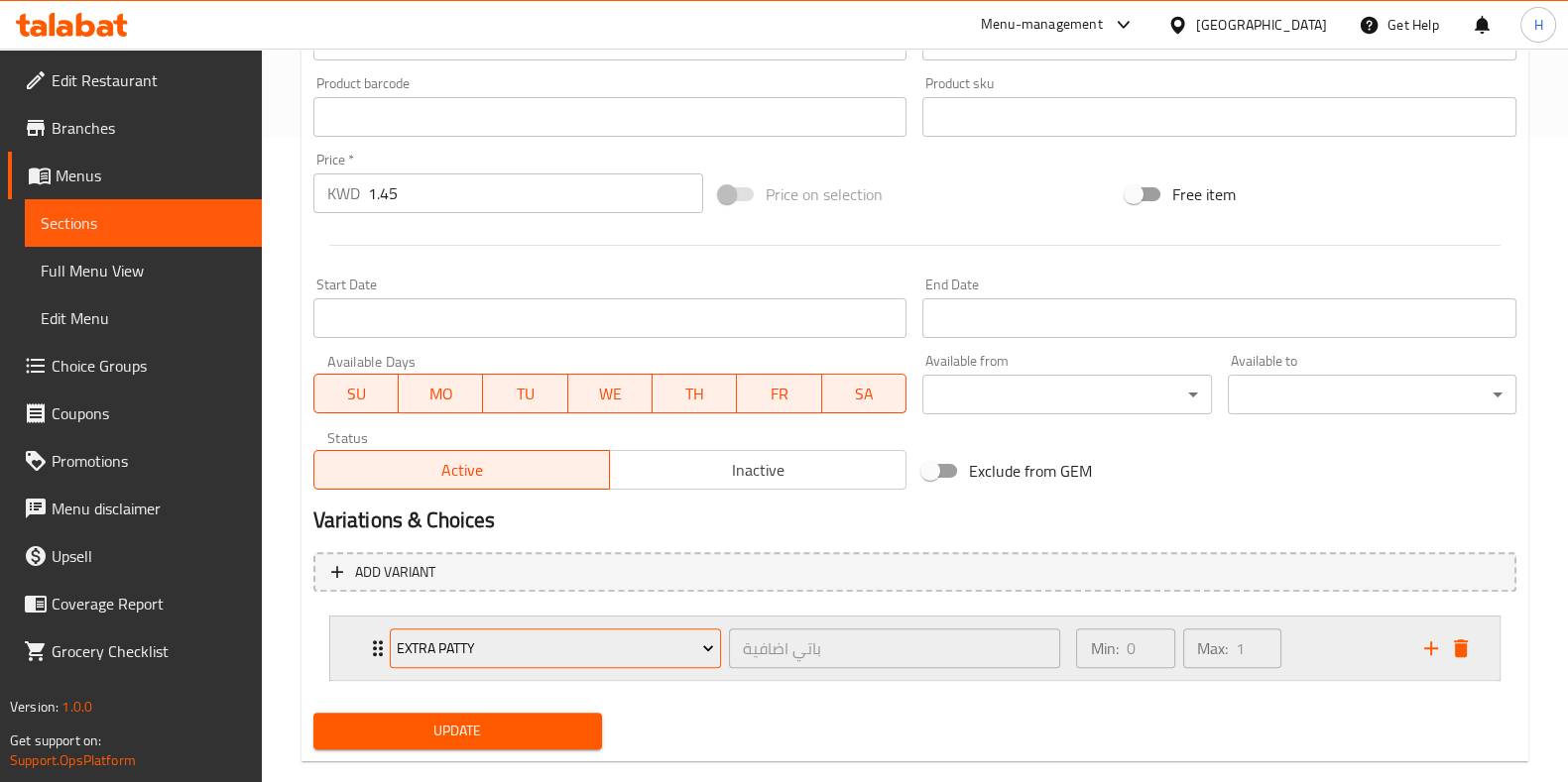
click at [482, 655] on span "Extra Patty" at bounding box center [556, 649] width 318 height 25
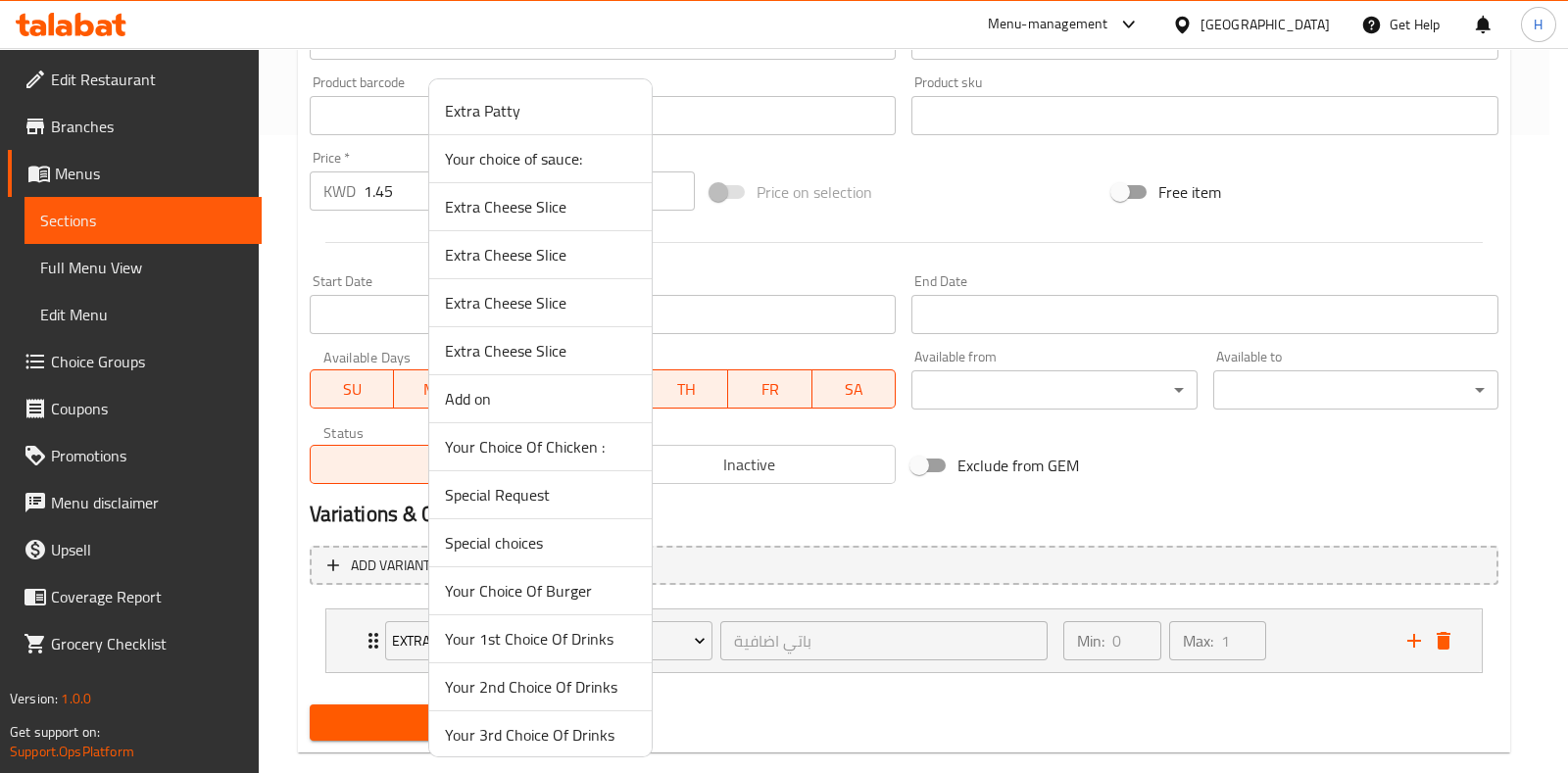
click at [569, 167] on span "Your choice of sauce:" at bounding box center [540, 159] width 191 height 24
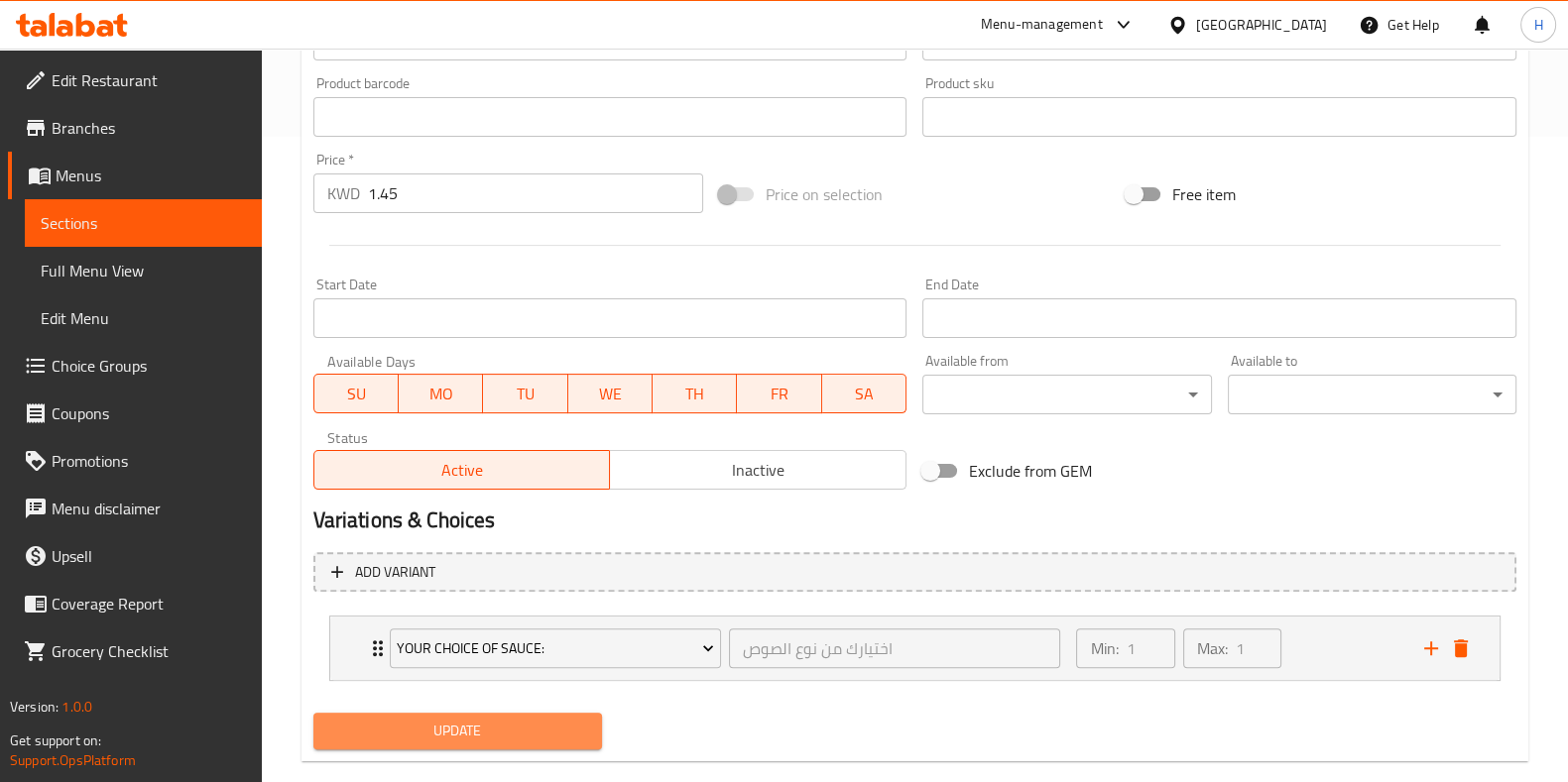
click at [432, 740] on span "Update" at bounding box center [457, 730] width 257 height 25
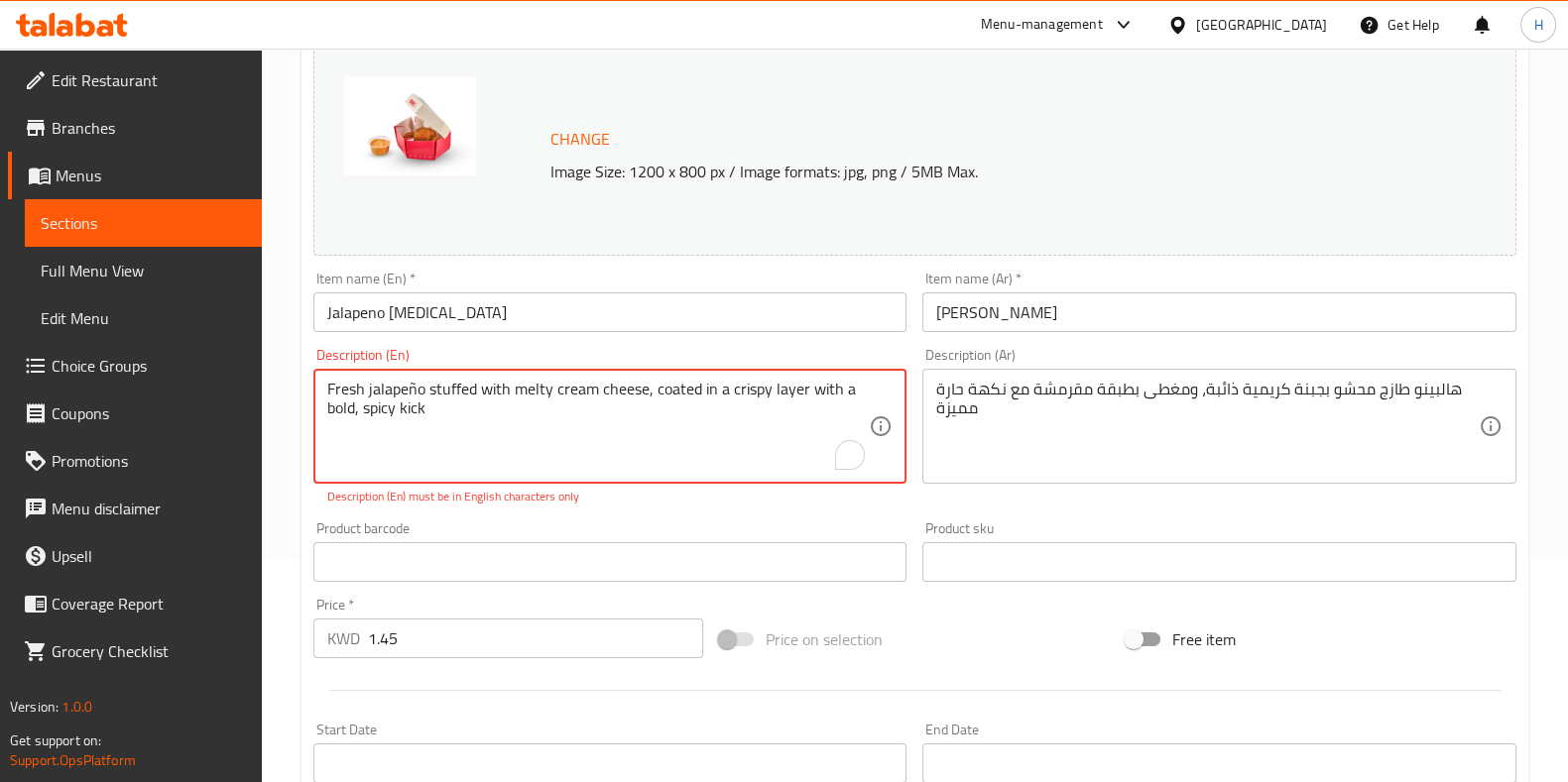
scroll to position [0, 0]
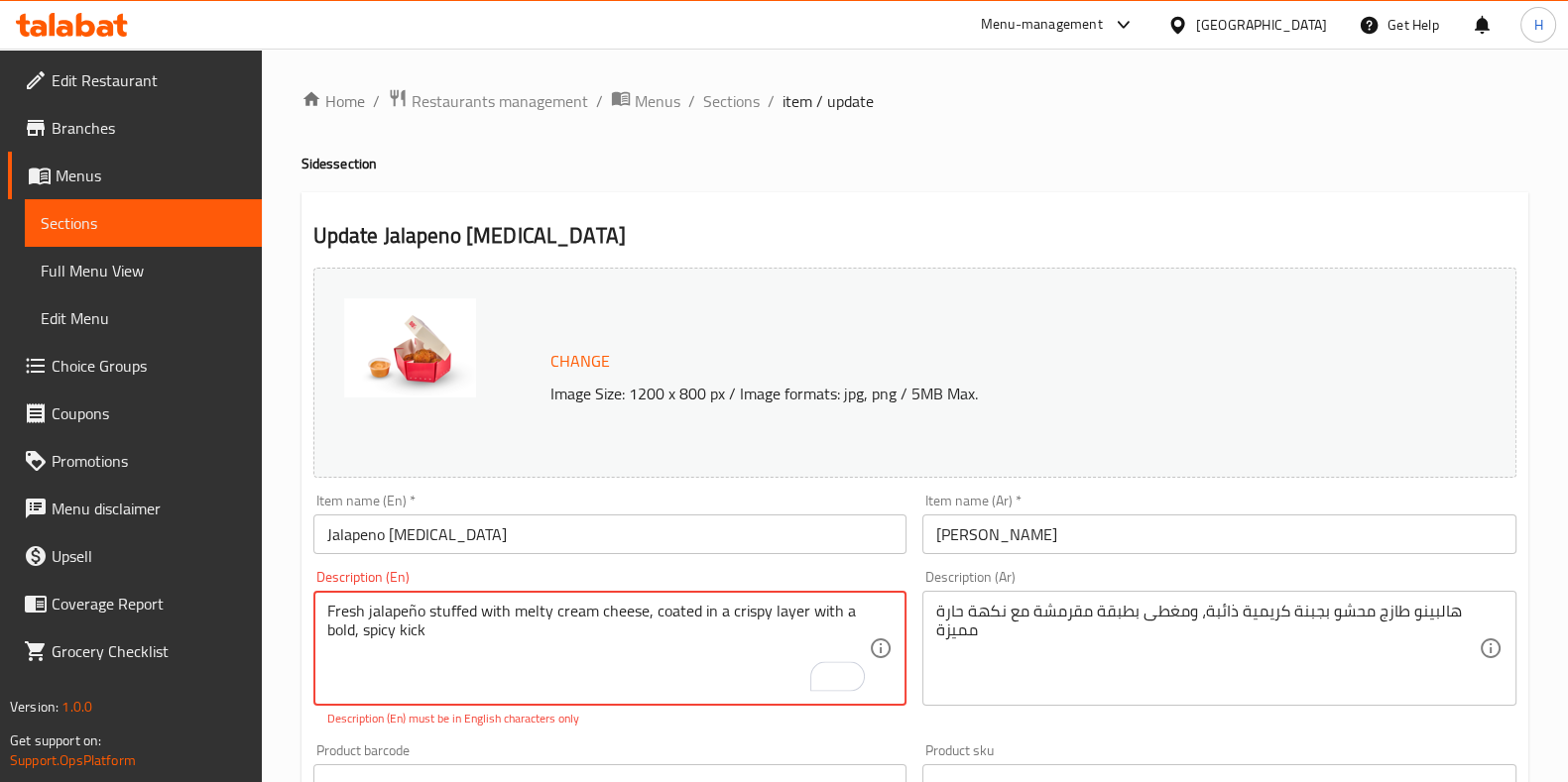
click at [417, 609] on textarea "Fresh jalapeño stuffed with melty cream cheese, coated in a crispy layer with a…" at bounding box center [598, 649] width 543 height 94
type textarea "Fresh jalapeno stuffed with melty cream cheese, coated in a crispy layer with a…"
click at [526, 732] on div "Product barcode Product barcode" at bounding box center [610, 751] width 594 height 61
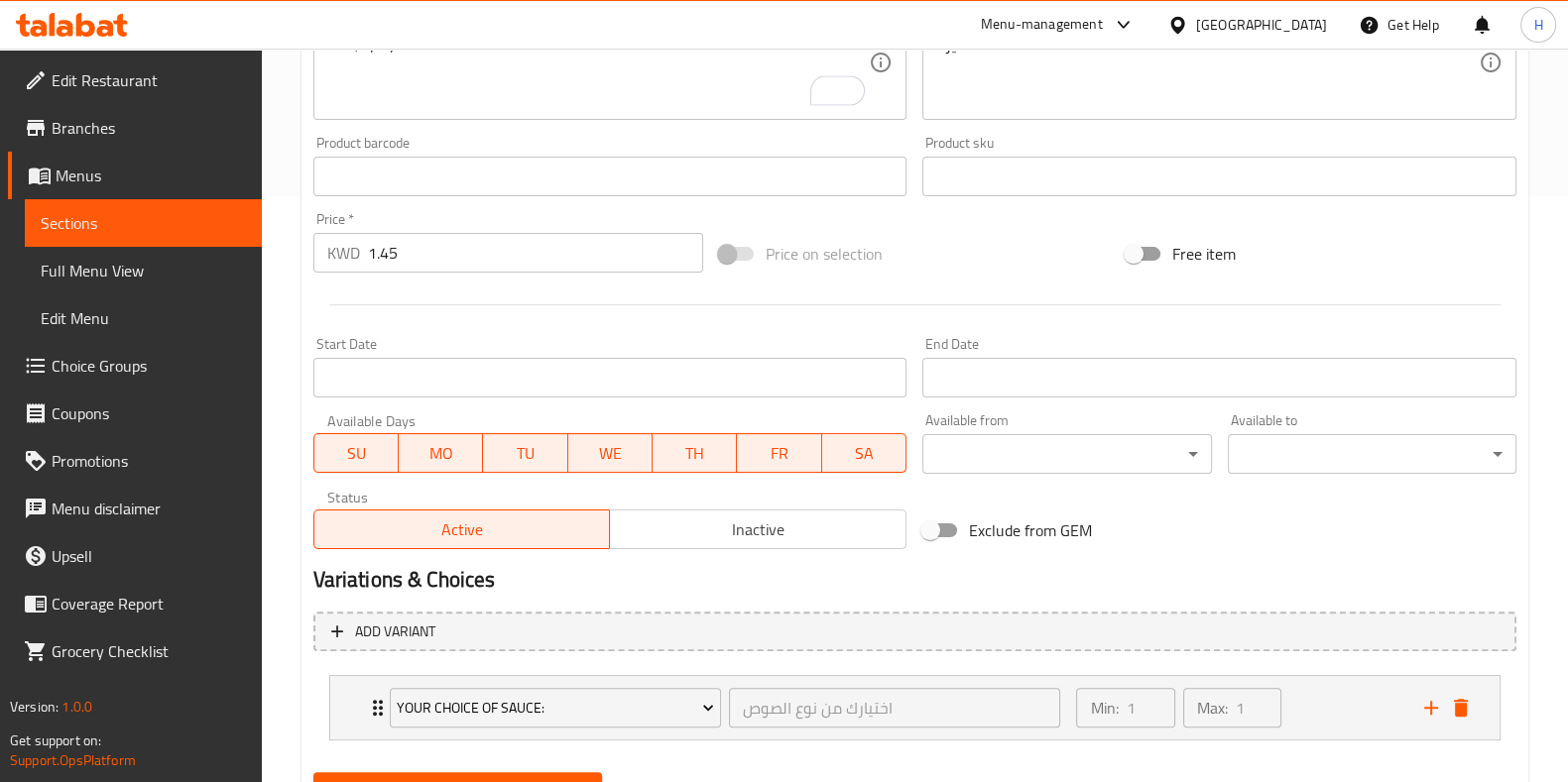
scroll to position [680, 0]
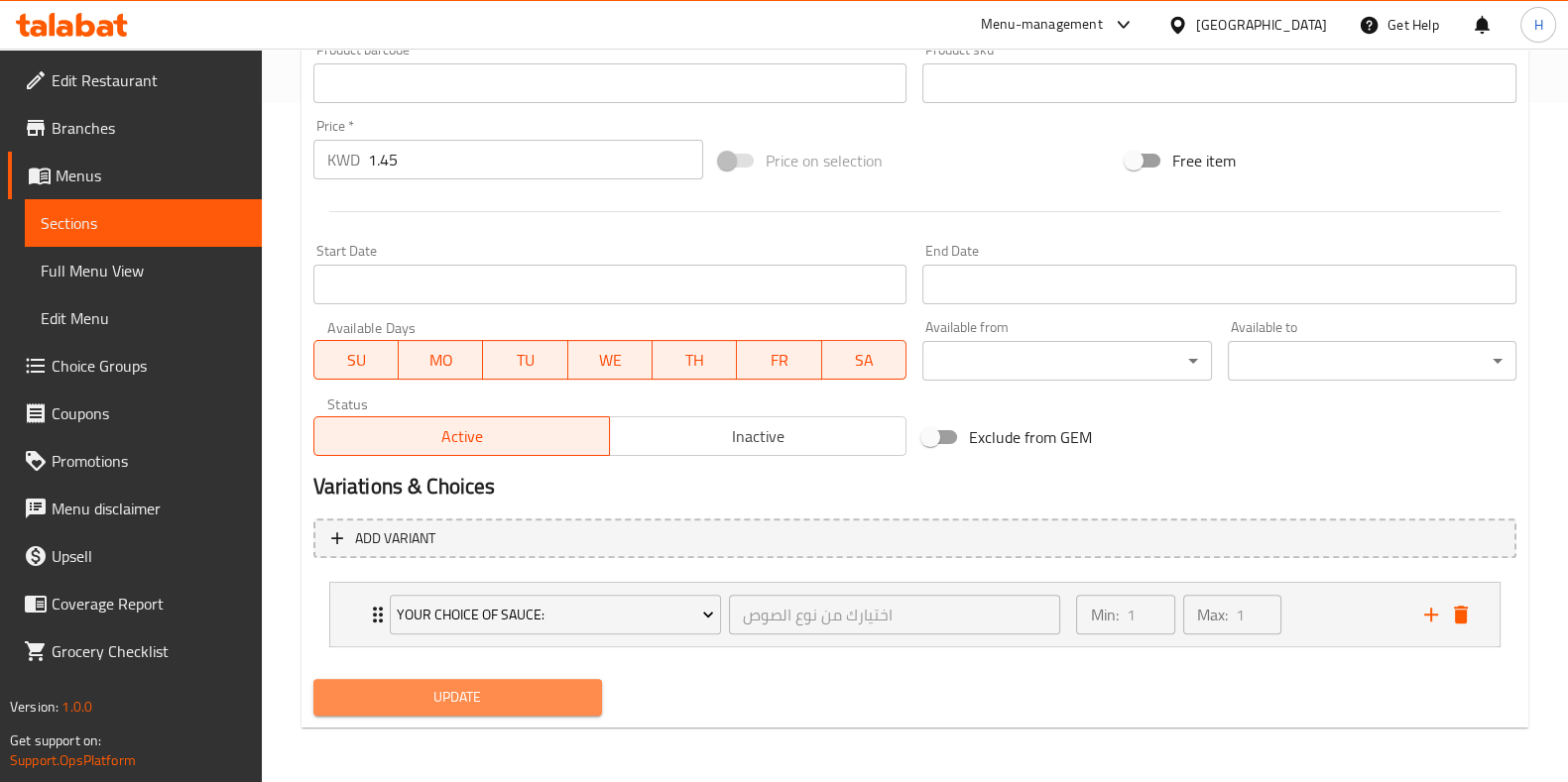
click at [486, 691] on span "Update" at bounding box center [457, 698] width 257 height 25
click at [484, 695] on span "Update" at bounding box center [457, 698] width 257 height 25
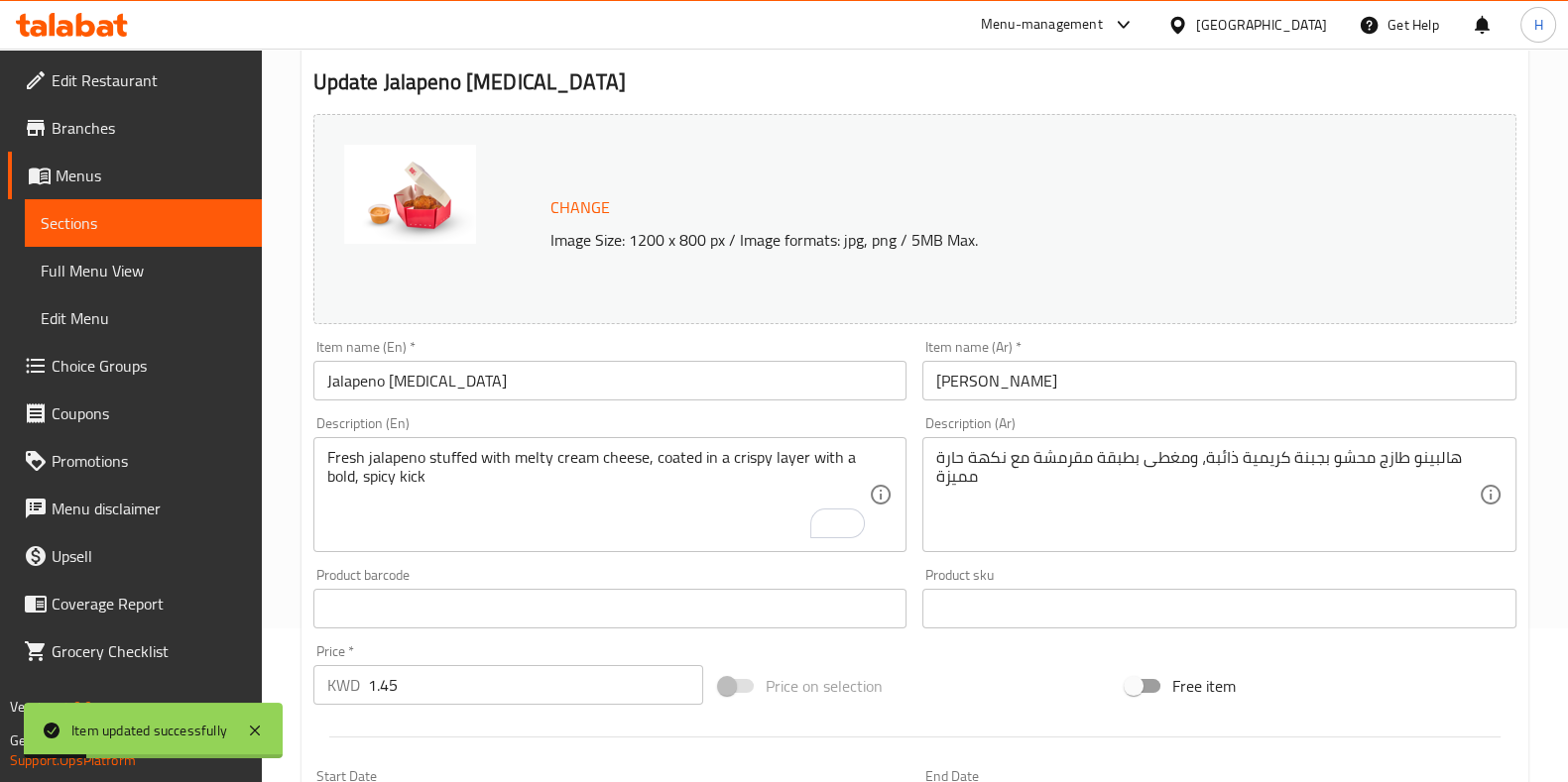
scroll to position [0, 0]
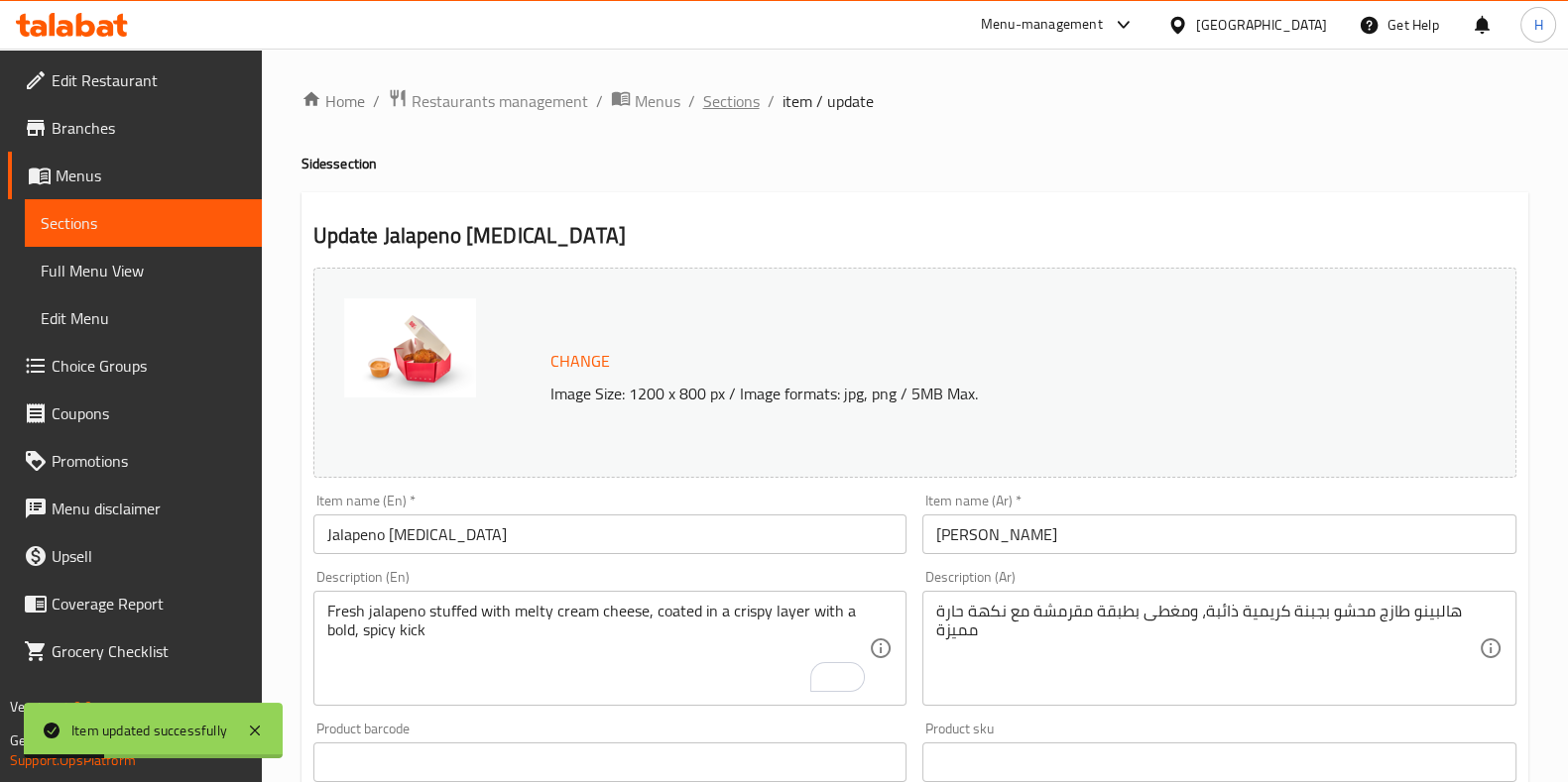
click at [751, 96] on span "Sections" at bounding box center [730, 101] width 57 height 24
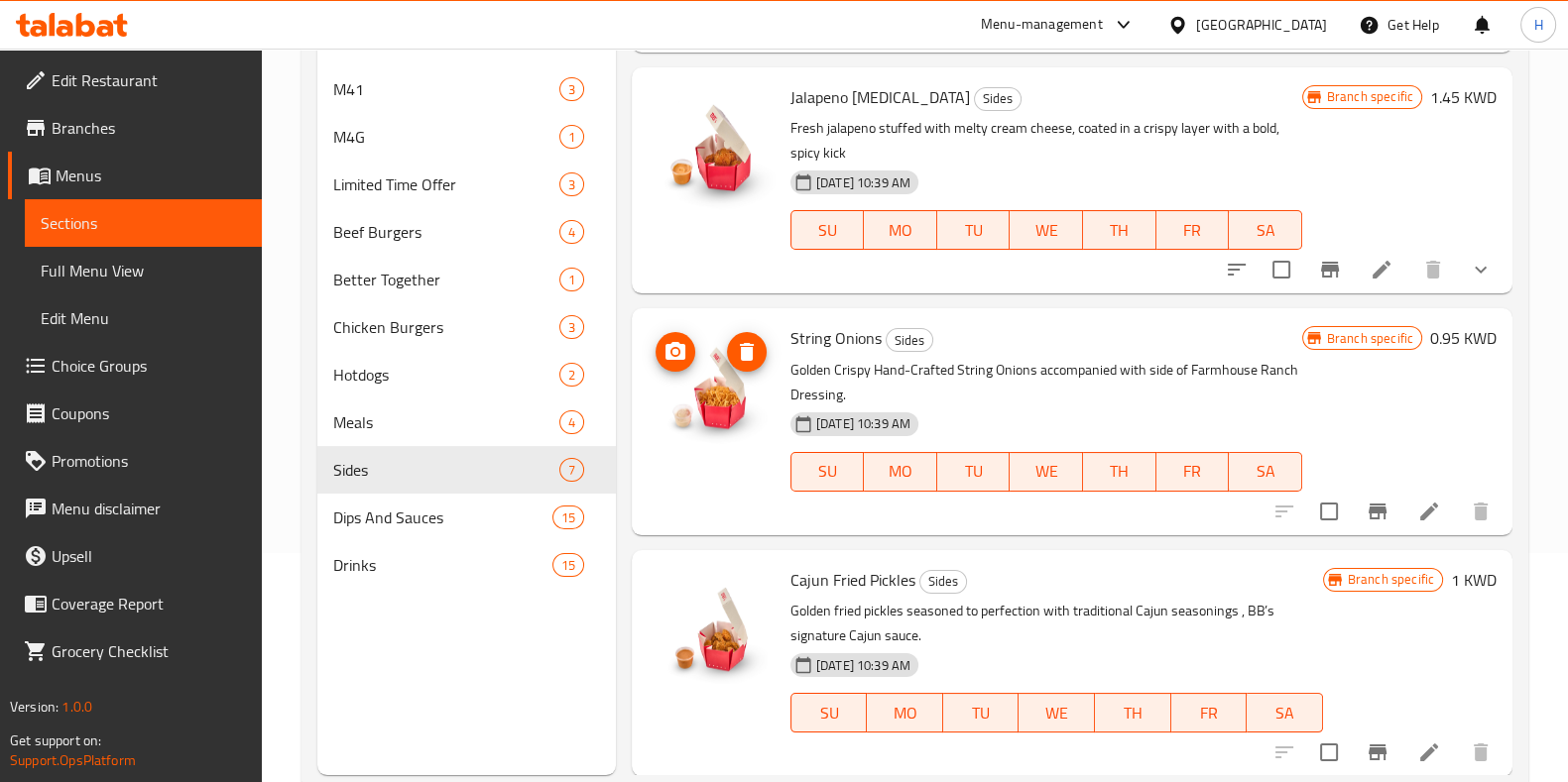
scroll to position [278, 0]
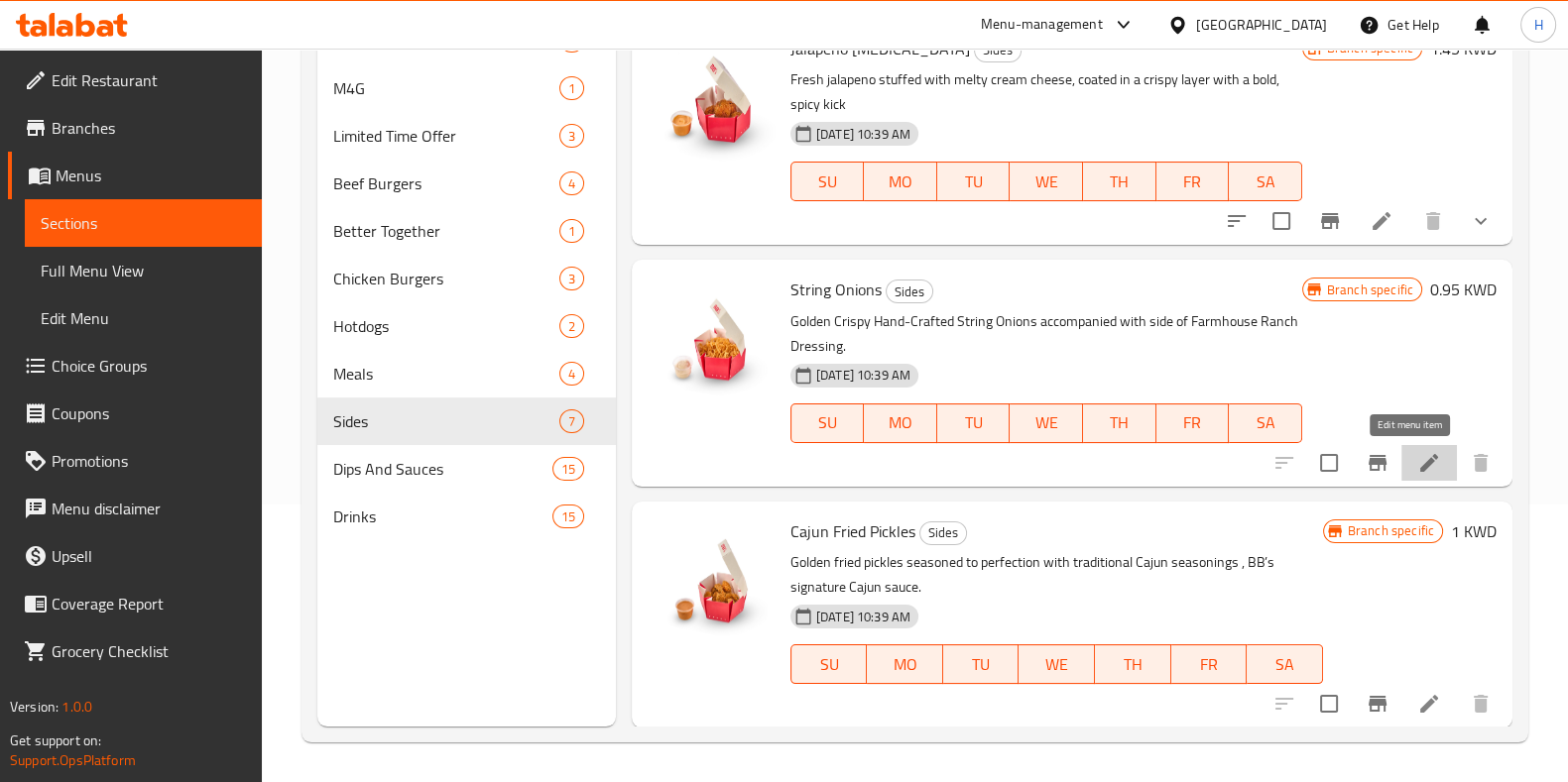
click at [1417, 466] on icon at bounding box center [1429, 463] width 24 height 24
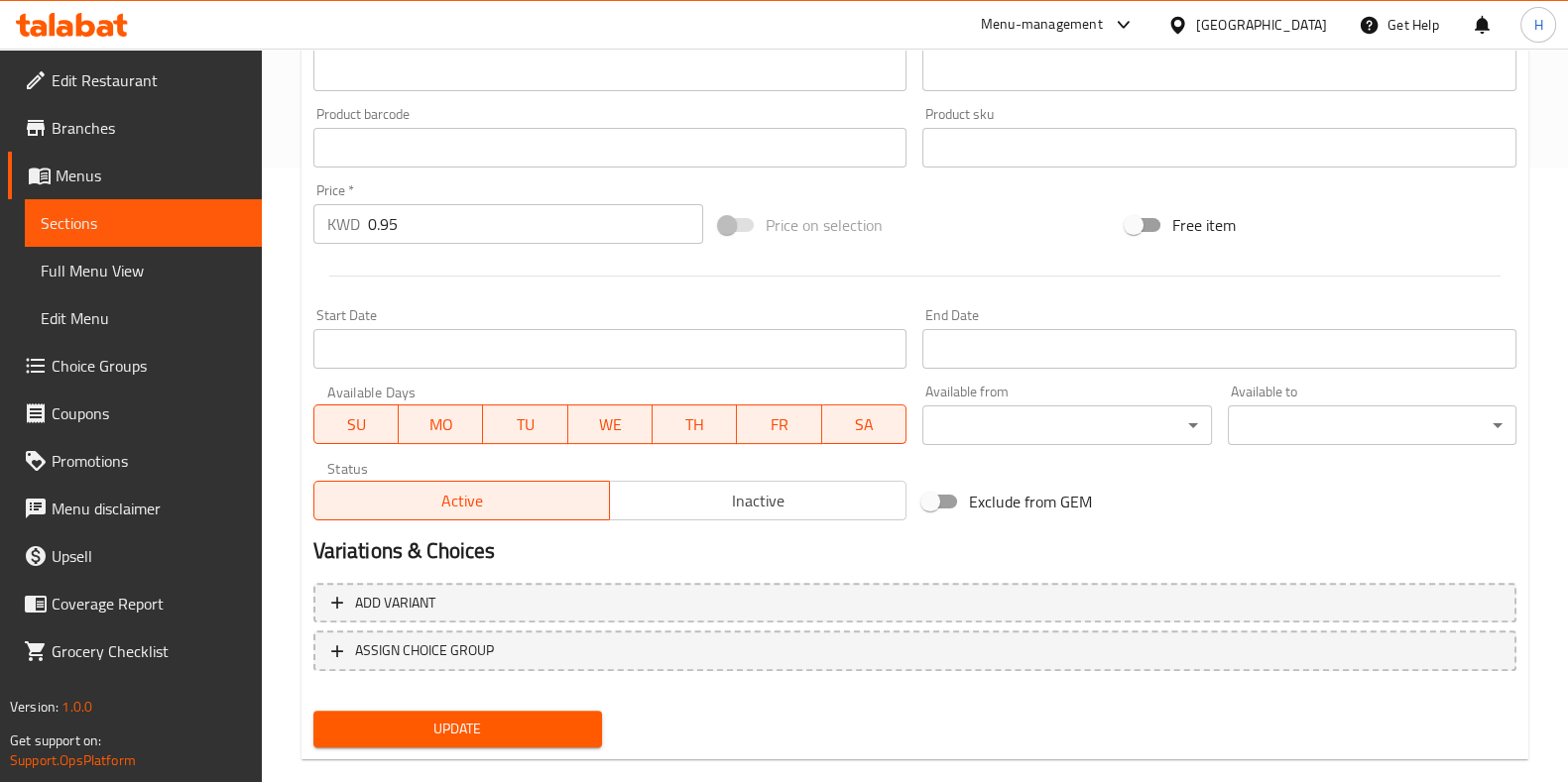
scroll to position [646, 0]
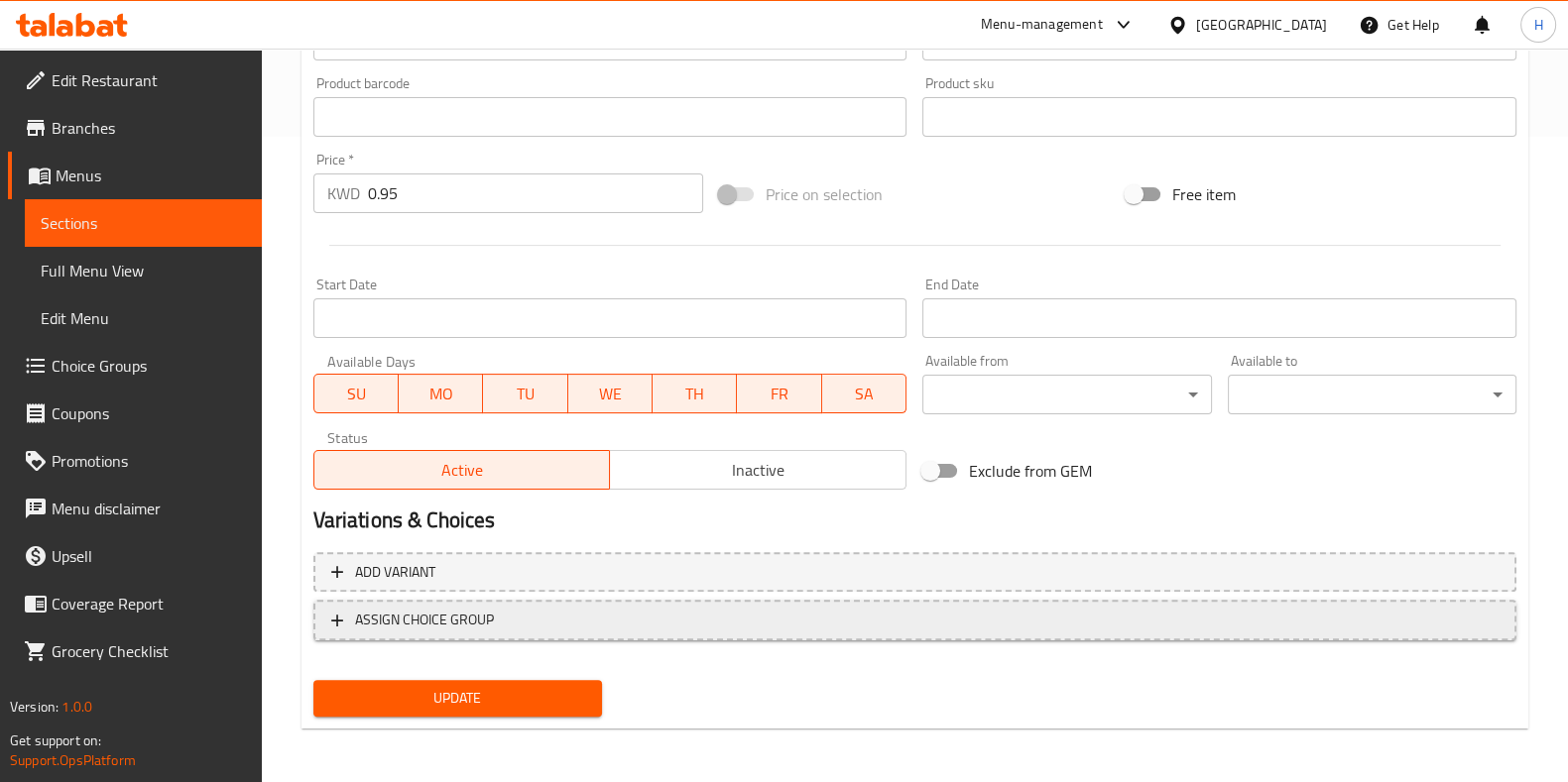
click at [504, 608] on span "ASSIGN CHOICE GROUP" at bounding box center [915, 620] width 1167 height 25
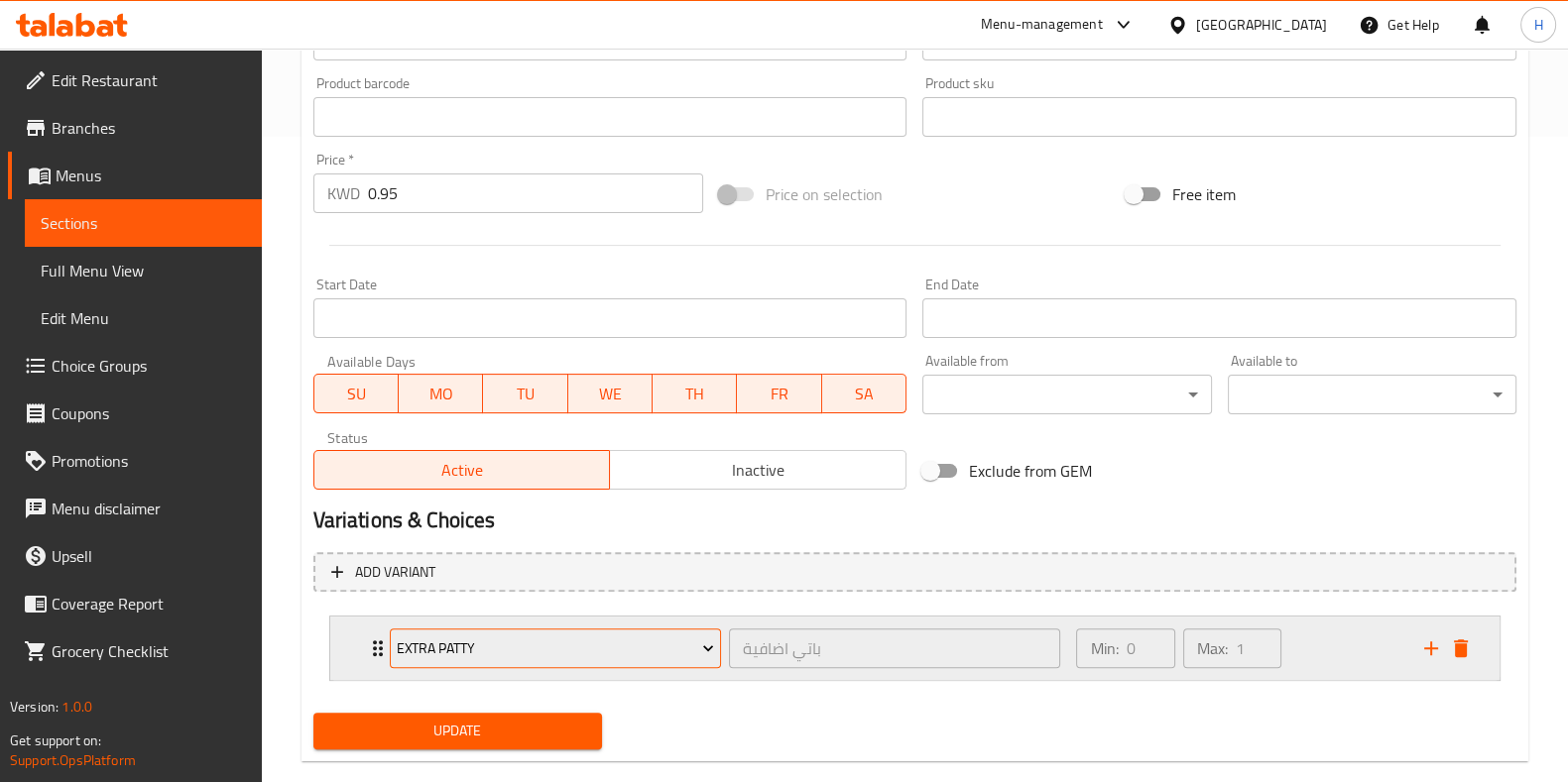
click at [503, 654] on span "Extra Patty" at bounding box center [556, 649] width 318 height 25
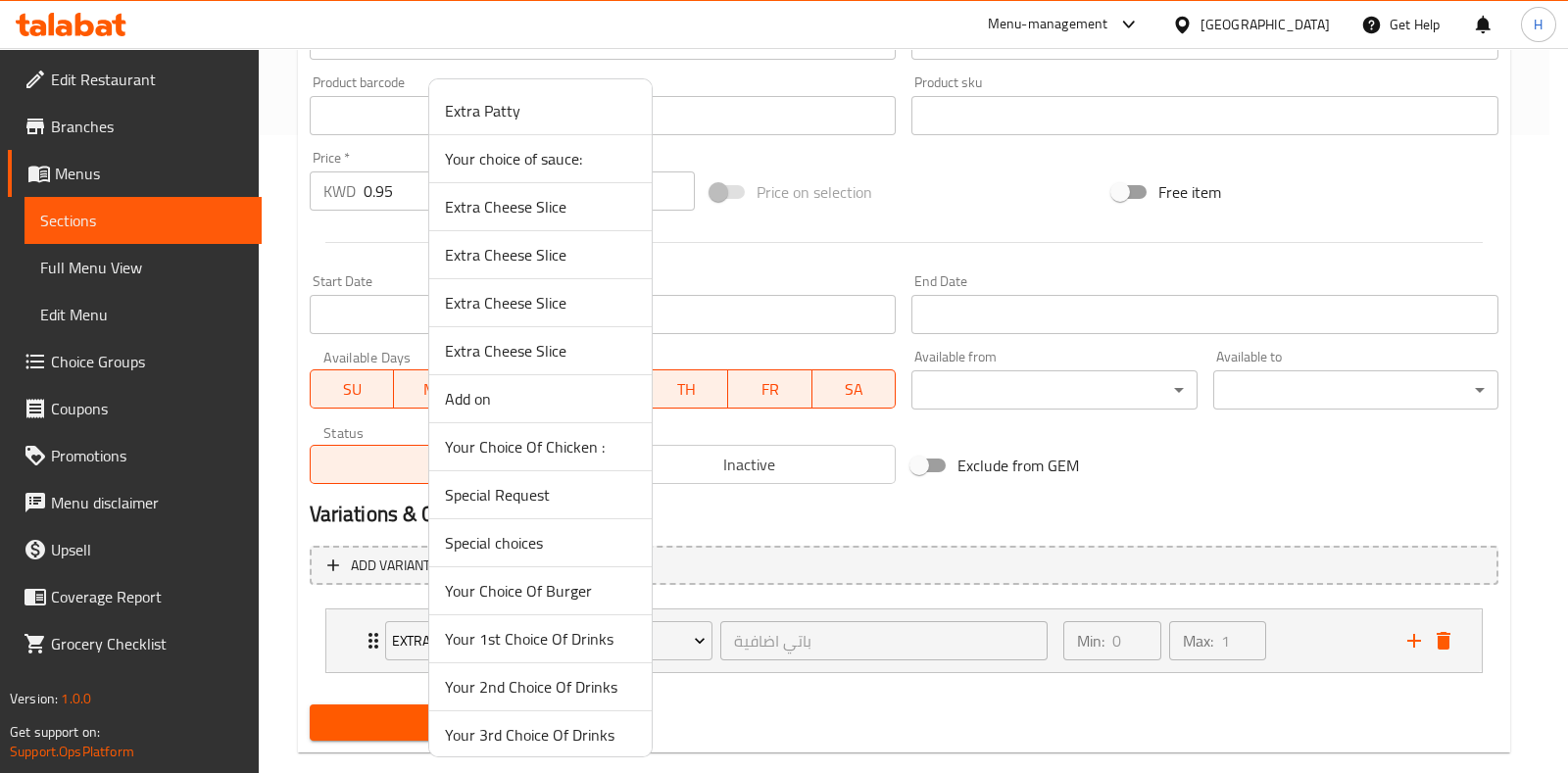
click at [526, 159] on span "Your choice of sauce:" at bounding box center [540, 159] width 191 height 24
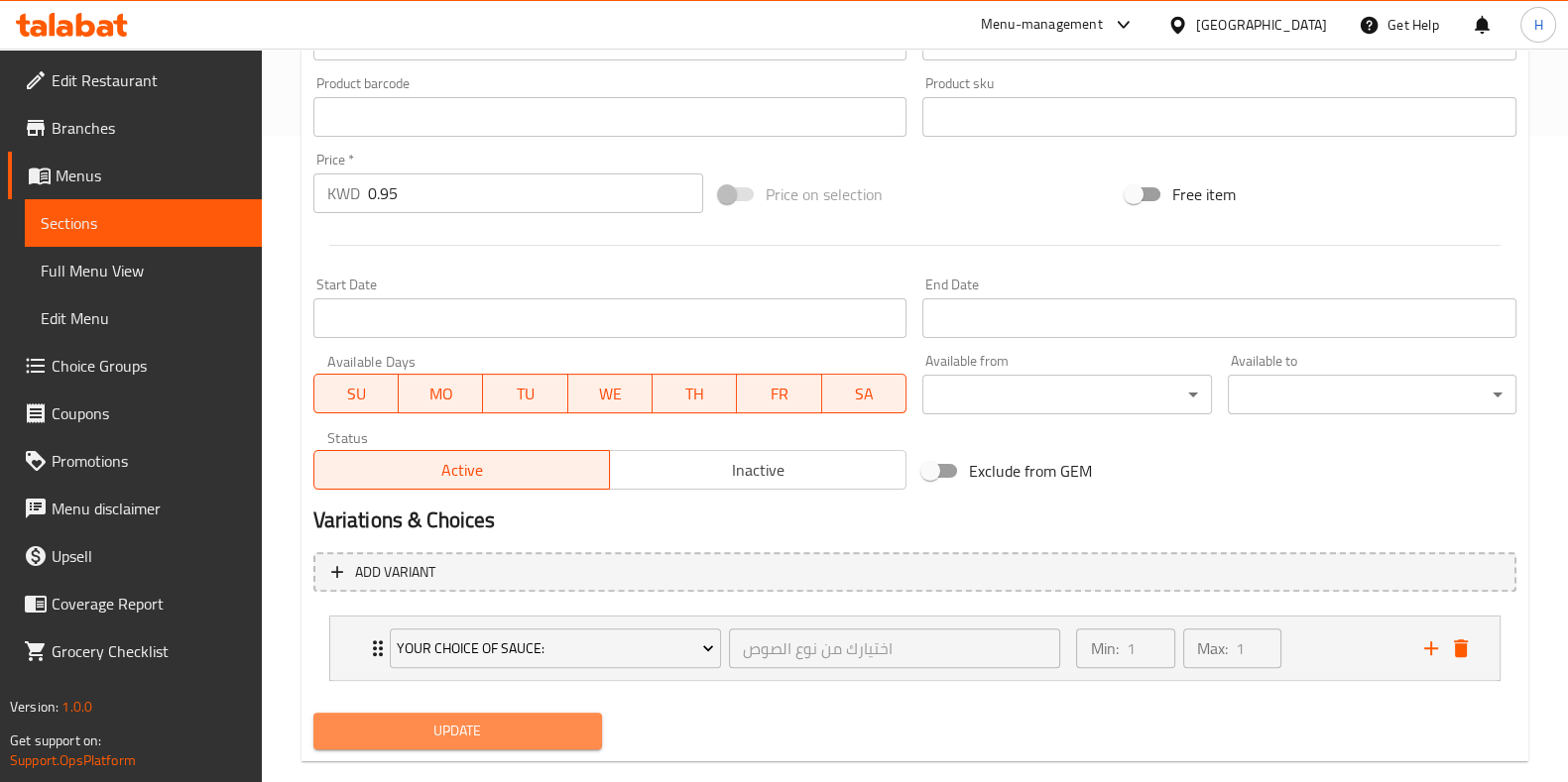
click at [507, 714] on button "Update" at bounding box center [457, 730] width 289 height 37
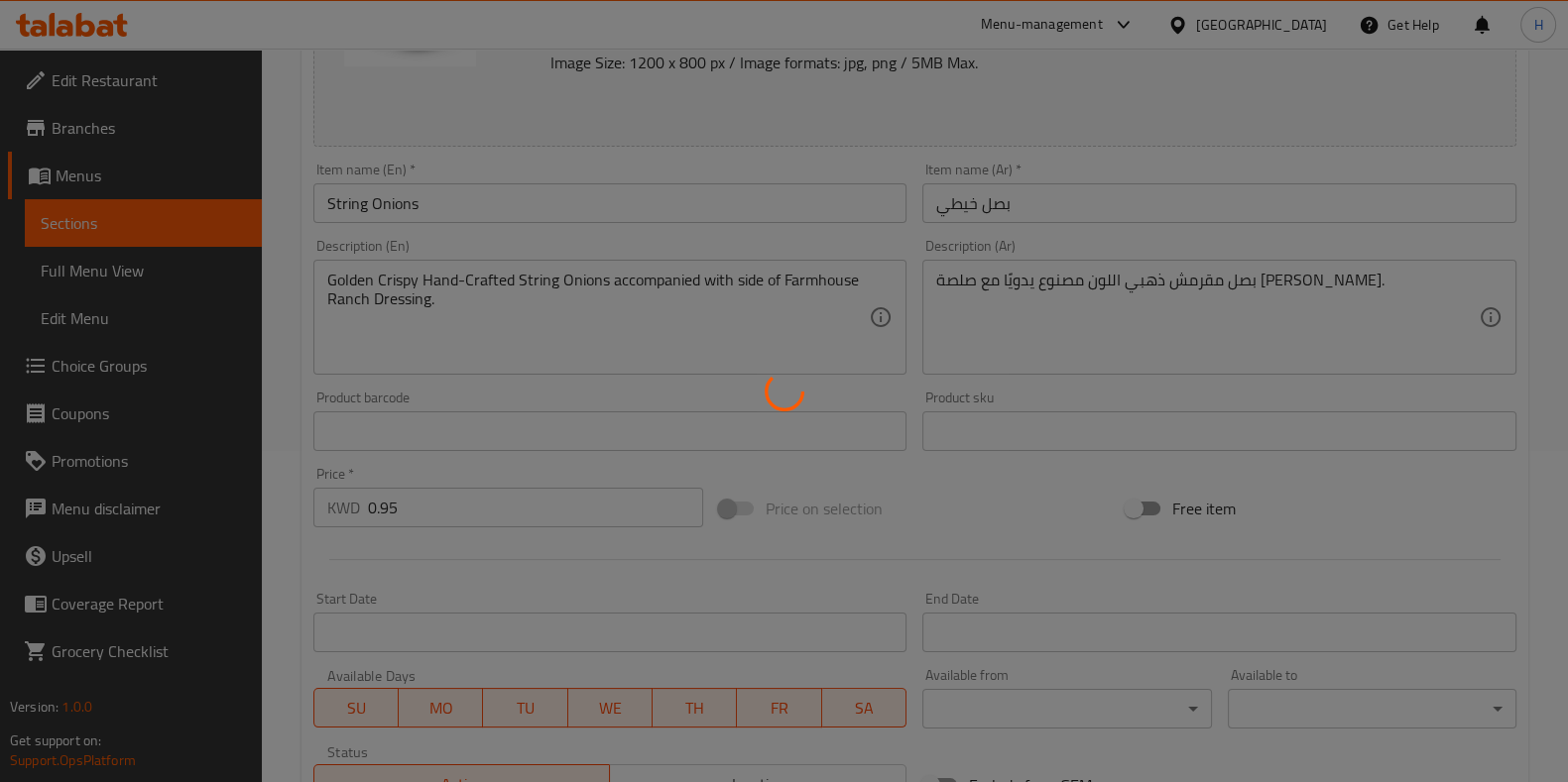
scroll to position [0, 0]
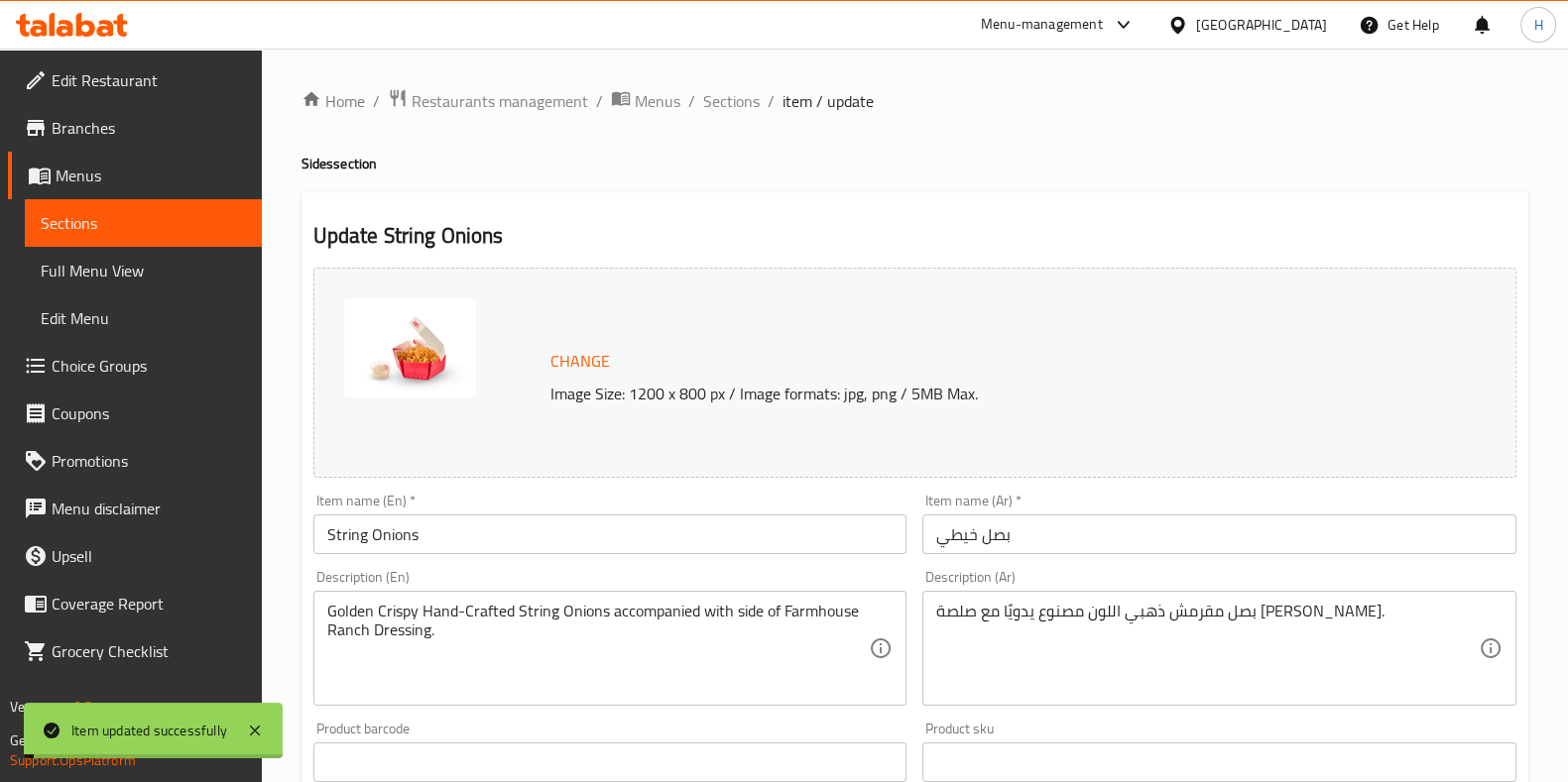
click at [726, 102] on span "Sections" at bounding box center [730, 101] width 57 height 24
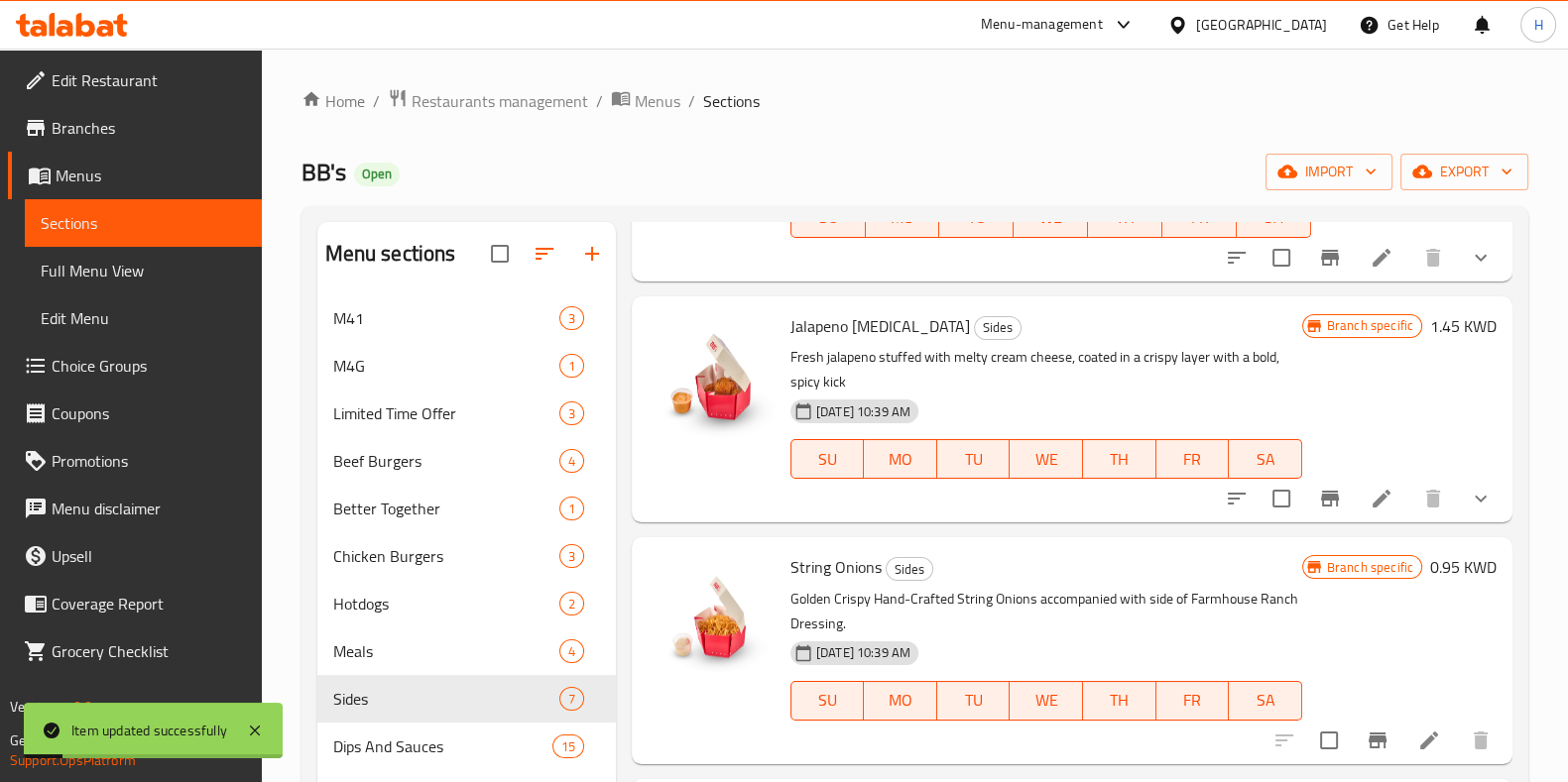
scroll to position [278, 0]
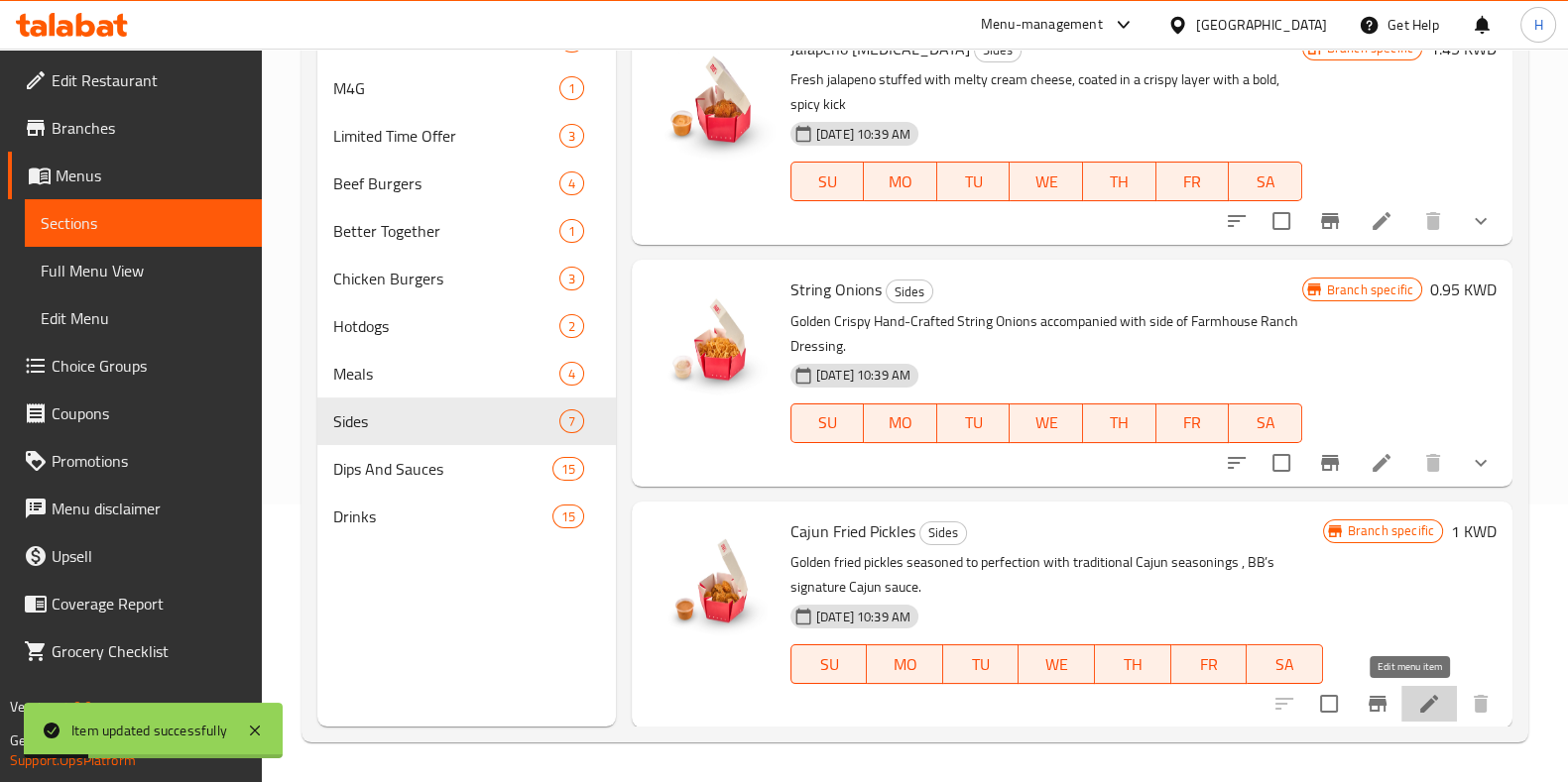
click at [1419, 711] on icon at bounding box center [1429, 704] width 24 height 24
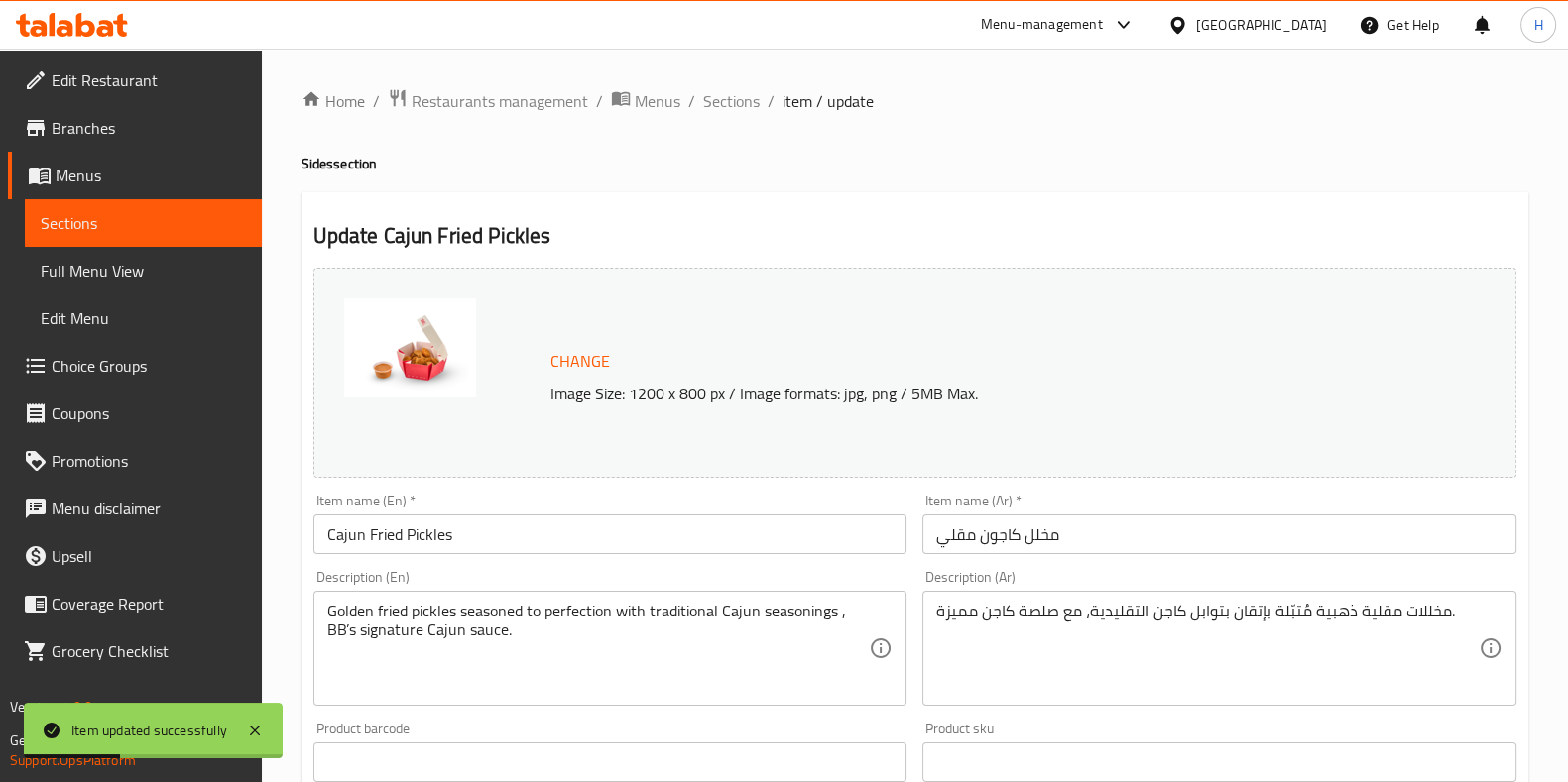
scroll to position [646, 0]
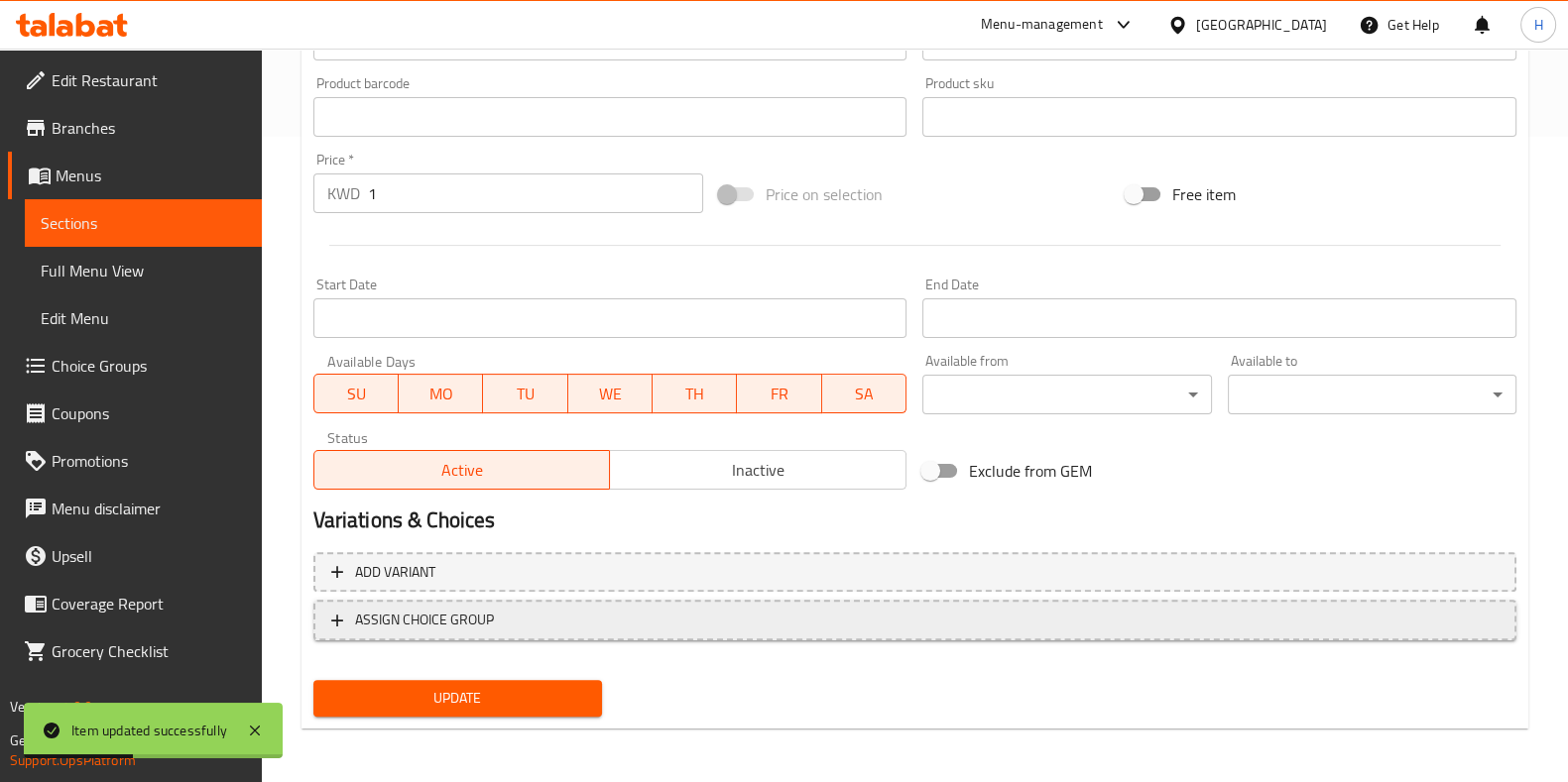
click at [488, 608] on span "ASSIGN CHOICE GROUP" at bounding box center [425, 620] width 139 height 25
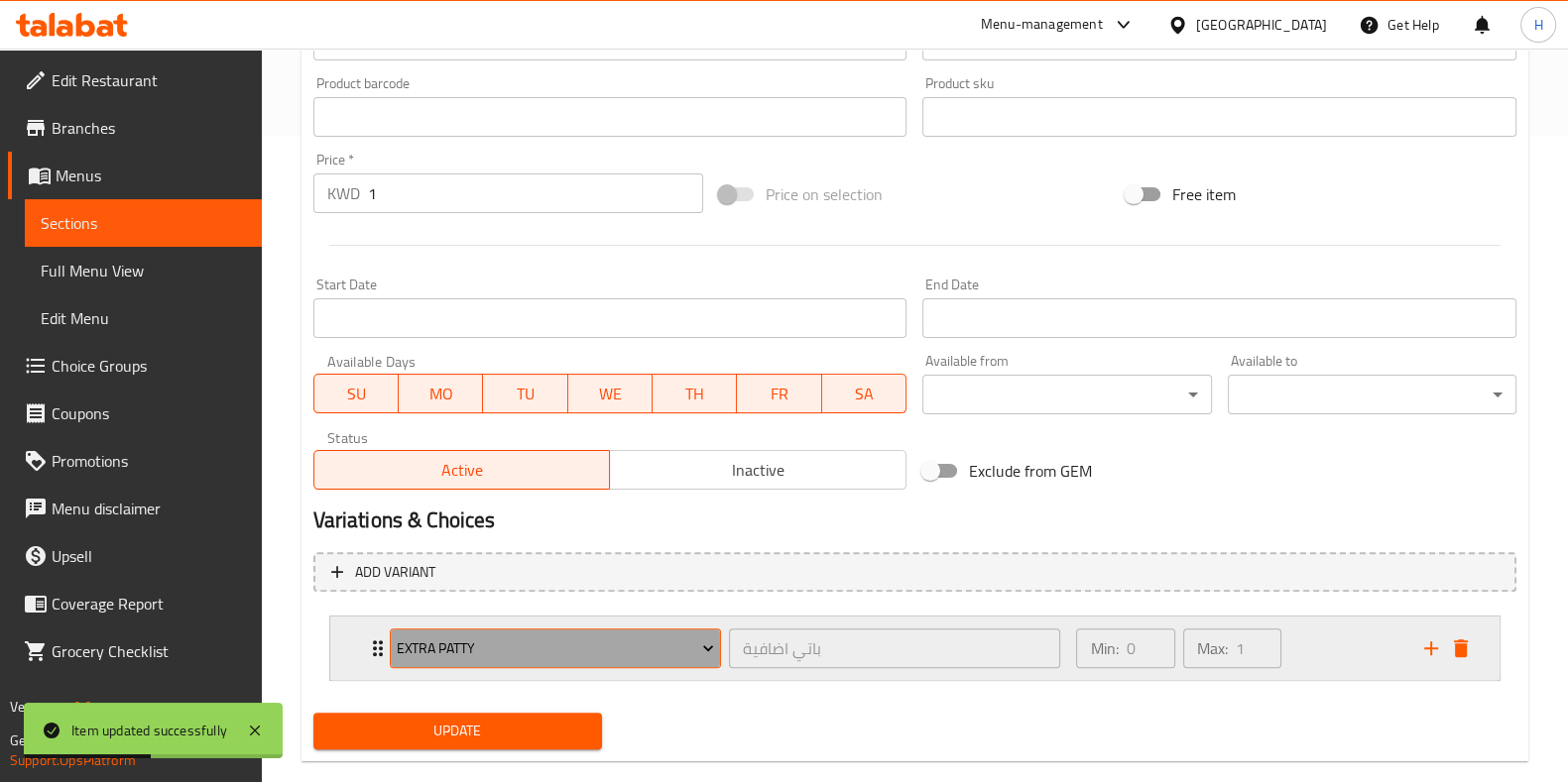
click at [515, 659] on span "Extra Patty" at bounding box center [556, 649] width 318 height 25
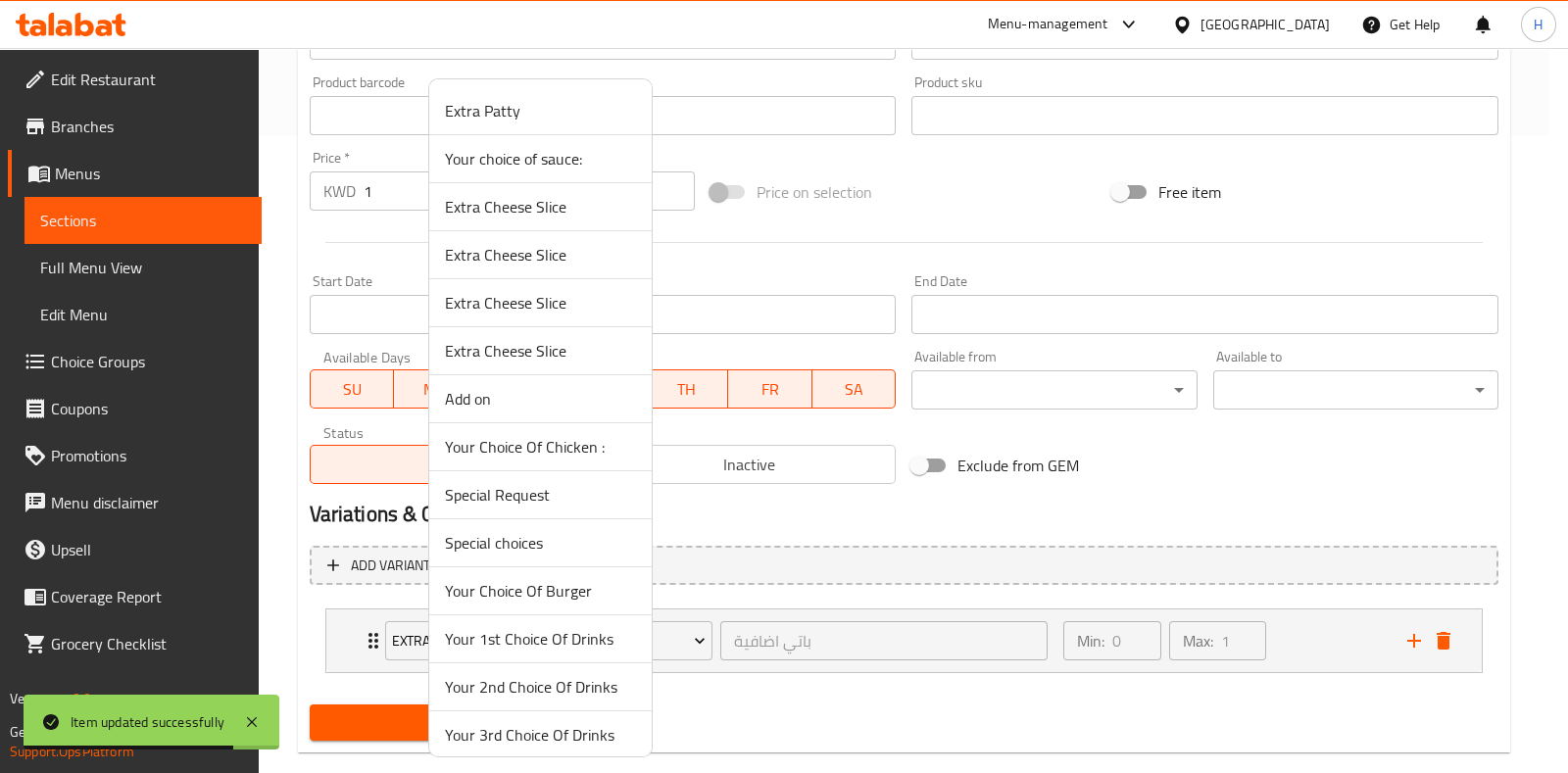
click at [526, 160] on span "Your choice of sauce:" at bounding box center [540, 159] width 191 height 24
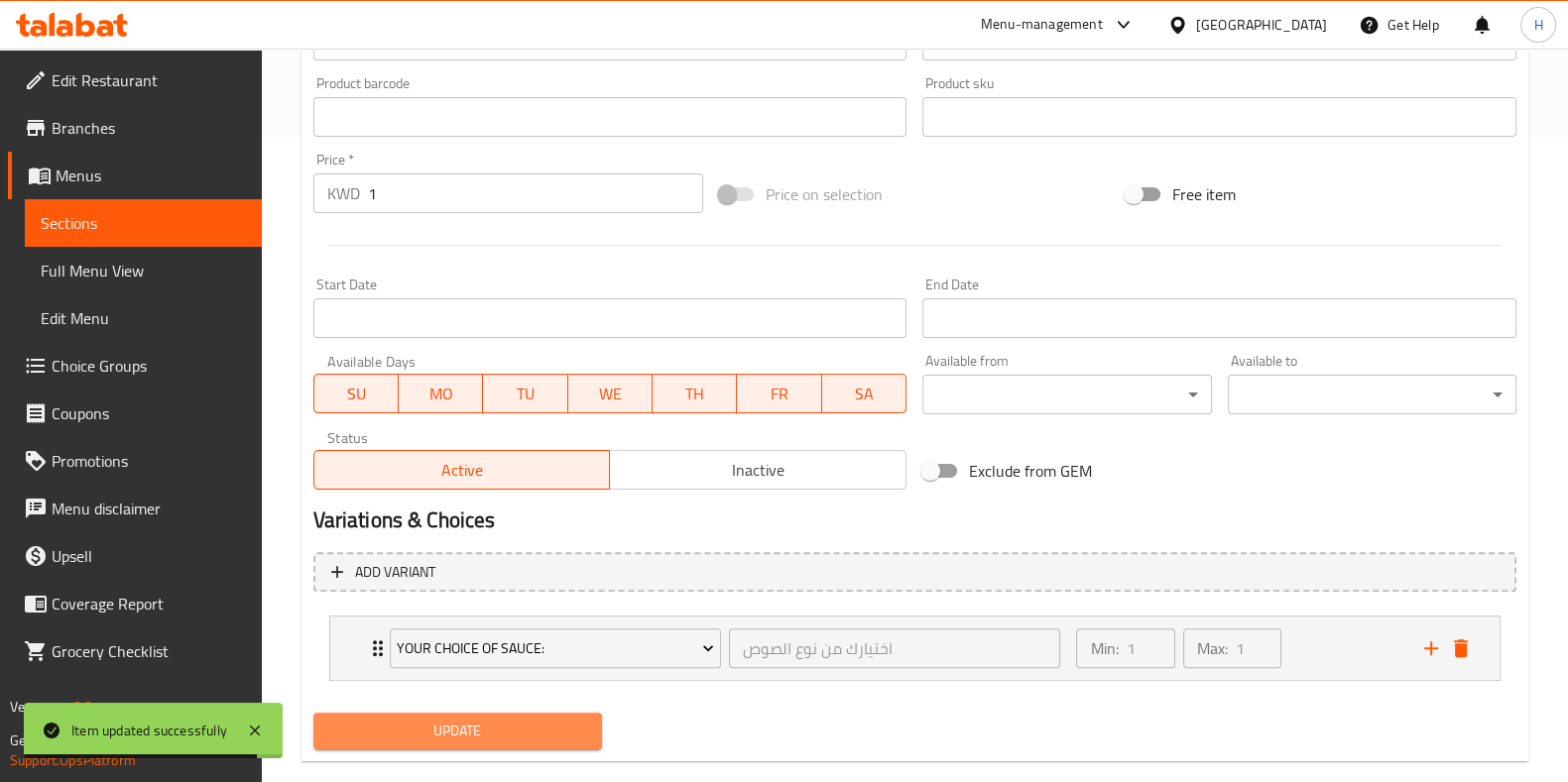
click at [510, 730] on span "Update" at bounding box center [457, 730] width 257 height 25
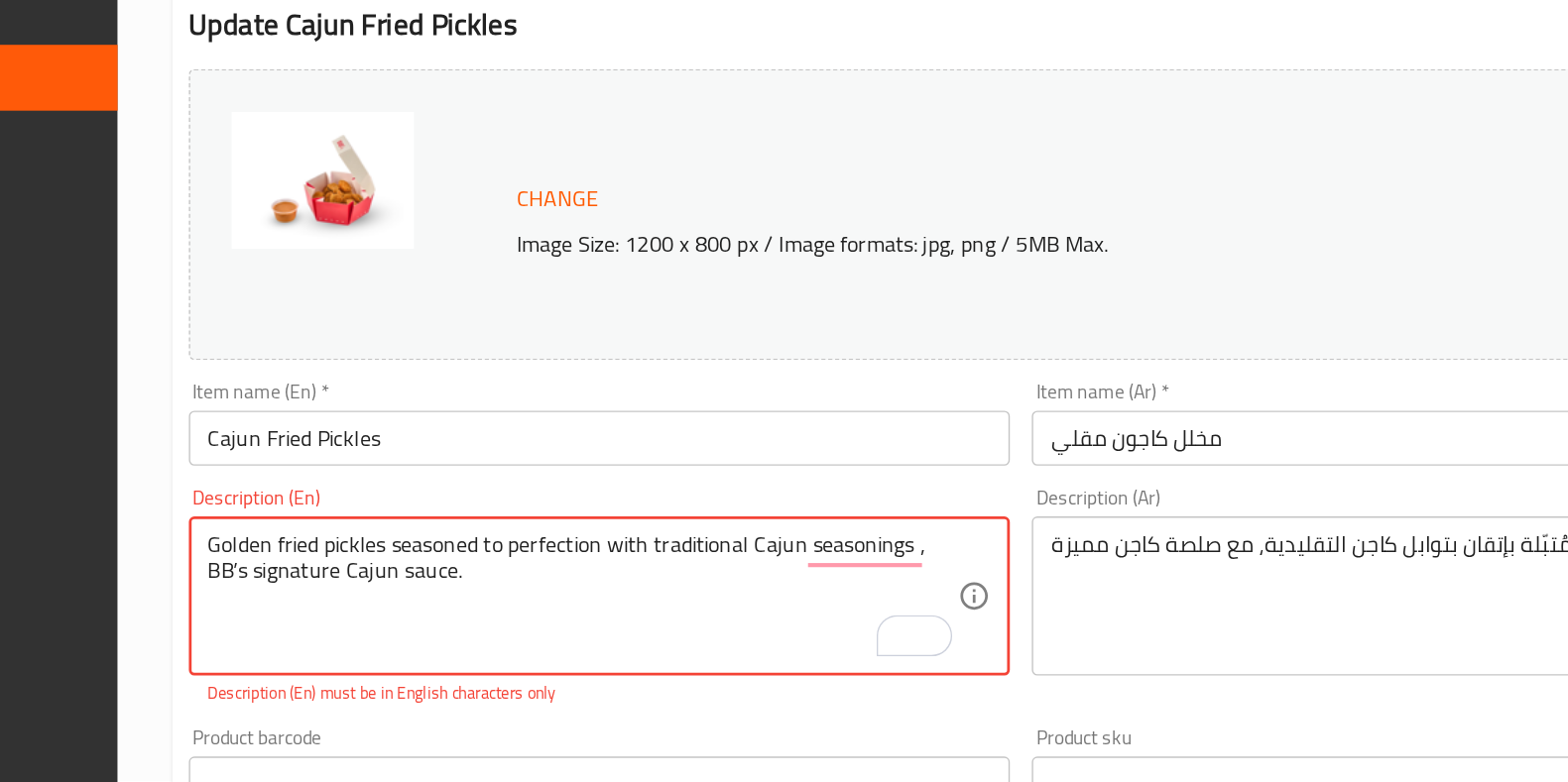
scroll to position [51, 0]
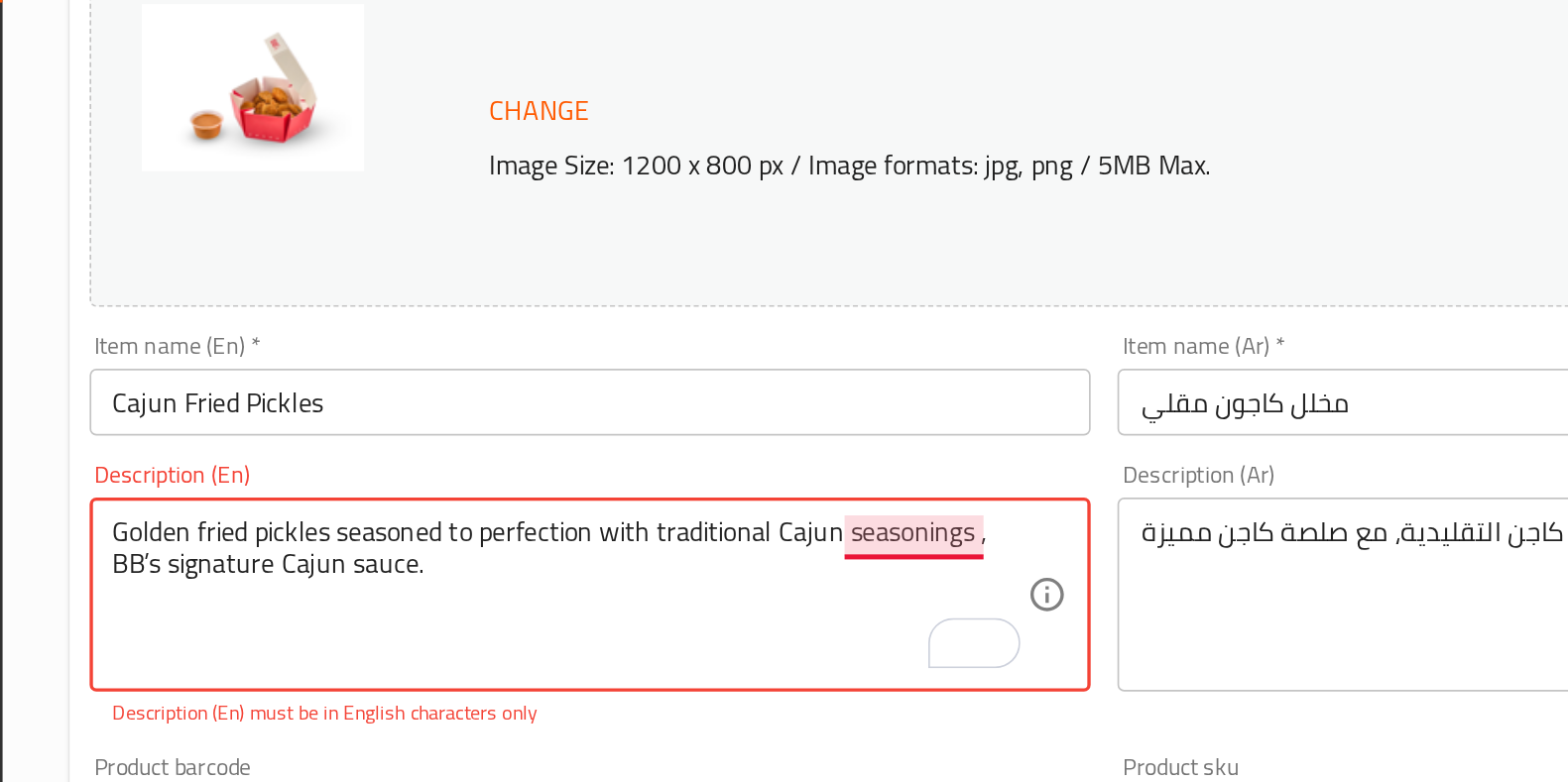
click at [788, 571] on textarea "Golden fried pickles seasoned to perfection with traditional Cajun seasonings ,…" at bounding box center [598, 598] width 543 height 94
click at [719, 614] on textarea "Golden fried pickles seasoned to perfection with traditional Cajun seasonings, …" at bounding box center [598, 598] width 543 height 94
click at [668, 664] on p "Description (En) must be in English characters only" at bounding box center [610, 669] width 567 height 18
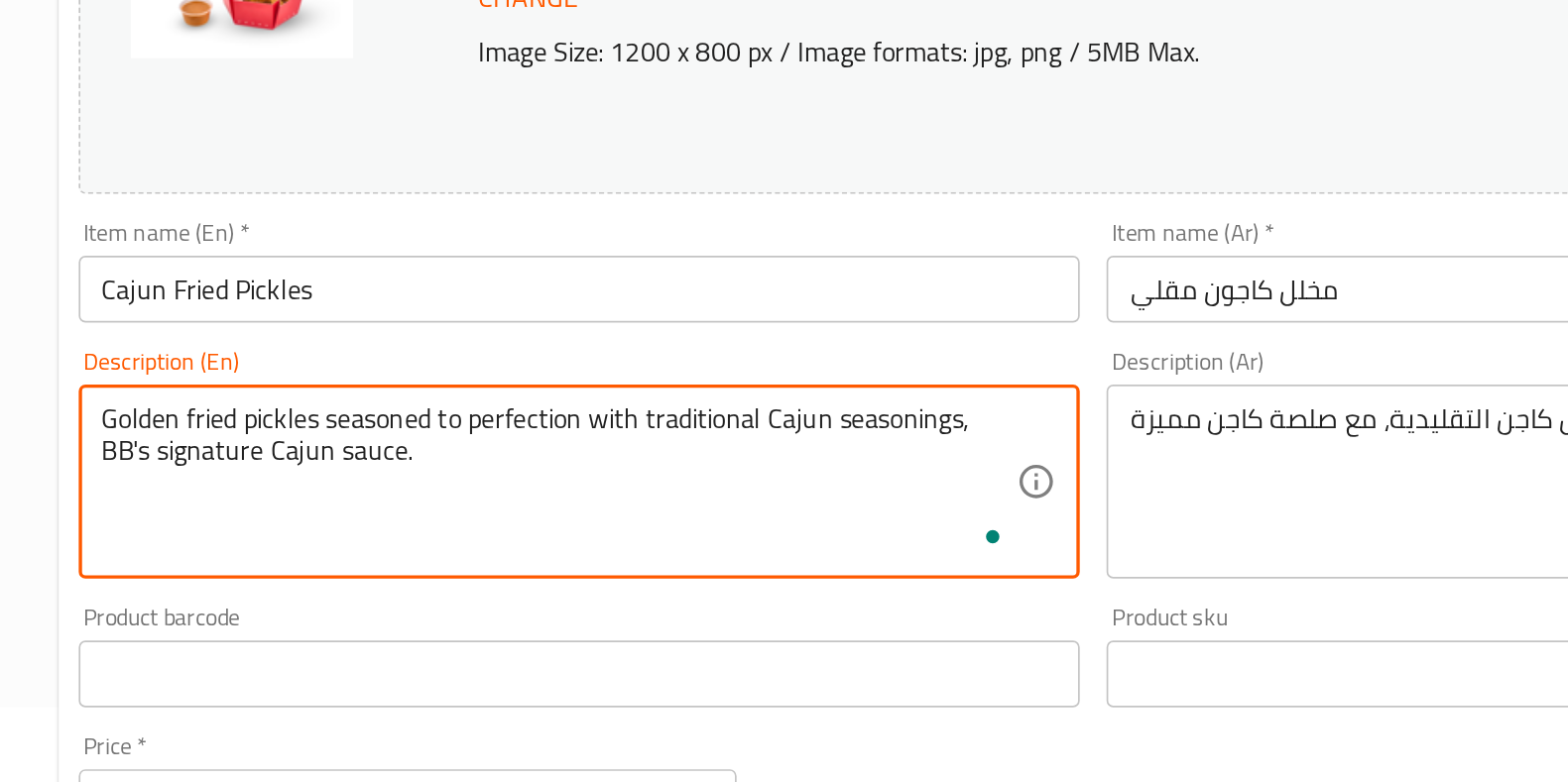
type textarea "Golden fried pickles seasoned to perfection with traditional Cajun seasonings, …"
click at [473, 664] on div "Product barcode Product barcode" at bounding box center [610, 702] width 610 height 76
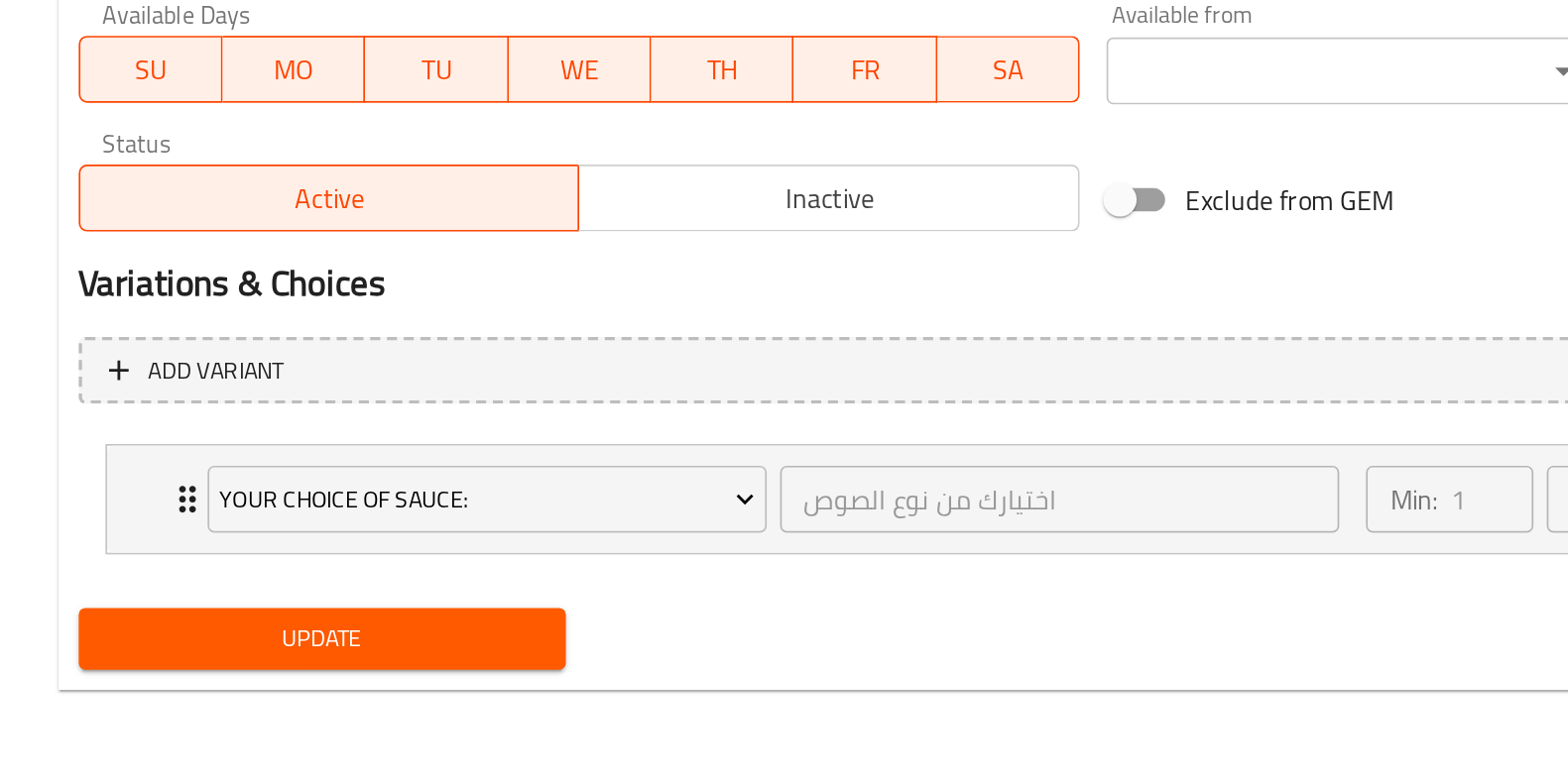
scroll to position [679, 0]
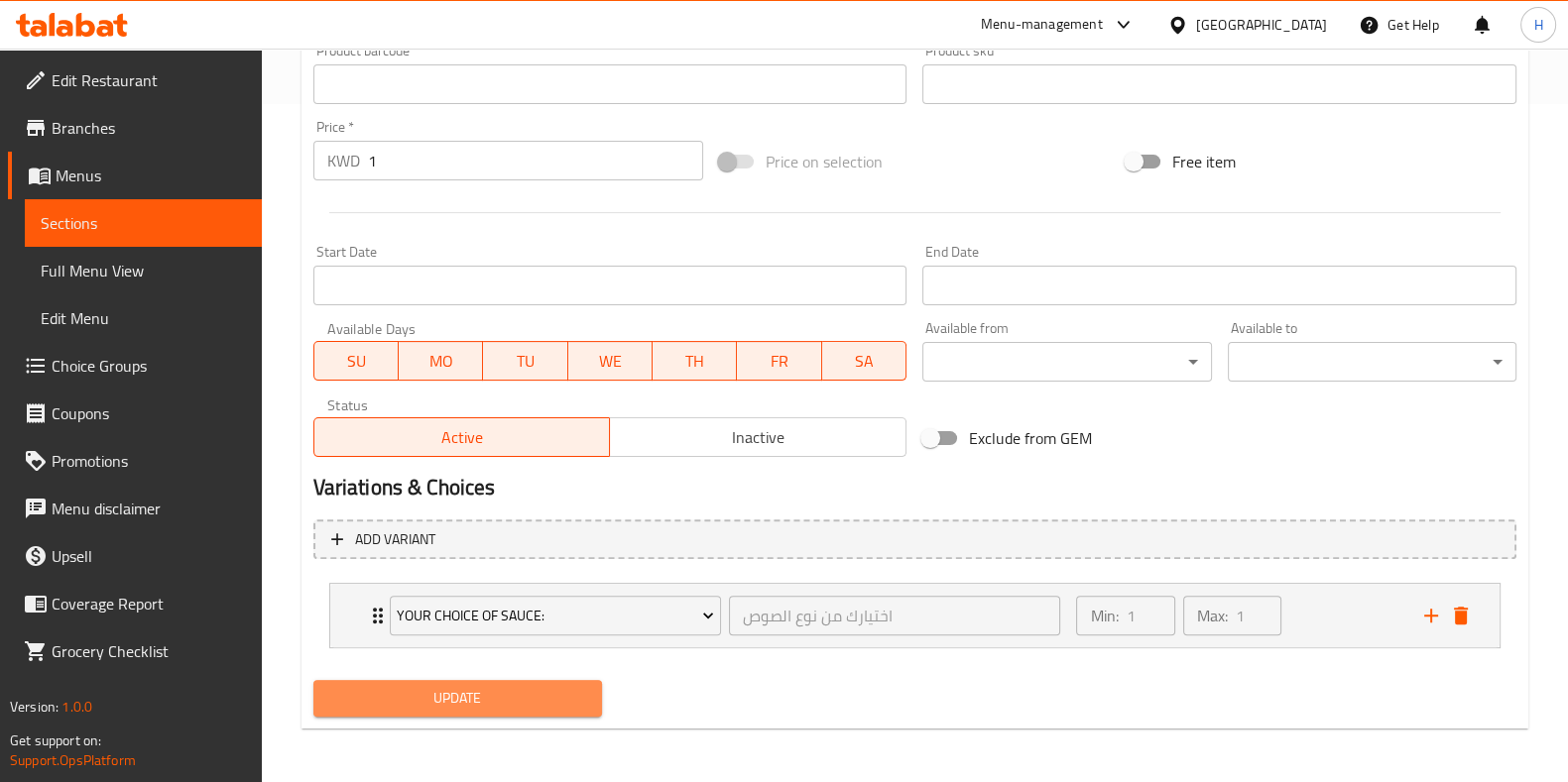
click at [396, 682] on button "Update" at bounding box center [457, 699] width 289 height 37
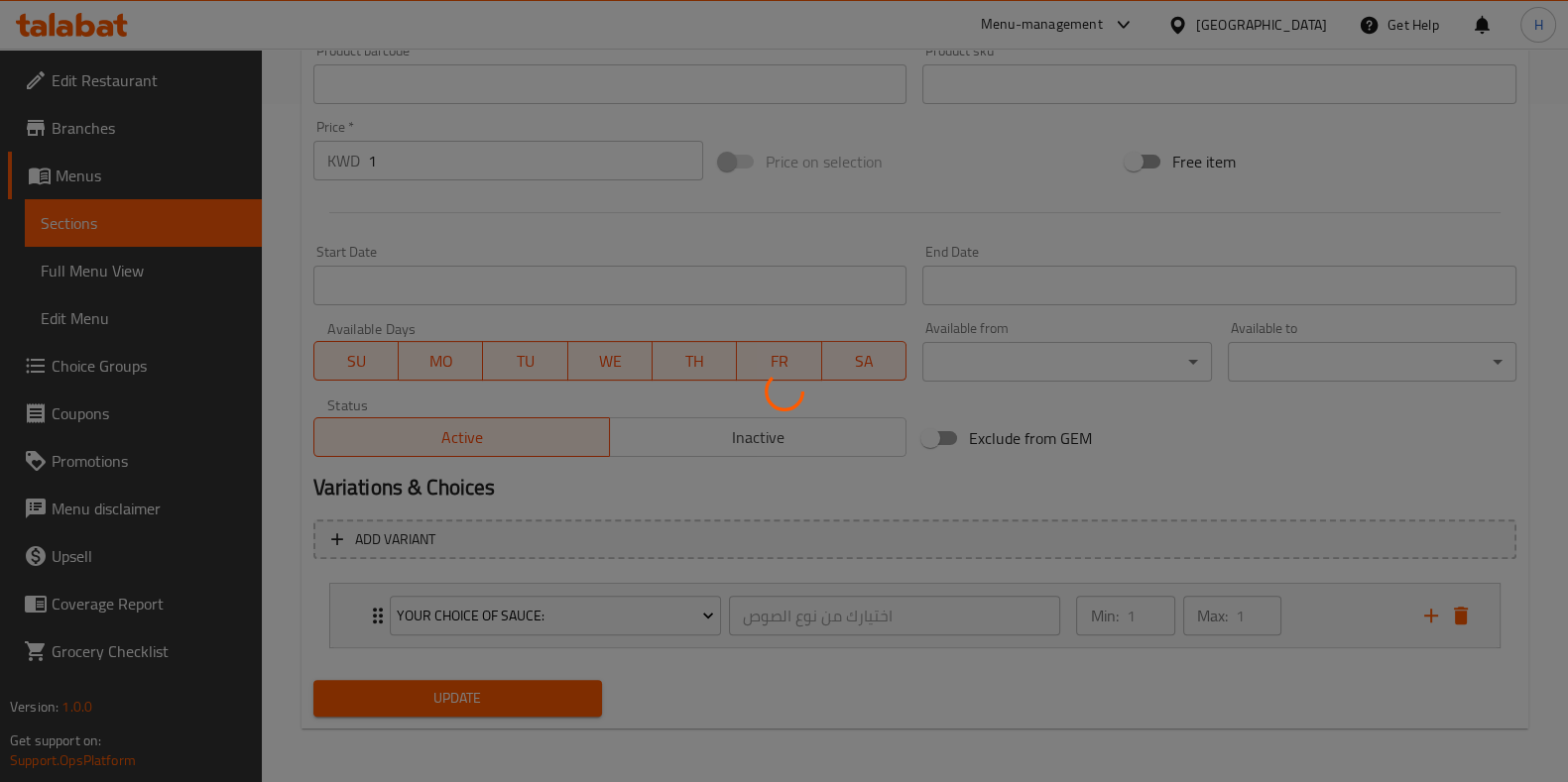
scroll to position [0, 0]
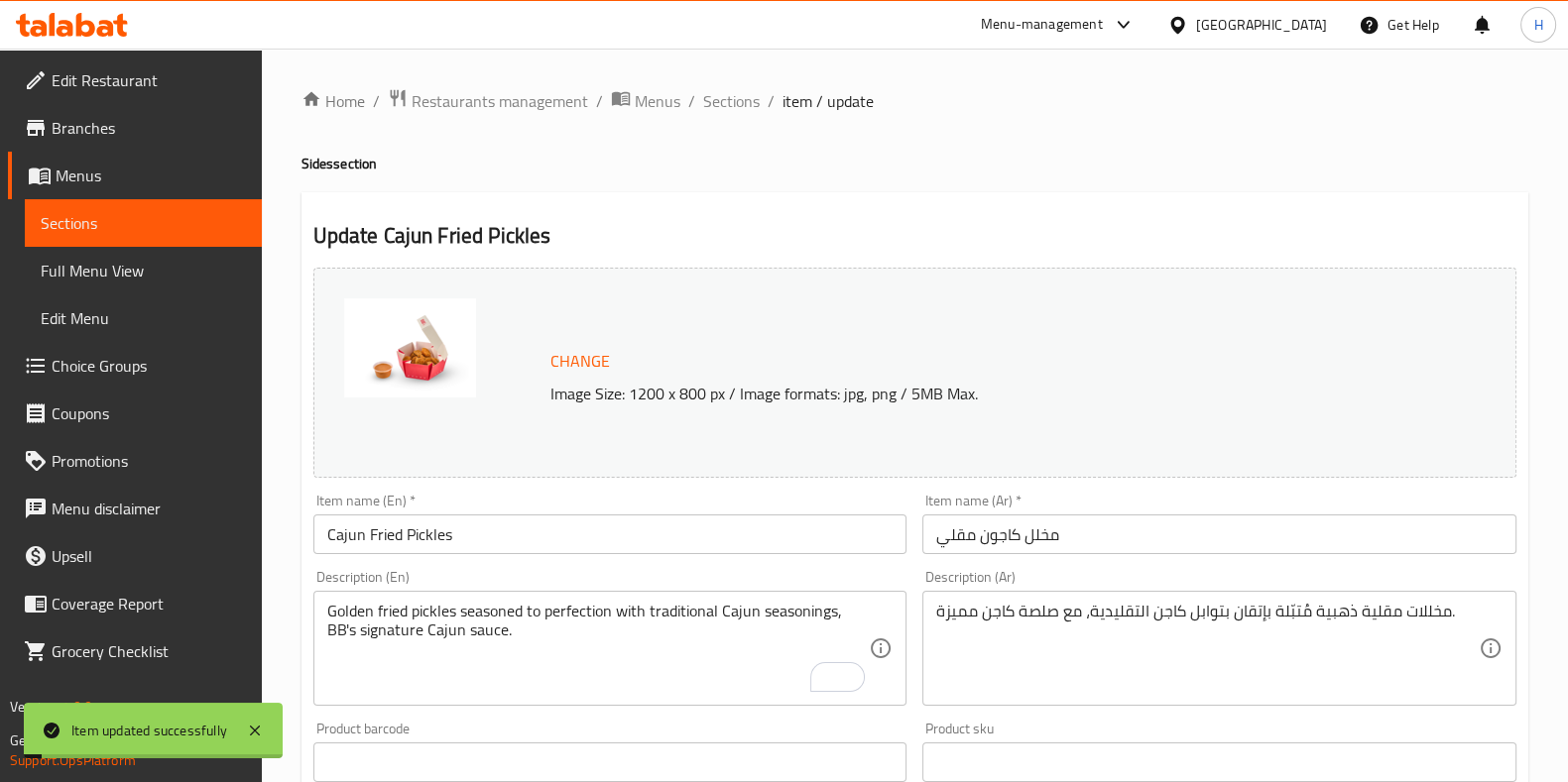
click at [738, 84] on div "Home / Restaurants management / Menus / Sections / item / update Sides section …" at bounding box center [915, 755] width 1306 height 1414
click at [730, 104] on span "Sections" at bounding box center [730, 101] width 57 height 24
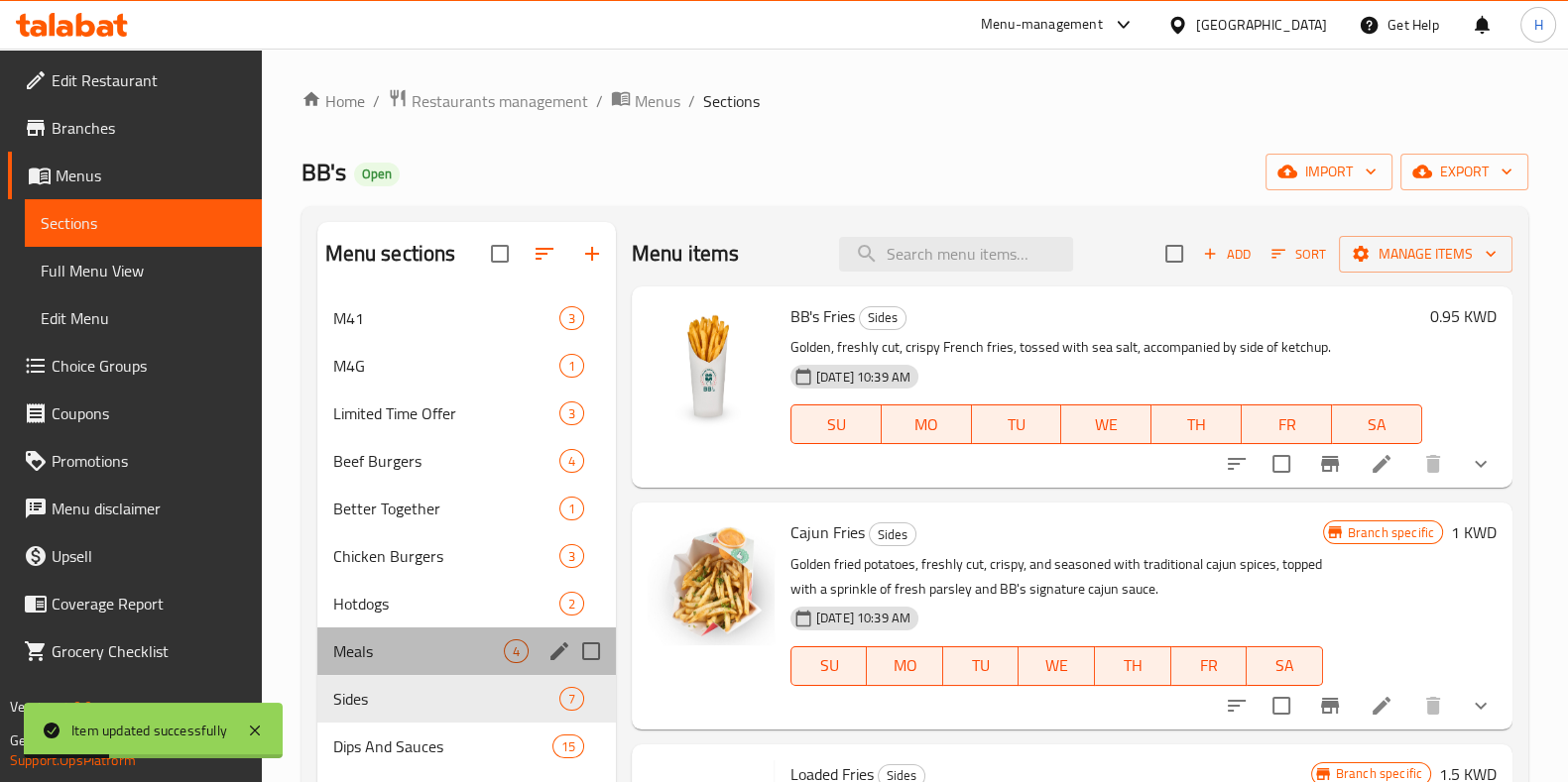
click at [433, 632] on div "Meals 4" at bounding box center [466, 652] width 299 height 48
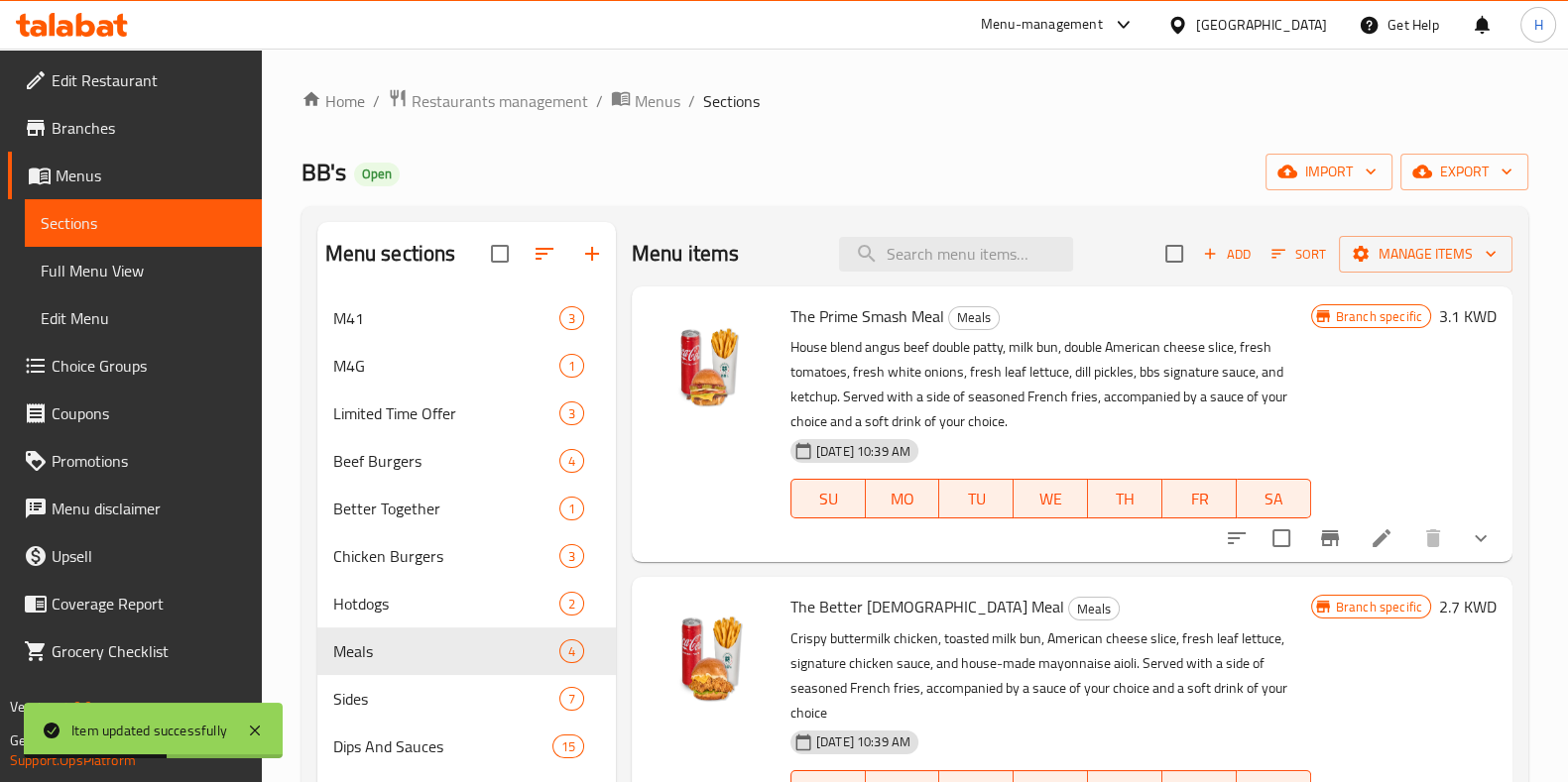
click at [1370, 547] on icon at bounding box center [1381, 539] width 24 height 24
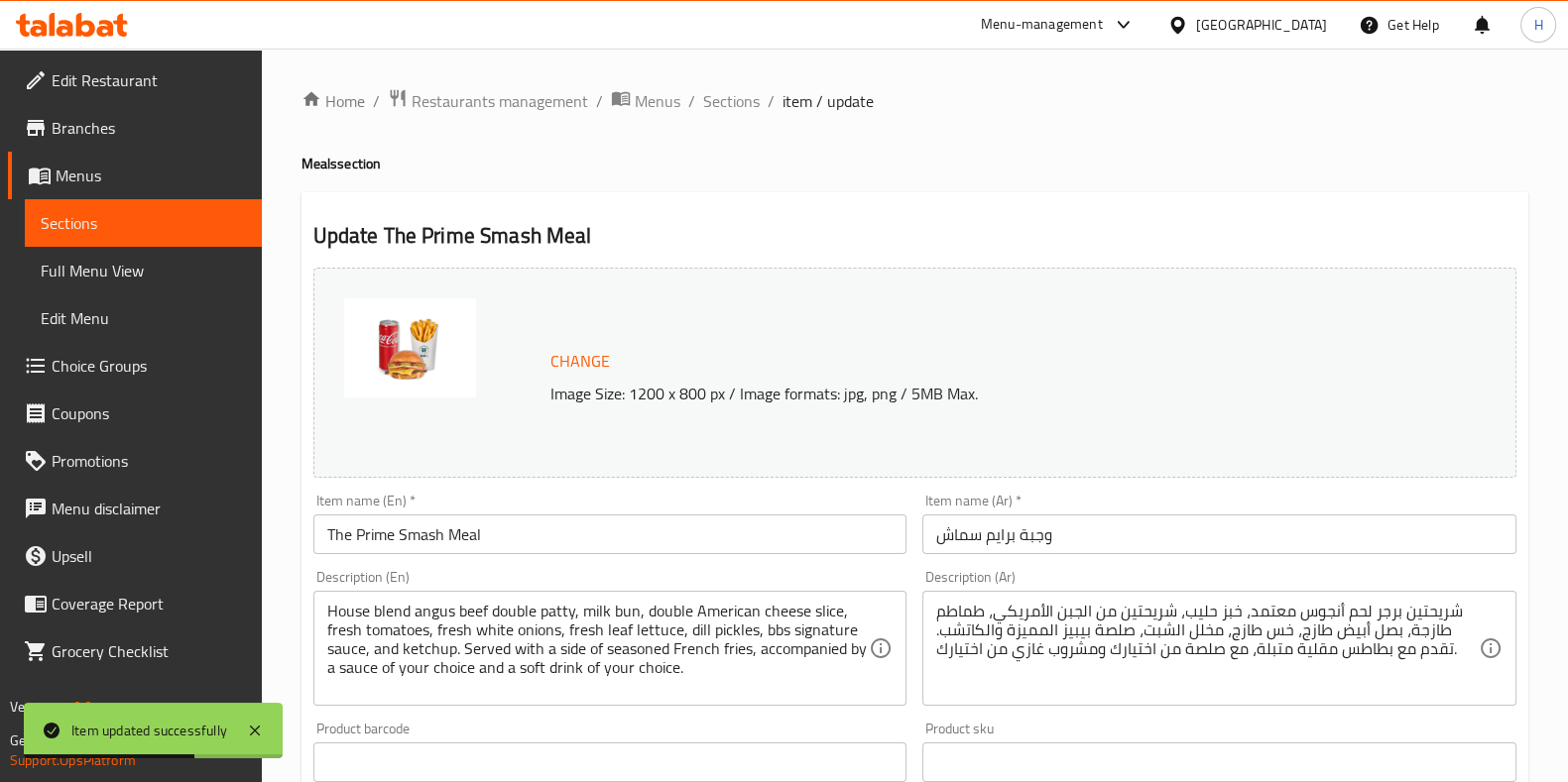
scroll to position [841, 0]
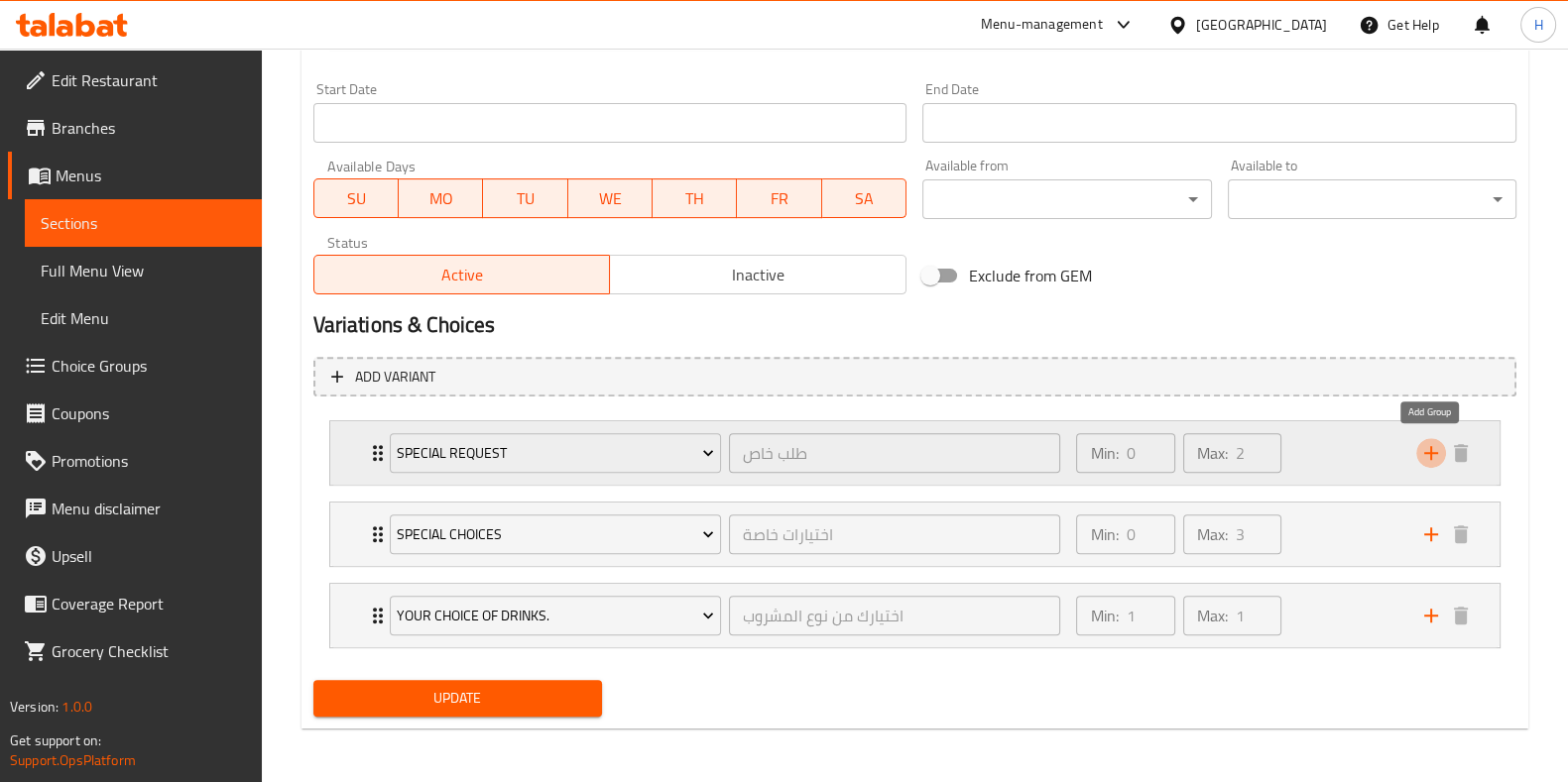
click at [1420, 457] on icon "add" at bounding box center [1431, 454] width 24 height 24
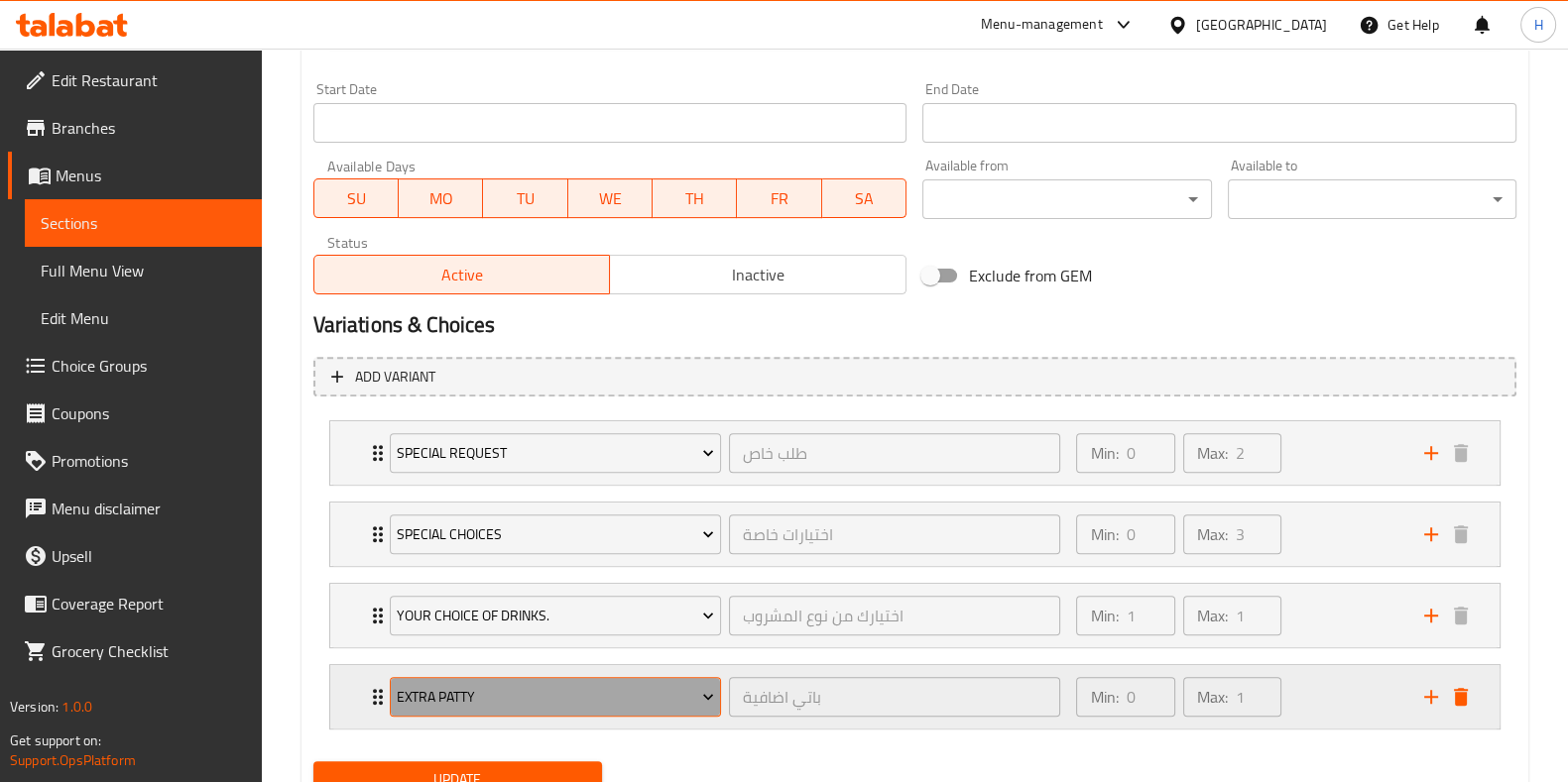
click at [528, 695] on span "Extra Patty" at bounding box center [556, 698] width 318 height 25
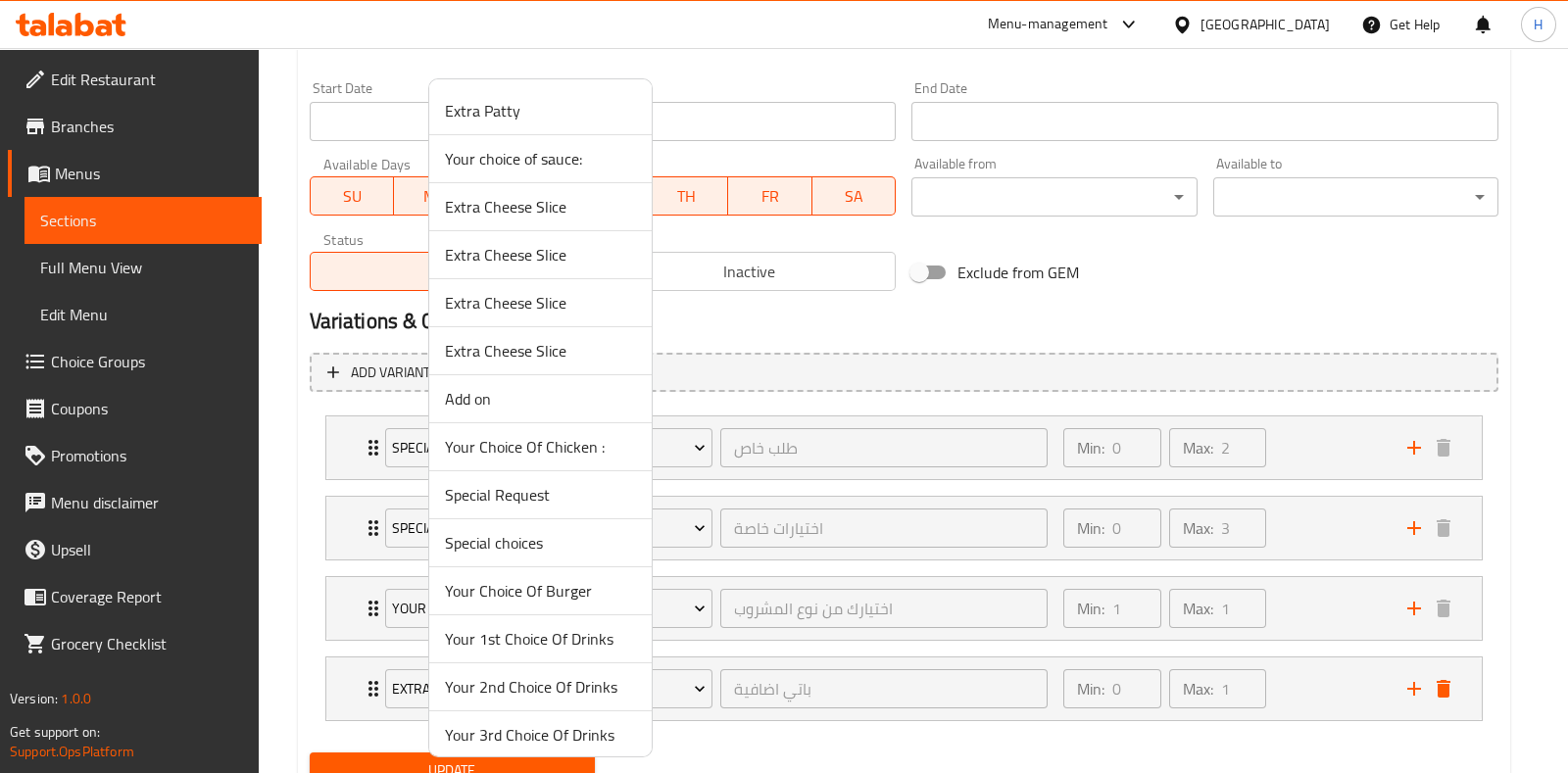
click at [559, 160] on span "Your choice of sauce:" at bounding box center [540, 159] width 191 height 24
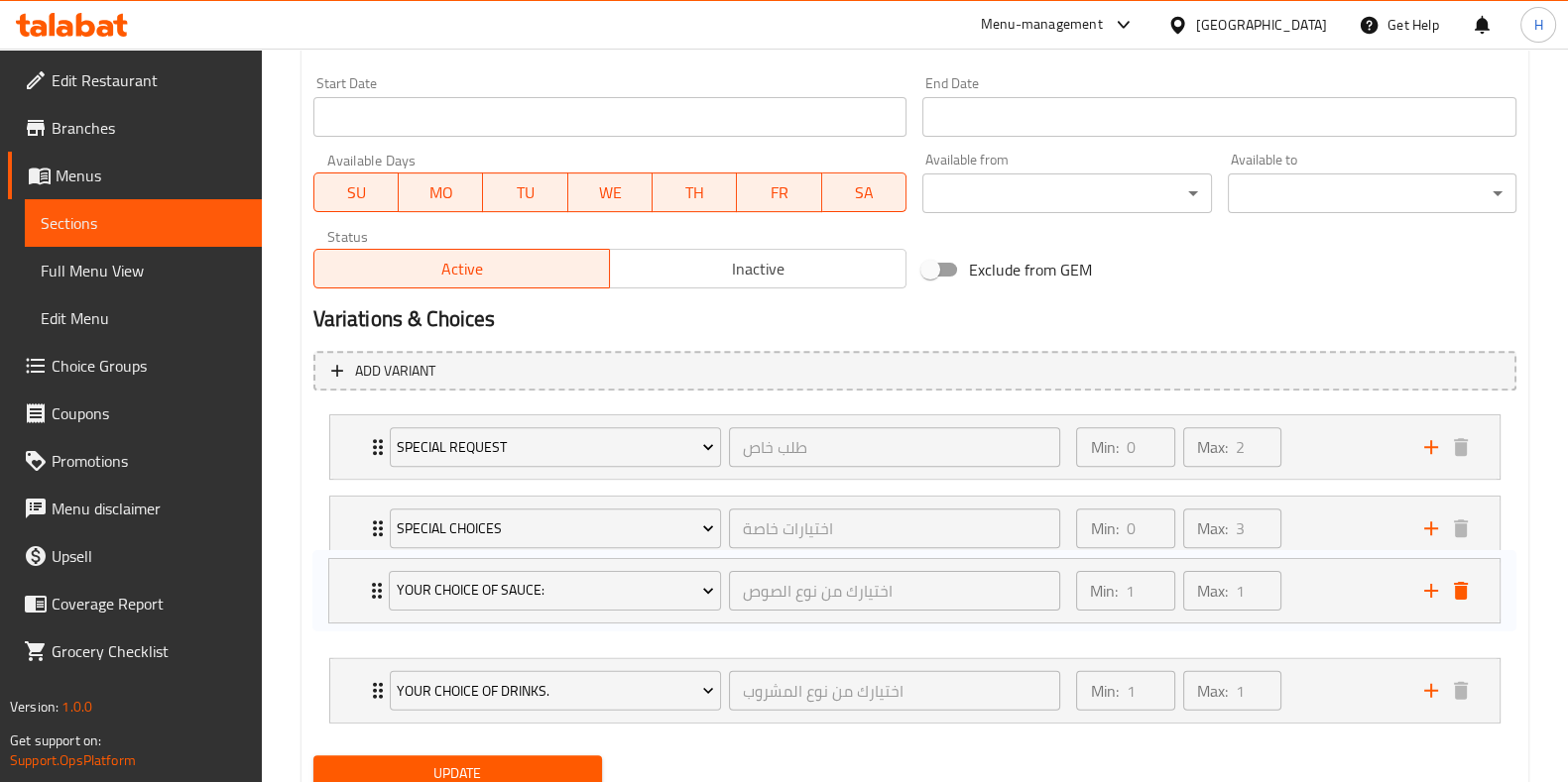
drag, startPoint x: 369, startPoint y: 693, endPoint x: 372, endPoint y: 592, distance: 101.0
click at [372, 592] on div "Special Request طلب خاص ​ Min: 0 ​ Max: 2 ​ Cut In Half (ID: 2236687391) 0 KWD …" at bounding box center [915, 570] width 1203 height 326
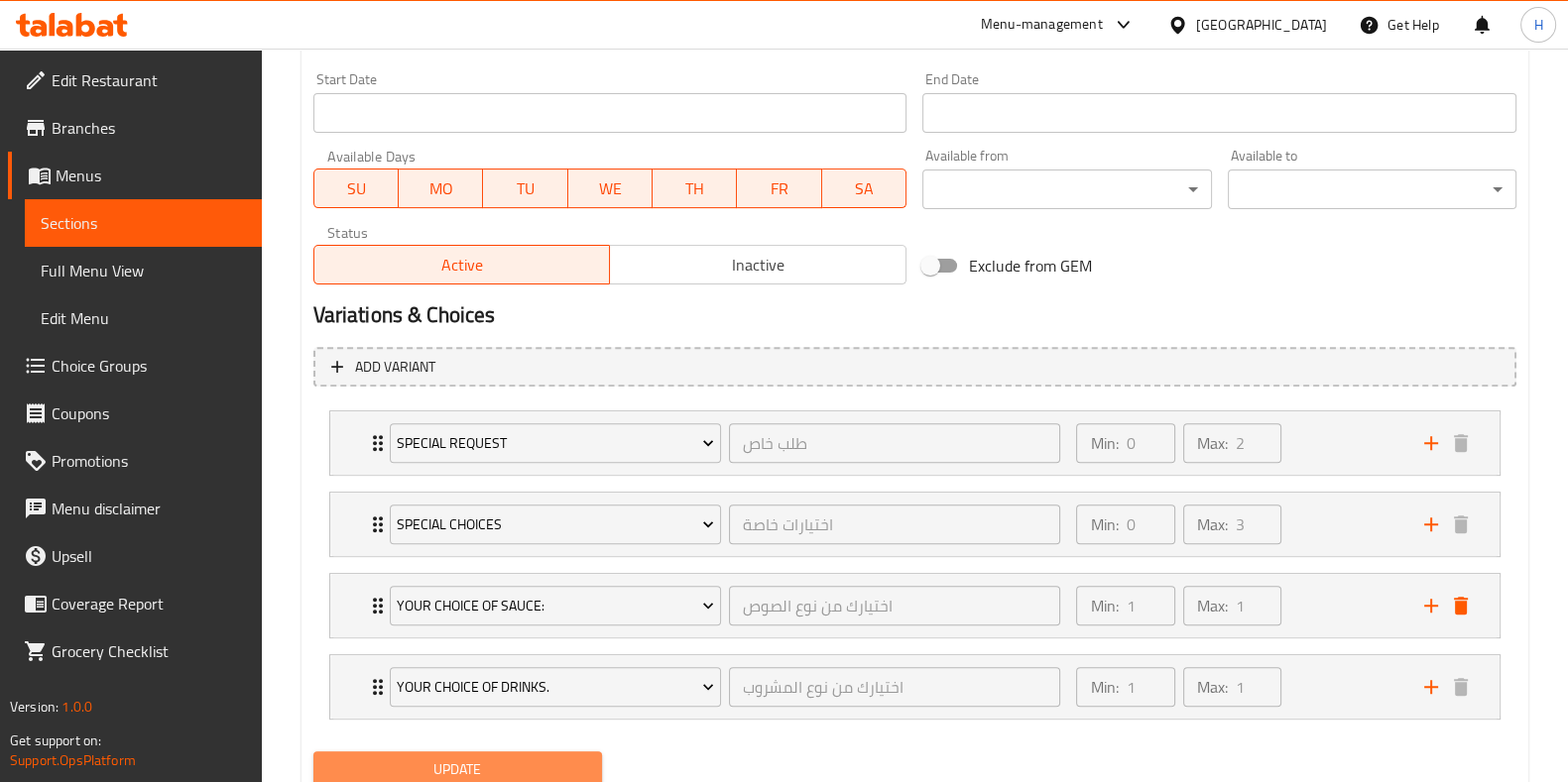
click at [476, 774] on span "Update" at bounding box center [457, 769] width 257 height 25
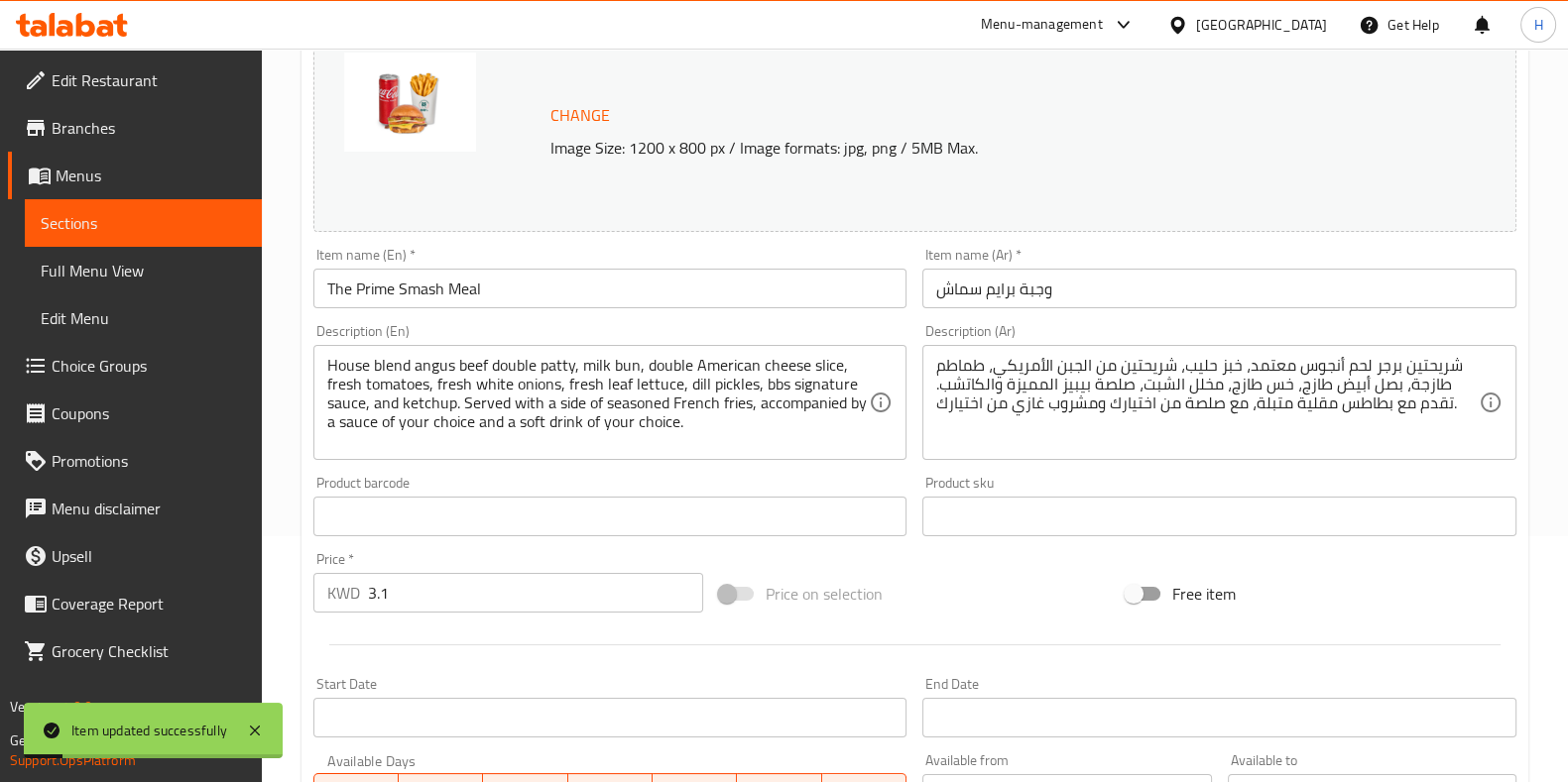
scroll to position [0, 0]
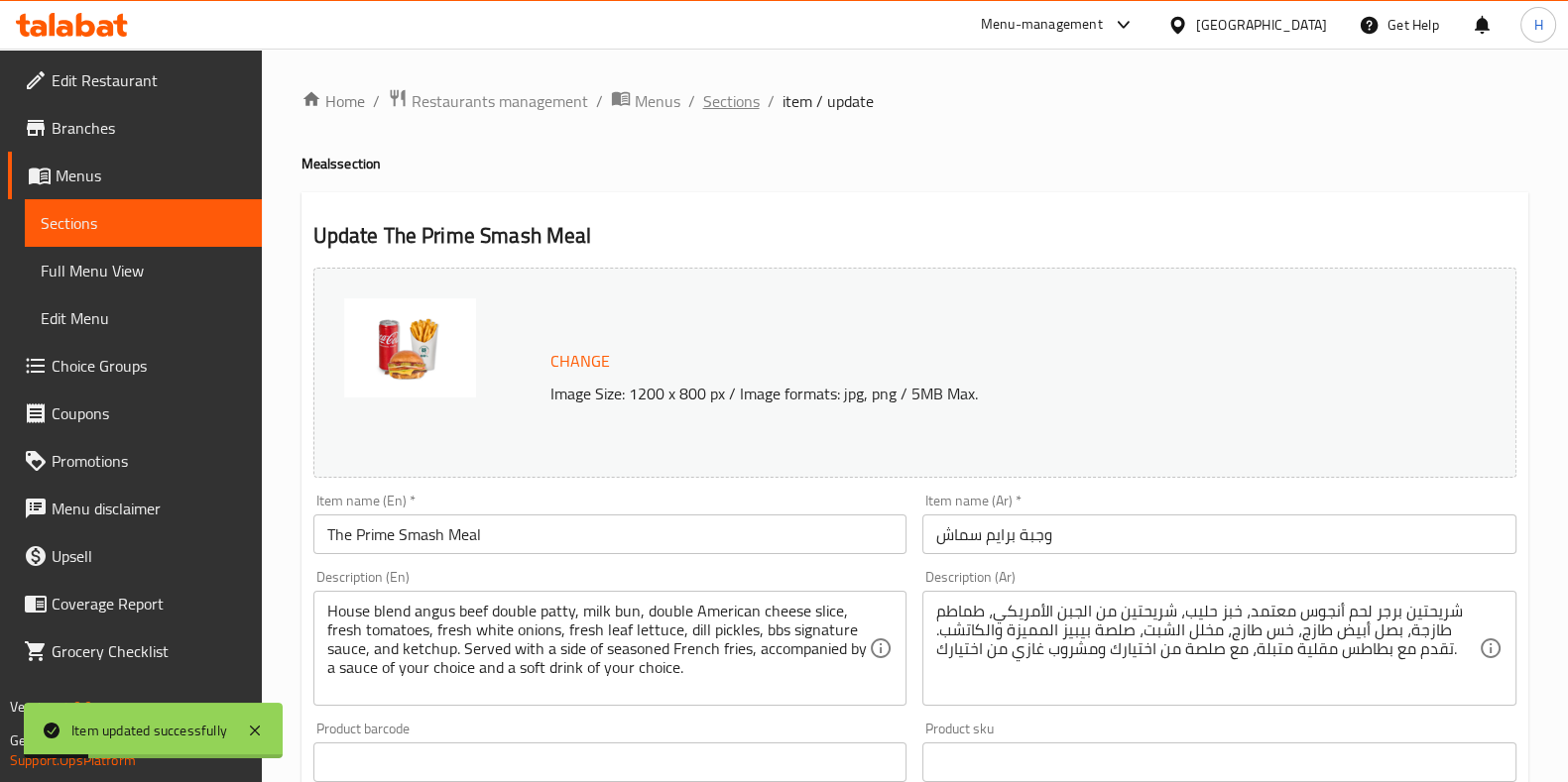
click at [722, 109] on span "Sections" at bounding box center [730, 101] width 57 height 24
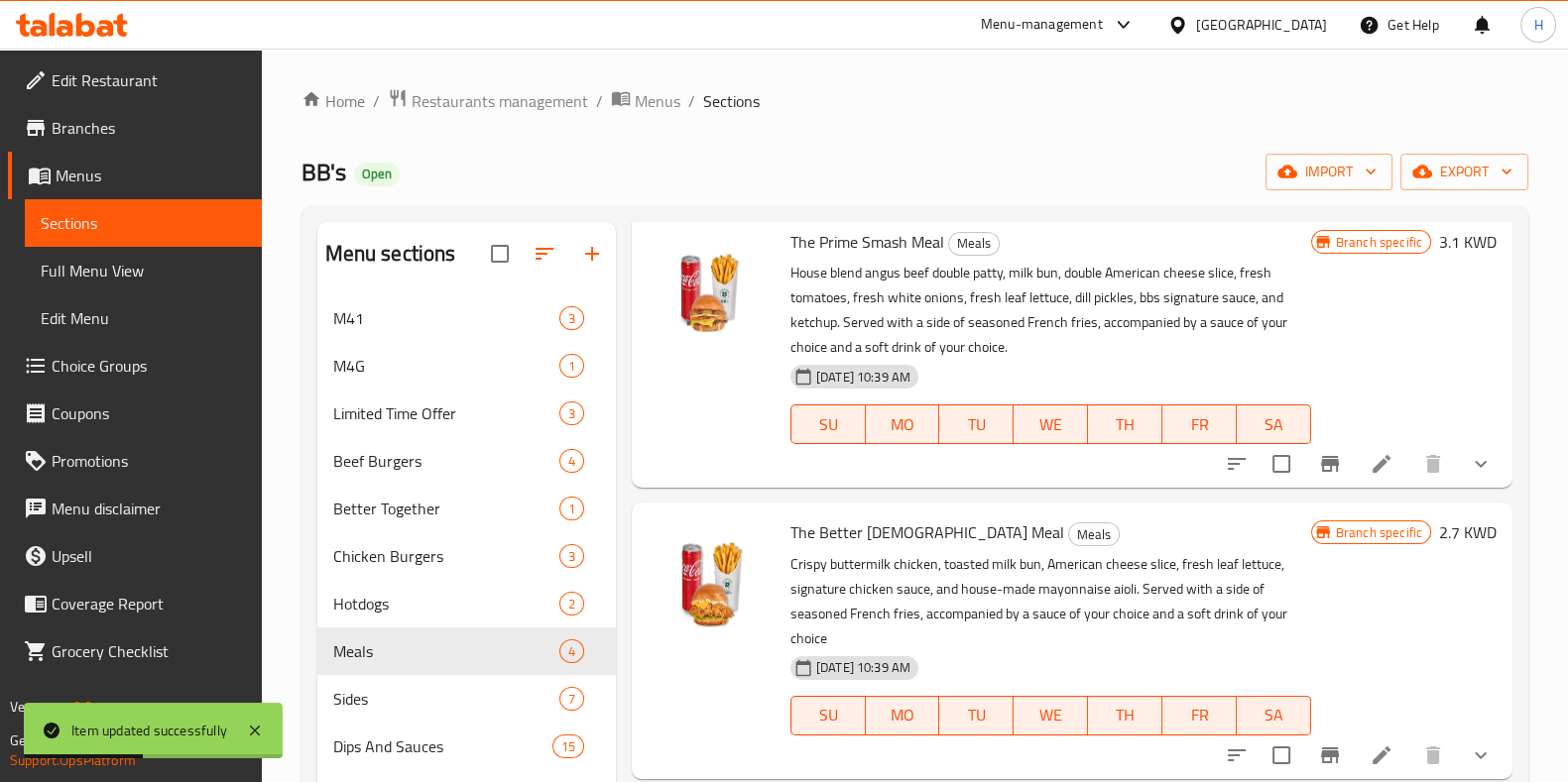
scroll to position [185, 0]
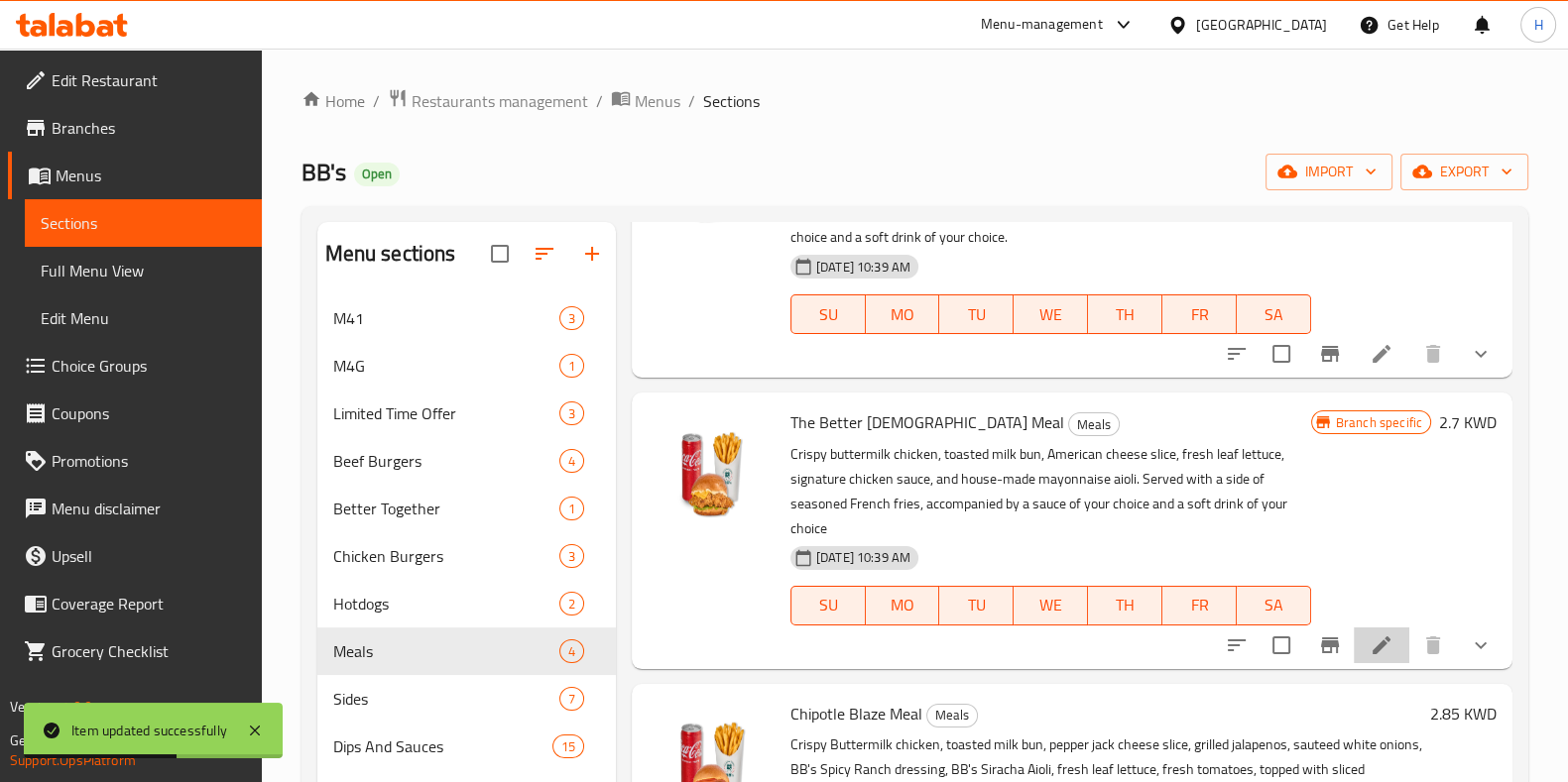
click at [1354, 646] on li at bounding box center [1381, 646] width 56 height 36
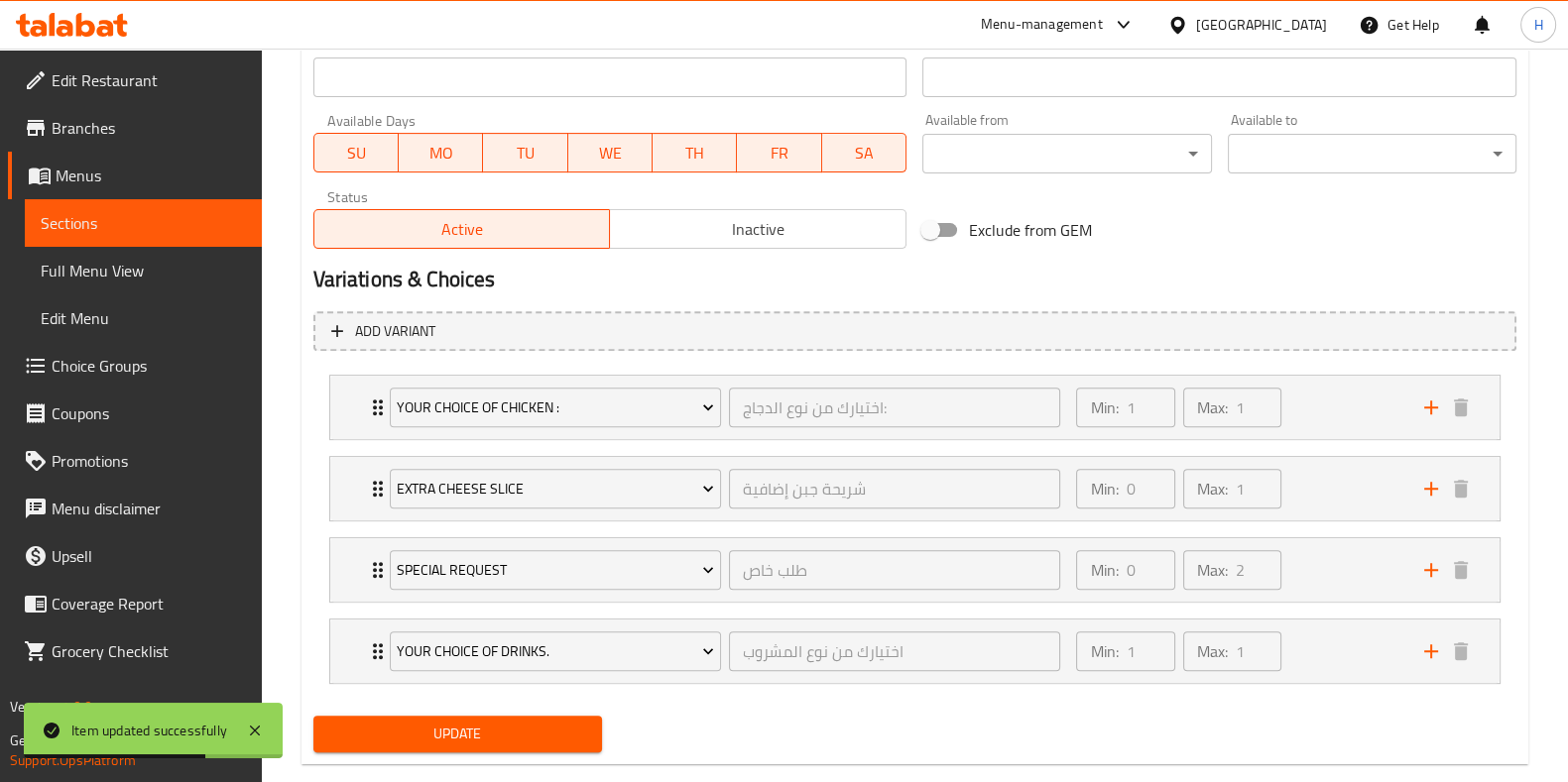
scroll to position [921, 0]
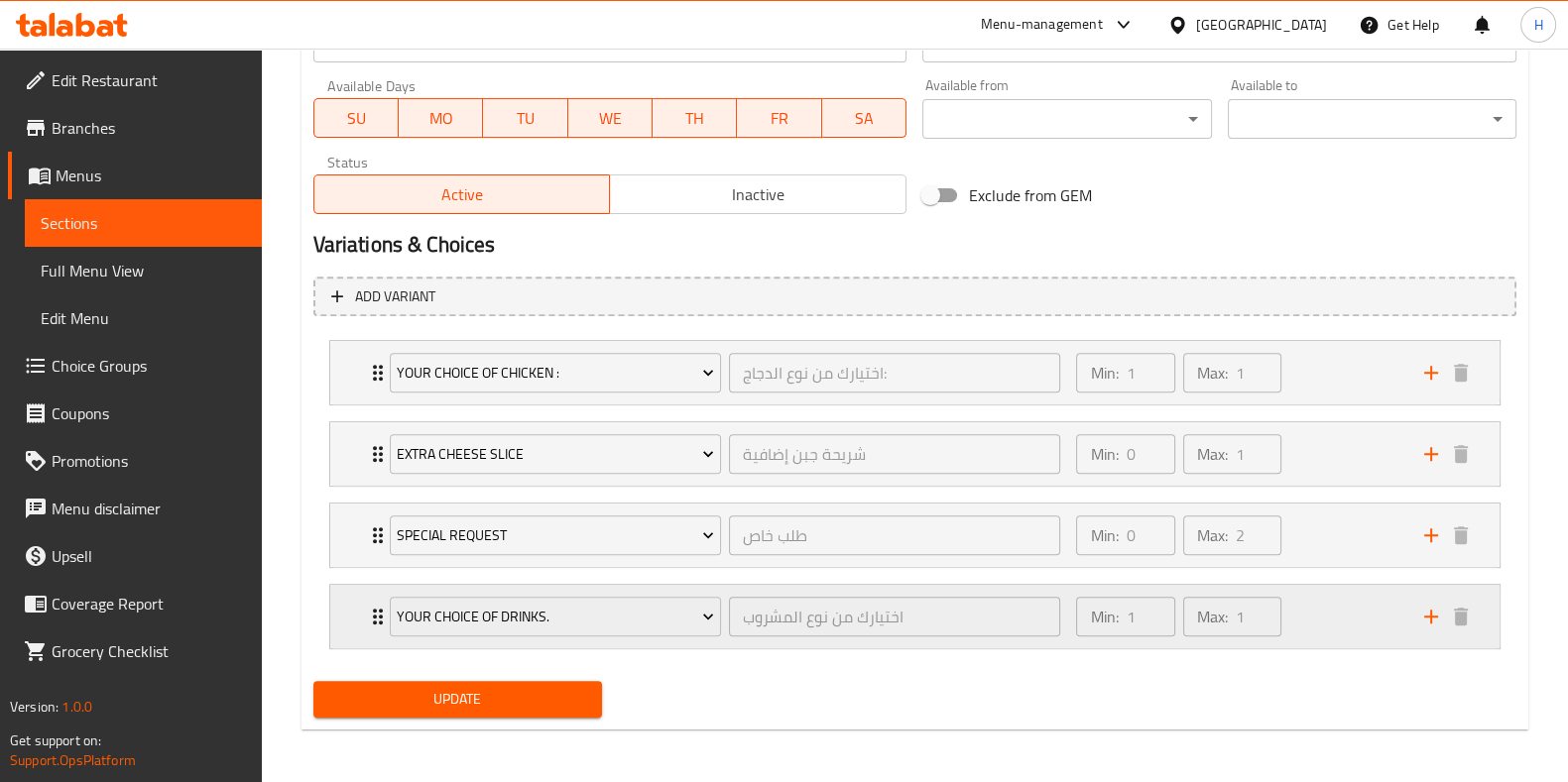
click at [1428, 618] on icon "add" at bounding box center [1431, 617] width 24 height 24
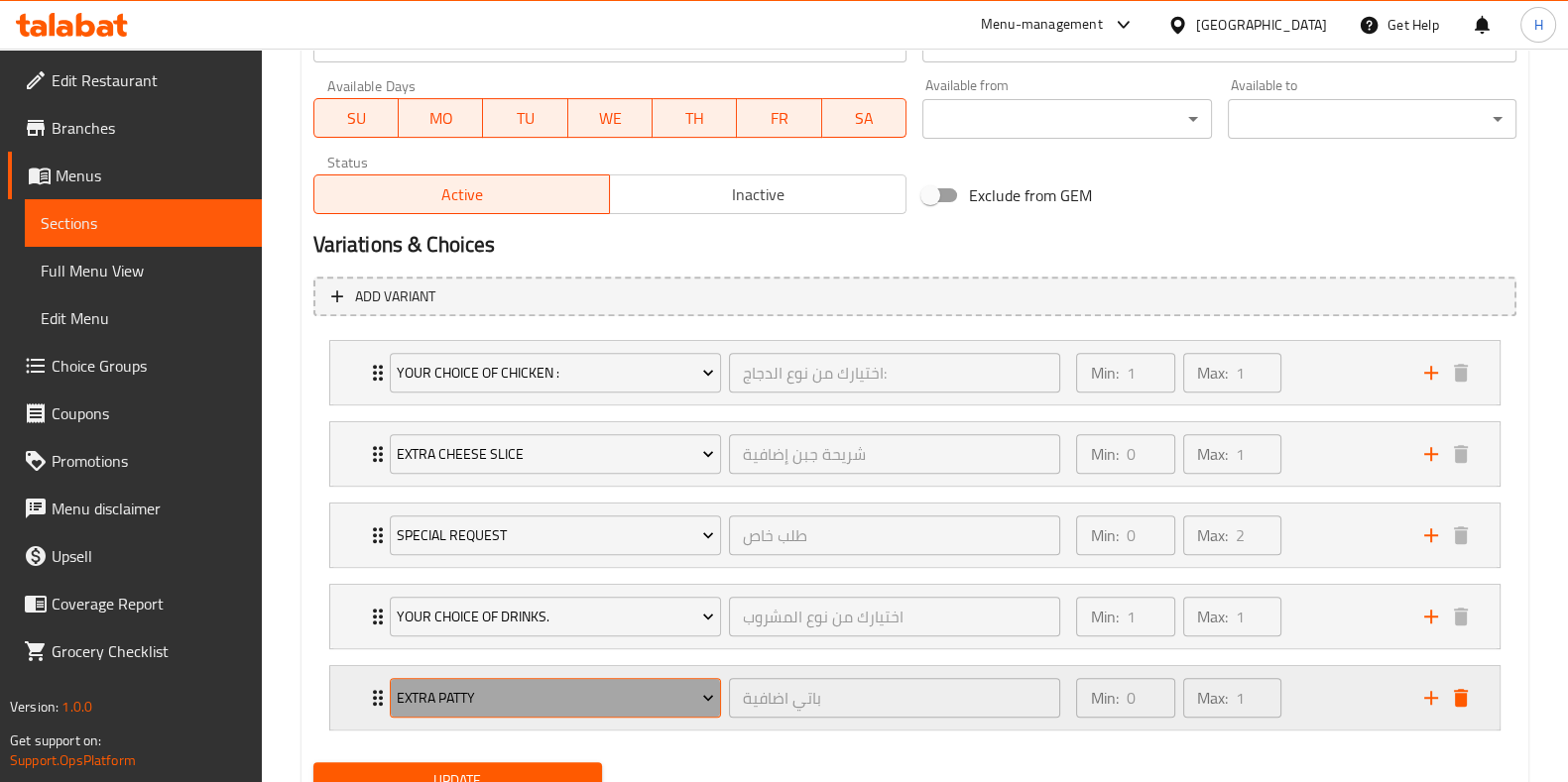
click at [505, 701] on span "Extra Patty" at bounding box center [556, 699] width 318 height 25
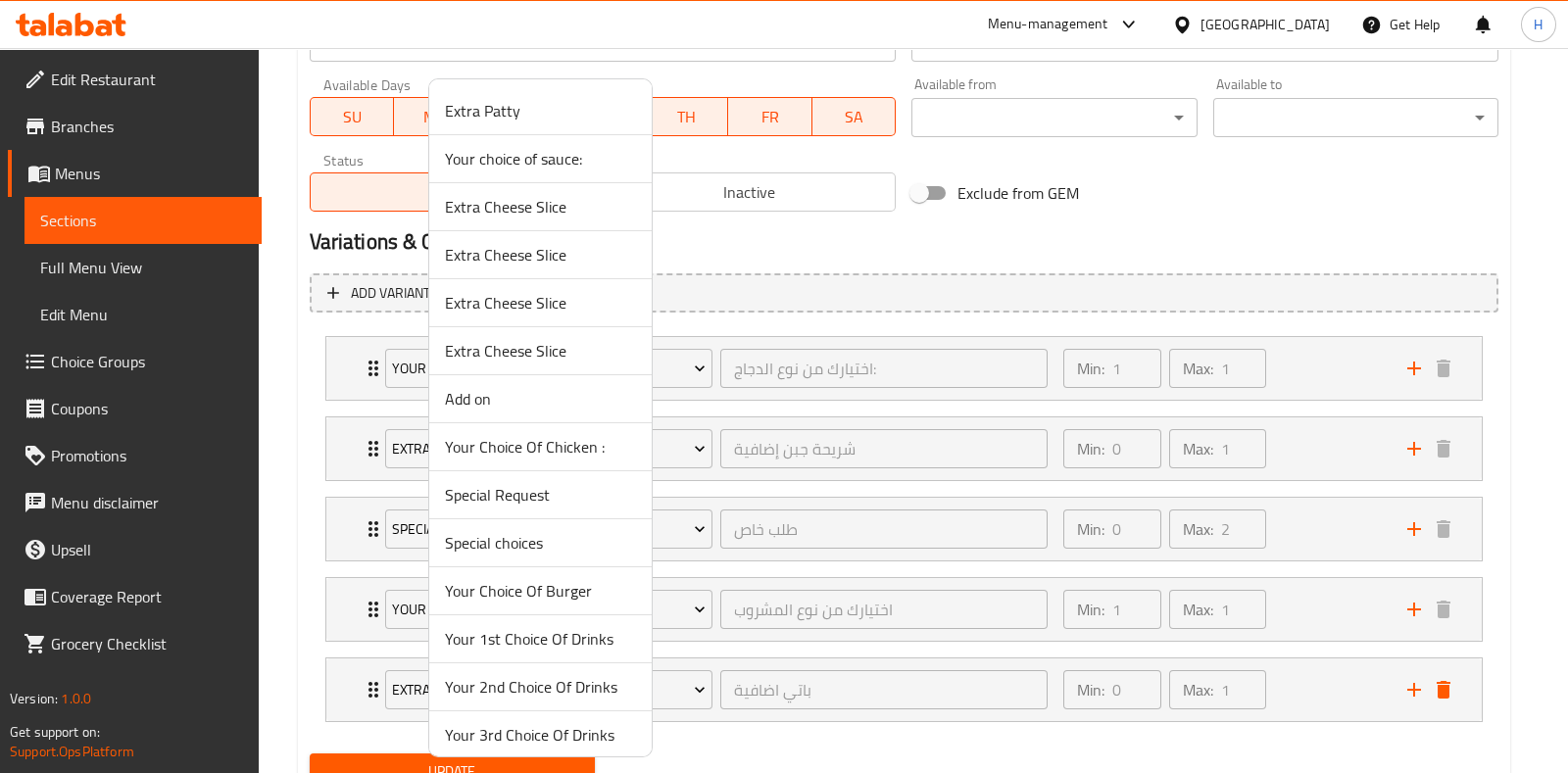
click at [526, 163] on span "Your choice of sauce:" at bounding box center [540, 159] width 191 height 24
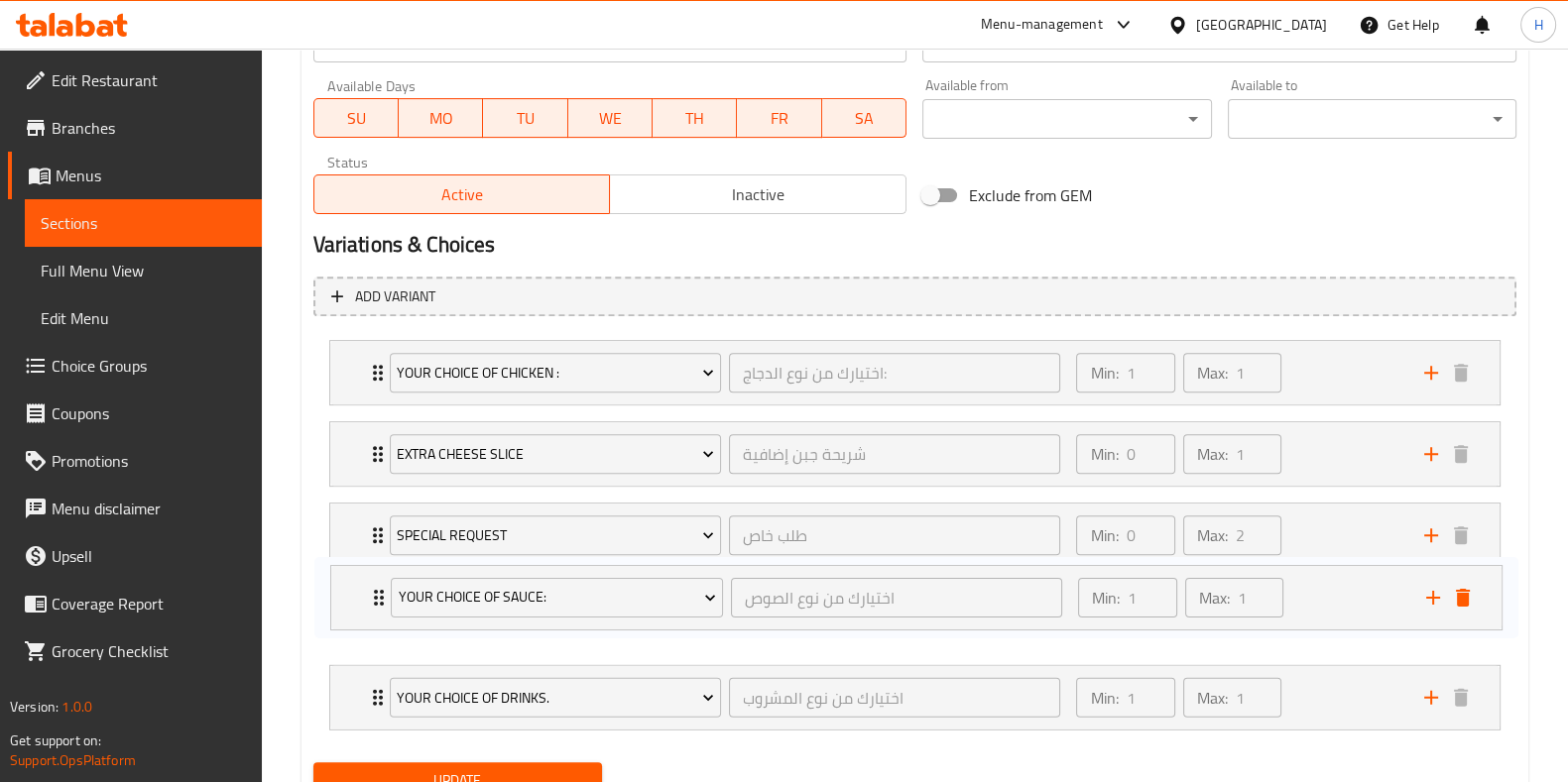
drag, startPoint x: 382, startPoint y: 691, endPoint x: 384, endPoint y: 591, distance: 100.0
click at [384, 591] on div "Your Choice Of Chicken : اختيارك من نوع الدجاج: ​ Min: 1 ​ Max: 1 ​ Grilled Chi…" at bounding box center [915, 536] width 1203 height 407
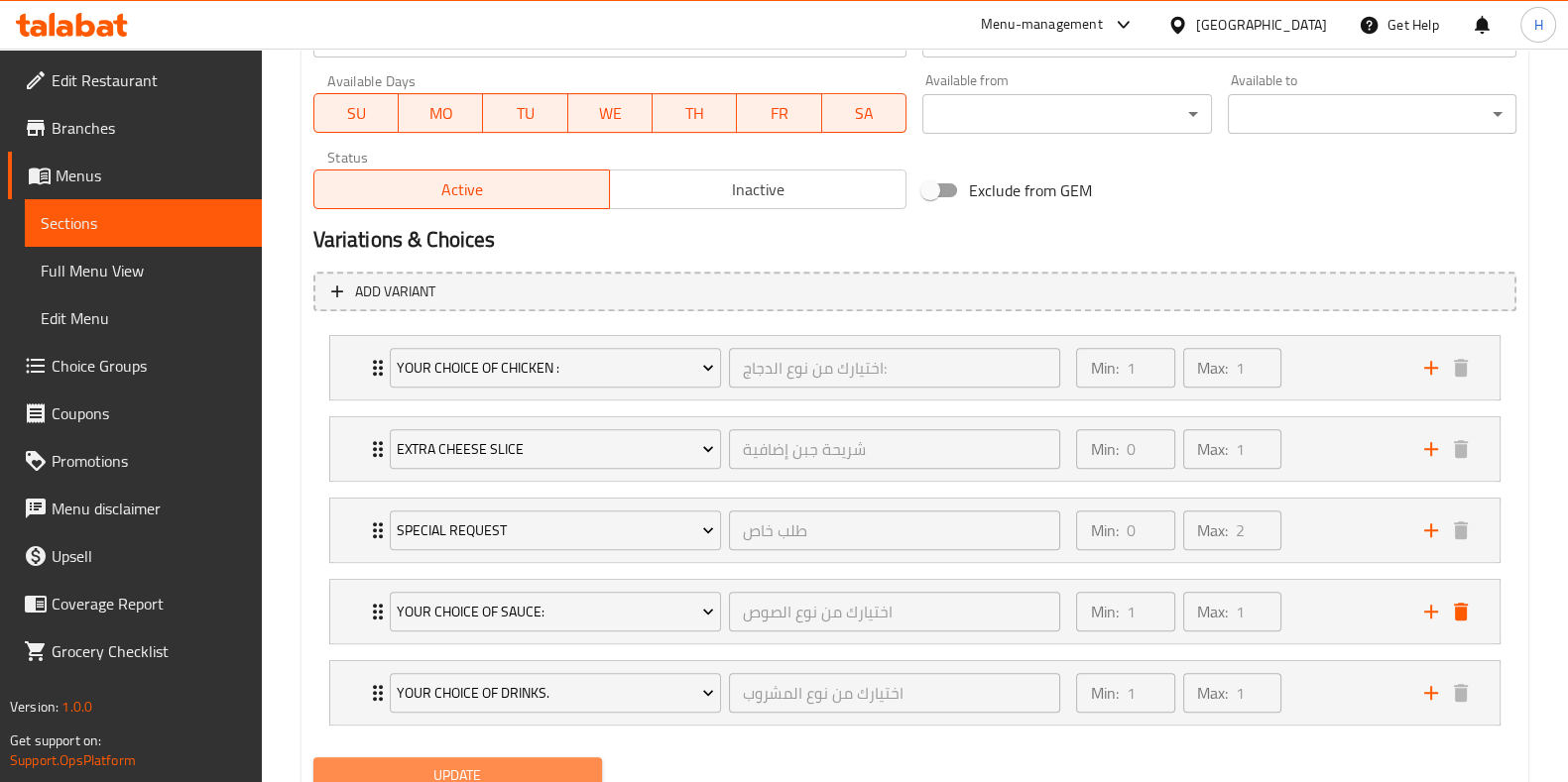
click at [431, 757] on button "Update" at bounding box center [457, 775] width 289 height 37
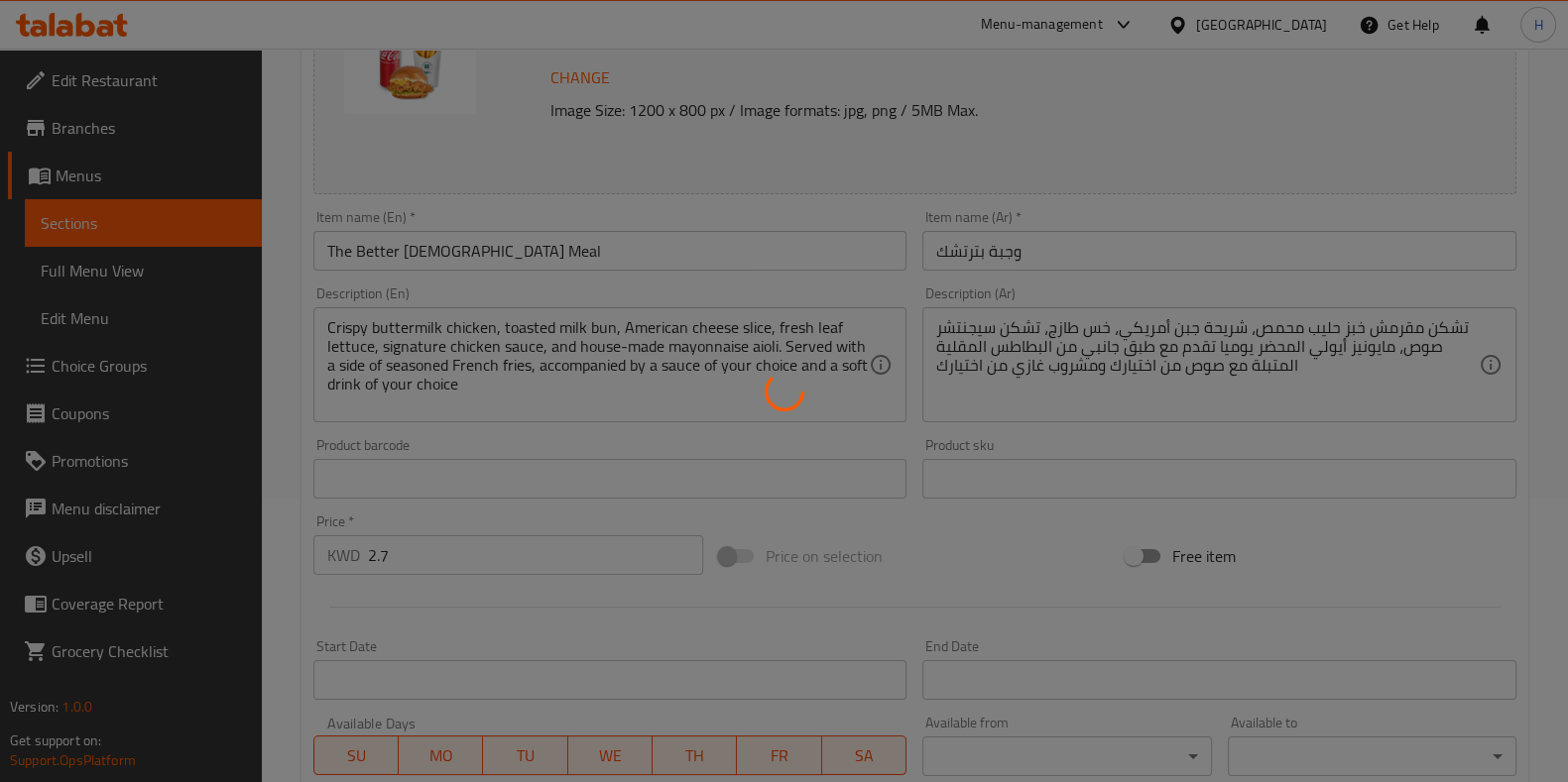
scroll to position [0, 0]
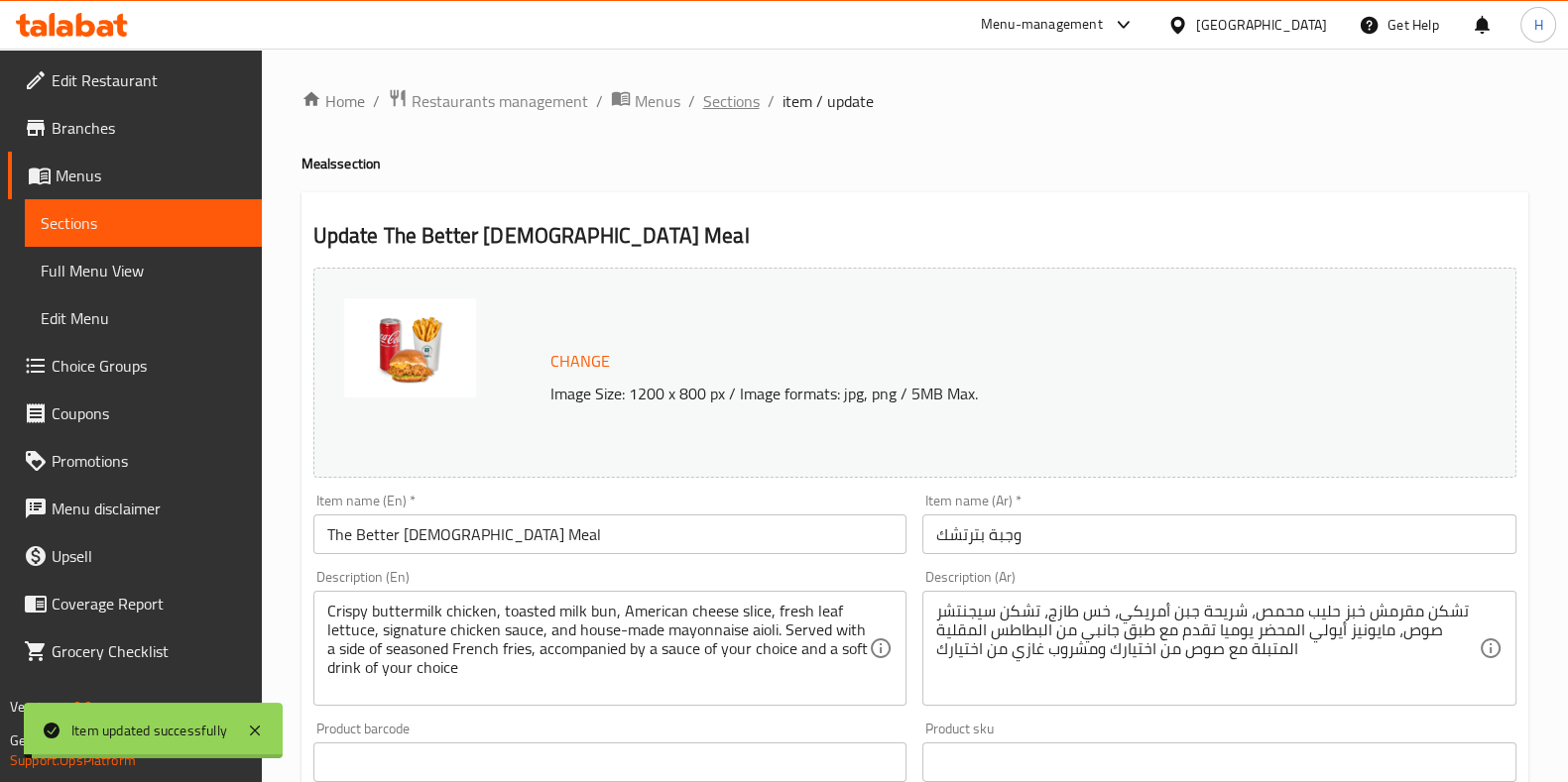
click at [714, 101] on span "Sections" at bounding box center [730, 101] width 57 height 24
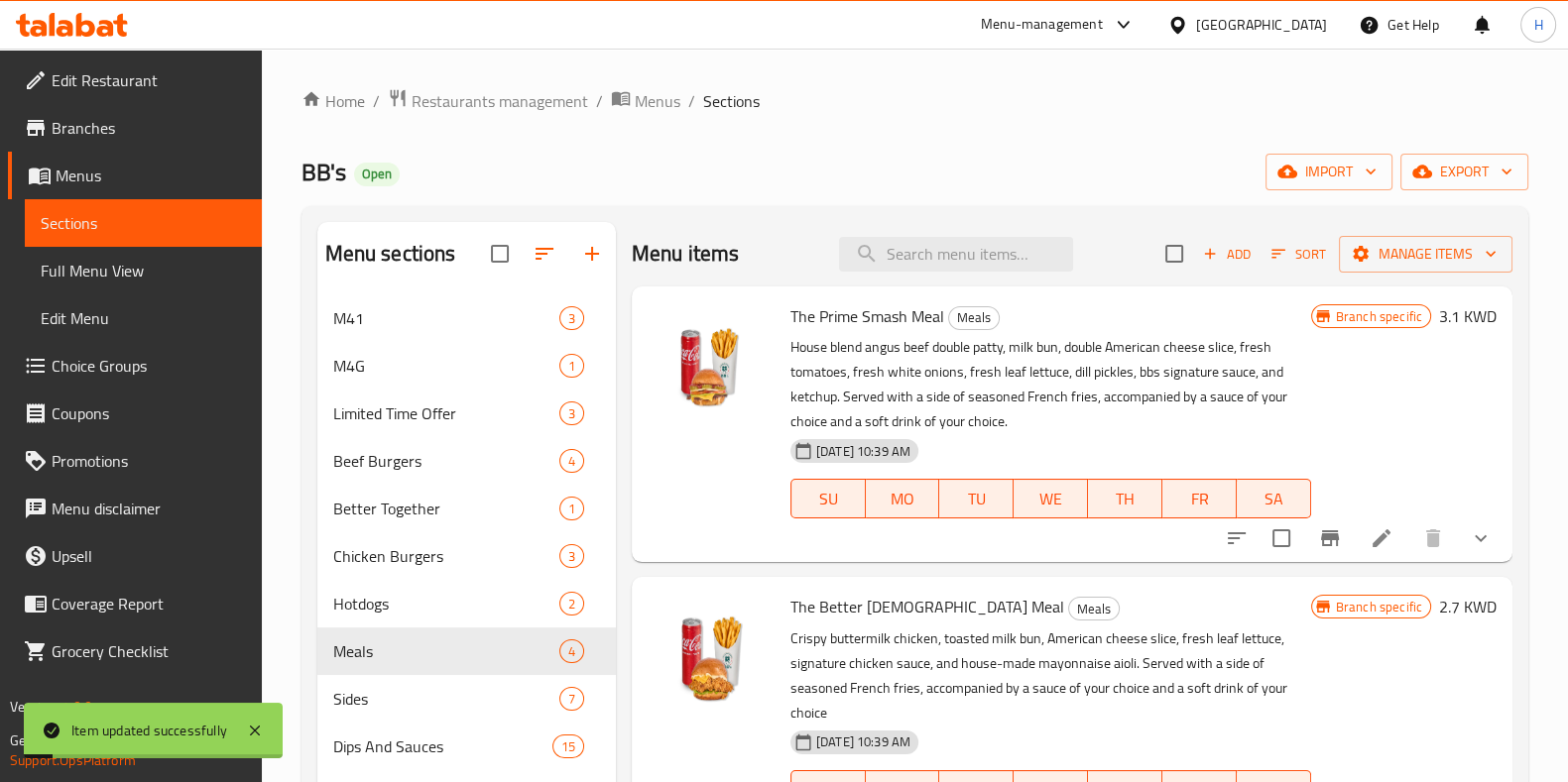
scroll to position [49, 0]
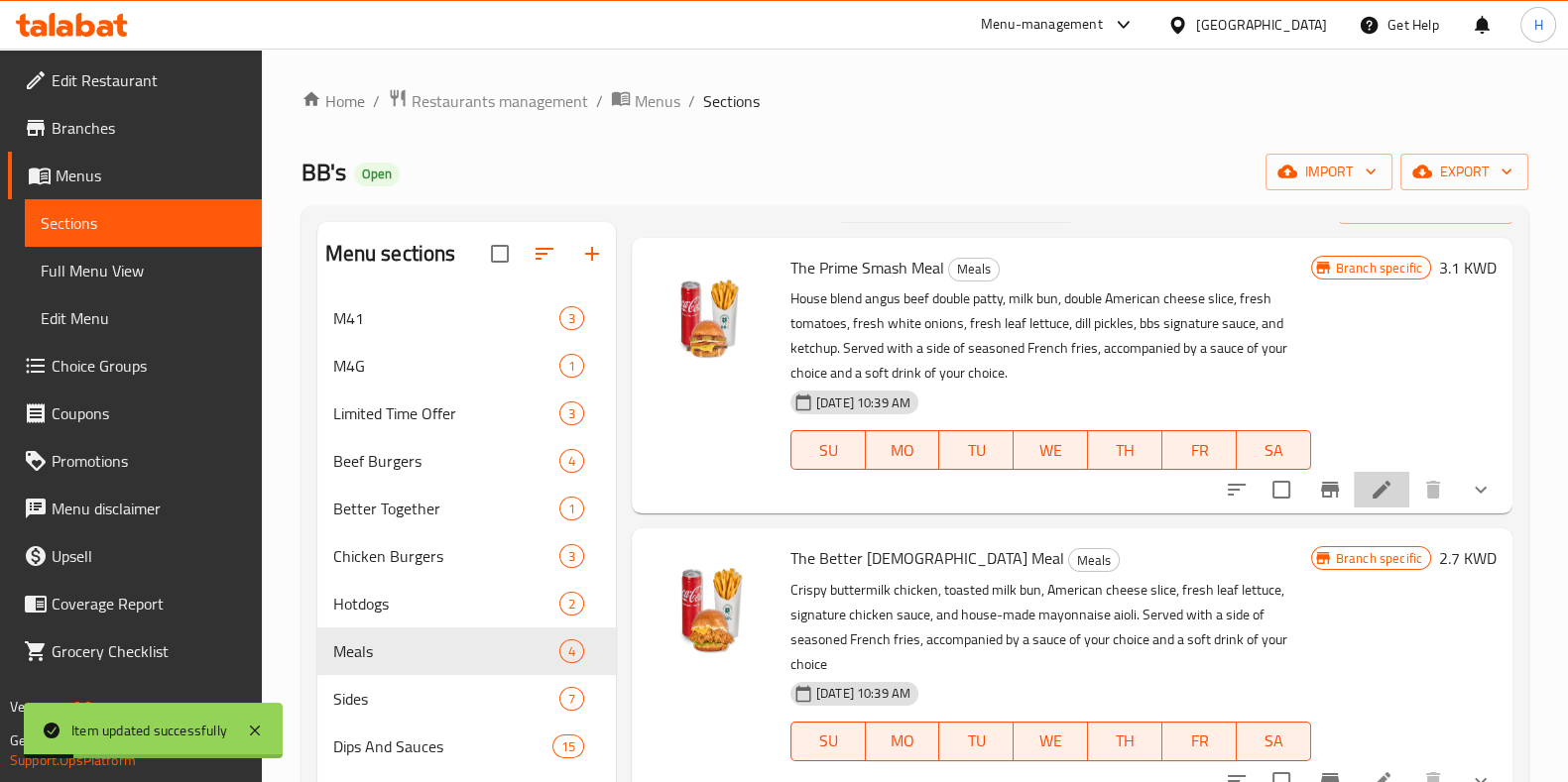
click at [1370, 498] on icon at bounding box center [1381, 490] width 24 height 24
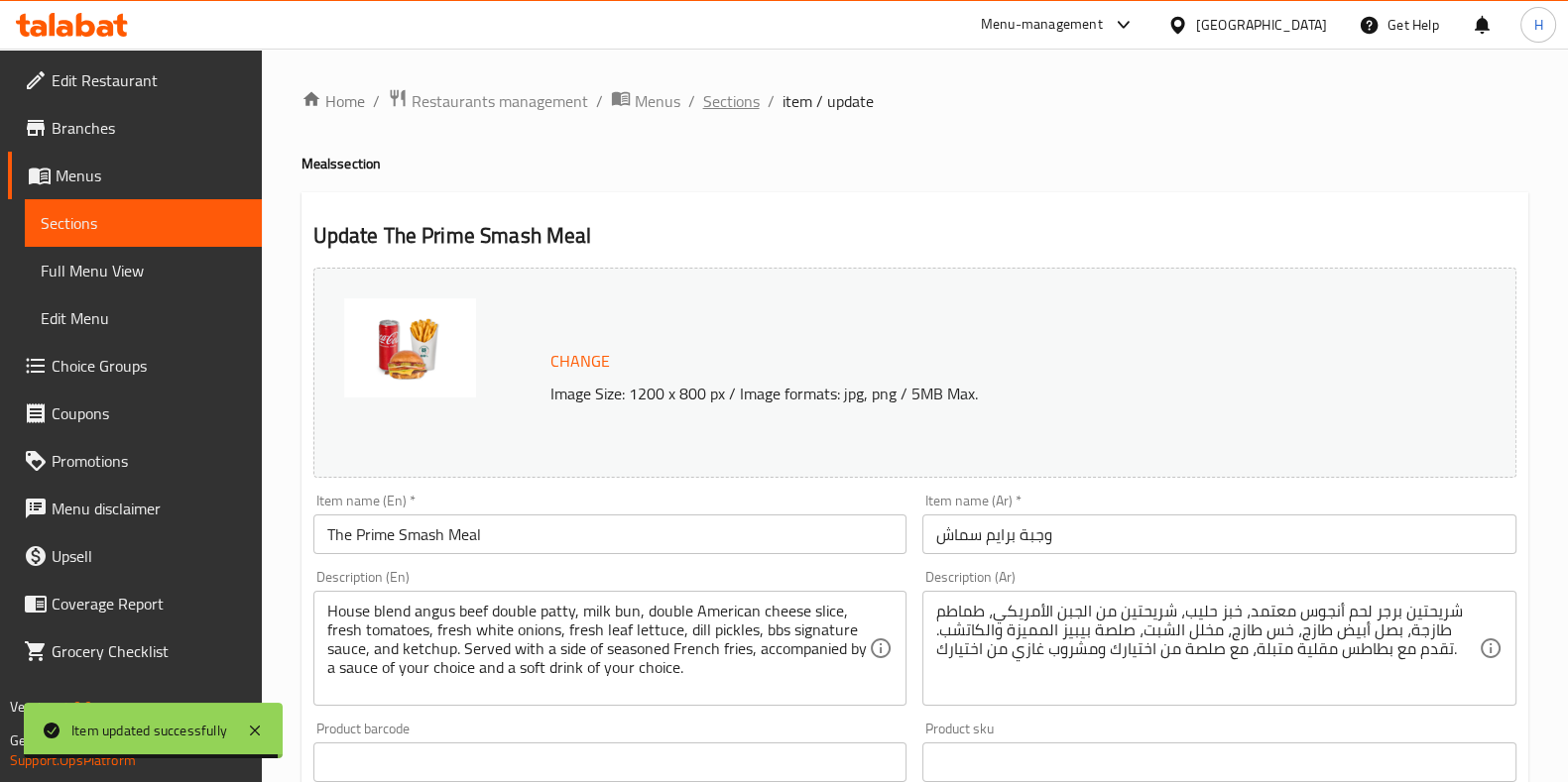
click at [703, 110] on span "Sections" at bounding box center [730, 101] width 57 height 24
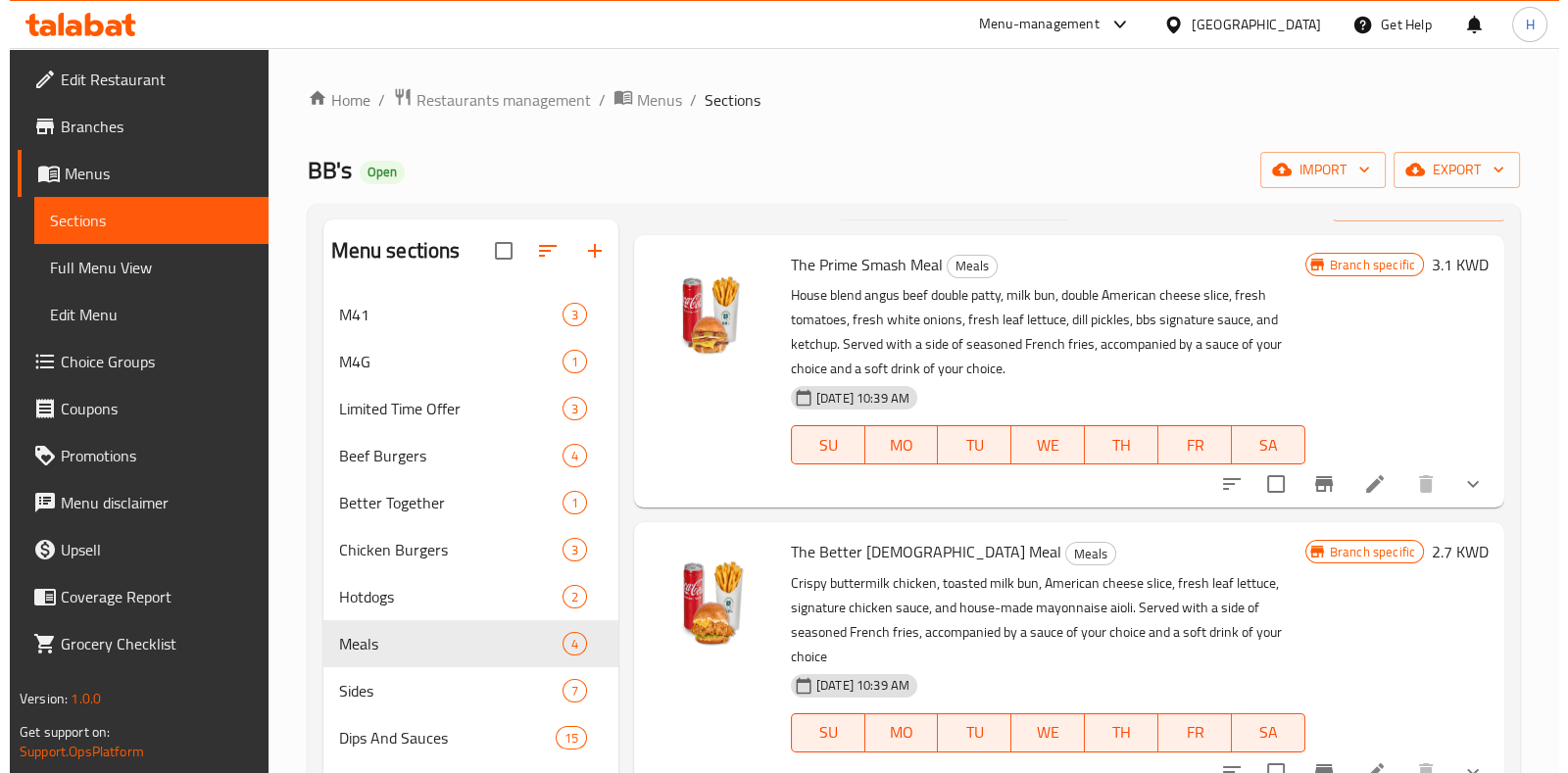
scroll to position [53, 0]
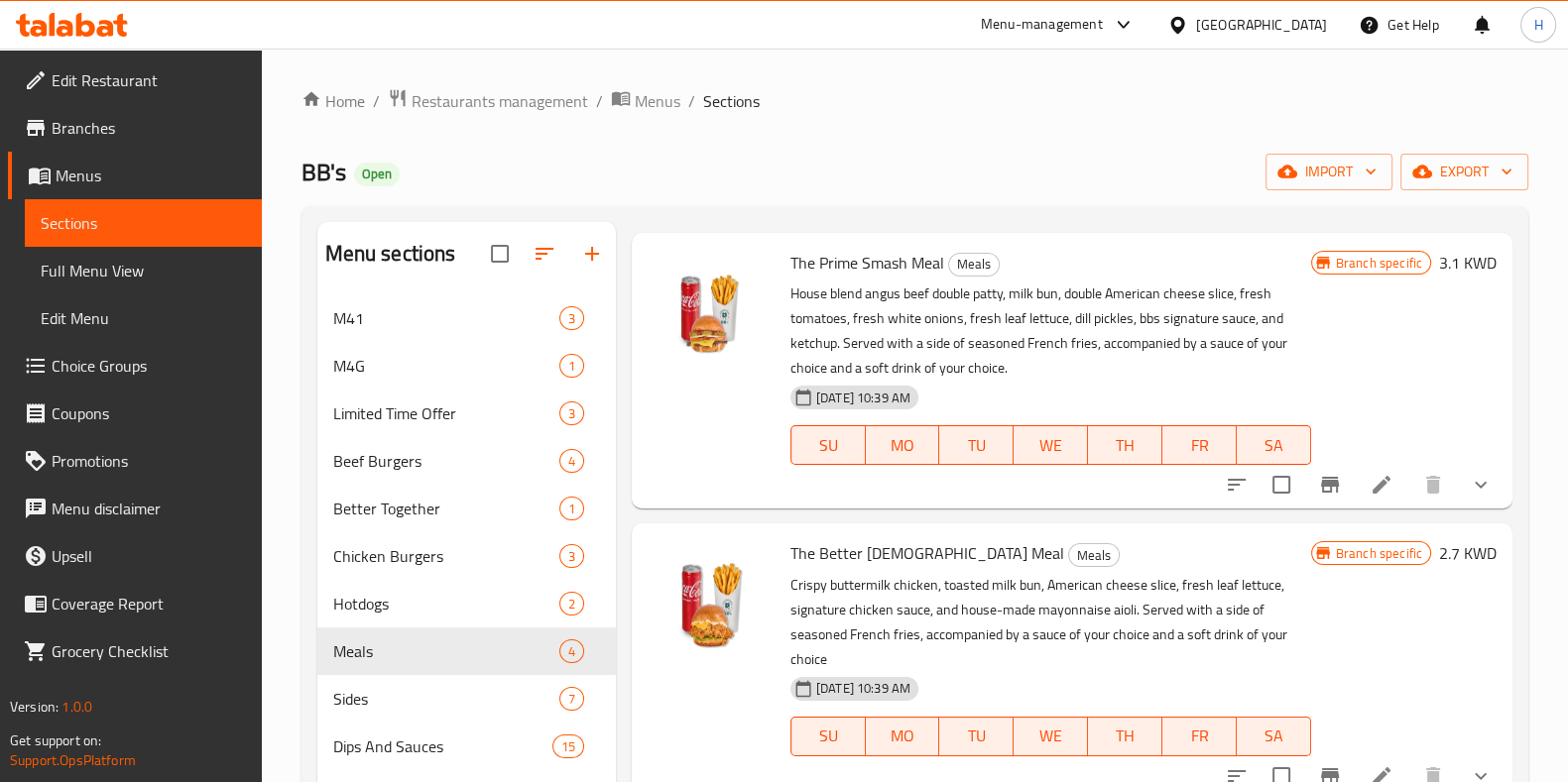
click at [1362, 467] on li at bounding box center [1381, 485] width 56 height 36
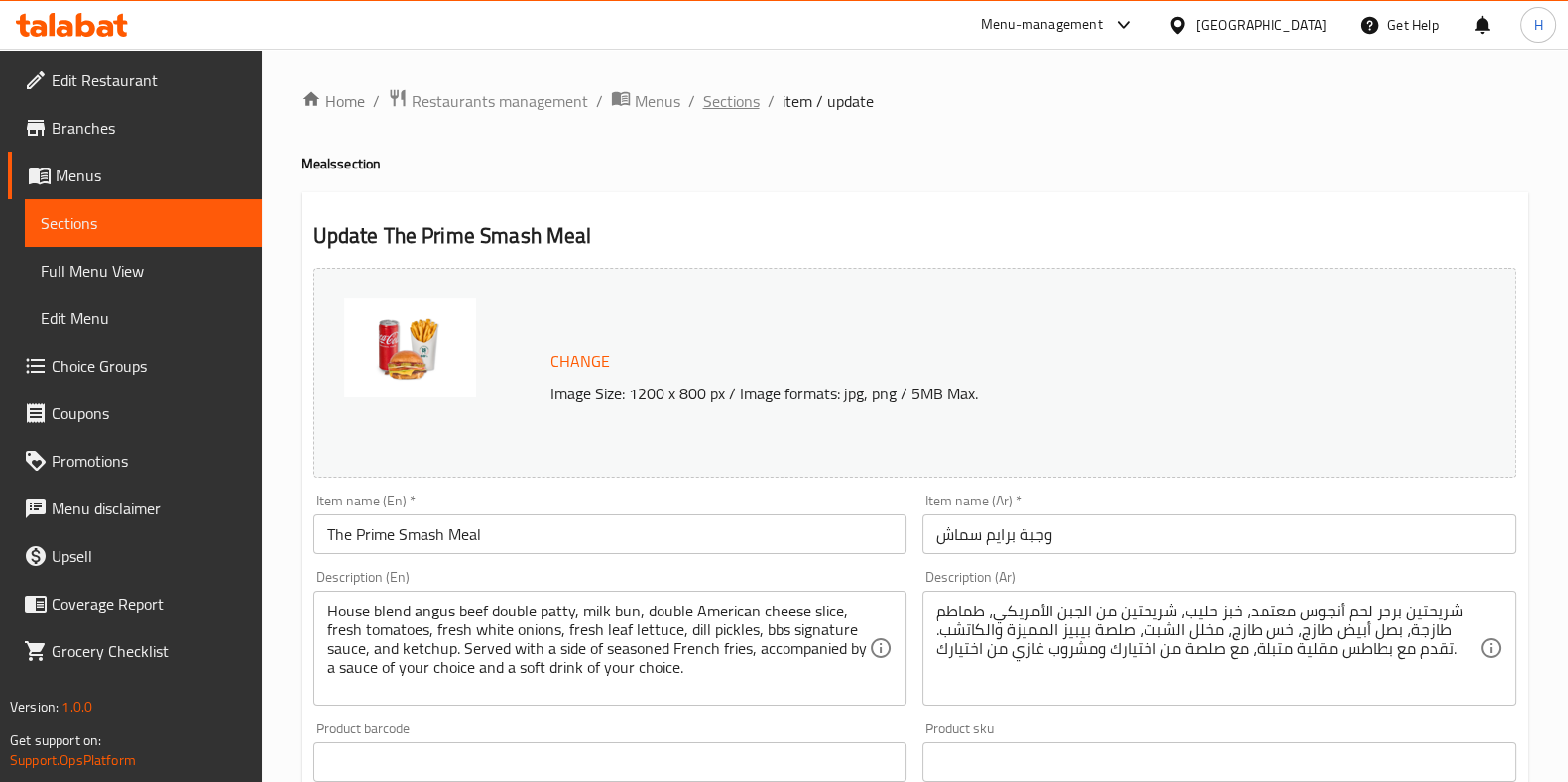
click at [722, 109] on span "Sections" at bounding box center [730, 101] width 57 height 24
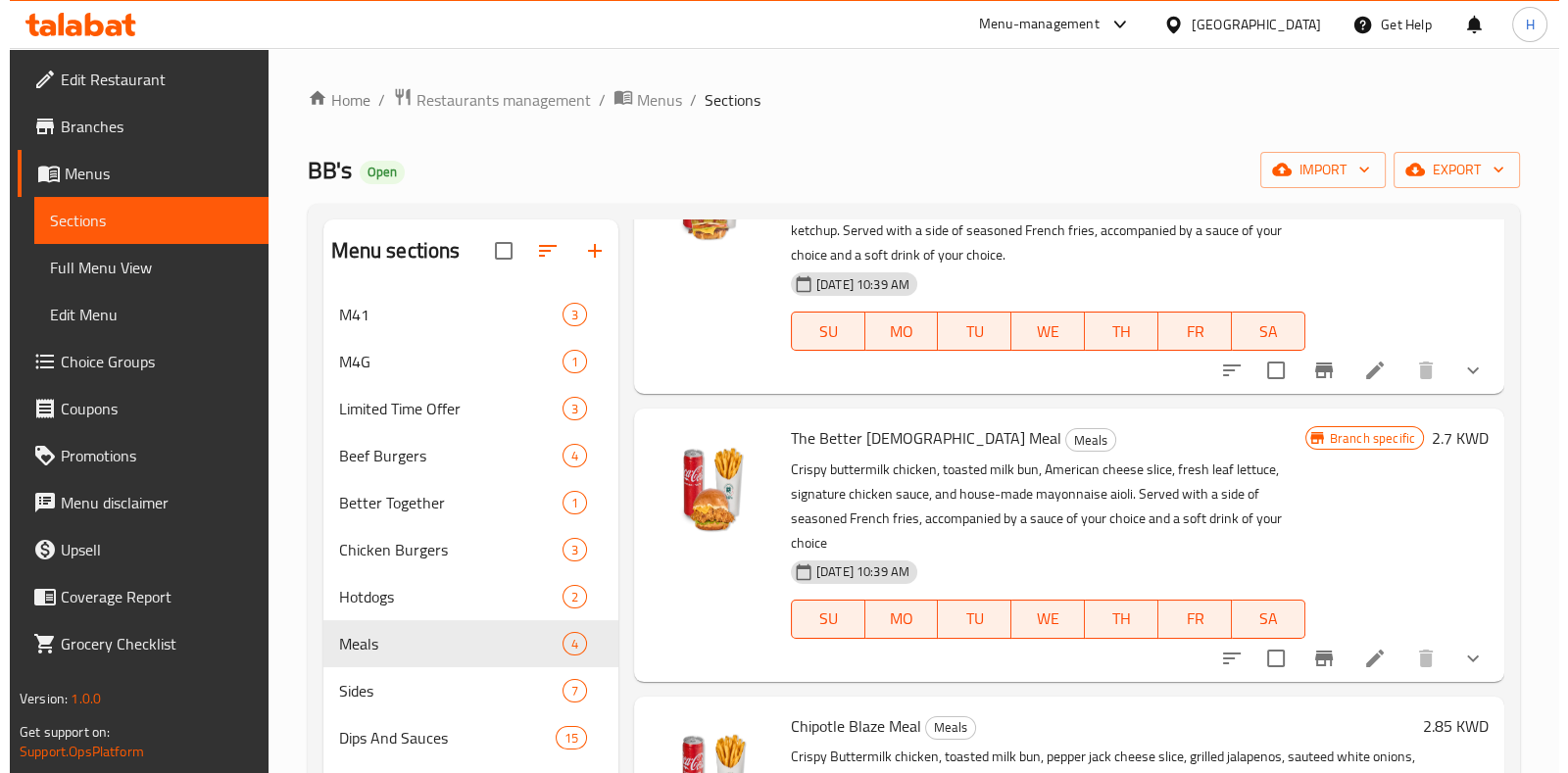
scroll to position [166, 0]
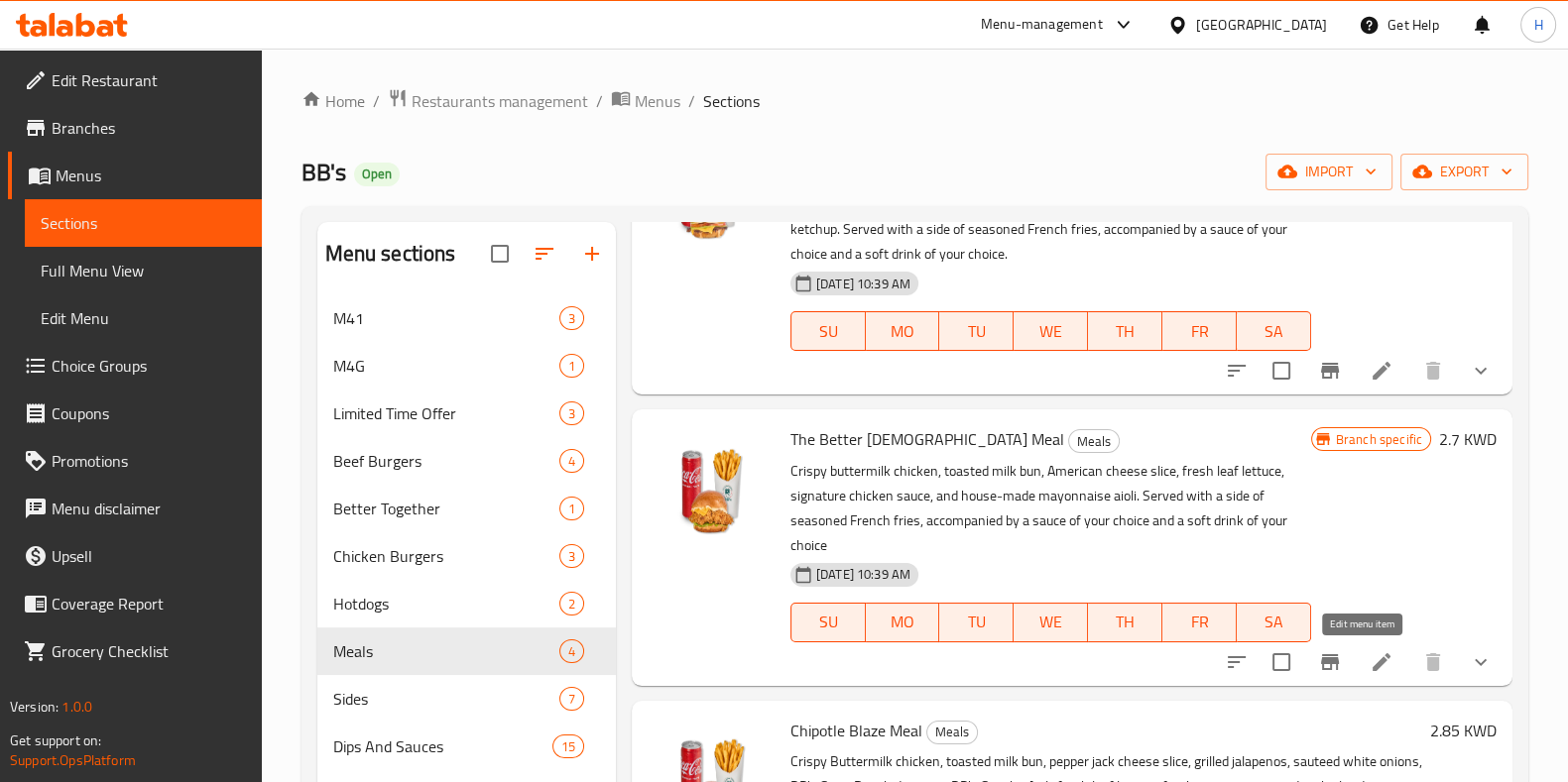
click at [1370, 665] on icon at bounding box center [1381, 663] width 24 height 24
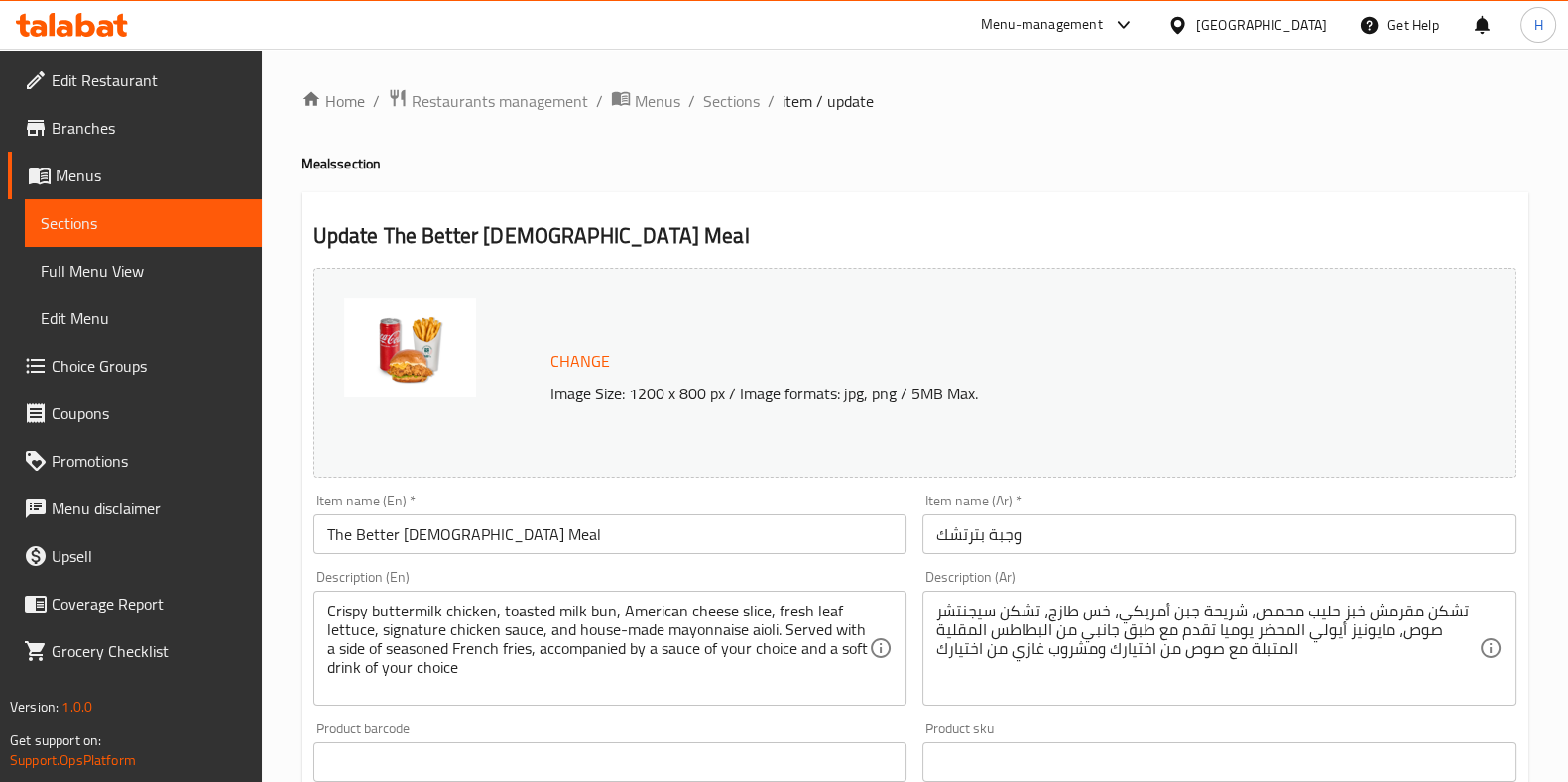
click at [737, 91] on span "Sections" at bounding box center [730, 101] width 57 height 24
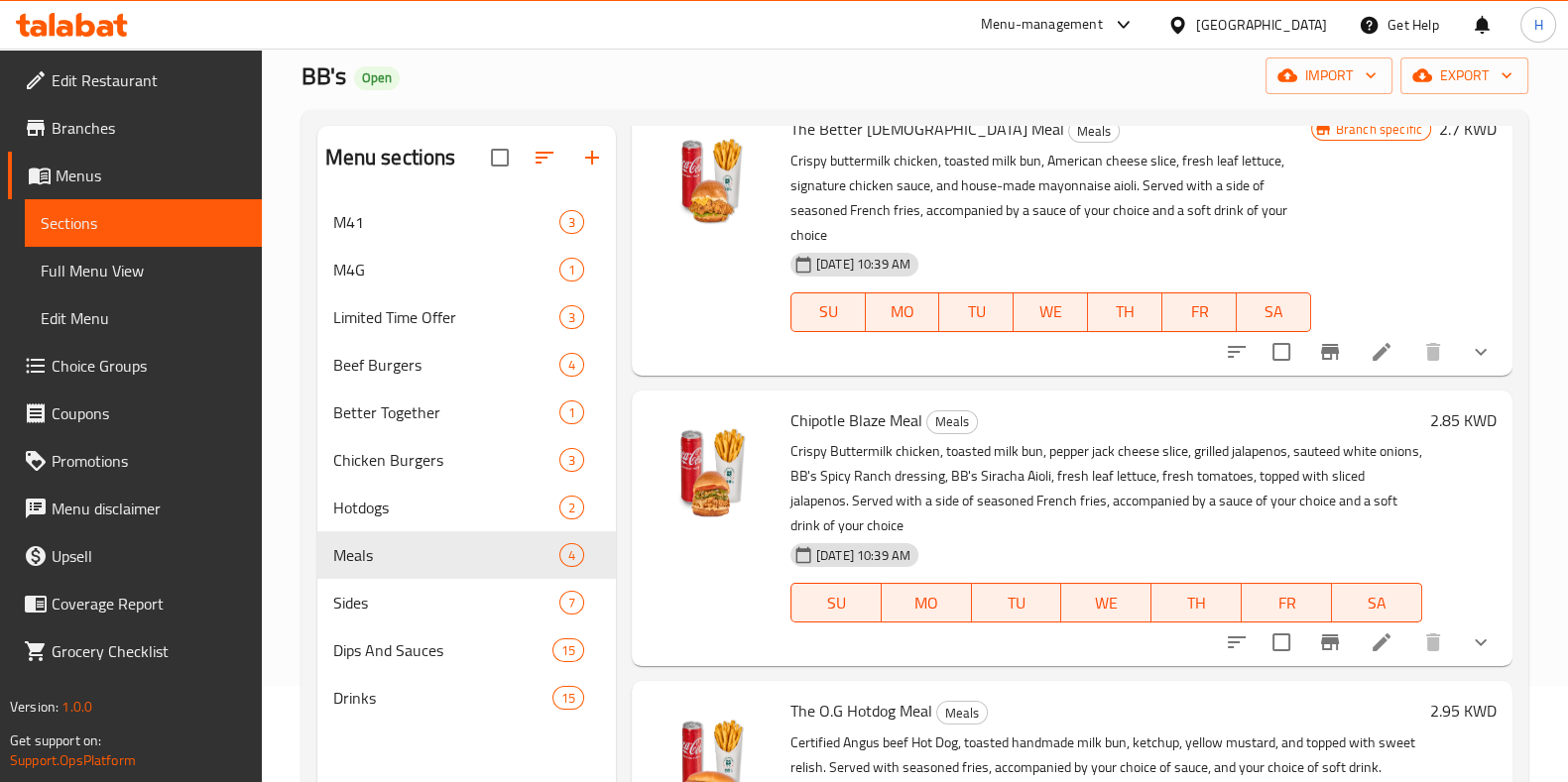
scroll to position [118, 0]
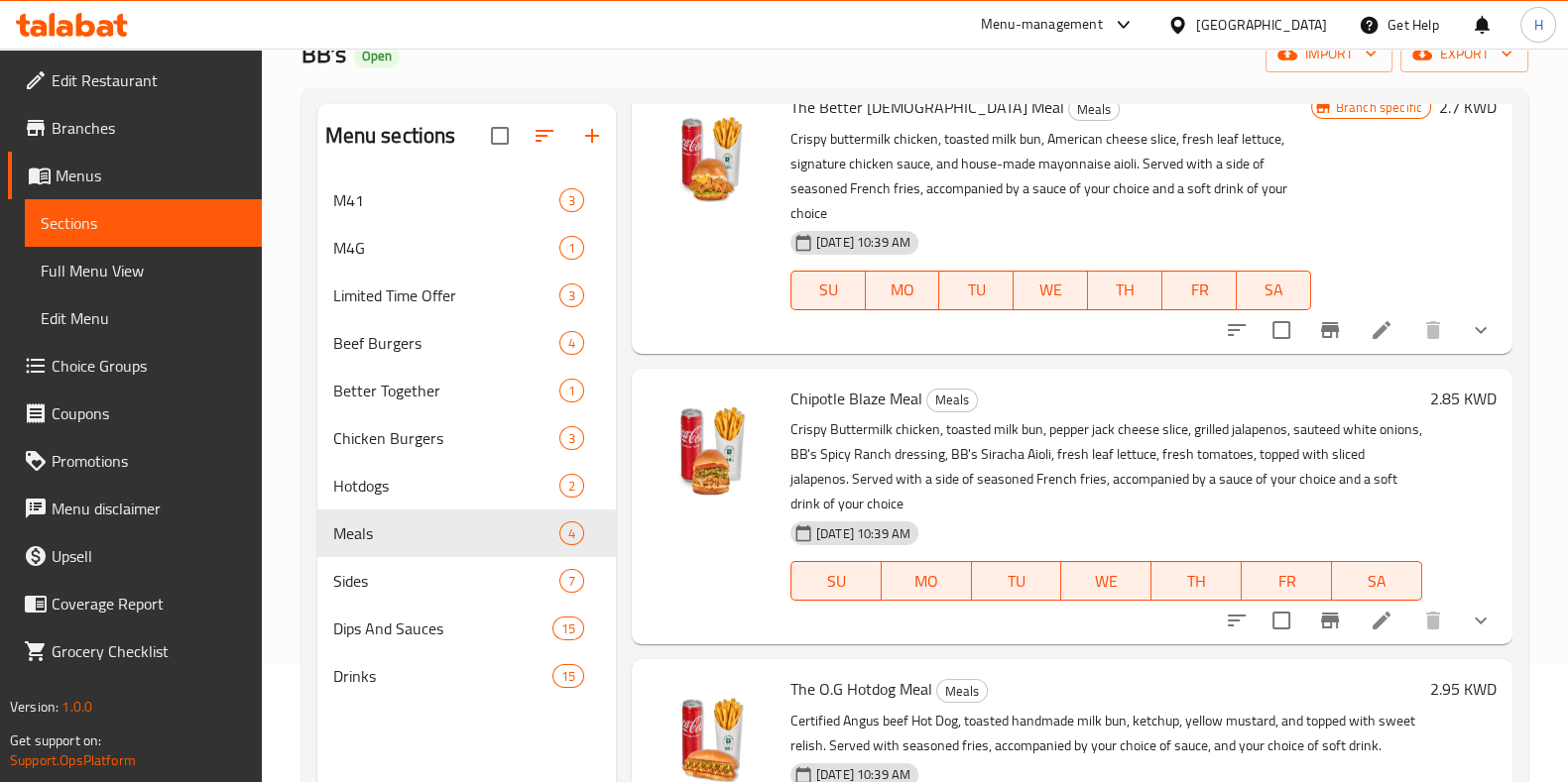
click at [1370, 609] on icon at bounding box center [1381, 621] width 24 height 24
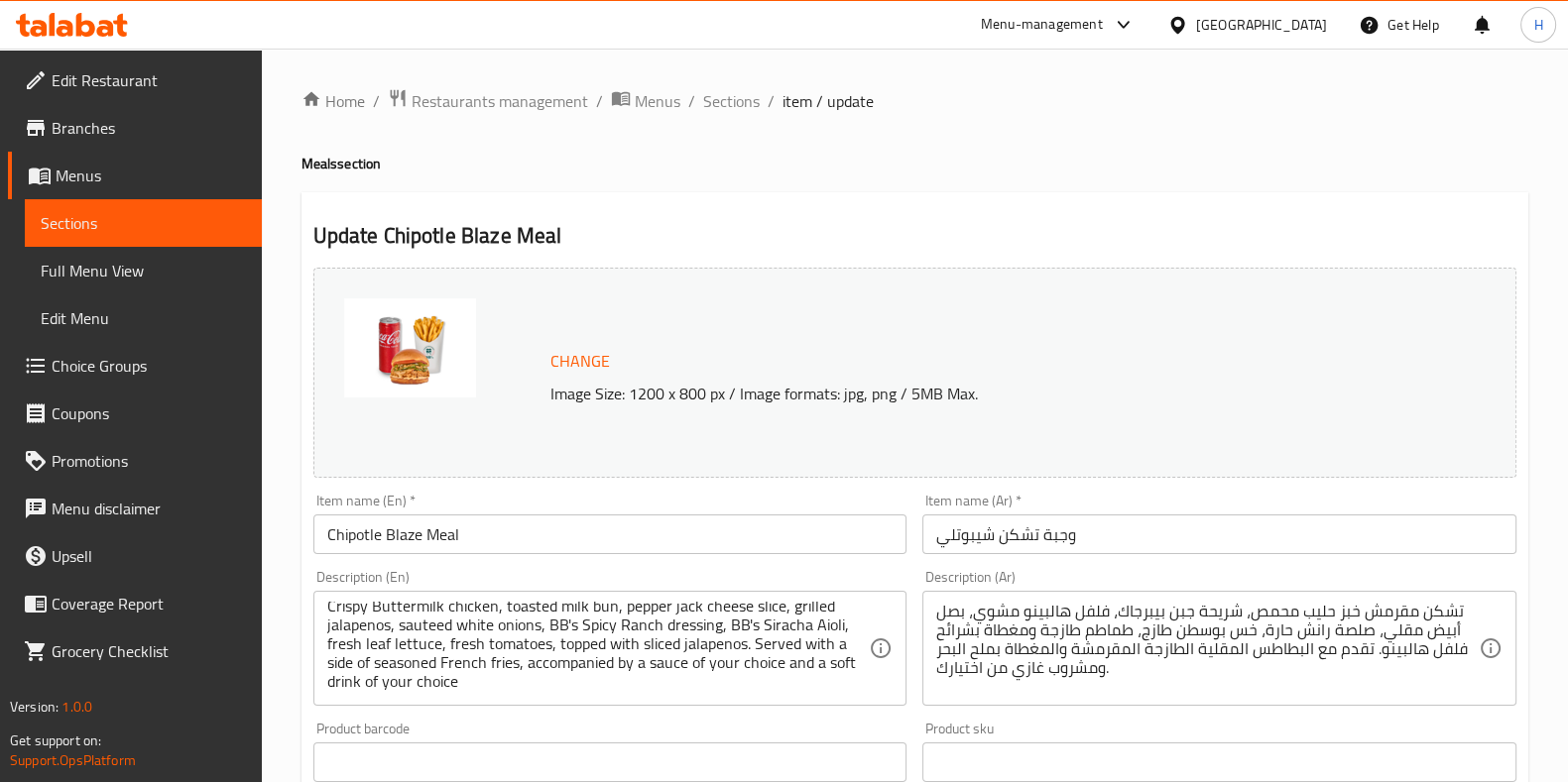
scroll to position [759, 0]
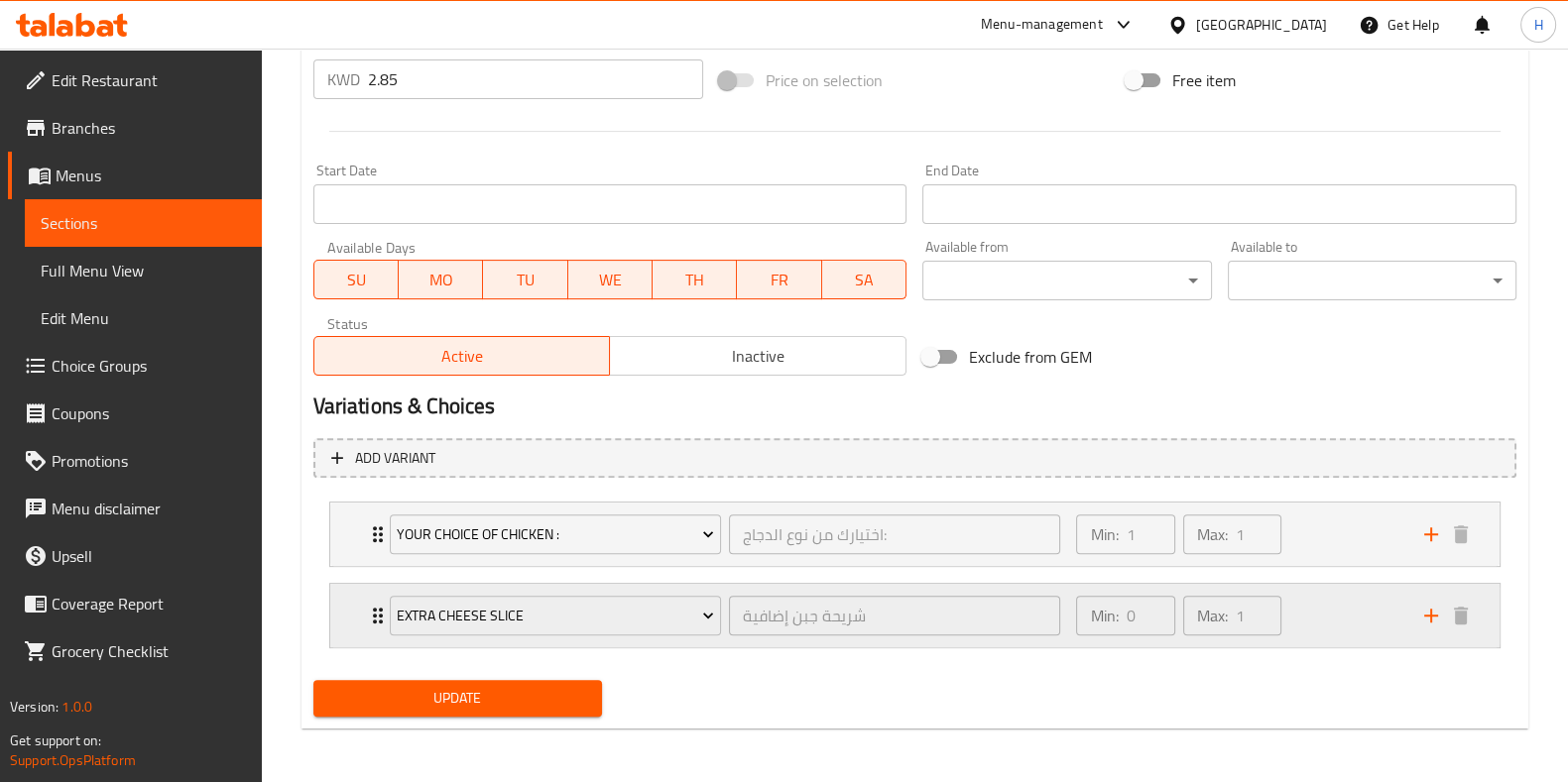
click at [1420, 613] on icon "add" at bounding box center [1431, 616] width 24 height 24
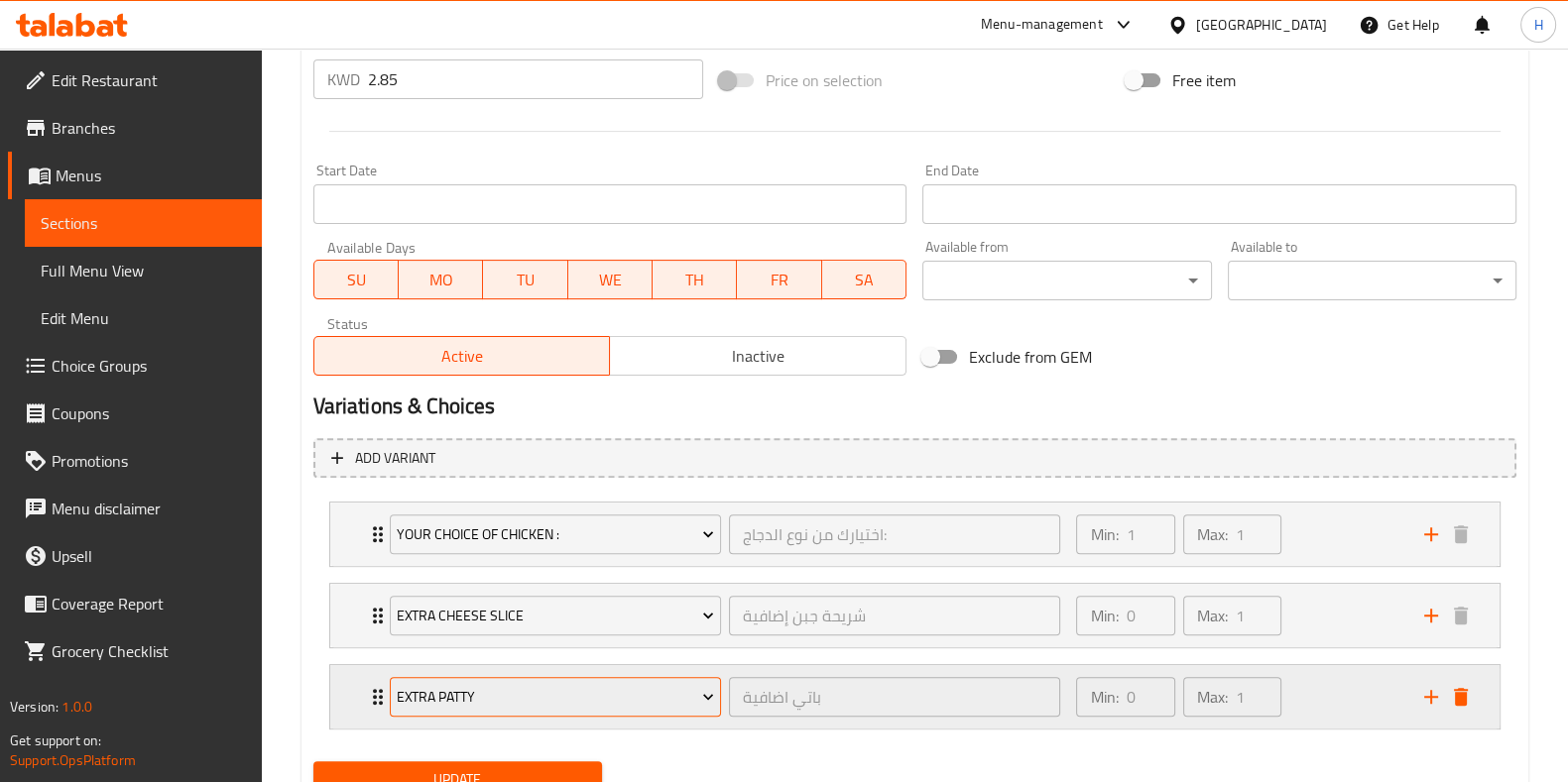
click at [522, 696] on span "Extra Patty" at bounding box center [556, 698] width 318 height 25
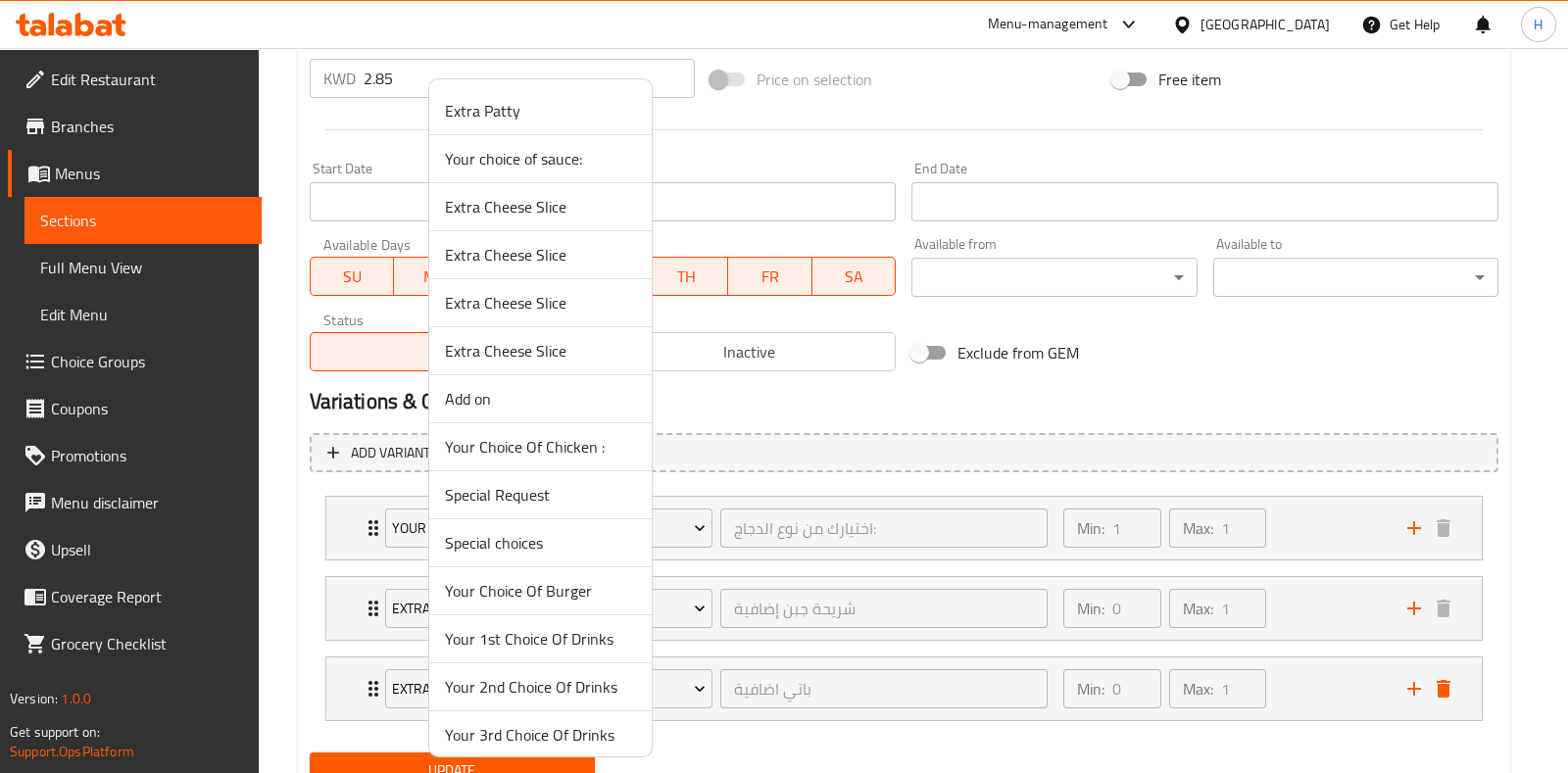
click at [582, 158] on span "Your choice of sauce:" at bounding box center [540, 159] width 191 height 24
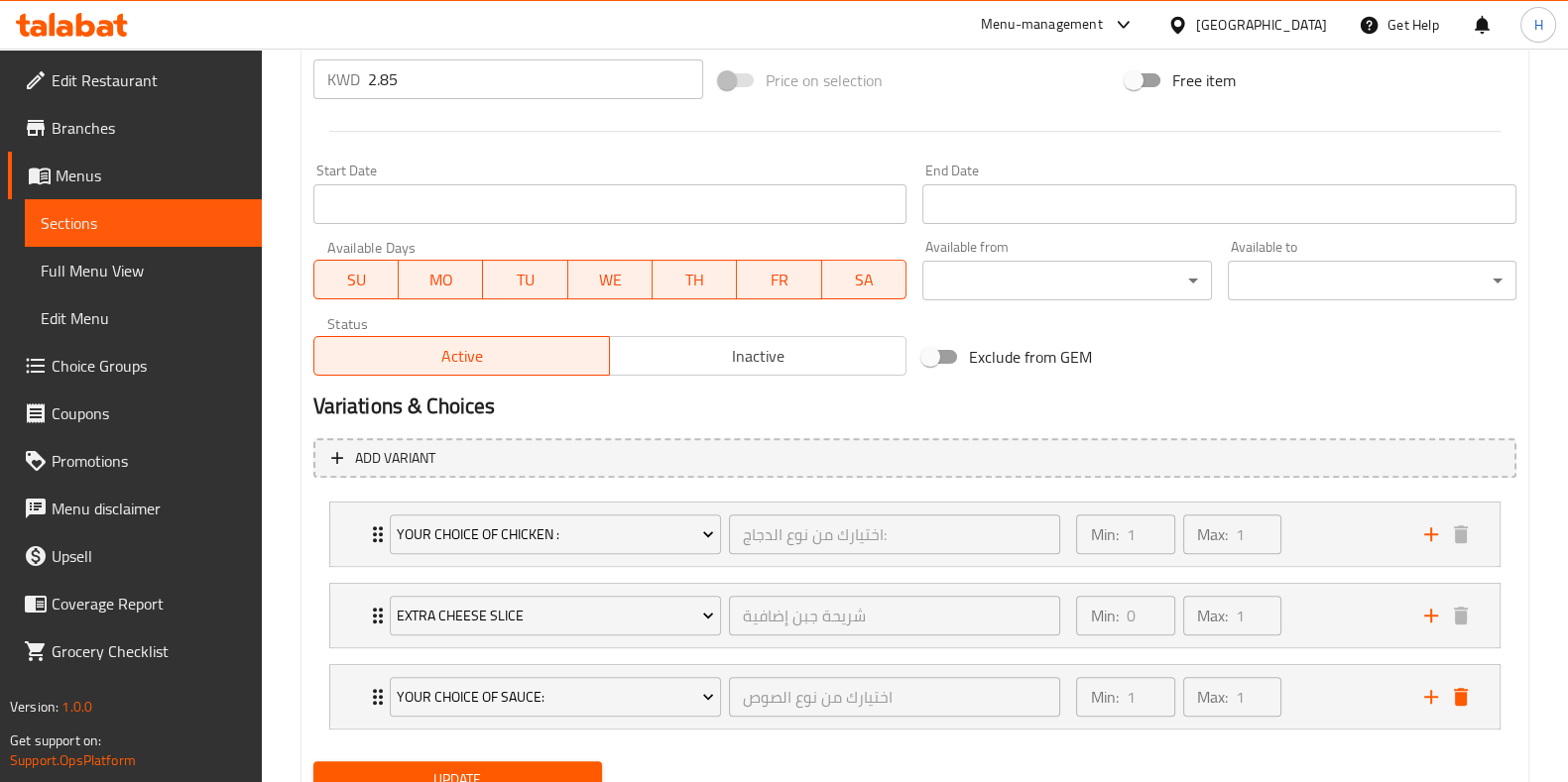
click at [540, 753] on div "Update" at bounding box center [457, 779] width 305 height 53
click at [538, 767] on span "Update" at bounding box center [457, 779] width 257 height 25
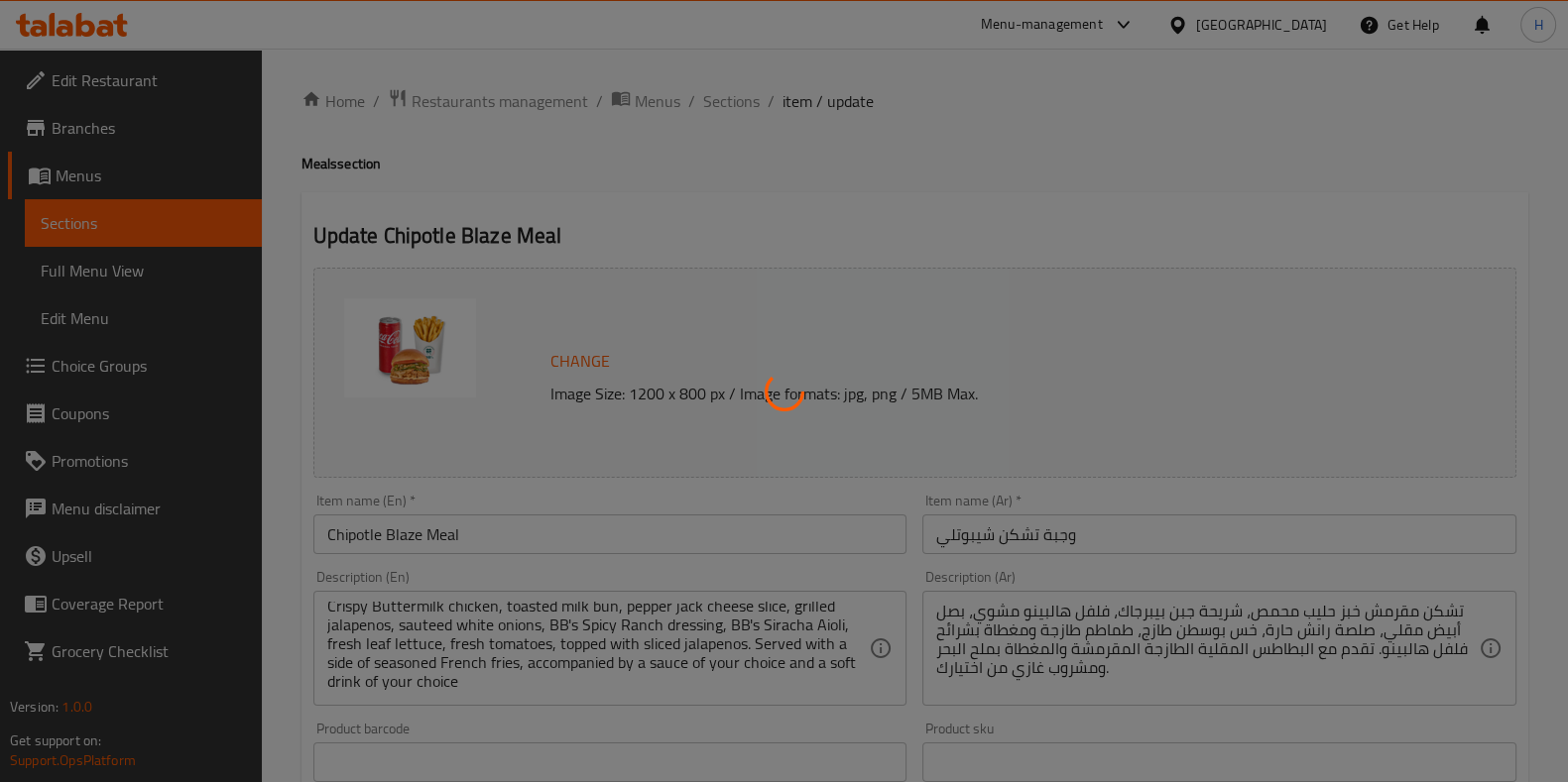
scroll to position [1, 0]
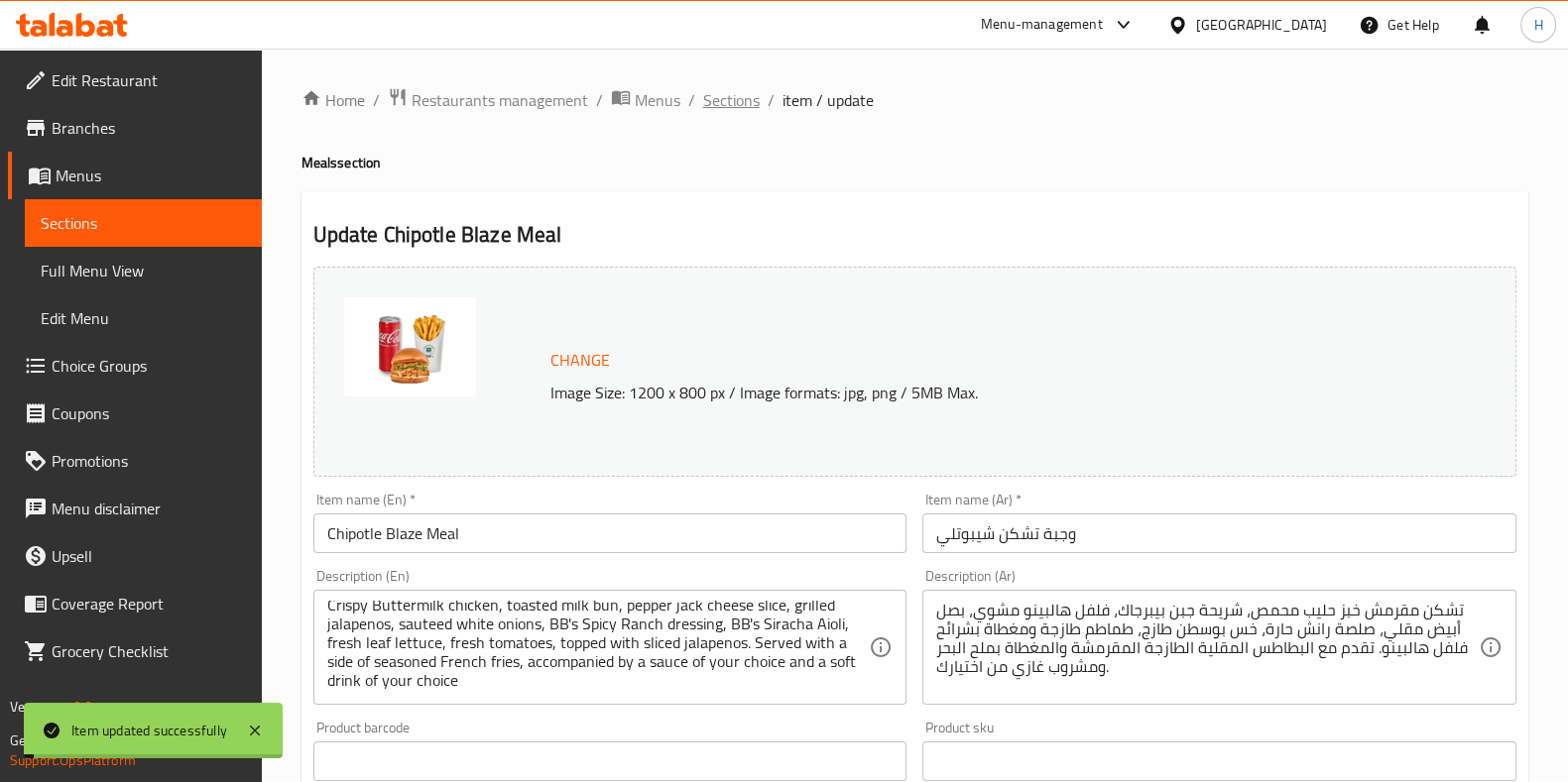
click at [734, 98] on span "Sections" at bounding box center [730, 100] width 57 height 24
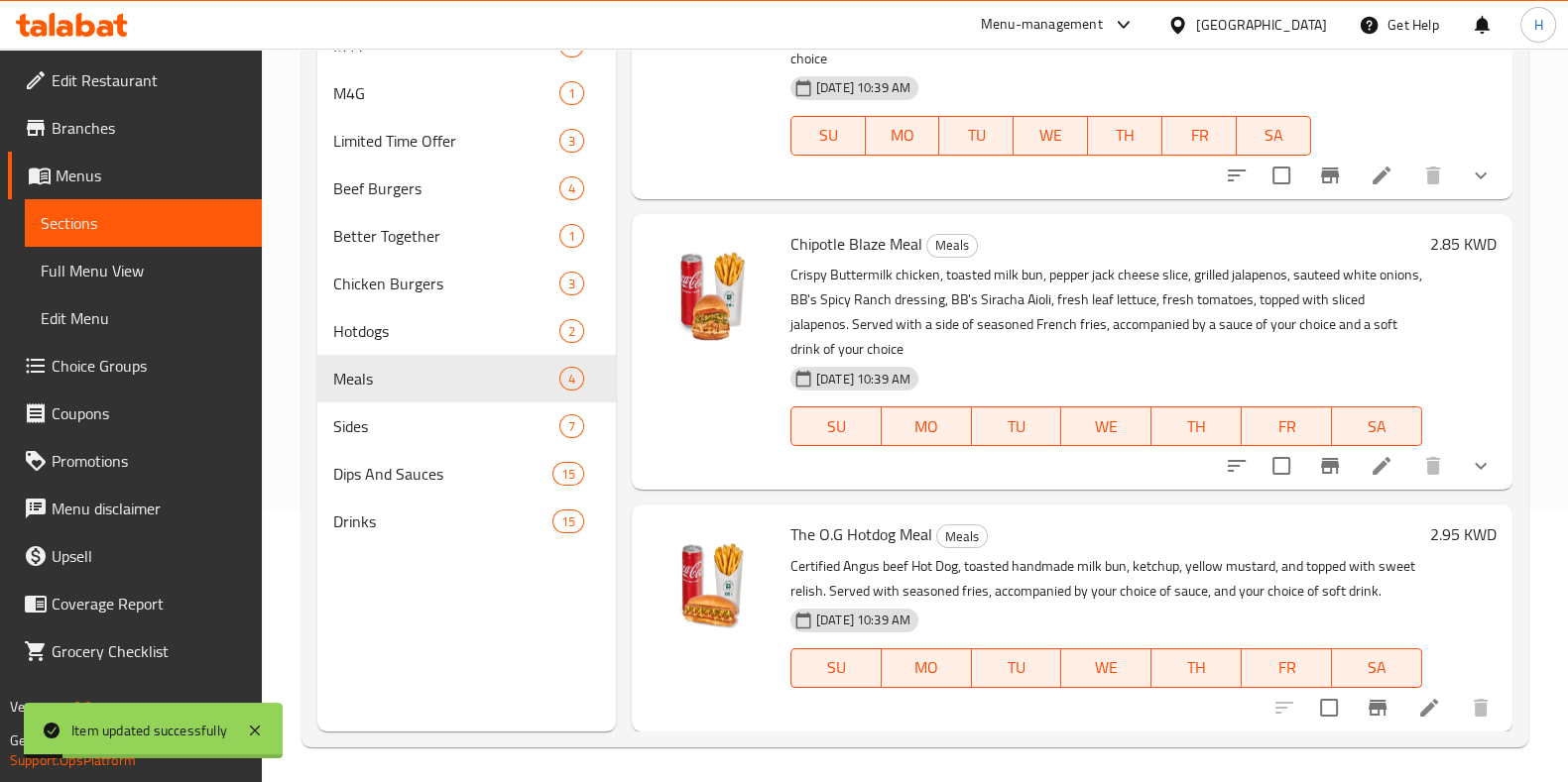
scroll to position [278, 0]
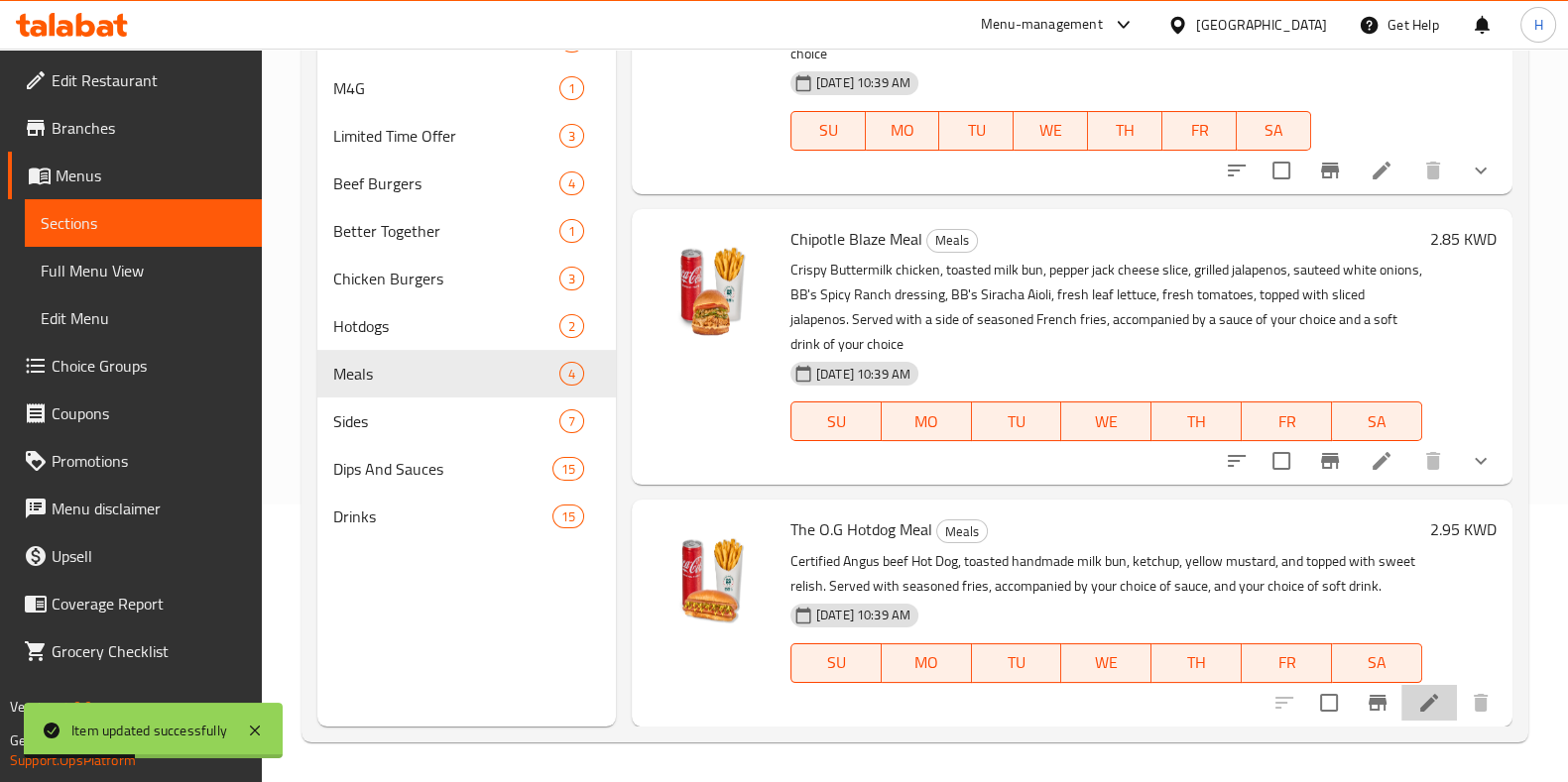
click at [1423, 715] on li at bounding box center [1429, 704] width 56 height 36
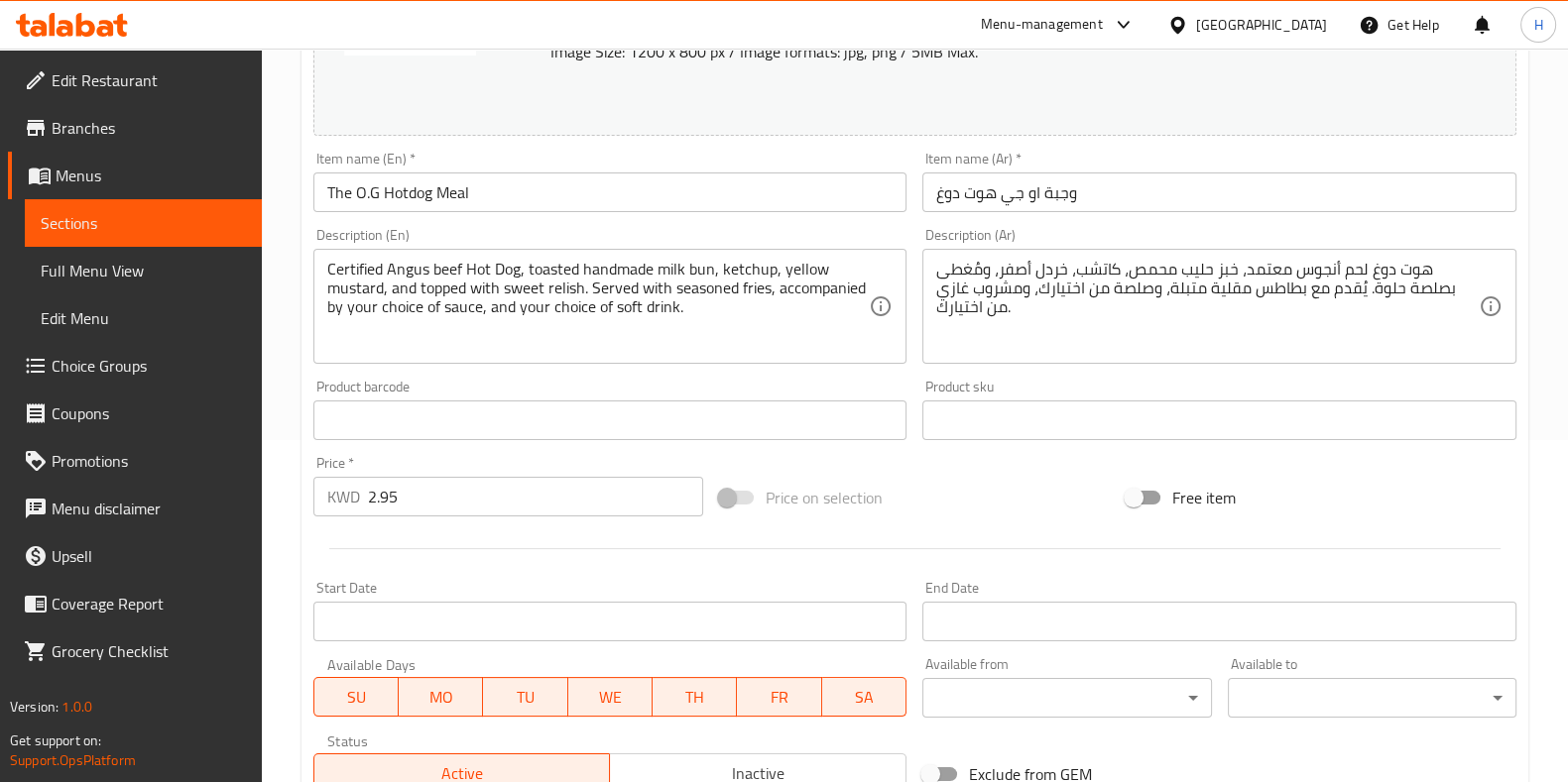
scroll to position [646, 0]
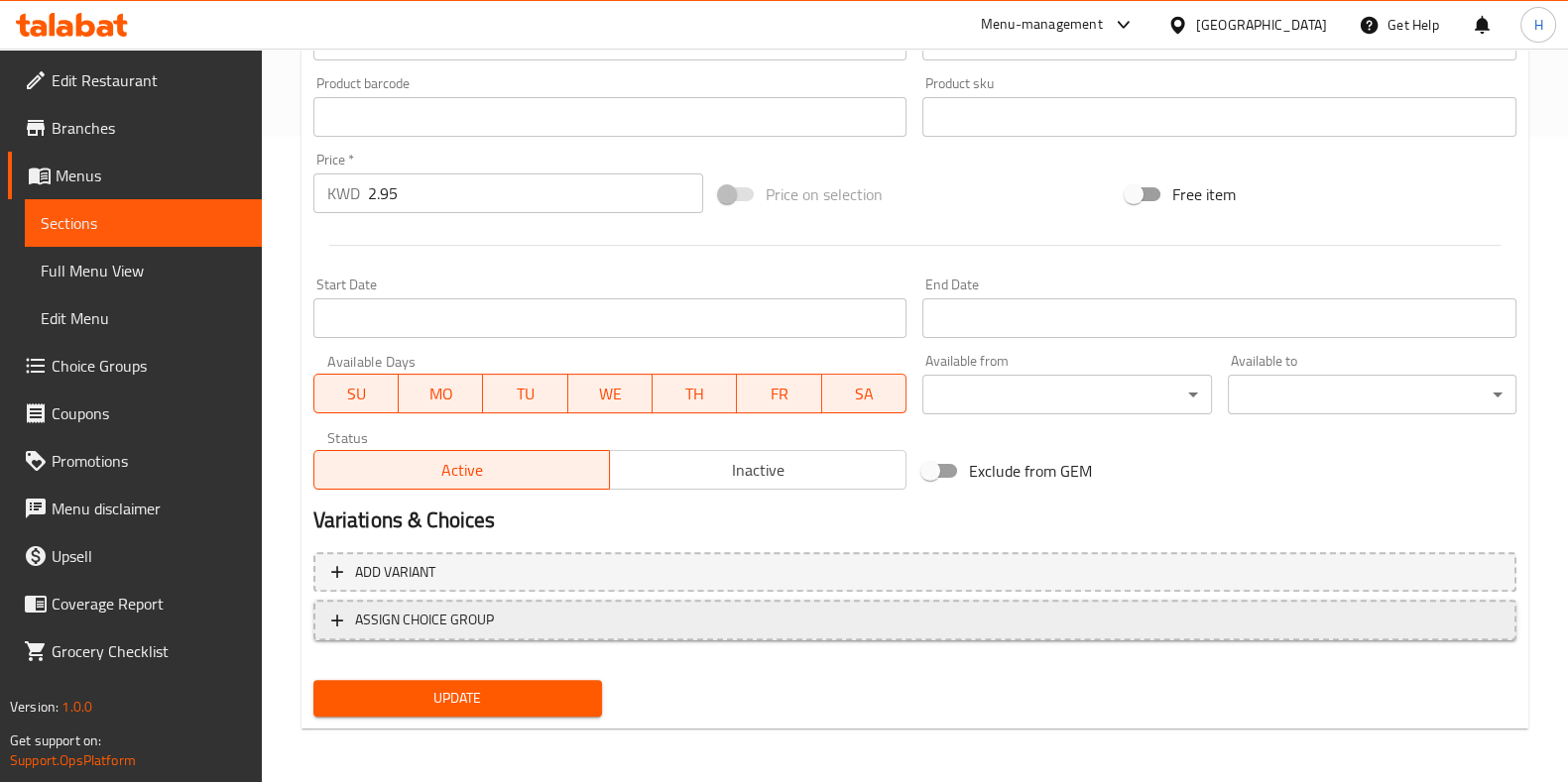
click at [661, 614] on span "ASSIGN CHOICE GROUP" at bounding box center [915, 620] width 1167 height 25
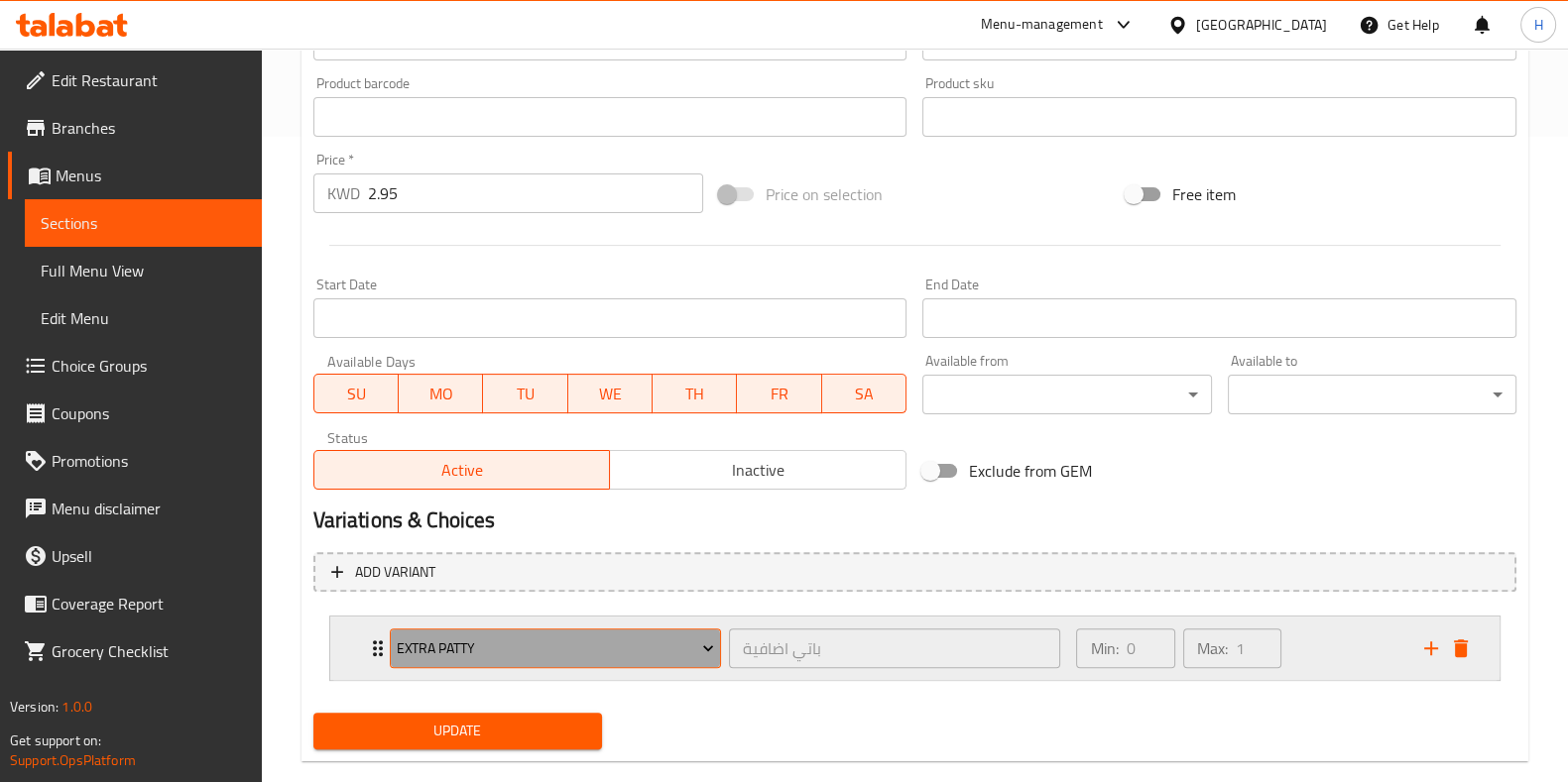
click at [606, 644] on span "Extra Patty" at bounding box center [556, 649] width 318 height 25
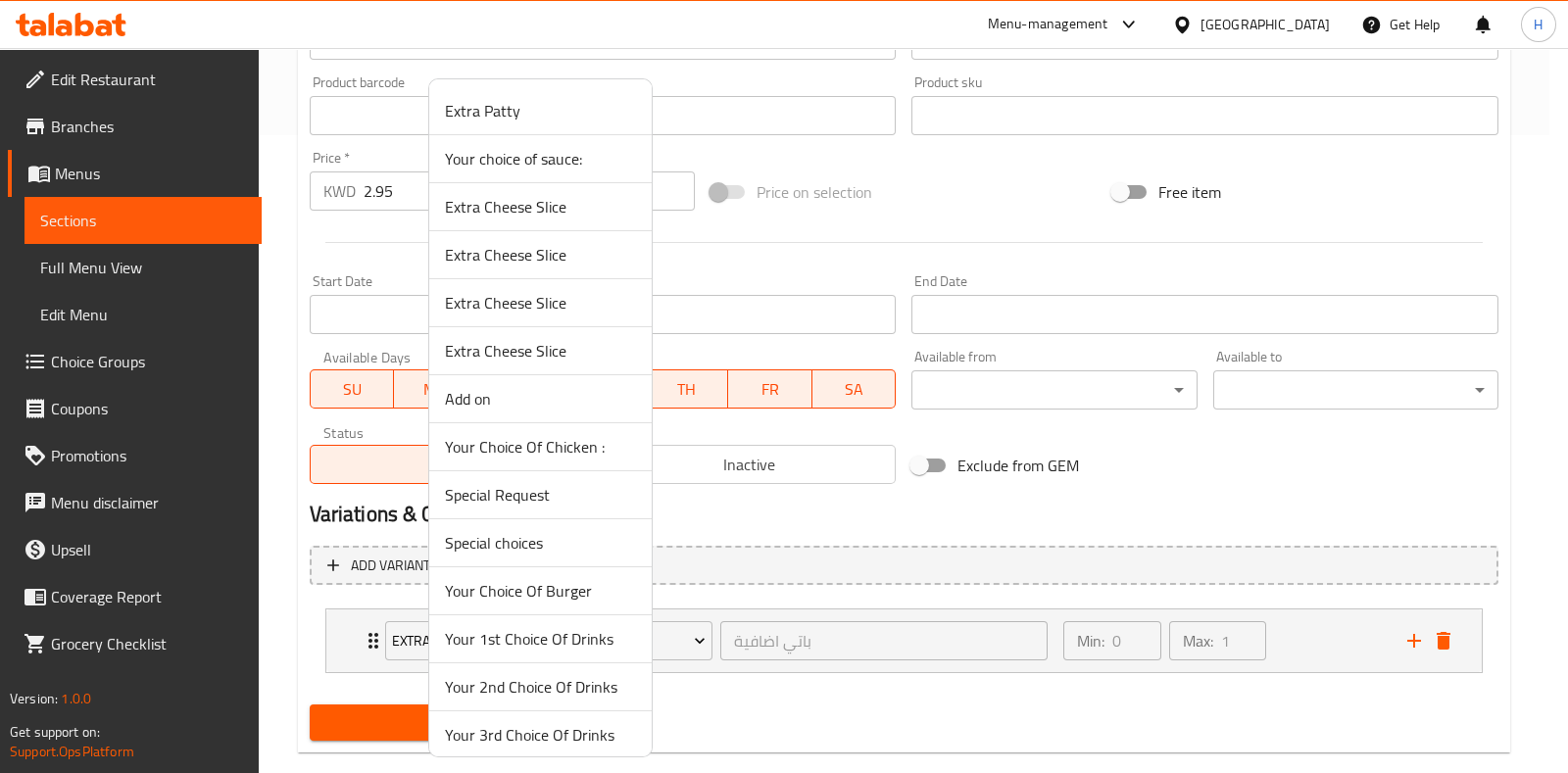
click at [555, 164] on span "Your choice of sauce:" at bounding box center [540, 159] width 191 height 24
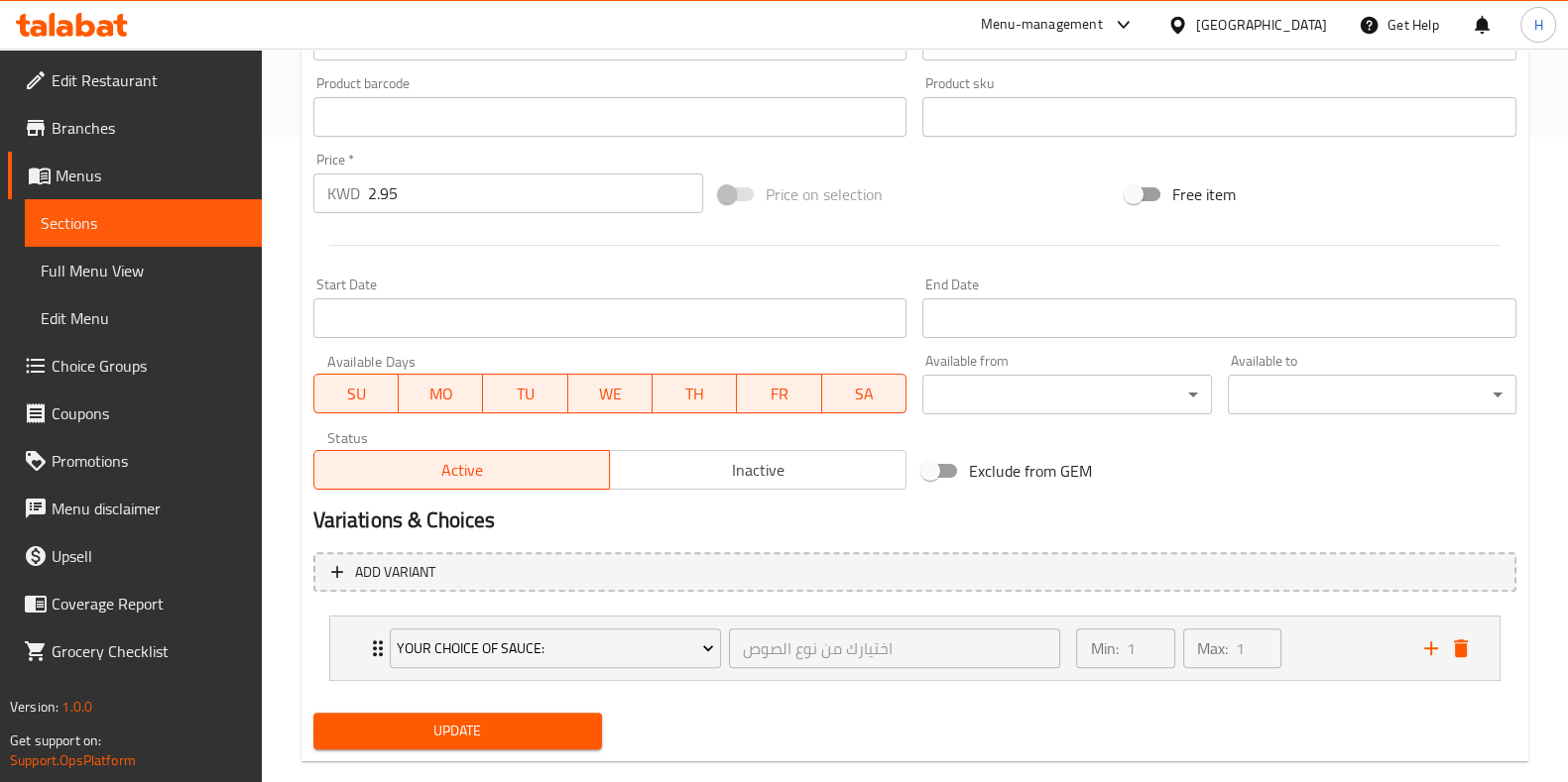
click at [505, 730] on span "Update" at bounding box center [457, 730] width 257 height 25
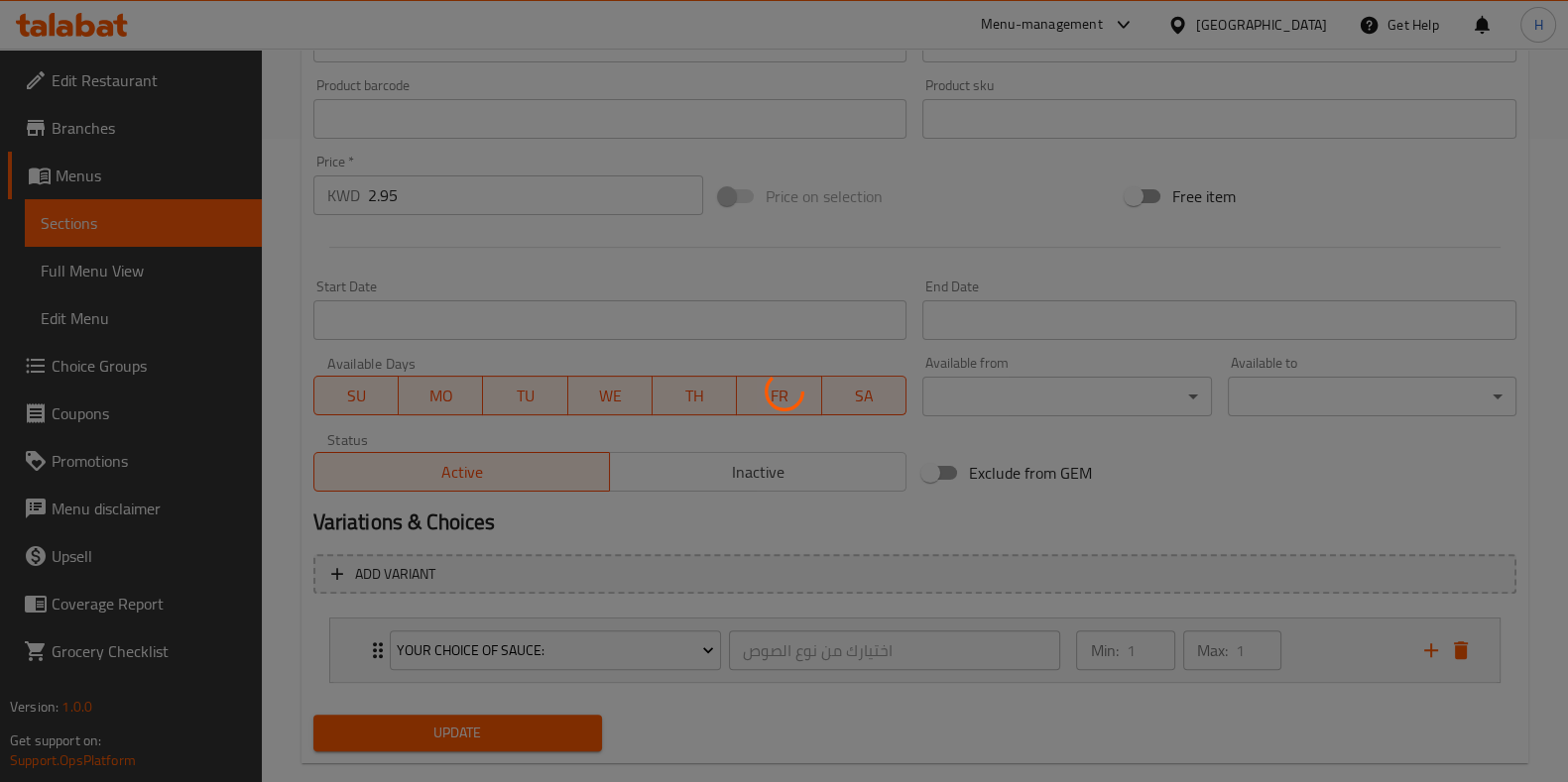
scroll to position [0, 0]
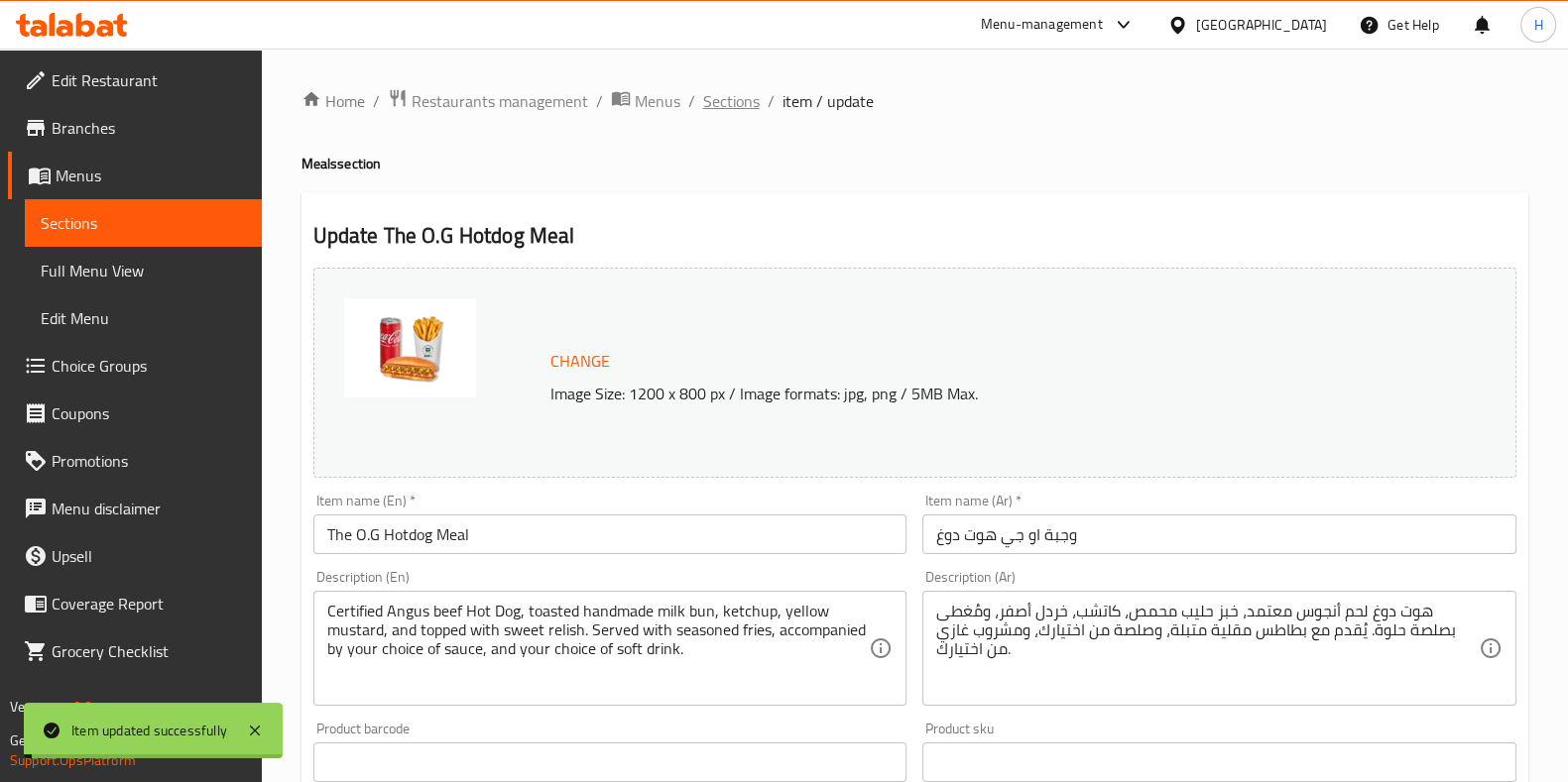
click at [742, 102] on span "Sections" at bounding box center [730, 101] width 57 height 24
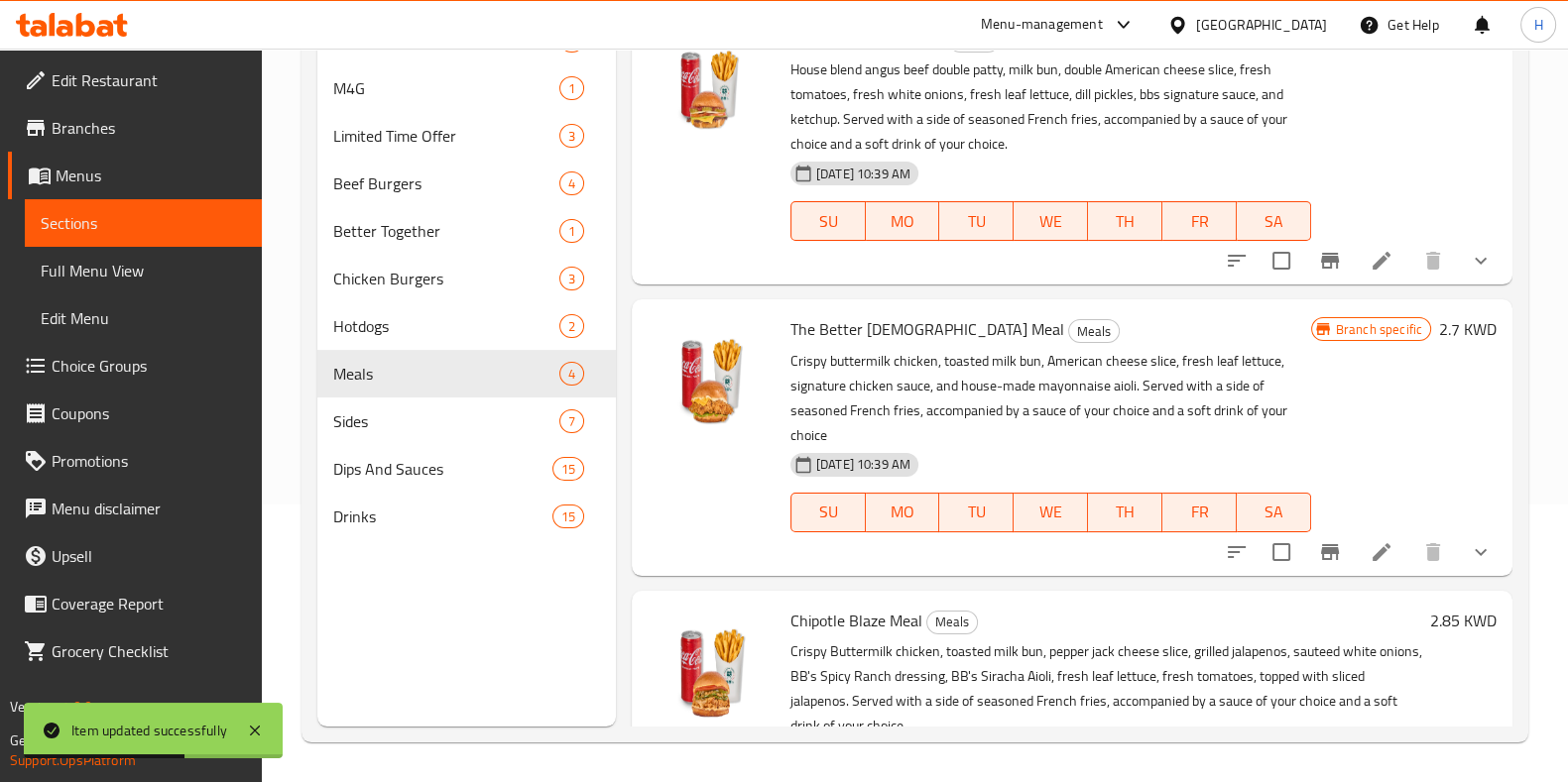
click at [1462, 573] on button "show more" at bounding box center [1481, 553] width 48 height 48
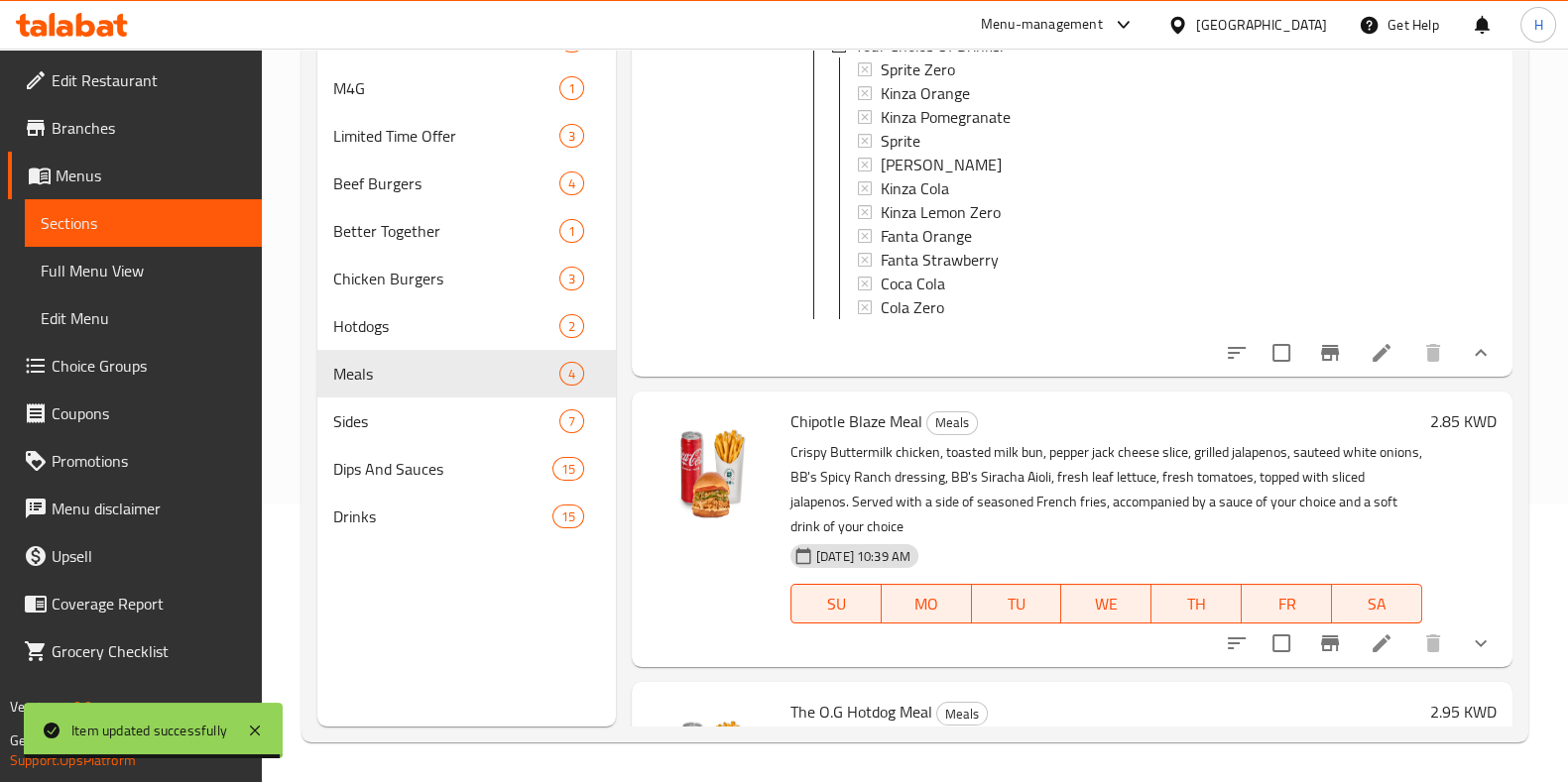
scroll to position [1360, 0]
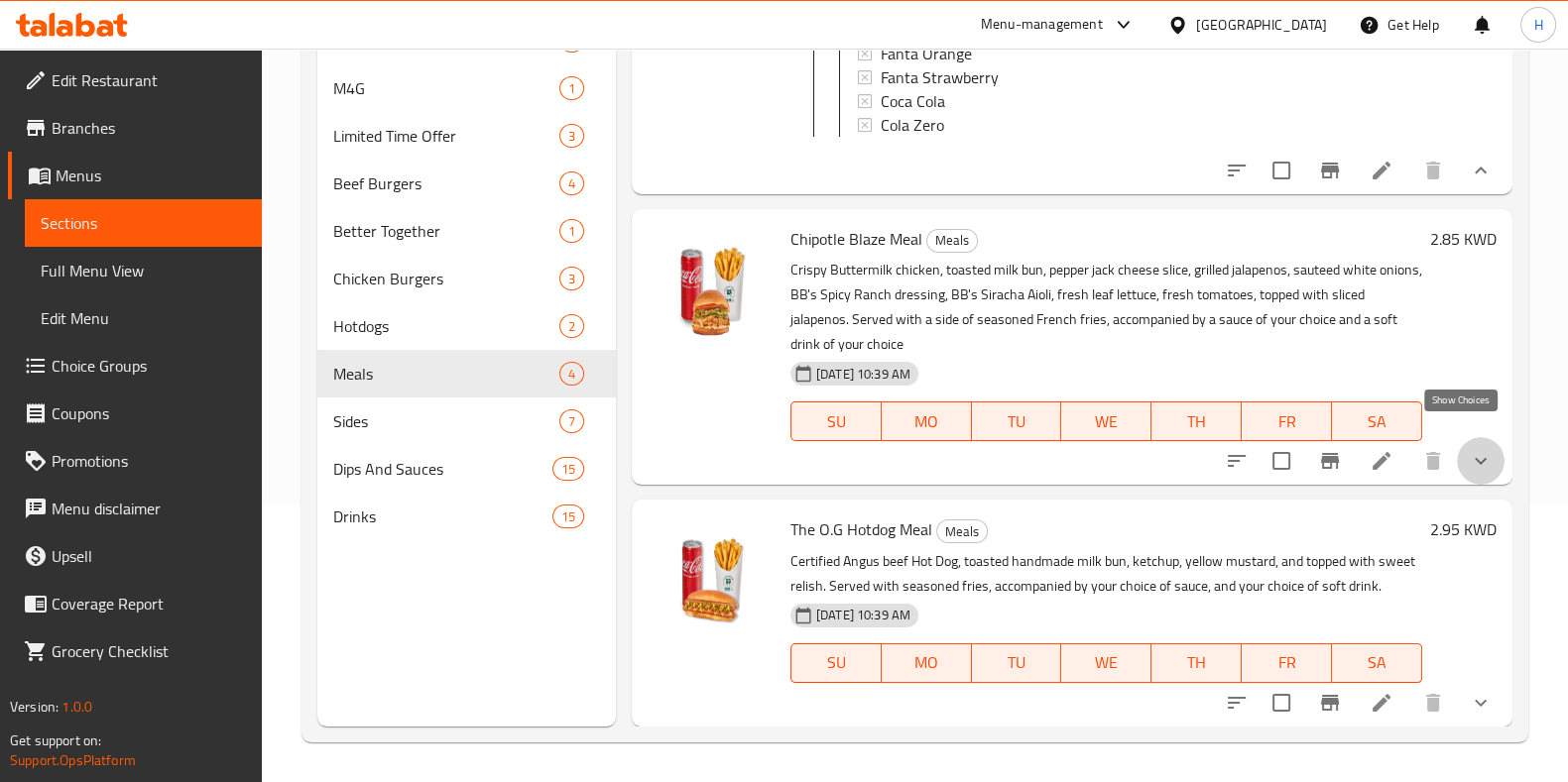
click at [1469, 450] on icon "show more" at bounding box center [1481, 461] width 24 height 24
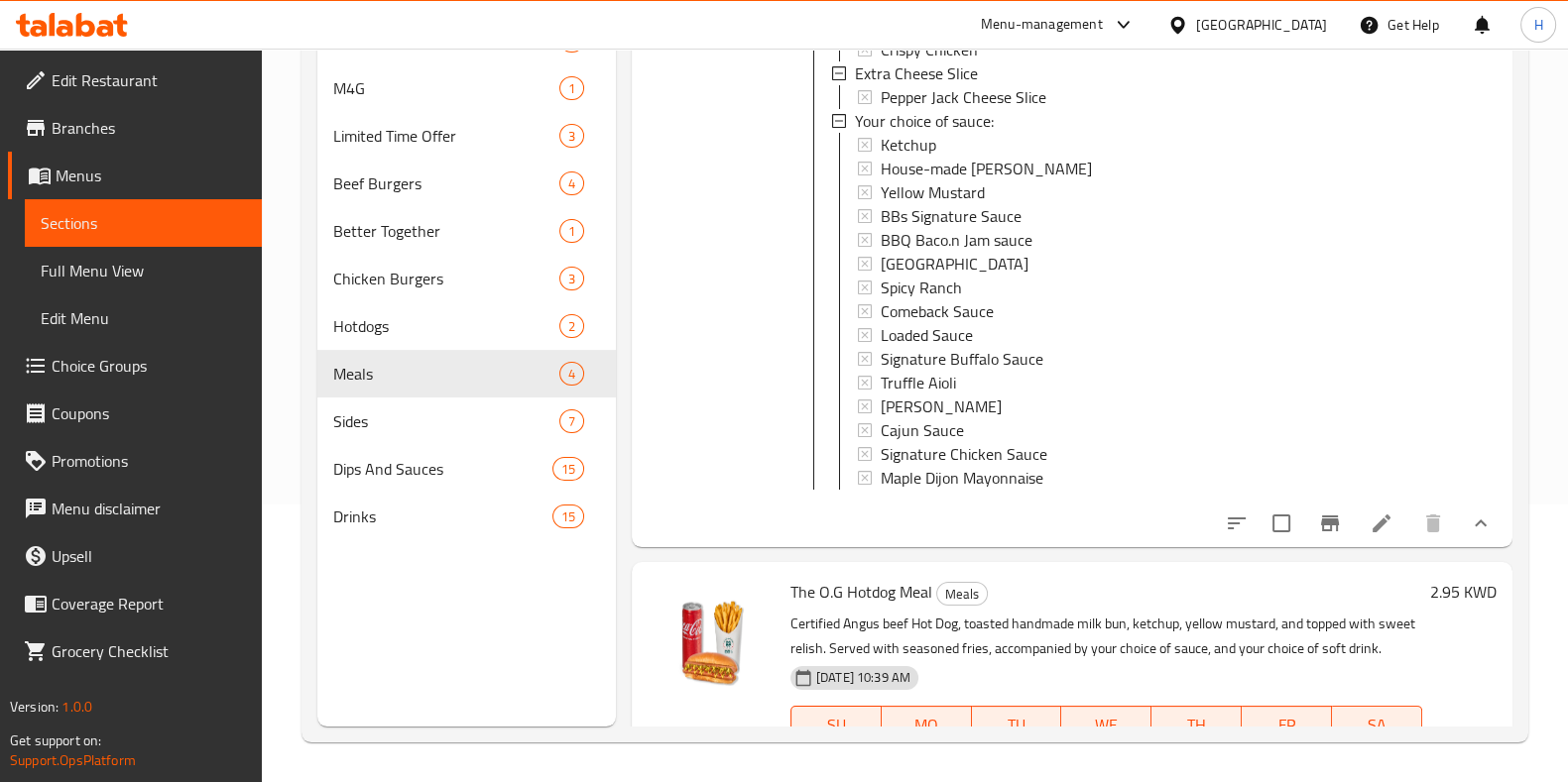
scroll to position [1958, 0]
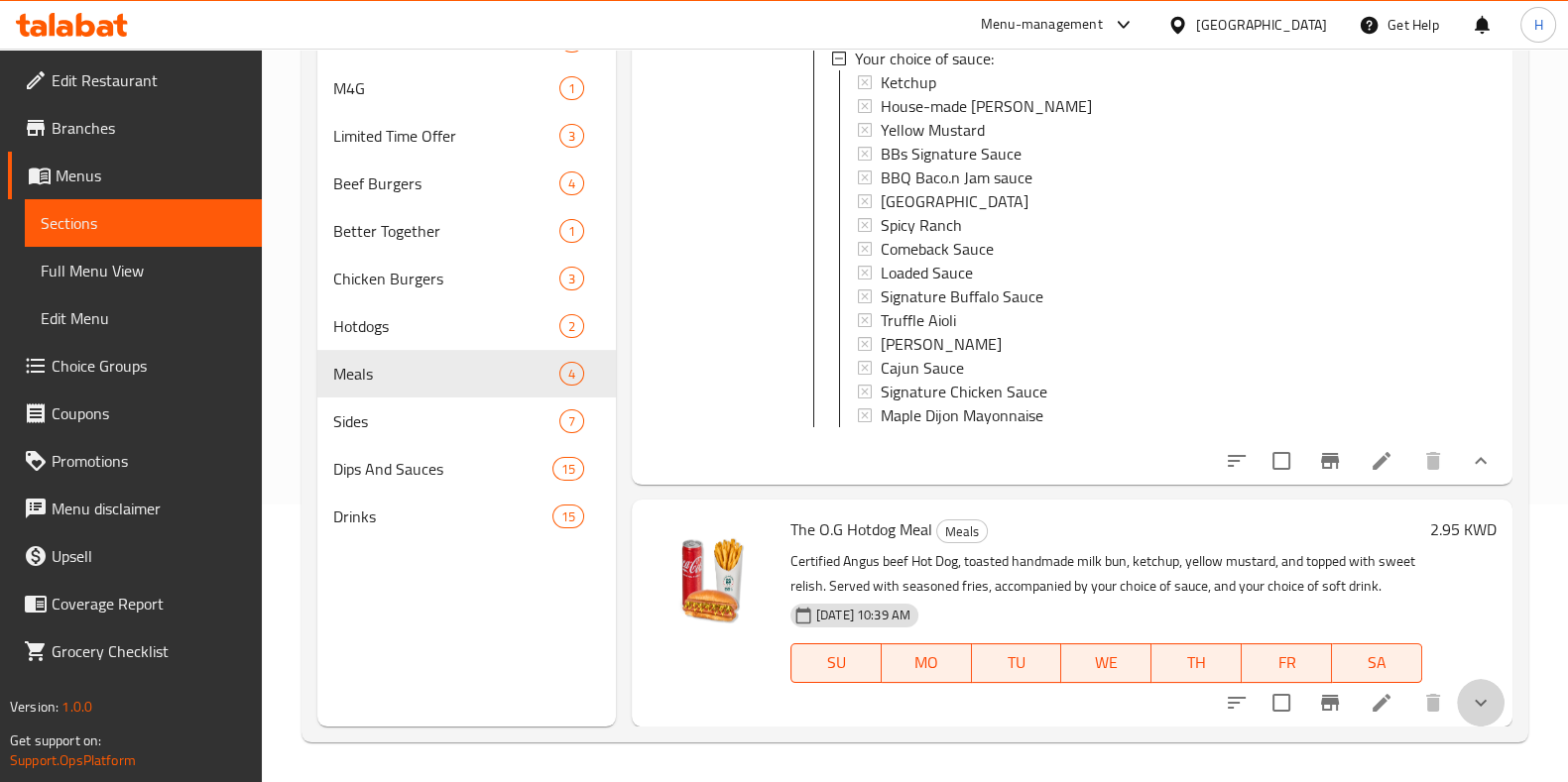
click at [1473, 697] on button "show more" at bounding box center [1481, 704] width 48 height 48
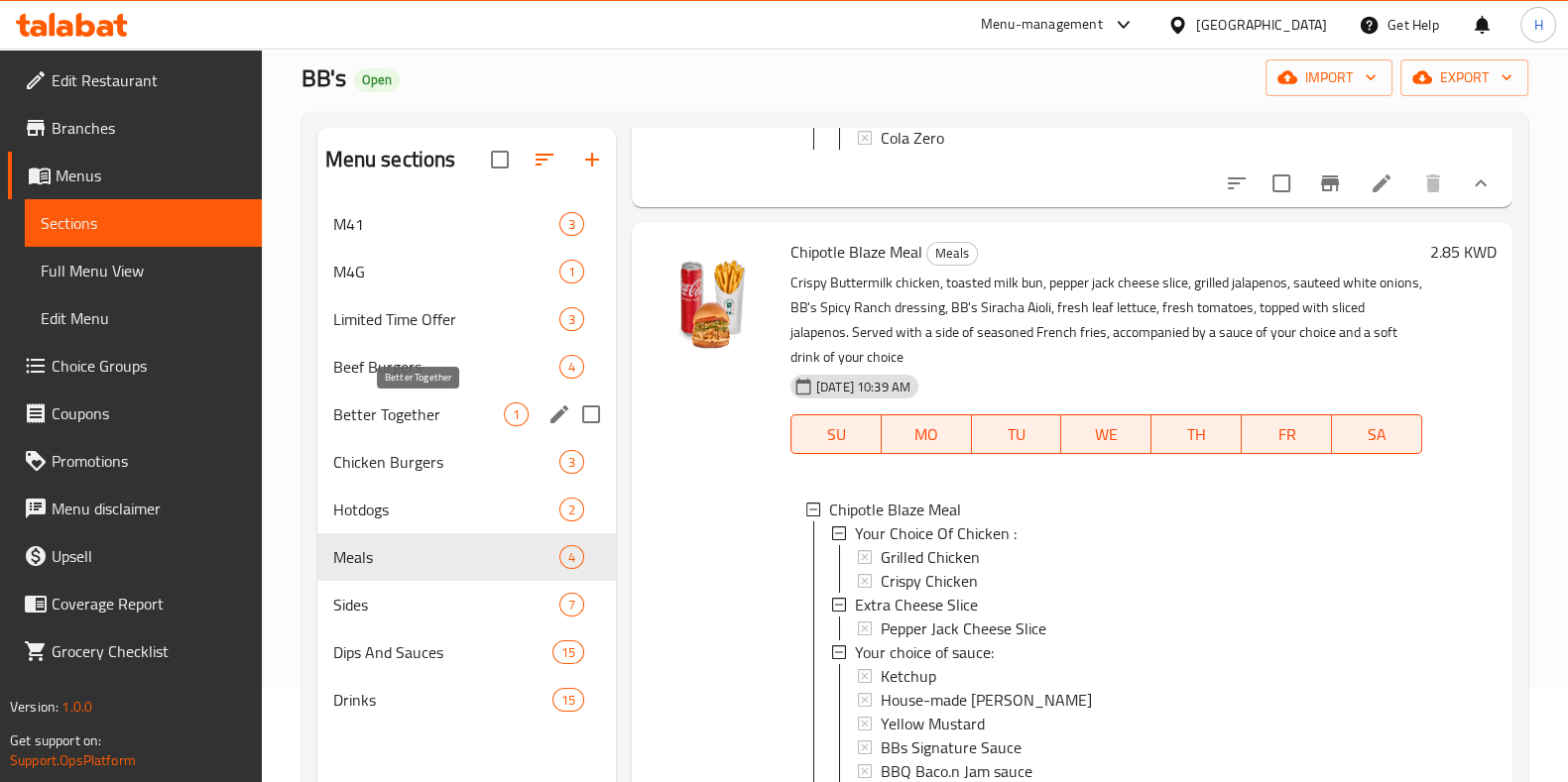
scroll to position [80, 0]
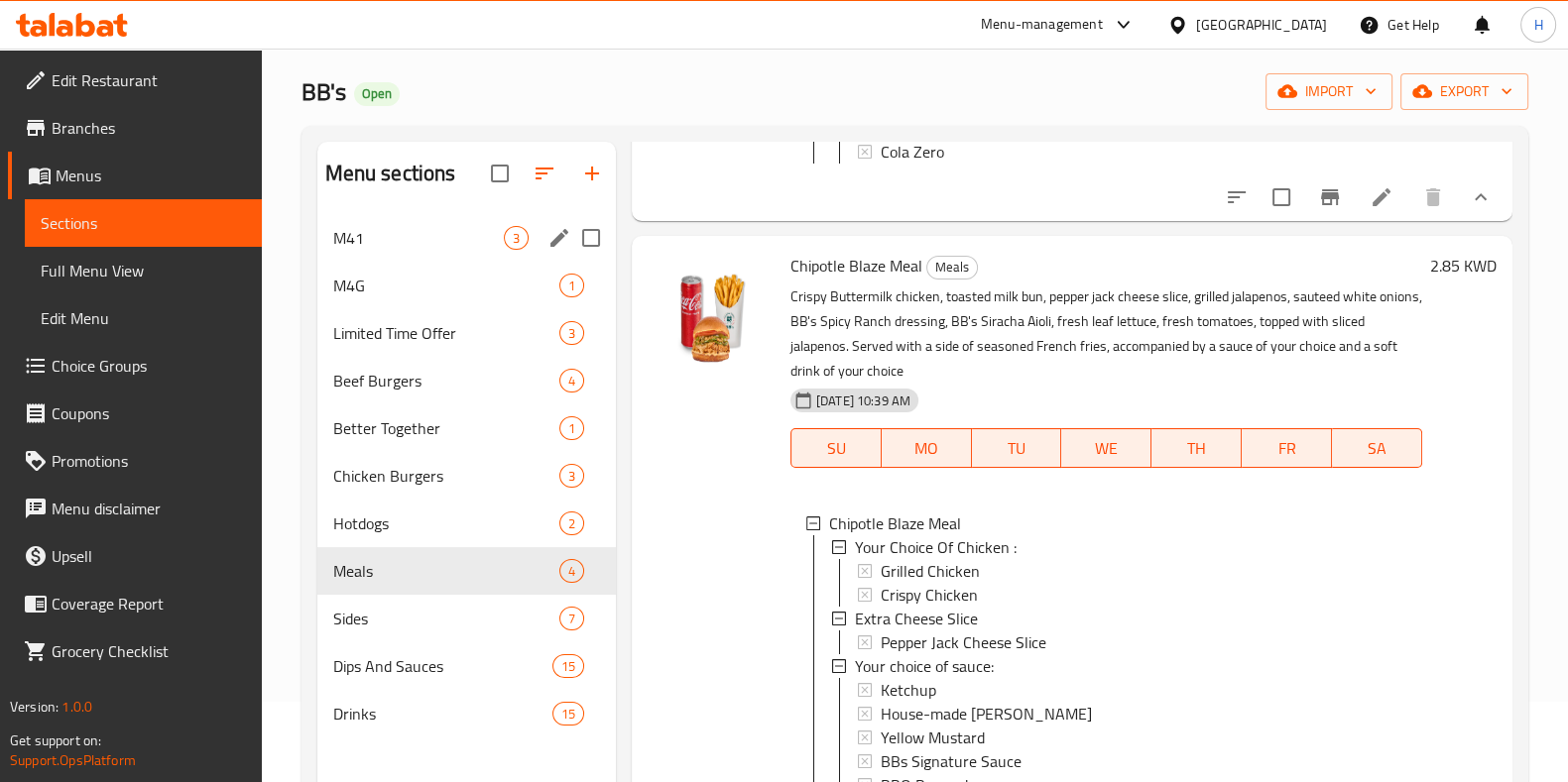
click at [417, 250] on div "M41 3" at bounding box center [466, 238] width 299 height 48
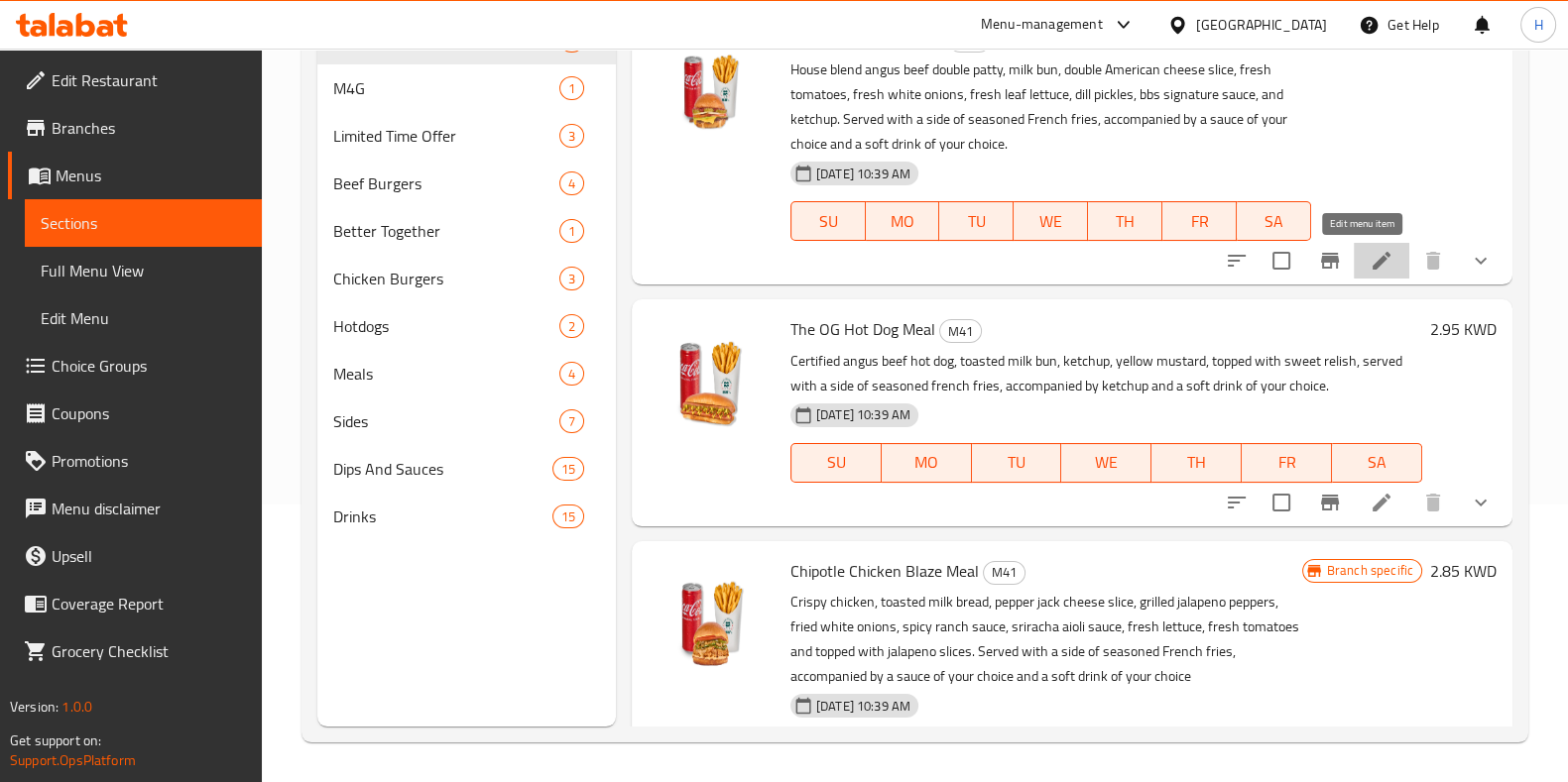
click at [1370, 259] on icon at bounding box center [1381, 261] width 24 height 24
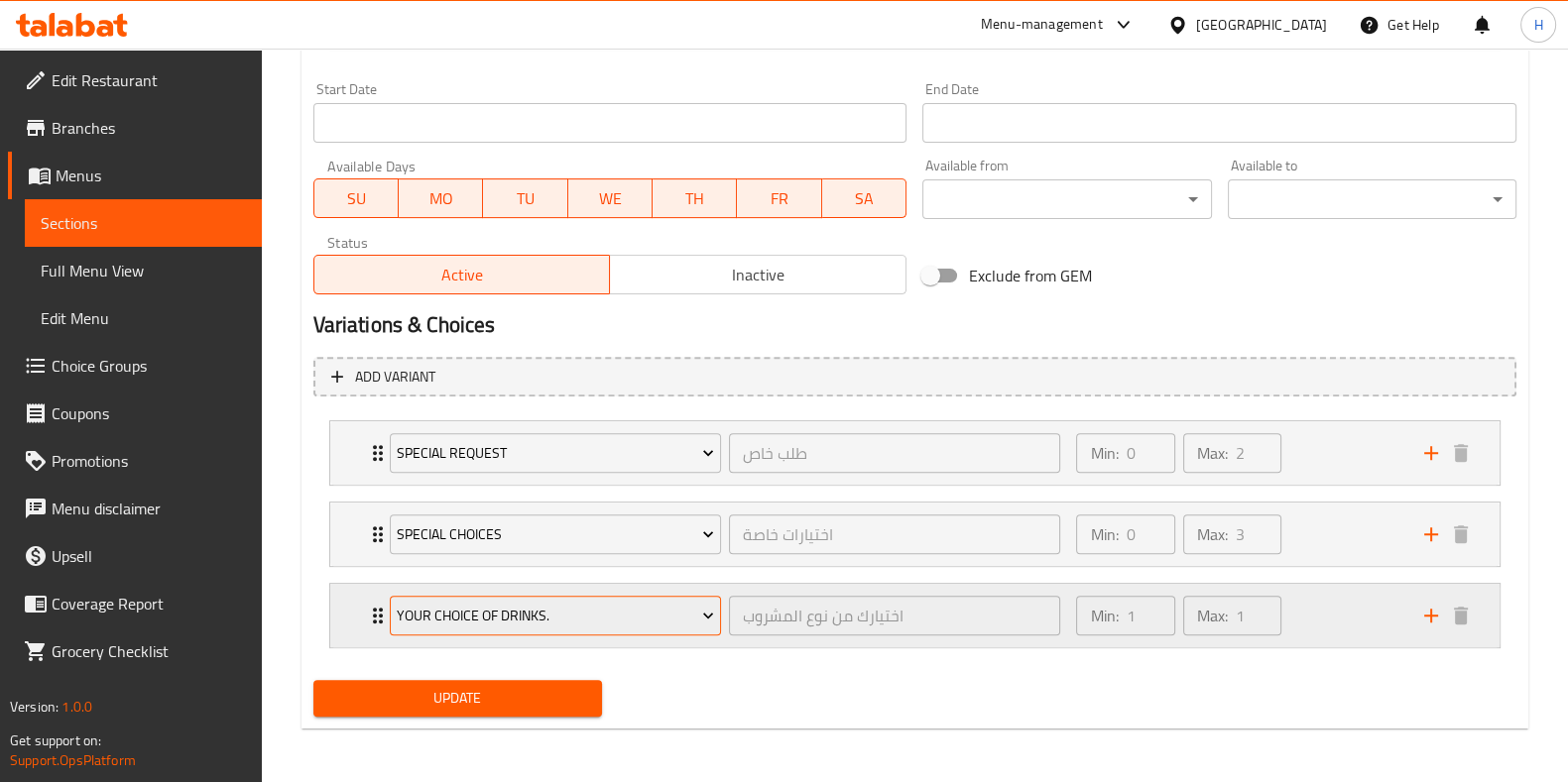
scroll to position [840, 0]
click at [1418, 621] on button "add" at bounding box center [1431, 617] width 30 height 30
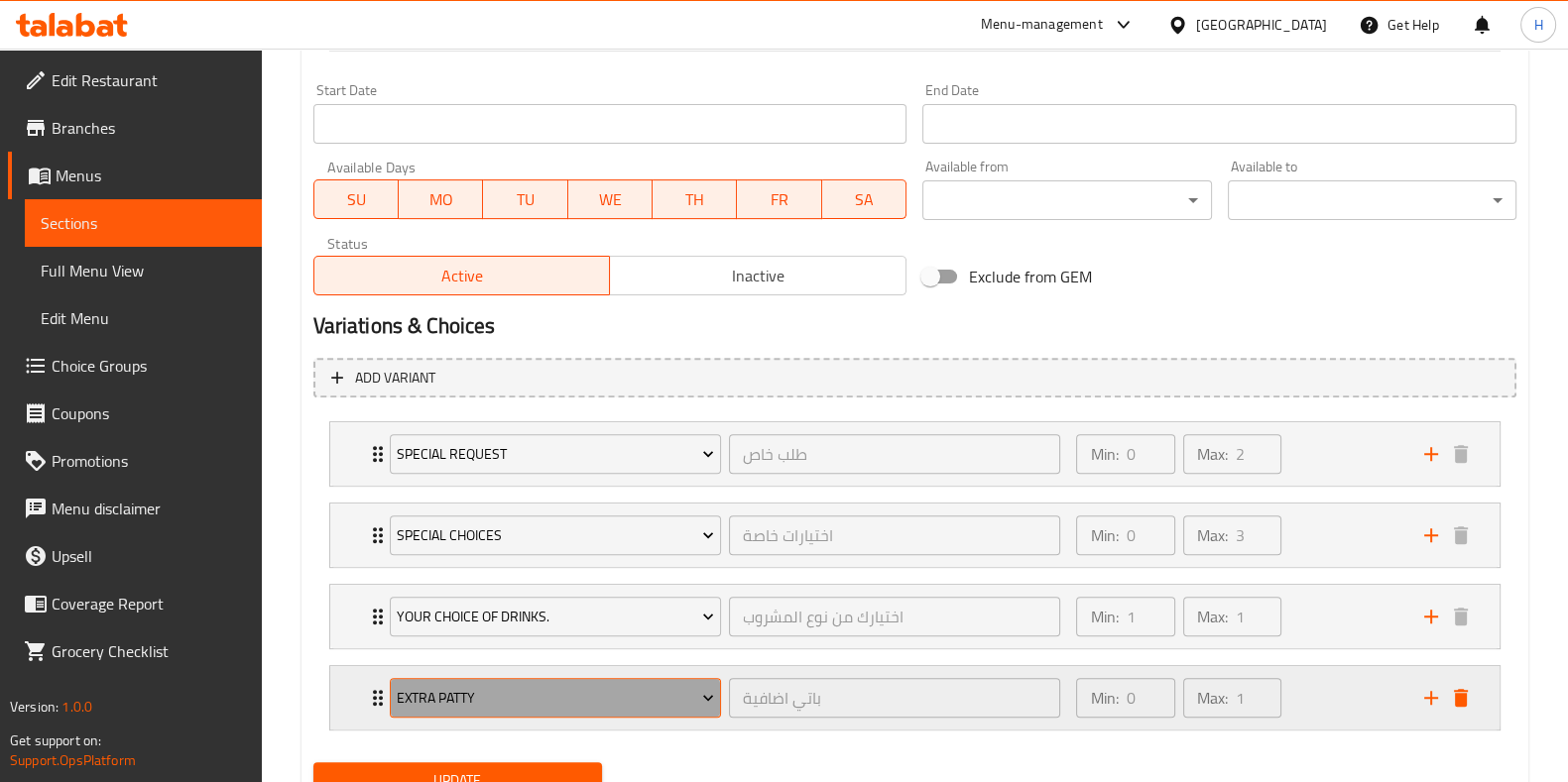
click at [539, 694] on span "Extra Patty" at bounding box center [556, 699] width 318 height 25
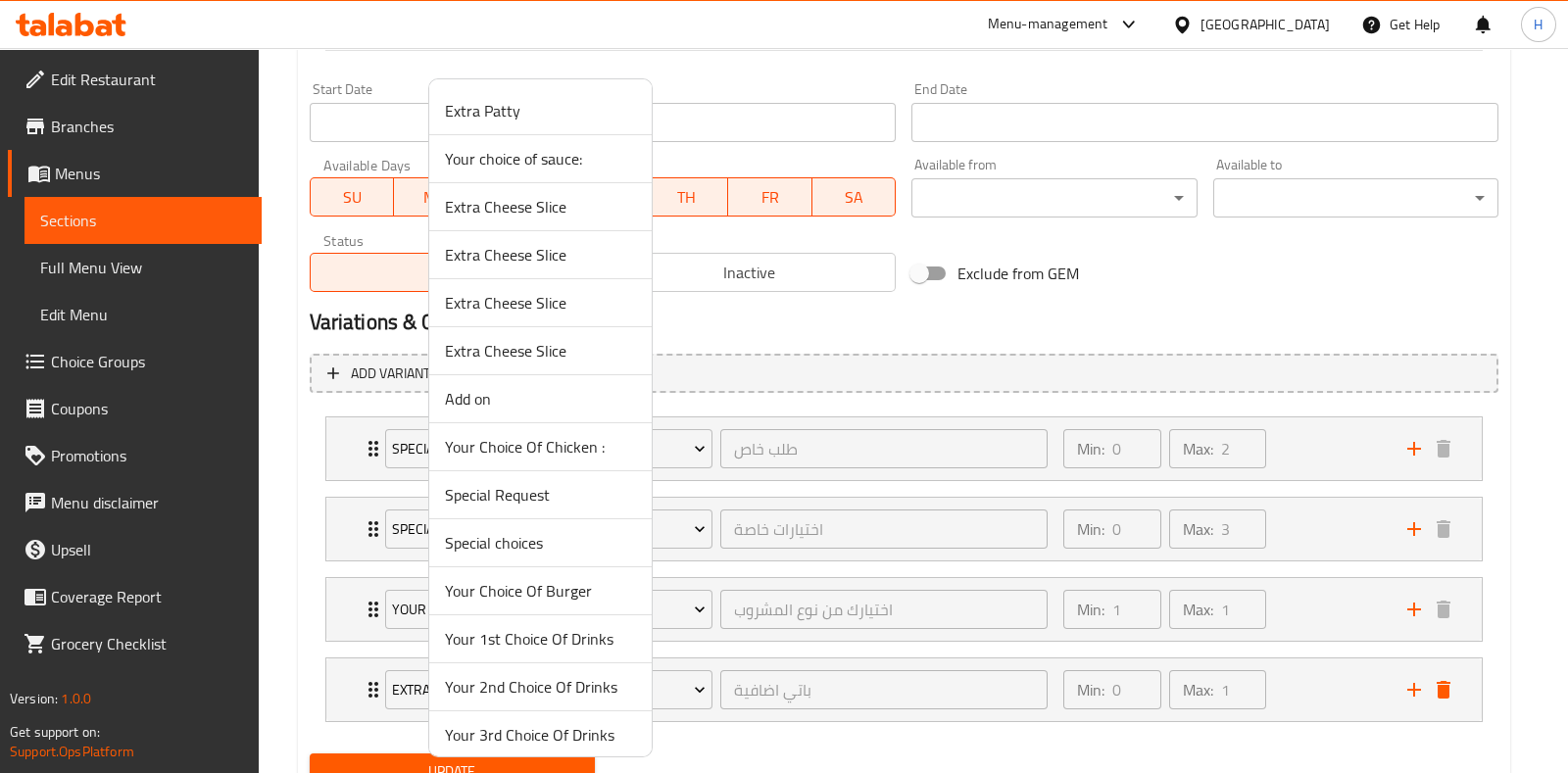
click at [556, 167] on span "Your choice of sauce:" at bounding box center [540, 159] width 191 height 24
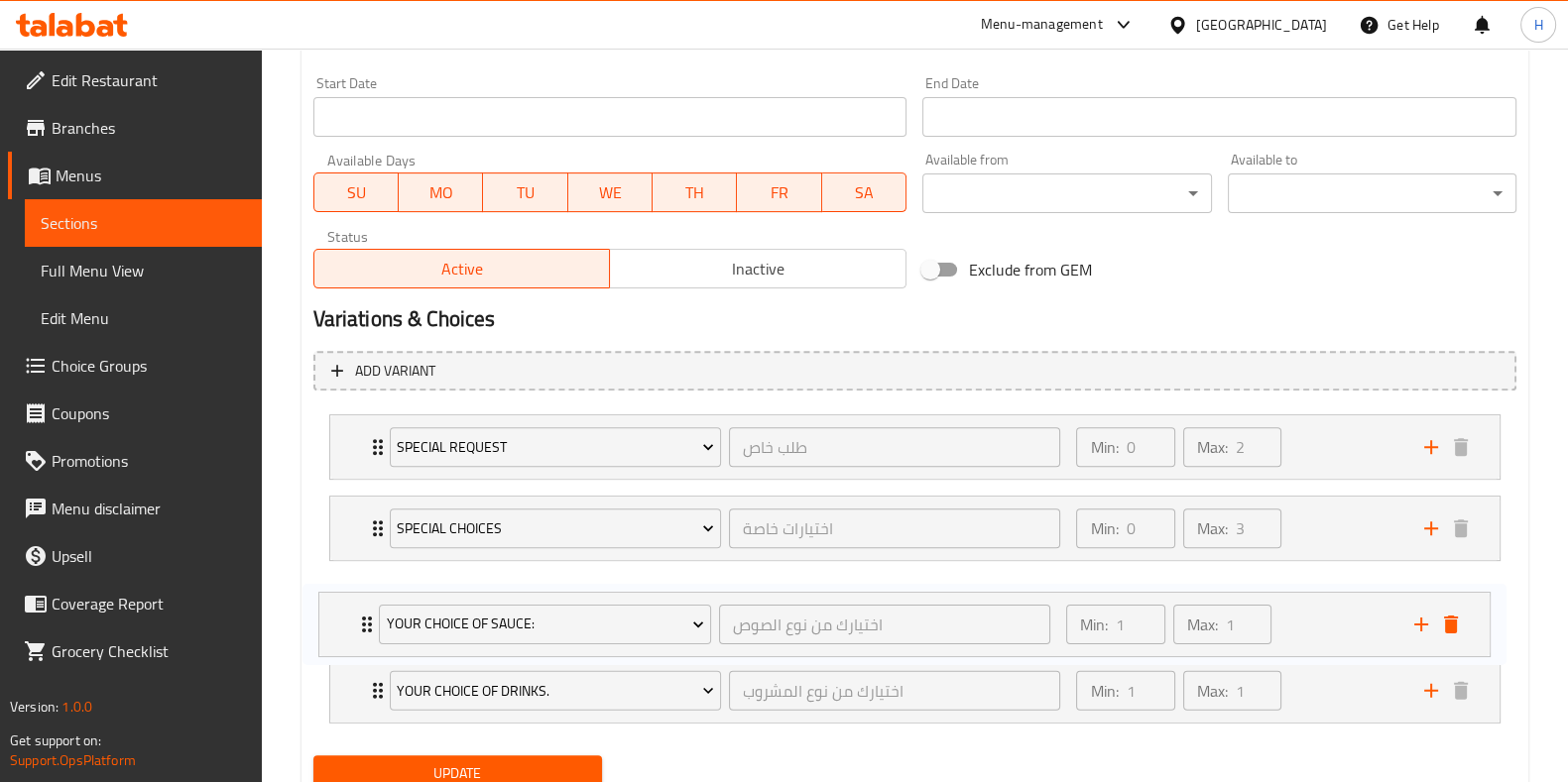
drag, startPoint x: 370, startPoint y: 688, endPoint x: 362, endPoint y: 604, distance: 84.4
click at [362, 604] on div "Special Request طلب خاص ​ Min: 0 ​ Max: 2 ​ Cut In Half (ID: 2236687391) 0 KWD …" at bounding box center [915, 570] width 1203 height 326
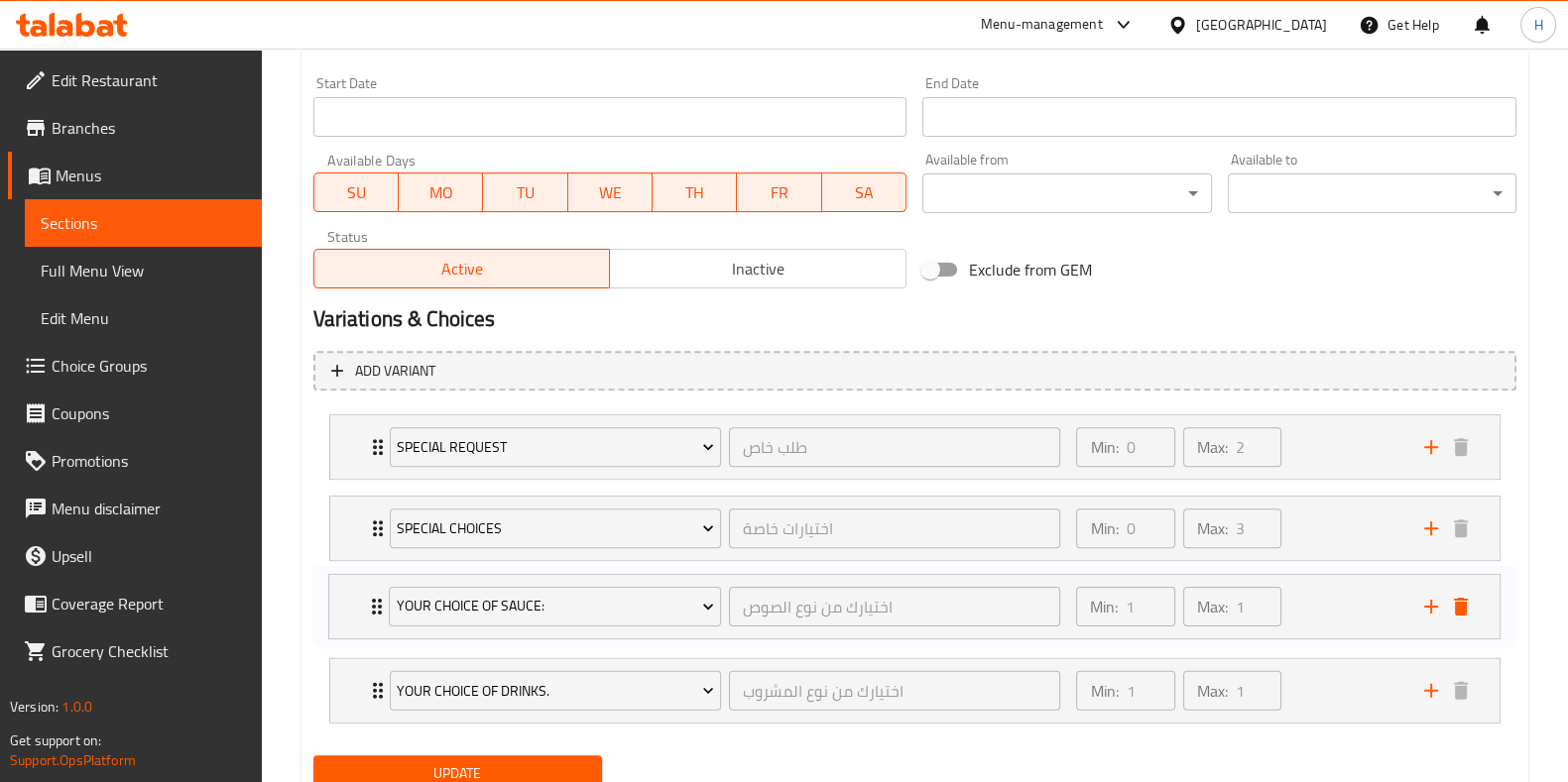
scroll to position [847, 0]
click at [428, 761] on span "Update" at bounding box center [457, 772] width 257 height 25
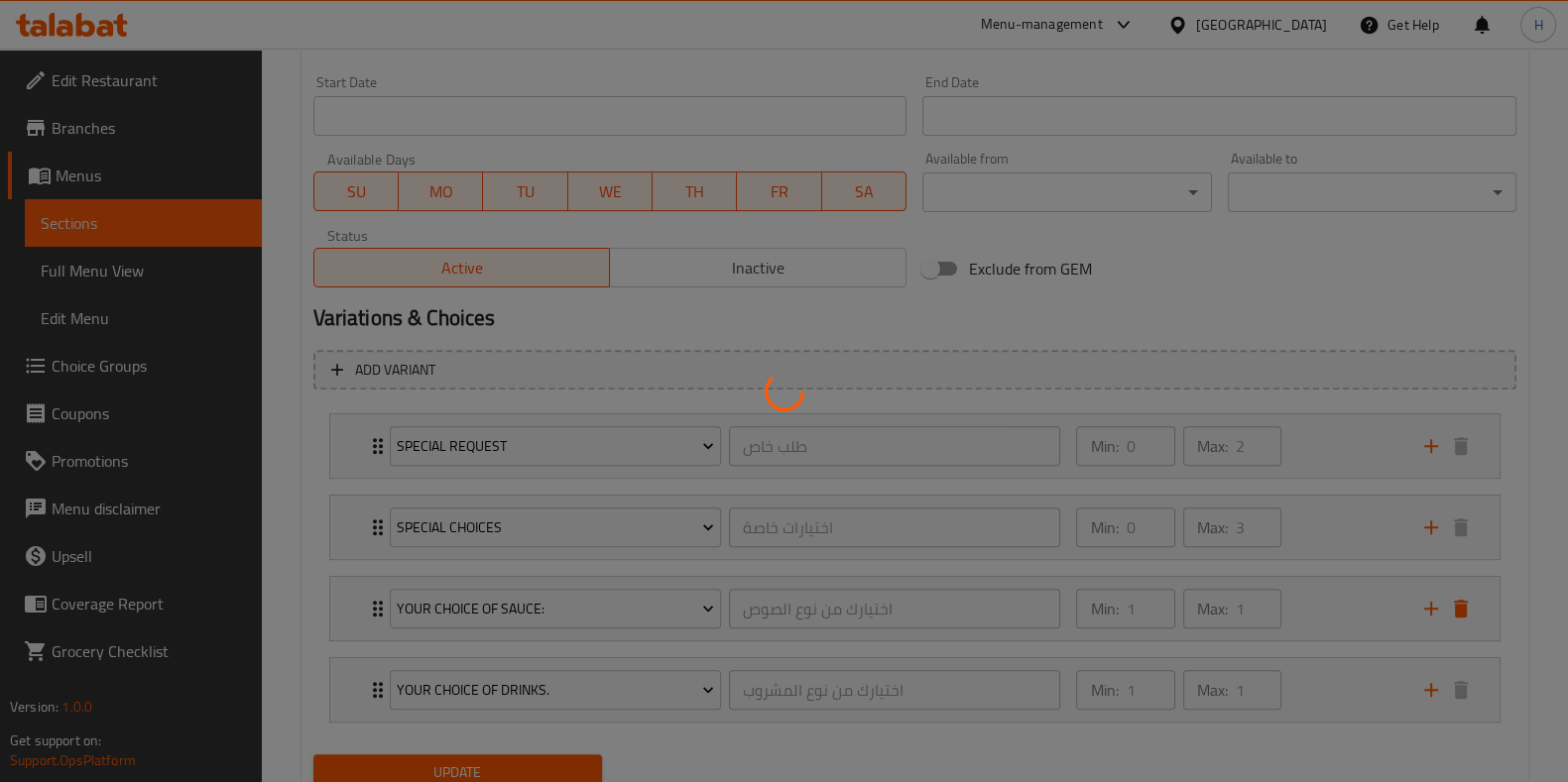
click at [428, 764] on div at bounding box center [784, 391] width 1568 height 782
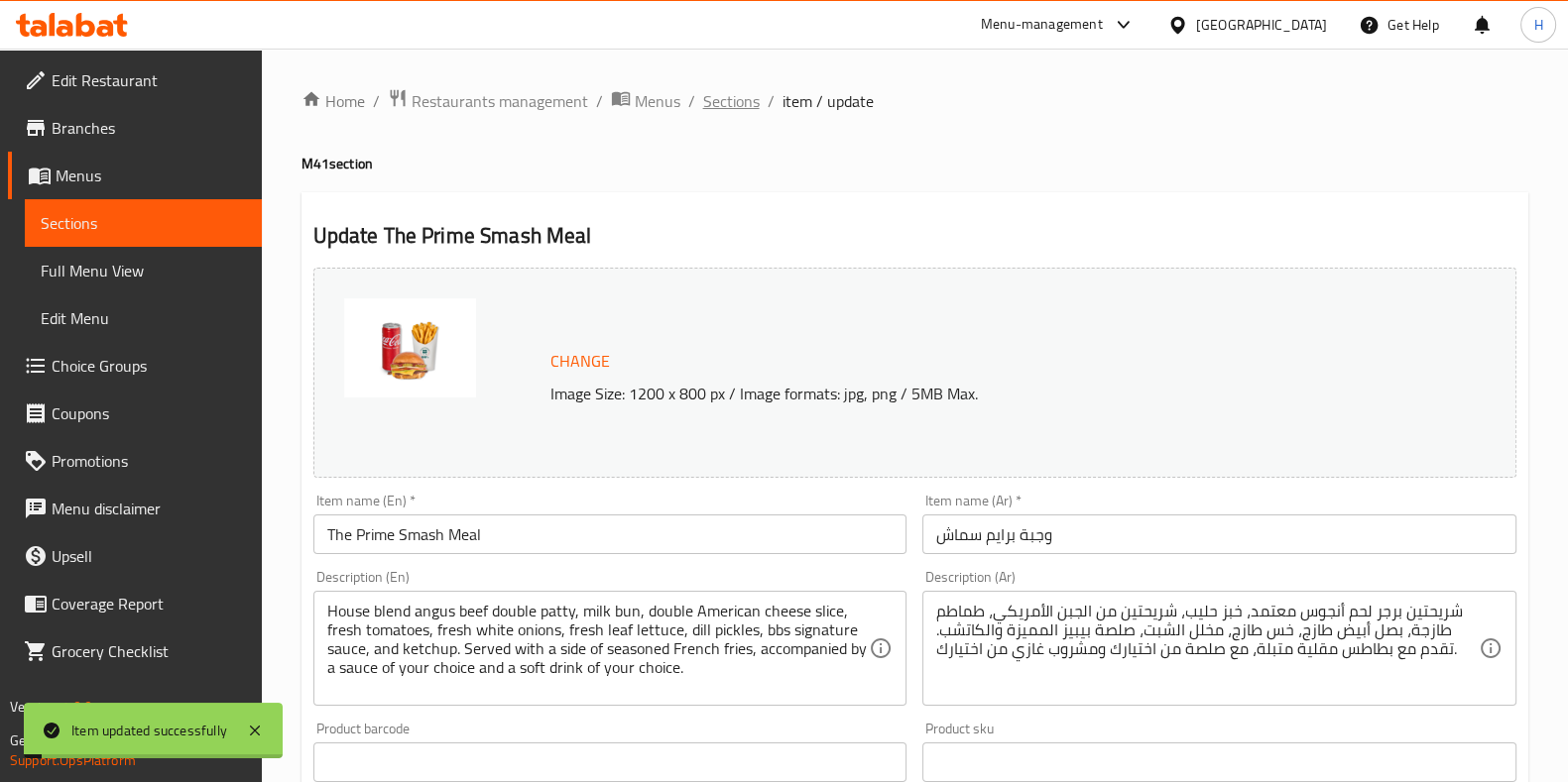
click at [729, 106] on span "Sections" at bounding box center [730, 101] width 57 height 24
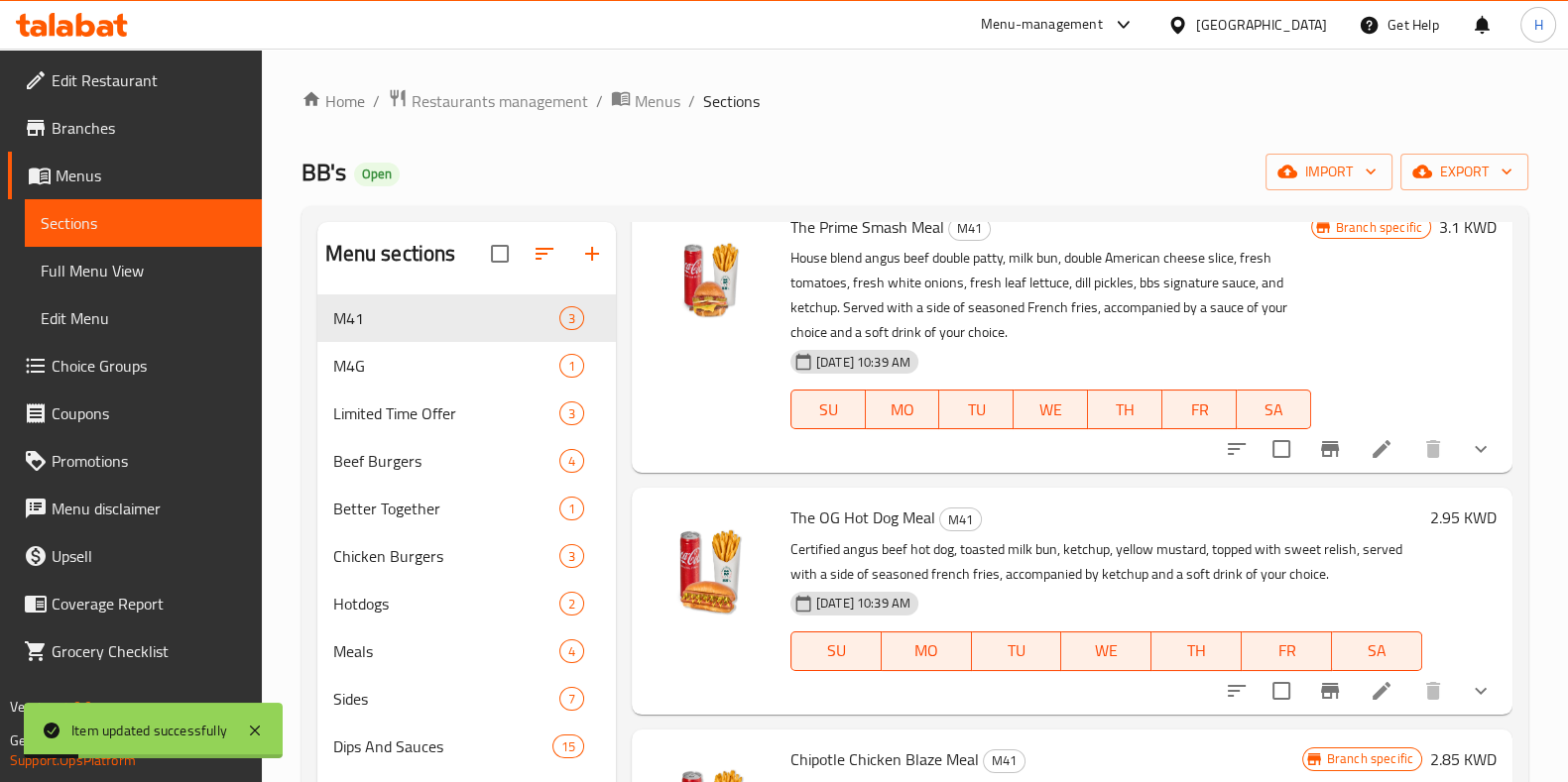
scroll to position [89, 0]
click at [1373, 687] on li at bounding box center [1381, 692] width 56 height 36
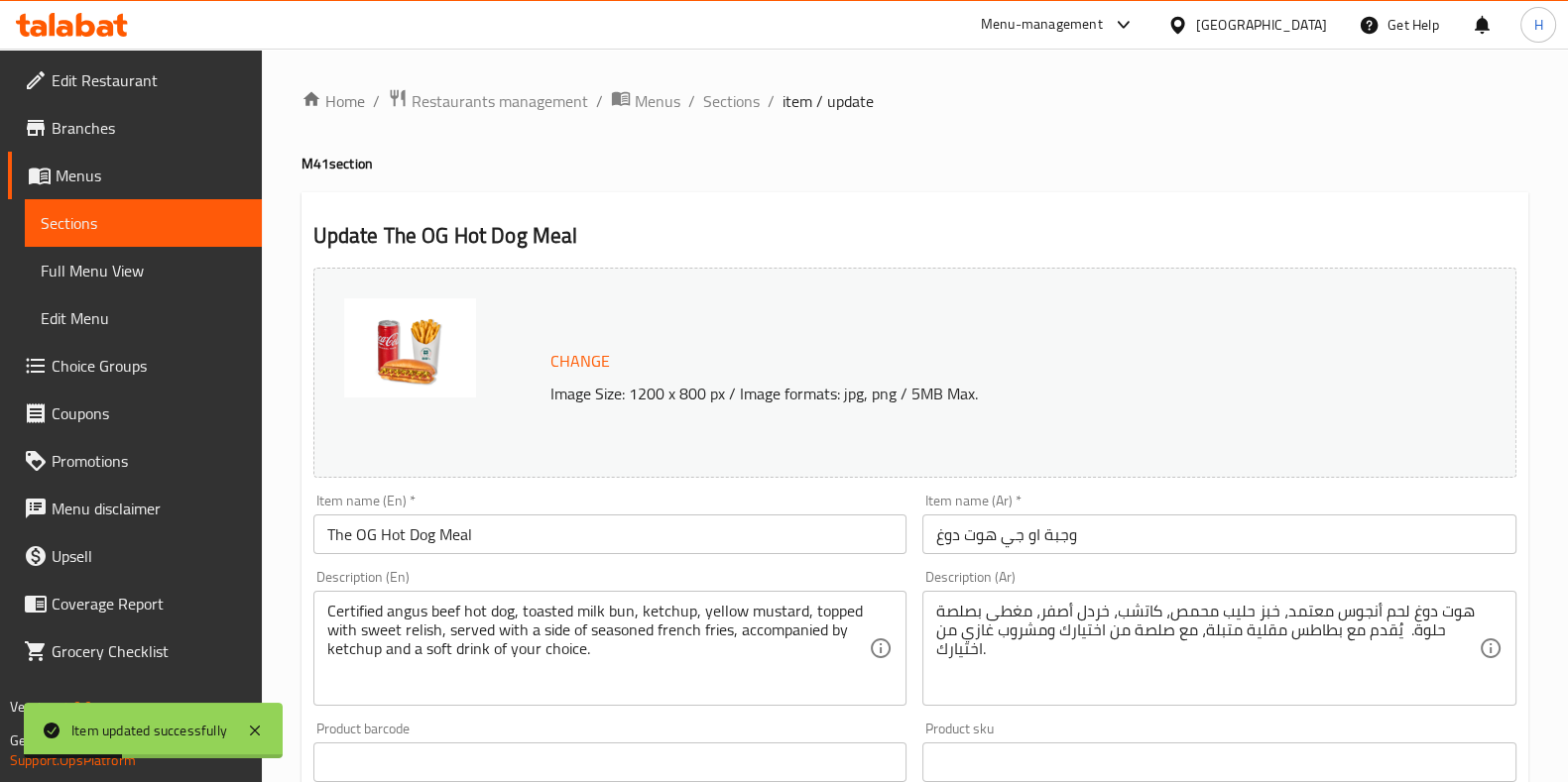
scroll to position [680, 0]
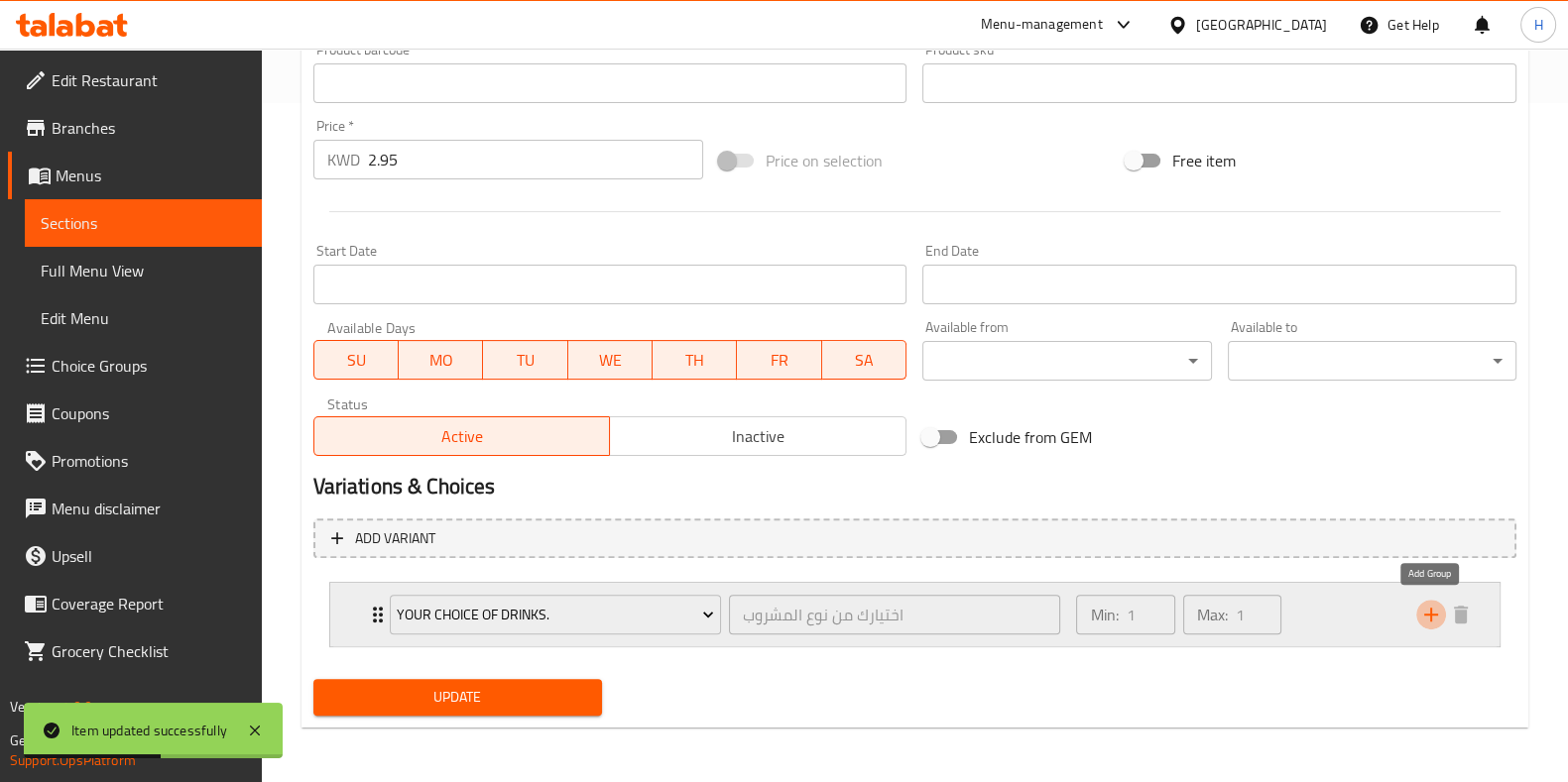
click at [1432, 611] on icon "add" at bounding box center [1431, 615] width 24 height 24
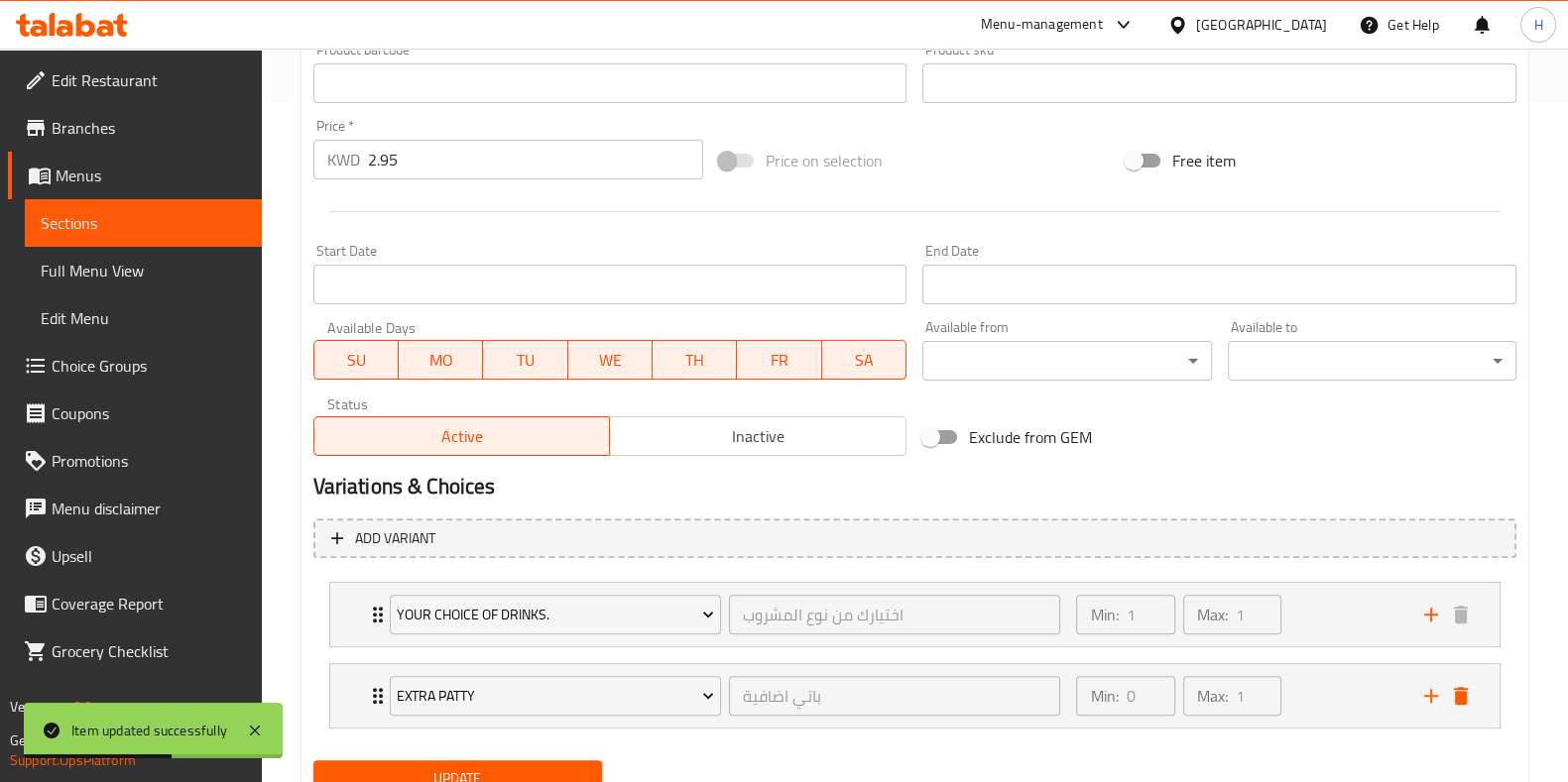
click at [445, 652] on li "Your Choice Of Drinks. اختيارك من نوع المشروب ​ Min: 1 ​ Max: 1 ​ Sprite Zero (…" at bounding box center [915, 615] width 1203 height 81
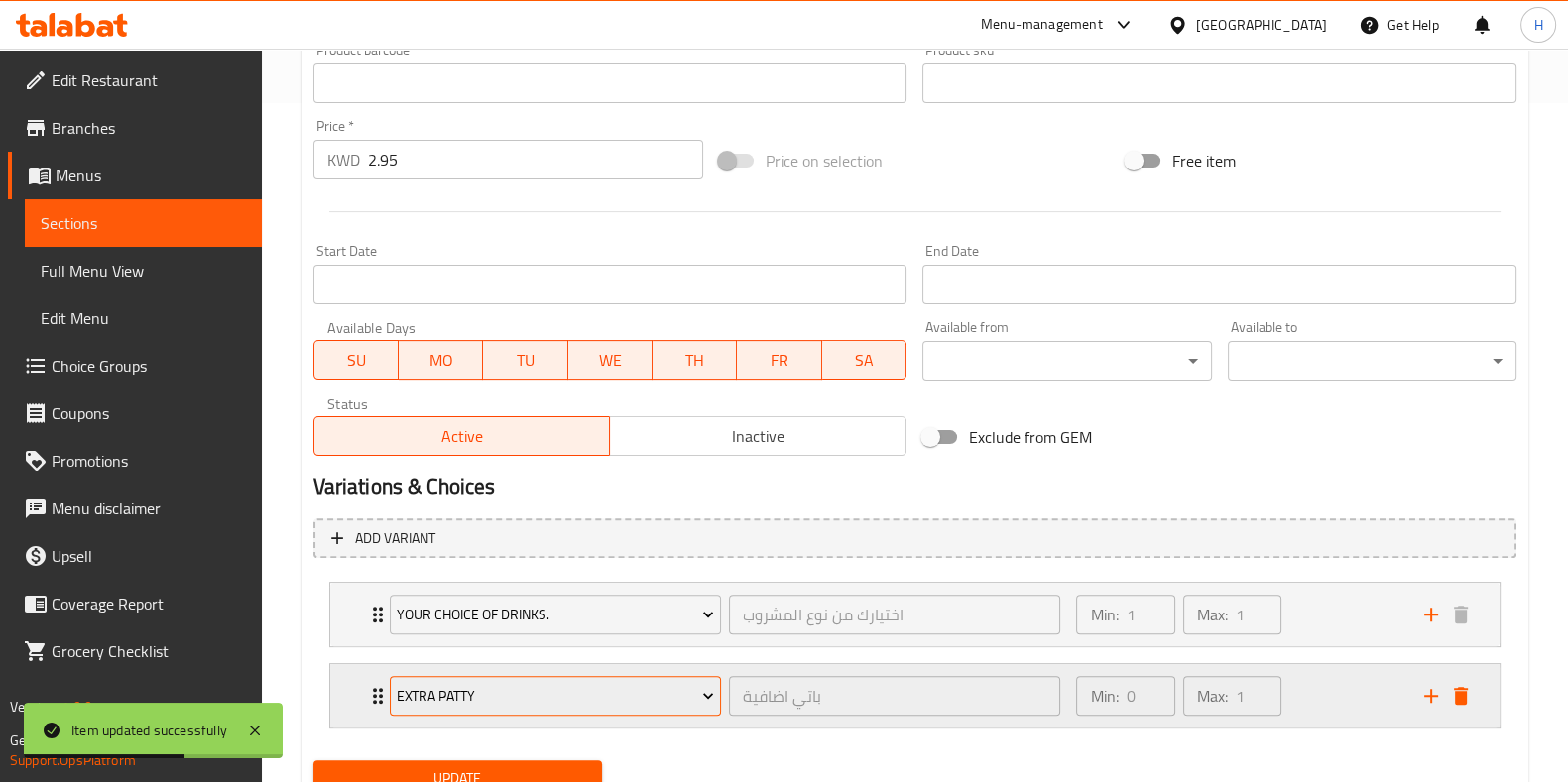
click at [452, 685] on span "Extra Patty" at bounding box center [556, 697] width 318 height 25
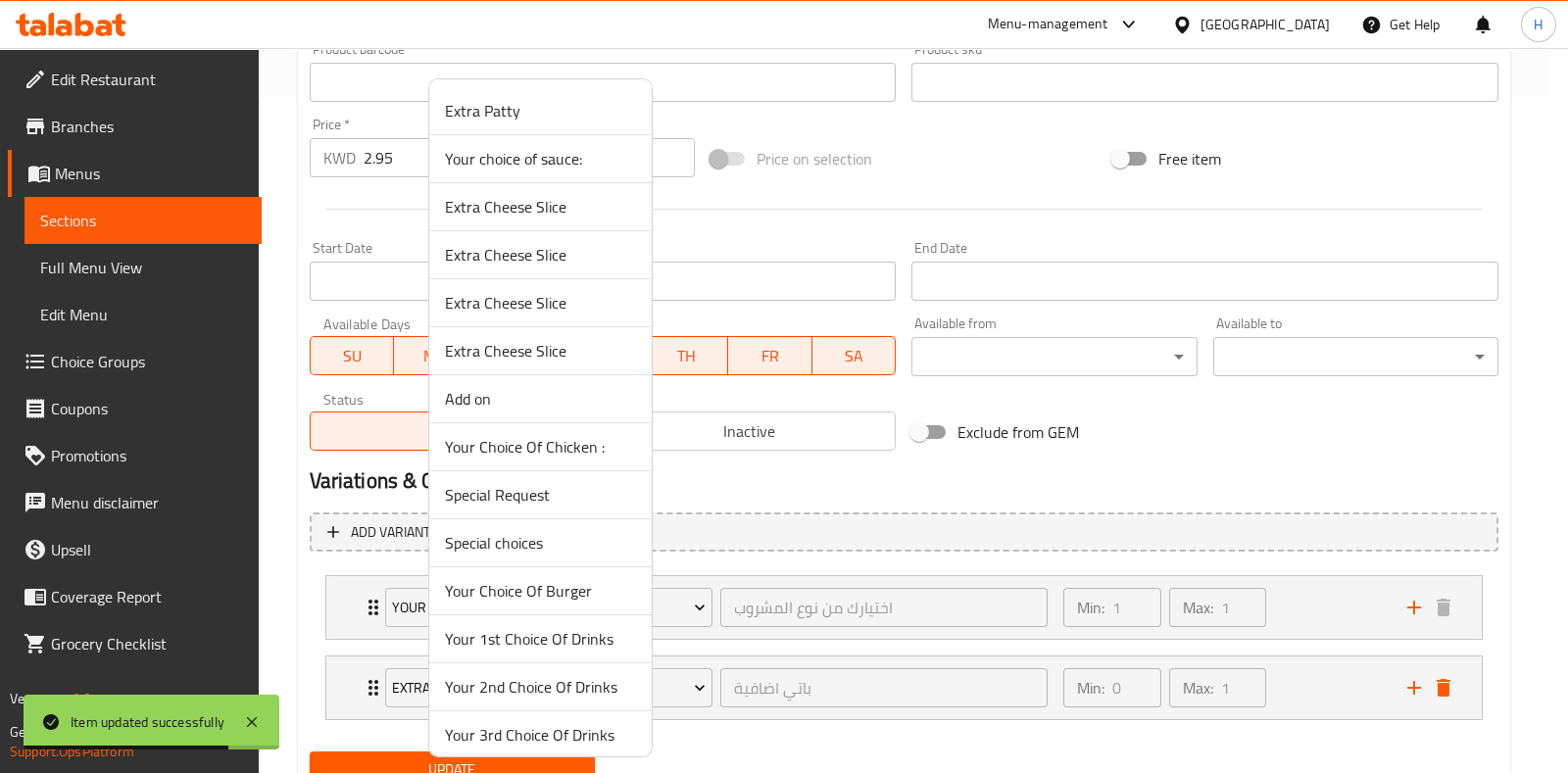
click at [534, 159] on span "Your choice of sauce:" at bounding box center [540, 159] width 191 height 24
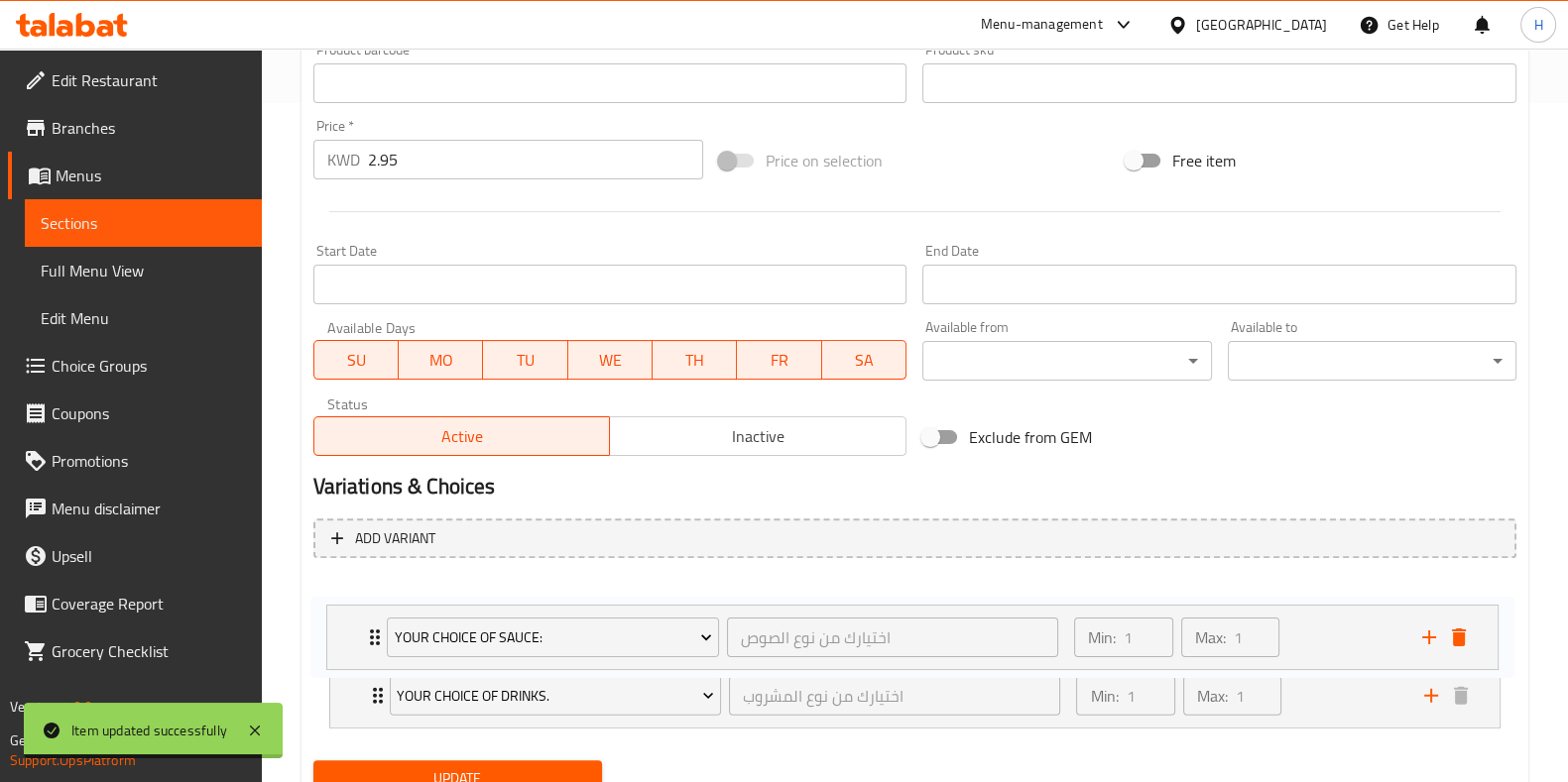
click at [377, 592] on div "Your Choice Of Drinks. اختيارك من نوع المشروب ​ Min: 1 ​ Max: 1 ​ Sprite Zero (…" at bounding box center [915, 656] width 1203 height 163
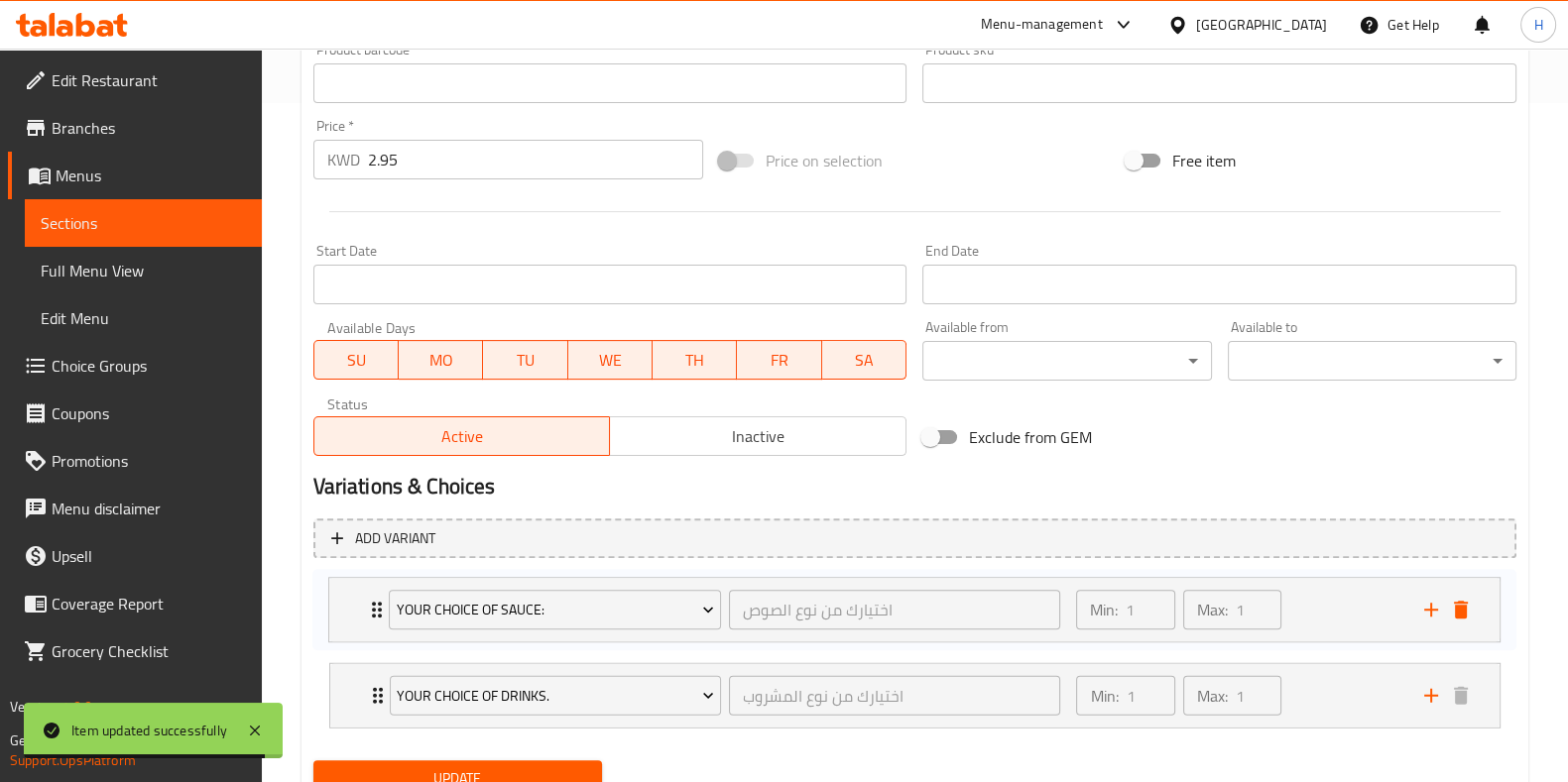
scroll to position [684, 0]
click at [432, 762] on span "Update" at bounding box center [457, 774] width 257 height 25
click at [432, 761] on div at bounding box center [784, 391] width 1568 height 782
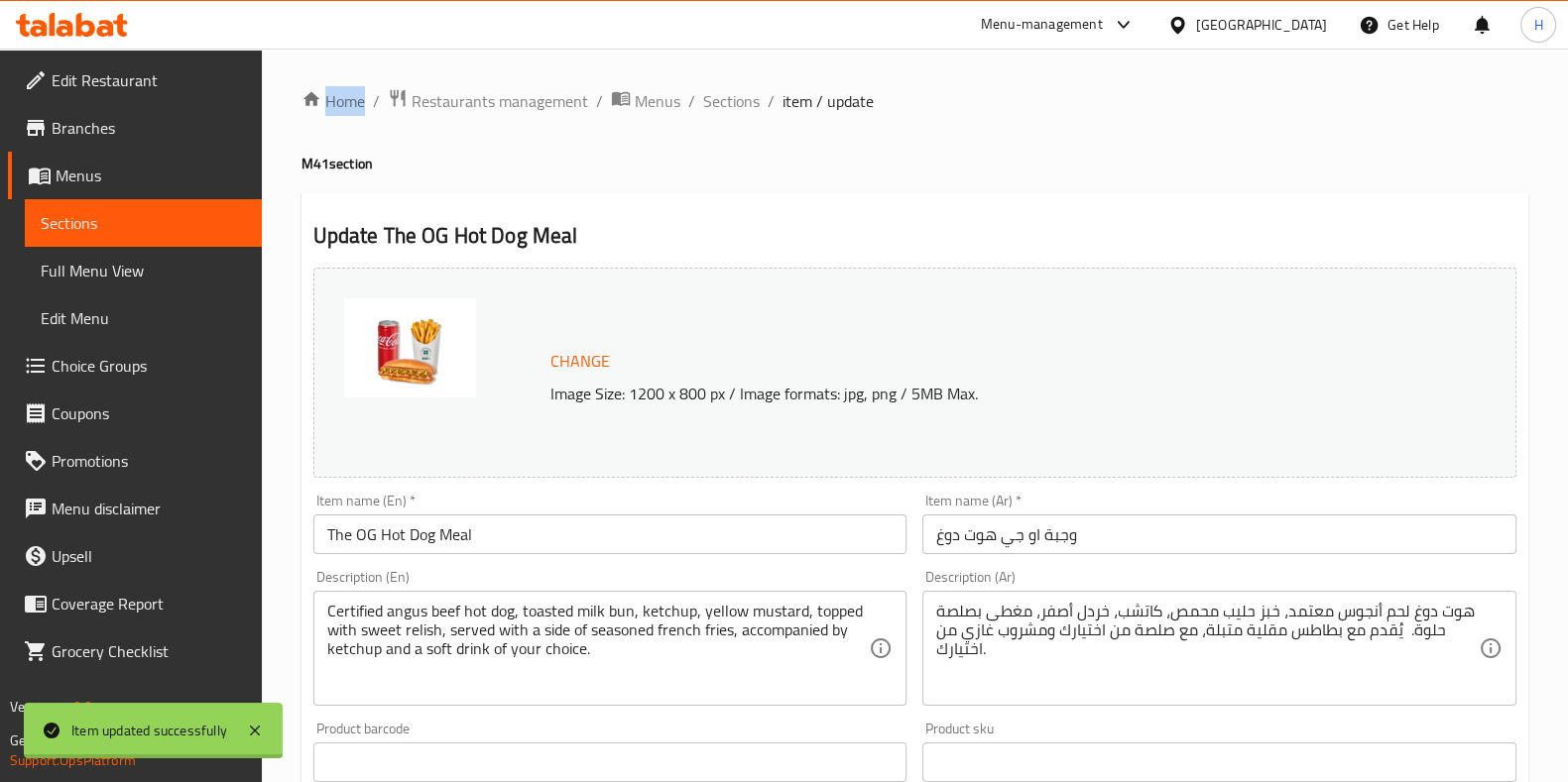
scroll to position [1, 0]
click at [716, 104] on span "Sections" at bounding box center [730, 100] width 57 height 24
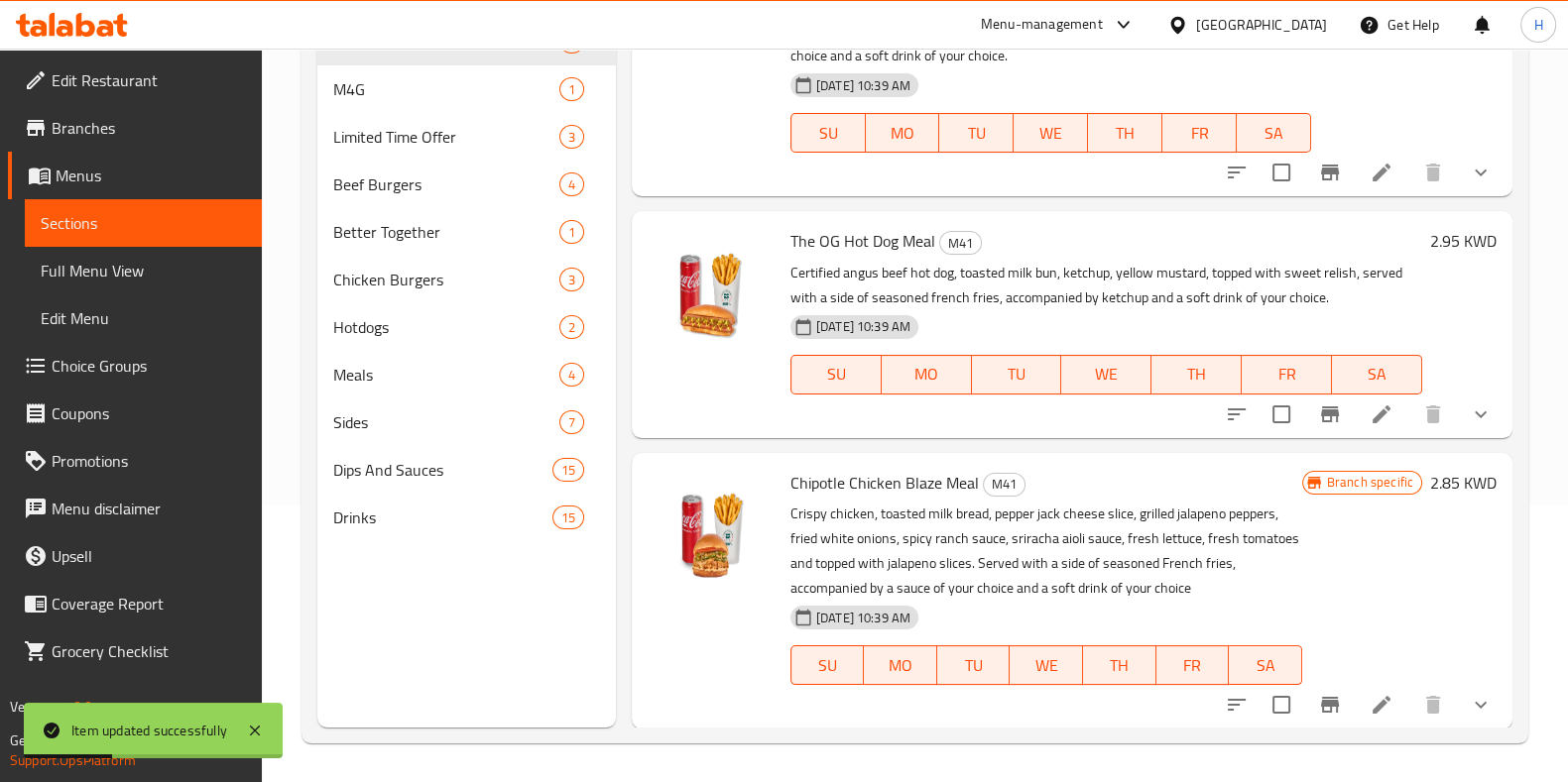
click at [1370, 715] on icon at bounding box center [1381, 705] width 24 height 24
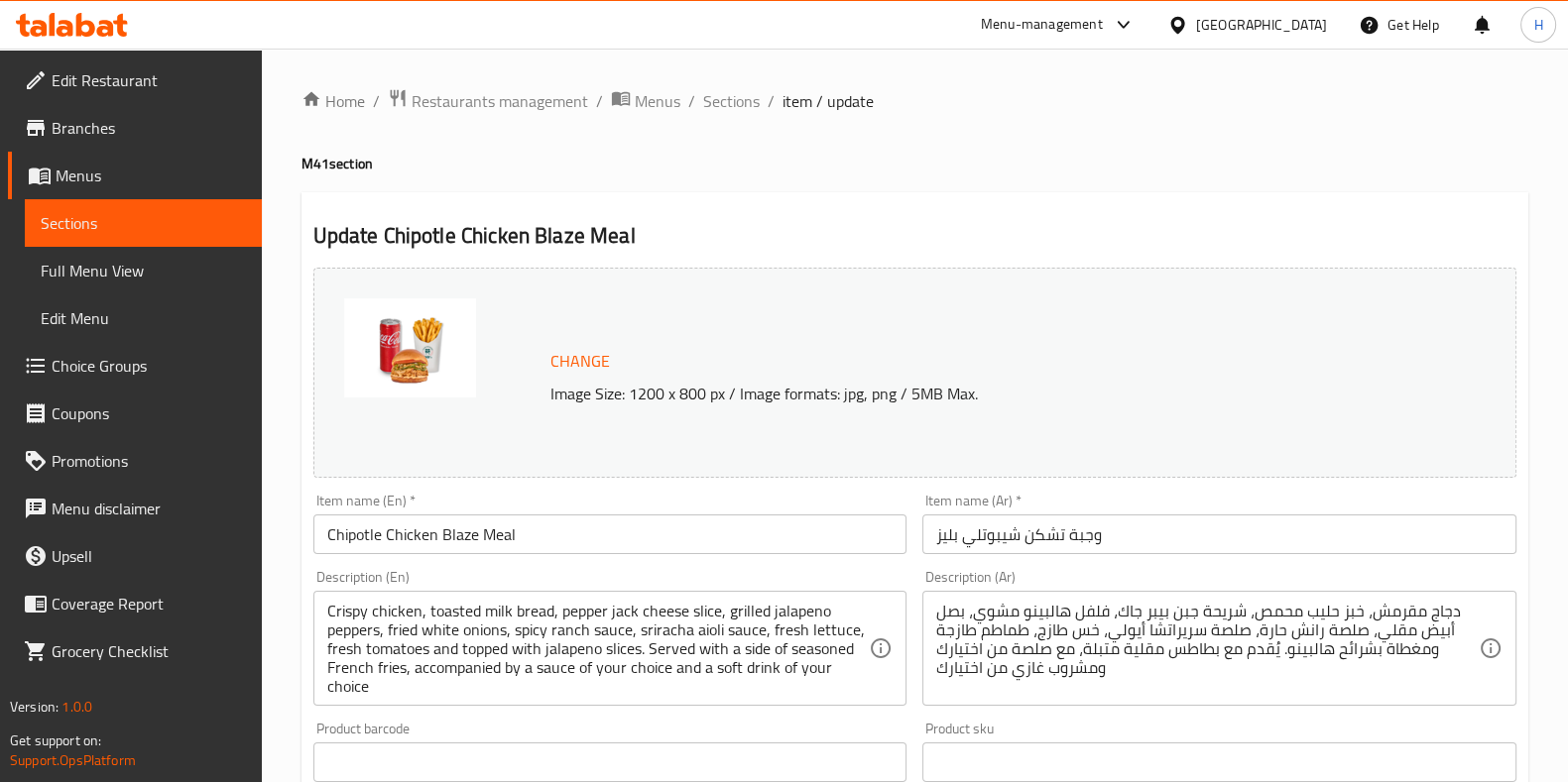
scroll to position [759, 0]
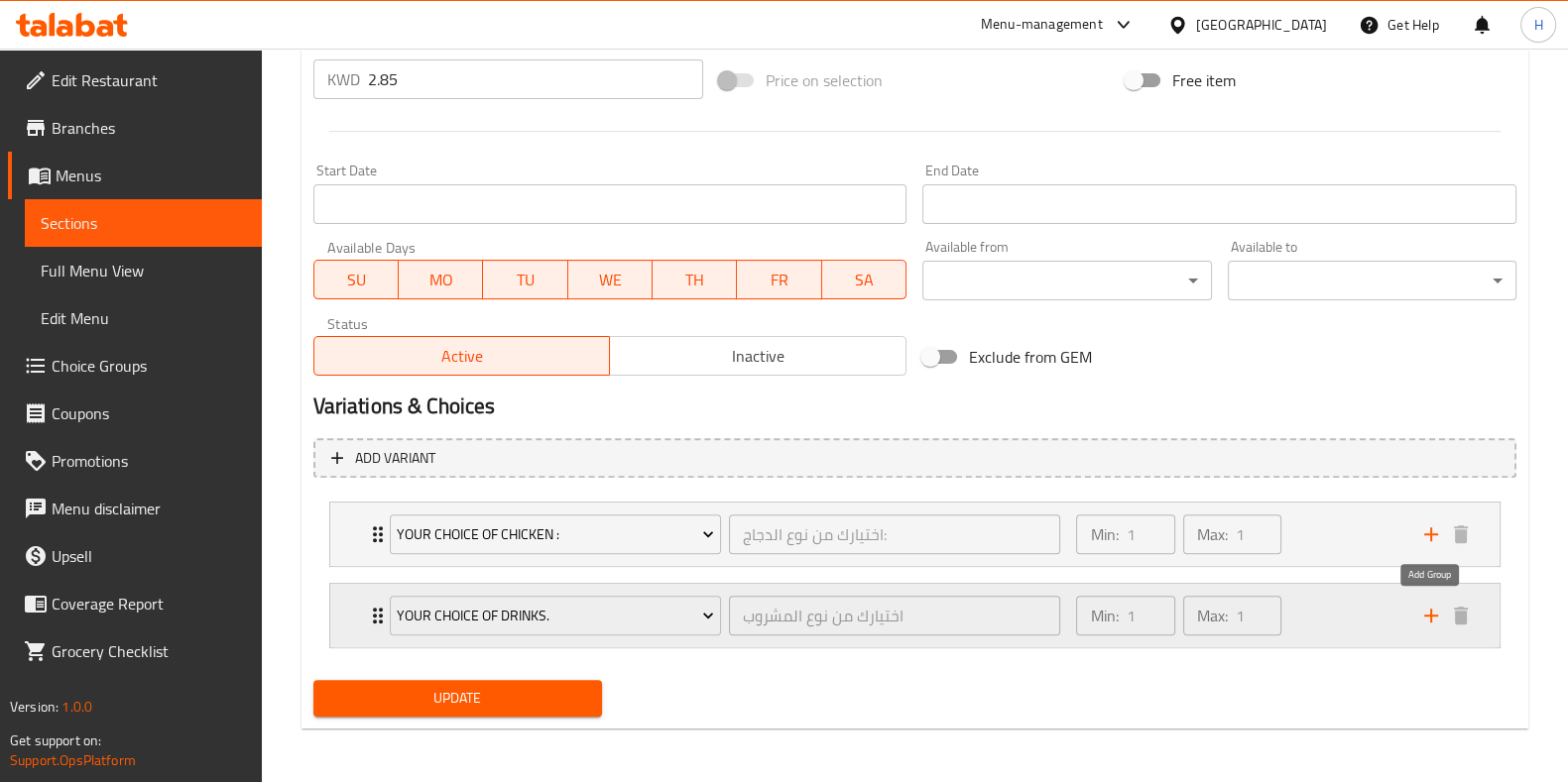
click at [1423, 608] on icon "add" at bounding box center [1431, 616] width 24 height 24
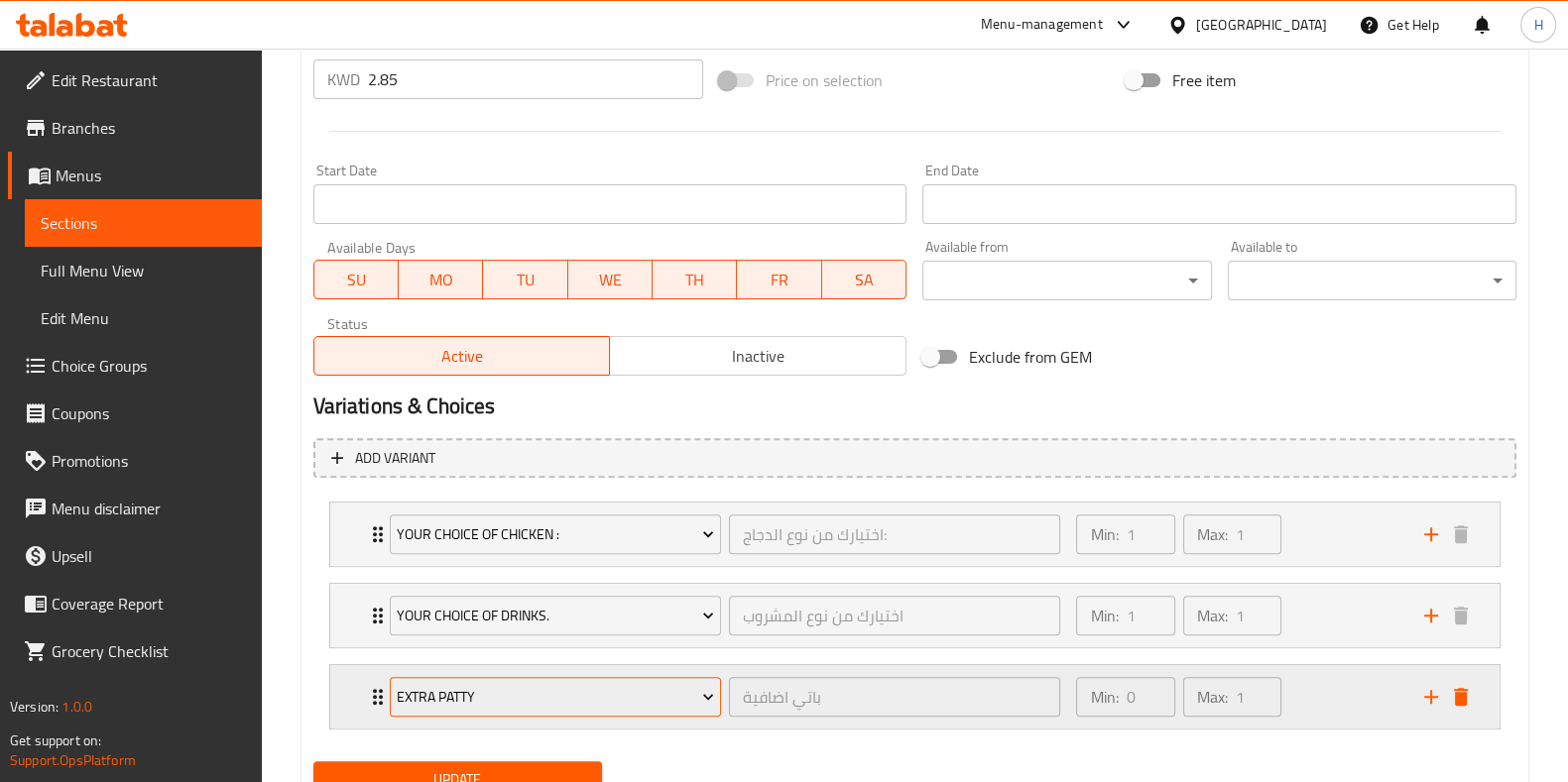
click at [530, 691] on span "Extra Patty" at bounding box center [556, 698] width 318 height 25
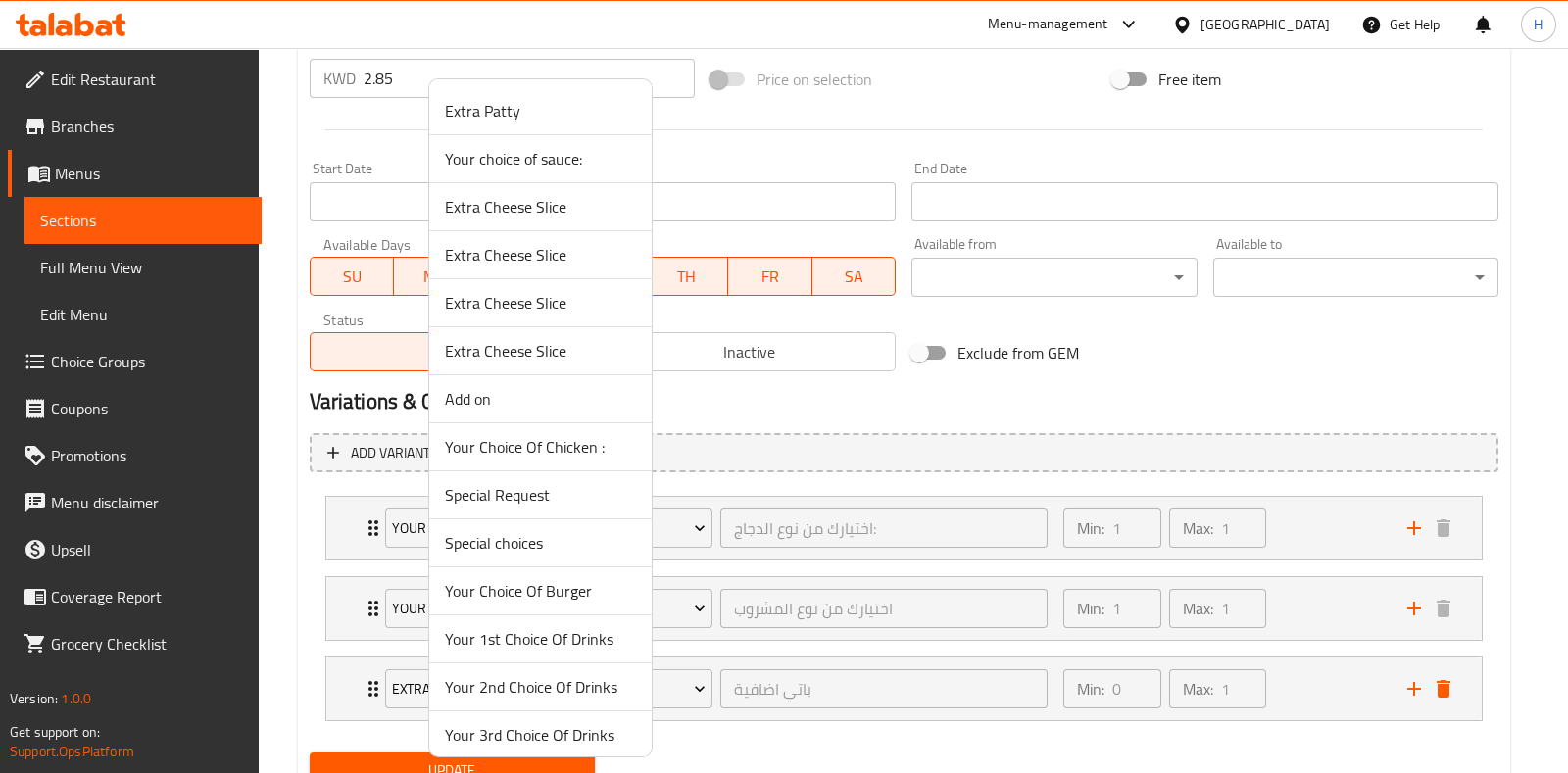
click at [569, 166] on span "Your choice of sauce:" at bounding box center [540, 159] width 191 height 24
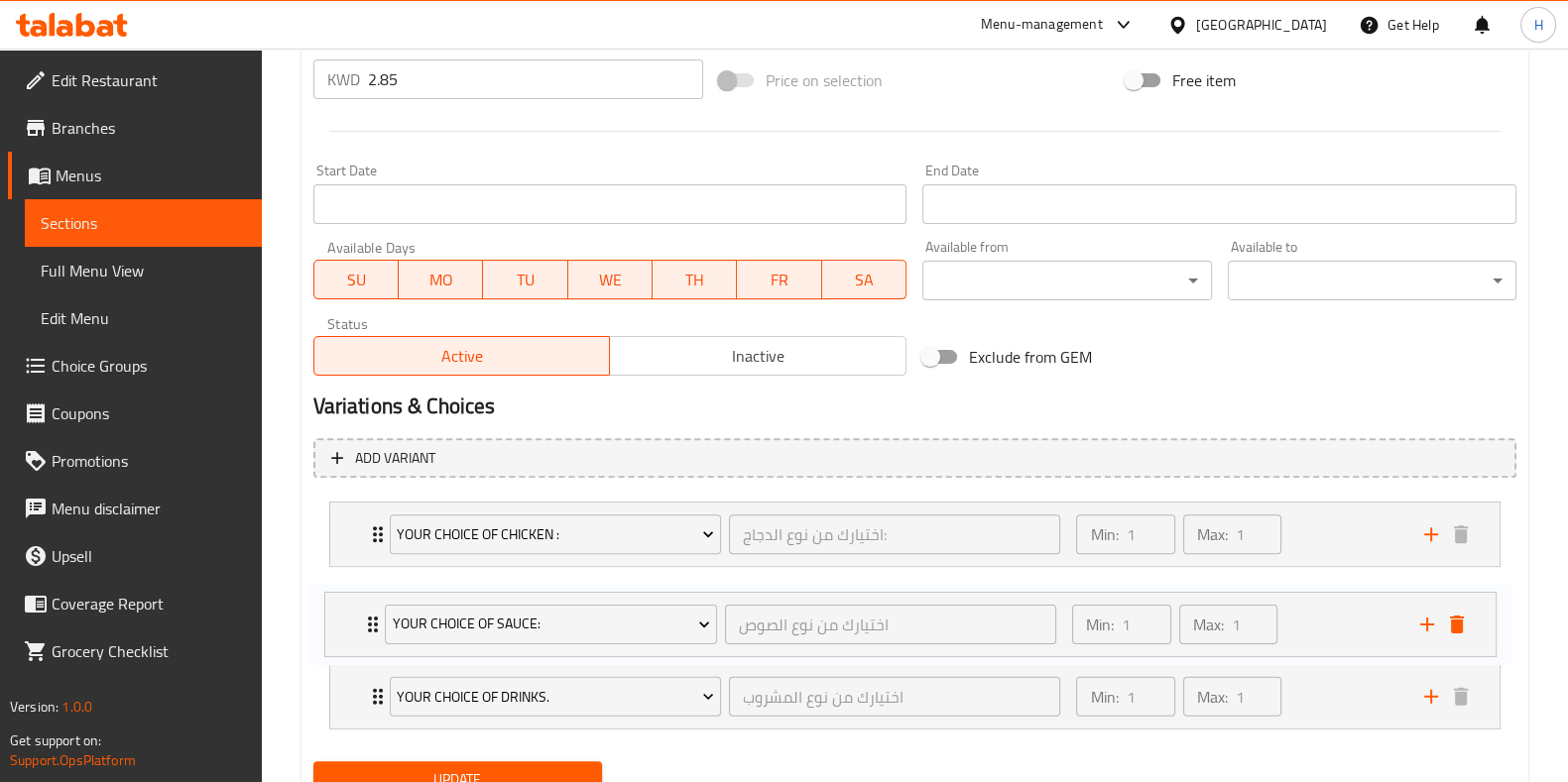
drag, startPoint x: 366, startPoint y: 689, endPoint x: 369, endPoint y: 591, distance: 98.0
click at [369, 591] on div "Your Choice Of Chicken : اختيارك من نوع الدجاج: ​ Min: 1 ​ Max: 1 ​ Grilled Chi…" at bounding box center [915, 616] width 1203 height 244
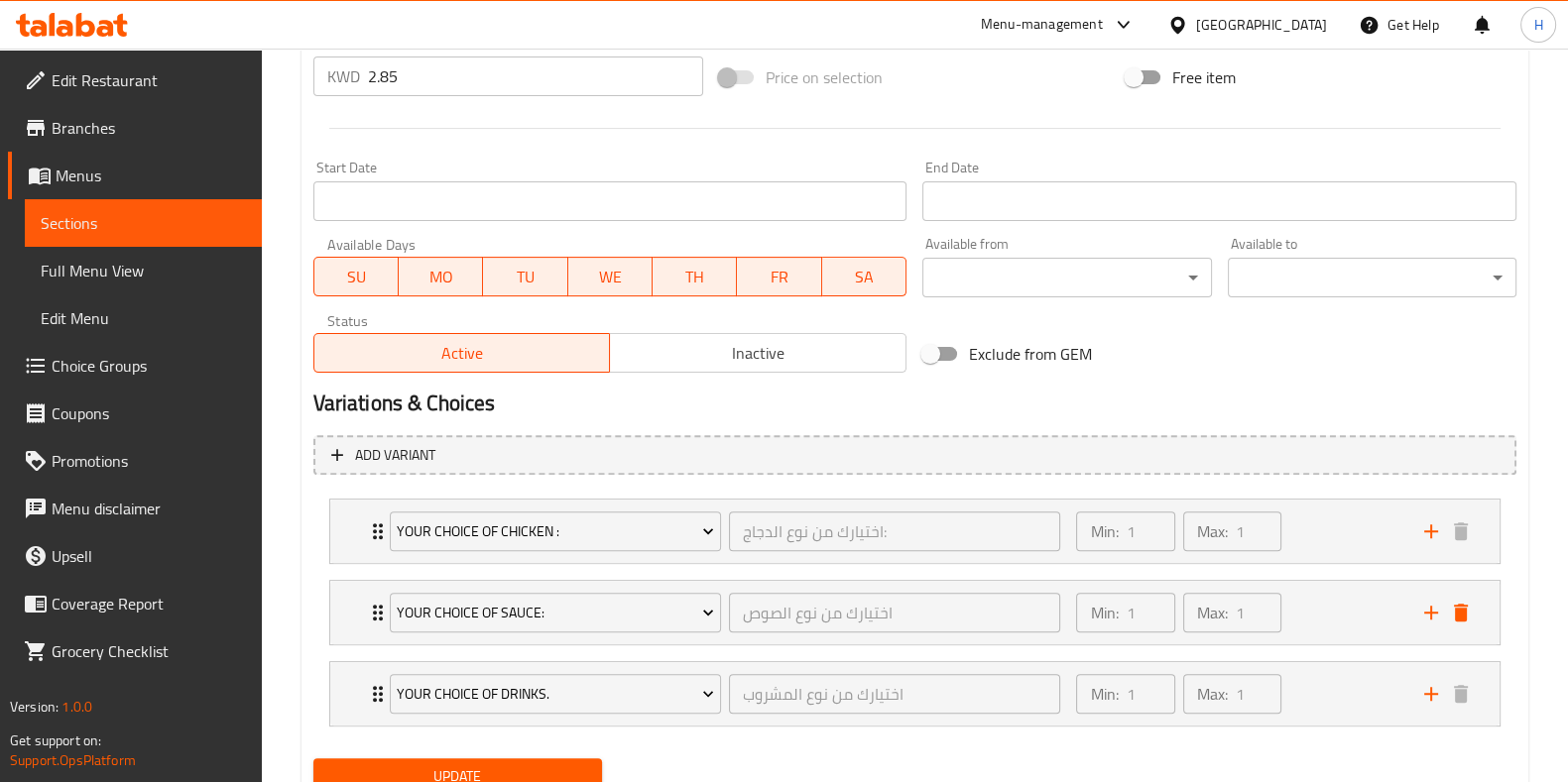
click at [440, 764] on span "Update" at bounding box center [457, 776] width 257 height 25
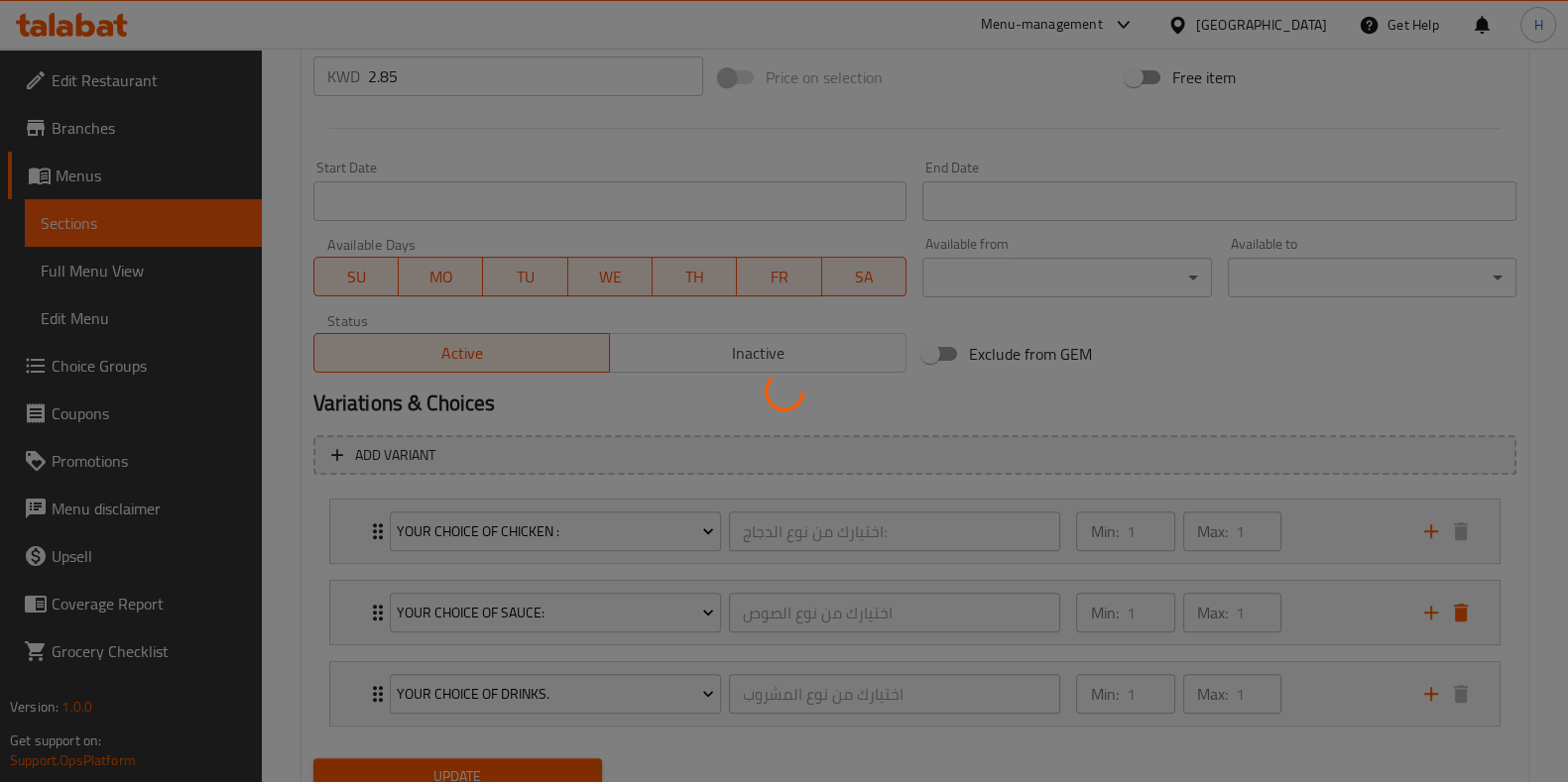
scroll to position [0, 0]
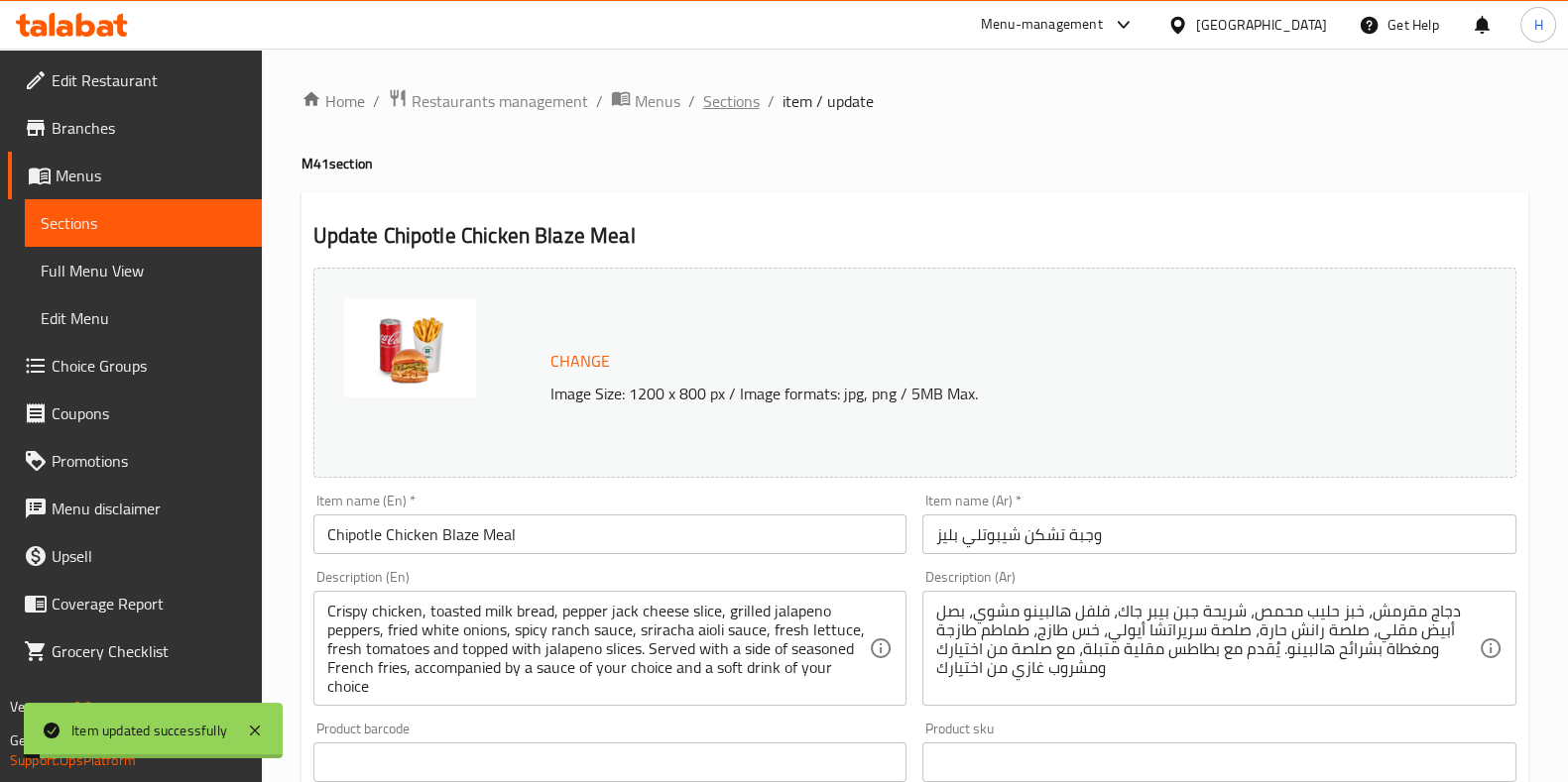
click at [719, 106] on span "Sections" at bounding box center [730, 101] width 57 height 24
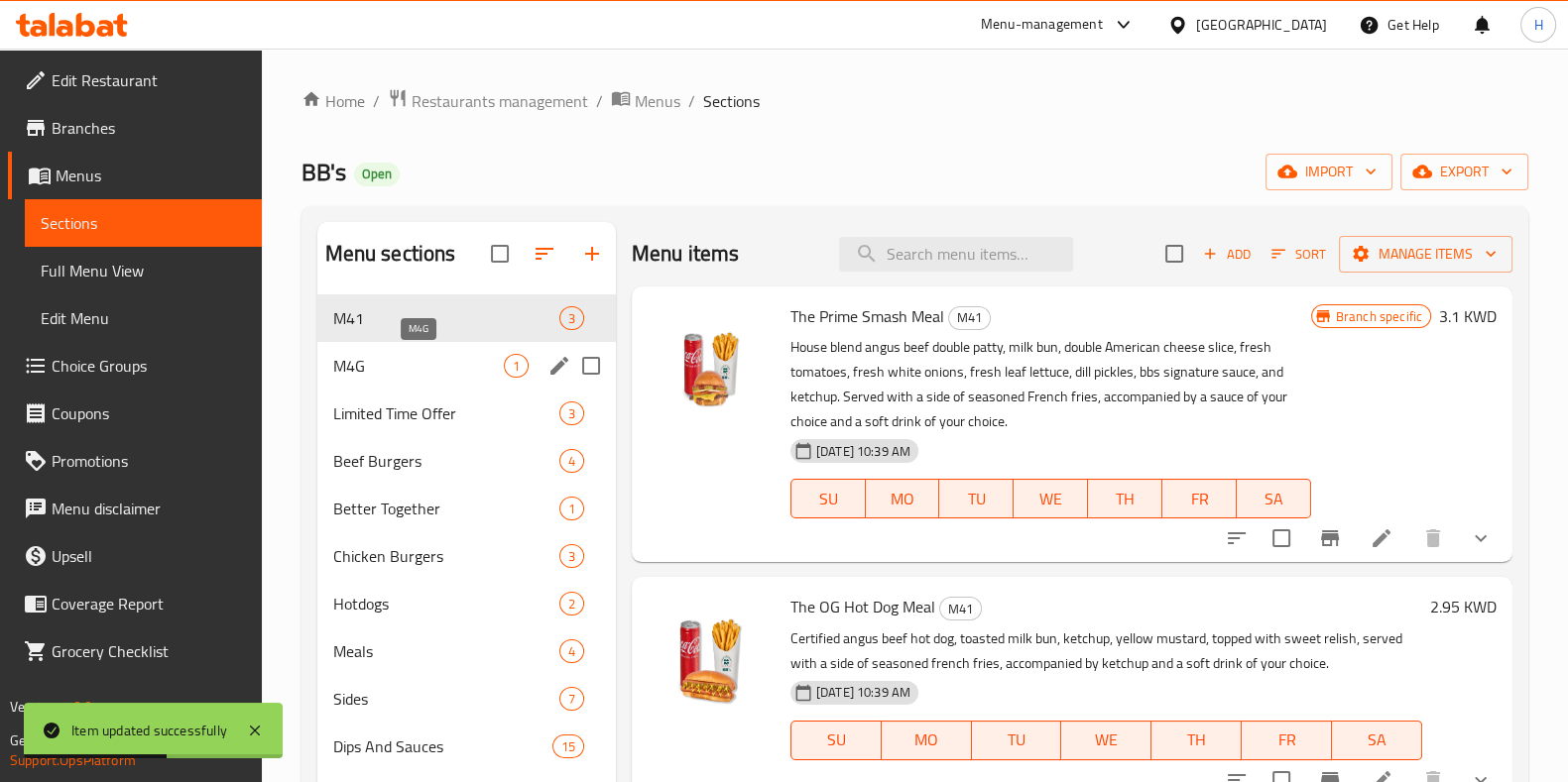
click at [377, 372] on span "M4G" at bounding box center [419, 366] width 171 height 24
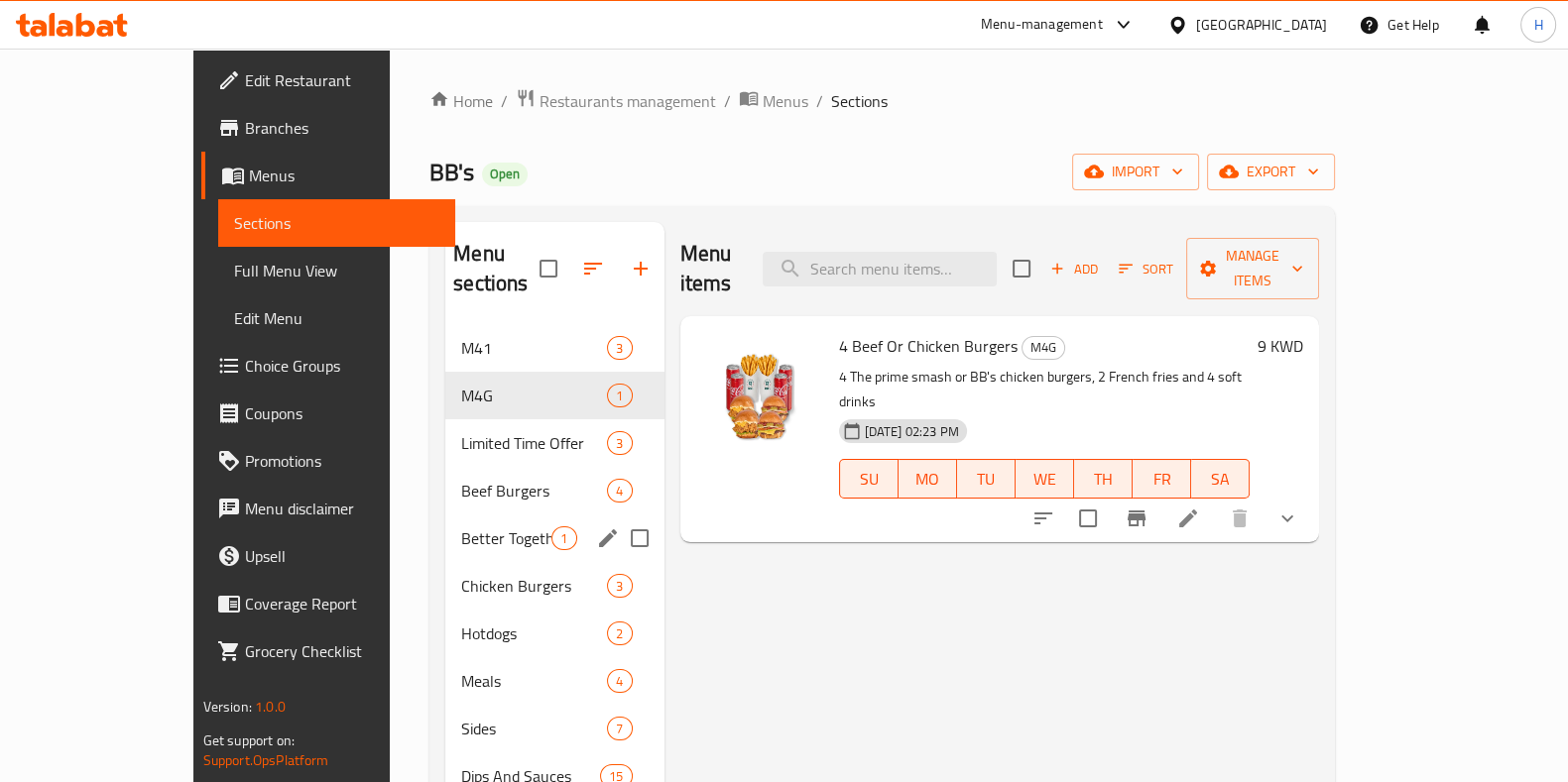
click at [461, 527] on span "Better Together" at bounding box center [506, 539] width 90 height 24
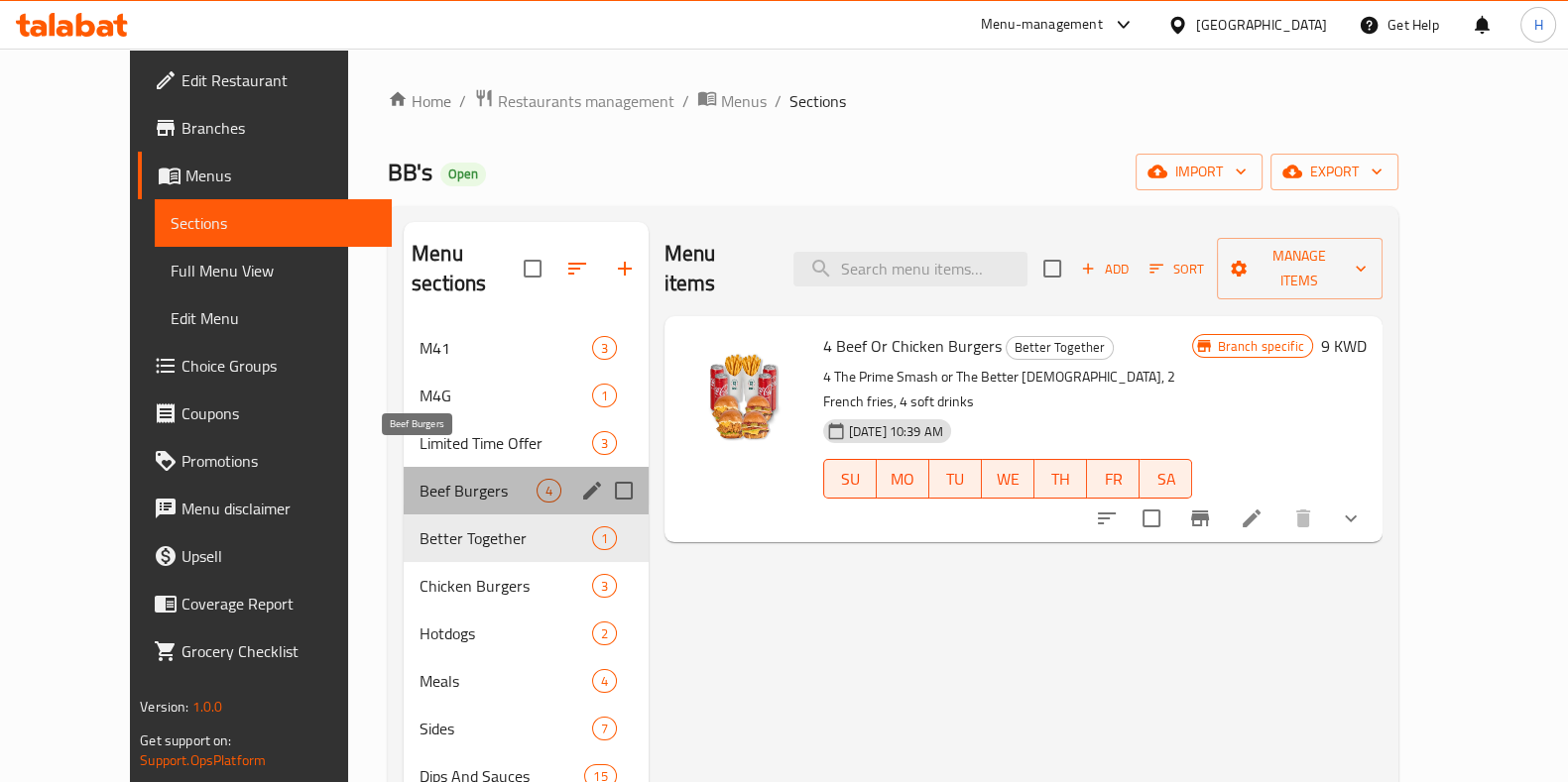
click at [420, 479] on span "Beef Burgers" at bounding box center [478, 491] width 117 height 24
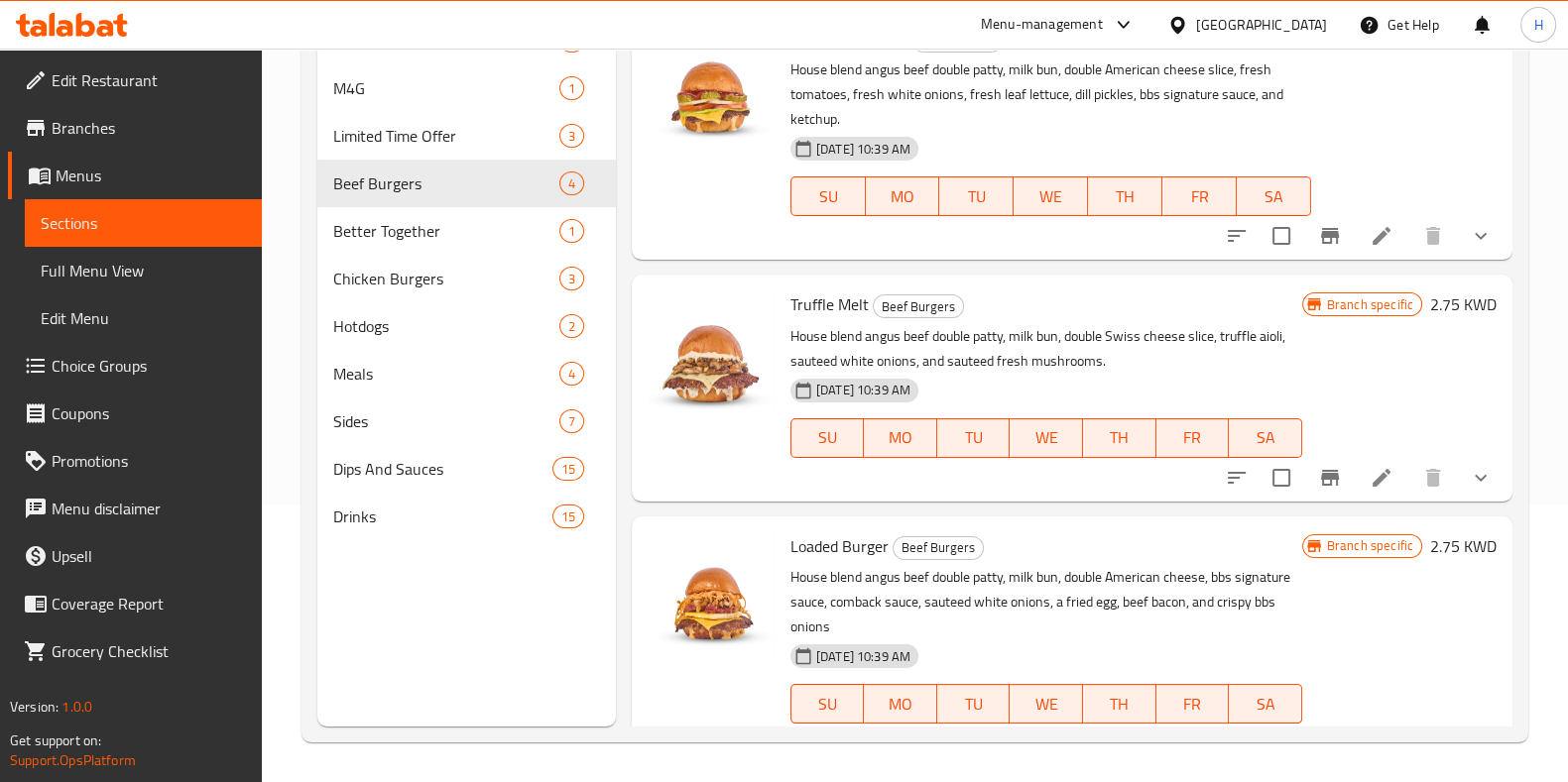
scroll to position [277, 0]
click at [419, 529] on div "Drinks 15" at bounding box center [466, 518] width 299 height 48
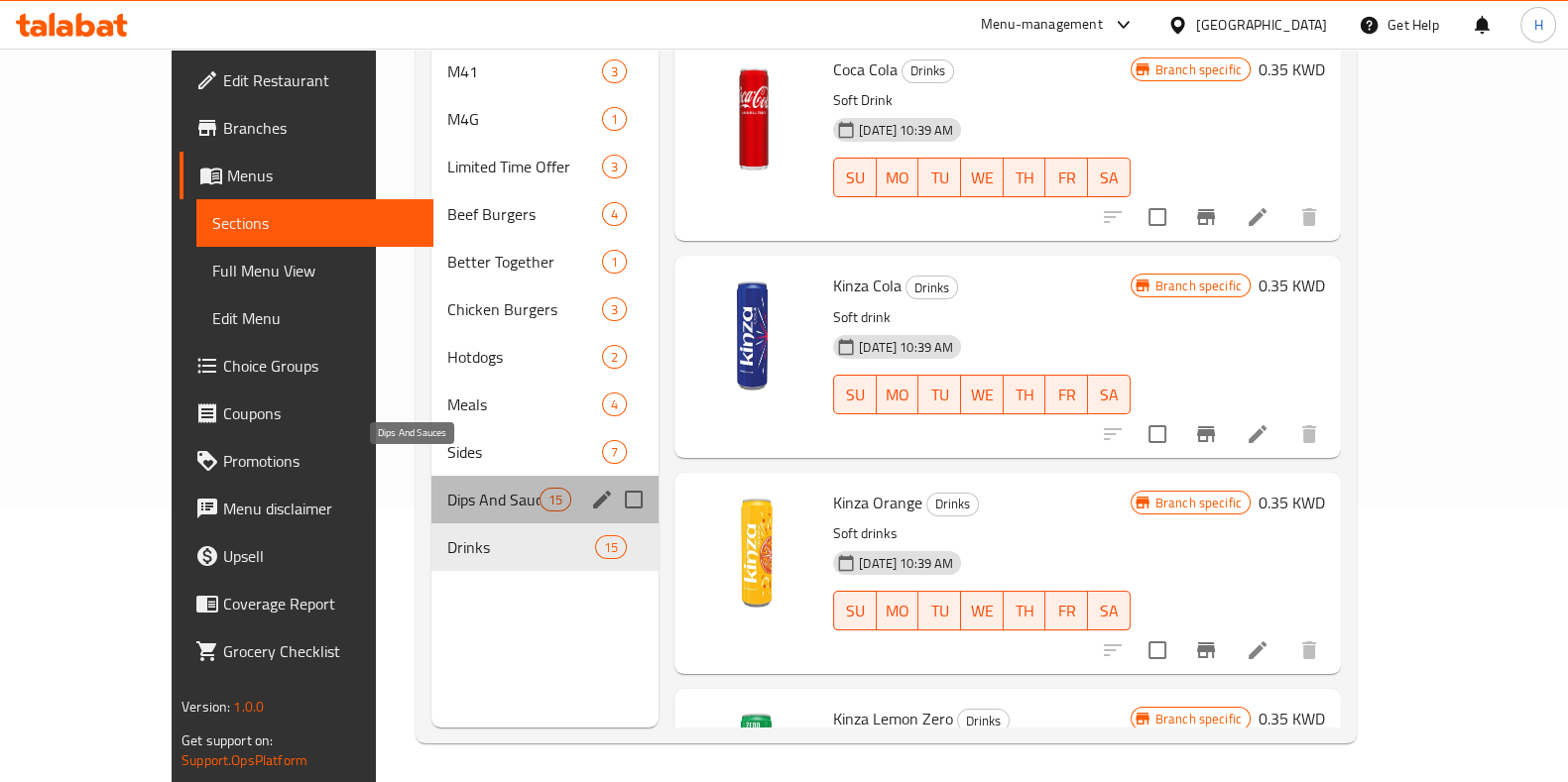
click at [448, 488] on span "Dips And Sauces" at bounding box center [493, 500] width 92 height 24
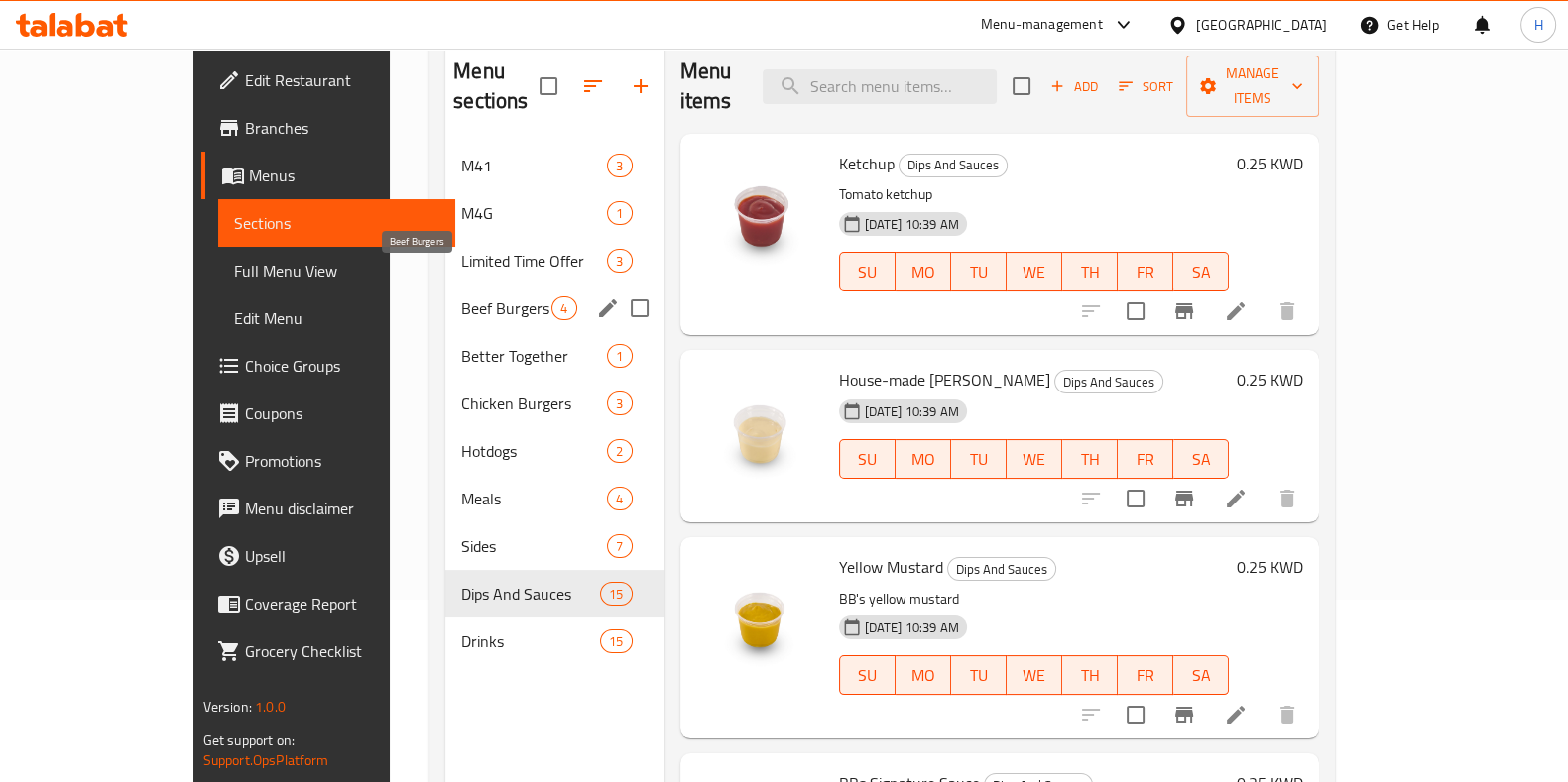
scroll to position [178, 0]
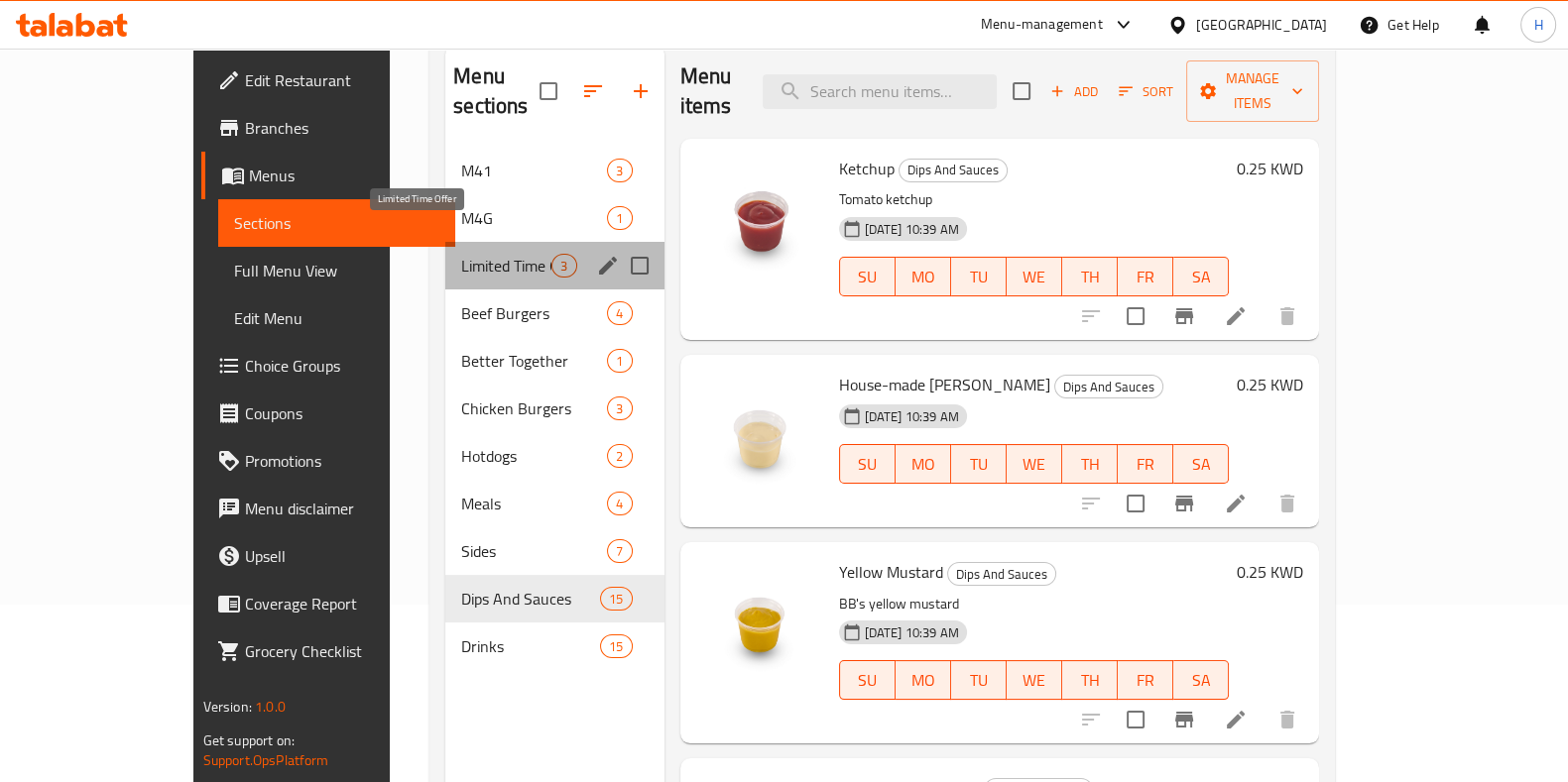
click at [461, 254] on span "Limited Time Offer" at bounding box center [506, 266] width 90 height 24
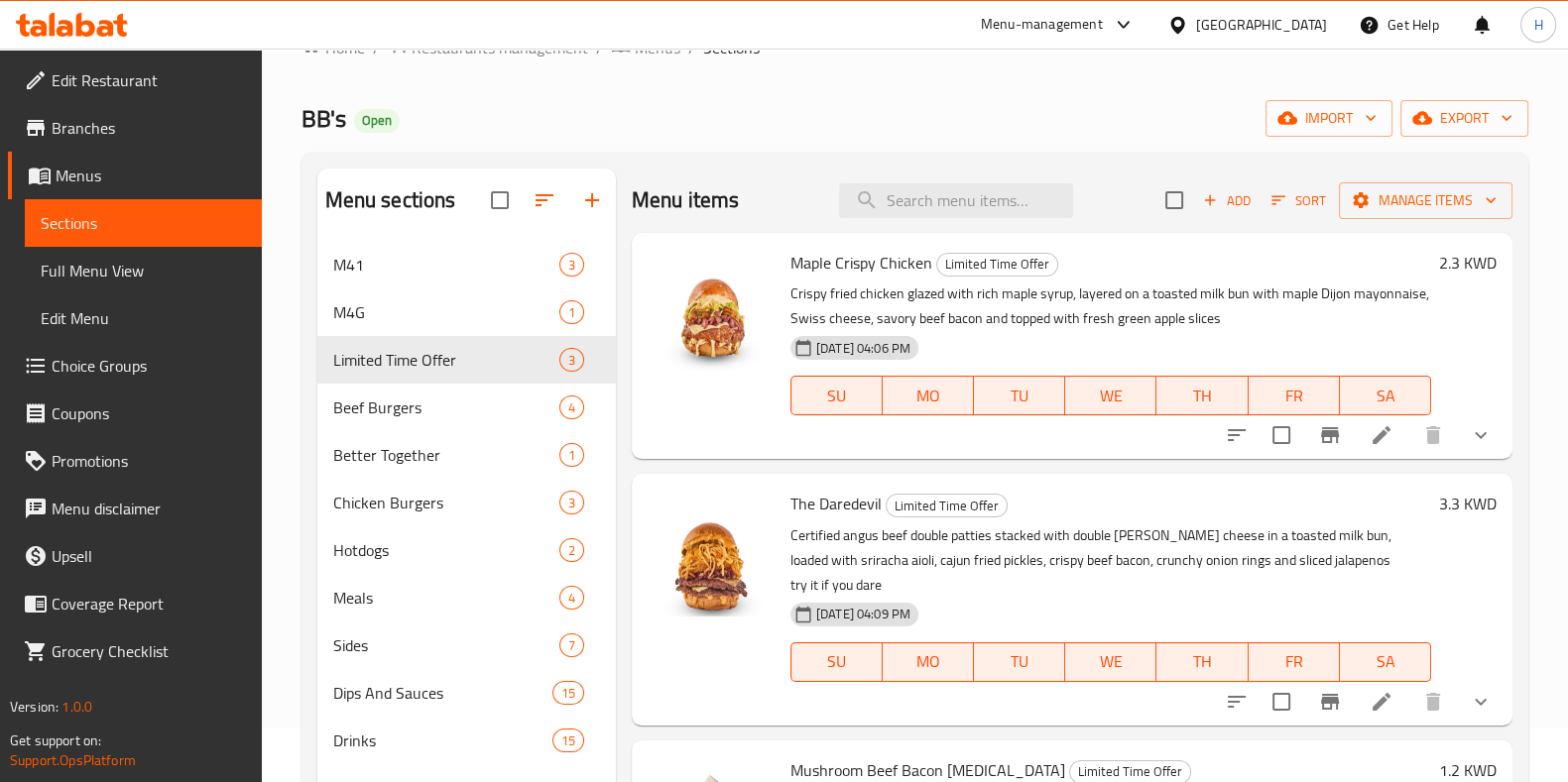
scroll to position [52, 0]
click at [391, 270] on span "M41" at bounding box center [419, 267] width 171 height 24
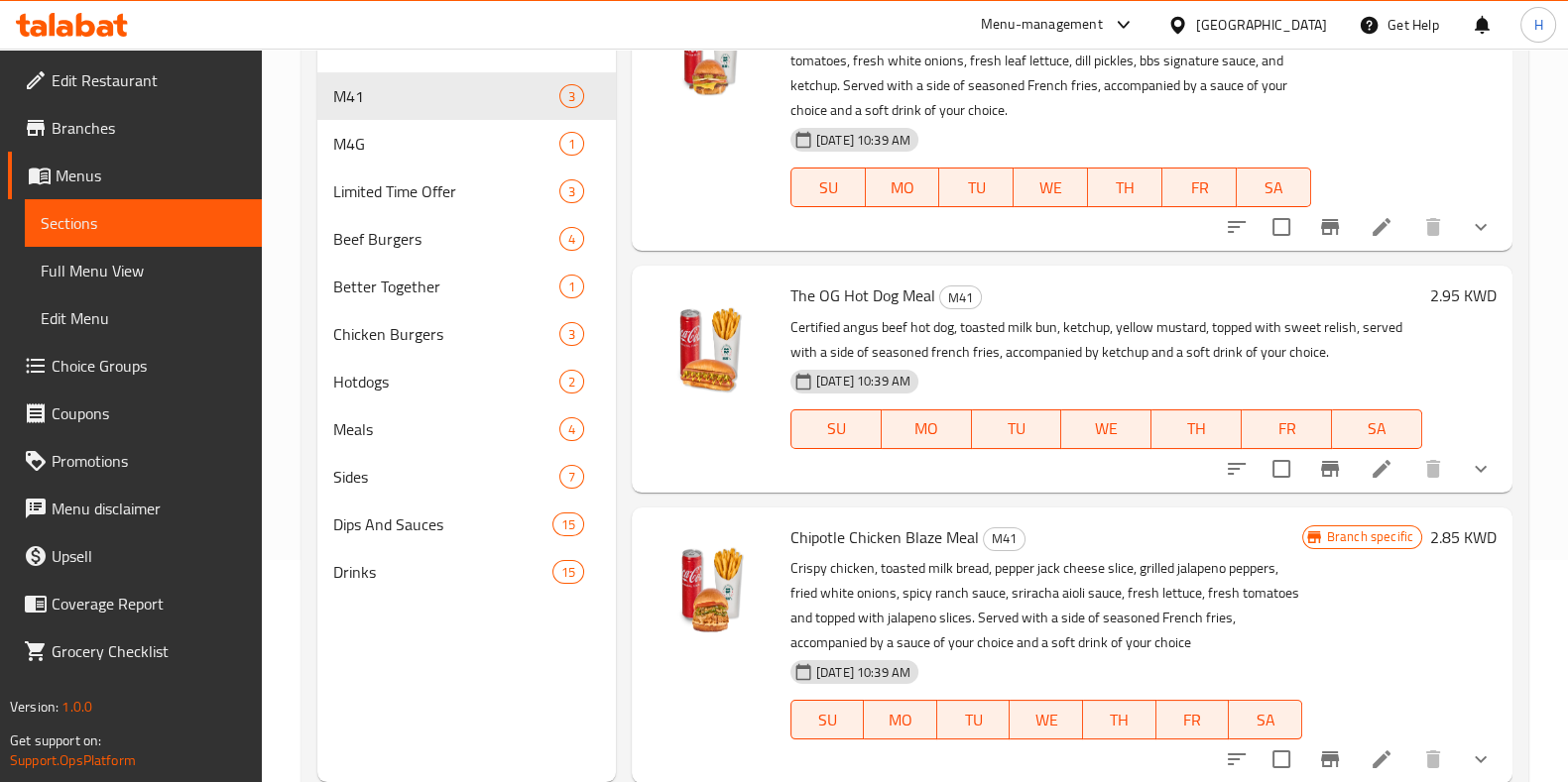
scroll to position [278, 0]
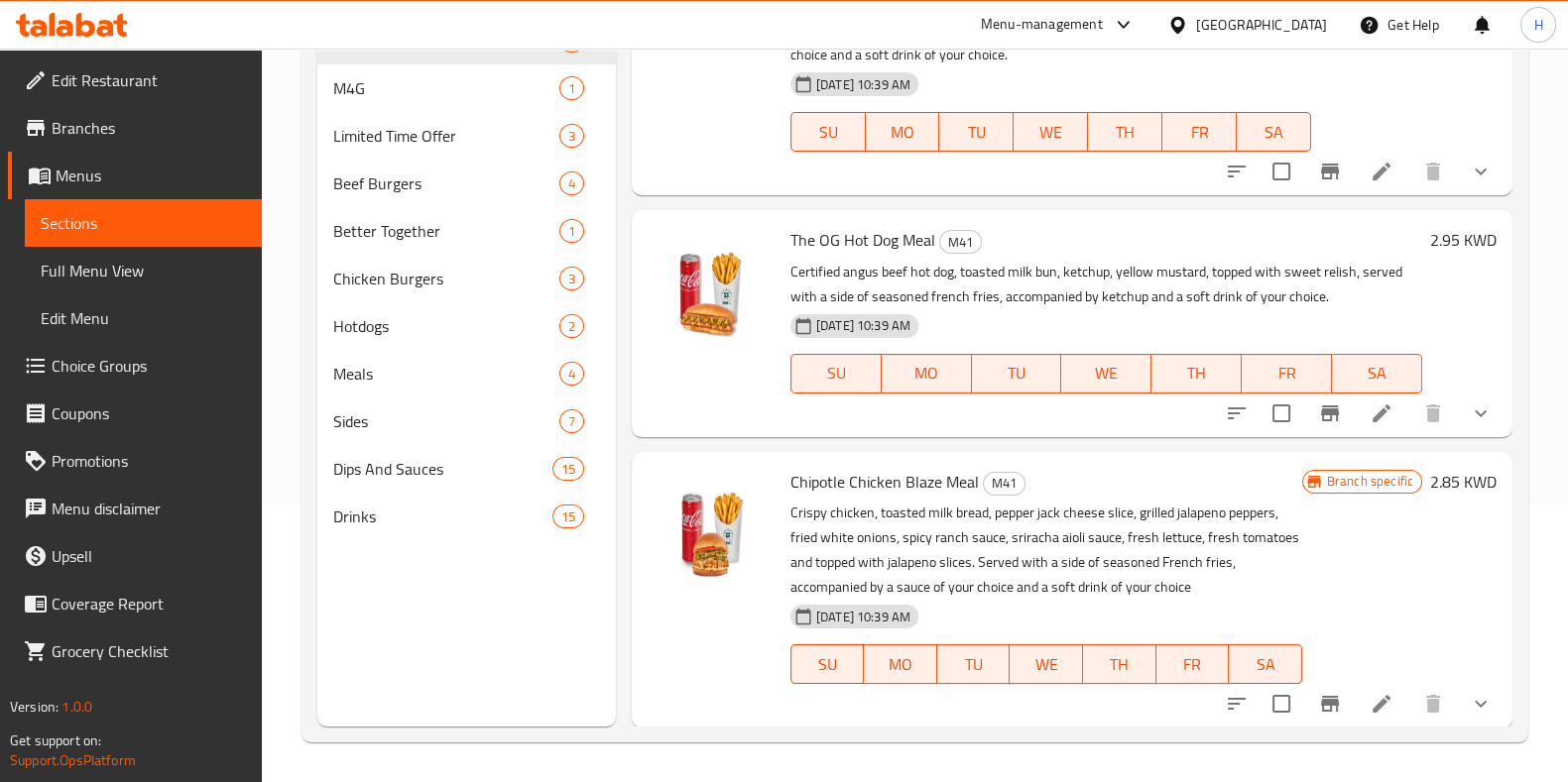
click at [1370, 711] on icon at bounding box center [1381, 704] width 24 height 24
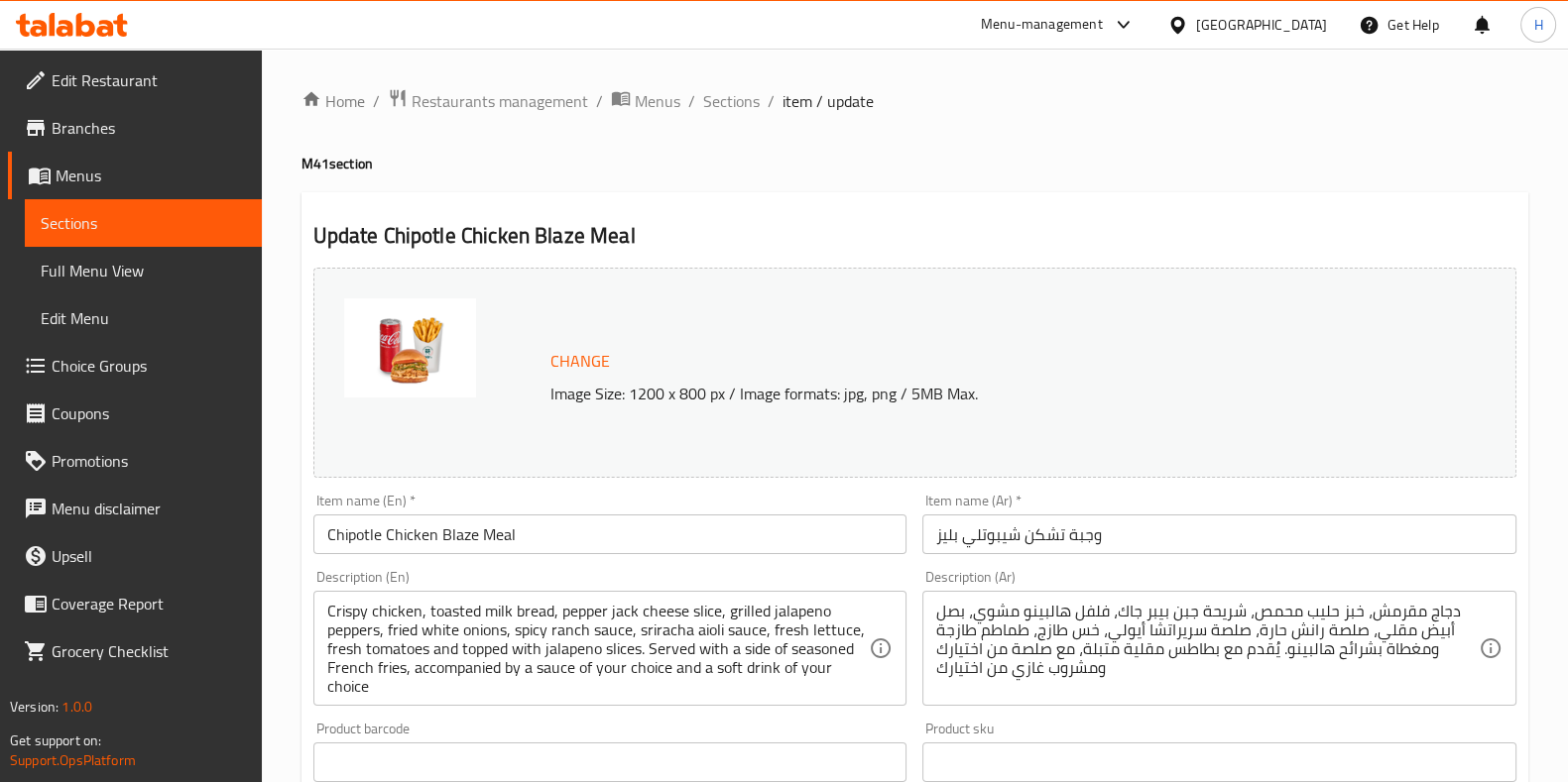
scroll to position [113, 0]
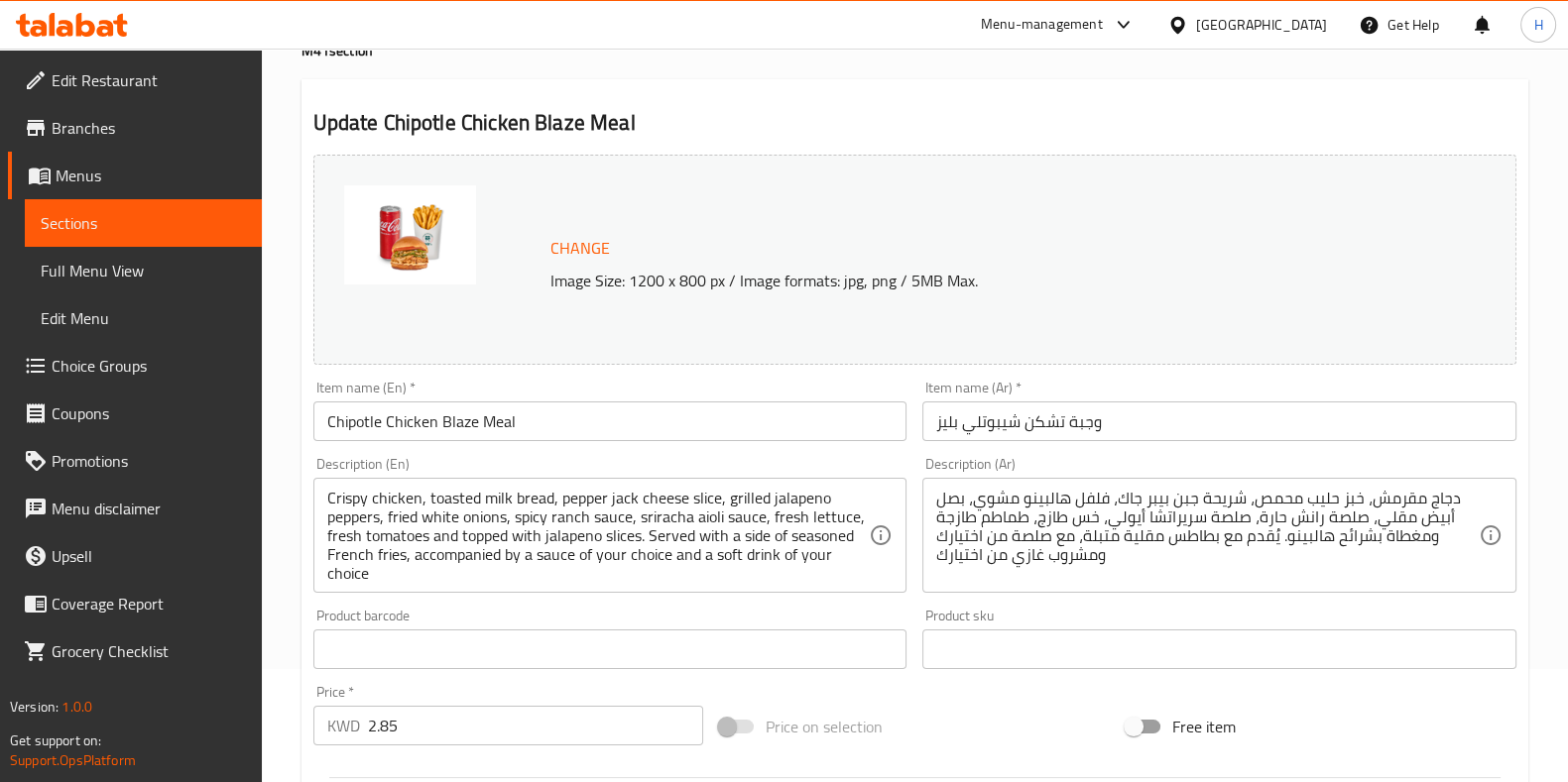
click at [1041, 424] on input "وجبة تشكن شيبوتلي بليز" at bounding box center [1219, 422] width 594 height 40
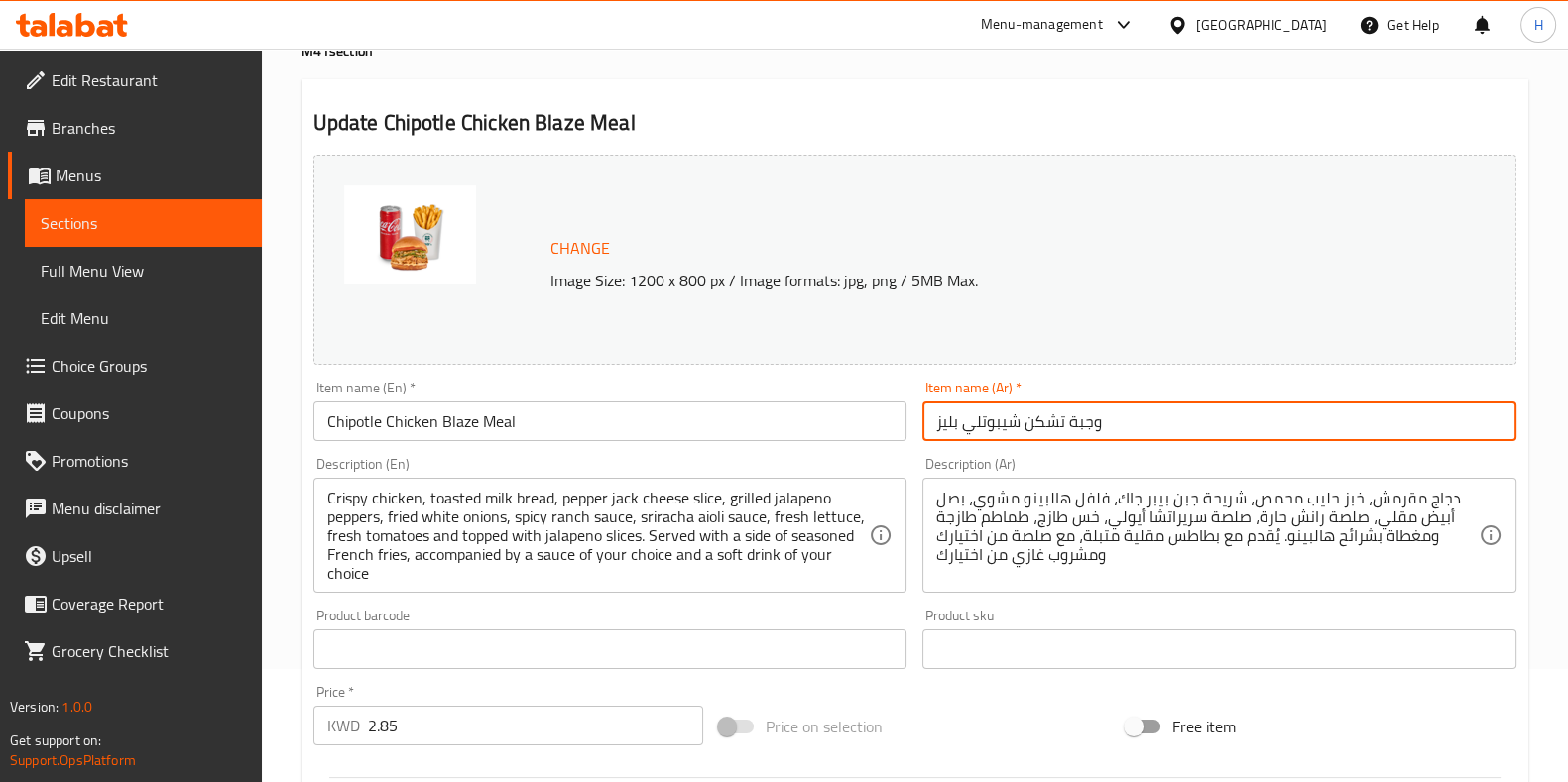
click at [1435, 499] on textarea "دجاج مقرمش، خبز حليب محمص، شريحة جبن بيبر جاك، فلفل هالبينو مشوي، بصل أبيض مقلي…" at bounding box center [1207, 536] width 543 height 94
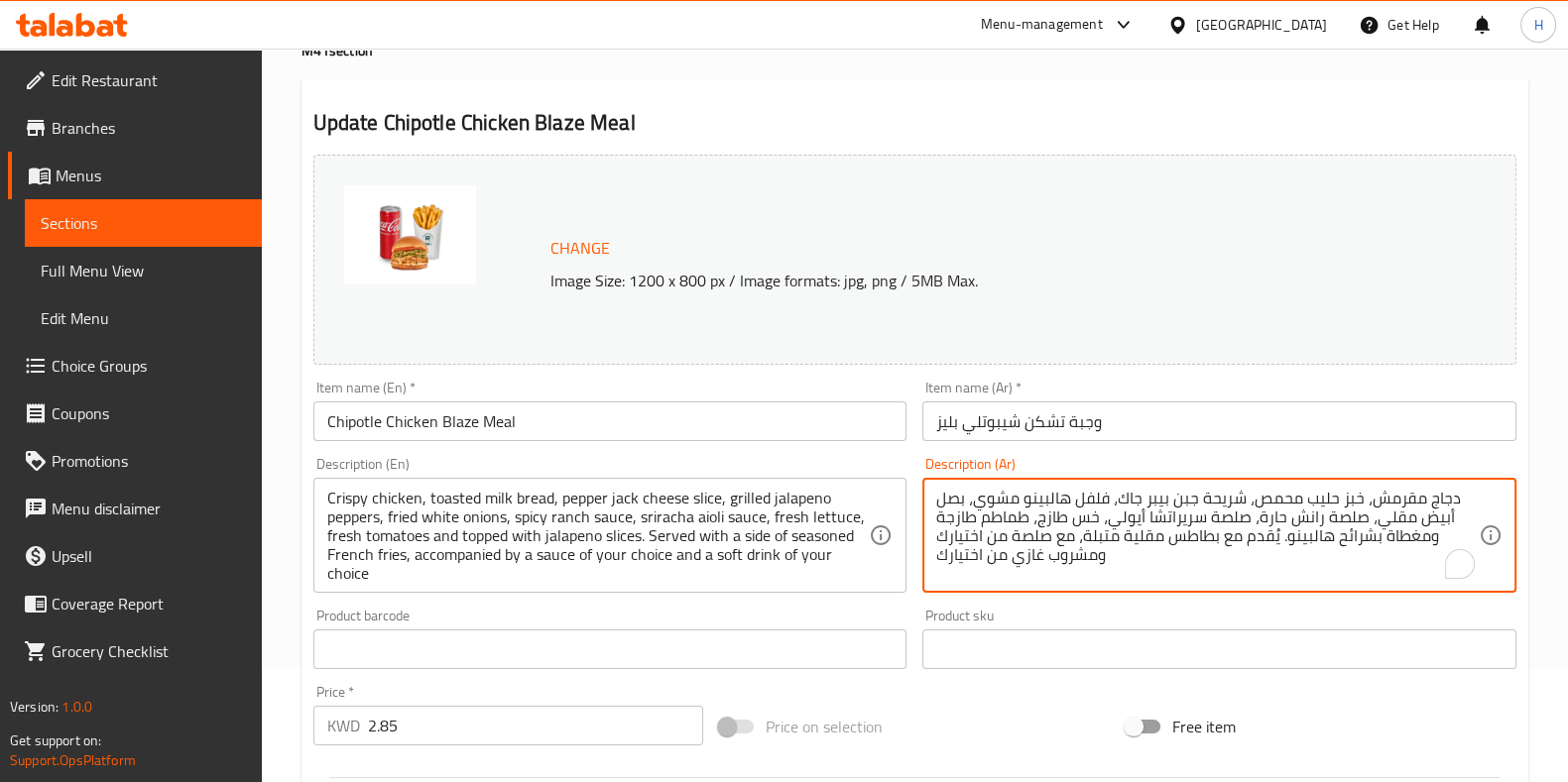
paste textarea "شكن"
type textarea "تشكن مقرمش، خبز حليب محمص، شريحة جبن بيبر جاك، فلفل هالبينو مشوي، بصل أبيض مقلي…"
click at [1282, 626] on div "Product sku Product sku" at bounding box center [1219, 639] width 594 height 61
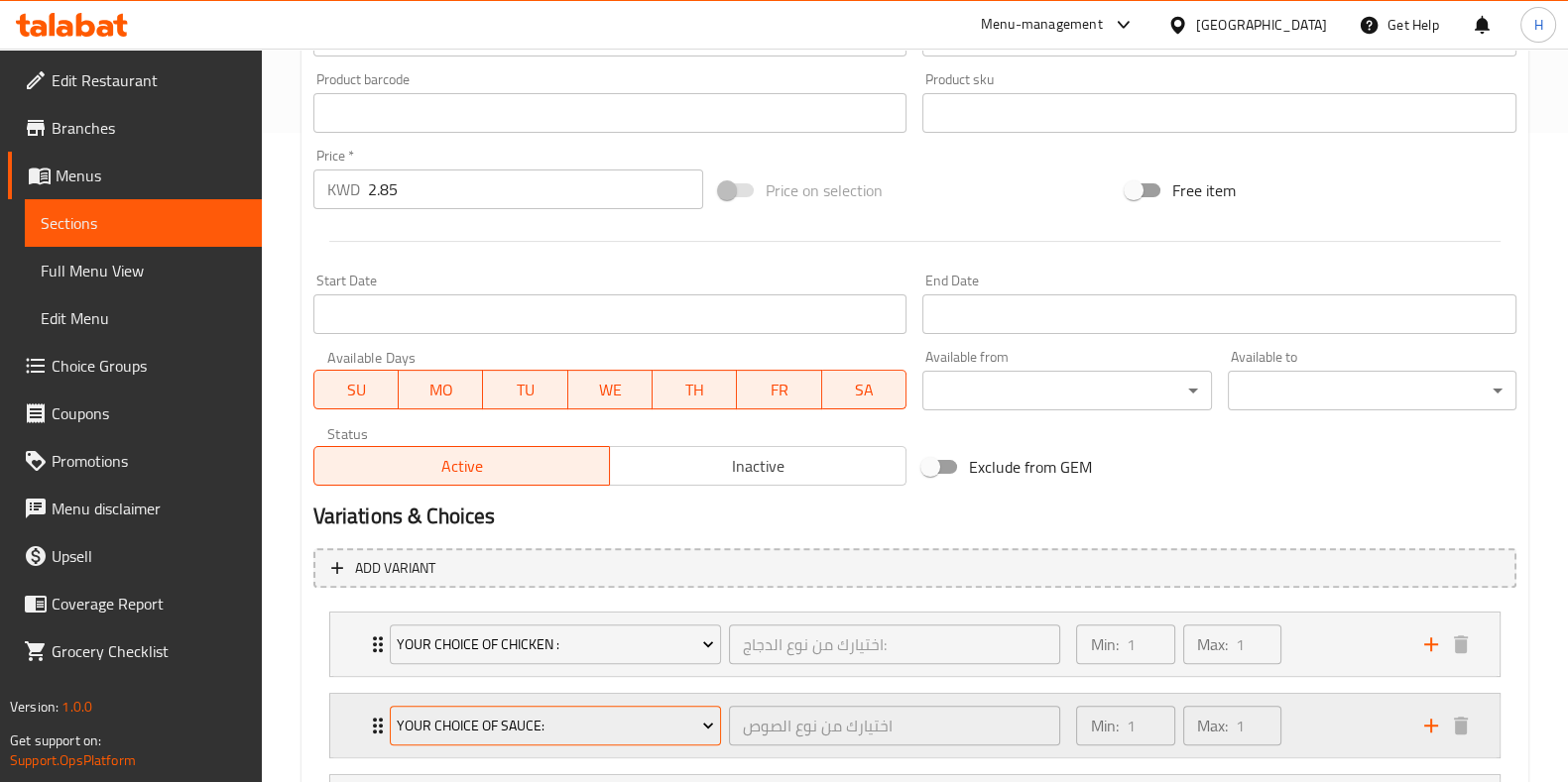
scroll to position [841, 0]
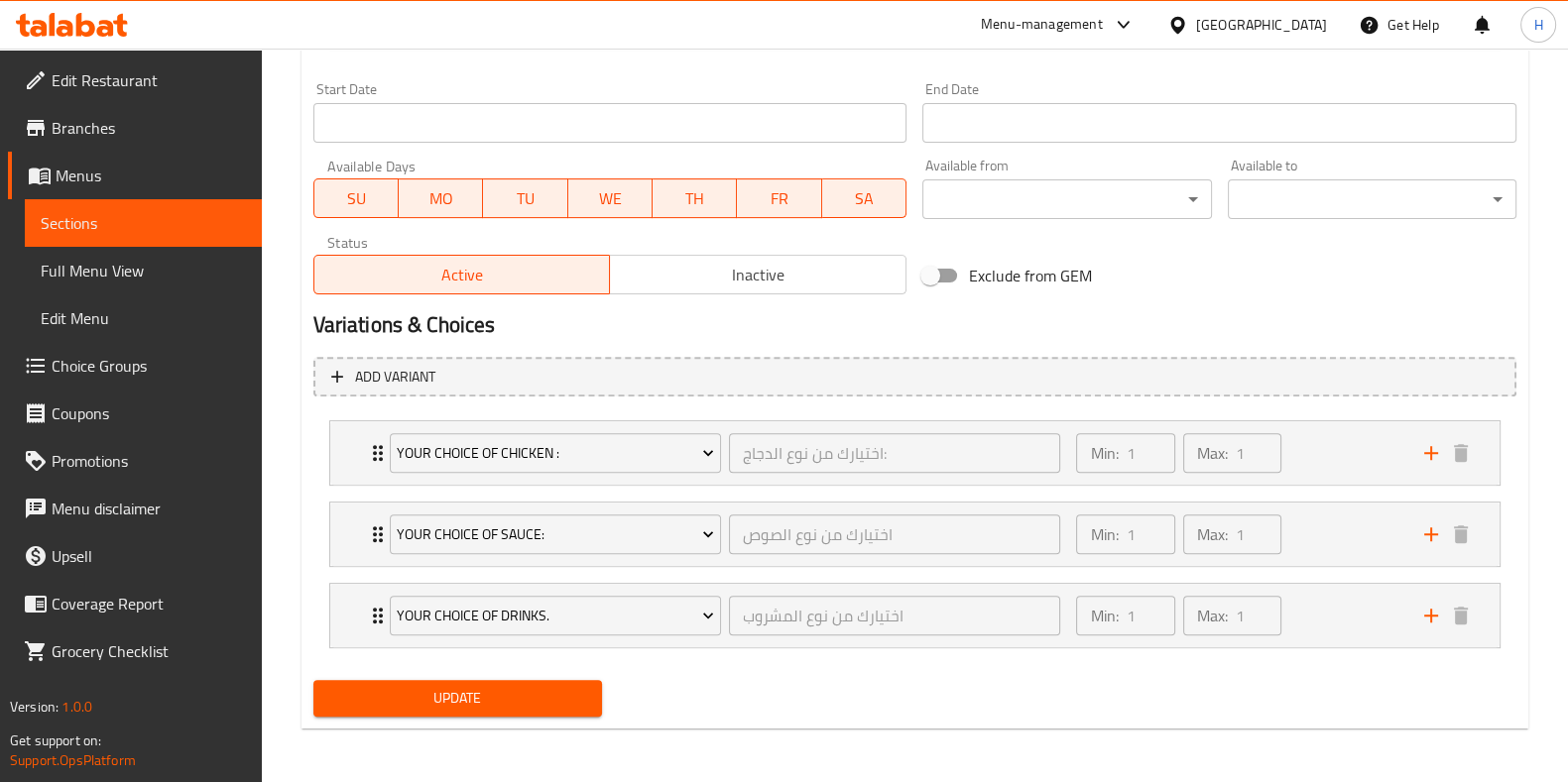
click at [566, 706] on span "Update" at bounding box center [457, 699] width 257 height 25
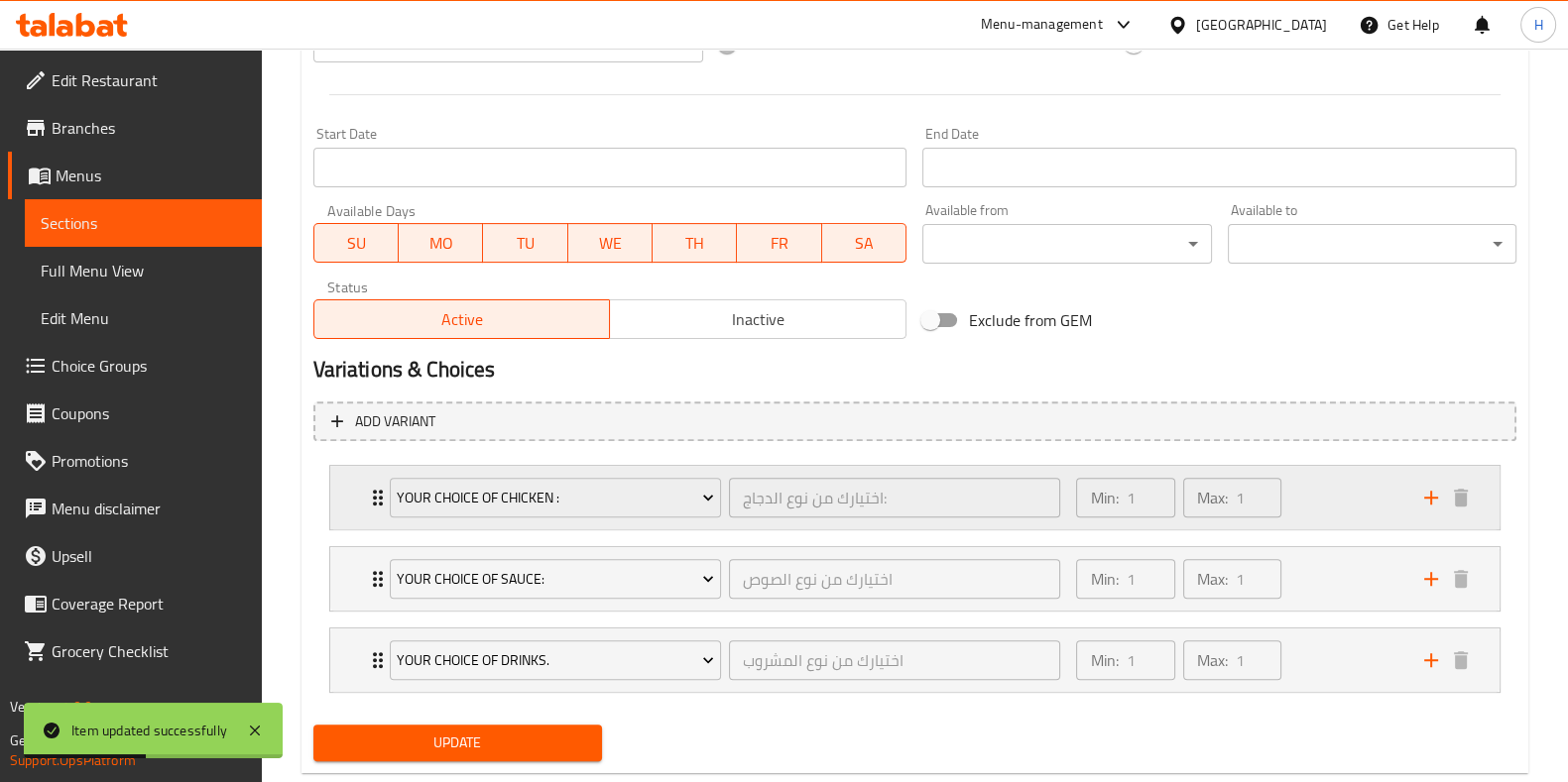
scroll to position [815, 0]
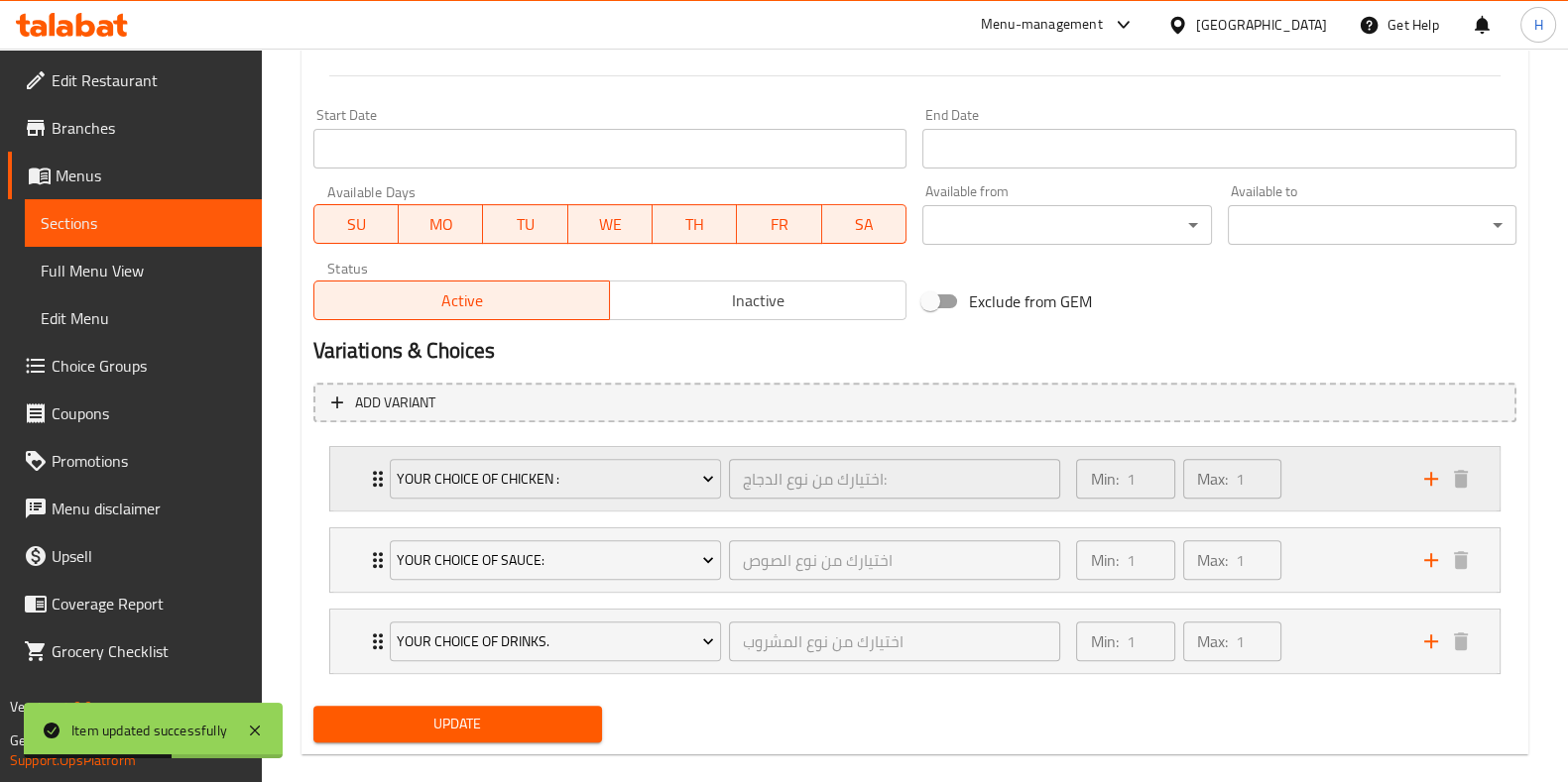
click at [1296, 489] on div "Min: 1 ​ Max: 1 ​" at bounding box center [1238, 479] width 347 height 64
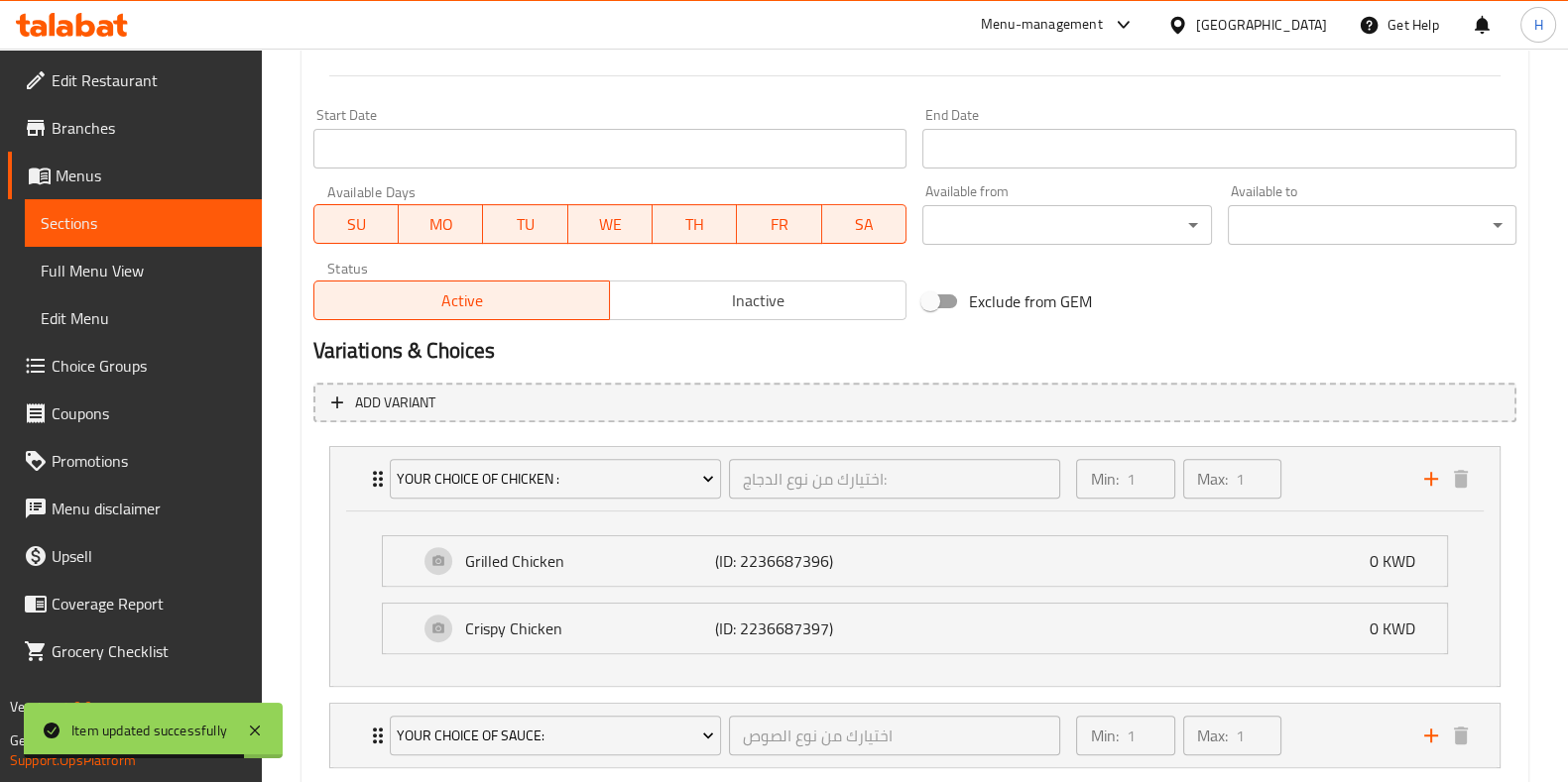
click at [94, 369] on span "Choice Groups" at bounding box center [149, 366] width 195 height 24
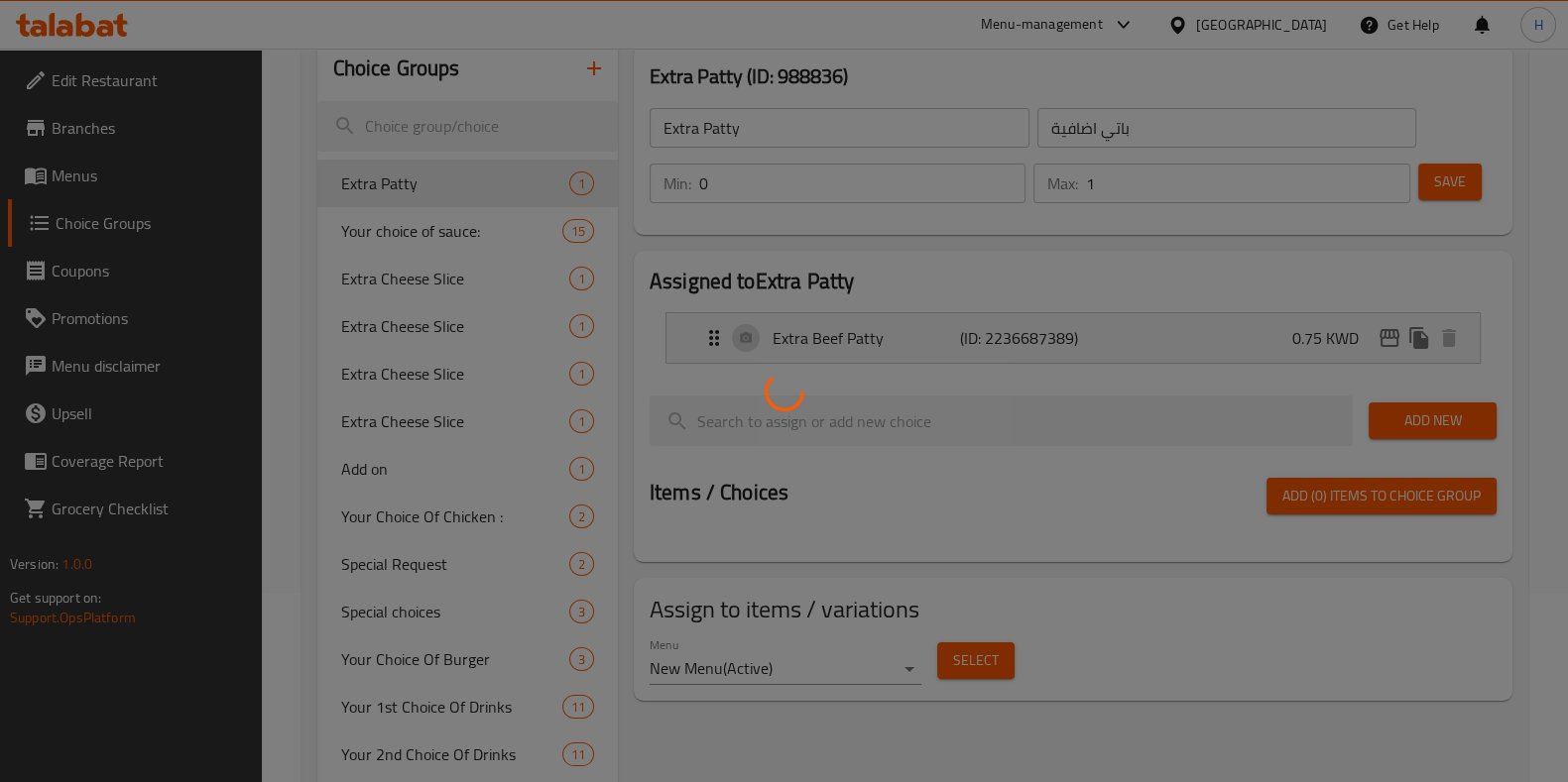
scroll to position [173, 0]
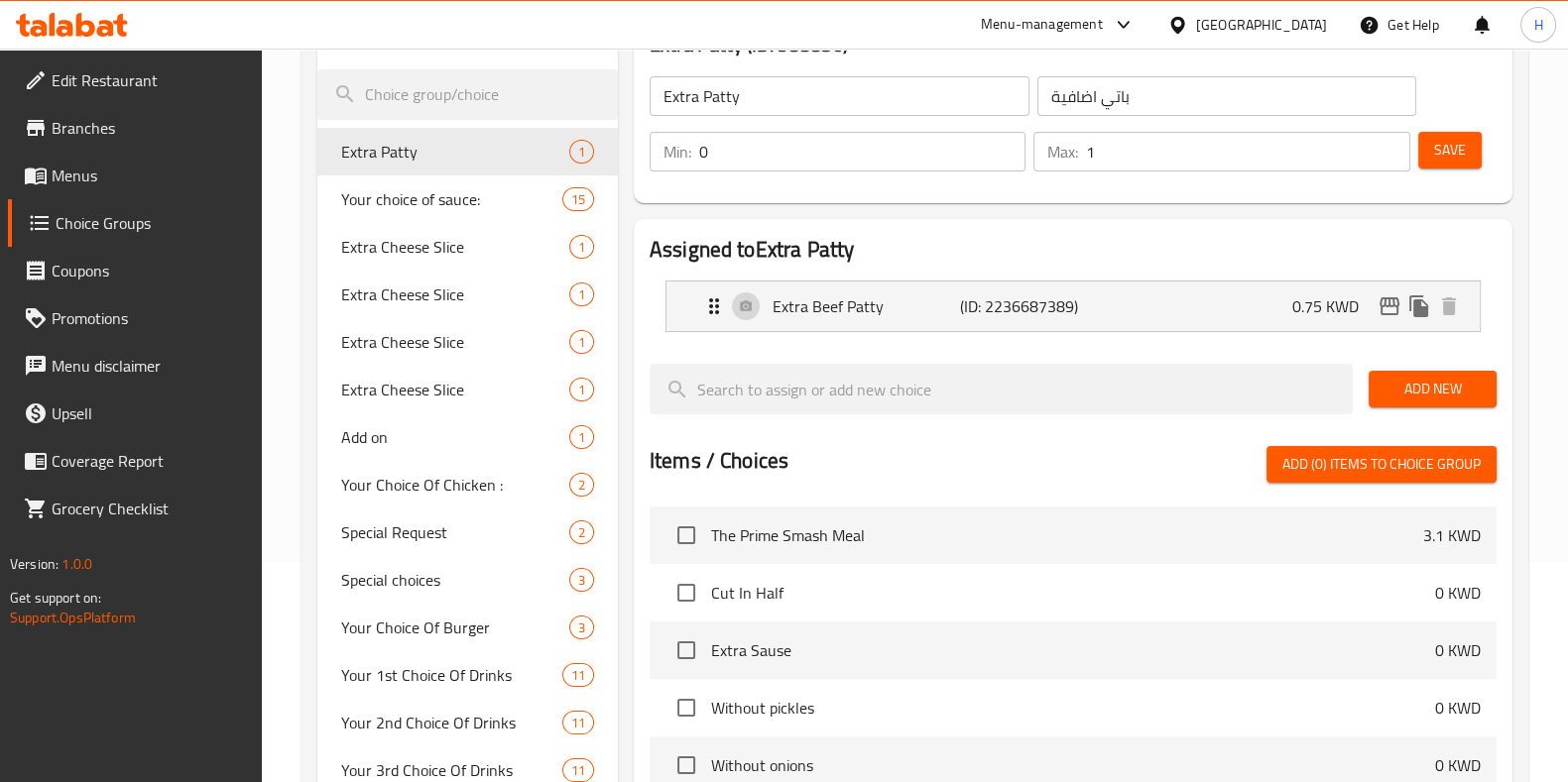
scroll to position [220, 0]
click at [428, 492] on span "Your Choice Of Chicken :" at bounding box center [426, 485] width 169 height 24
type input "Your Choice Of Chicken :"
type input "اختيارك من نوع الدجاج:"
type input "1"
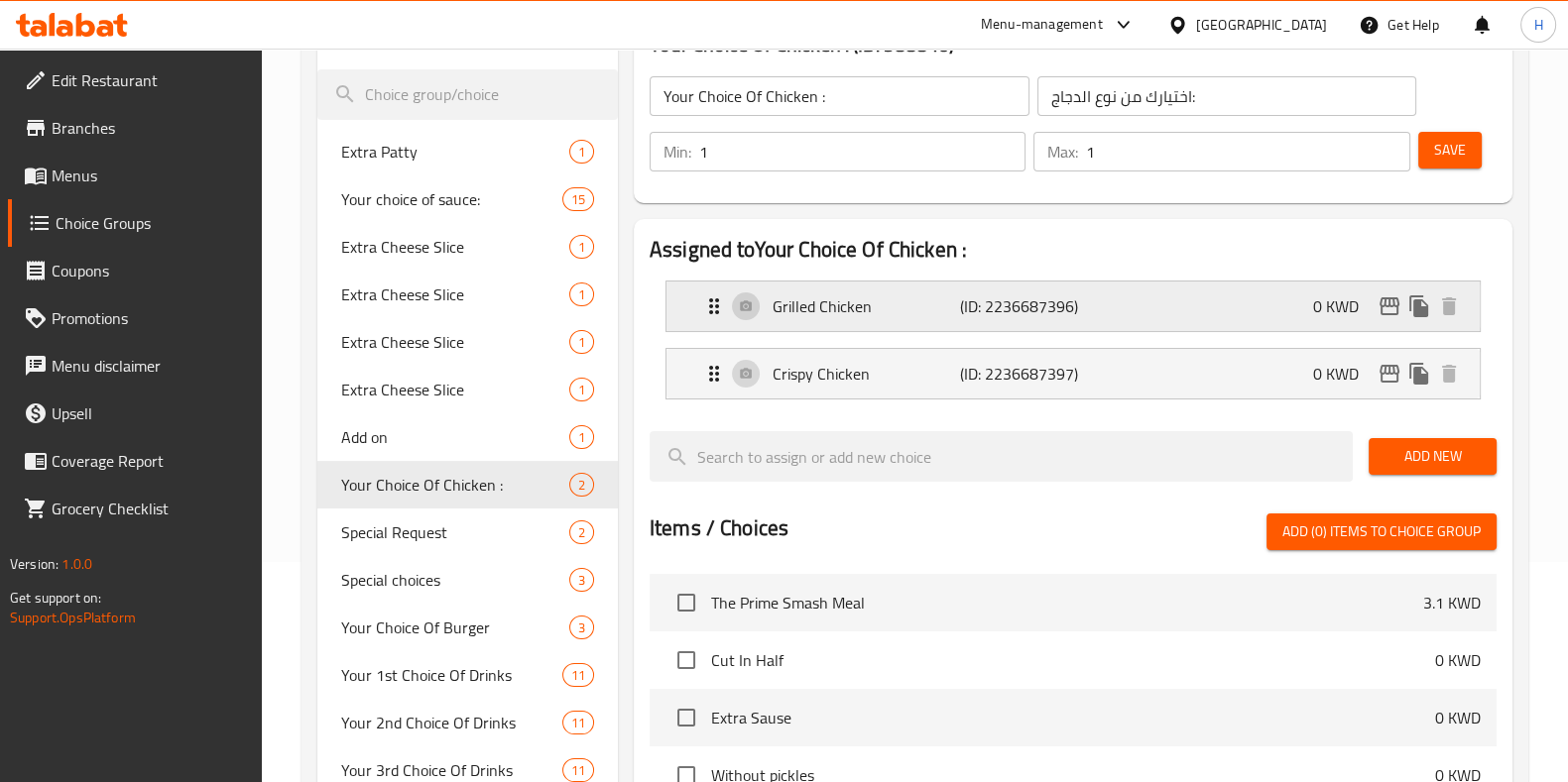
click at [1081, 302] on p "(ID: 2236687396)" at bounding box center [1022, 307] width 125 height 24
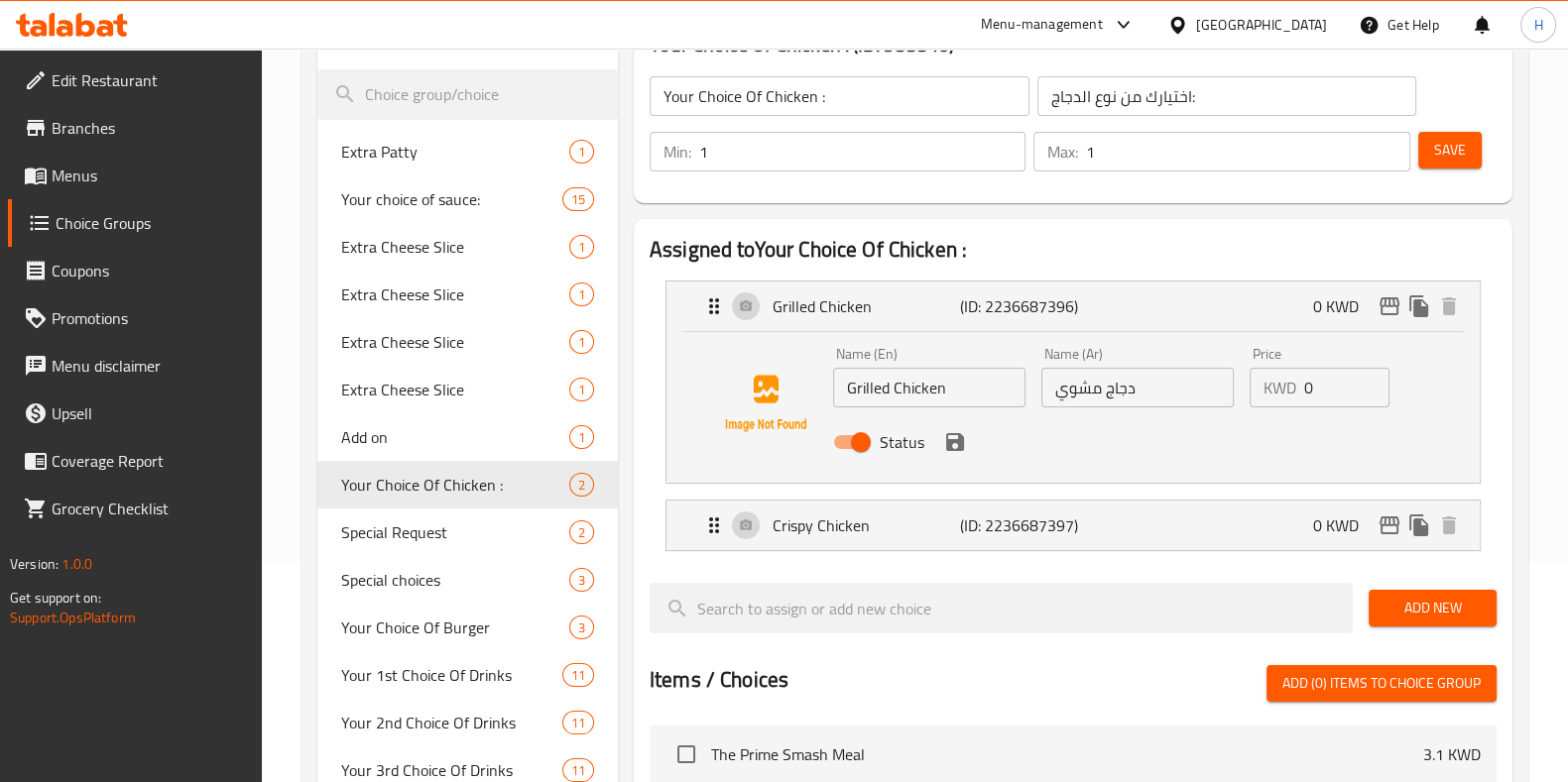
click at [1111, 389] on input "دجاج مشوي" at bounding box center [1137, 388] width 193 height 40
paste input "شكن"
type input "تشكن مشوي"
click at [1435, 150] on span "Save" at bounding box center [1450, 150] width 32 height 25
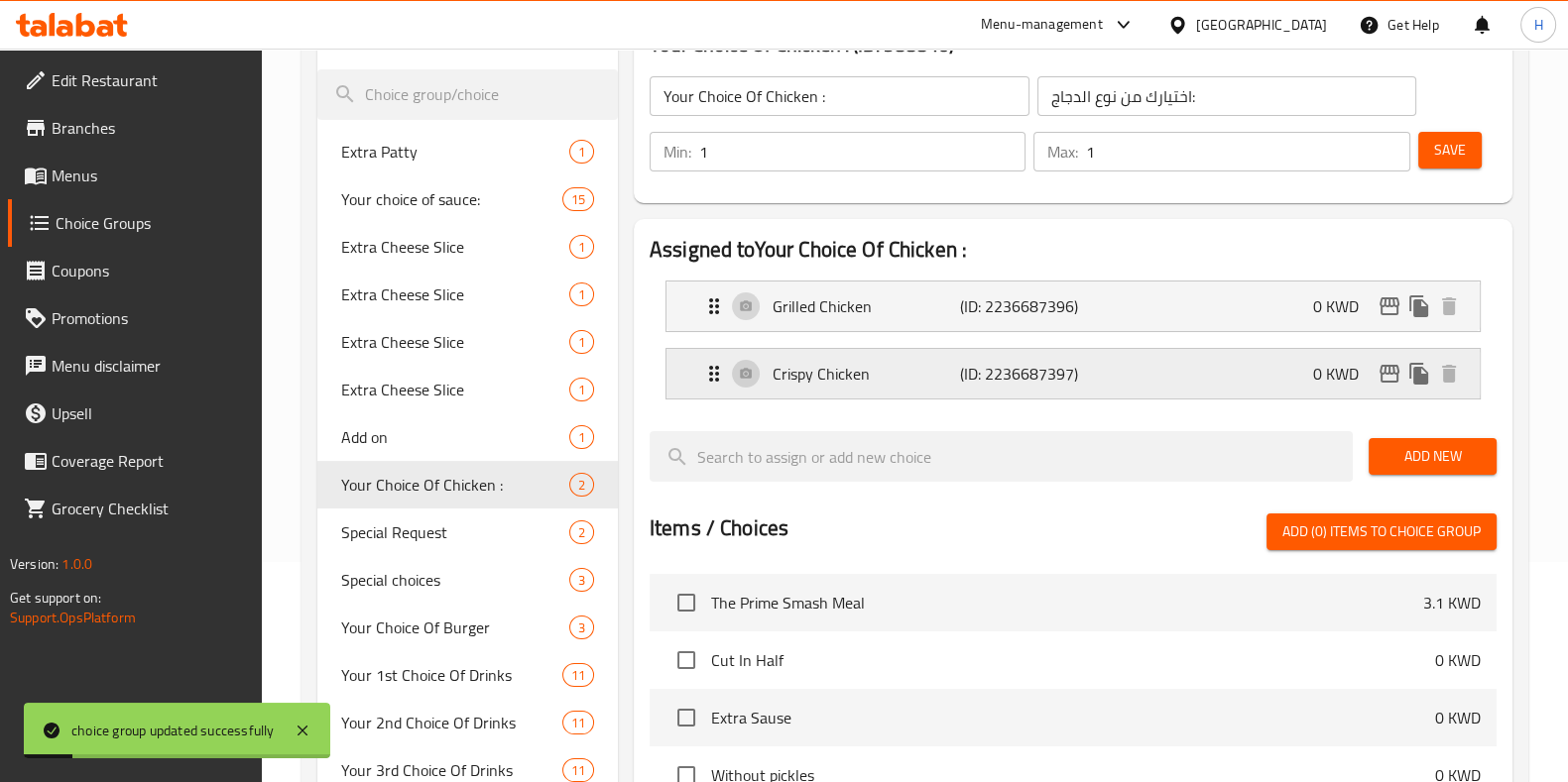
click at [1006, 370] on p "(ID: 2236687397)" at bounding box center [1022, 374] width 125 height 24
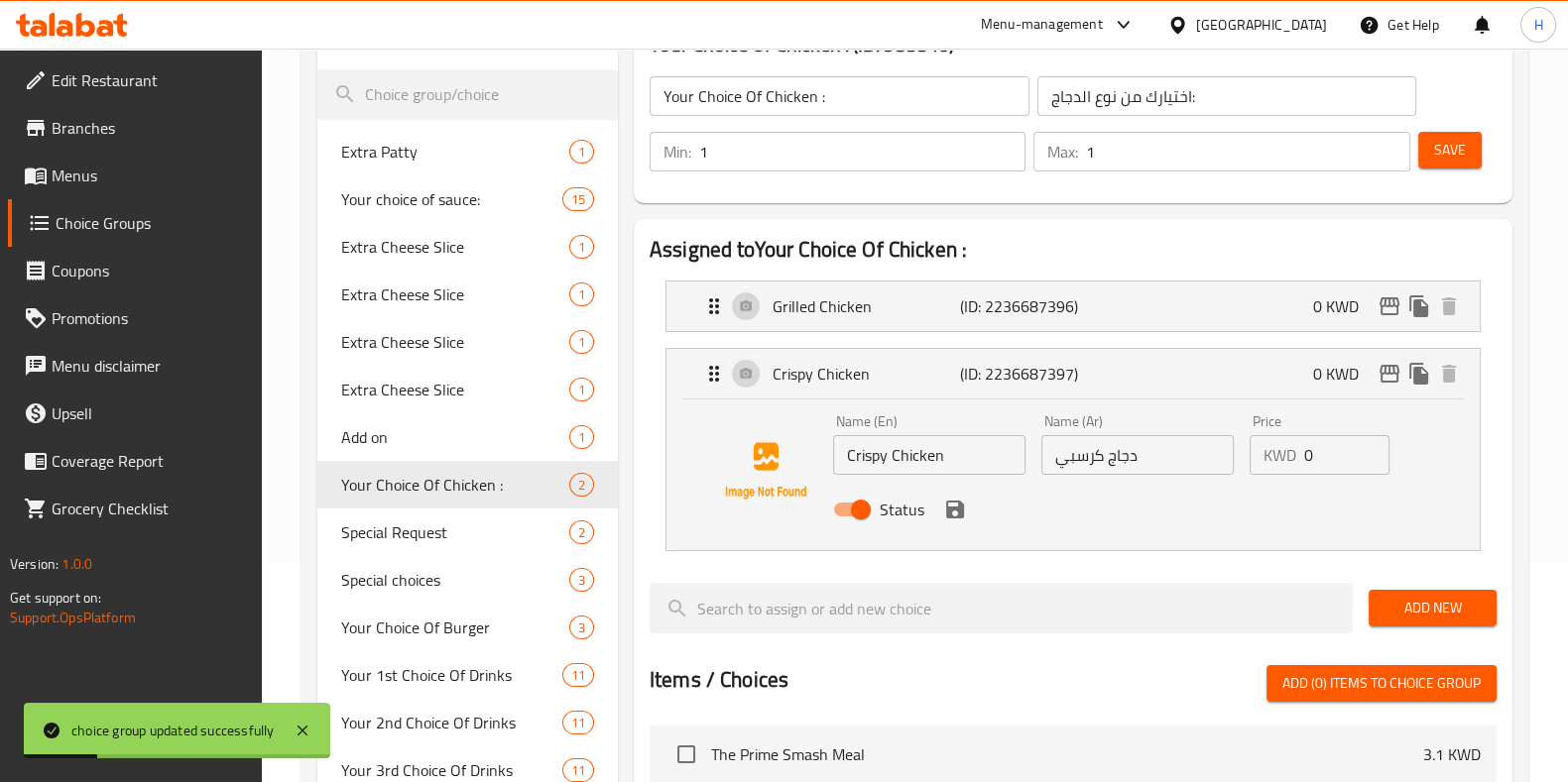
click at [1115, 463] on input "دجاج كرسبي" at bounding box center [1137, 456] width 193 height 40
paste input "شكن"
type input "تشكن كرسبي"
click at [1438, 146] on span "Save" at bounding box center [1450, 150] width 32 height 25
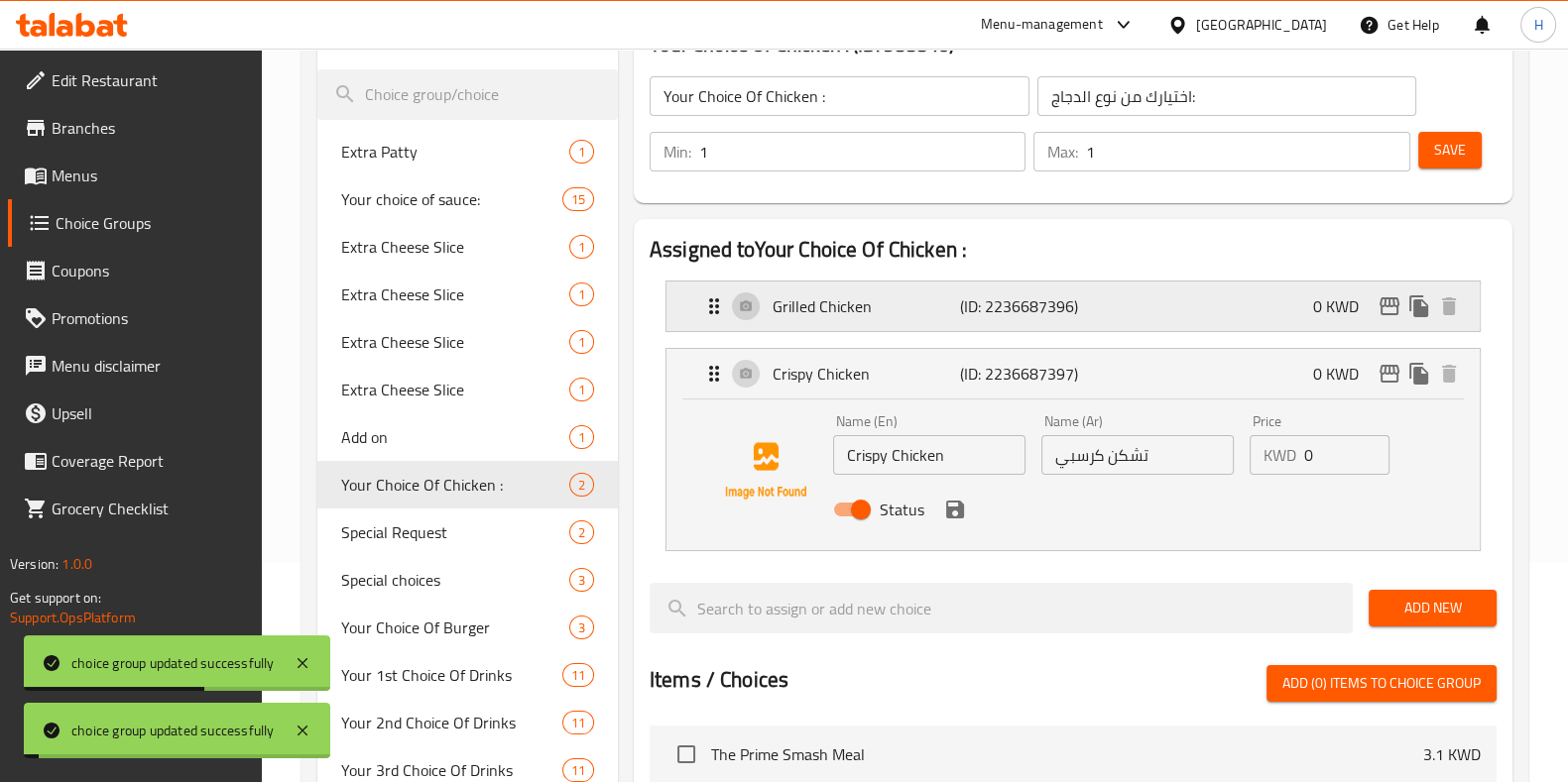
click at [1057, 302] on p "(ID: 2236687396)" at bounding box center [1022, 307] width 125 height 24
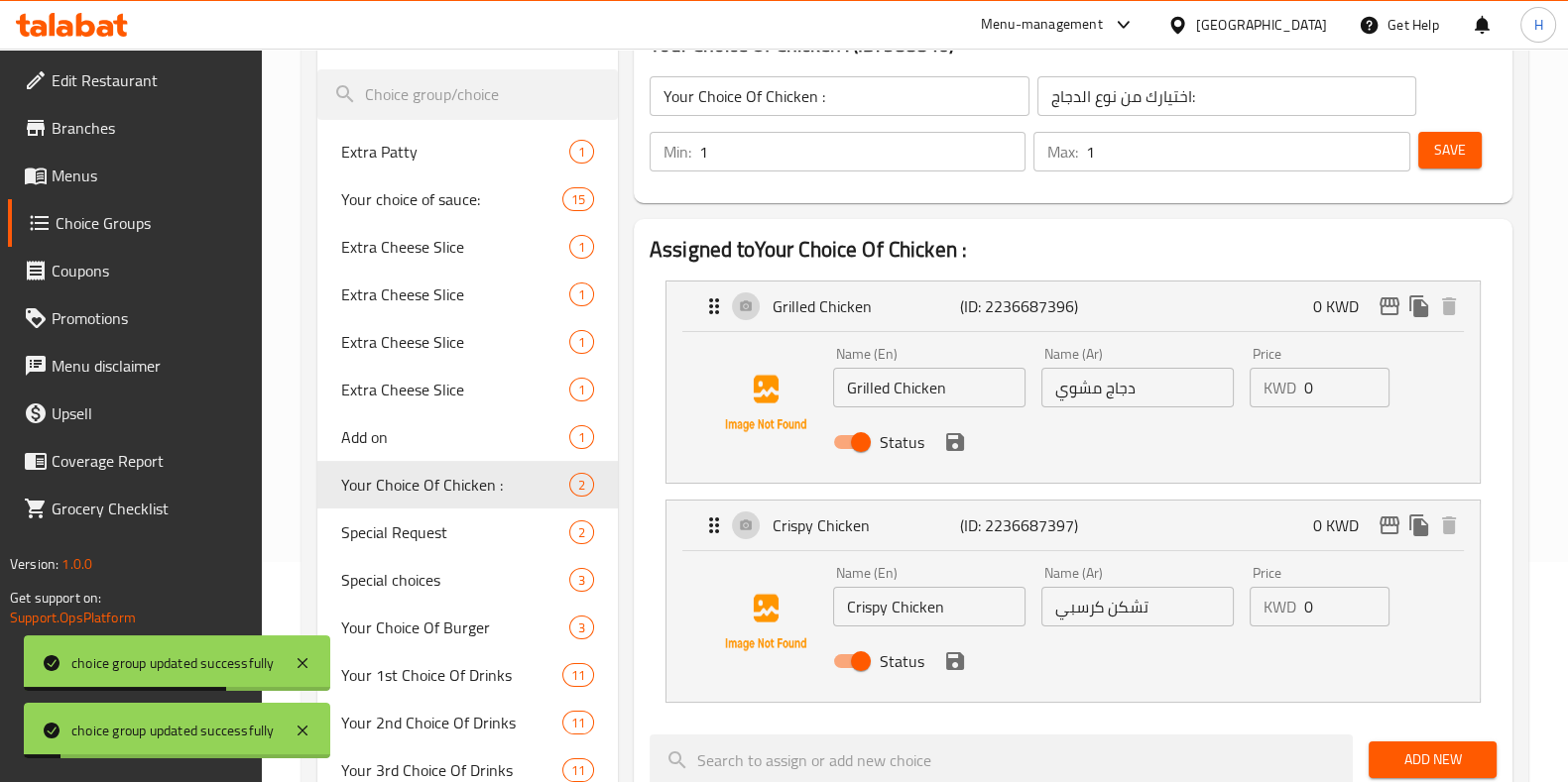
click at [1114, 396] on input "دجاج مشوي" at bounding box center [1137, 388] width 193 height 40
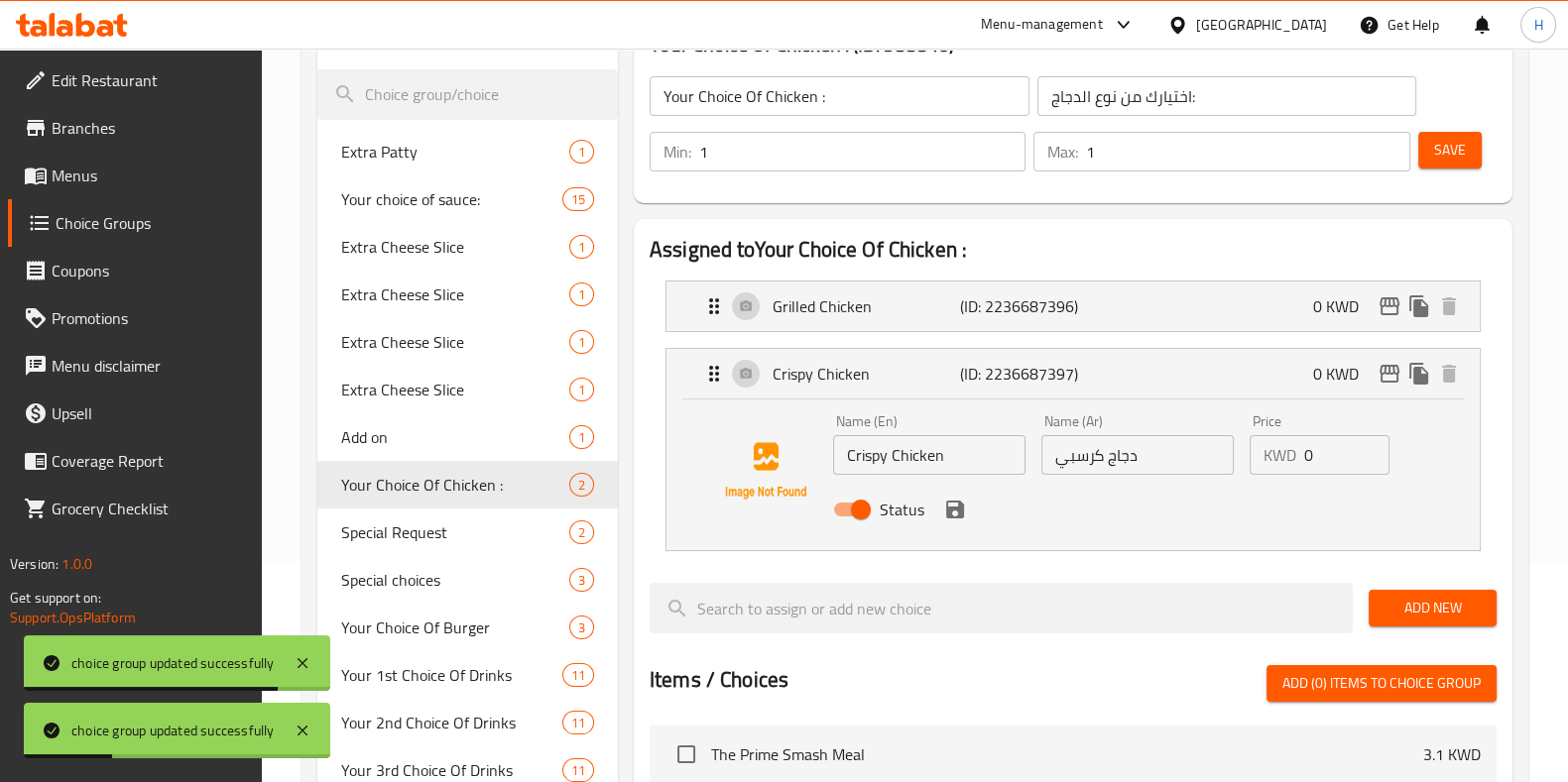
click at [1114, 458] on input "دجاج كرسبي" at bounding box center [1137, 456] width 193 height 40
paste input "شكن"
type input "تشكن كرسبي"
click at [965, 515] on button "save" at bounding box center [955, 510] width 30 height 30
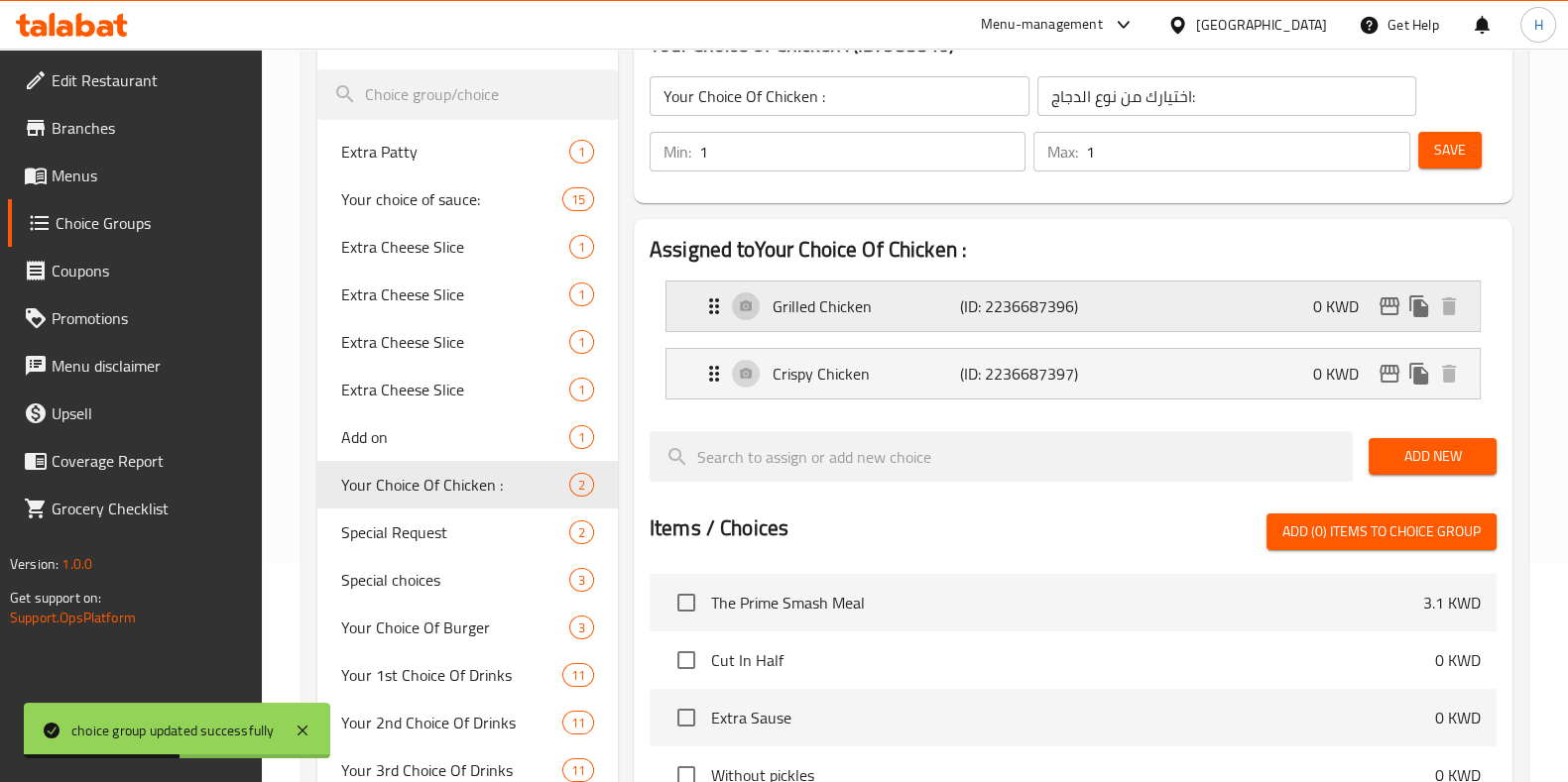
click at [1040, 310] on p "(ID: 2236687396)" at bounding box center [1022, 307] width 125 height 24
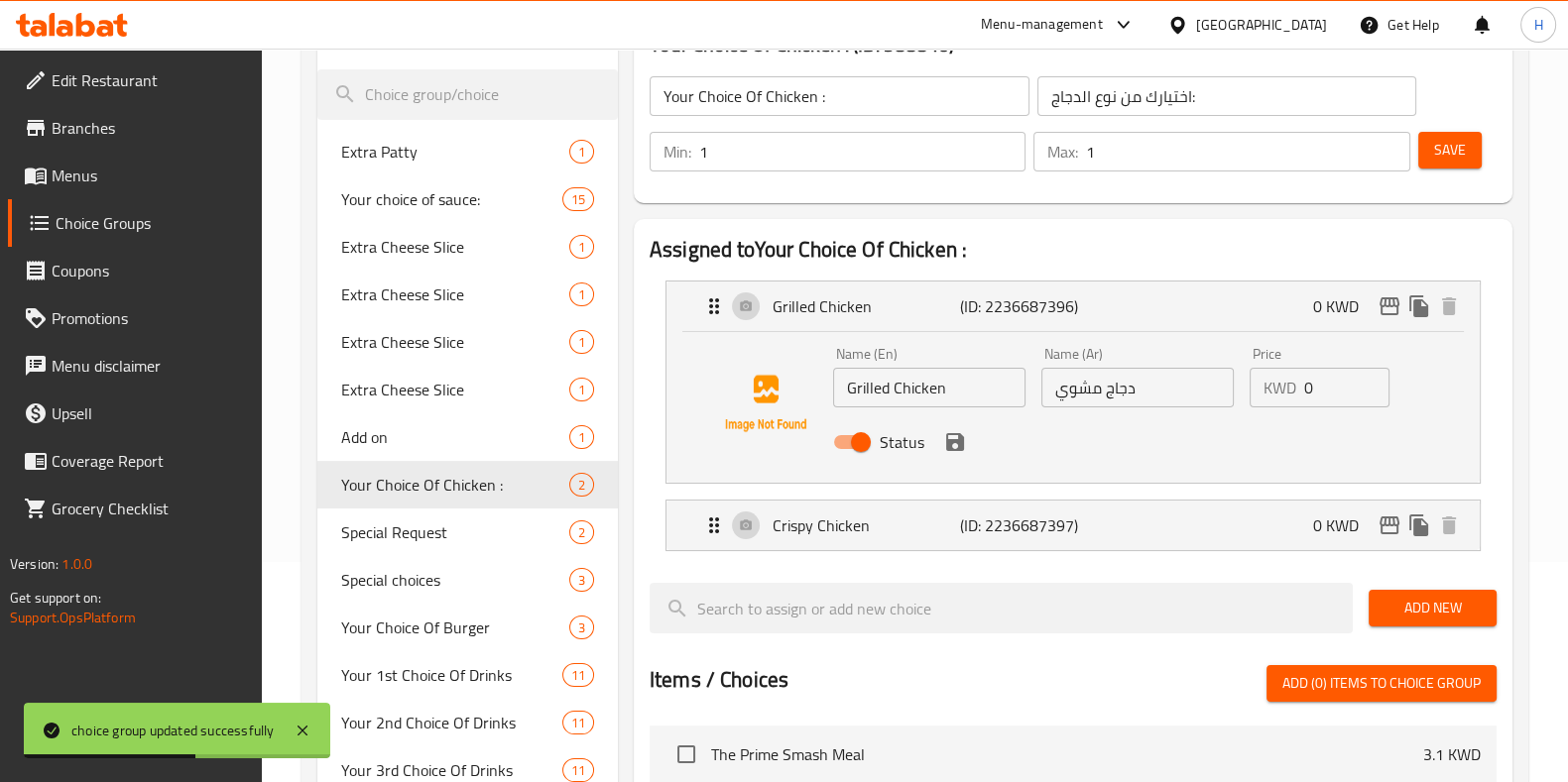
click at [1116, 399] on input "دجاج مشوي" at bounding box center [1137, 388] width 193 height 40
paste input "شكن"
click at [950, 441] on icon "save" at bounding box center [955, 443] width 18 height 18
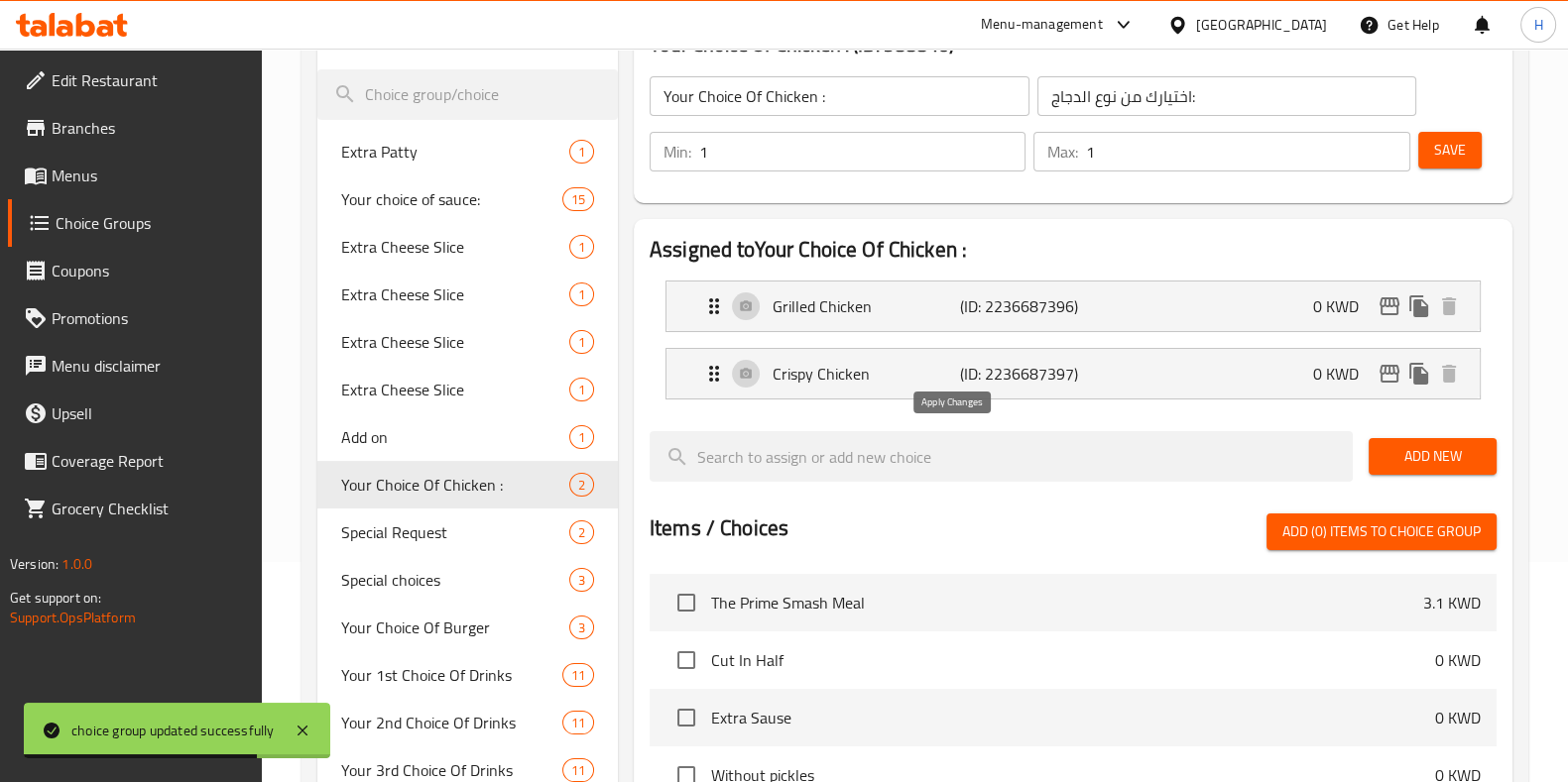
type input "تشكن مشوي"
click at [1073, 374] on p "(ID: 2236687397)" at bounding box center [1022, 374] width 125 height 24
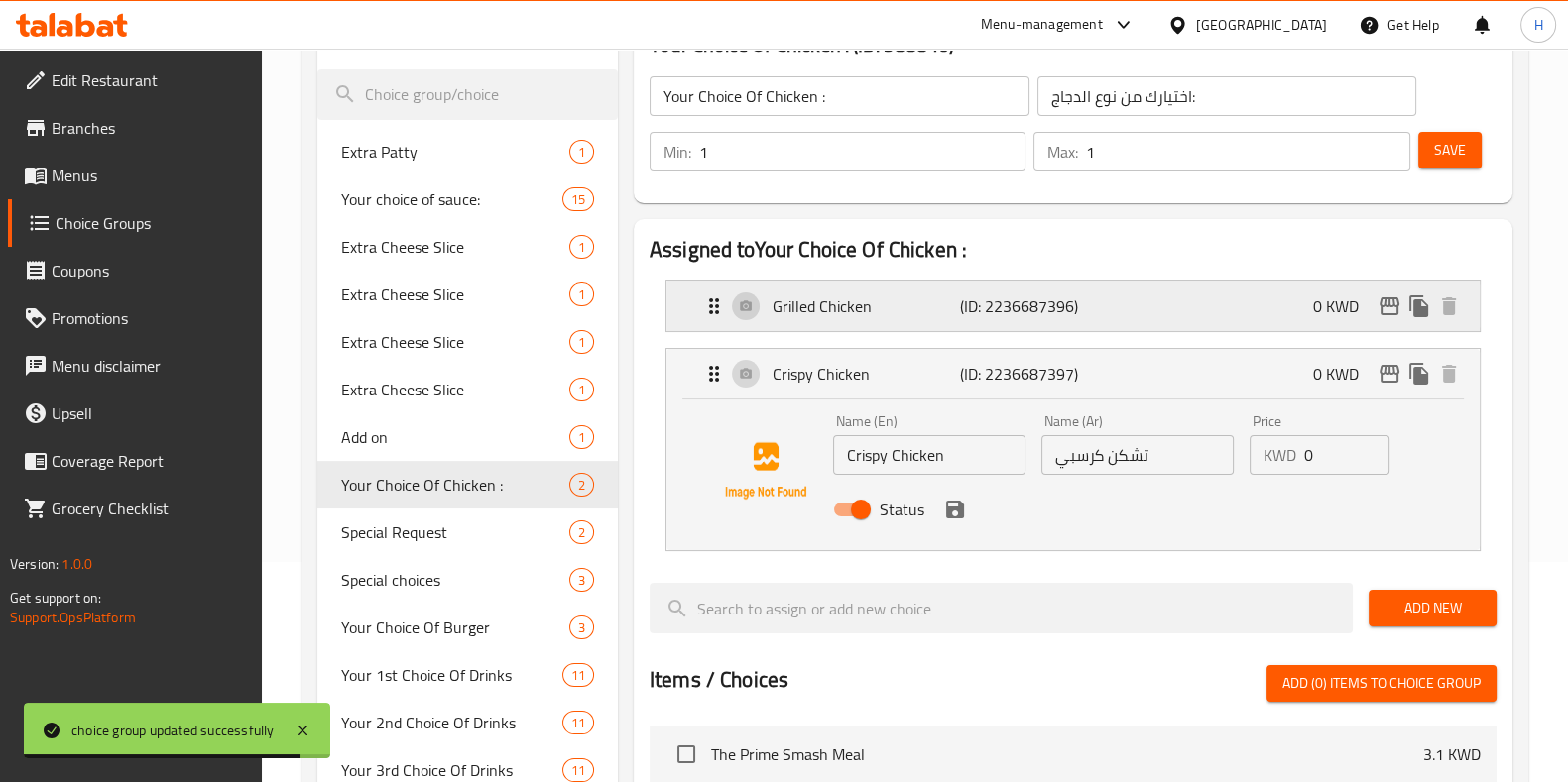
click at [1126, 325] on div "Grilled Chicken (ID: 2236687396) 0 KWD" at bounding box center [1078, 307] width 753 height 50
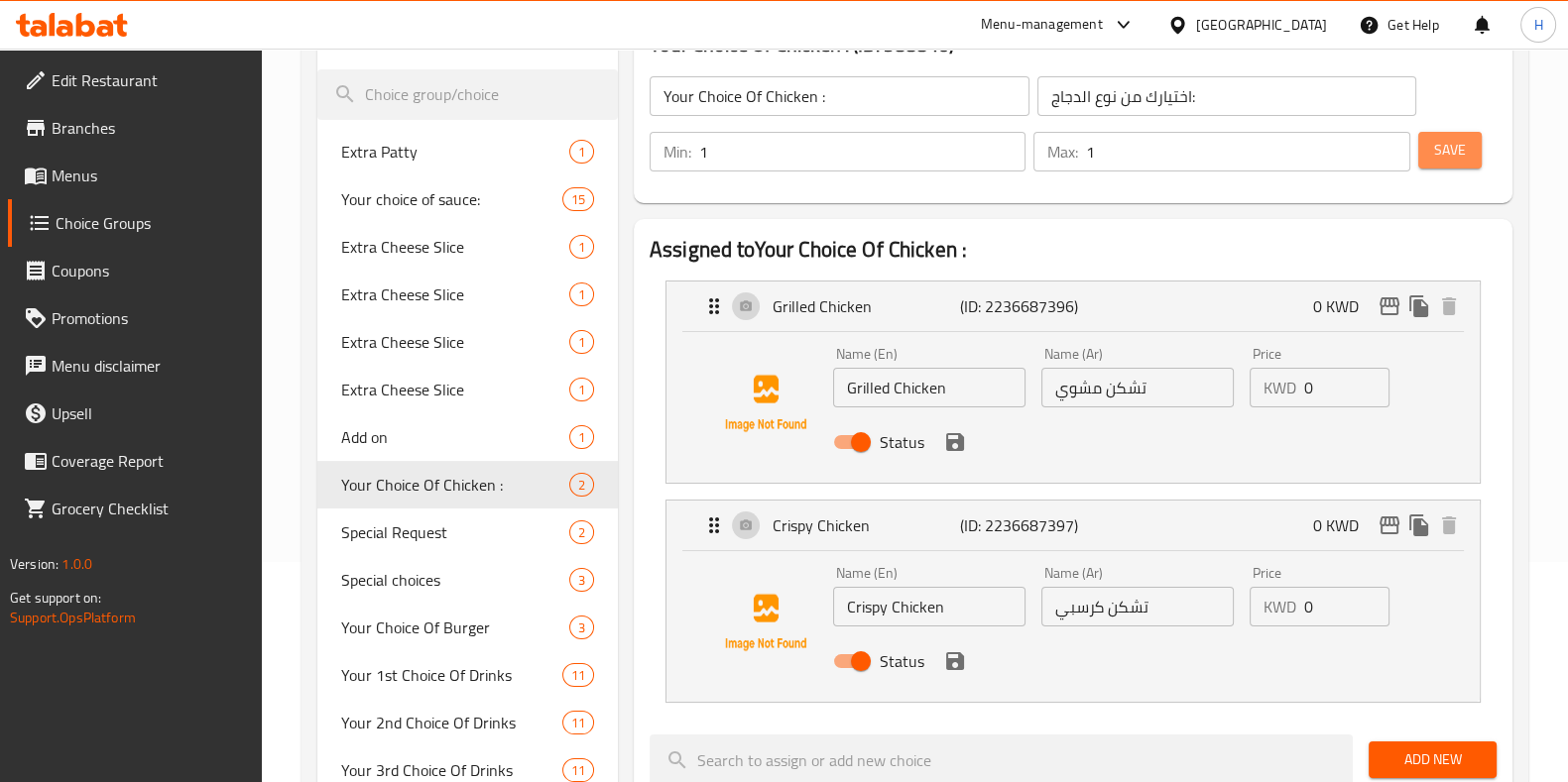
click at [1448, 155] on span "Save" at bounding box center [1450, 150] width 32 height 25
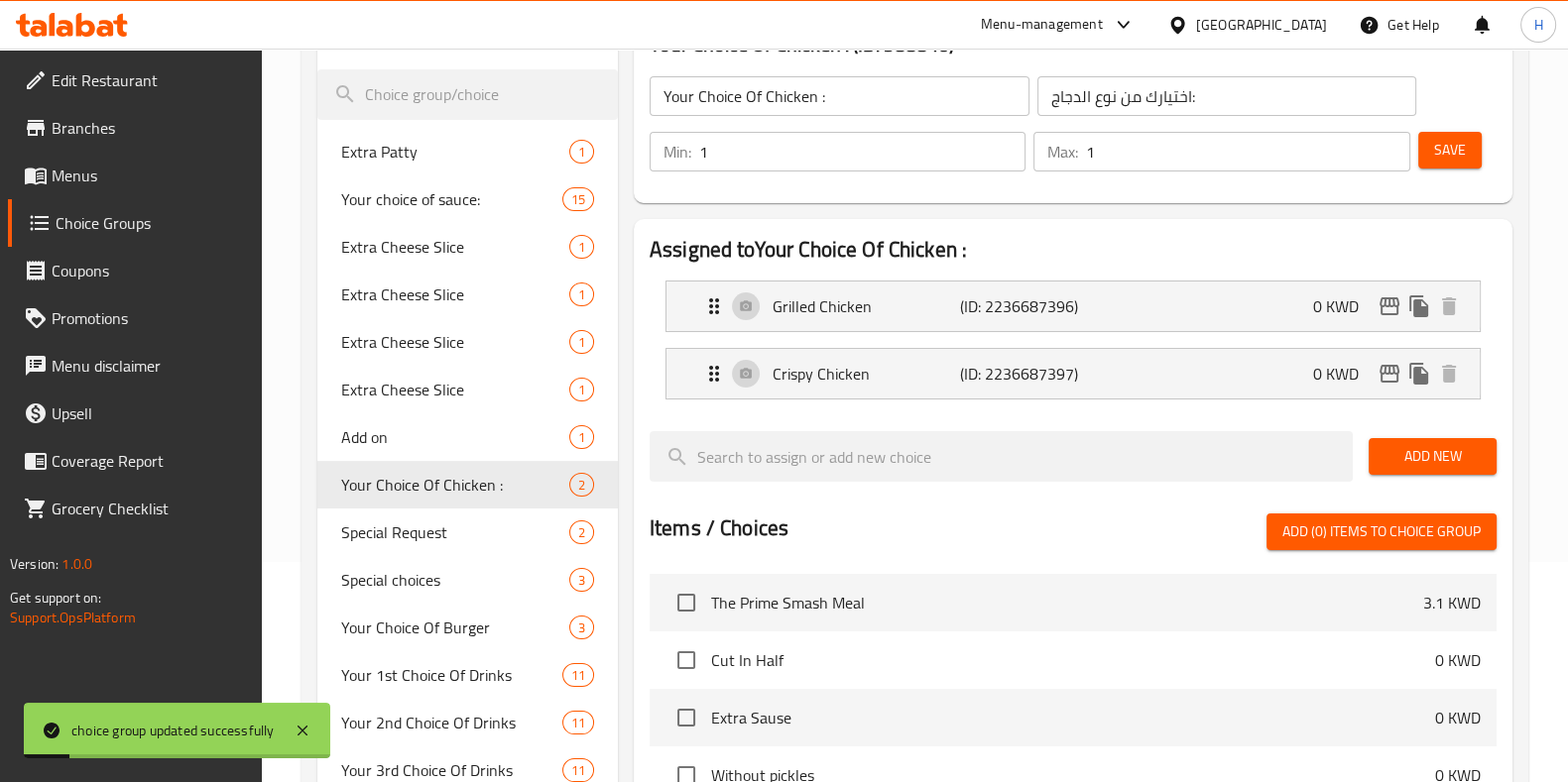
click at [1032, 338] on li "Grilled Chicken (ID: 2236687396) 0 KWD Name (En) Grilled Chicken Name (En) Name…" at bounding box center [1073, 307] width 847 height 67
click at [1018, 321] on div "Grilled Chicken (ID: 2236687396) 0 KWD" at bounding box center [1078, 307] width 753 height 50
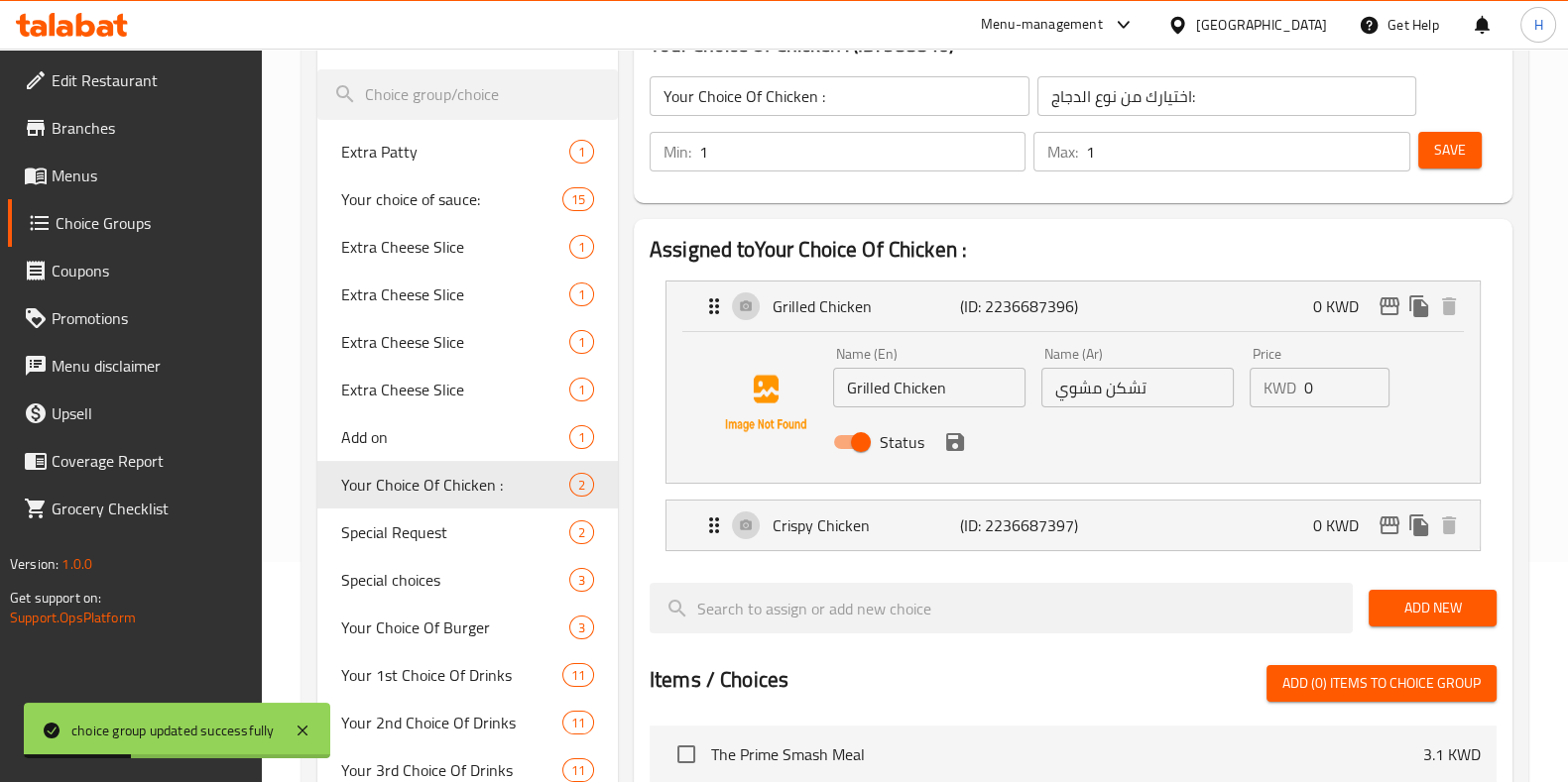
scroll to position [0, 0]
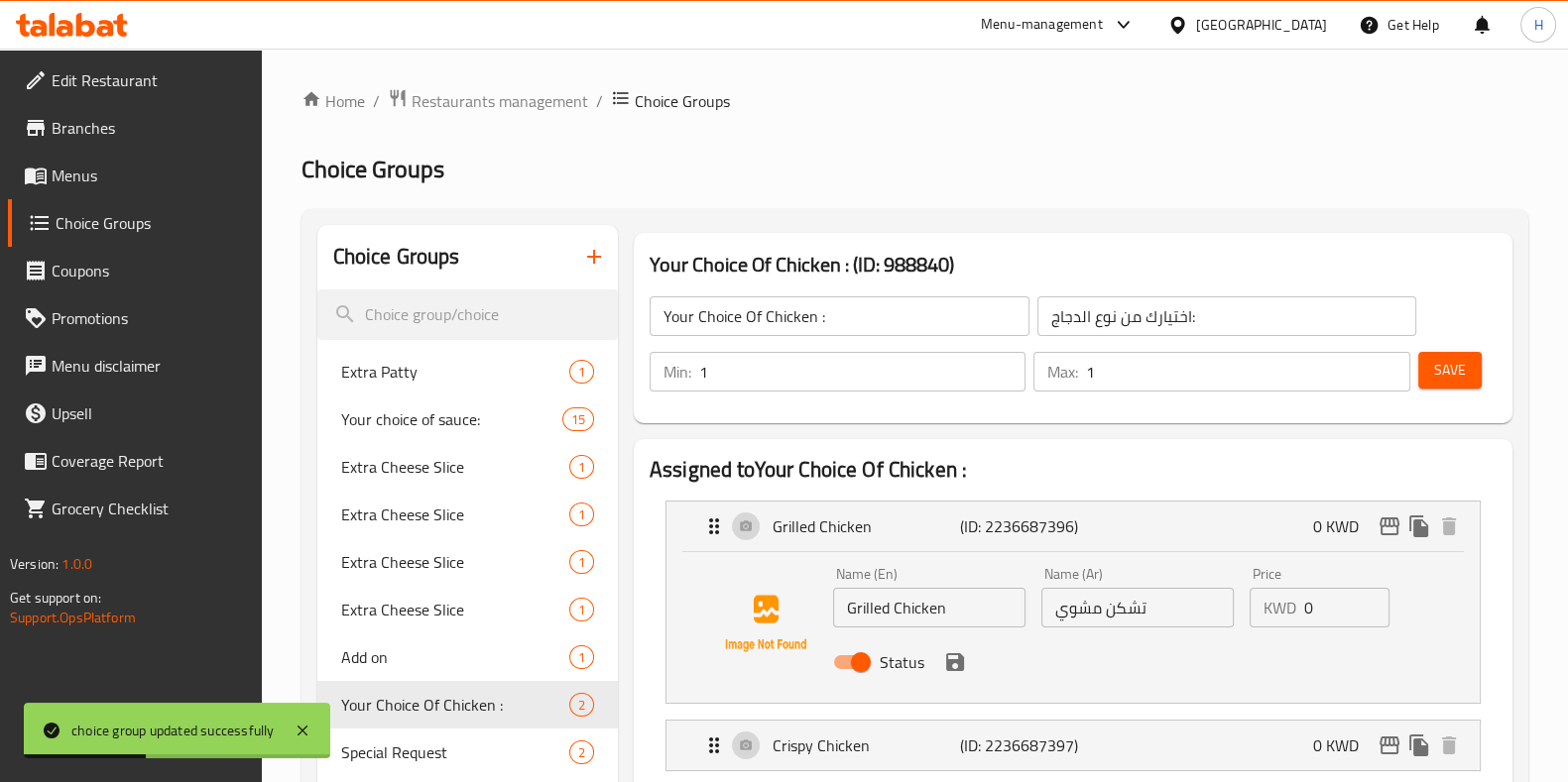
click at [101, 184] on span "Menus" at bounding box center [149, 176] width 195 height 24
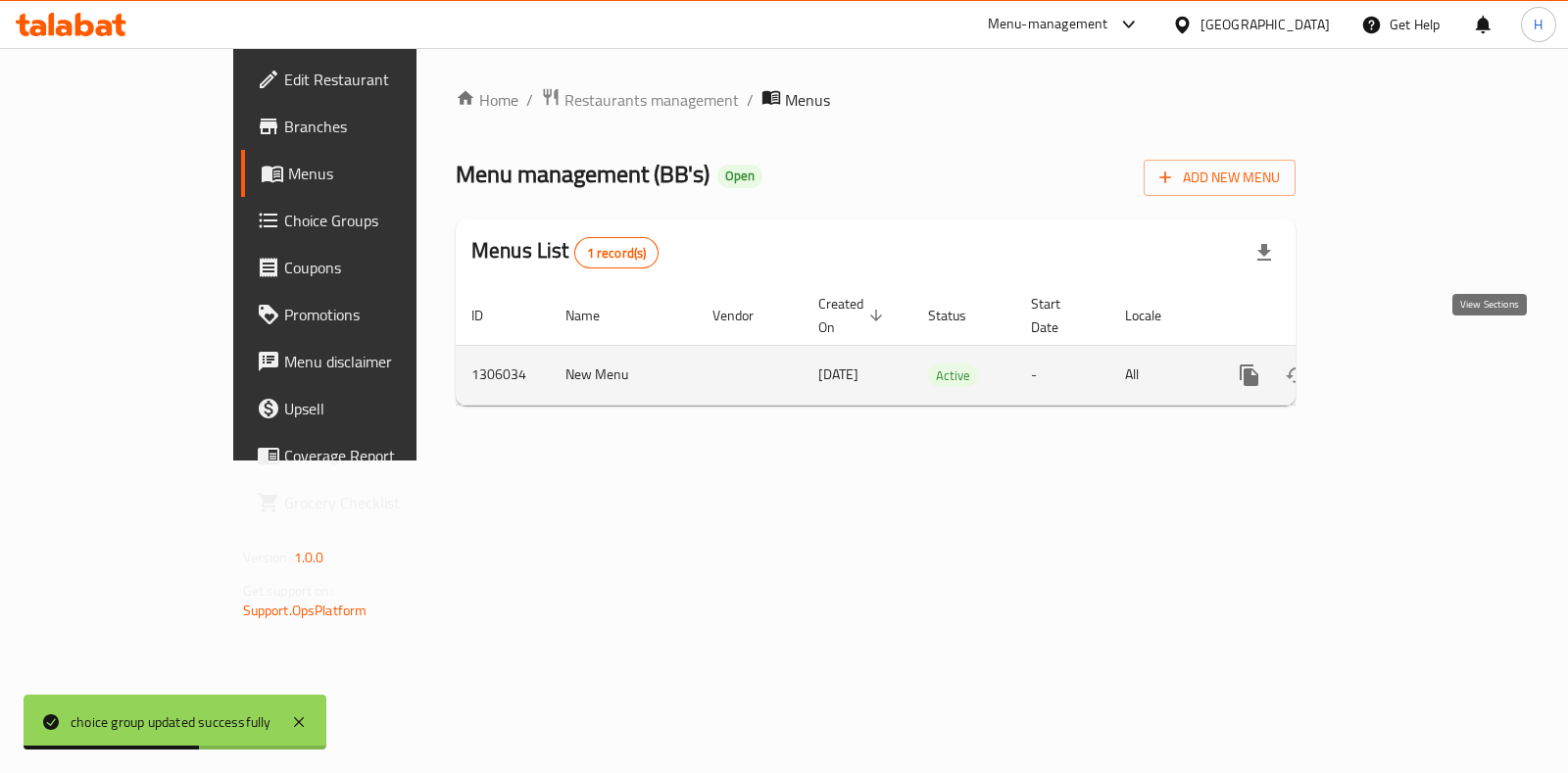
click at [1402, 364] on icon "enhanced table" at bounding box center [1391, 376] width 24 height 24
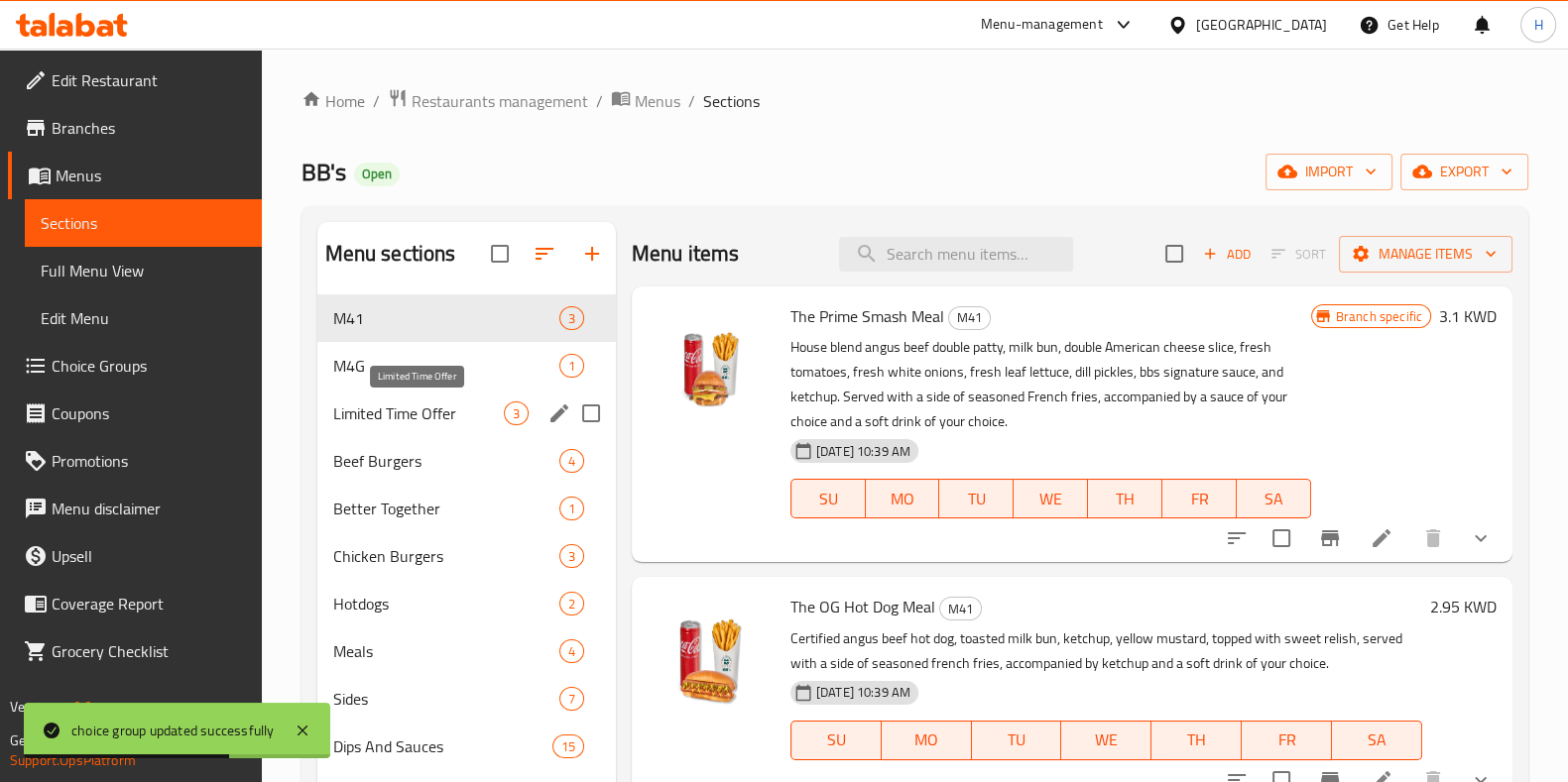
click at [412, 409] on span "Limited Time Offer" at bounding box center [419, 414] width 171 height 24
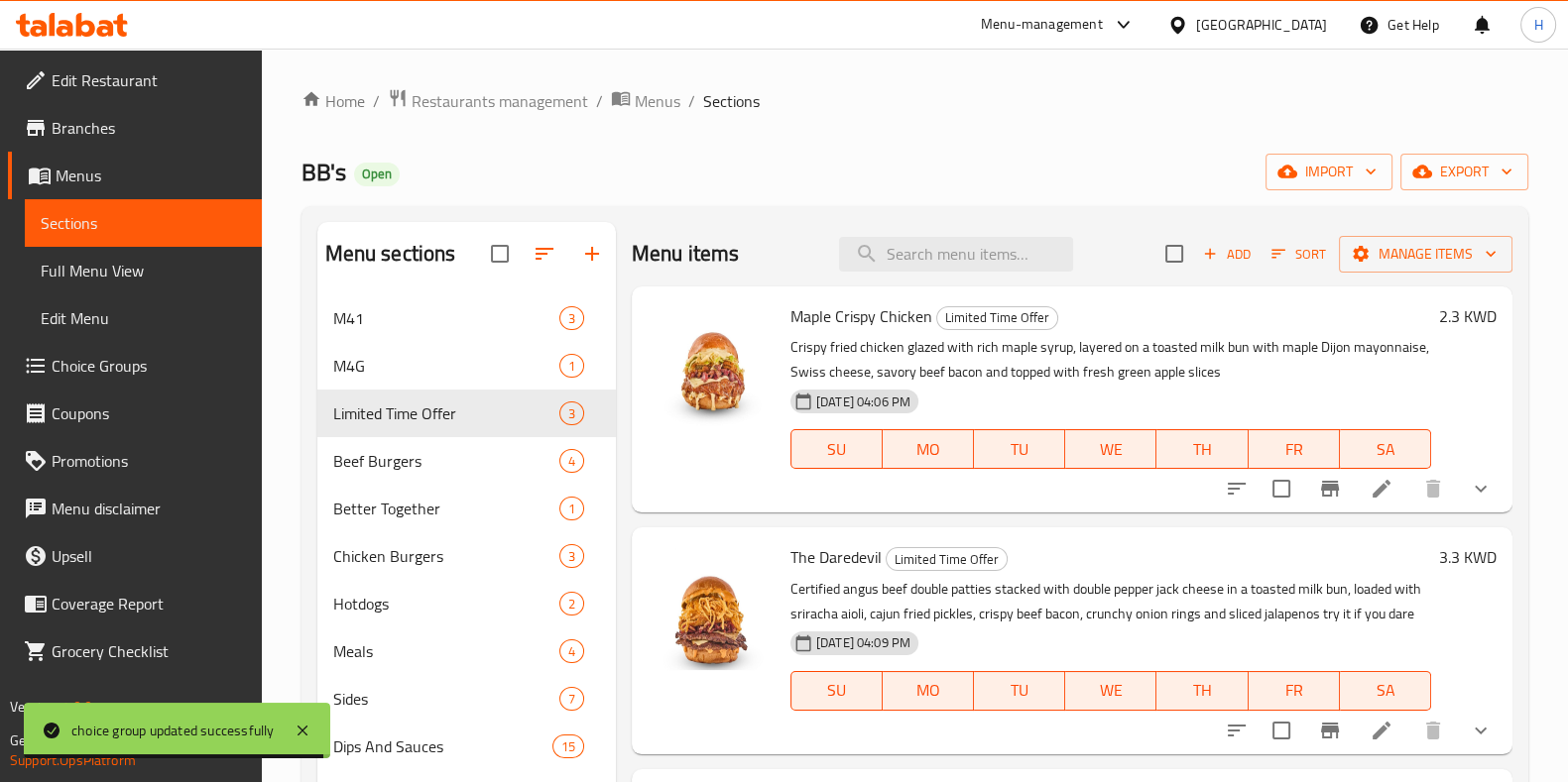
scroll to position [26, 0]
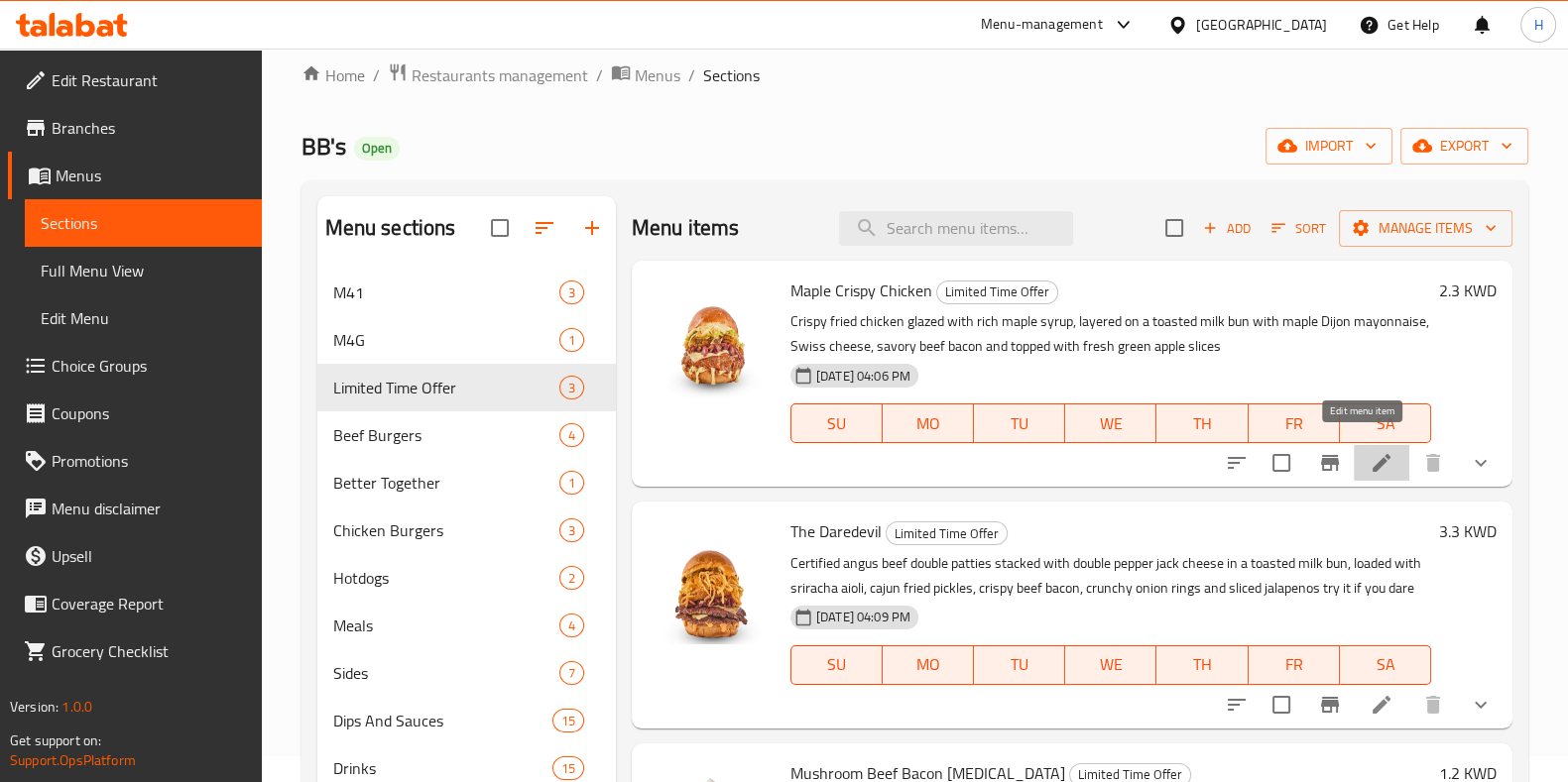
click at [1370, 452] on icon at bounding box center [1381, 463] width 24 height 24
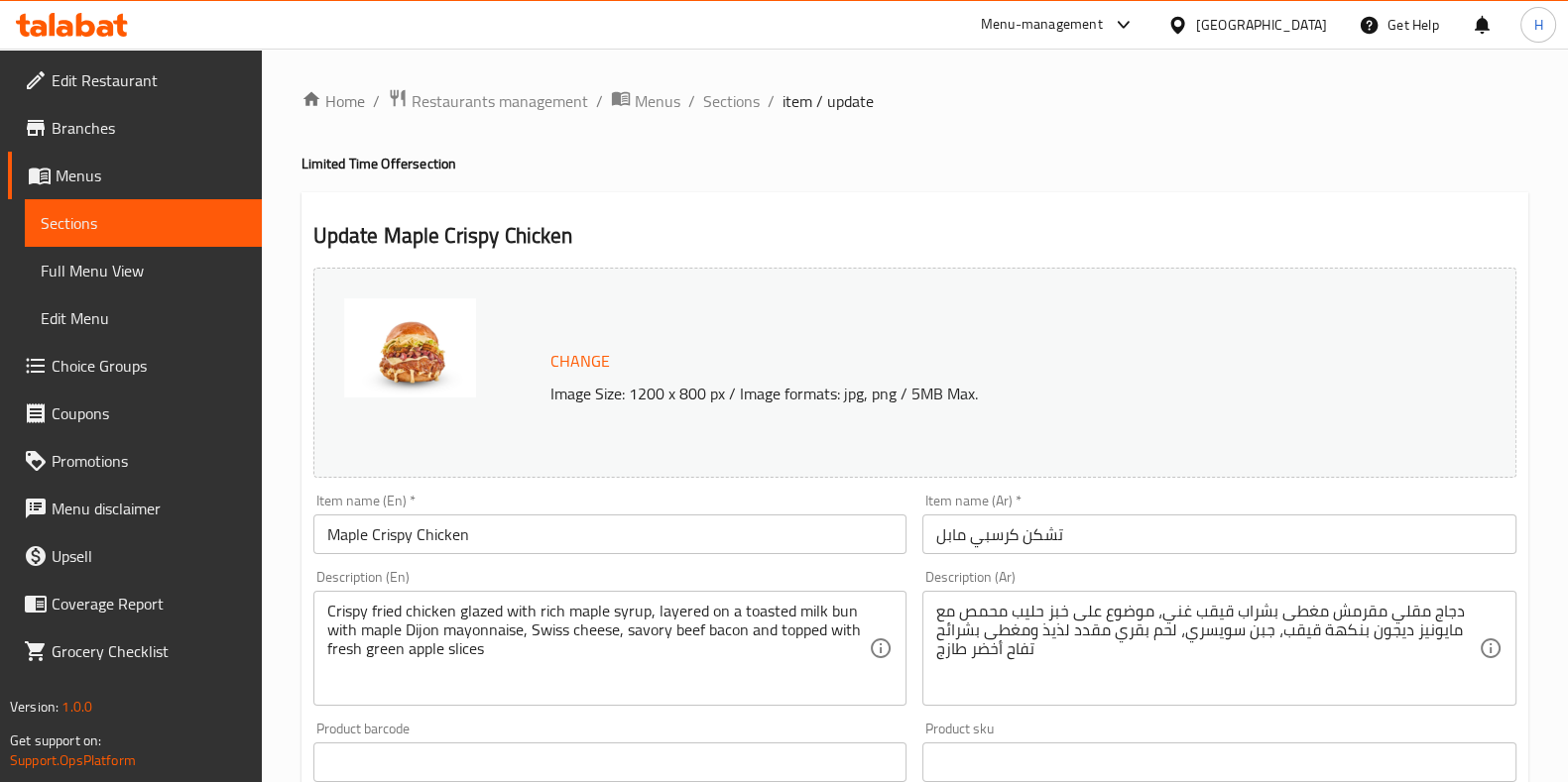
scroll to position [113, 0]
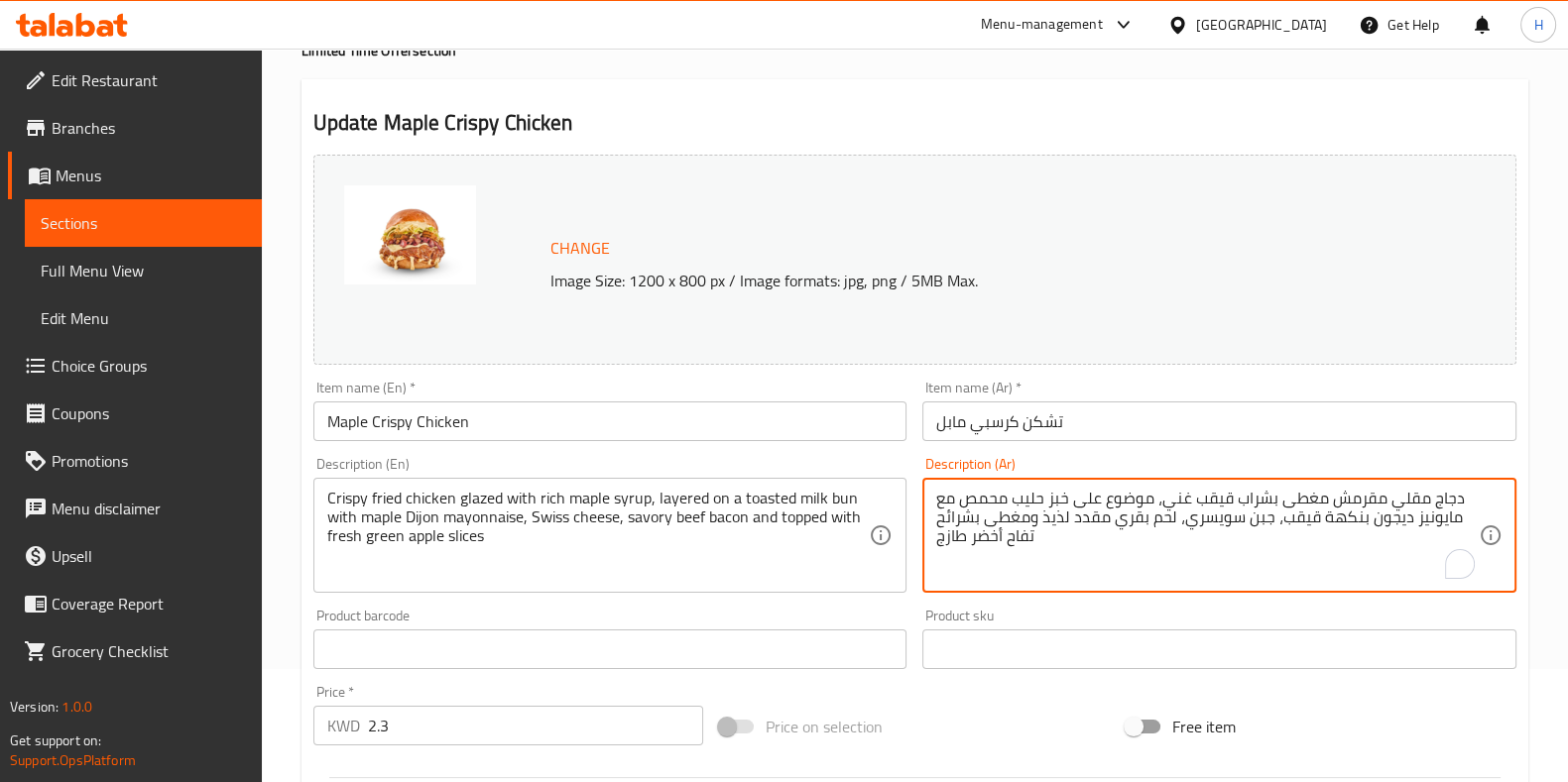
click at [1444, 493] on textarea "دجاج مقلي مقرمش مغطى بشراب قيقب غني، موضوع على خبز حليب محمص مع مايونيز ديجون ب…" at bounding box center [1207, 536] width 543 height 94
paste textarea "شكن"
type textarea "تشكن مقلي مقرمش مغطى بشراب قيقب غني، موضوع على خبز حليب محمص مع مايونيز ديجون ب…"
click at [1226, 610] on div "Product sku Product sku" at bounding box center [1219, 639] width 594 height 61
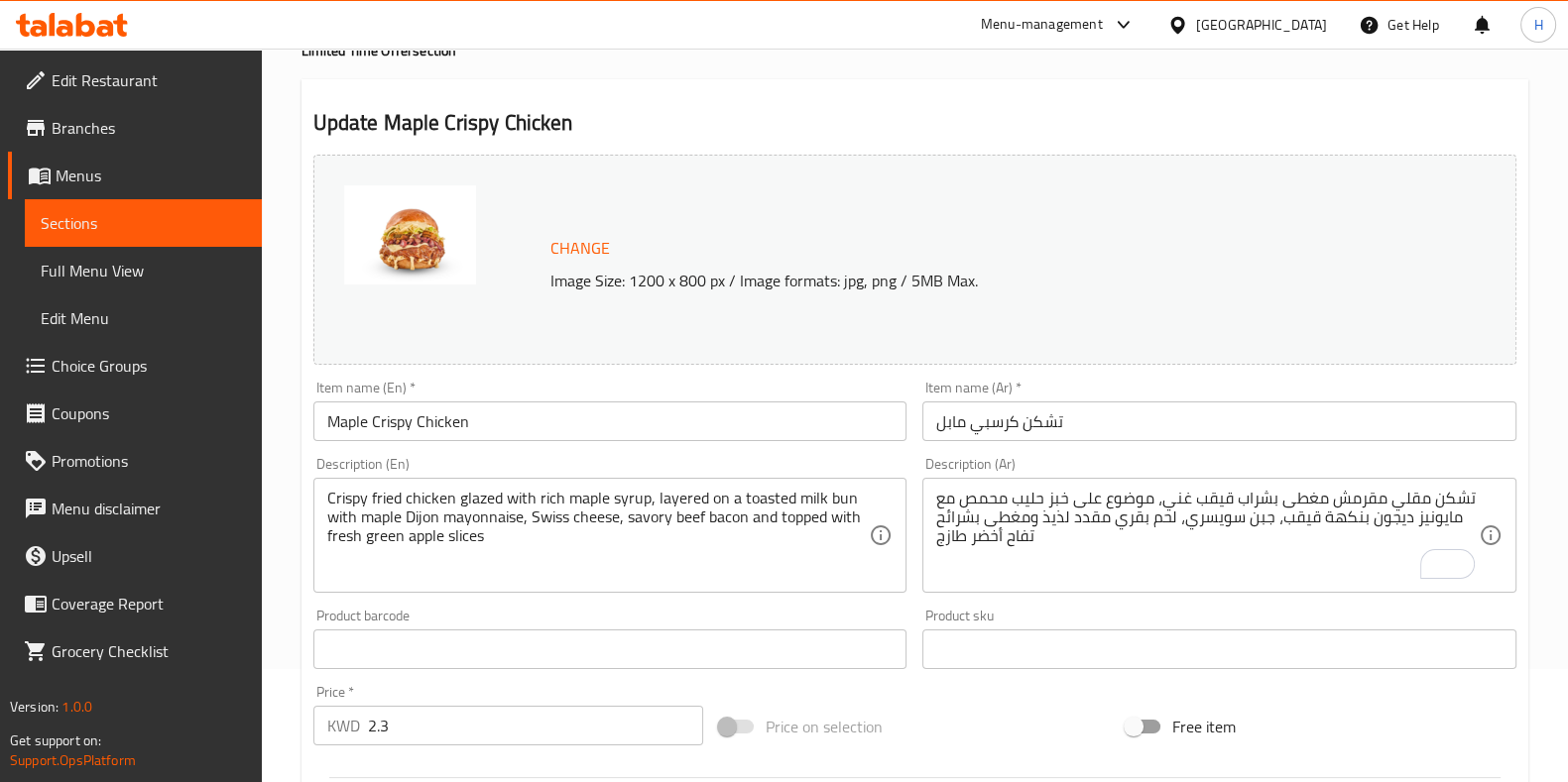
click at [1050, 614] on div "Product sku Product sku" at bounding box center [1219, 639] width 594 height 61
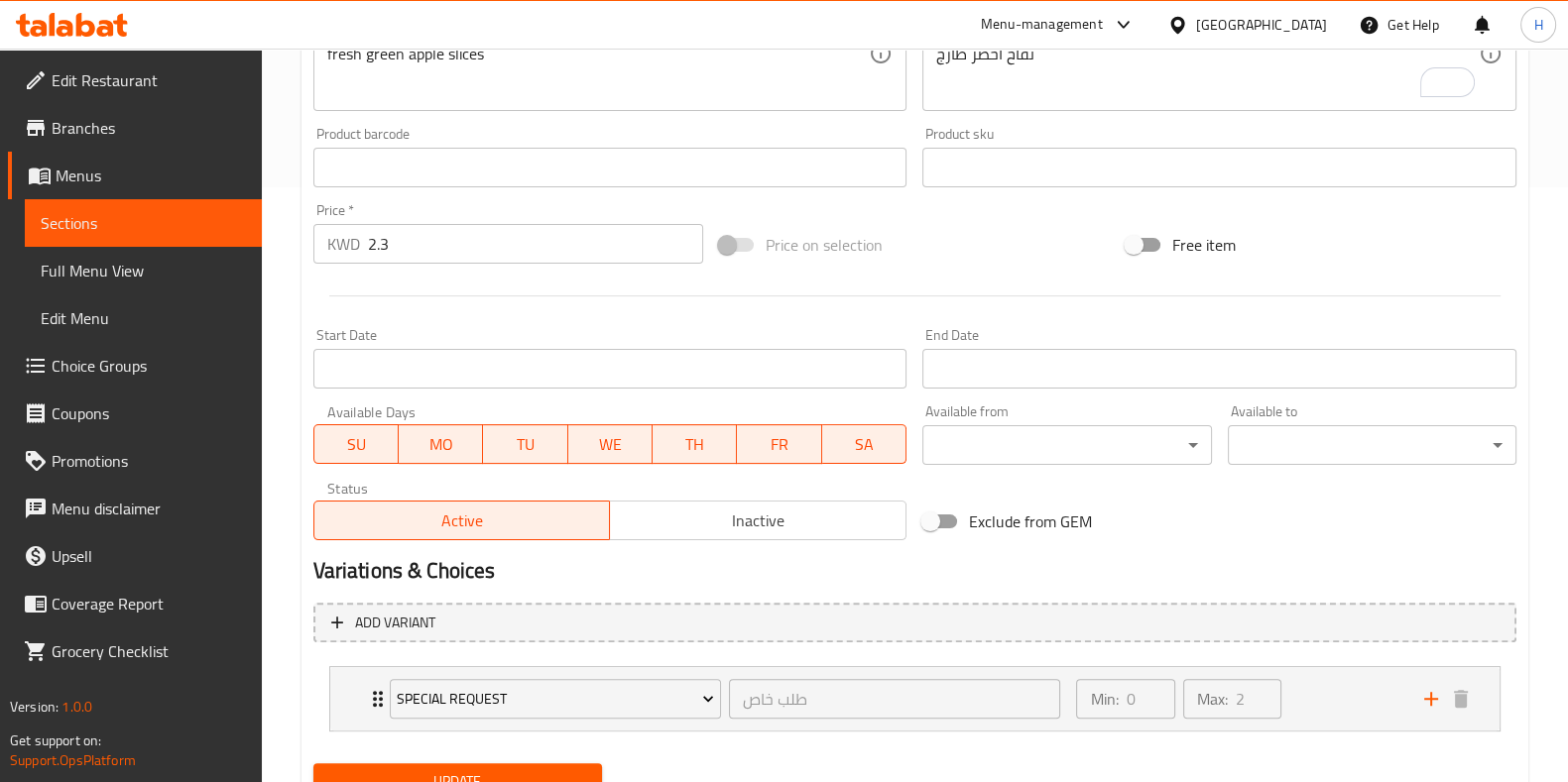
scroll to position [680, 0]
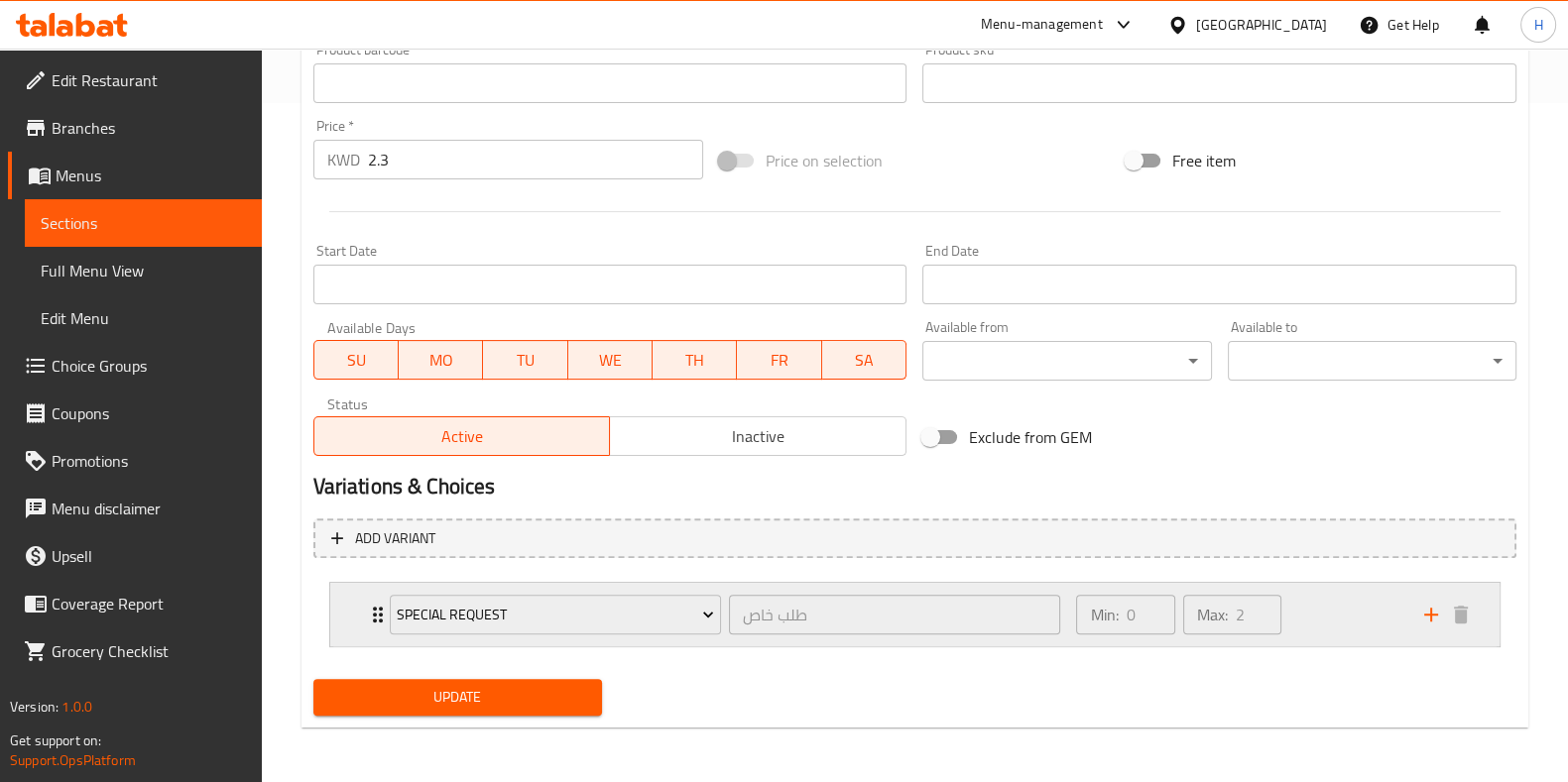
click at [1334, 633] on div "Min: 0 ​ Max: 2 ​" at bounding box center [1238, 615] width 347 height 64
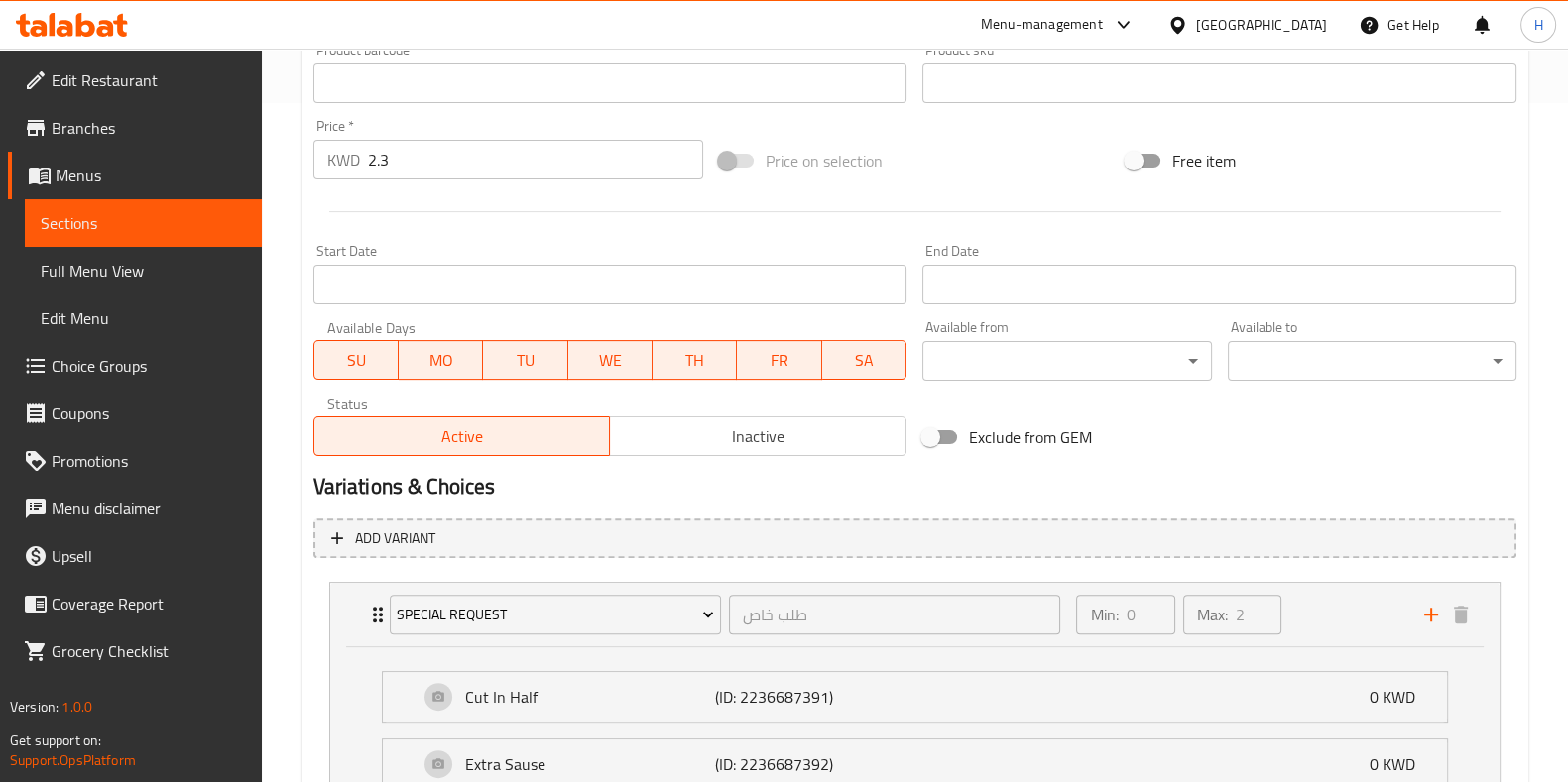
scroll to position [853, 0]
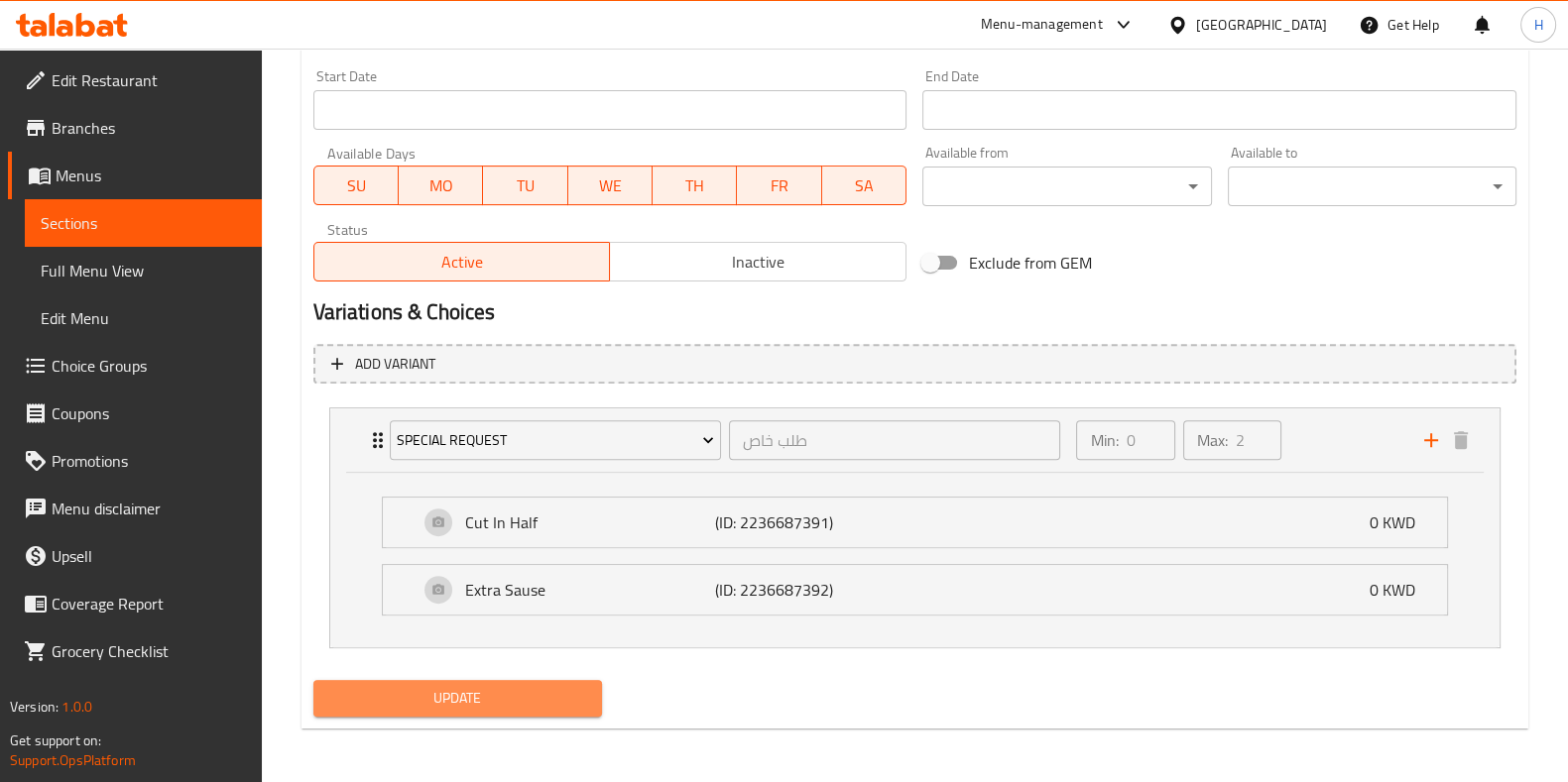
click at [458, 687] on span "Update" at bounding box center [457, 699] width 257 height 25
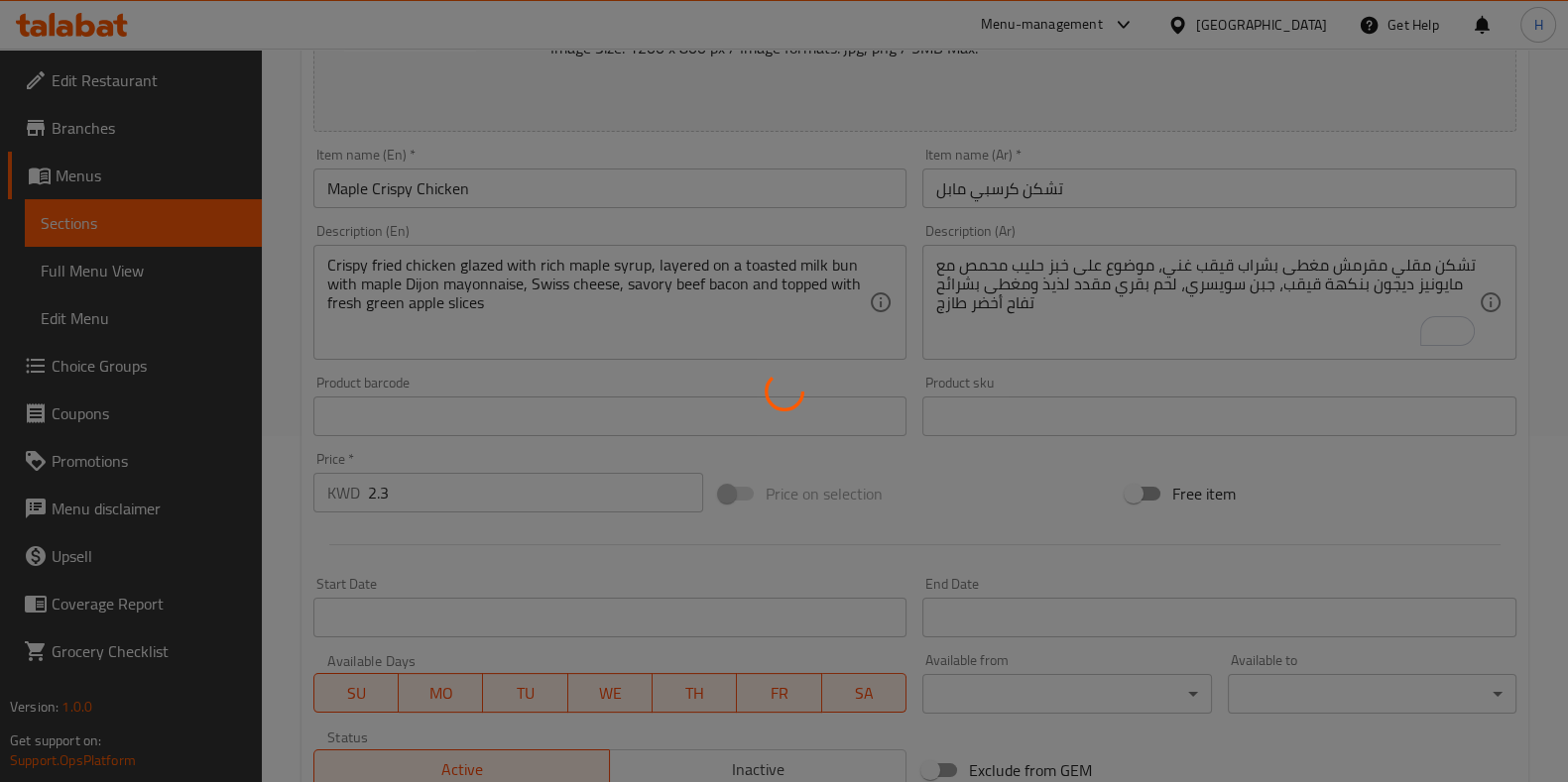
scroll to position [0, 0]
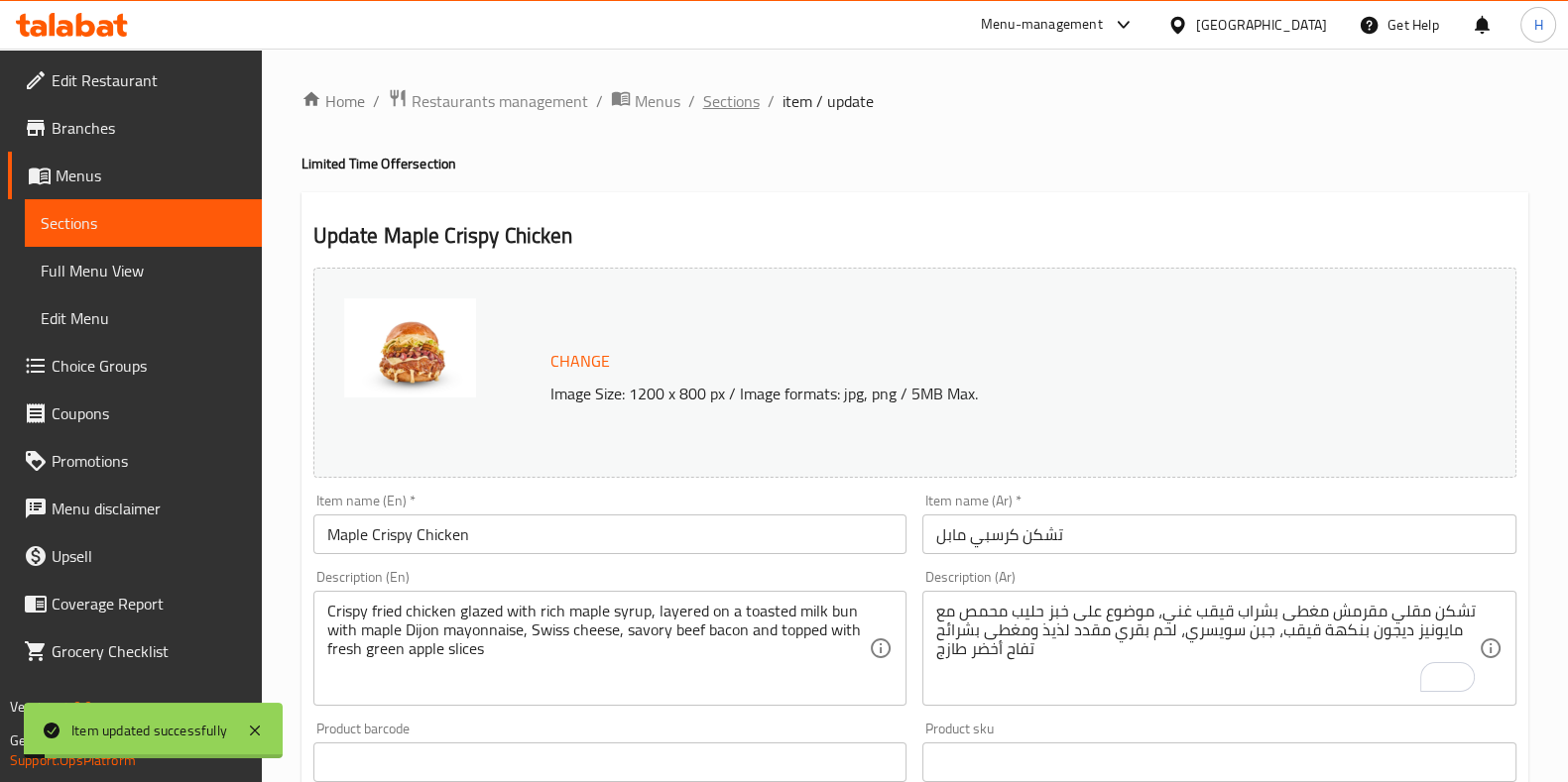
click at [717, 101] on span "Sections" at bounding box center [730, 101] width 57 height 24
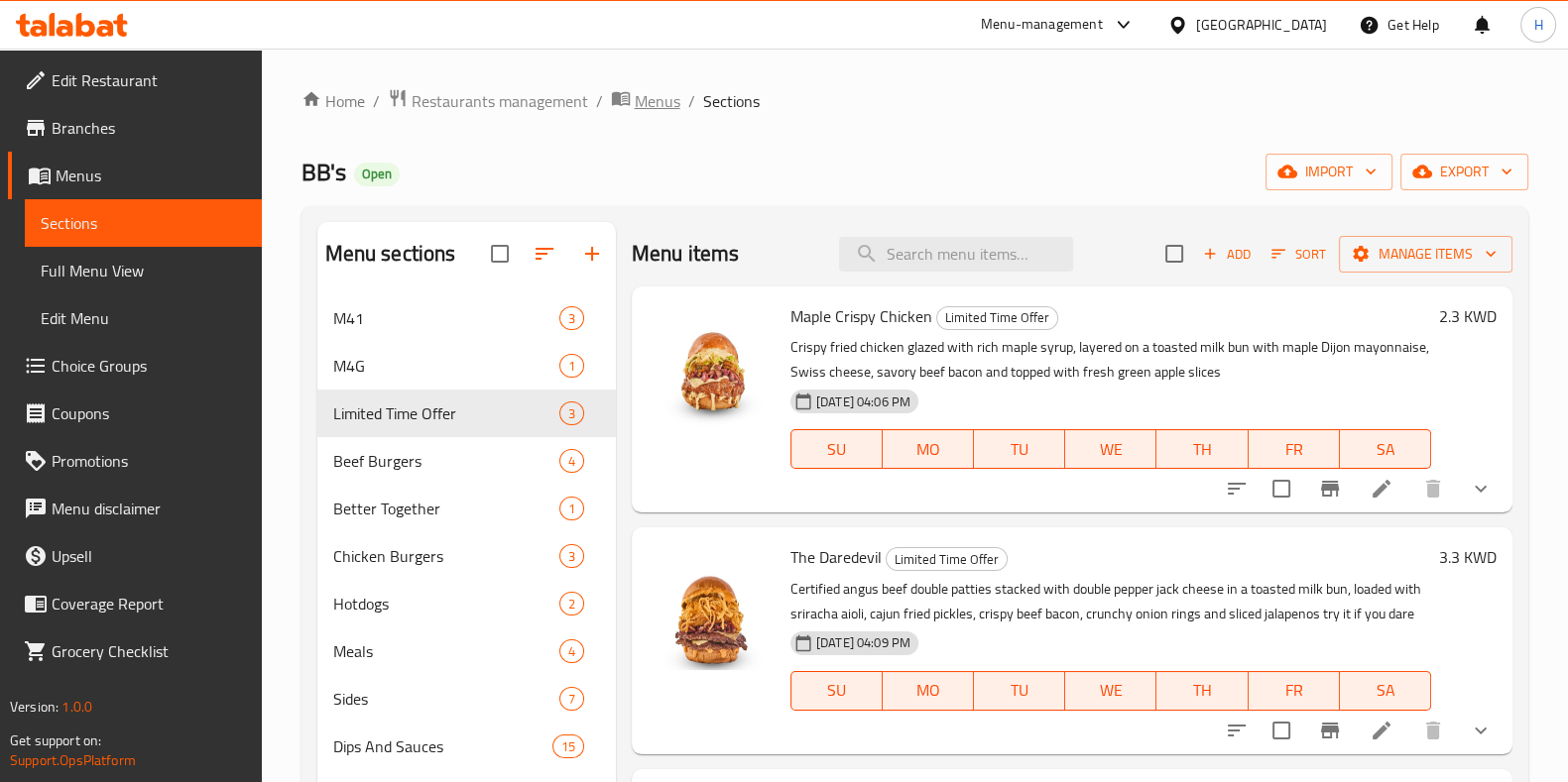
click at [669, 99] on span "Menus" at bounding box center [658, 101] width 46 height 24
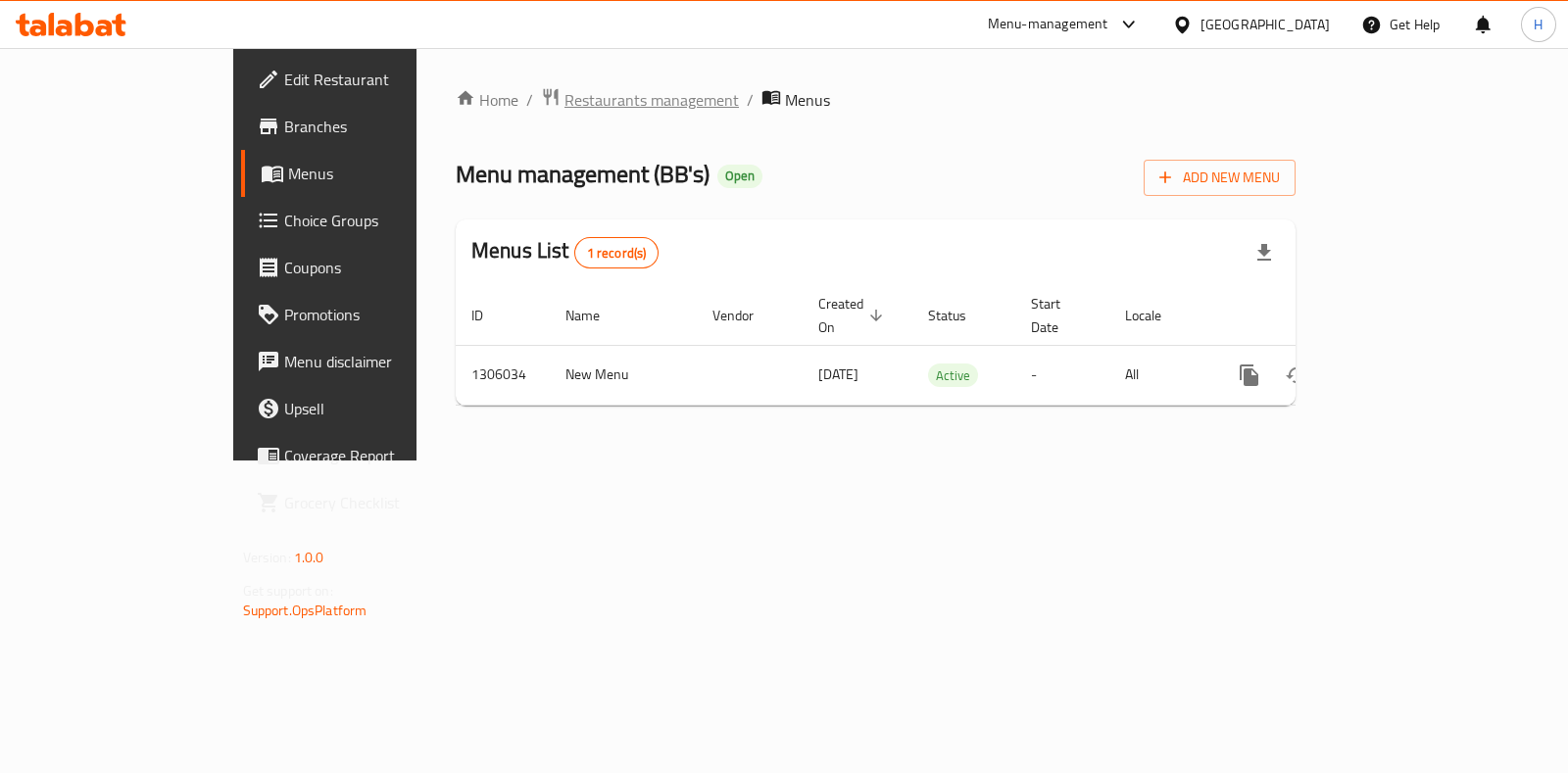
click at [565, 92] on span "Restaurants management" at bounding box center [652, 100] width 175 height 24
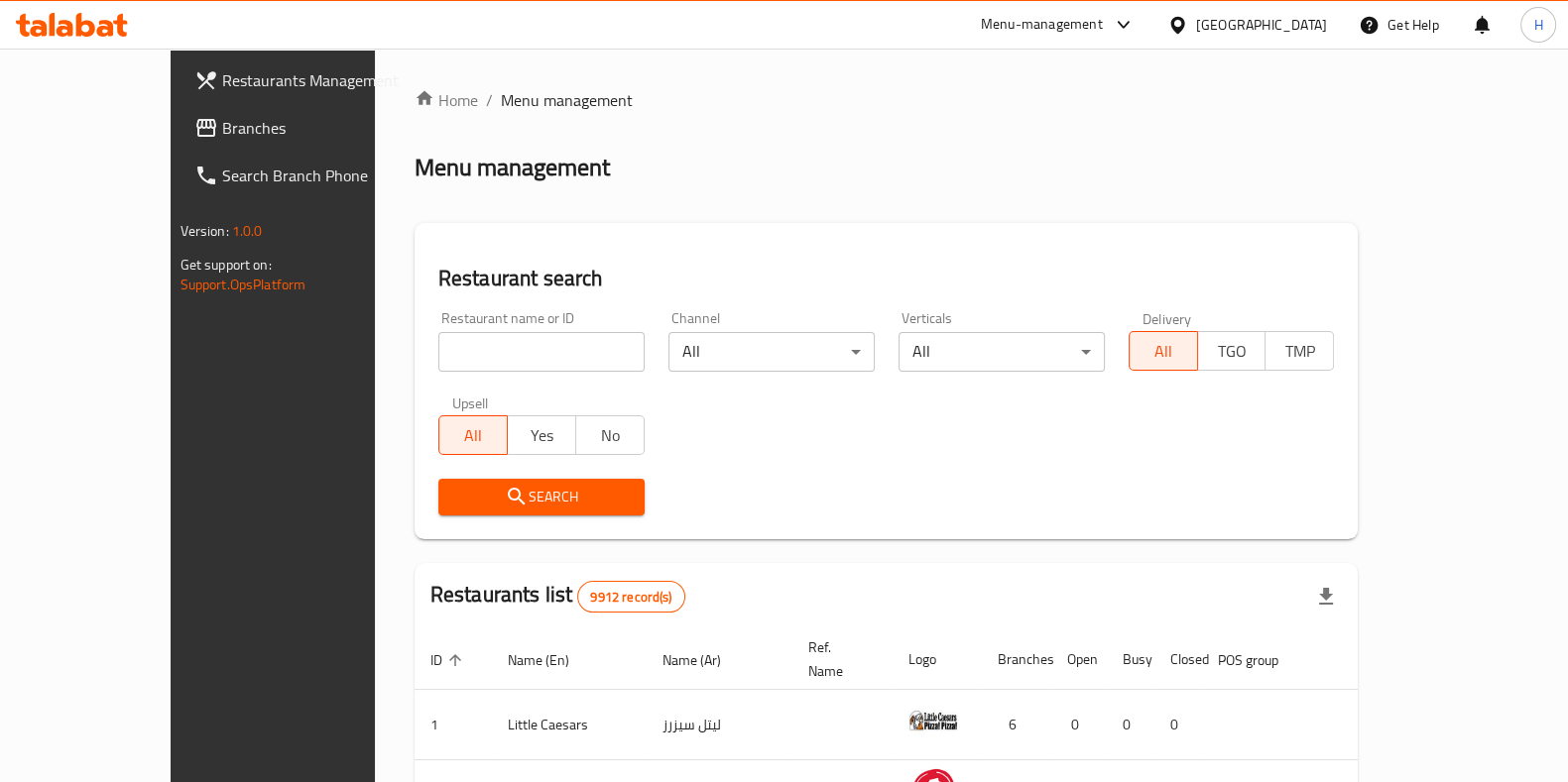
click at [439, 339] on input "search" at bounding box center [542, 352] width 206 height 40
type input "ل"
type input "bb's"
click button "Search" at bounding box center [542, 497] width 206 height 37
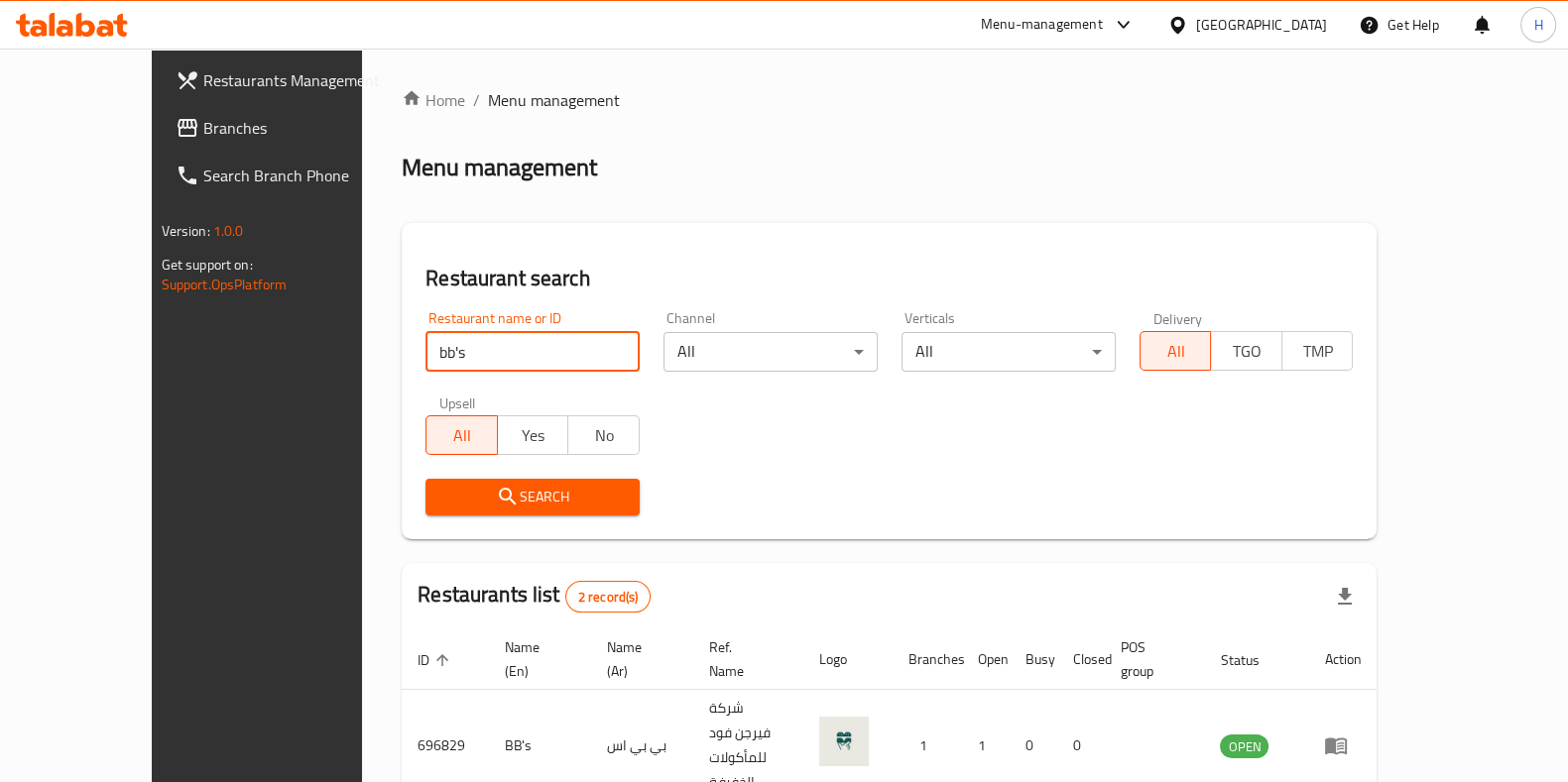
scroll to position [121, 0]
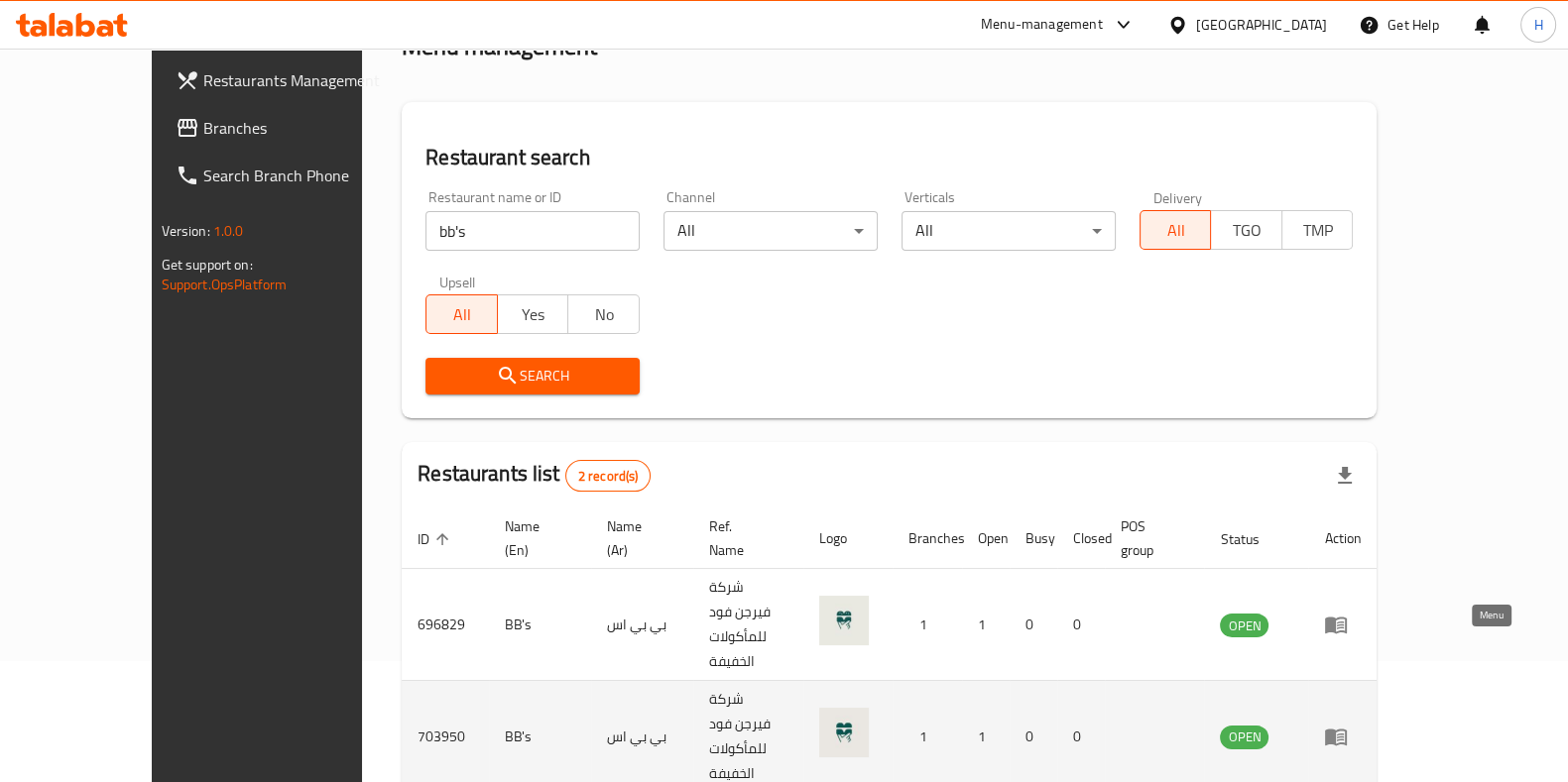
click at [1348, 724] on icon "enhanced table" at bounding box center [1336, 736] width 24 height 24
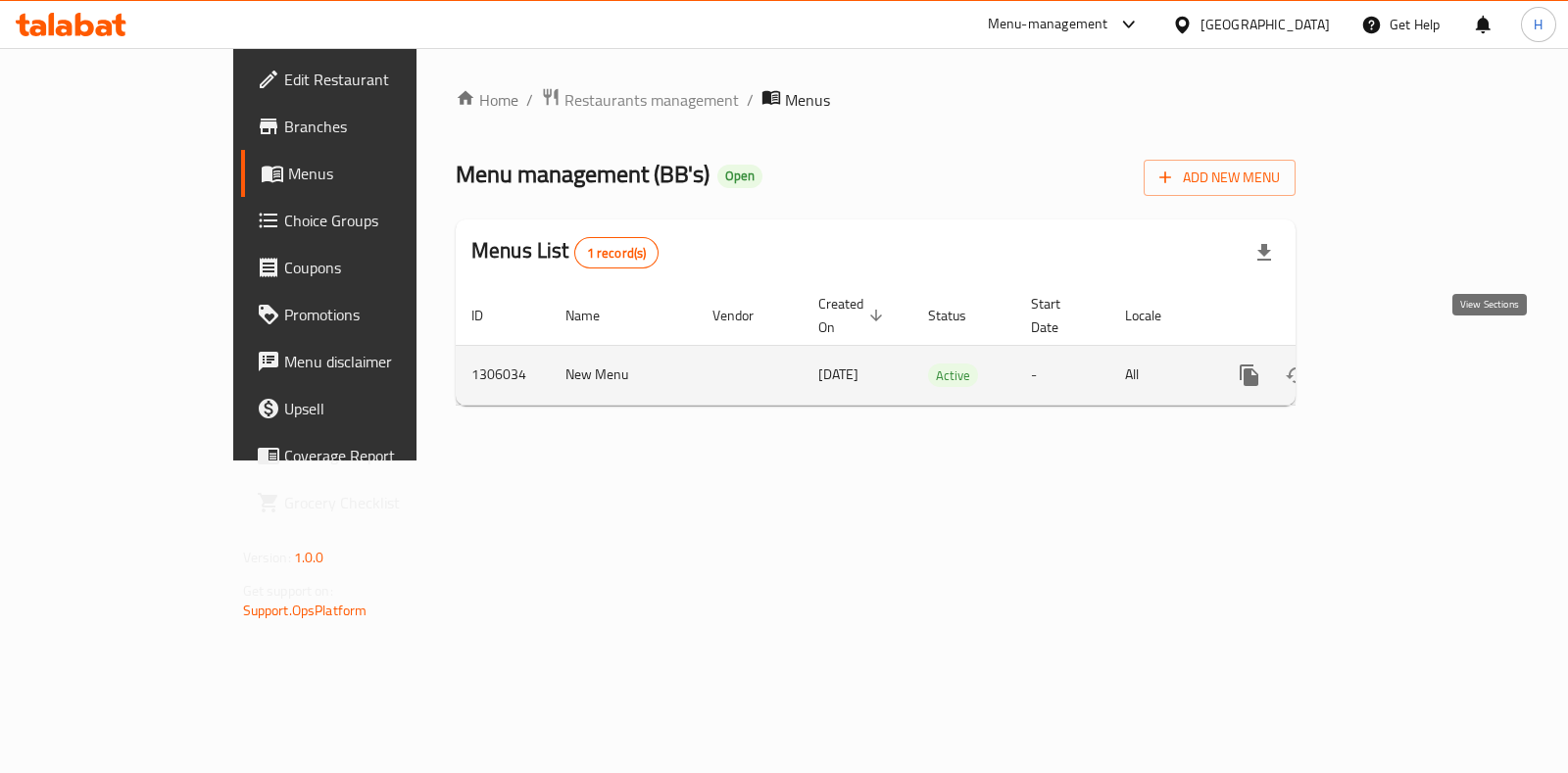
click at [1402, 364] on icon "enhanced table" at bounding box center [1391, 376] width 24 height 24
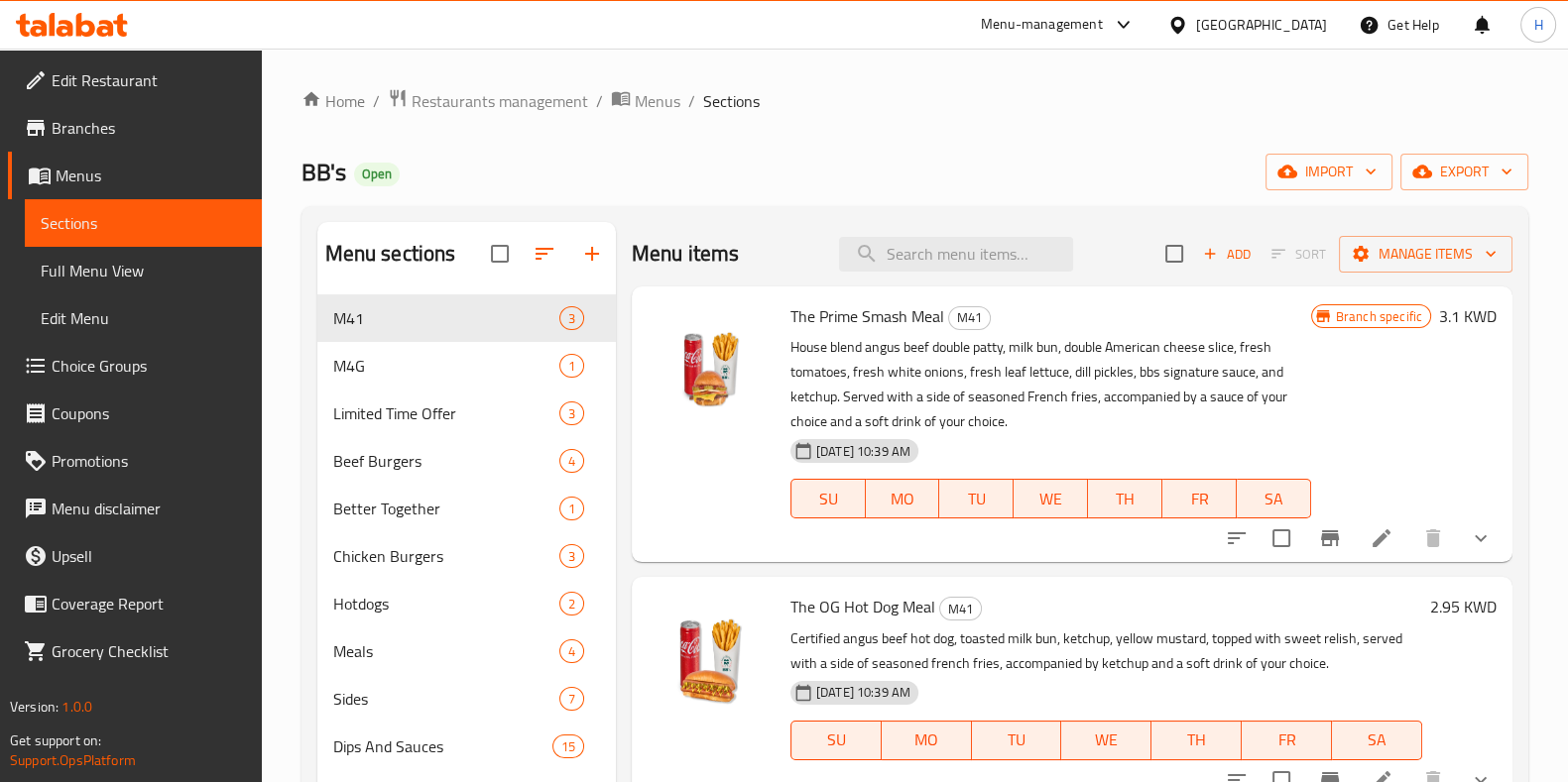
click at [650, 116] on div "Home / Restaurants management / Menus / Sections BB's Open import export Menu s…" at bounding box center [915, 554] width 1227 height 932
click at [648, 104] on span "Menus" at bounding box center [658, 101] width 46 height 24
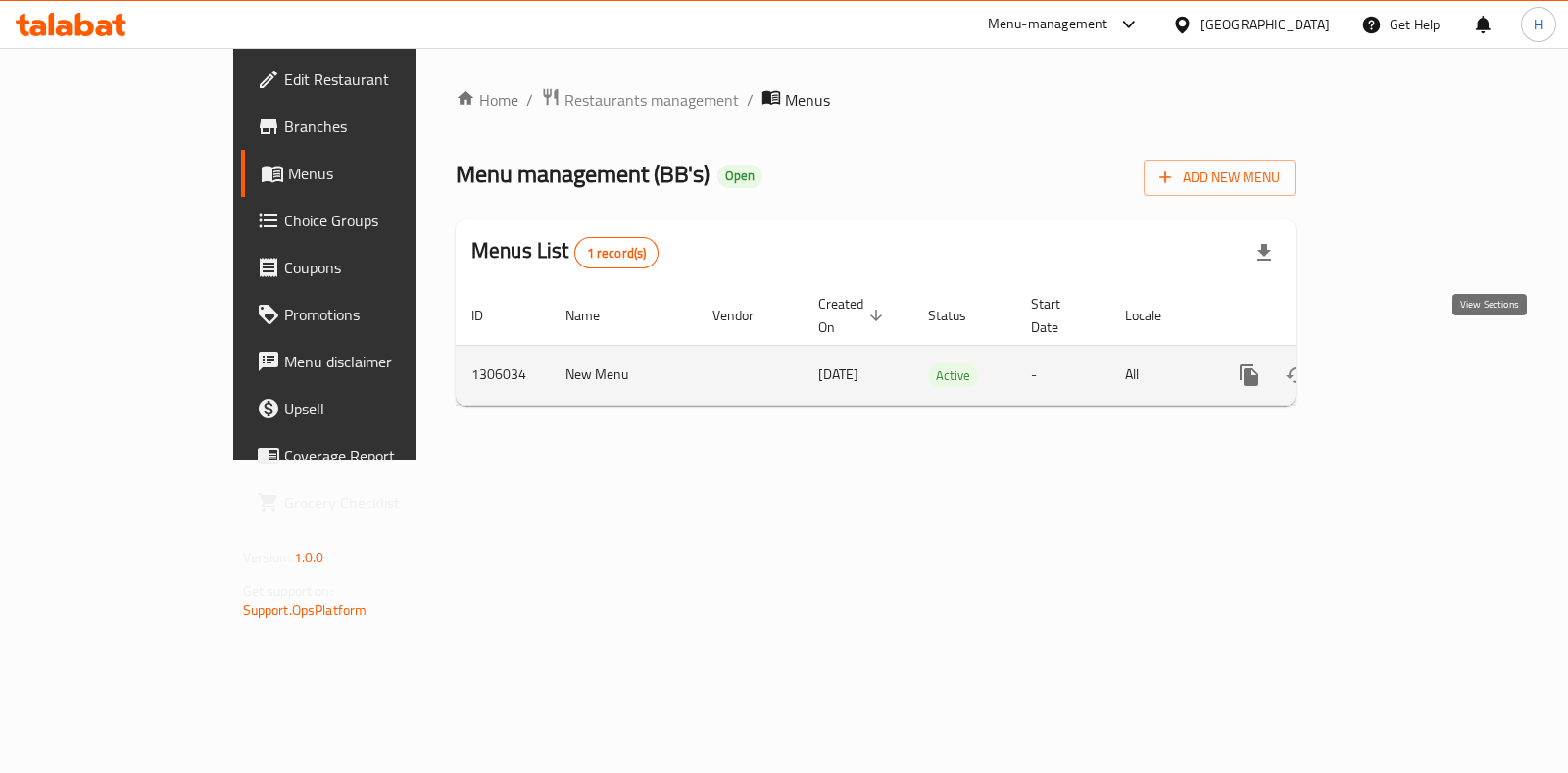
click at [1402, 364] on icon "enhanced table" at bounding box center [1391, 376] width 24 height 24
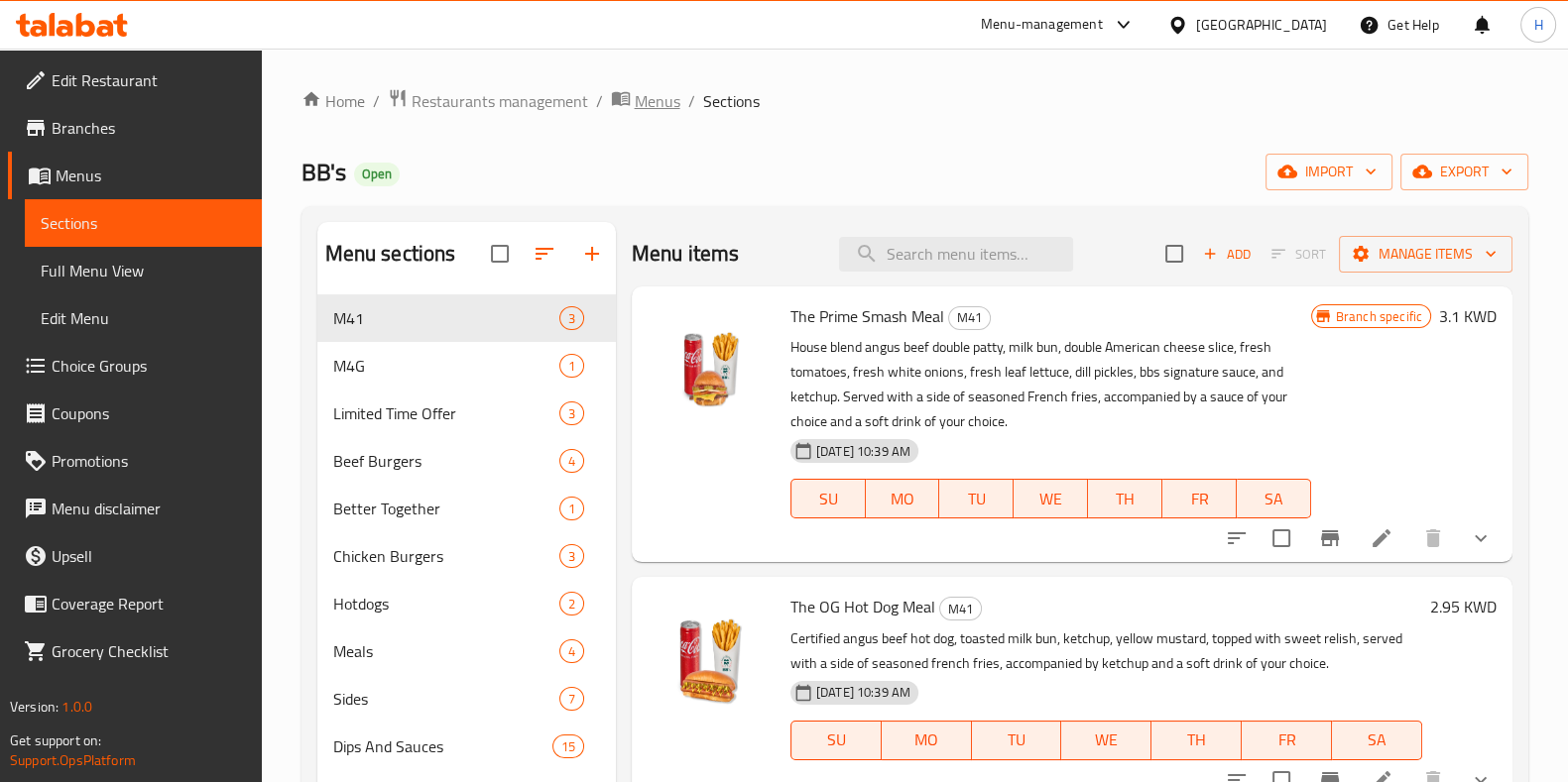
click at [670, 97] on span "Menus" at bounding box center [658, 101] width 46 height 24
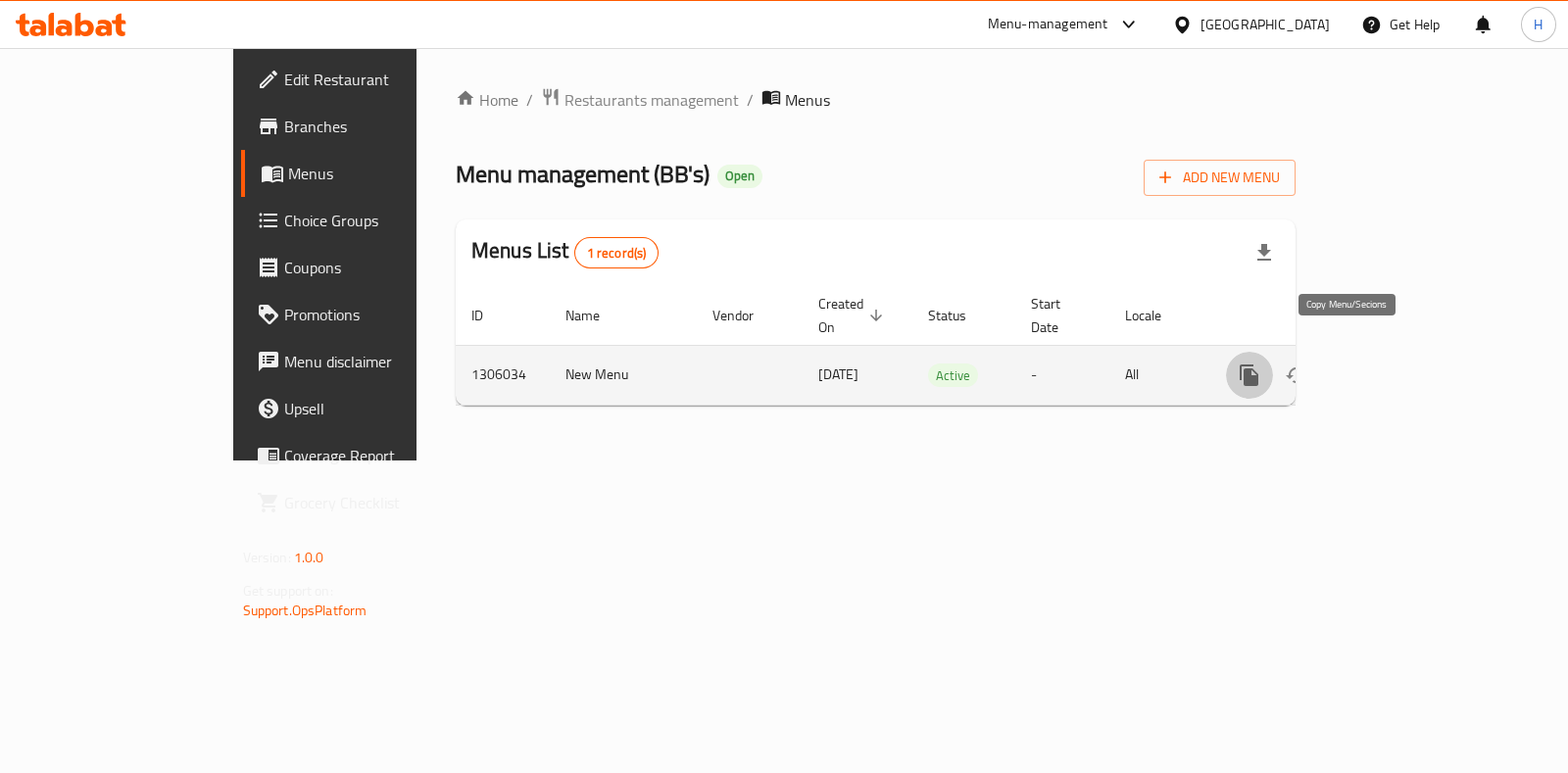
click at [1258, 365] on icon "more" at bounding box center [1248, 376] width 19 height 22
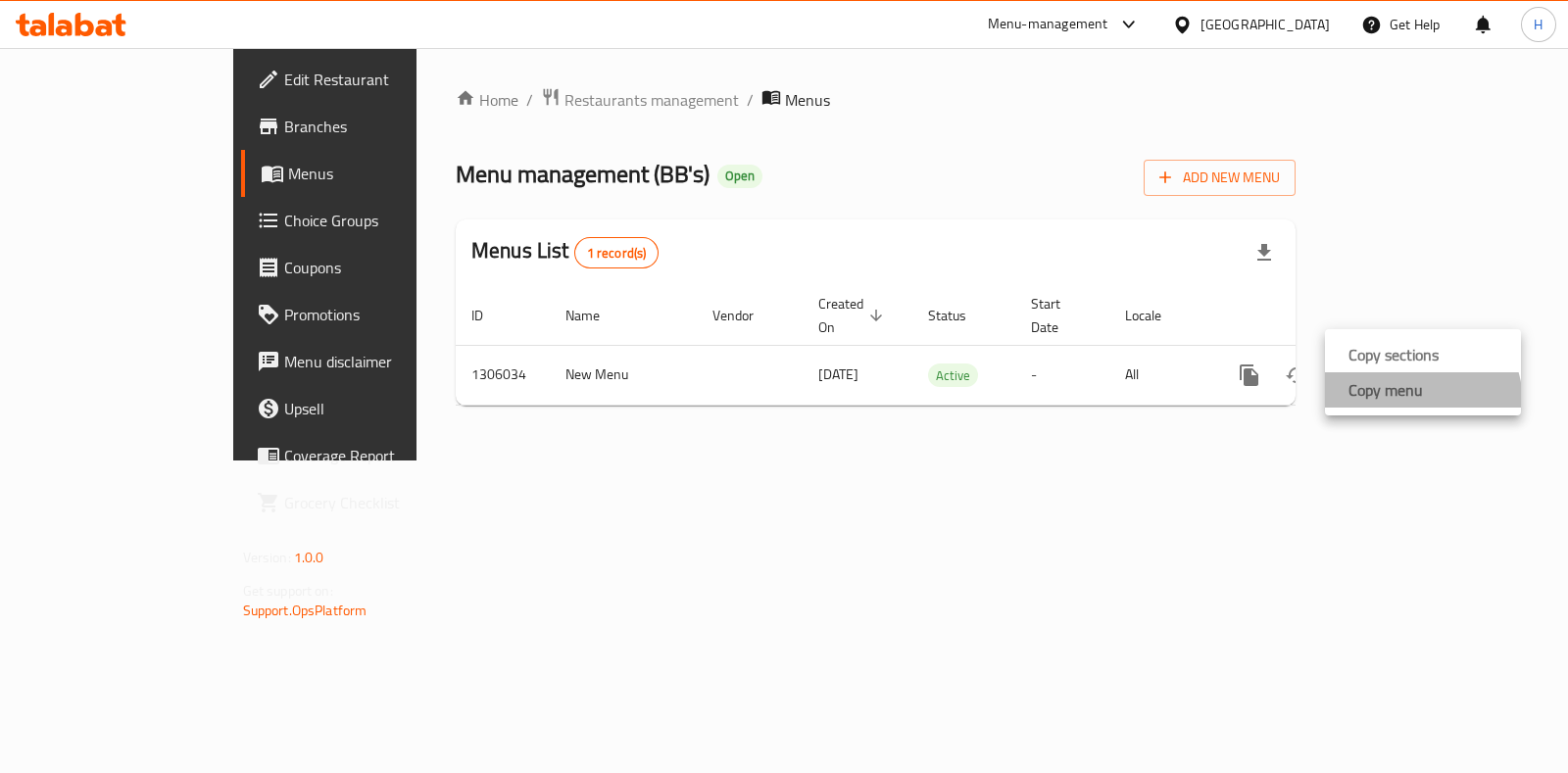
click at [1408, 404] on li "Copy menu" at bounding box center [1423, 390] width 196 height 35
click at [1335, 430] on div "Home / Restaurants management / Menus Menu management ( BB's ) Open Add New Men…" at bounding box center [876, 254] width 918 height 413
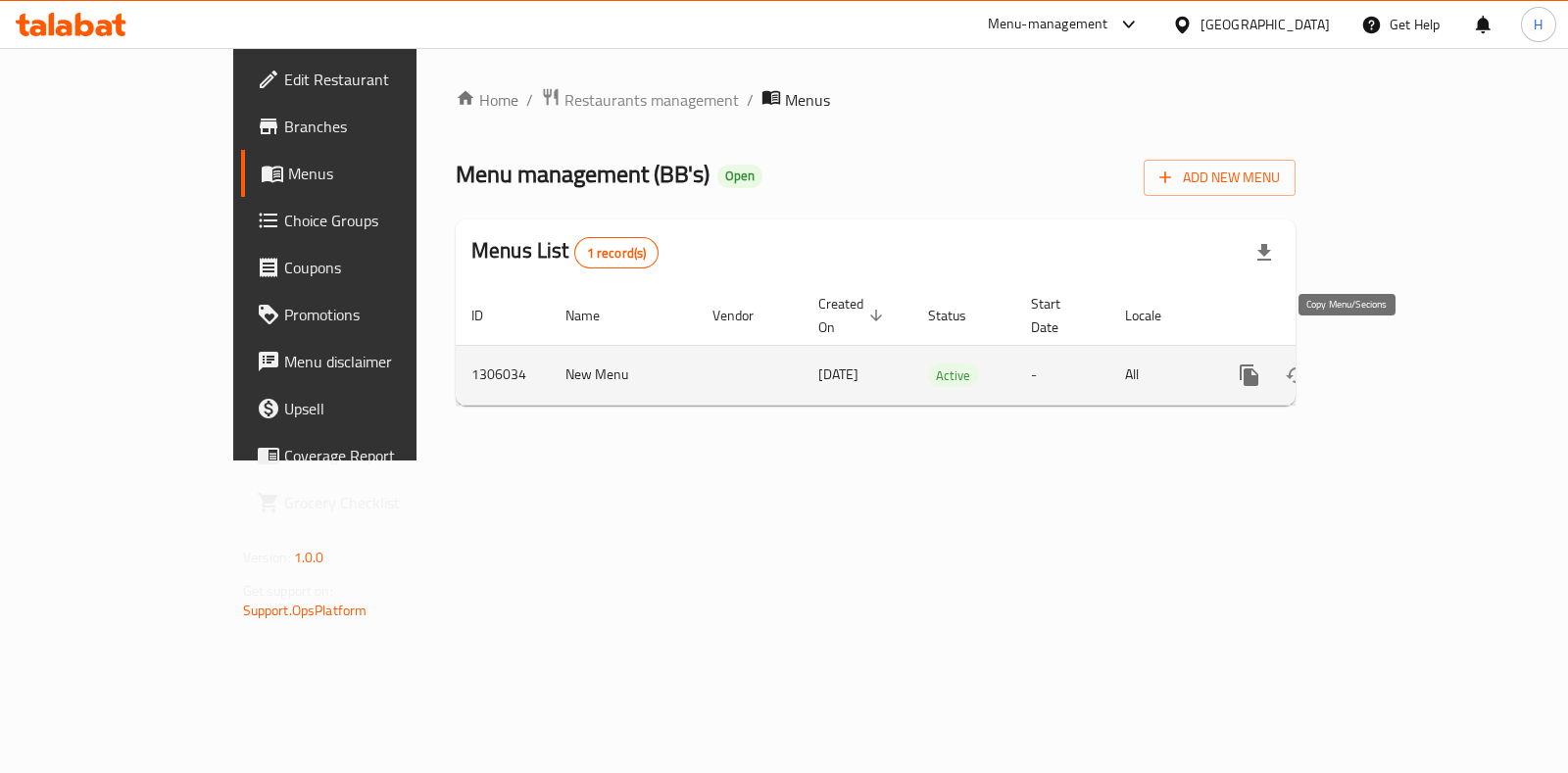
click at [1258, 365] on icon "more" at bounding box center [1248, 376] width 19 height 22
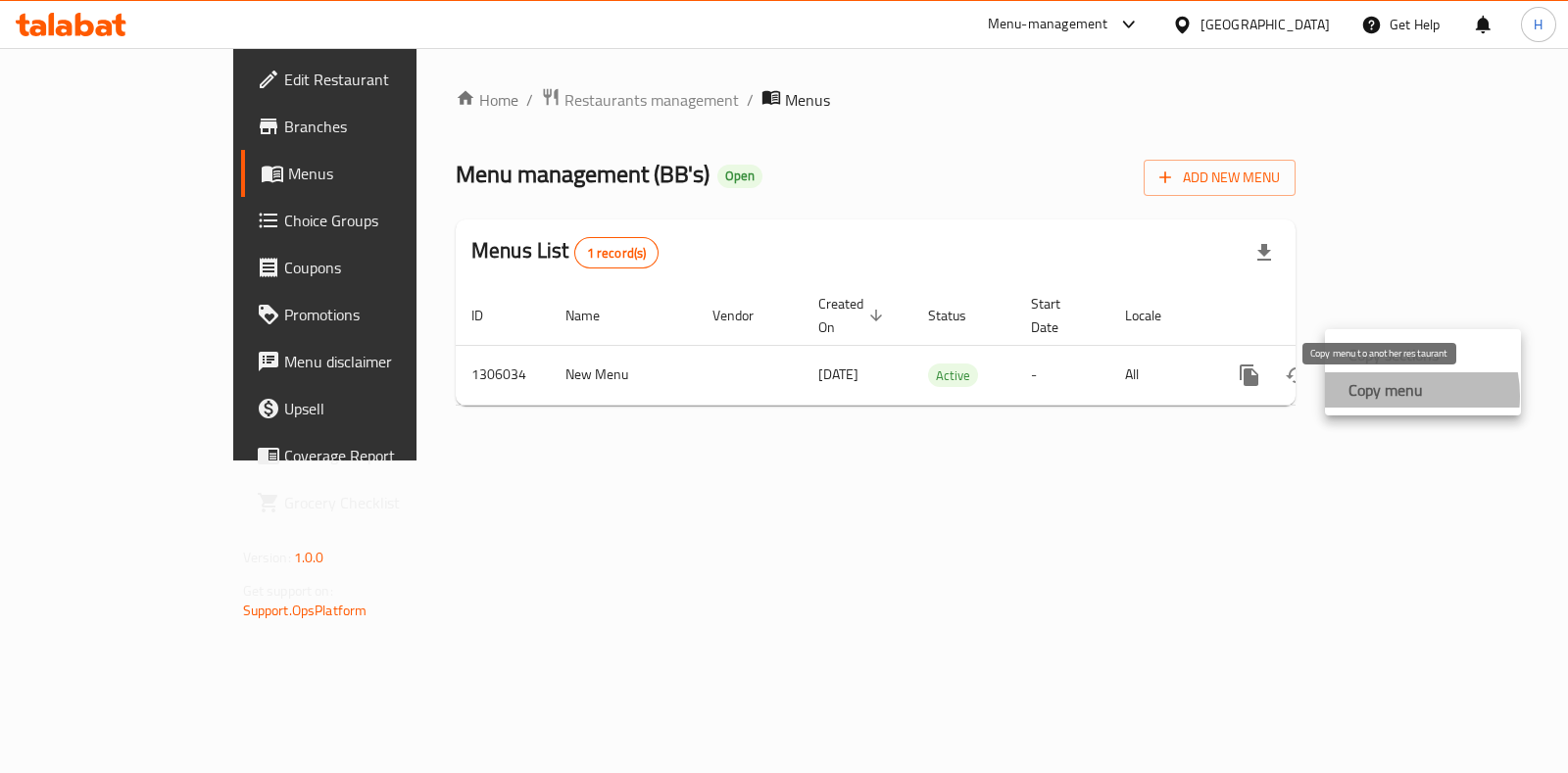
click at [1389, 396] on strong "Copy menu" at bounding box center [1386, 390] width 75 height 24
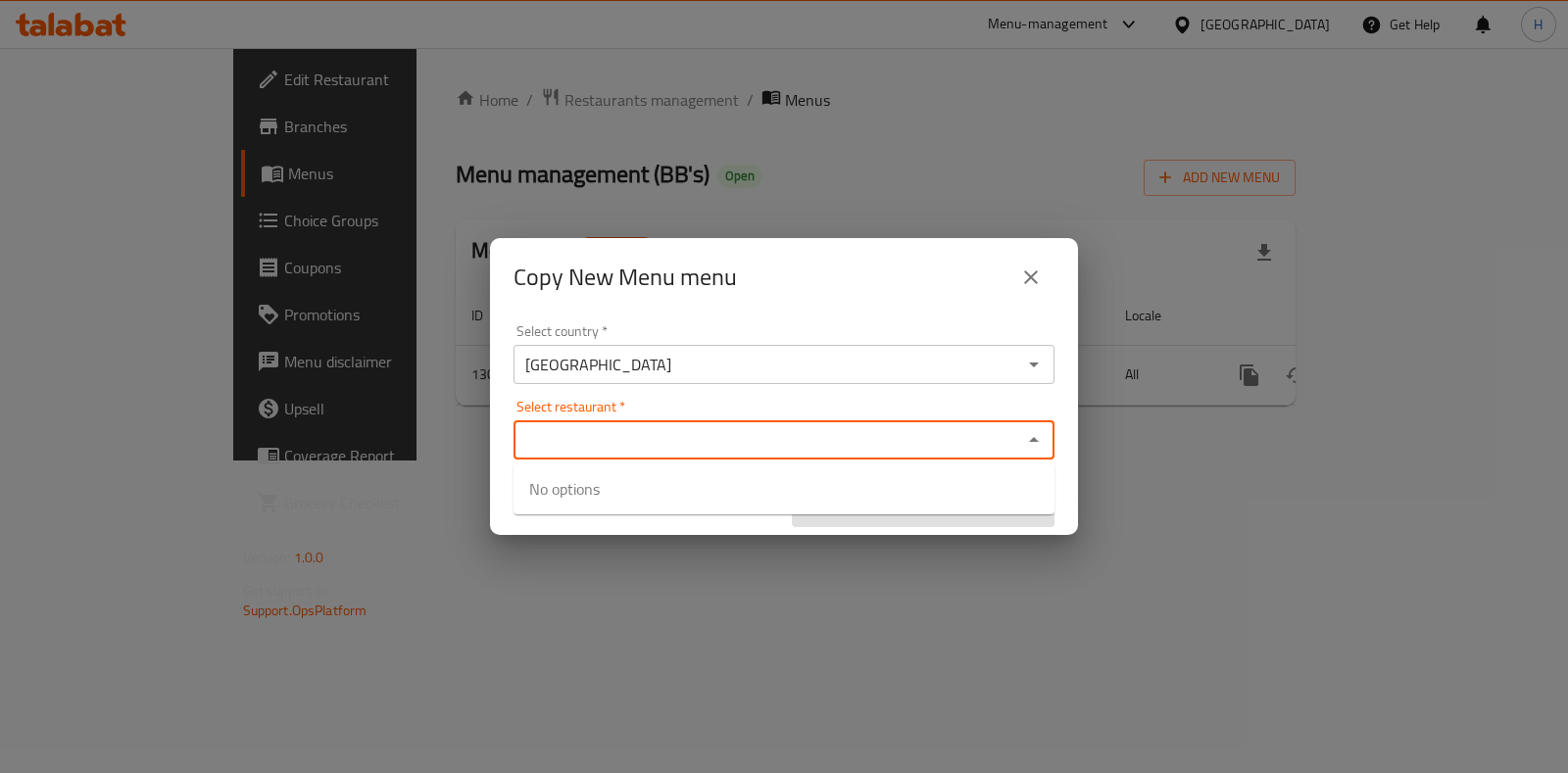
click at [745, 445] on input "Select restaurant   *" at bounding box center [768, 440] width 497 height 27
type input "bb"
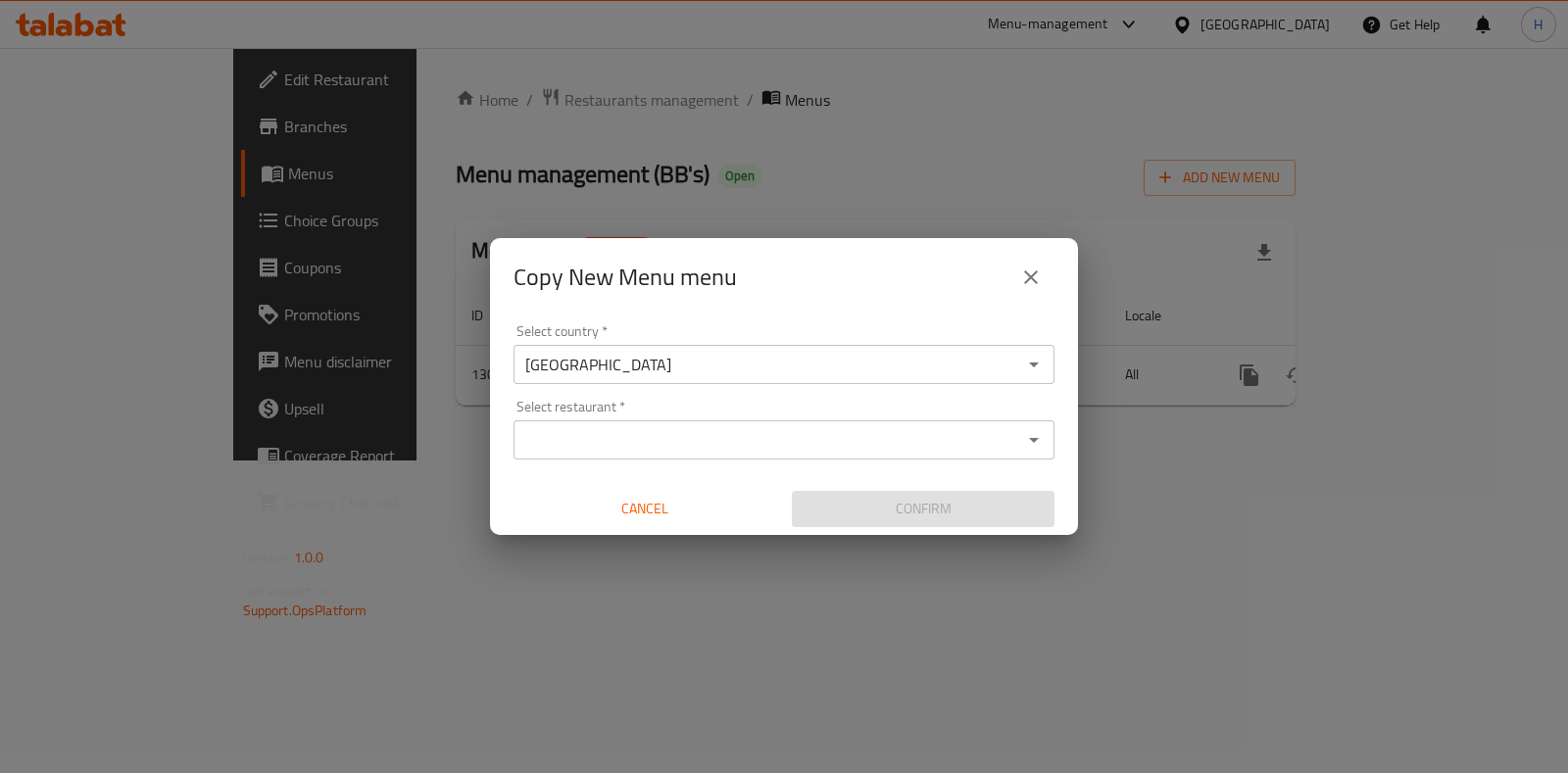
click at [827, 286] on div "Copy New Menu menu" at bounding box center [784, 278] width 541 height 47
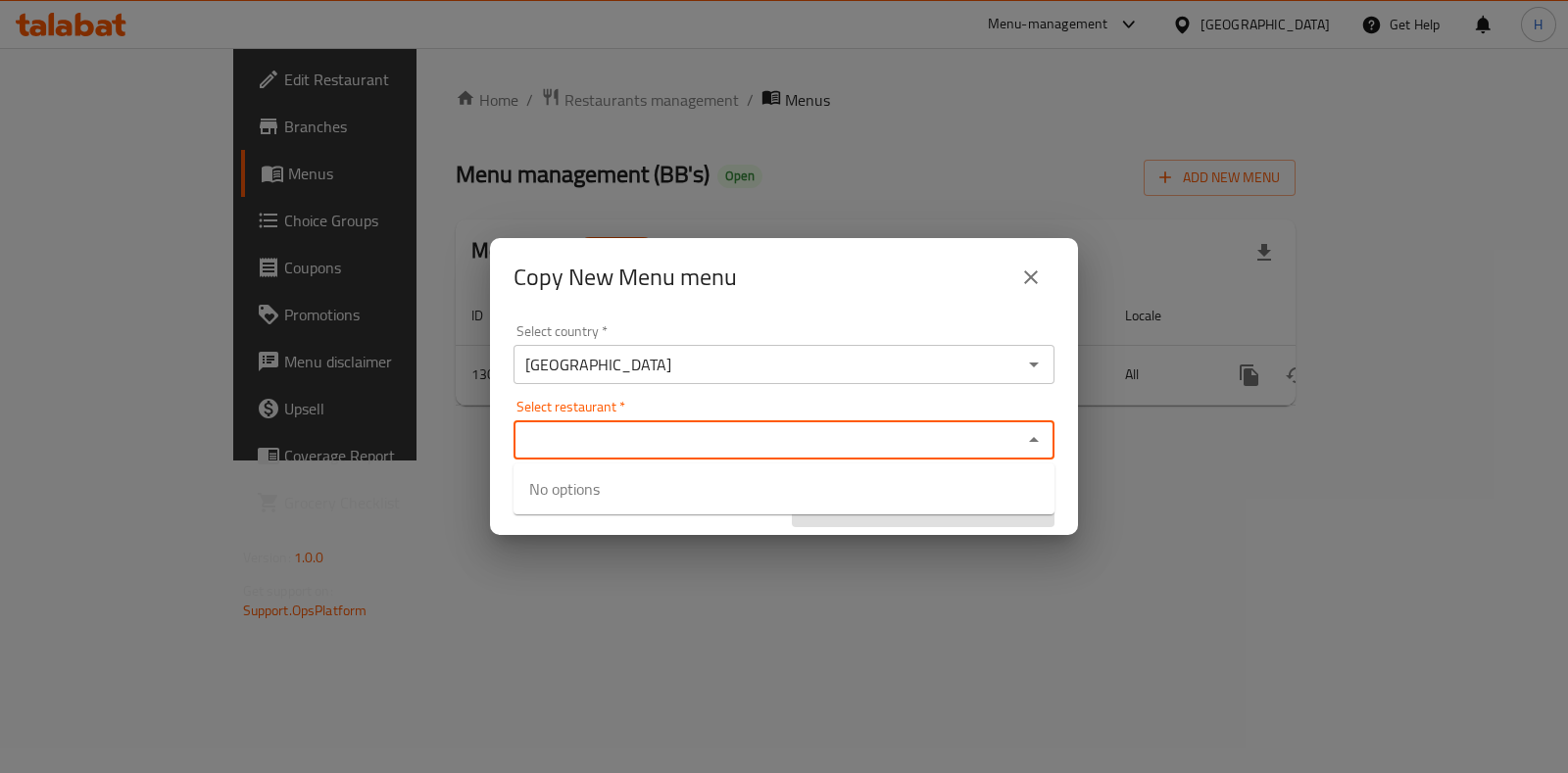
click at [698, 446] on input "Select restaurant   *" at bounding box center [768, 440] width 497 height 27
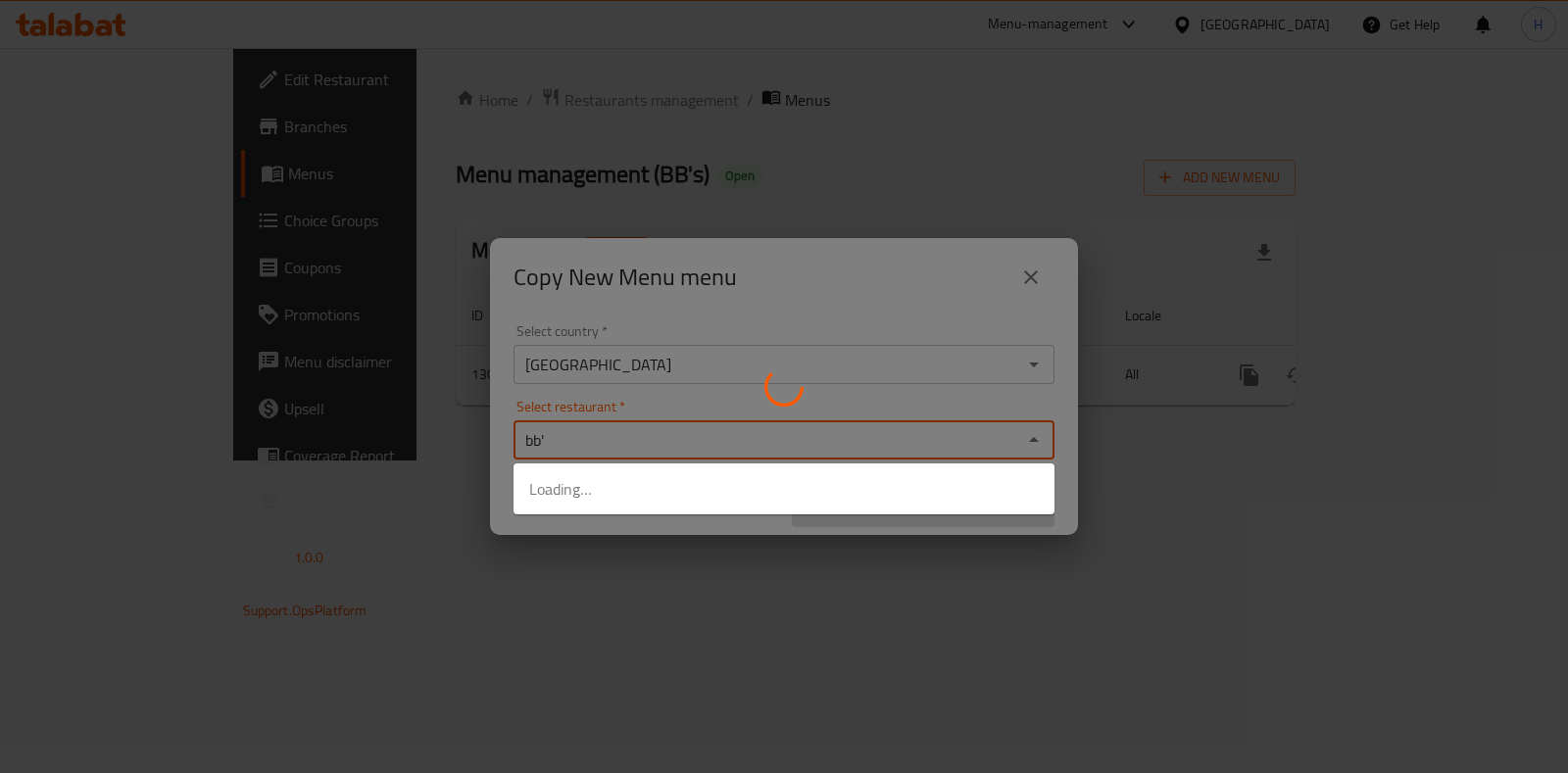
type input "bb's"
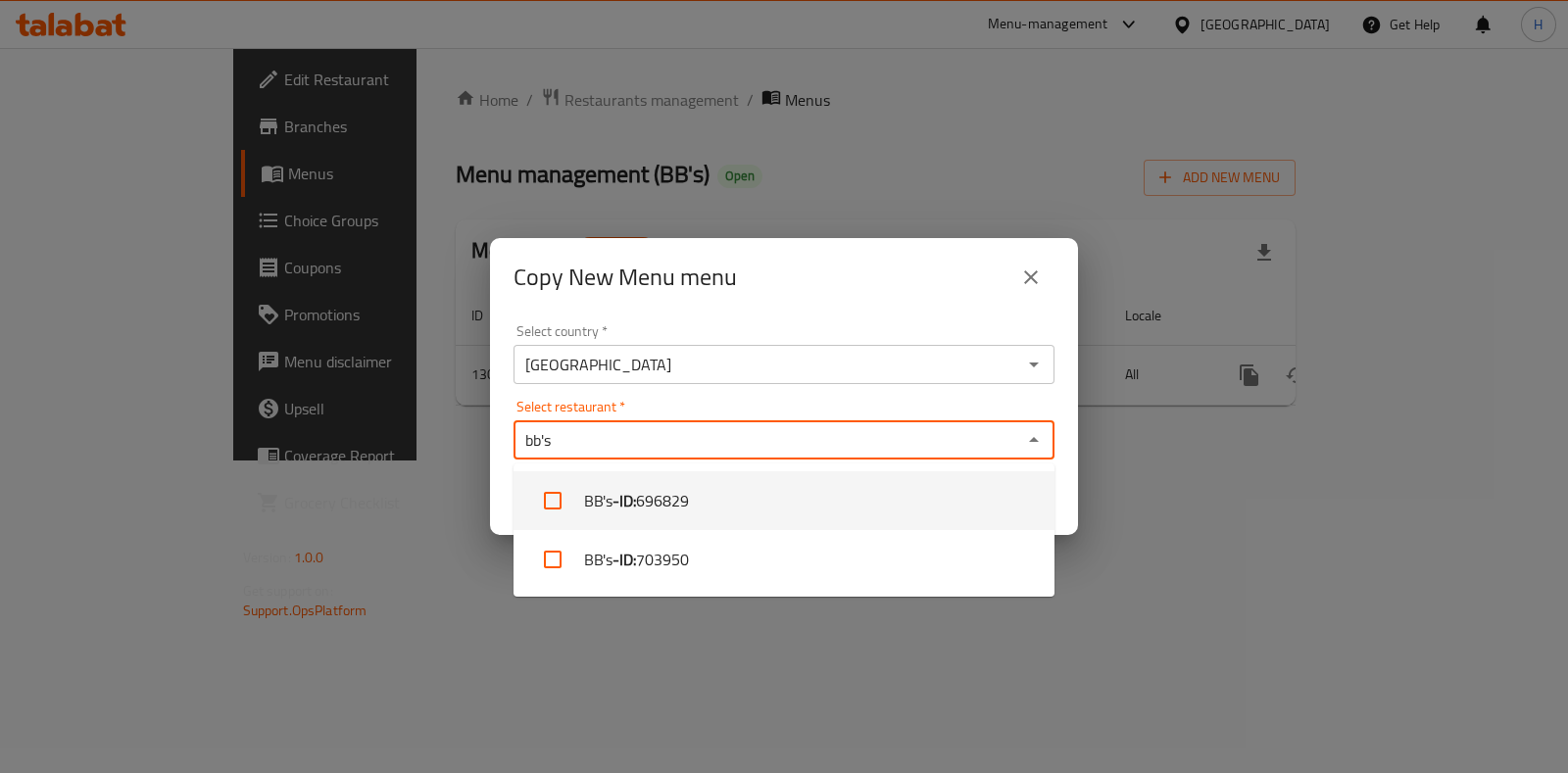
click at [623, 502] on b "- ID:" at bounding box center [625, 501] width 24 height 24
checkbox input "true"
click at [784, 290] on div "Copy New Menu menu" at bounding box center [784, 278] width 541 height 47
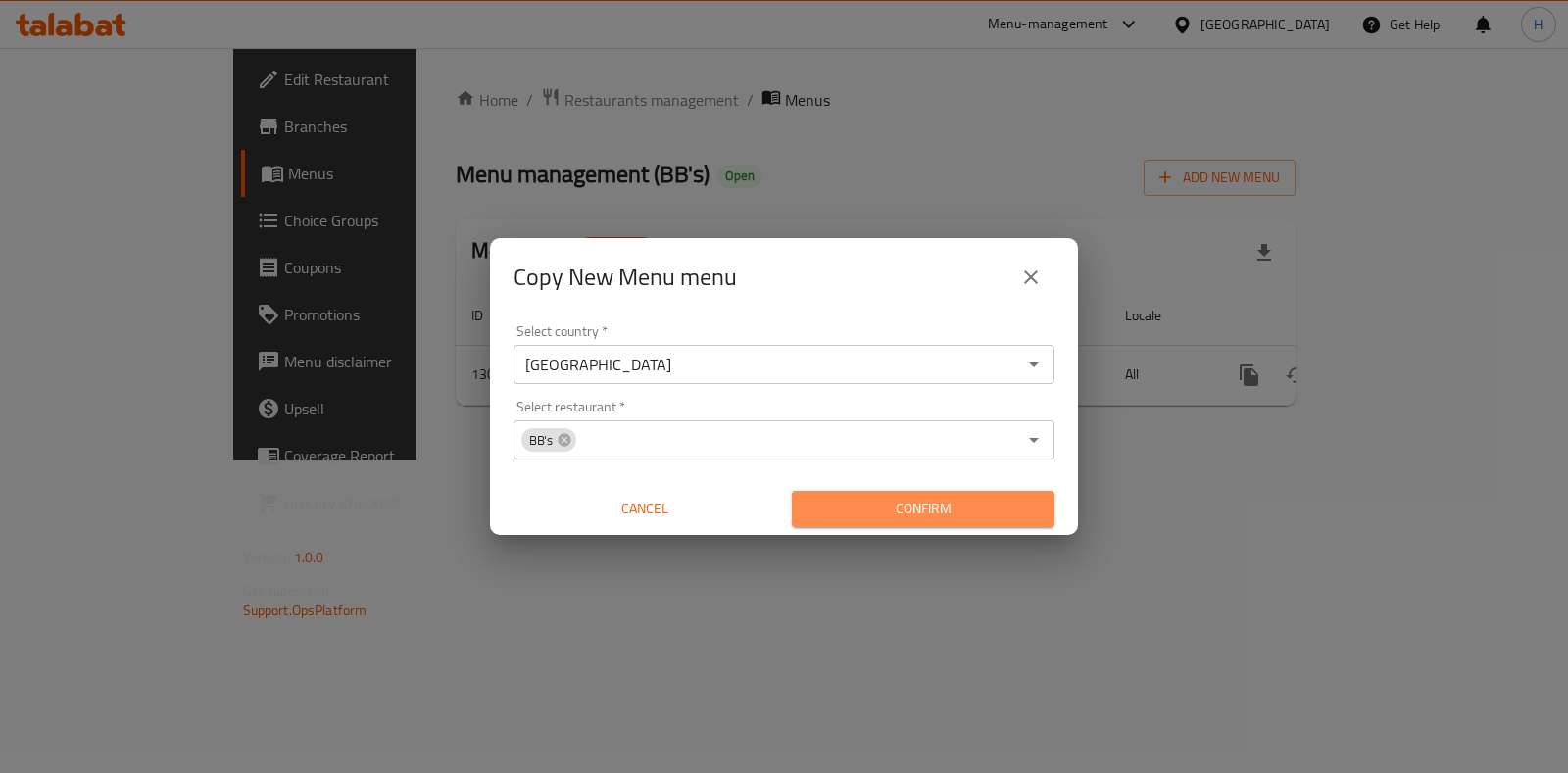
click at [916, 498] on span "Confirm" at bounding box center [923, 509] width 231 height 25
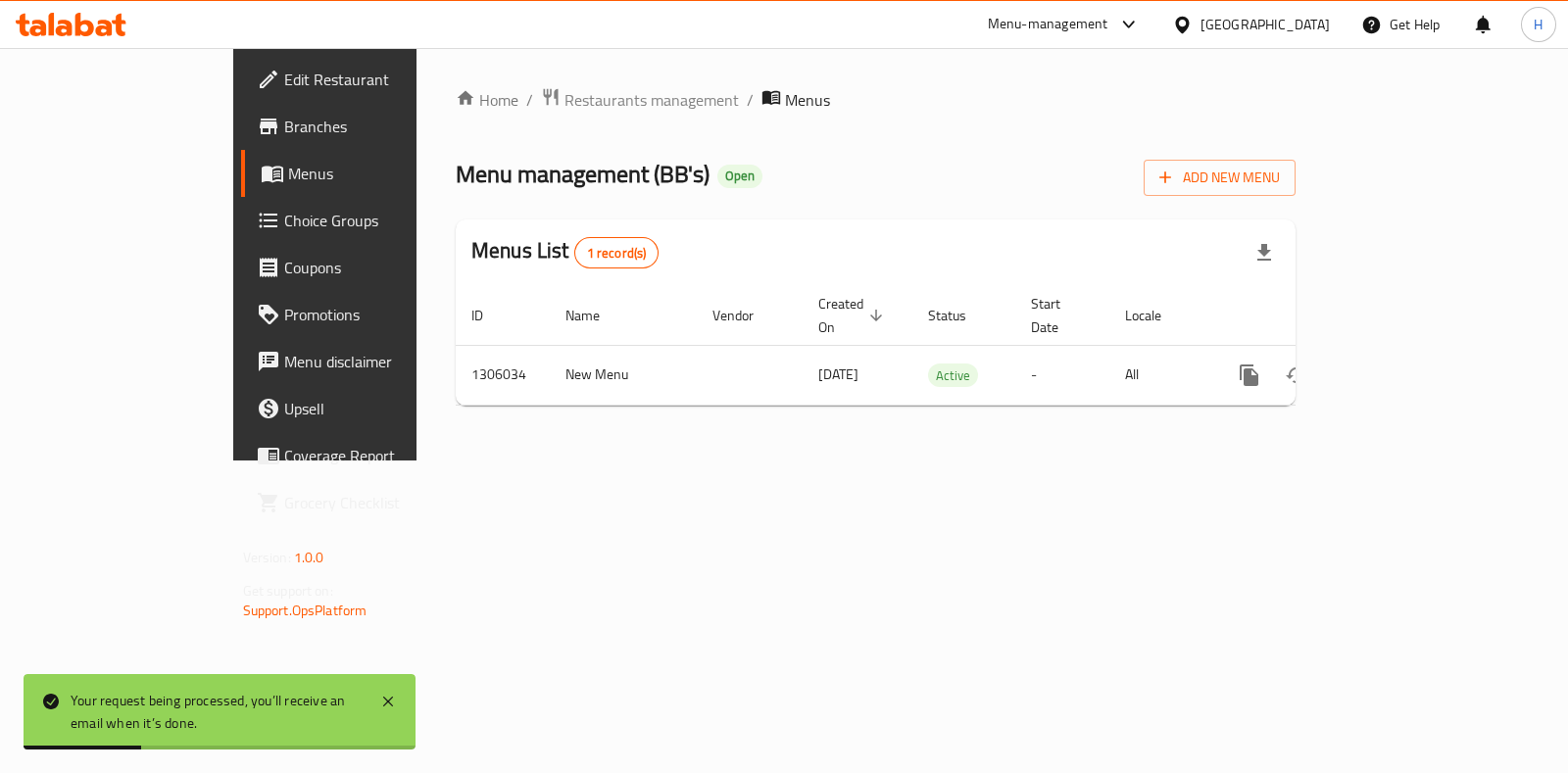
click at [473, 78] on div "Home / Restaurants management / Menus Menu management ( BB's ) Open Add New Men…" at bounding box center [876, 254] width 918 height 413
click at [565, 96] on span "Restaurants management" at bounding box center [652, 100] width 175 height 24
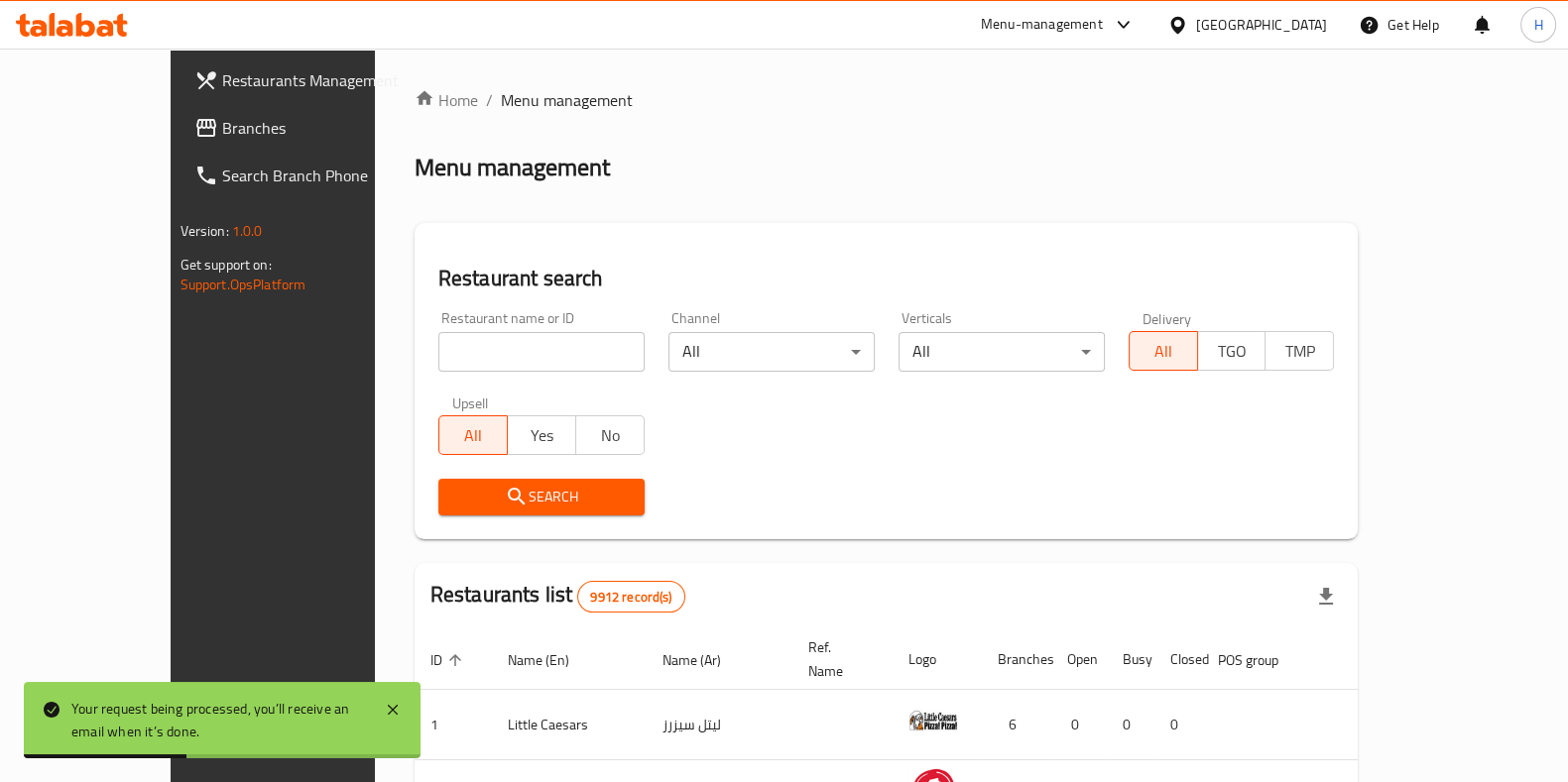
click at [450, 364] on input "search" at bounding box center [542, 352] width 206 height 40
click button "Search" at bounding box center [542, 497] width 206 height 37
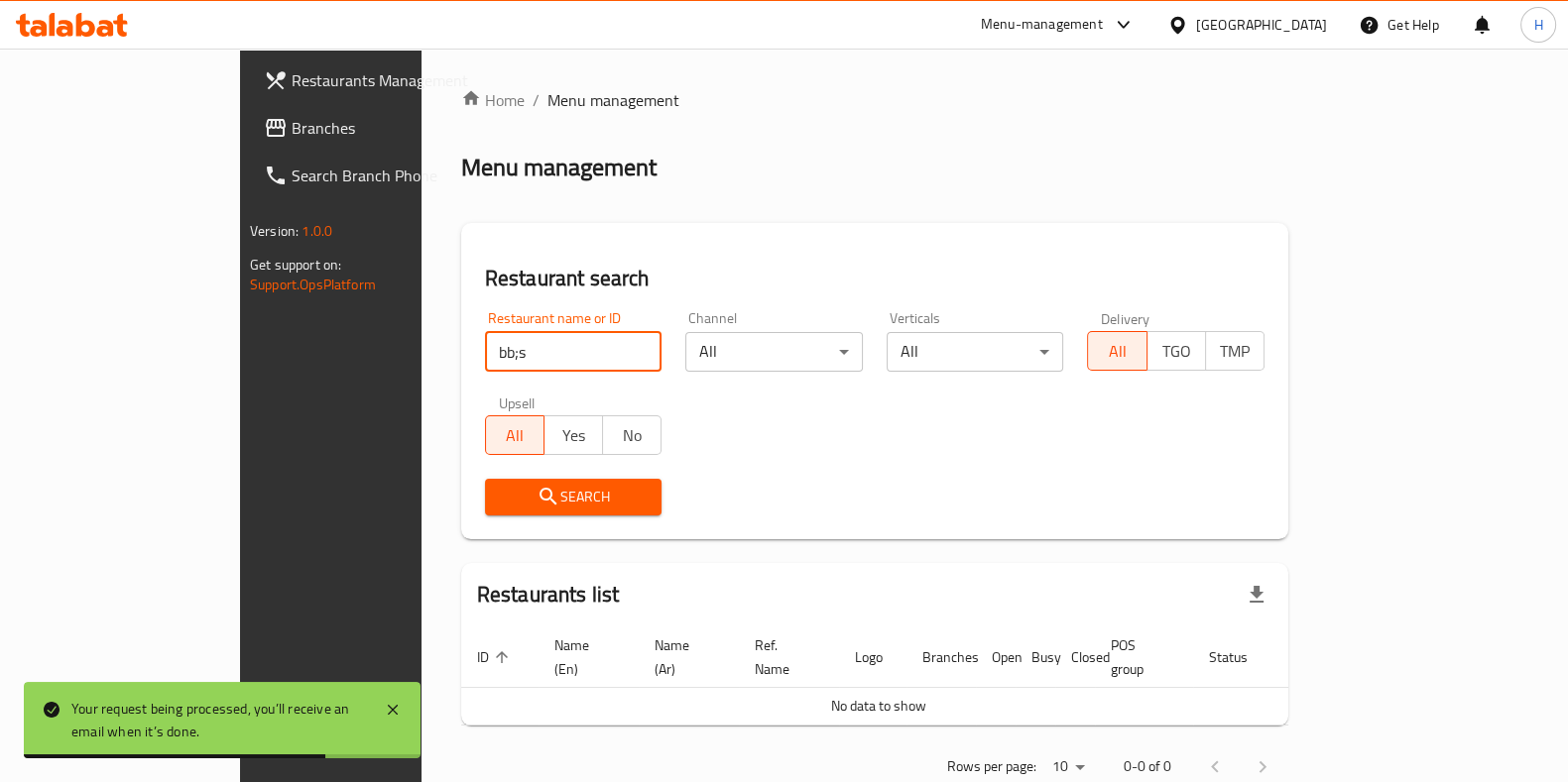
click button "Search" at bounding box center [574, 497] width 178 height 37
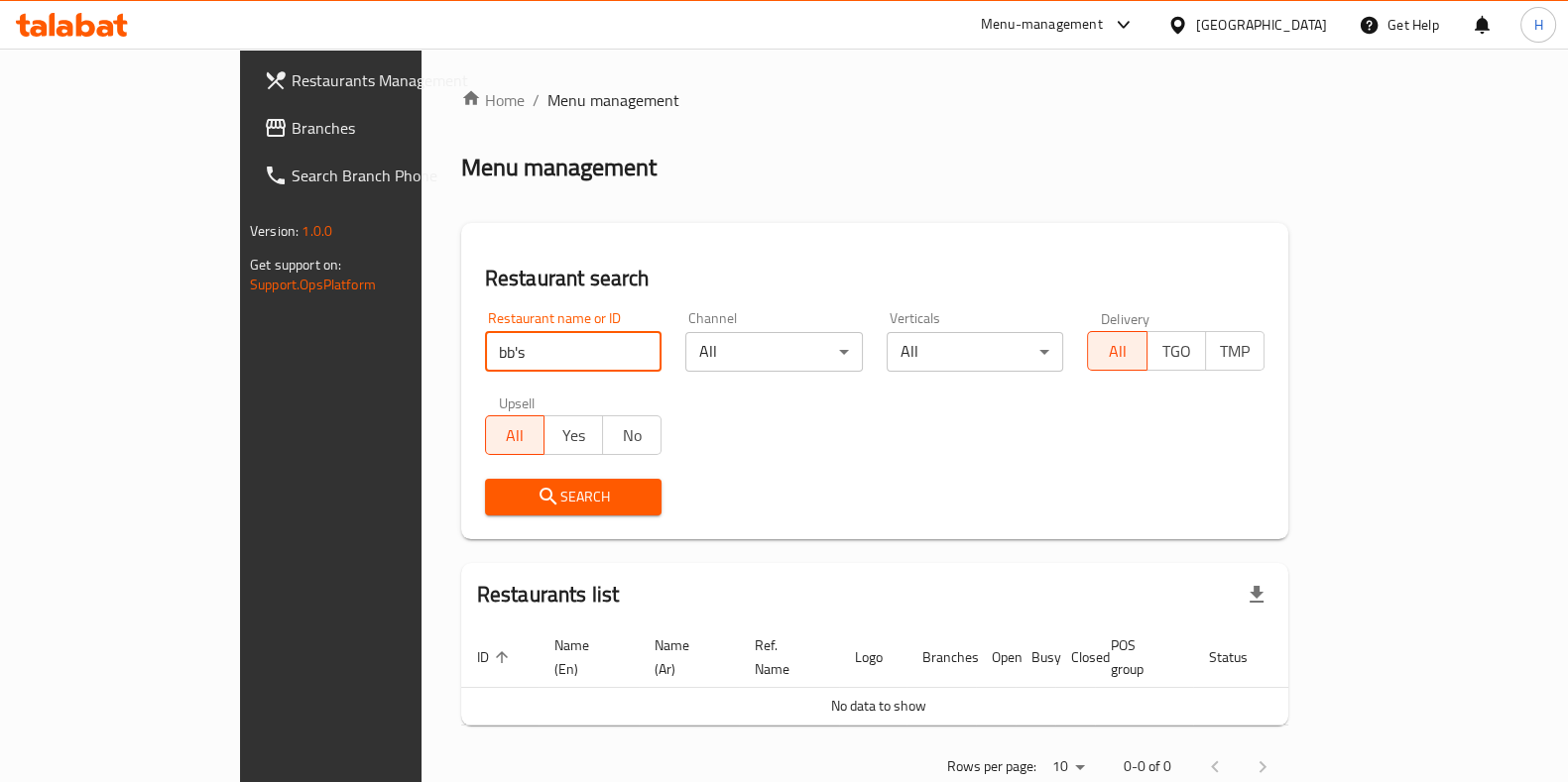
click button "Search" at bounding box center [574, 497] width 178 height 37
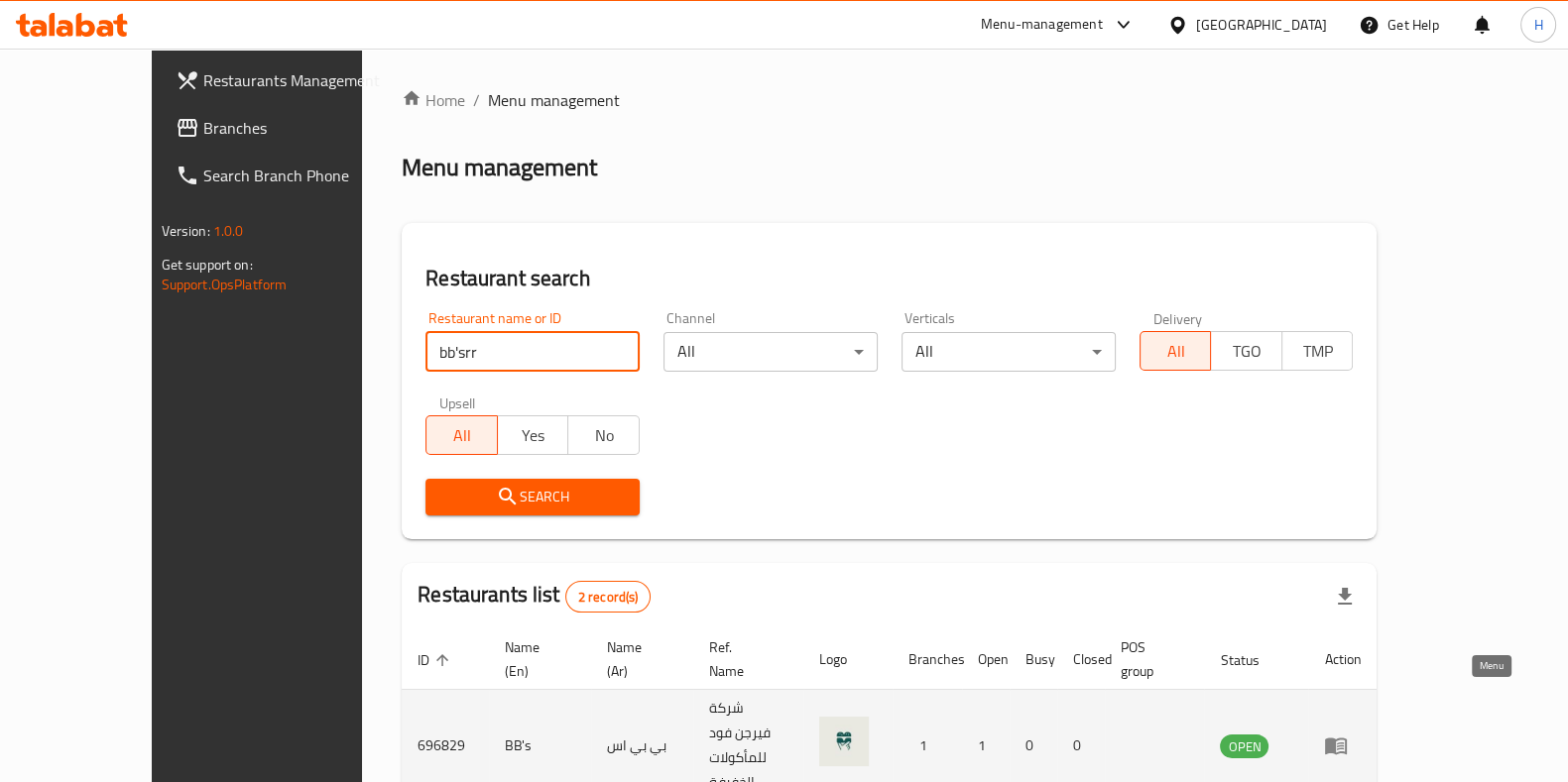
type input "bb'srr"
click at [1348, 733] on icon "enhanced table" at bounding box center [1336, 745] width 24 height 24
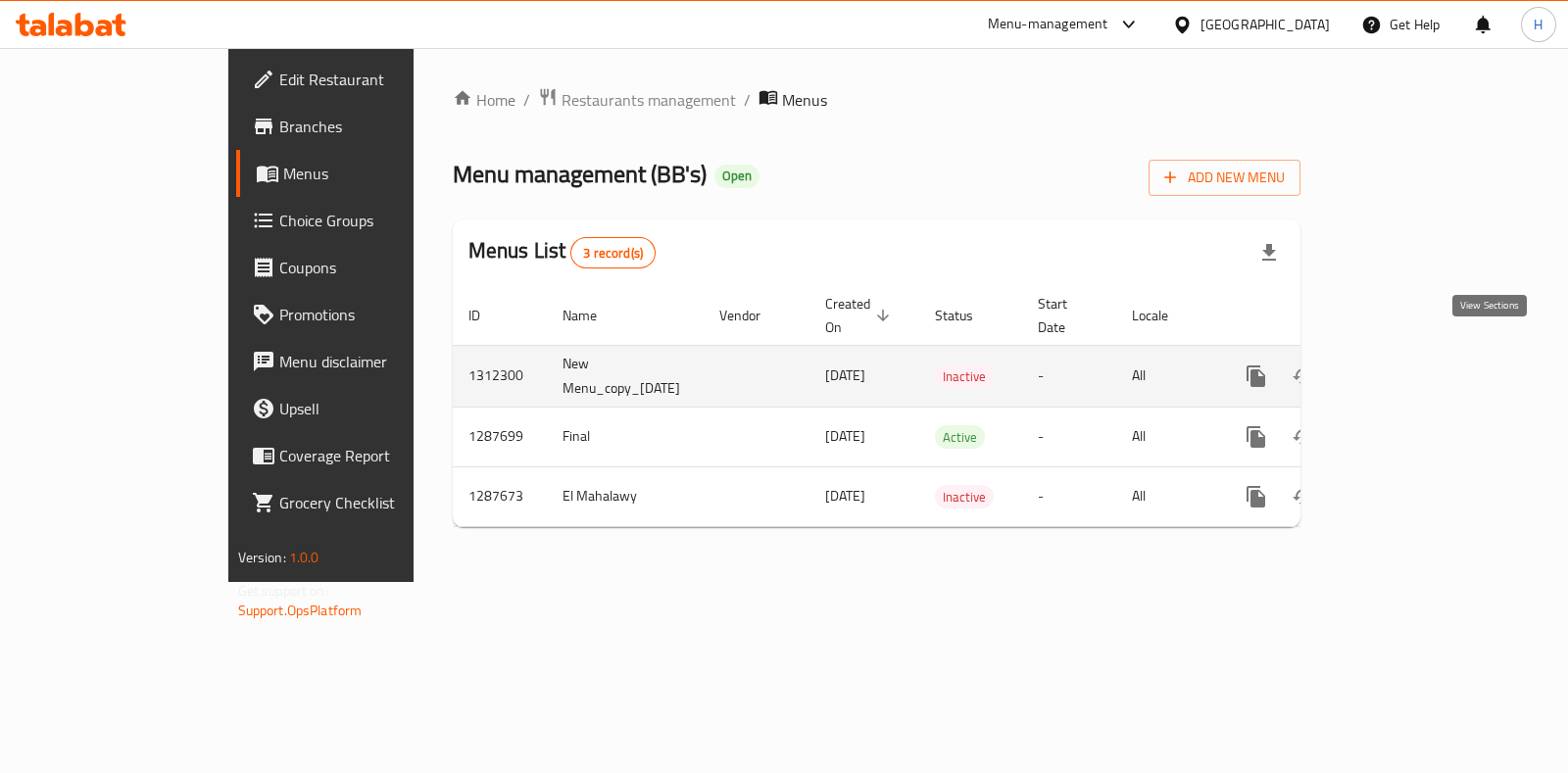
click at [1406, 368] on icon "enhanced table" at bounding box center [1397, 377] width 18 height 18
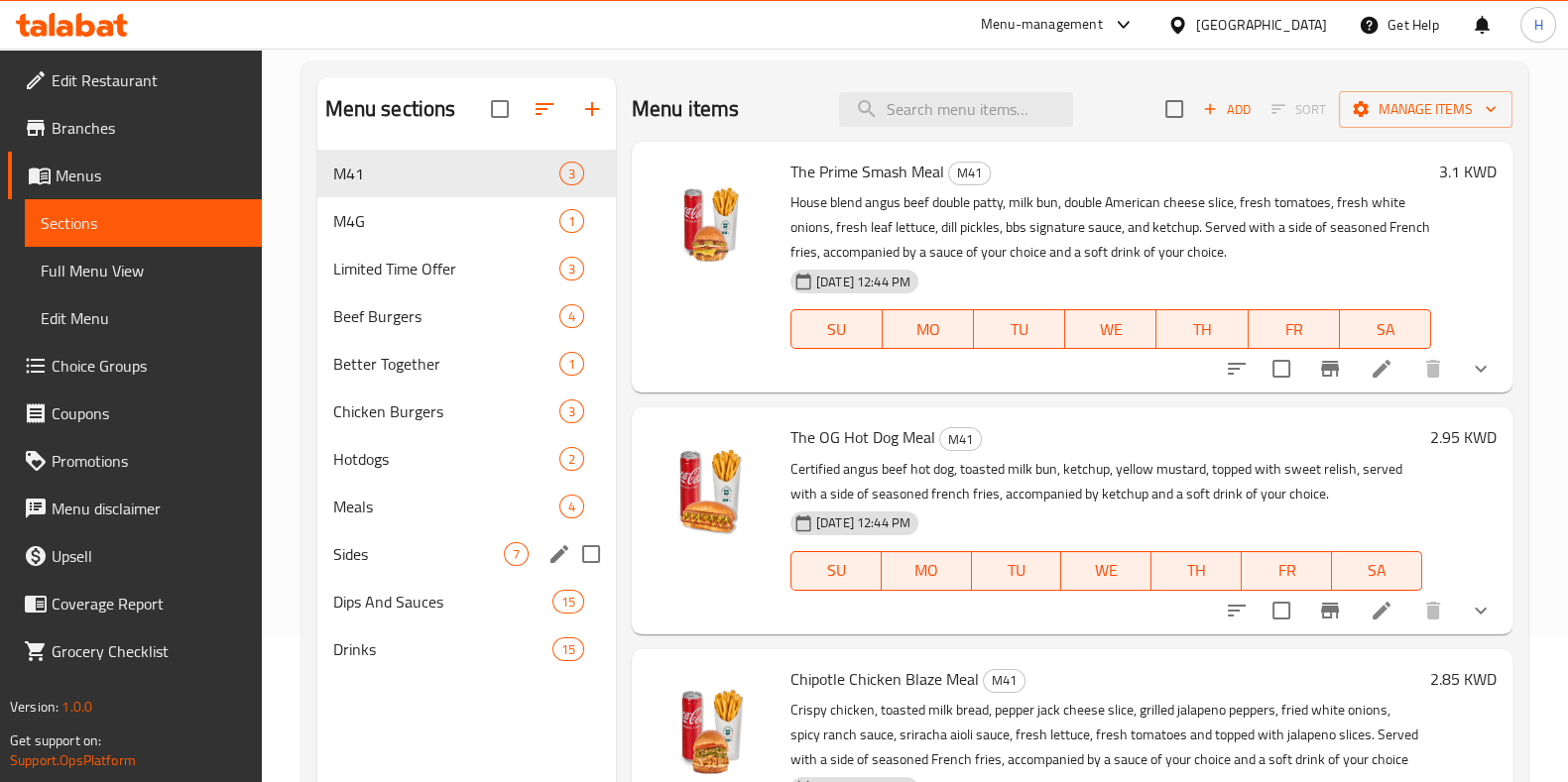
scroll to position [146, 0]
click at [432, 280] on div "Limited Time Offer 3" at bounding box center [466, 268] width 299 height 48
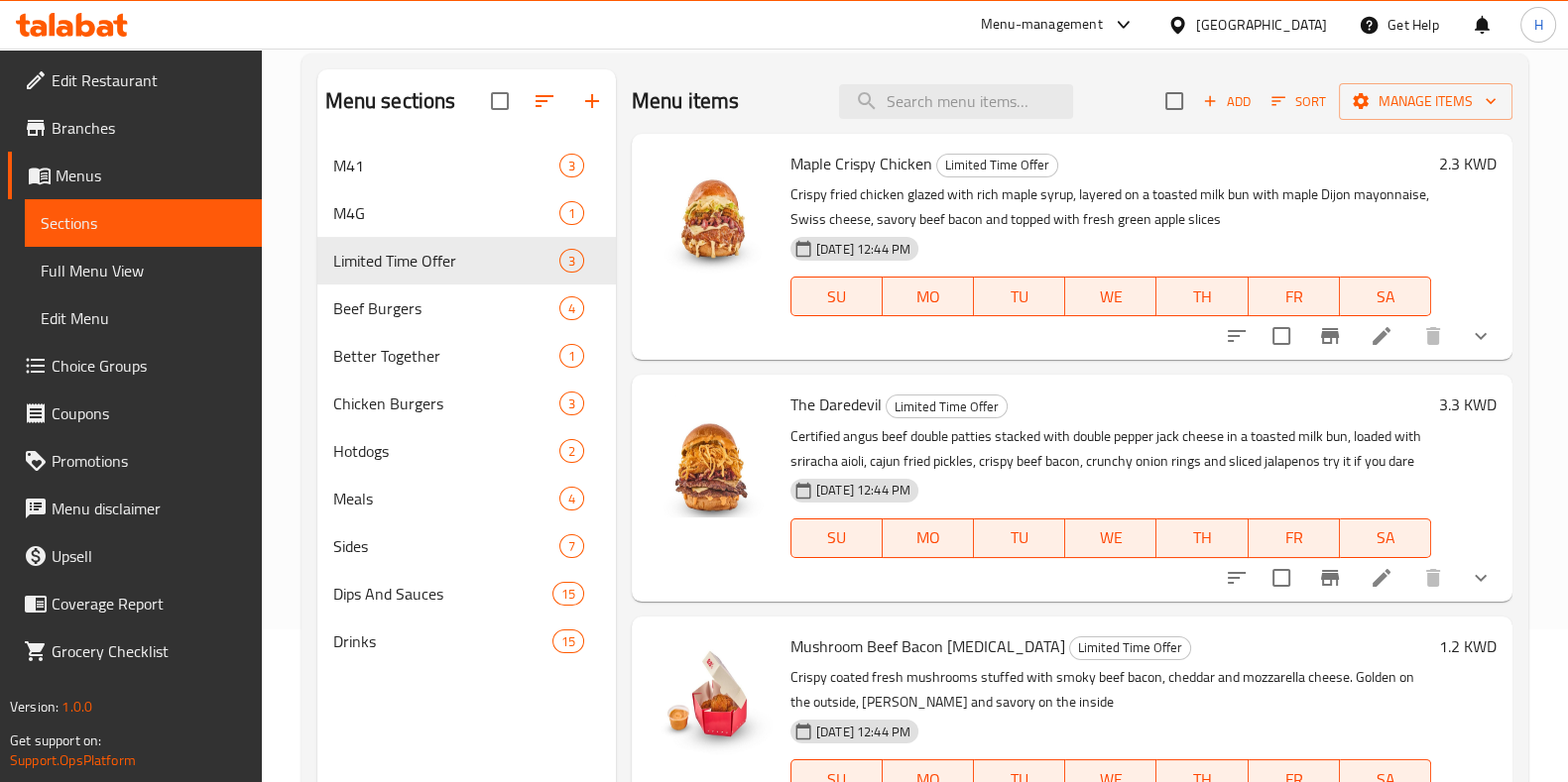
scroll to position [154, 0]
click at [428, 640] on span "Drinks" at bounding box center [415, 641] width 164 height 24
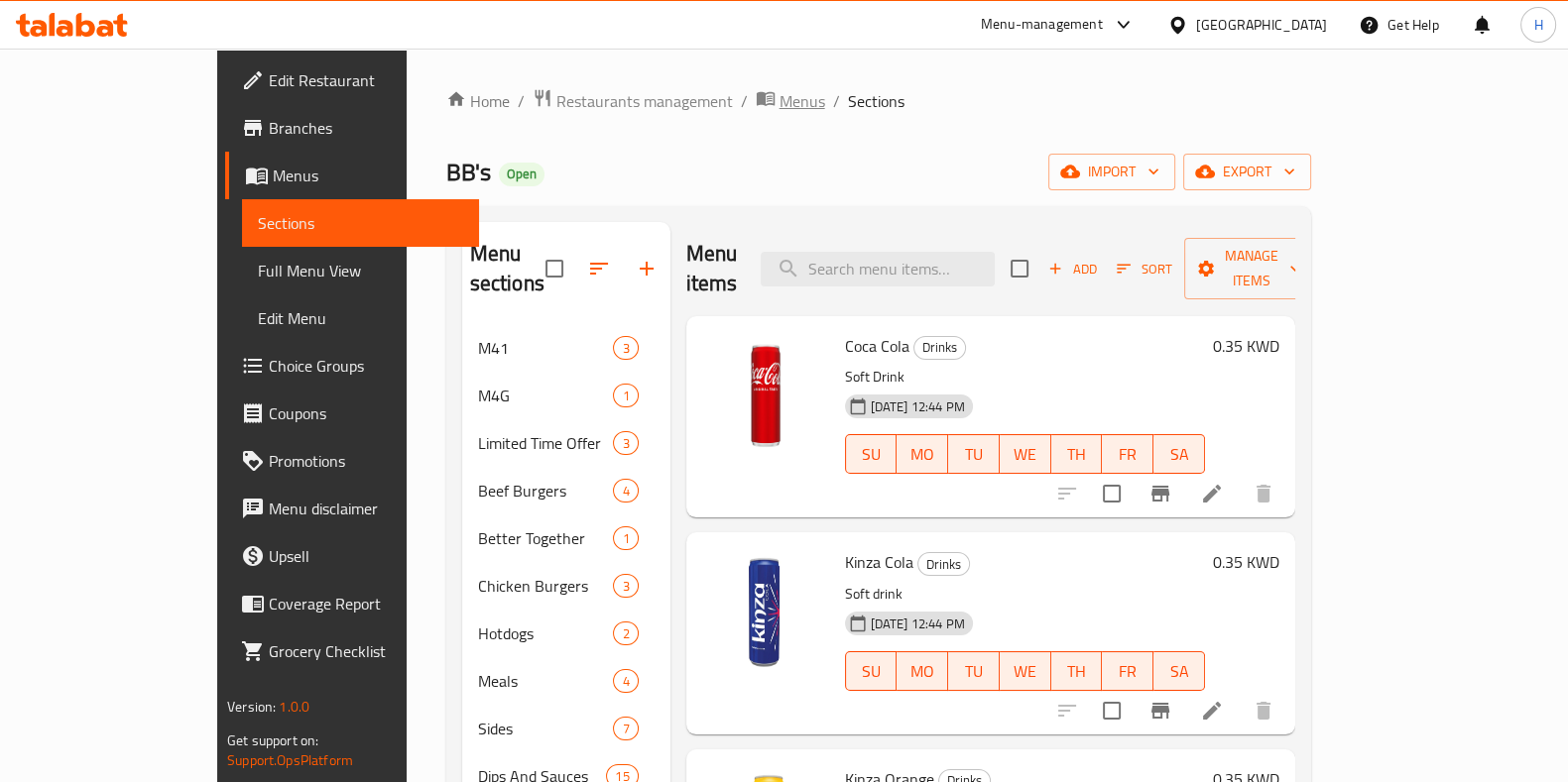
click at [779, 106] on span "Menus" at bounding box center [802, 101] width 46 height 24
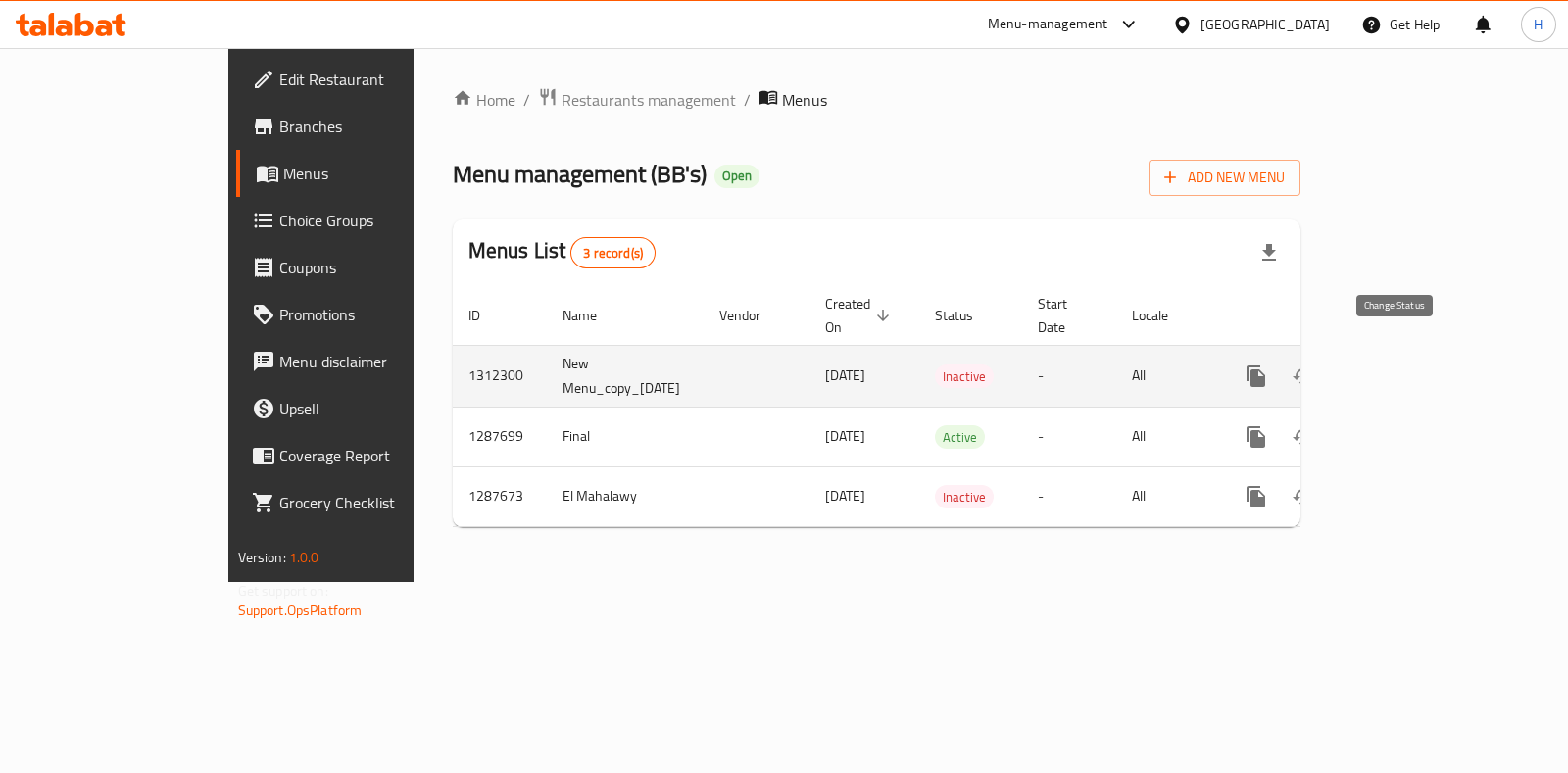
click at [1314, 369] on icon "enhanced table" at bounding box center [1303, 377] width 22 height 16
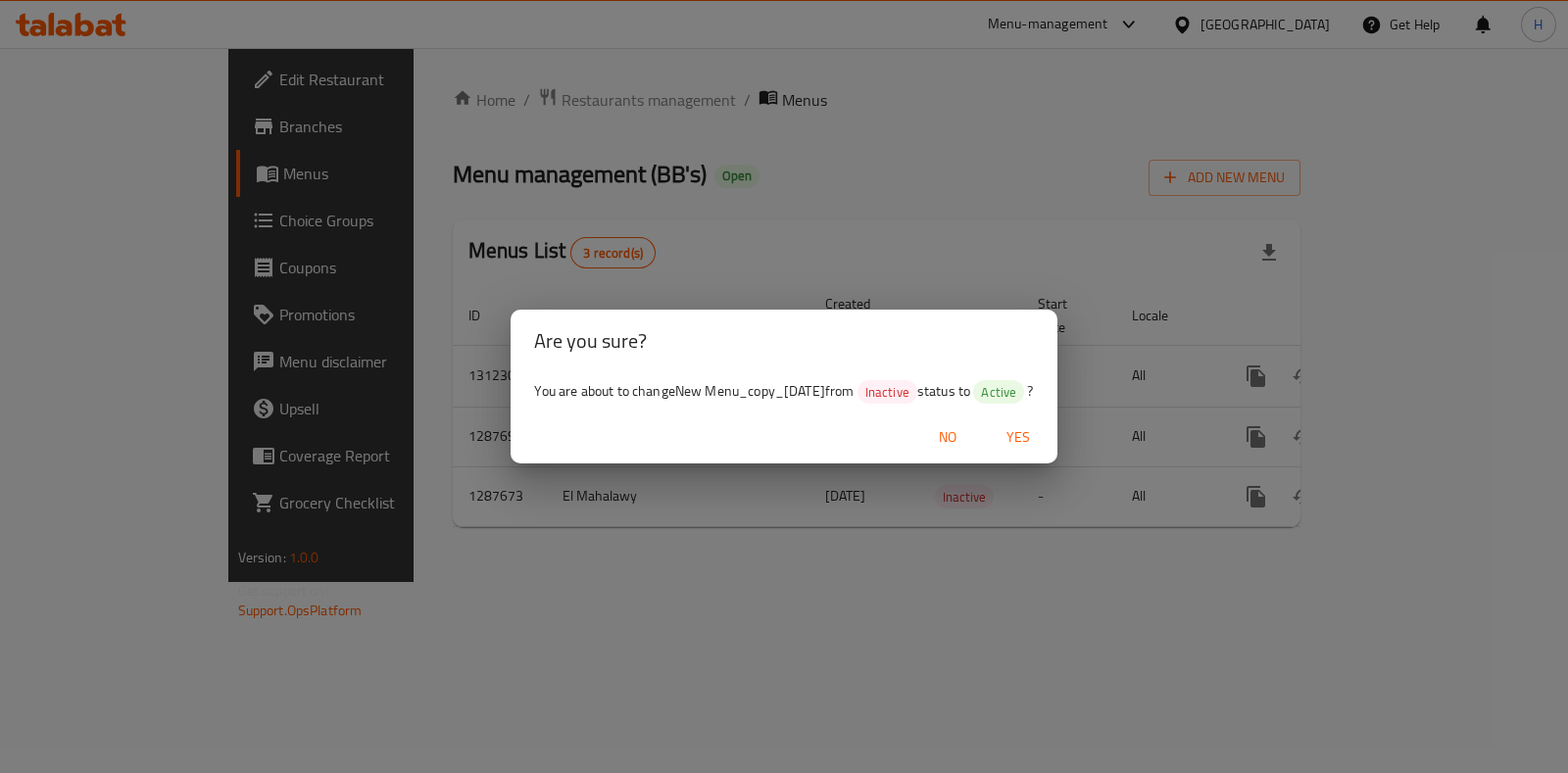
click at [1033, 443] on span "Yes" at bounding box center [1018, 438] width 47 height 25
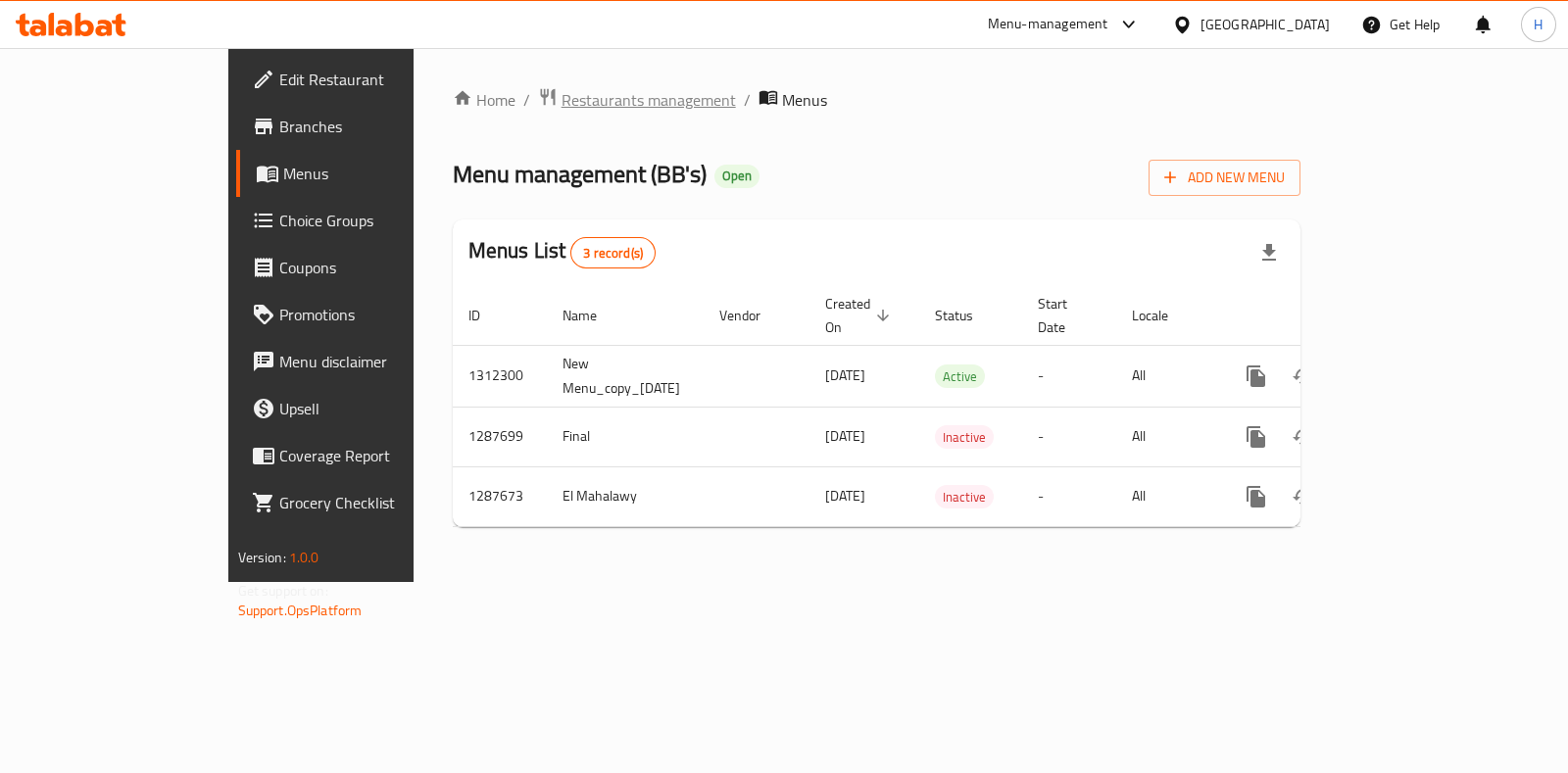
click at [562, 92] on span "Restaurants management" at bounding box center [649, 100] width 175 height 24
